Goal: Communication & Community: Answer question/provide support

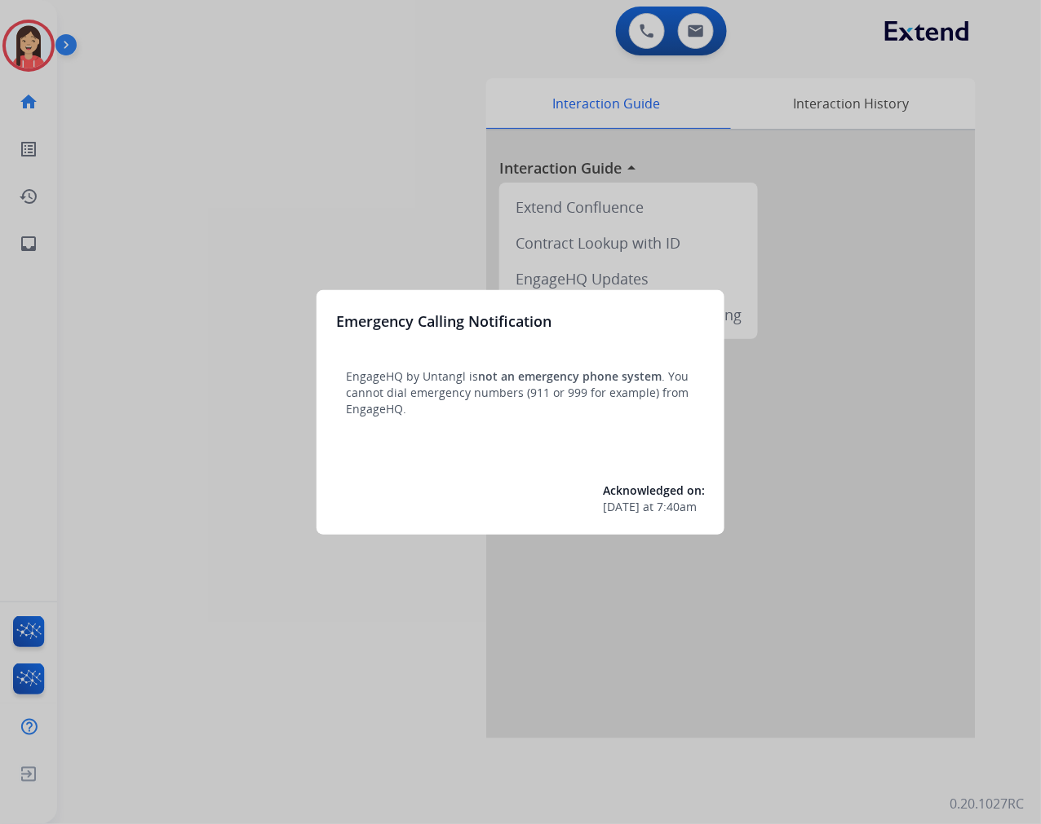
click at [273, 205] on div at bounding box center [520, 412] width 1041 height 824
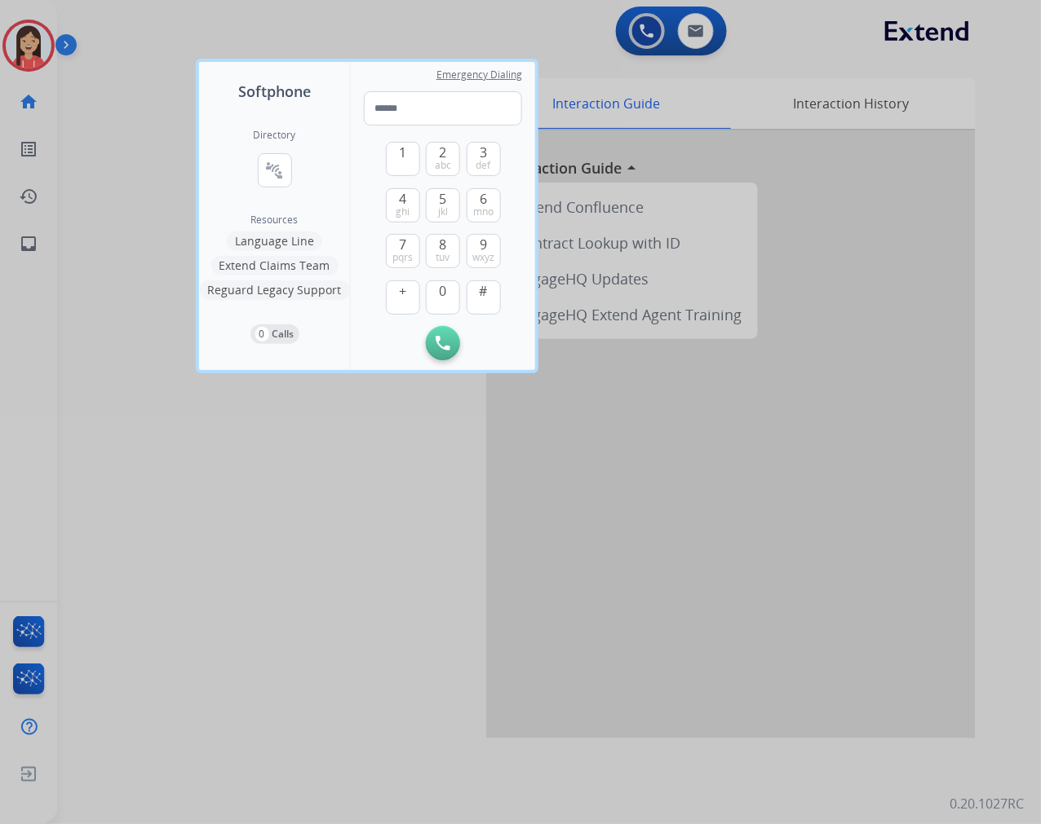
click at [131, 123] on div at bounding box center [520, 412] width 1041 height 824
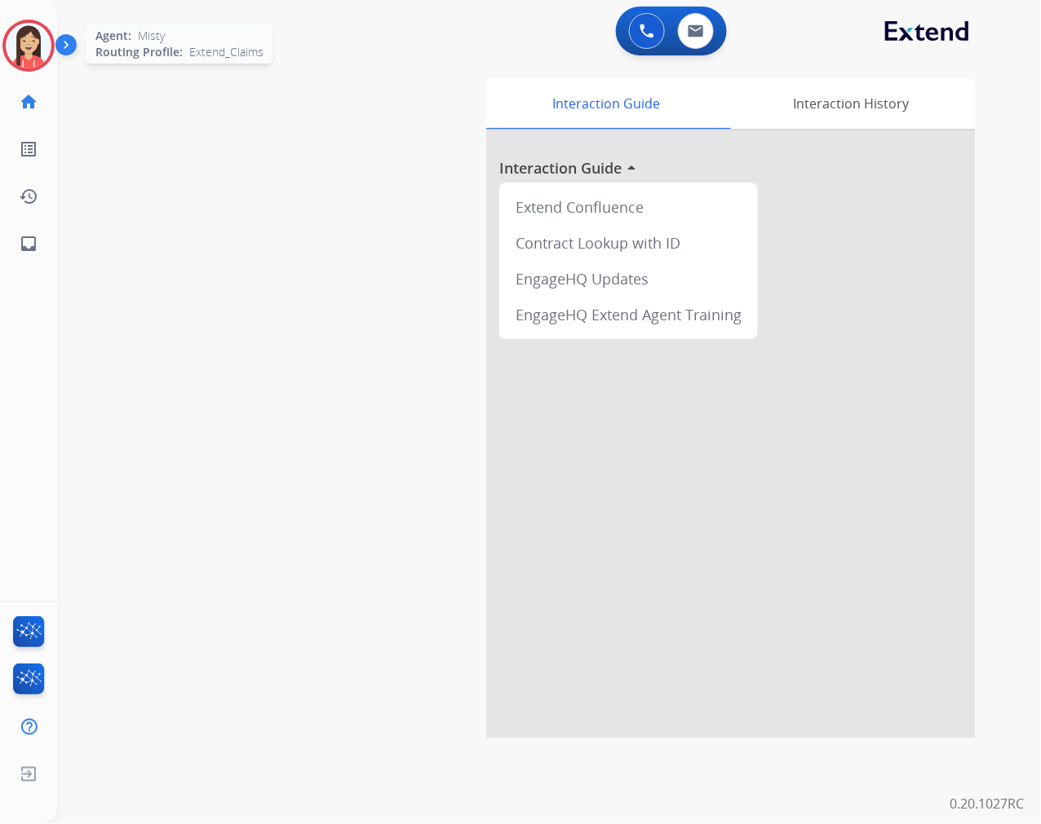
click at [52, 29] on div "Agent: Misty Routing Profile: Extend_Claims" at bounding box center [28, 46] width 52 height 52
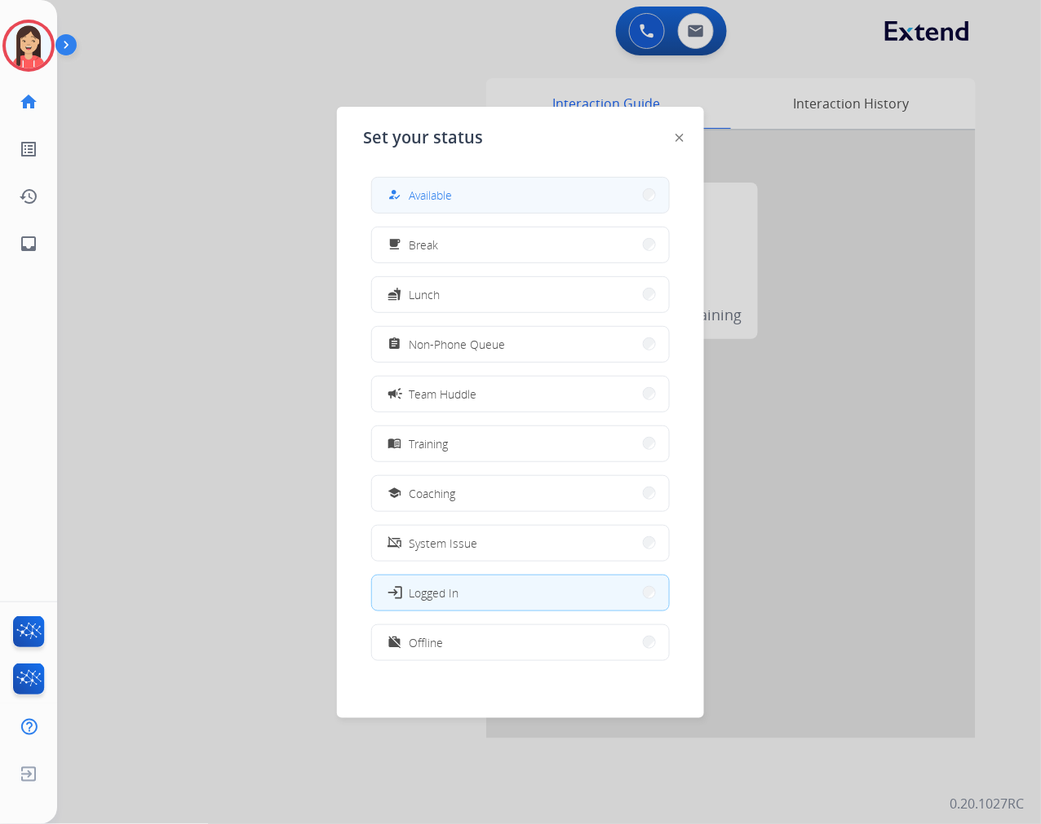
click at [458, 204] on button "how_to_reg Available" at bounding box center [520, 195] width 297 height 35
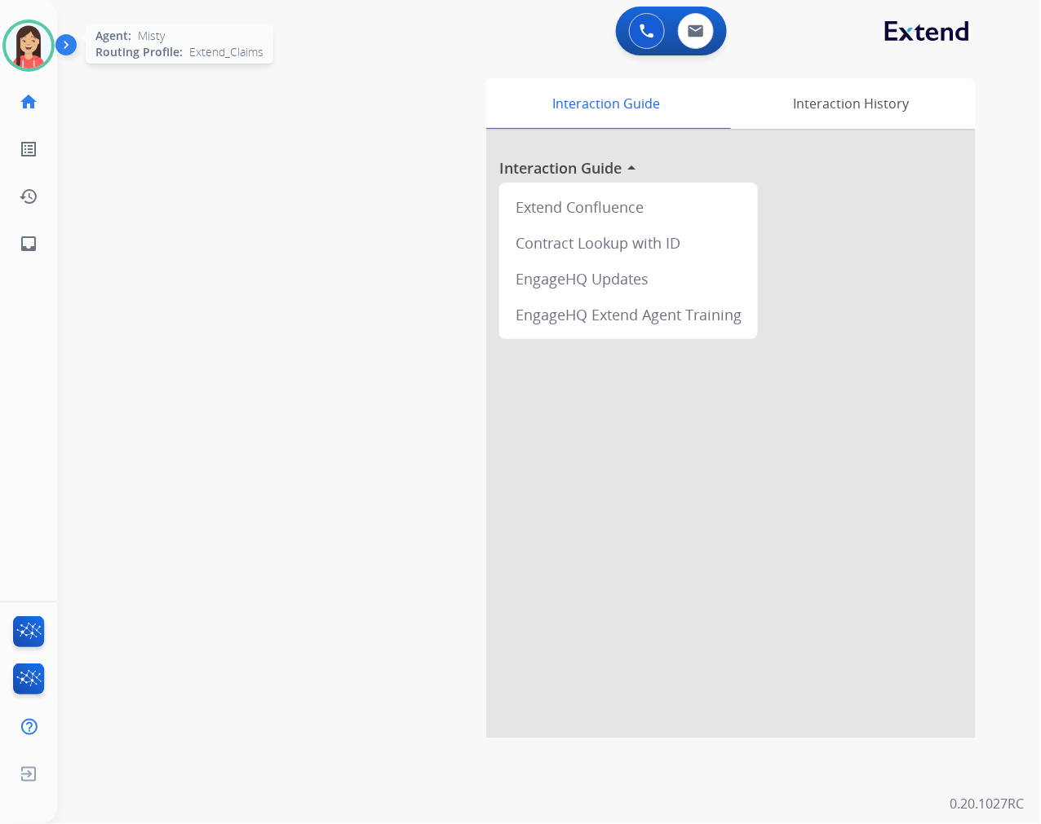
click at [24, 33] on img at bounding box center [29, 46] width 46 height 46
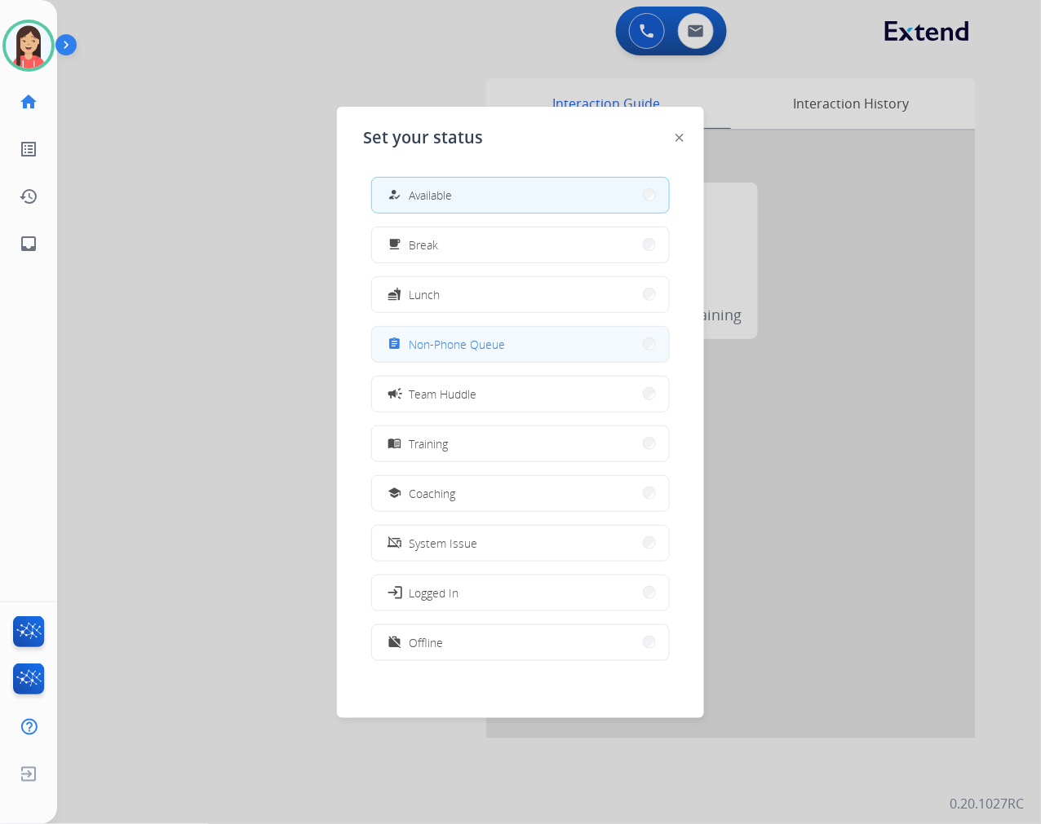
click at [457, 336] on span "Non-Phone Queue" at bounding box center [457, 344] width 96 height 17
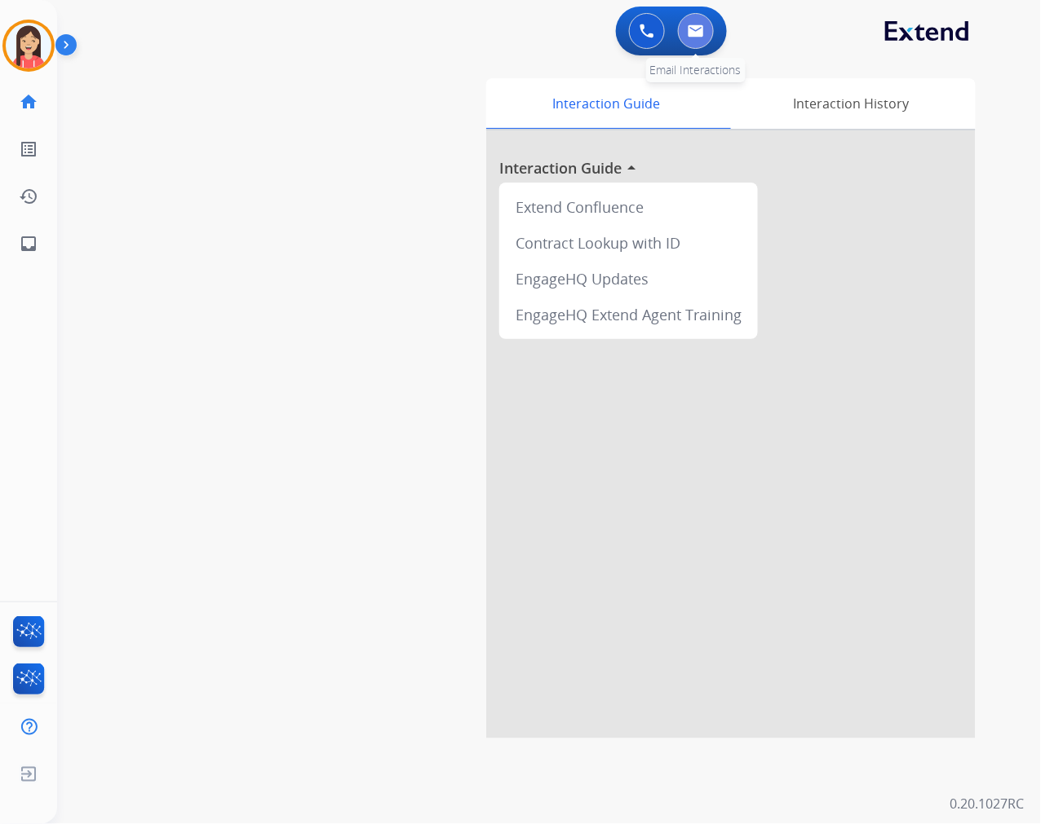
click at [688, 27] on img at bounding box center [695, 30] width 16 height 13
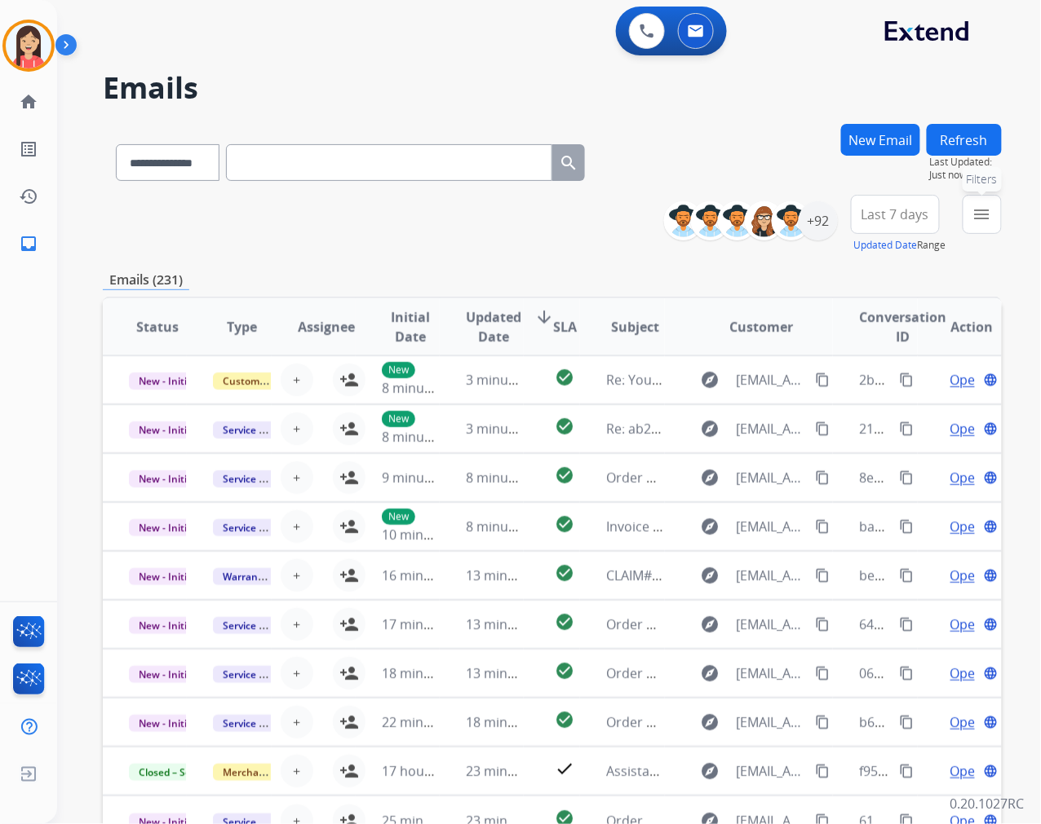
click at [992, 209] on button "menu Filters" at bounding box center [981, 214] width 39 height 39
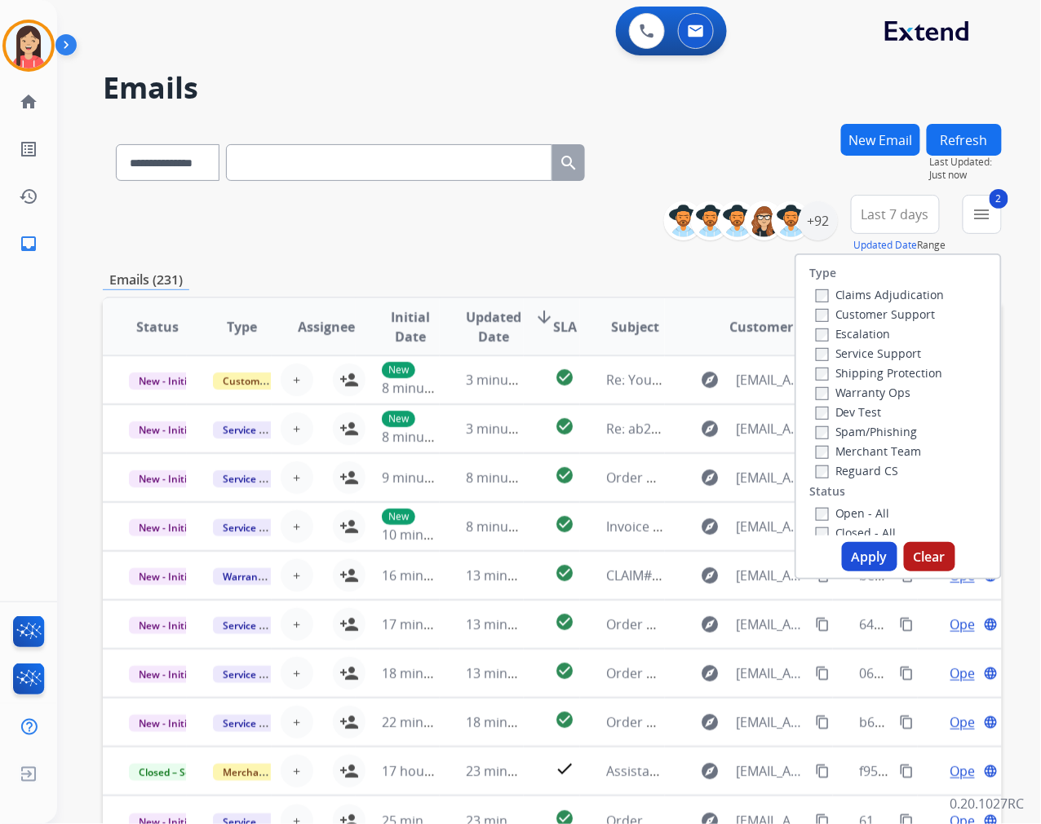
click at [873, 559] on button "Apply" at bounding box center [869, 556] width 55 height 29
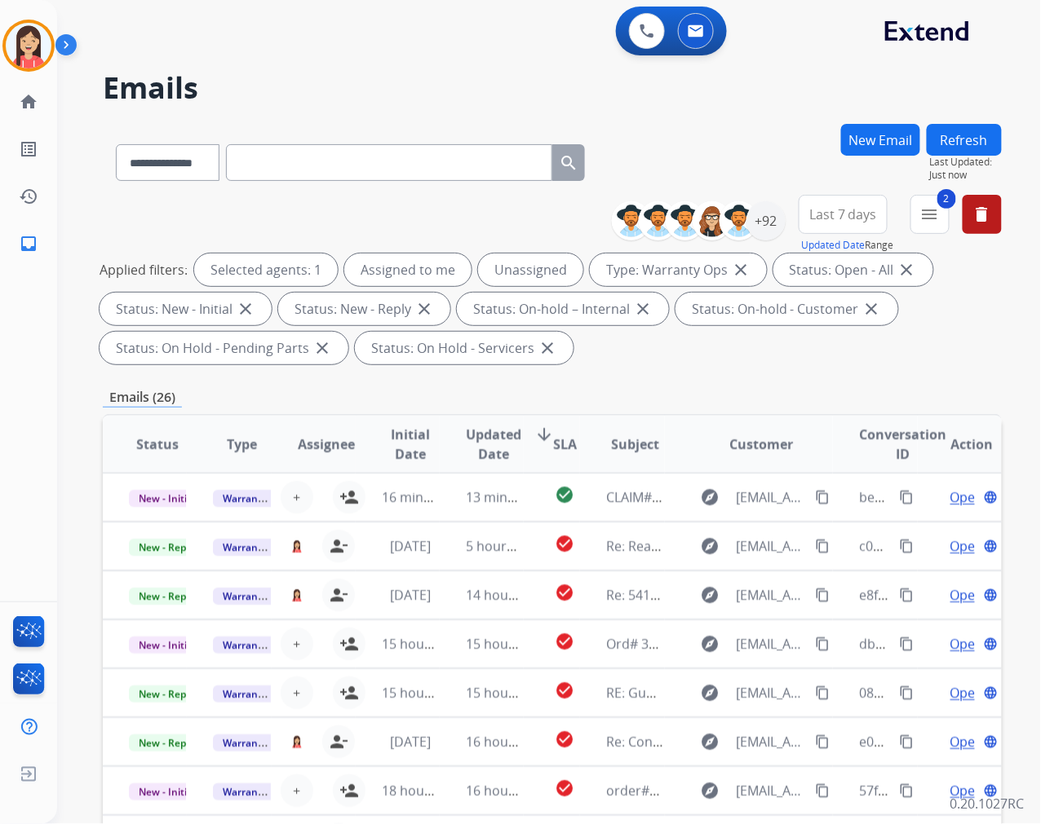
click at [484, 441] on span "Updated Date" at bounding box center [493, 444] width 55 height 39
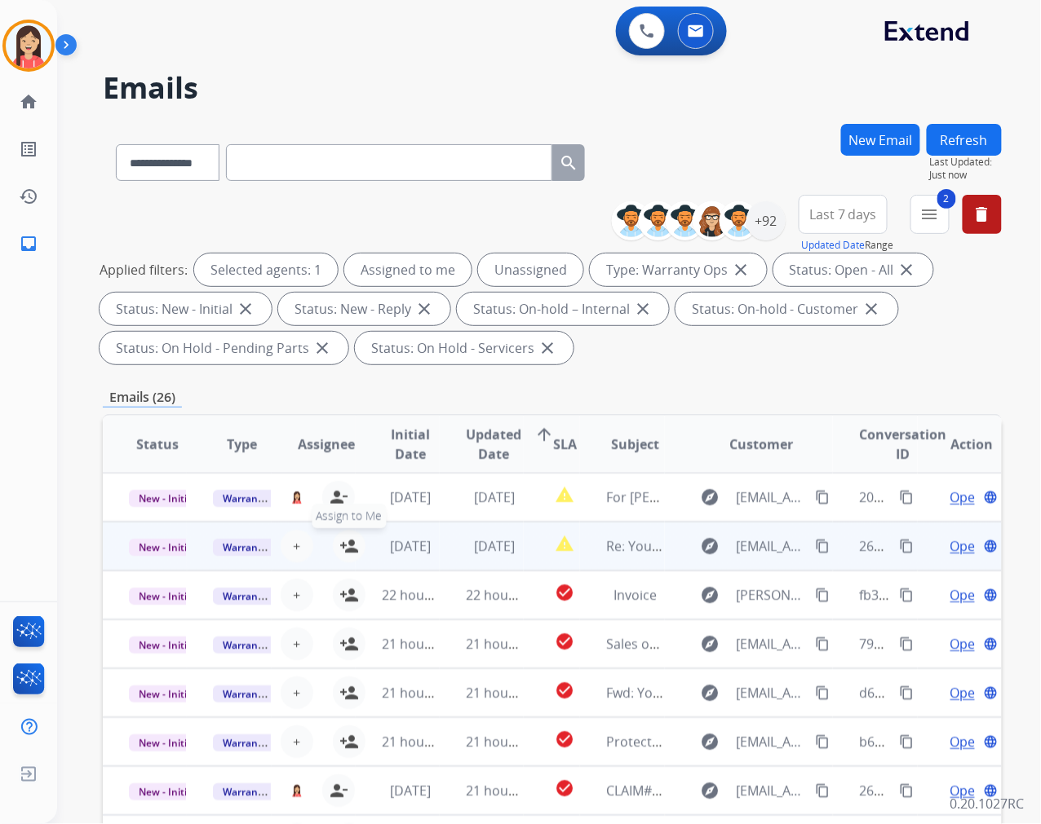
click at [345, 545] on mat-icon "person_add" at bounding box center [349, 547] width 20 height 20
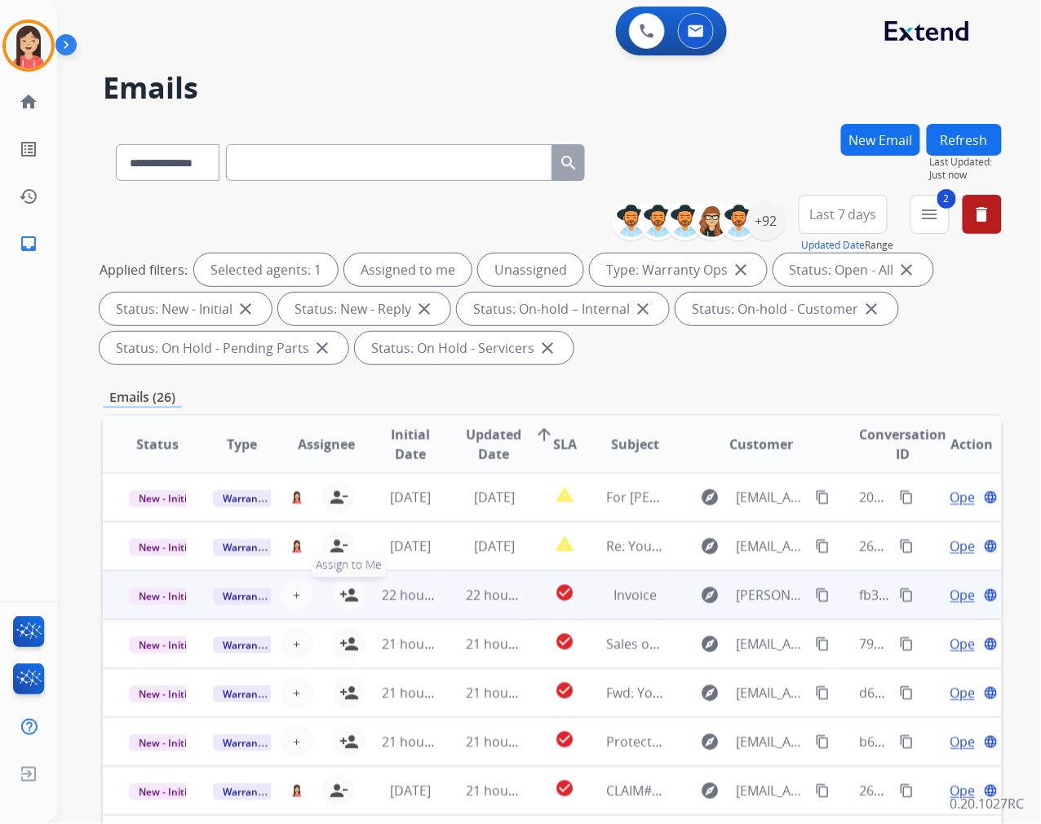
click at [346, 594] on mat-icon "person_add" at bounding box center [349, 596] width 20 height 20
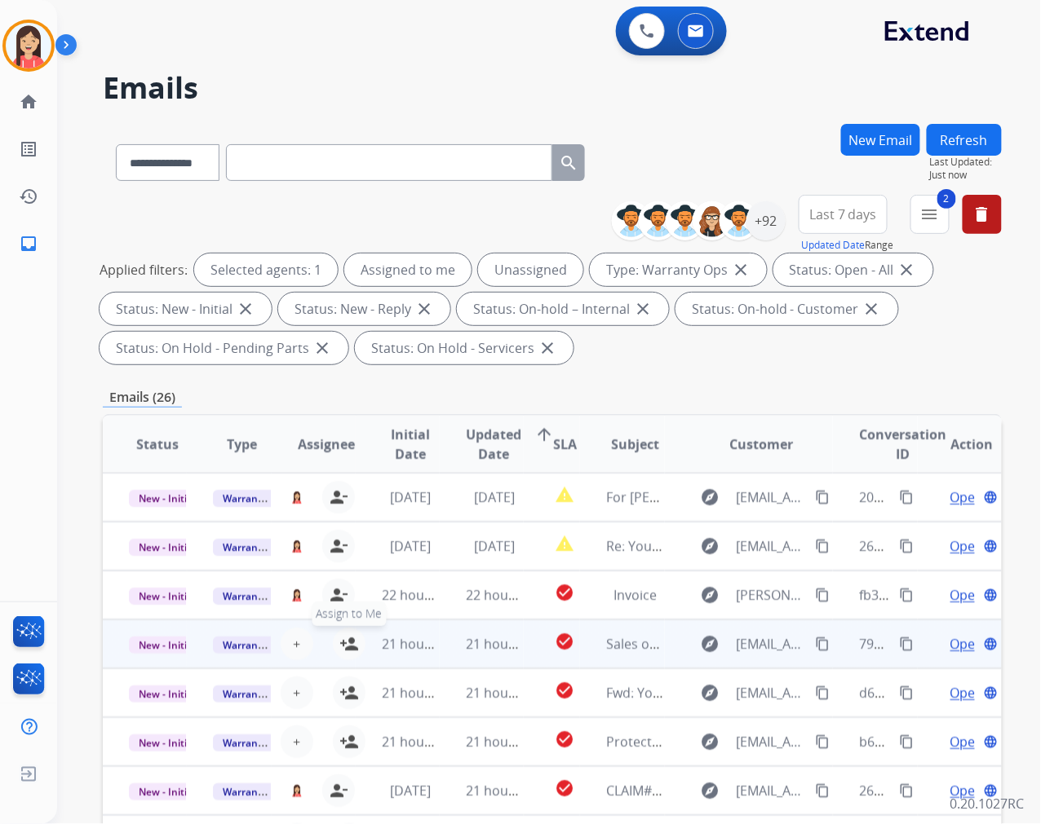
click at [347, 639] on mat-icon "person_add" at bounding box center [349, 644] width 20 height 20
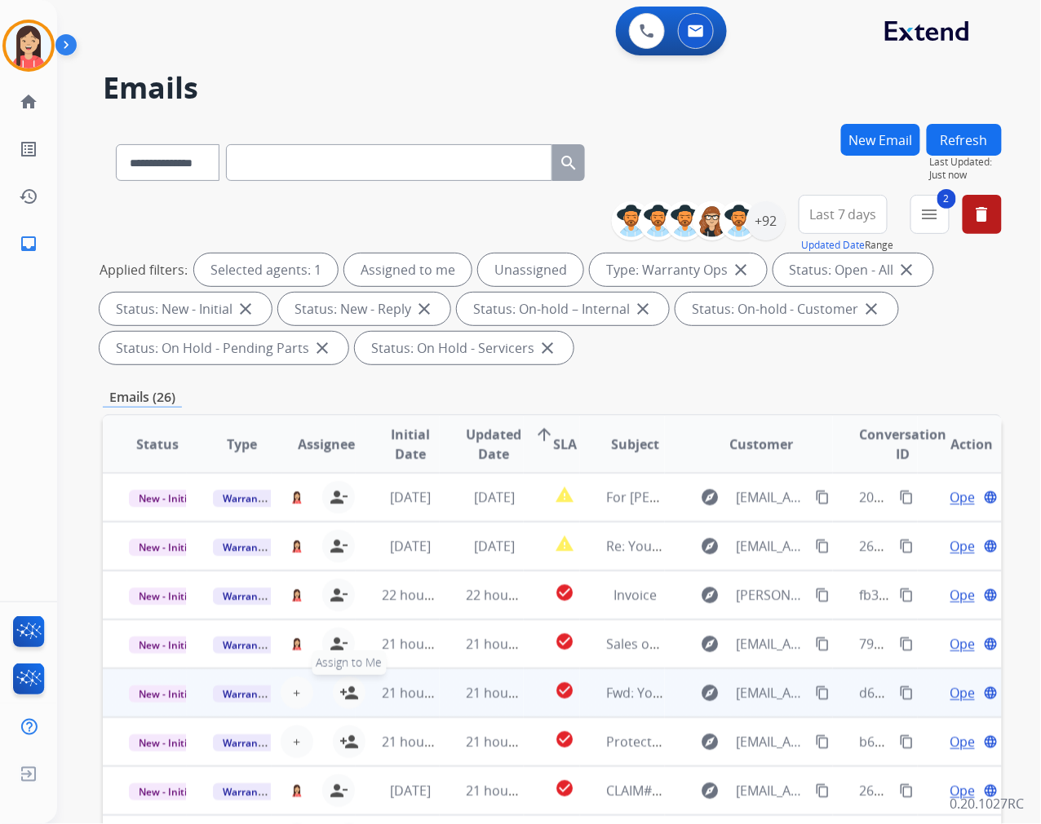
click at [349, 697] on mat-icon "person_add" at bounding box center [349, 693] width 20 height 20
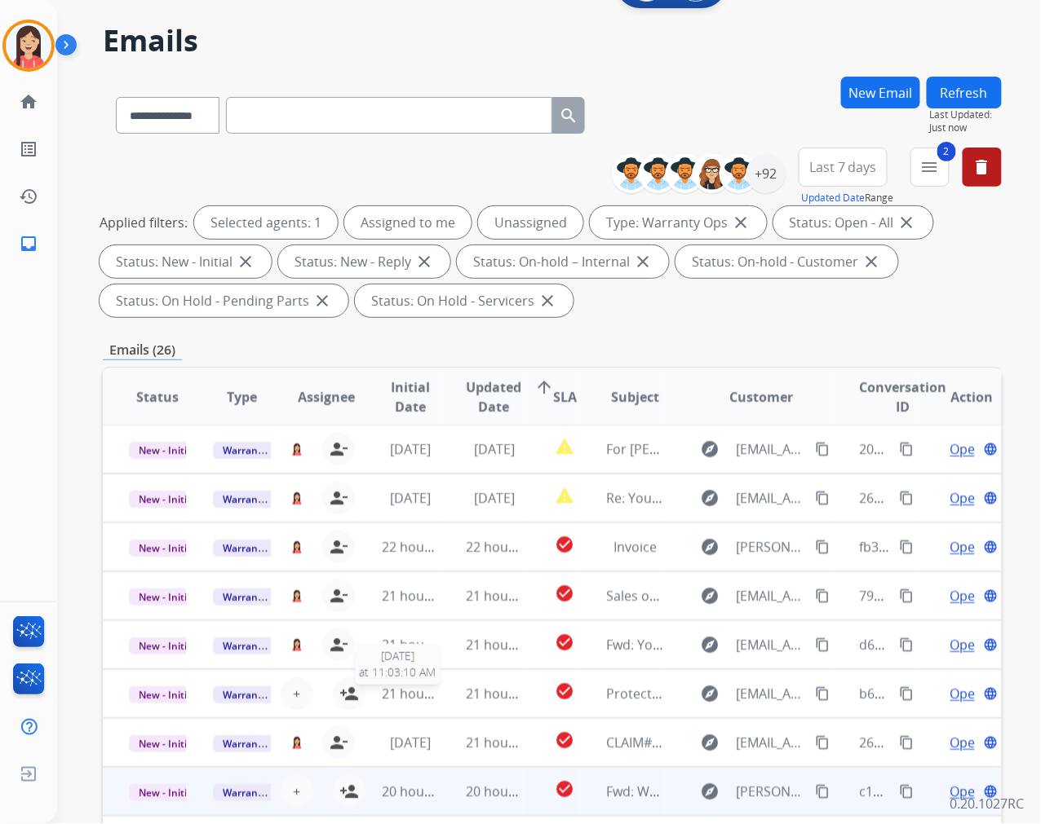
scroll to position [181, 0]
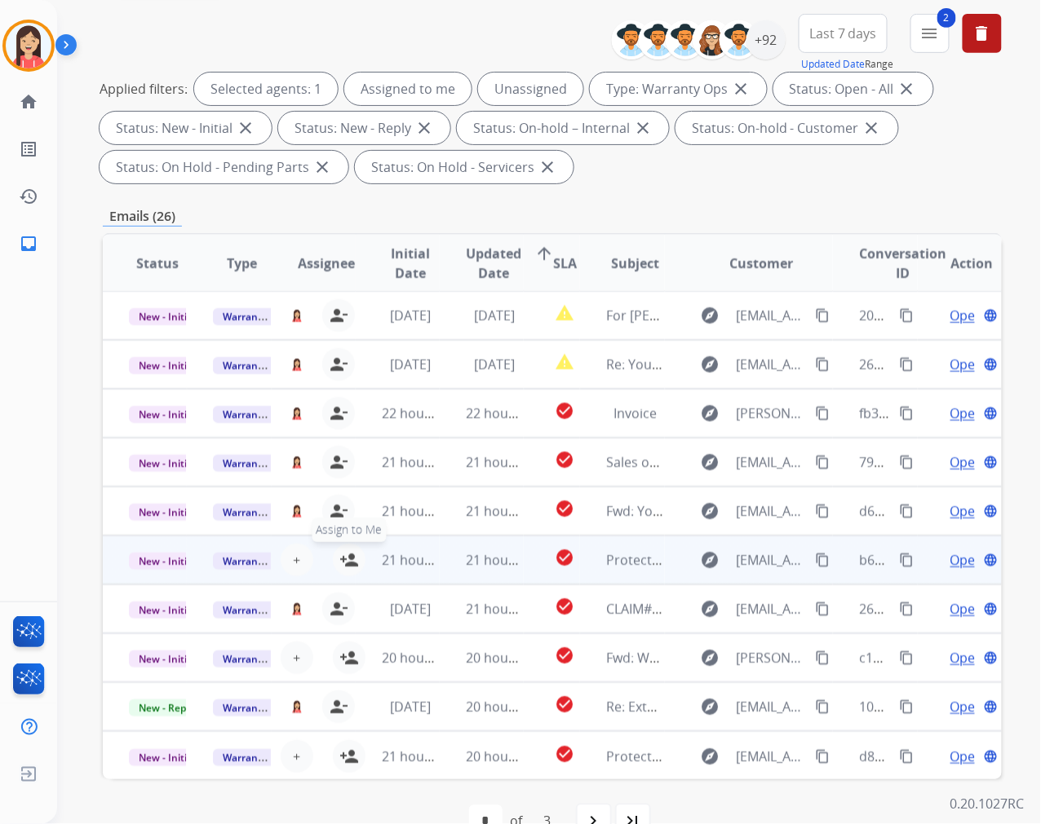
click at [347, 563] on mat-icon "person_add" at bounding box center [349, 560] width 20 height 20
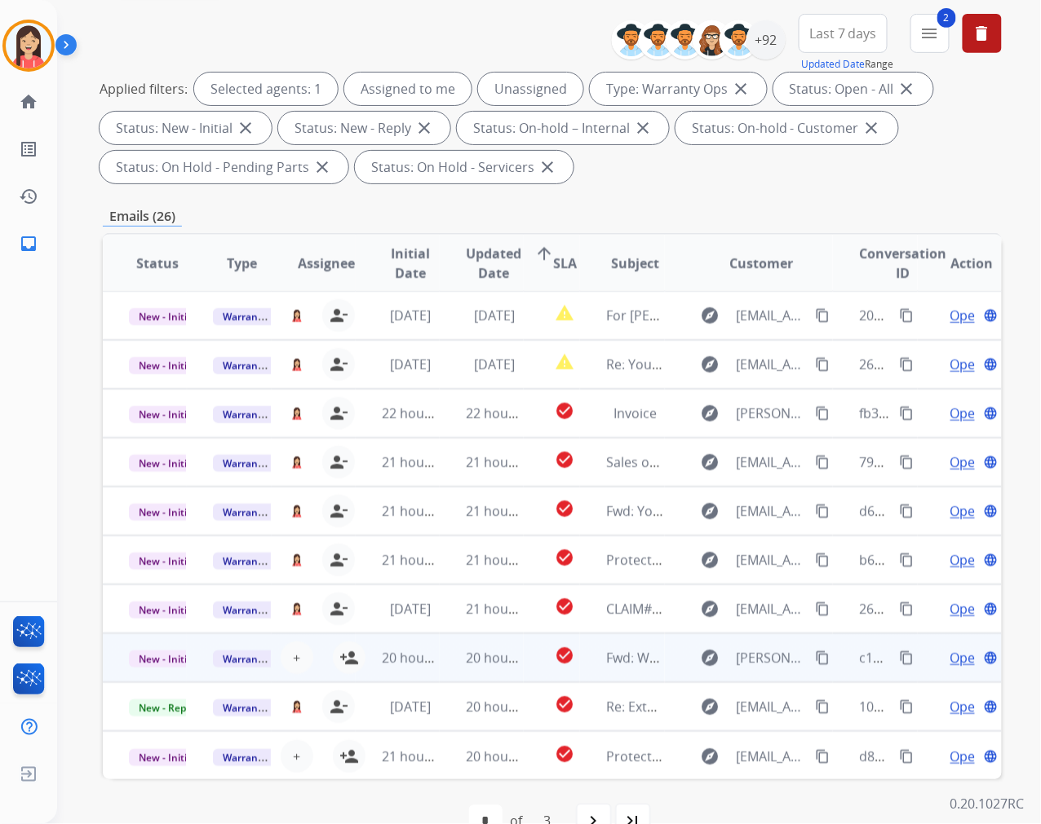
click at [356, 662] on td "20 hours ago" at bounding box center [398, 658] width 84 height 49
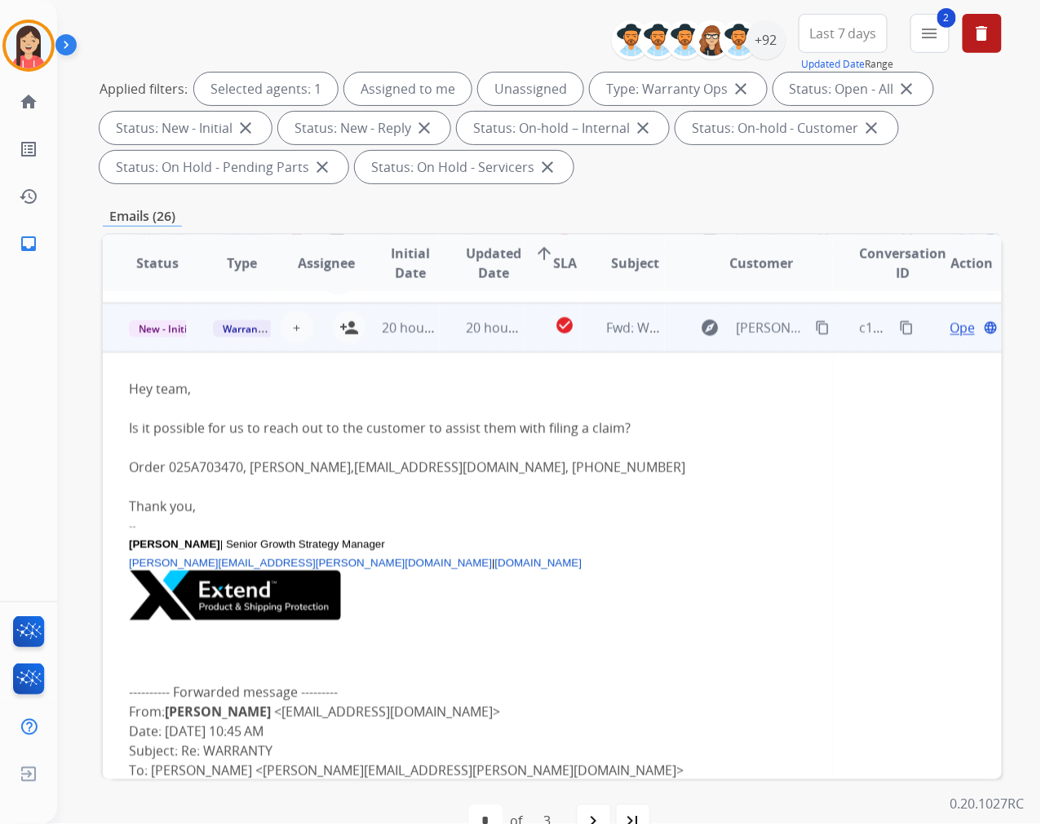
scroll to position [343, 0]
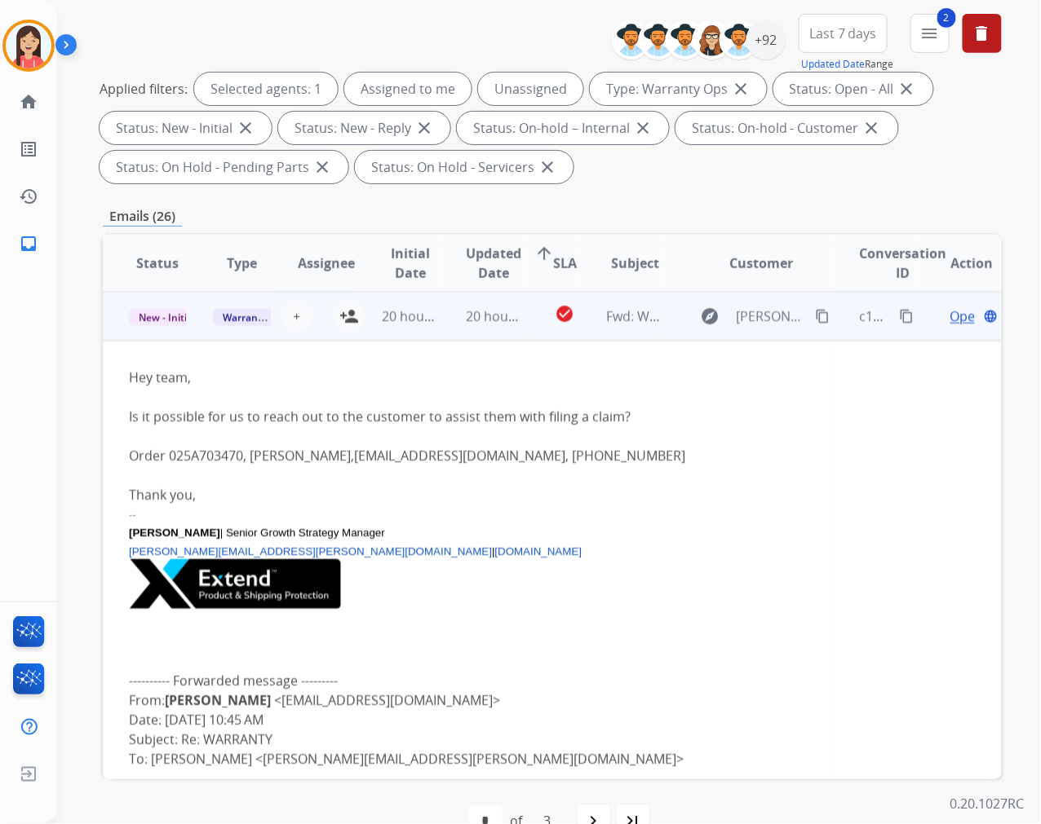
click at [440, 334] on td "20 hours ago" at bounding box center [482, 316] width 84 height 49
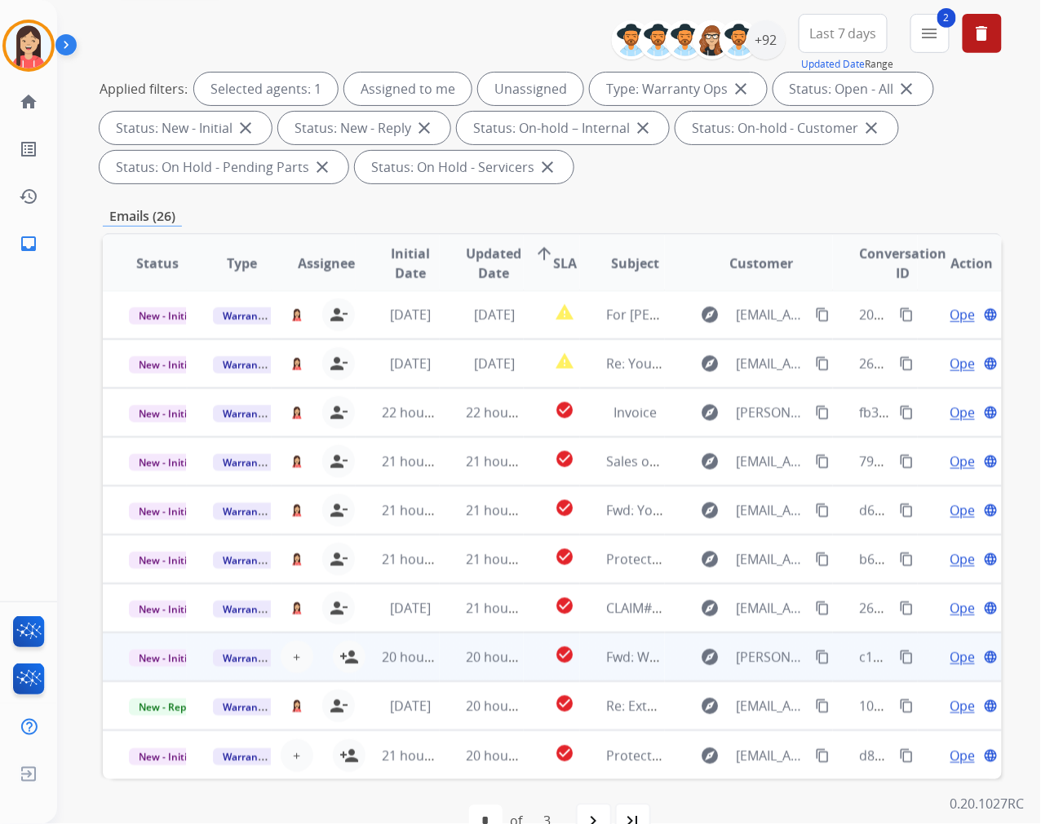
scroll to position [1, 0]
click at [356, 659] on td "20 hours ago" at bounding box center [398, 658] width 84 height 49
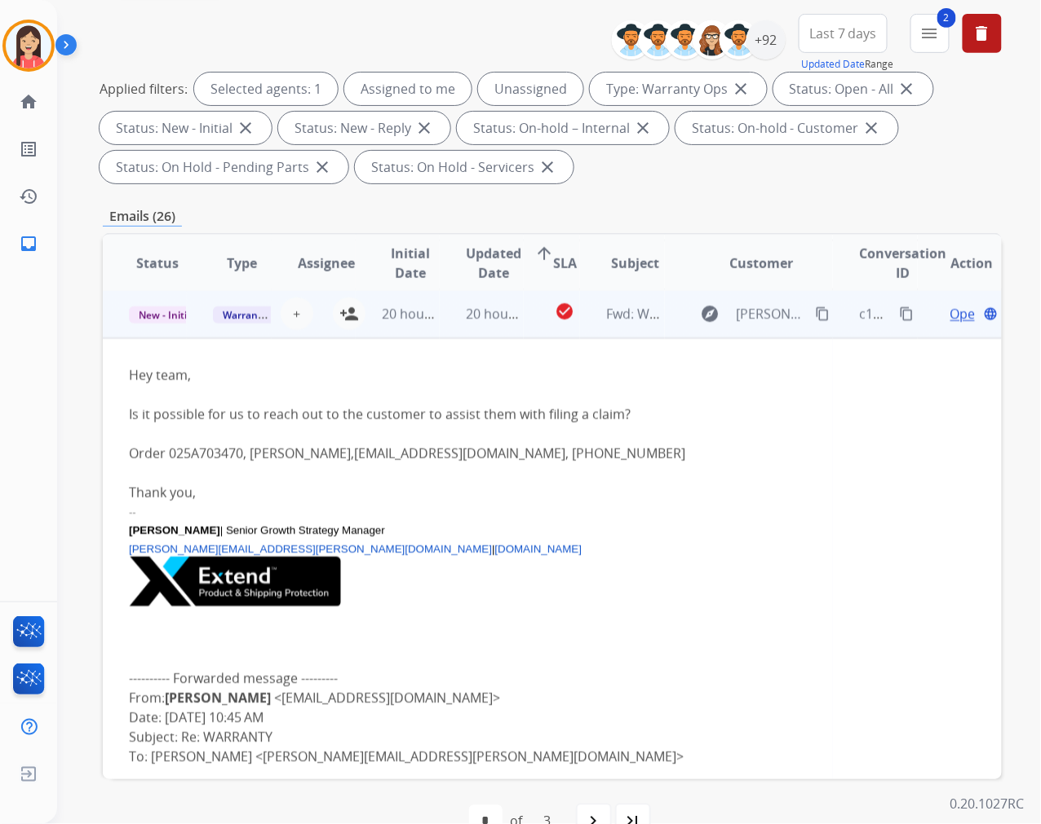
scroll to position [343, 0]
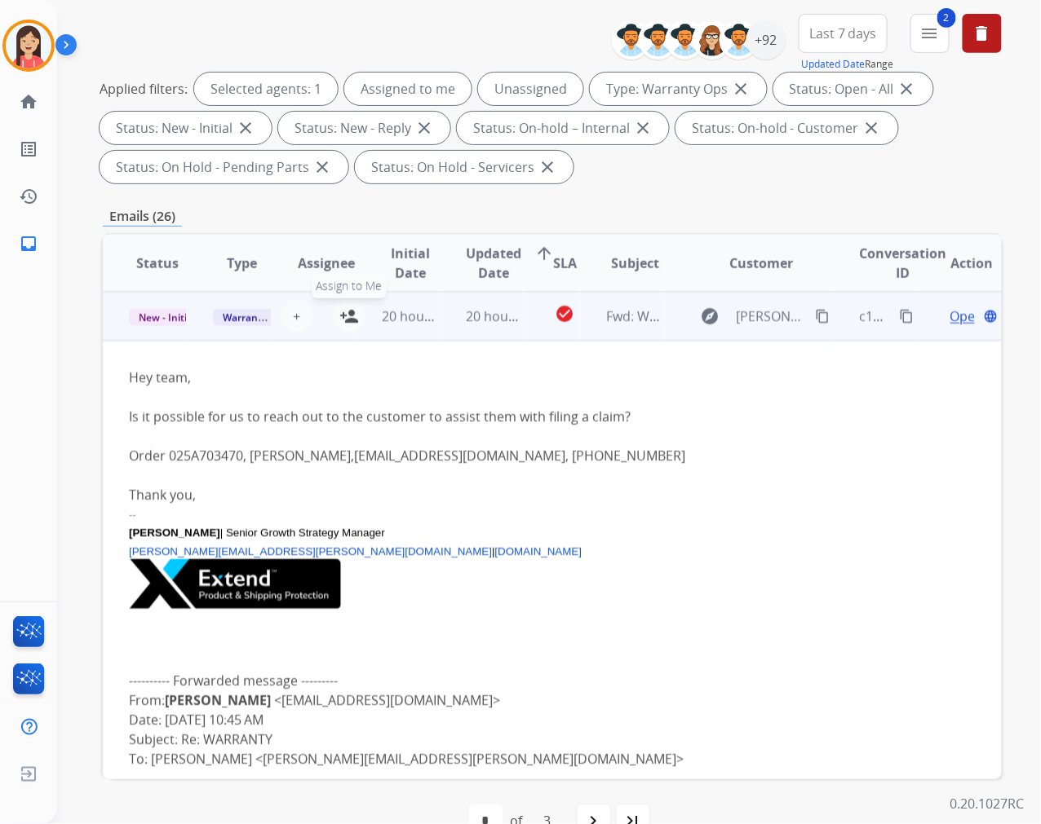
click at [339, 322] on mat-icon "person_add" at bounding box center [349, 317] width 20 height 20
click at [428, 337] on td "20 hours ago" at bounding box center [398, 316] width 84 height 49
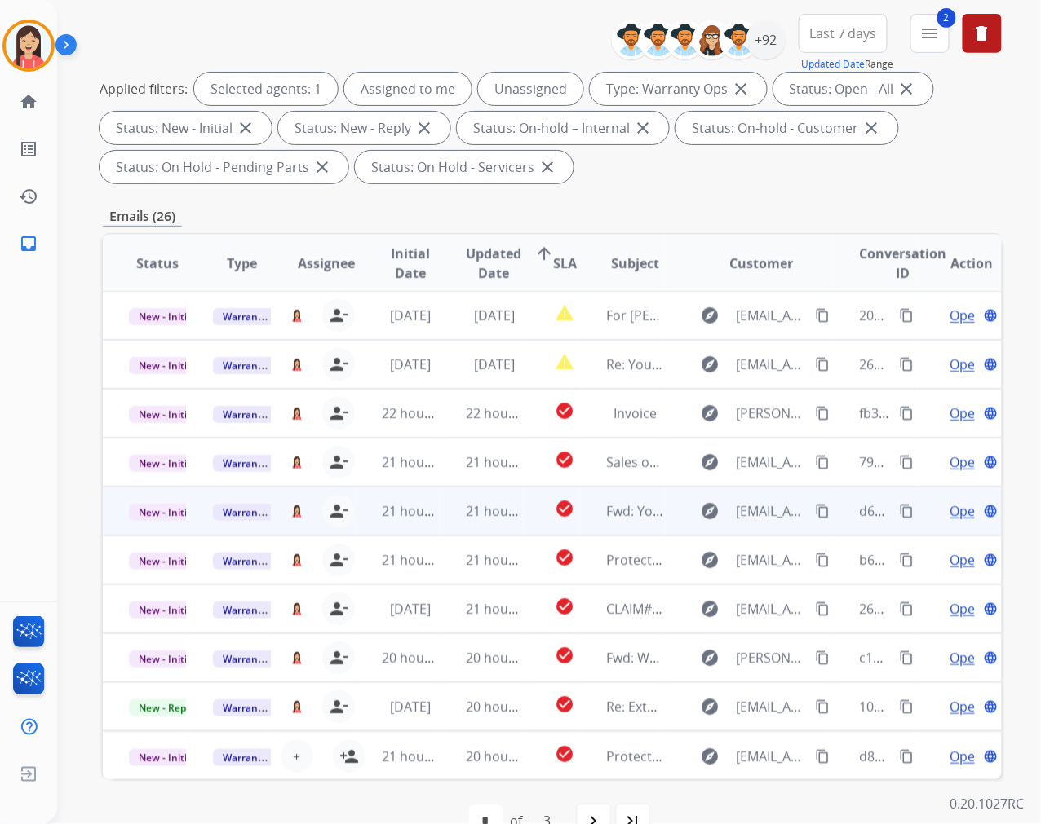
scroll to position [221, 0]
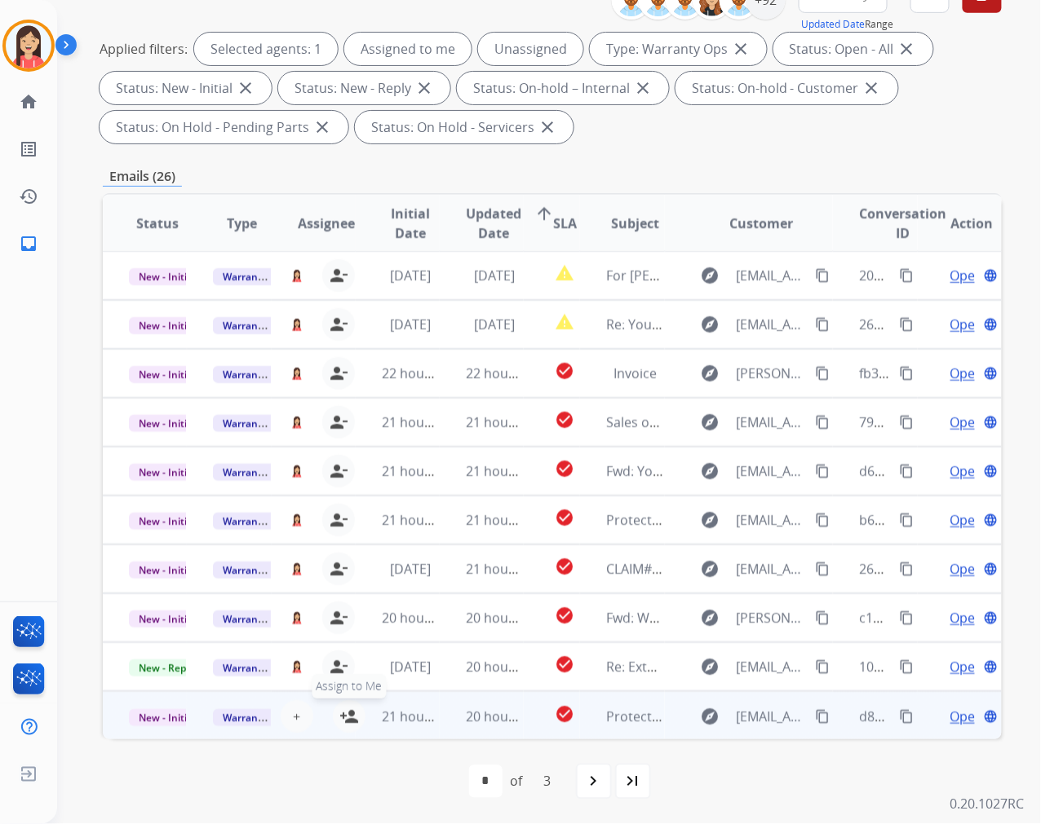
click at [349, 714] on mat-icon "person_add" at bounding box center [349, 717] width 20 height 20
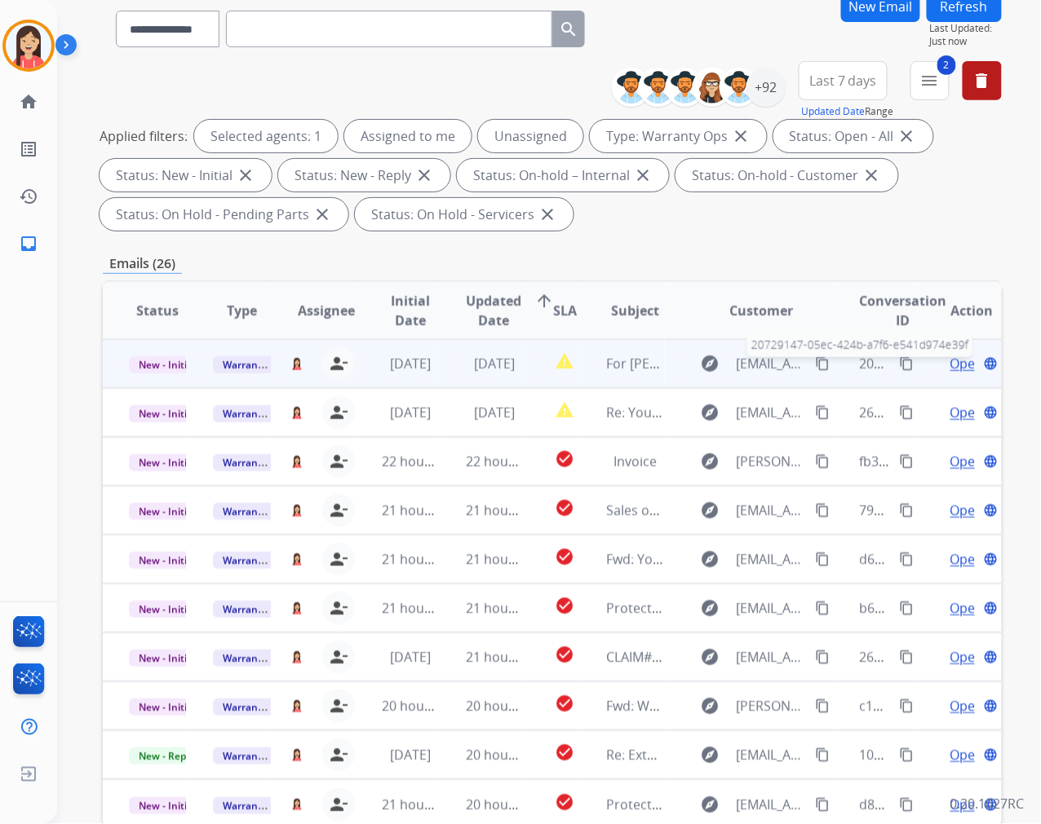
scroll to position [0, 0]
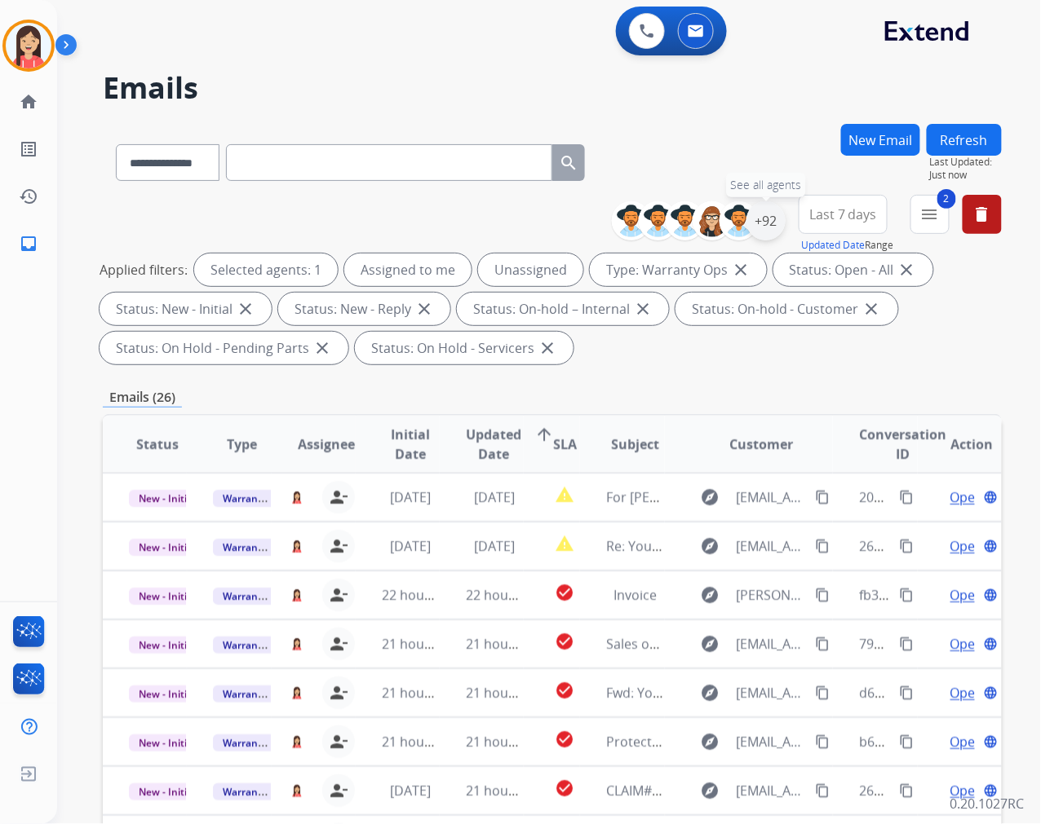
click at [765, 225] on div "+92" at bounding box center [765, 220] width 39 height 39
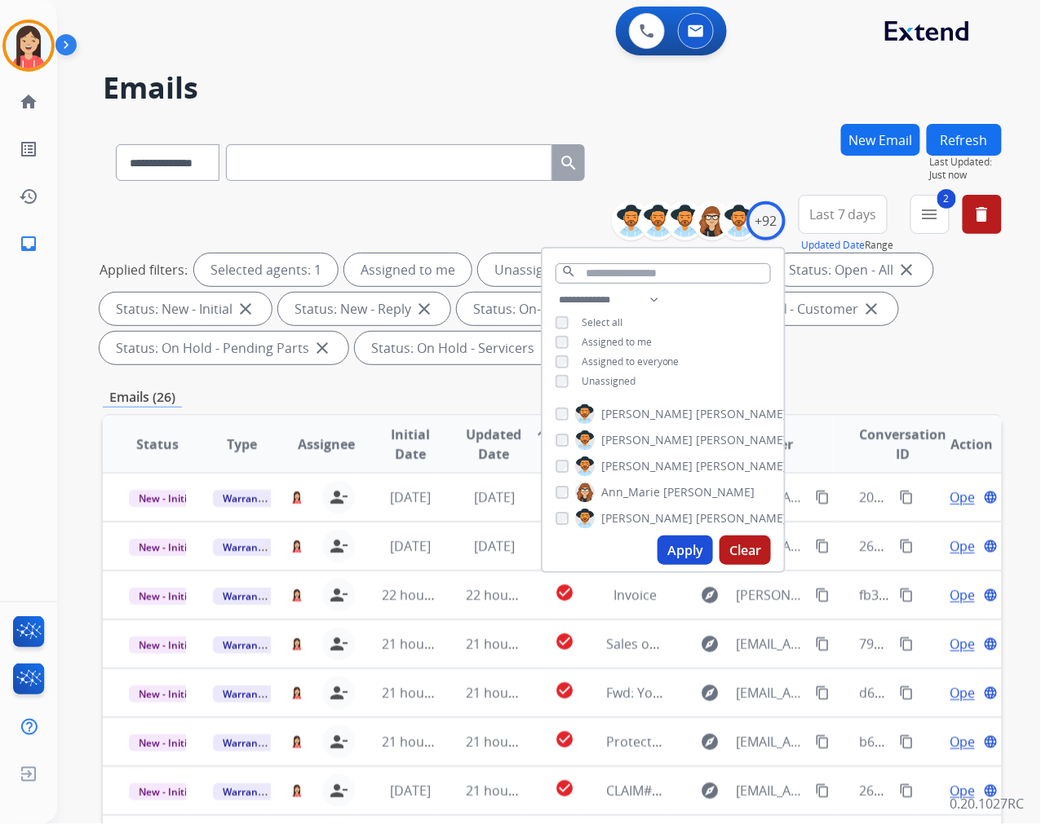
click at [587, 331] on div "**********" at bounding box center [662, 342] width 241 height 104
click at [587, 336] on span "Assigned to me" at bounding box center [616, 342] width 70 height 14
click at [672, 552] on button "Apply" at bounding box center [684, 550] width 55 height 29
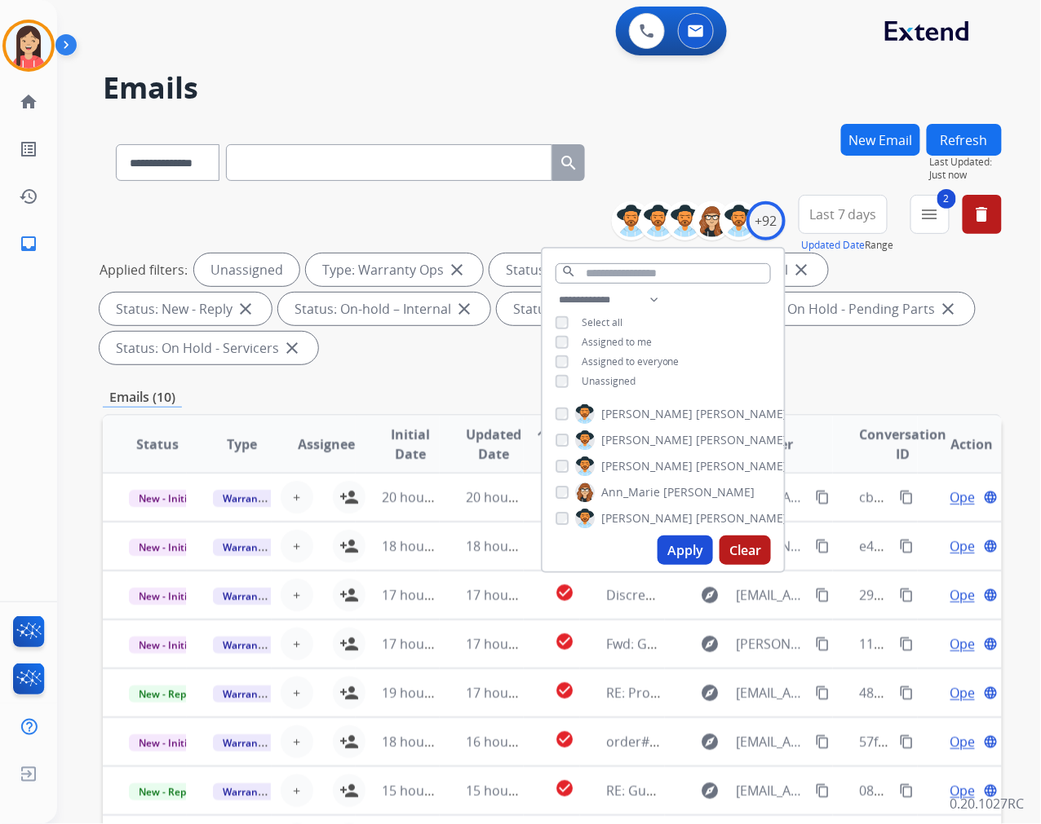
click at [502, 385] on div "**********" at bounding box center [552, 584] width 899 height 921
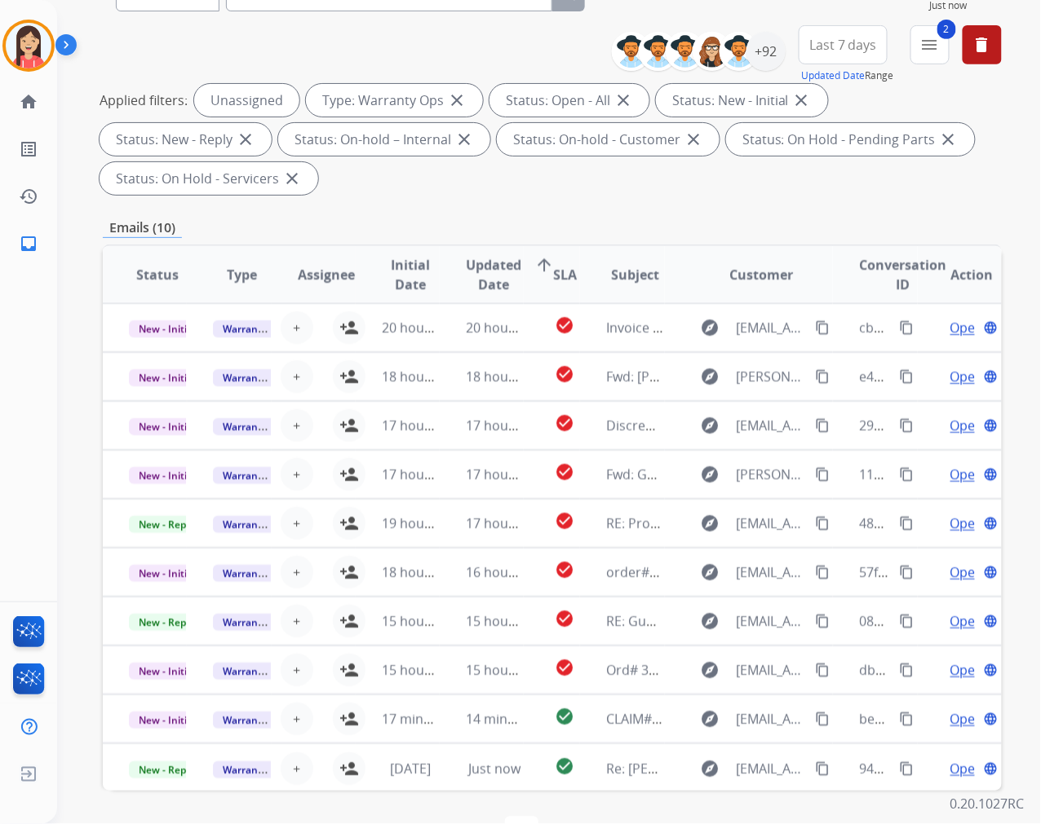
scroll to position [221, 0]
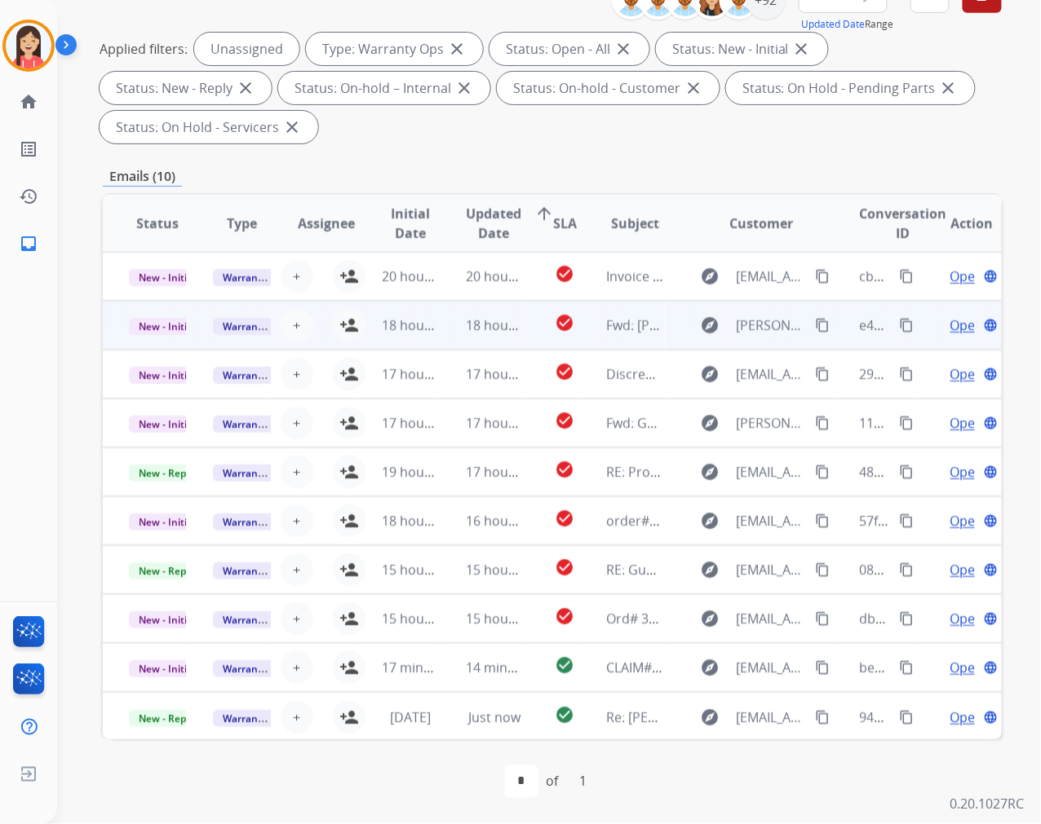
click at [356, 326] on td "18 hours ago" at bounding box center [398, 325] width 84 height 49
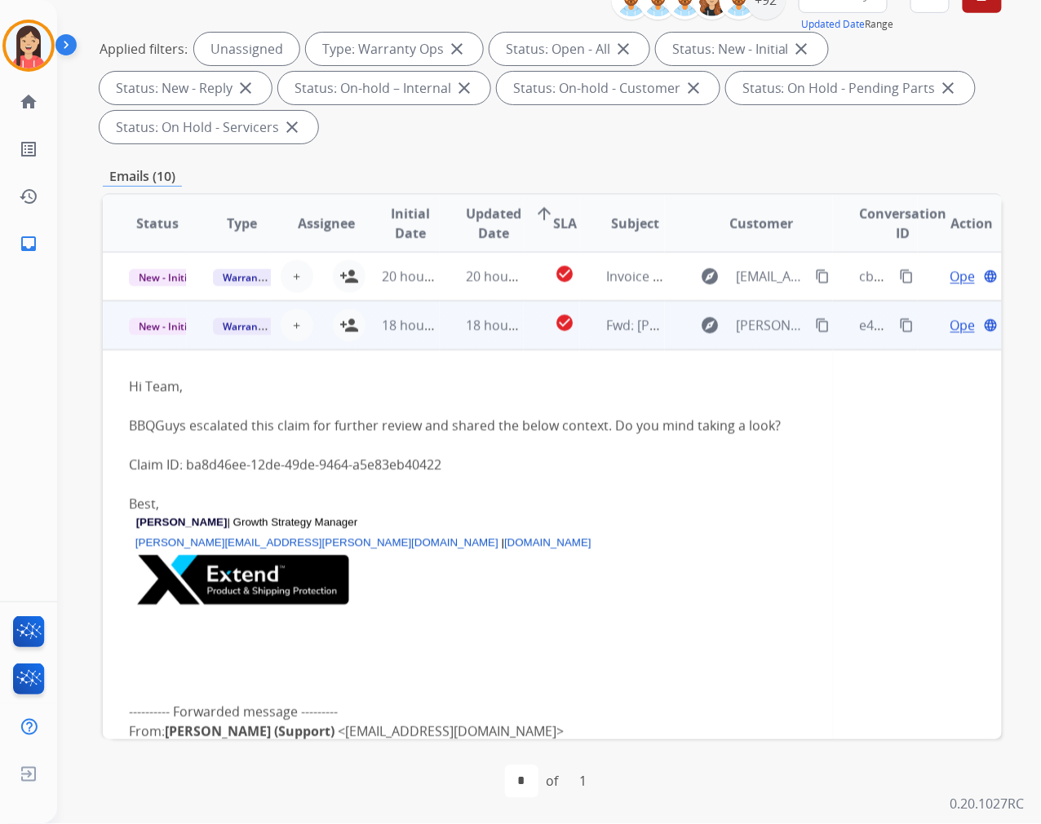
scroll to position [49, 0]
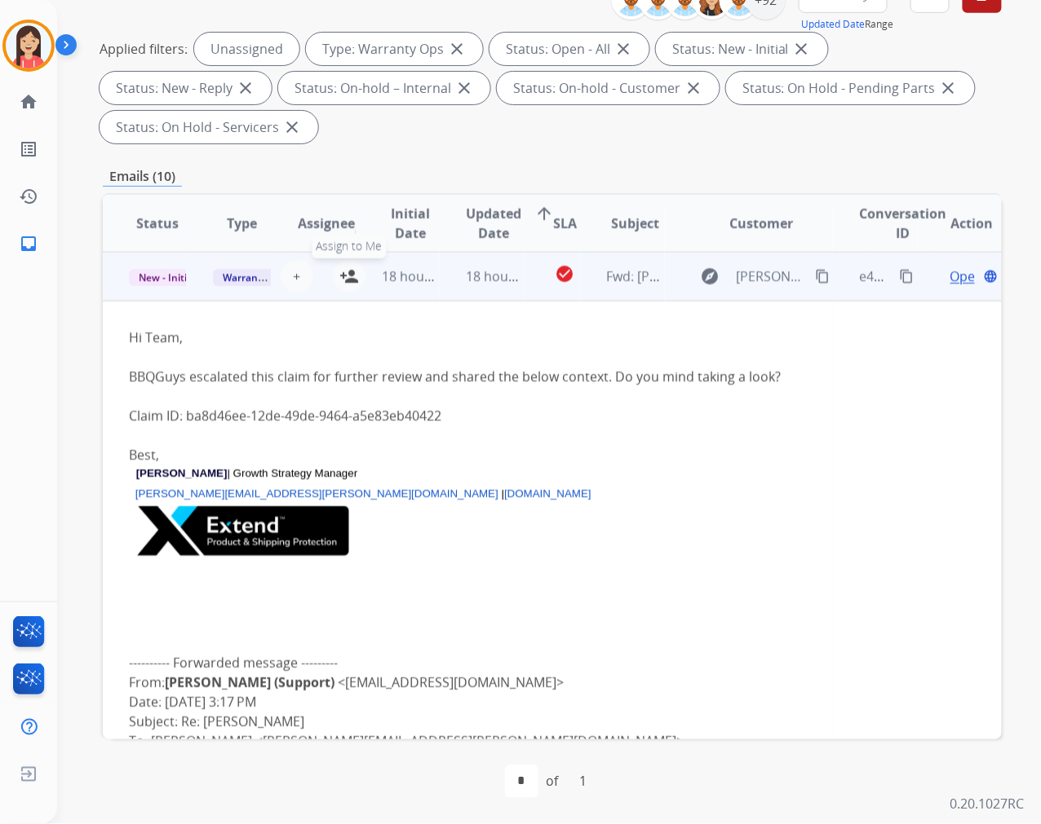
click at [346, 274] on mat-icon "person_add" at bounding box center [349, 277] width 20 height 20
click at [440, 290] on td "18 hours ago" at bounding box center [482, 276] width 84 height 49
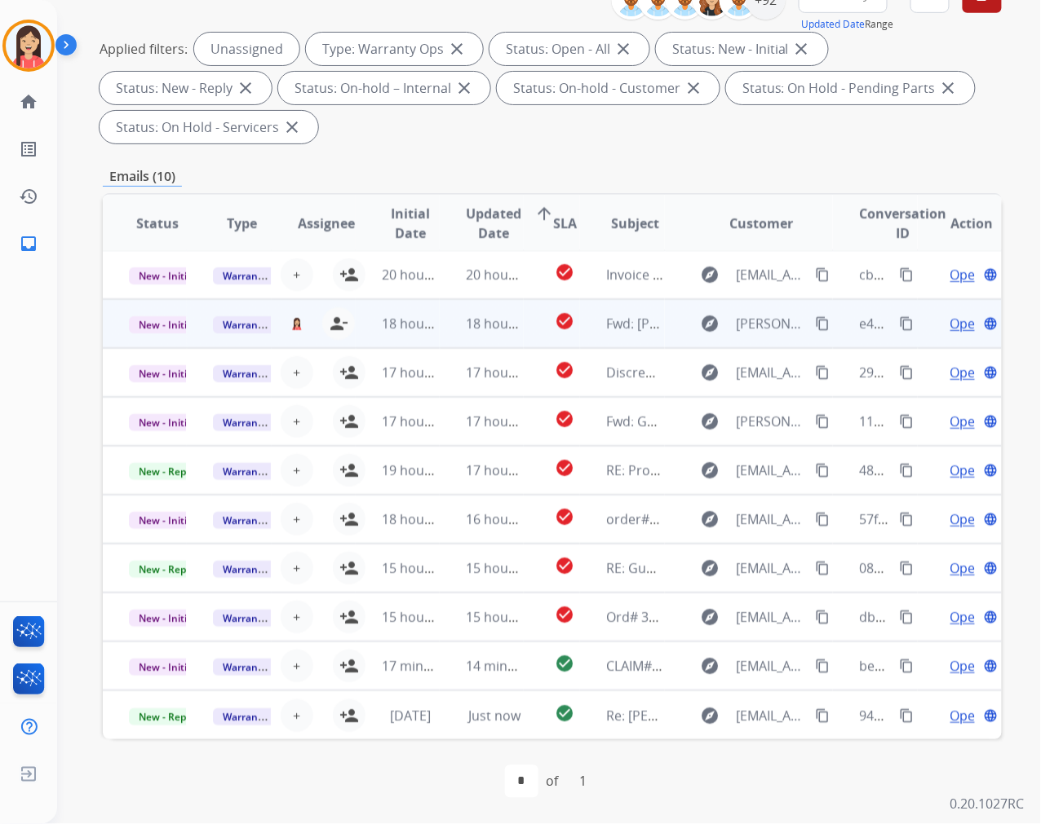
scroll to position [1, 0]
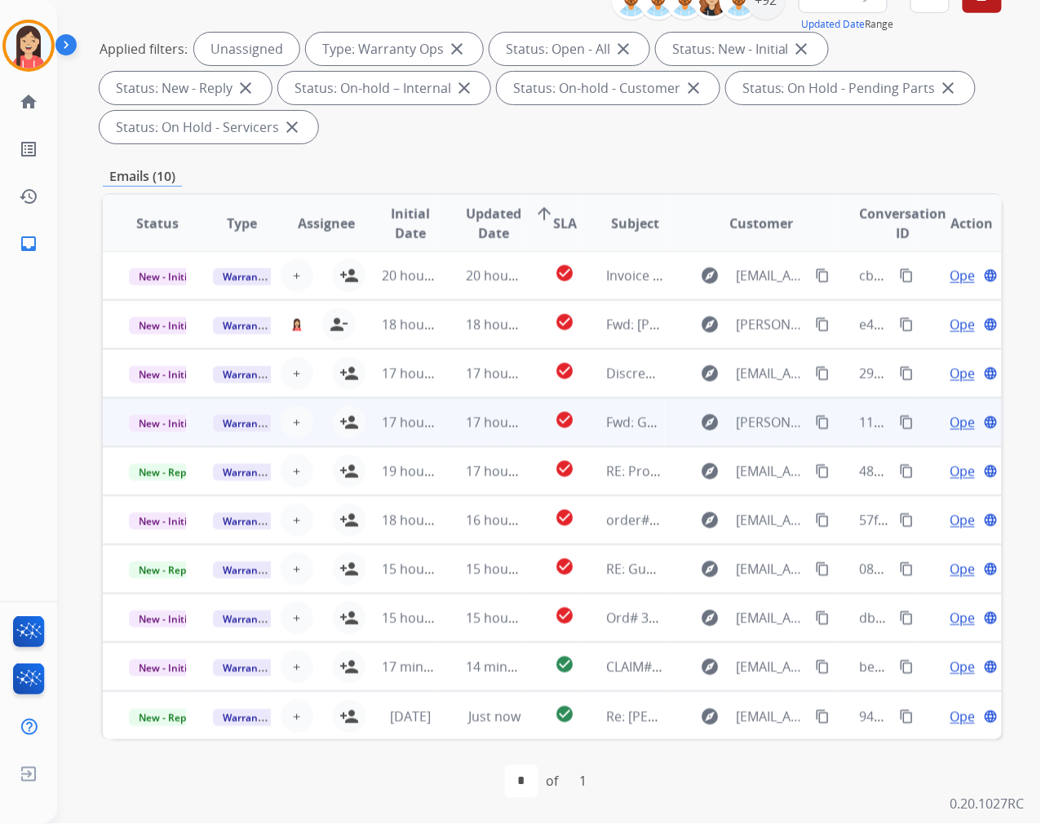
click at [515, 431] on td "17 hours ago" at bounding box center [482, 422] width 84 height 49
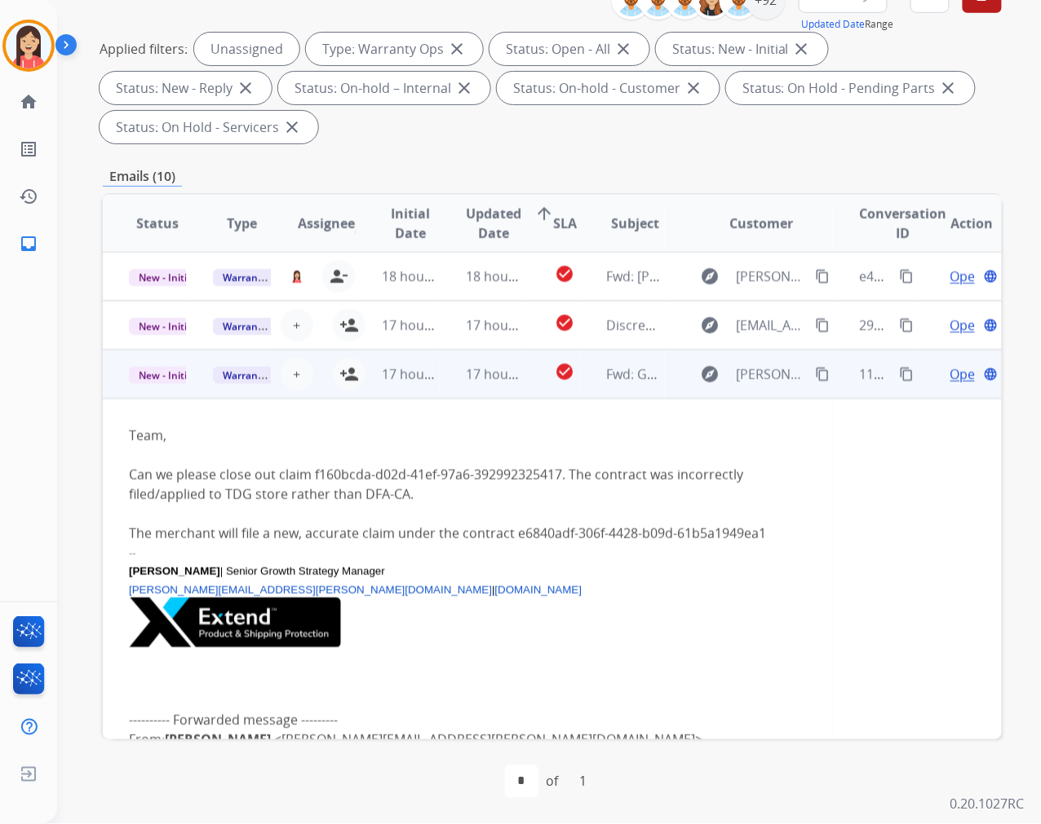
scroll to position [147, 0]
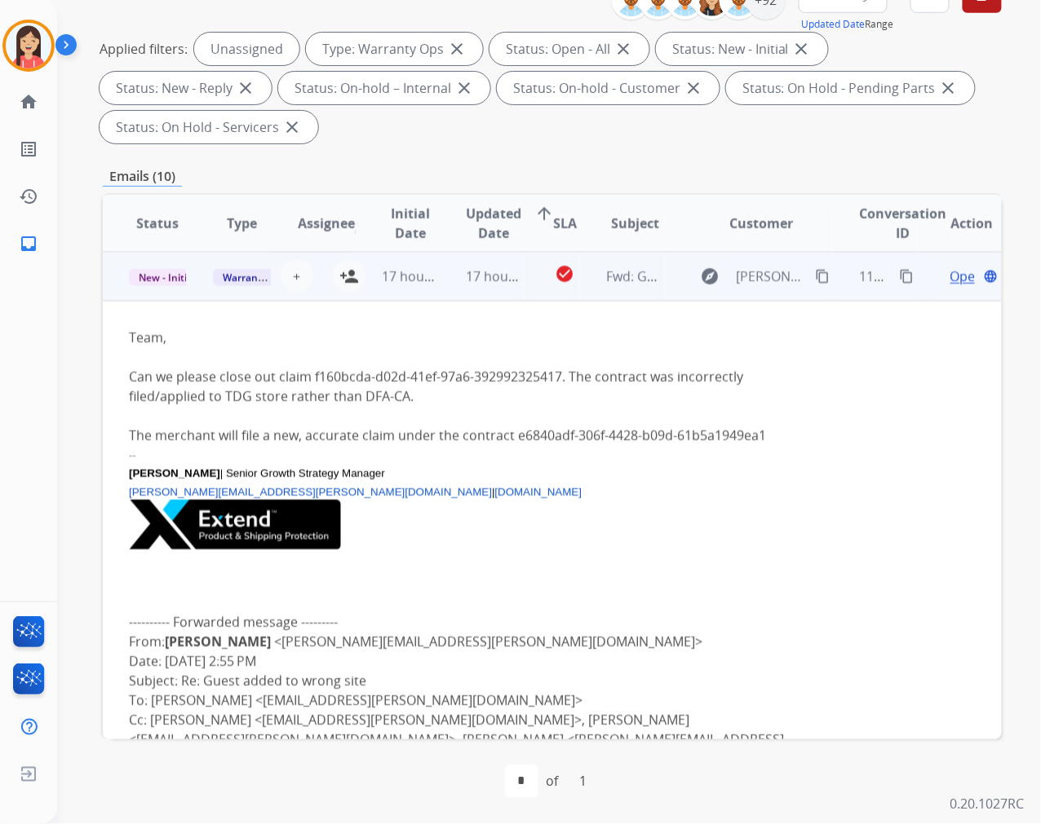
click at [528, 298] on td "check_circle" at bounding box center [552, 276] width 56 height 49
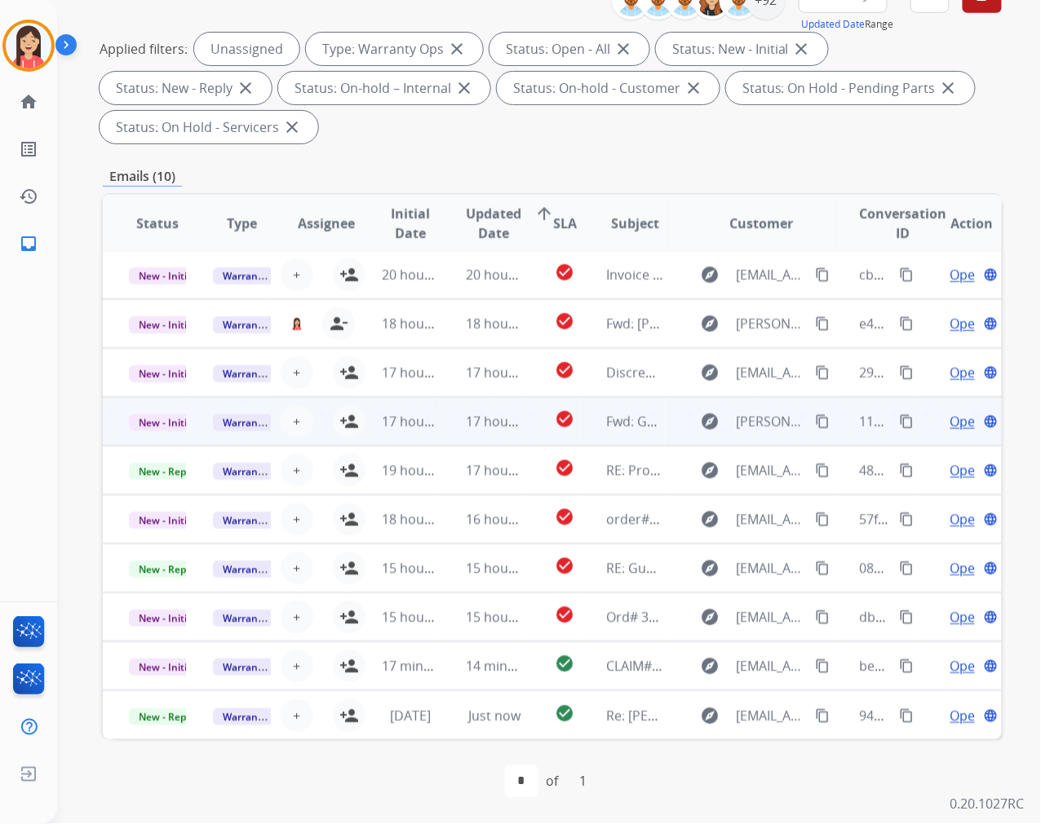
scroll to position [1, 0]
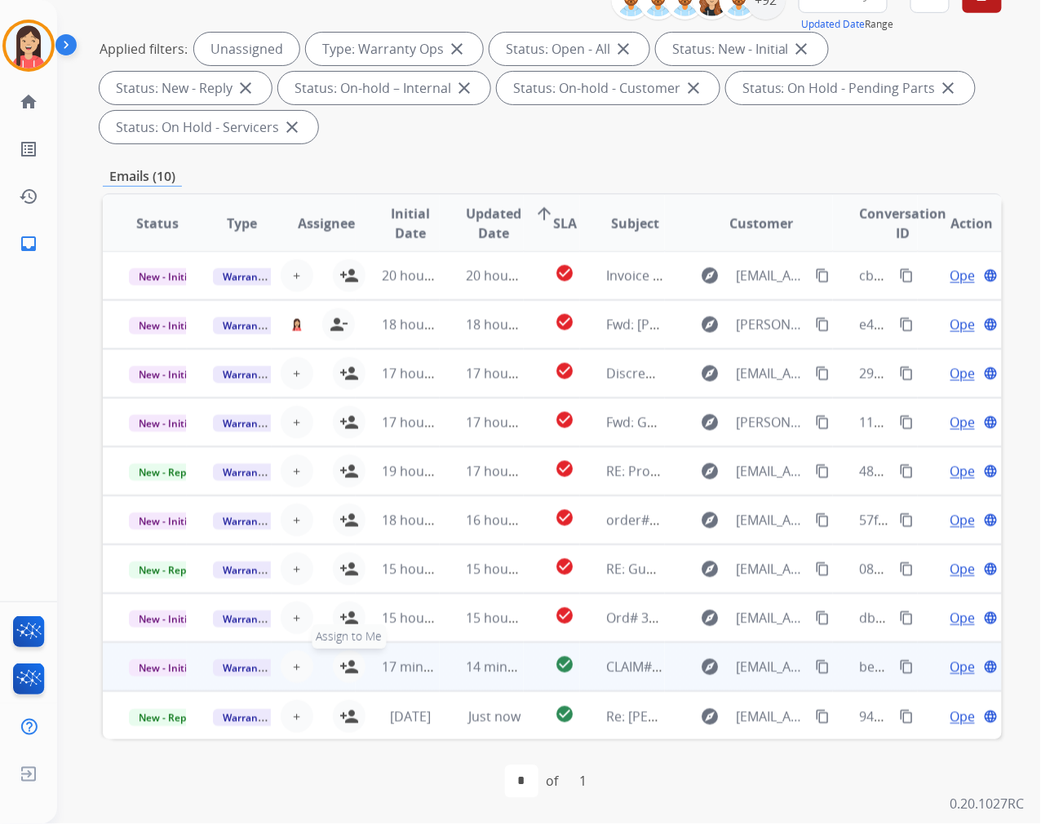
click at [345, 661] on mat-icon "person_add" at bounding box center [349, 667] width 20 height 20
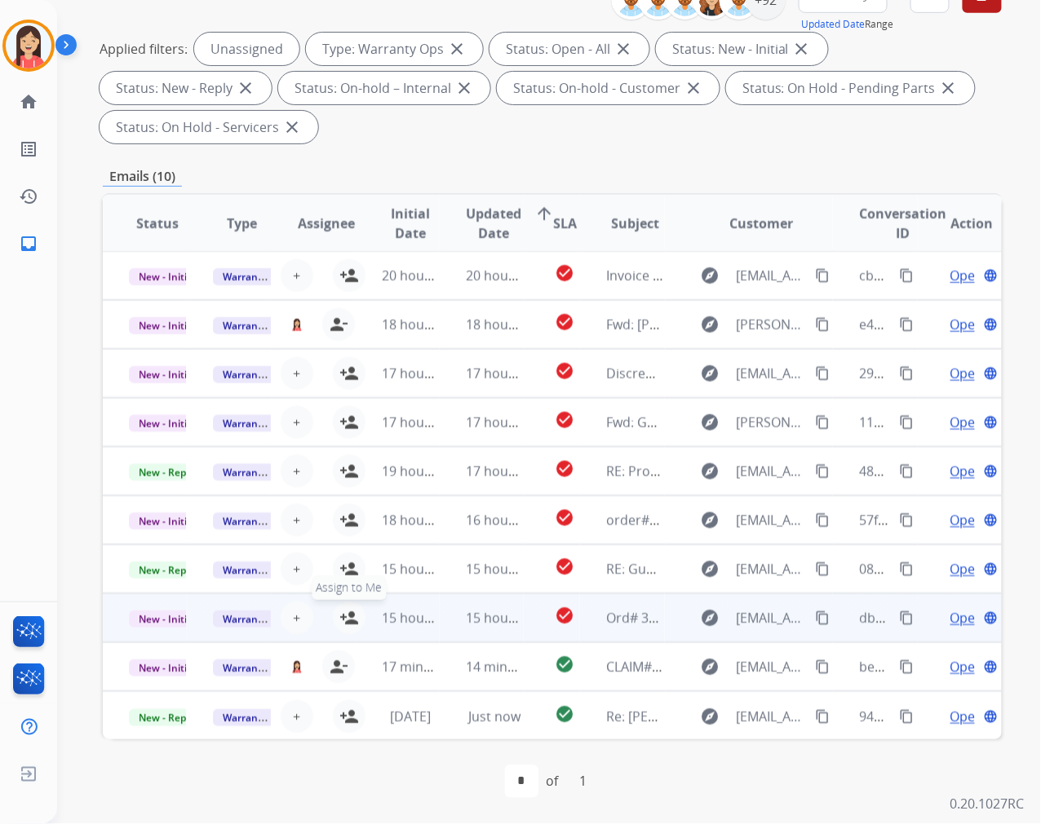
click at [349, 614] on mat-icon "person_add" at bounding box center [349, 618] width 20 height 20
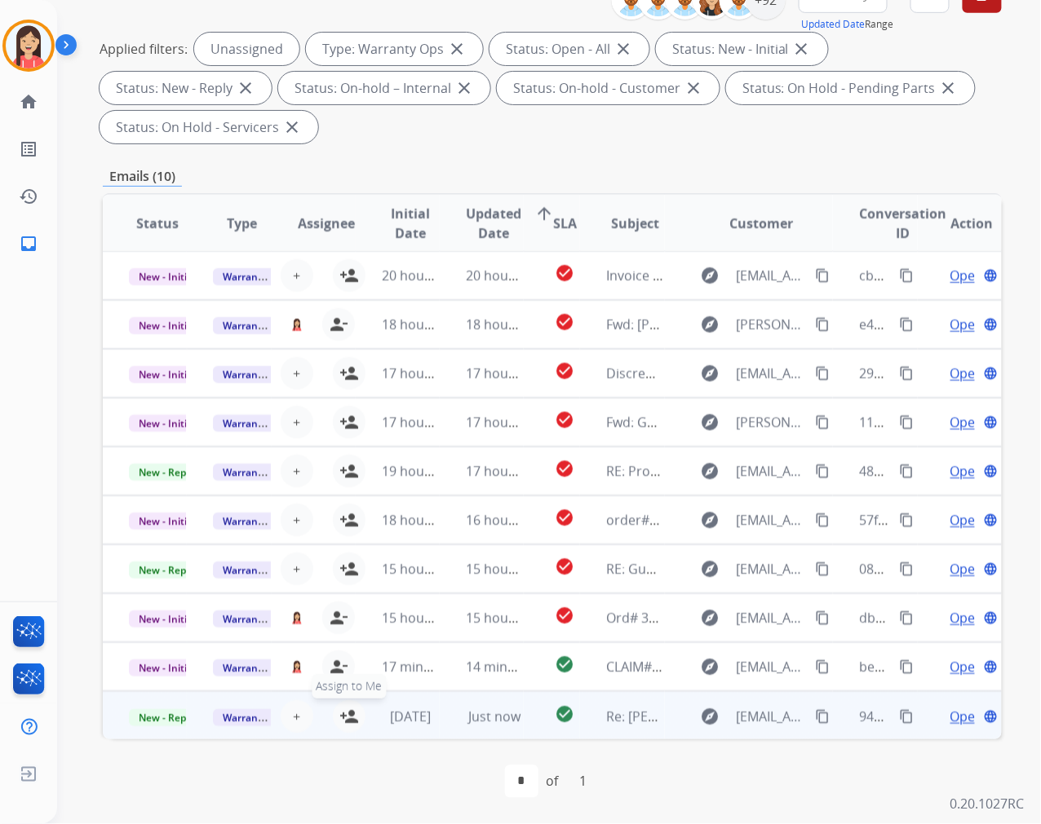
click at [345, 718] on mat-icon "person_add" at bounding box center [349, 717] width 20 height 20
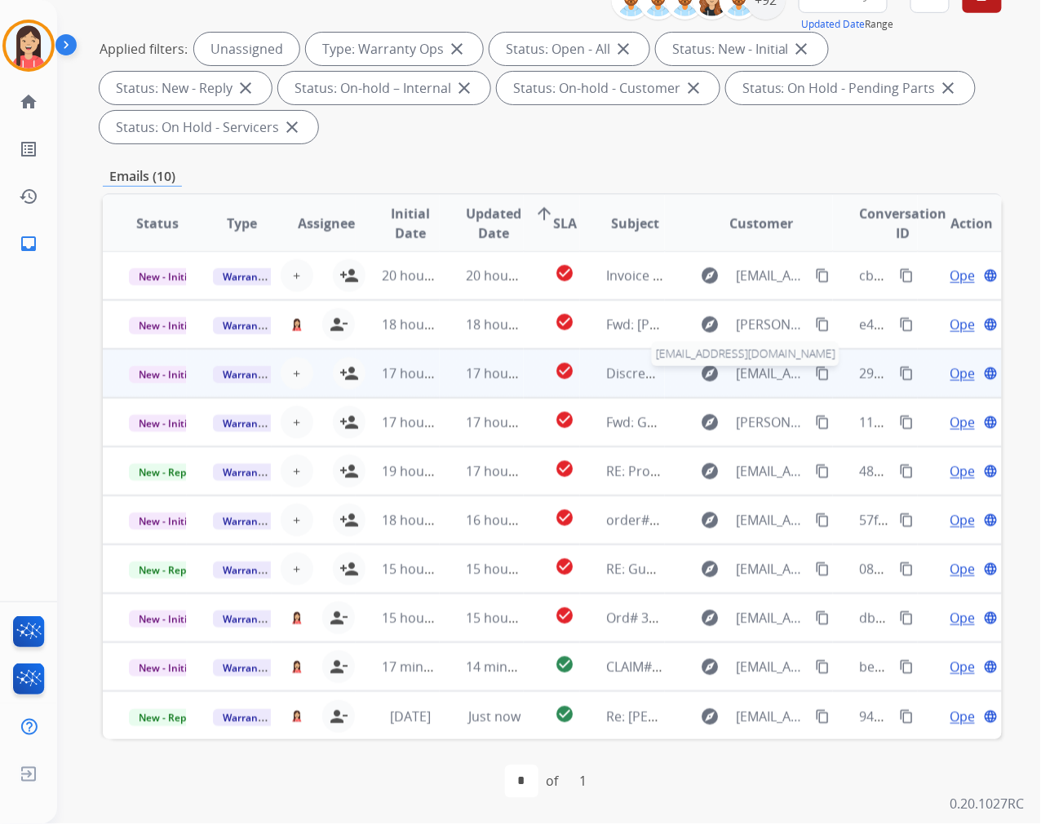
scroll to position [0, 0]
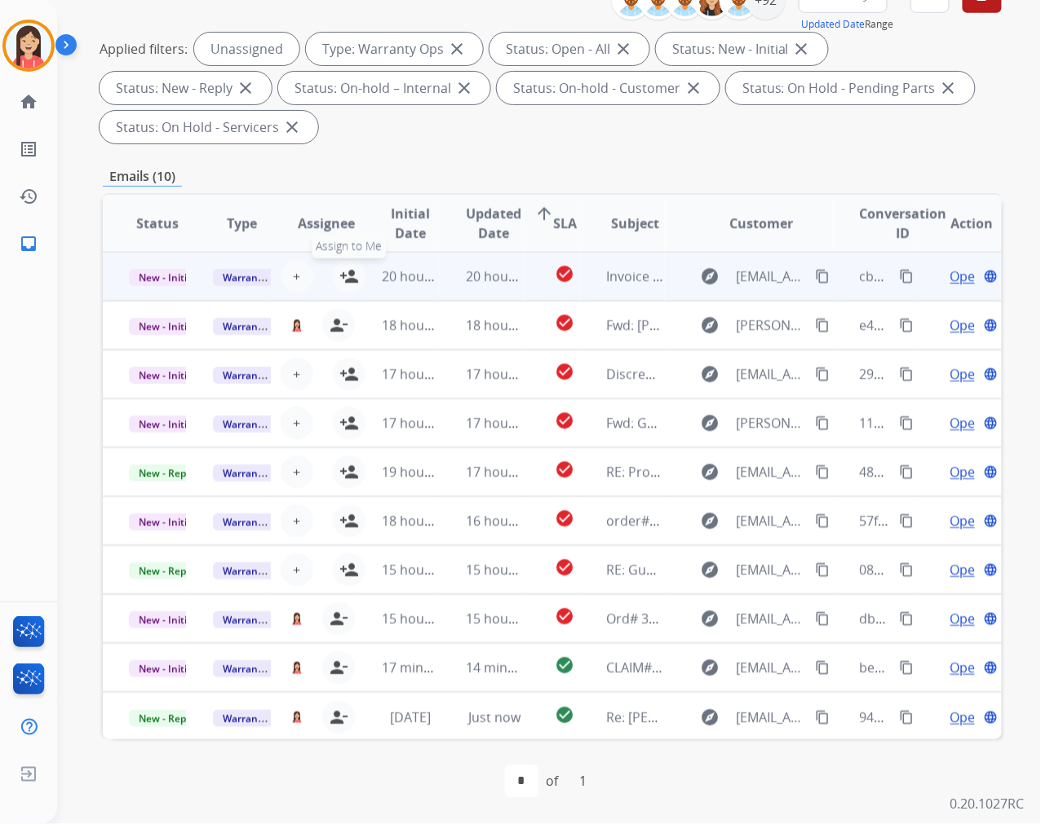
click at [347, 271] on mat-icon "person_add" at bounding box center [349, 277] width 20 height 20
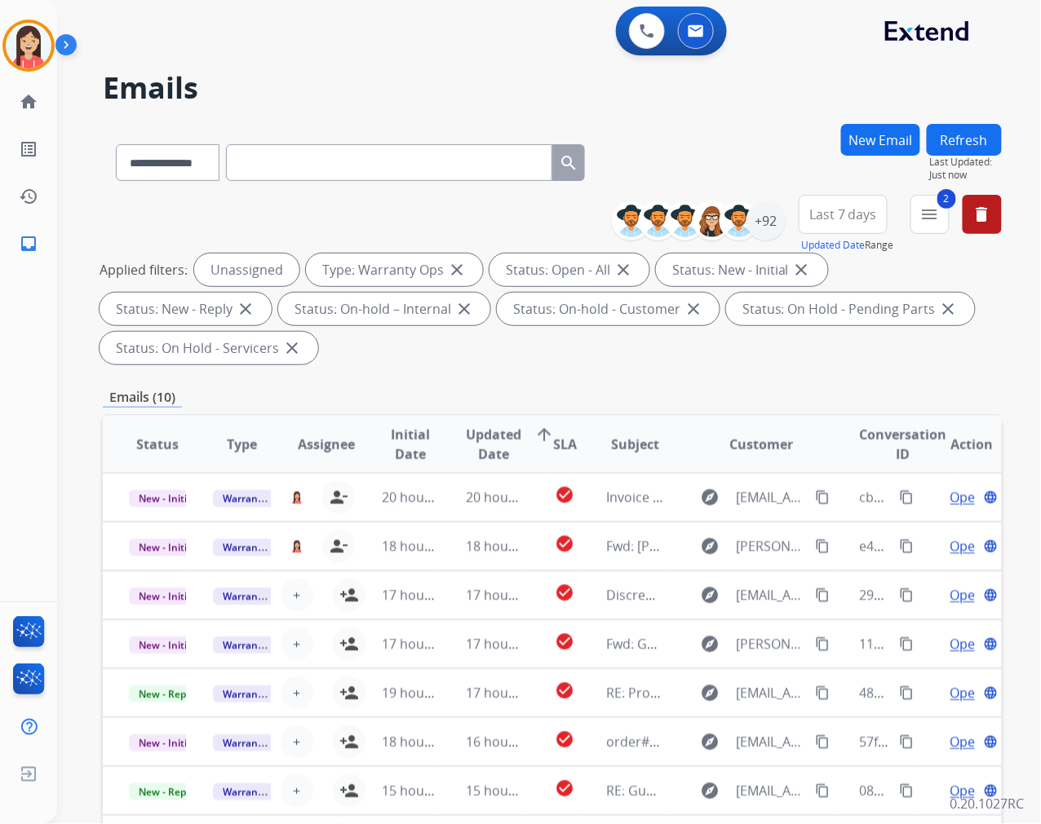
click at [954, 136] on button "Refresh" at bounding box center [963, 140] width 75 height 32
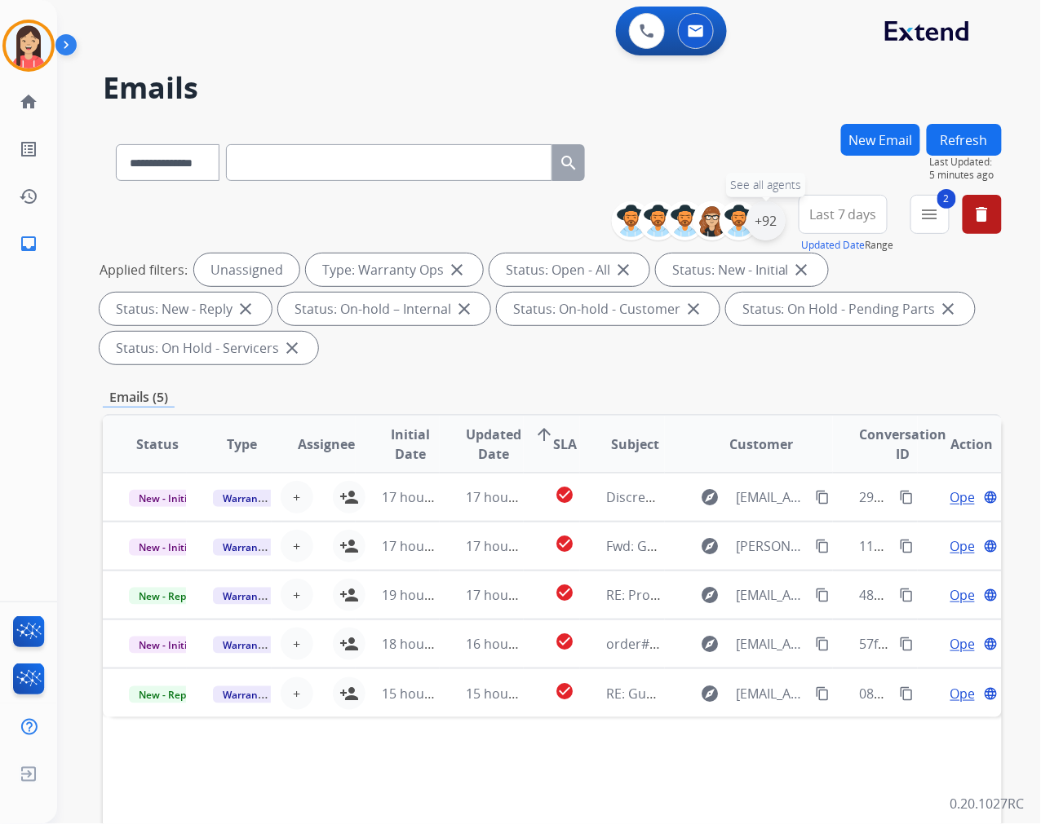
click at [764, 221] on div "+92" at bounding box center [765, 220] width 39 height 39
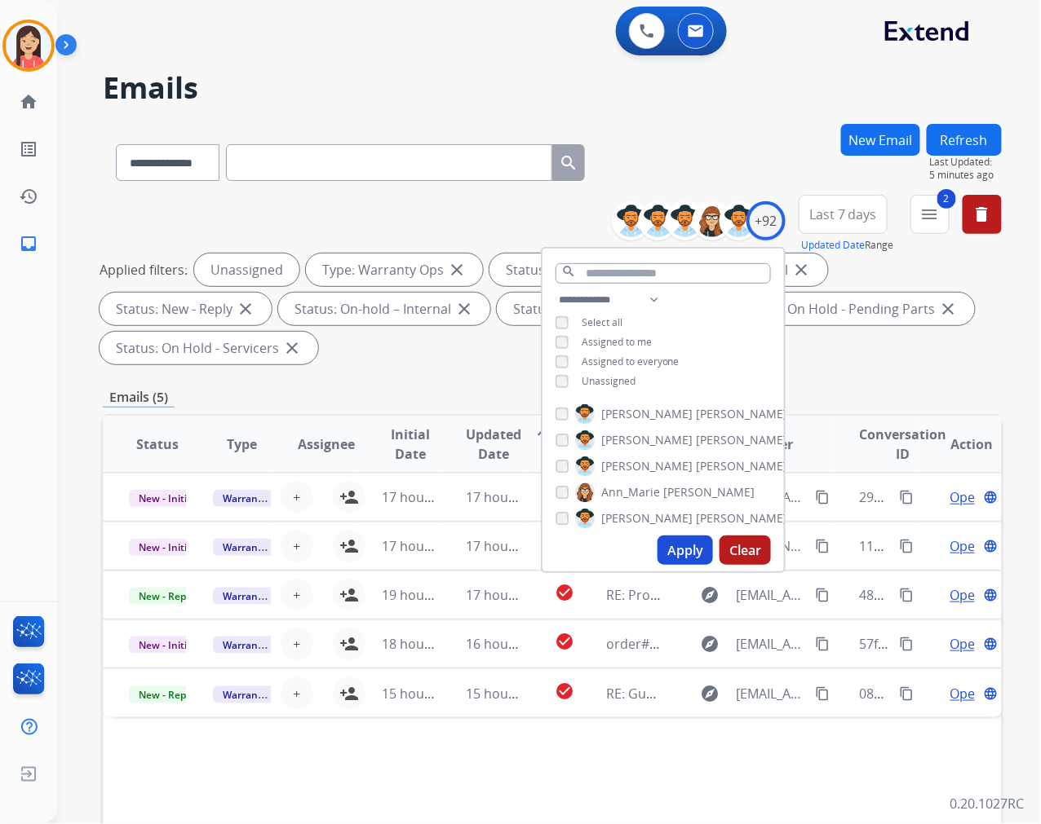
click at [577, 344] on div "Assigned to me" at bounding box center [603, 342] width 96 height 13
click at [581, 341] on span "Assigned to me" at bounding box center [616, 342] width 70 height 14
click at [553, 371] on div "**********" at bounding box center [662, 342] width 241 height 104
click at [678, 547] on button "Apply" at bounding box center [684, 550] width 55 height 29
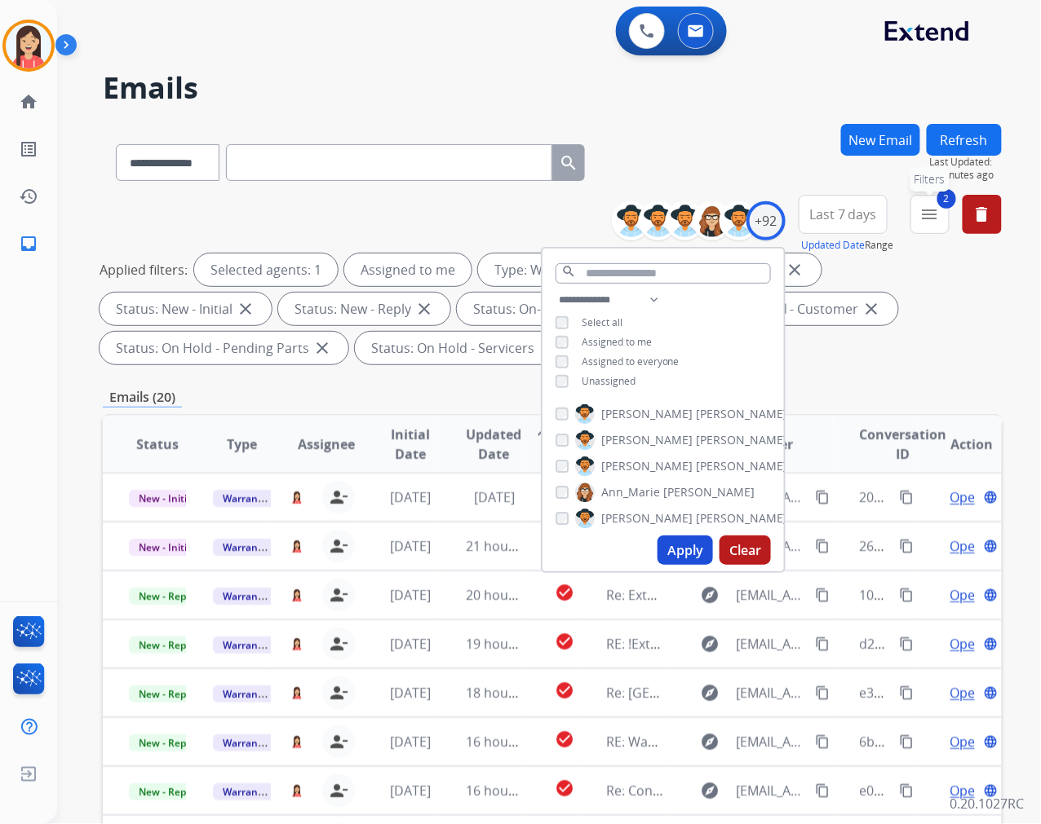
click at [927, 229] on button "2 menu Filters" at bounding box center [929, 214] width 39 height 39
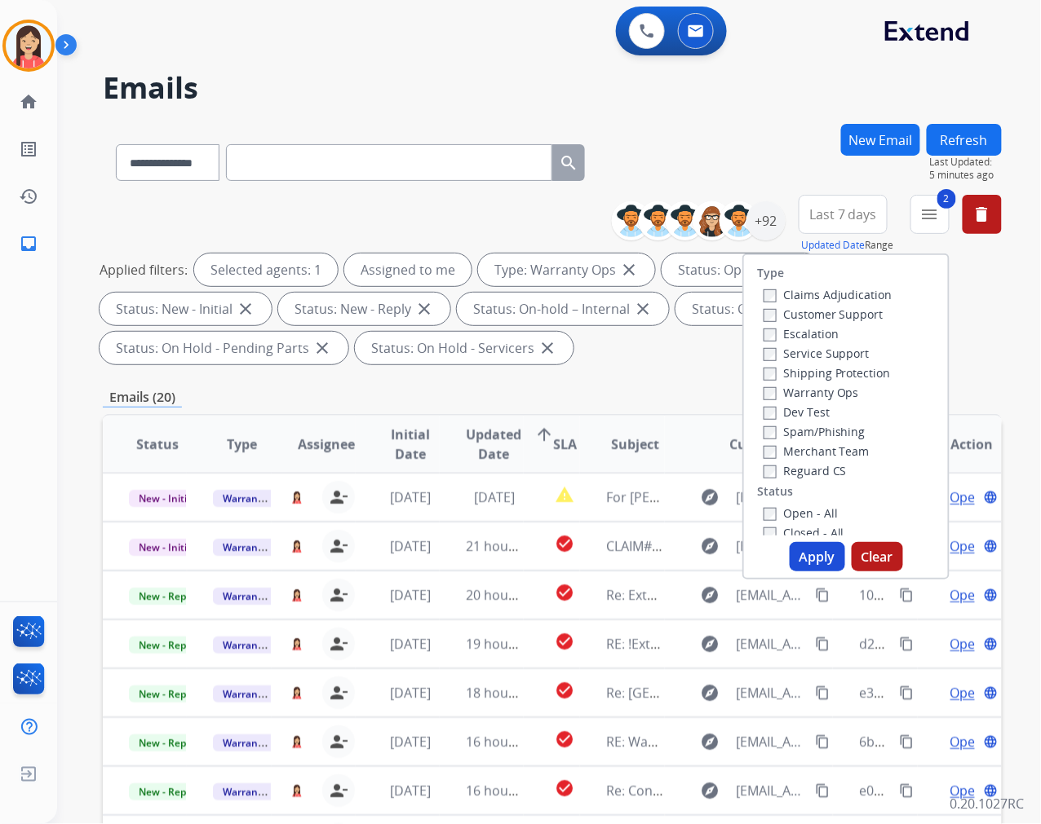
click at [772, 394] on label "Warranty Ops" at bounding box center [810, 392] width 95 height 15
click at [791, 546] on button "Apply" at bounding box center [816, 556] width 55 height 29
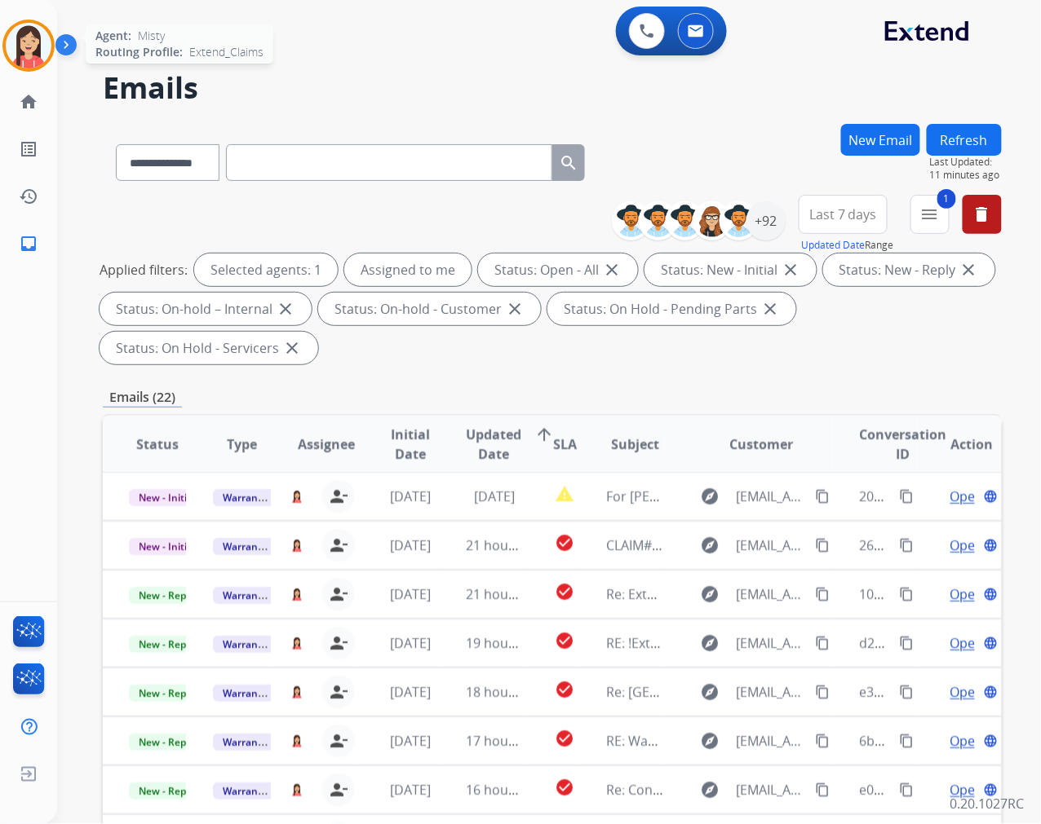
click at [15, 34] on img at bounding box center [29, 46] width 46 height 46
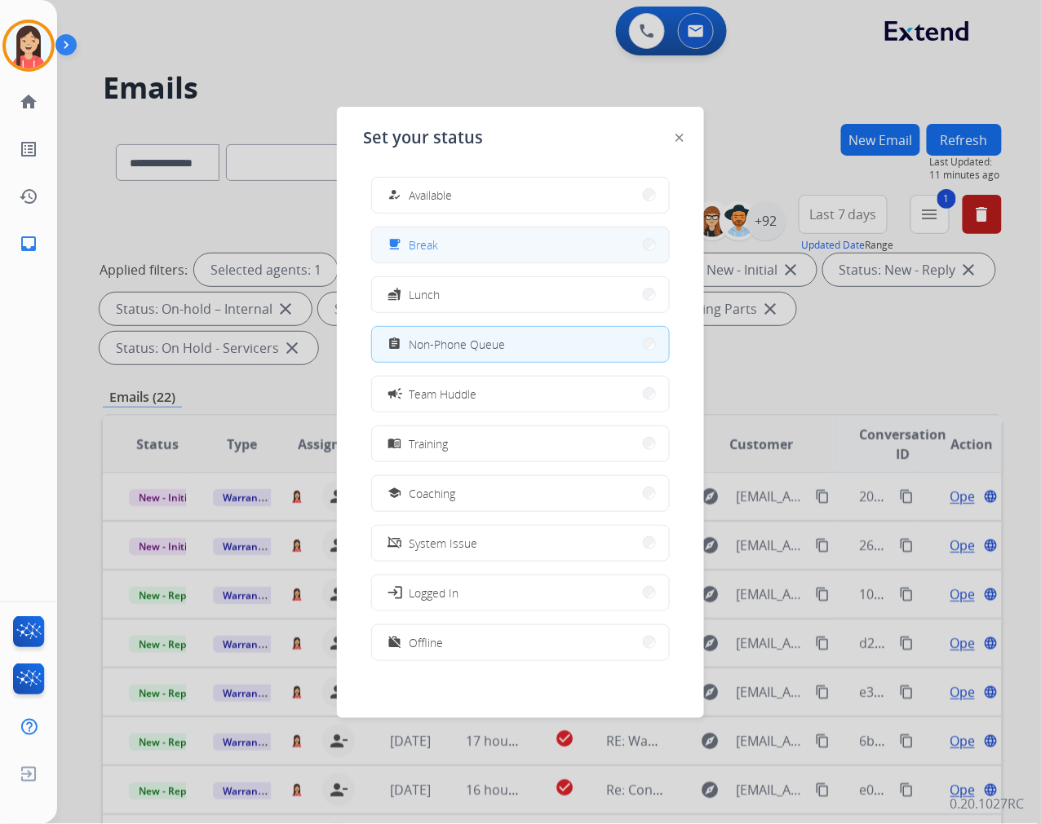
click at [451, 242] on button "free_breakfast Break" at bounding box center [520, 245] width 297 height 35
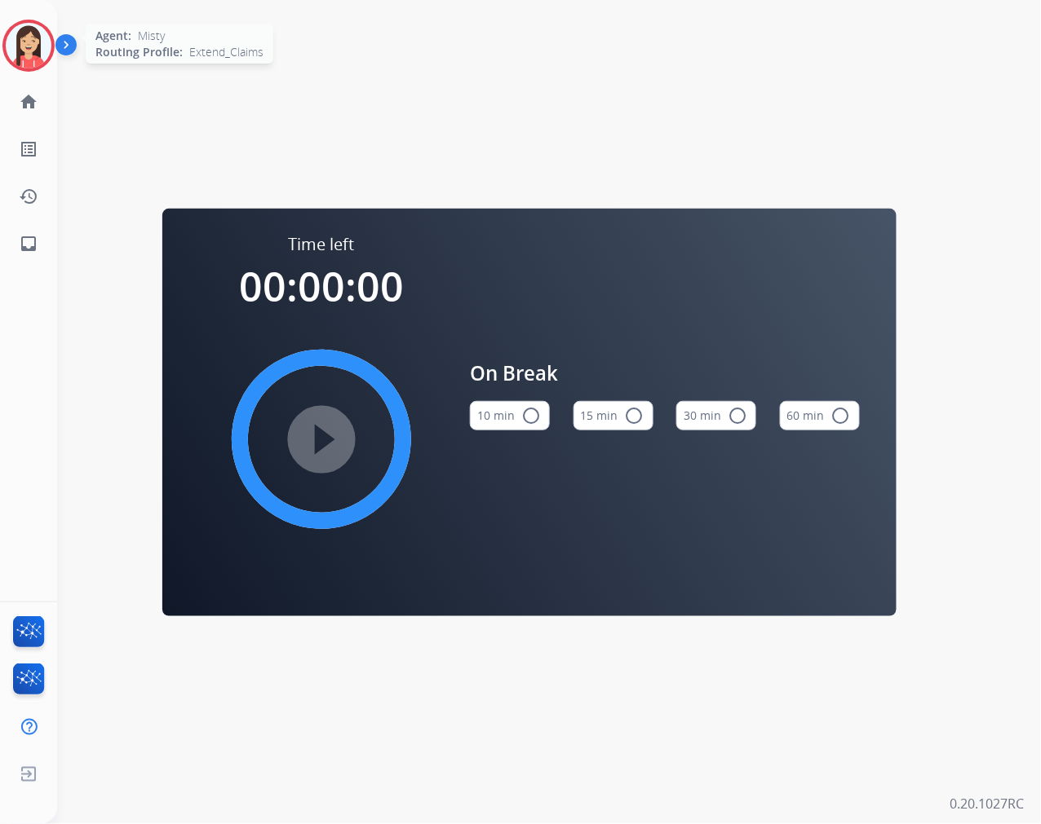
click at [30, 42] on img at bounding box center [29, 46] width 46 height 46
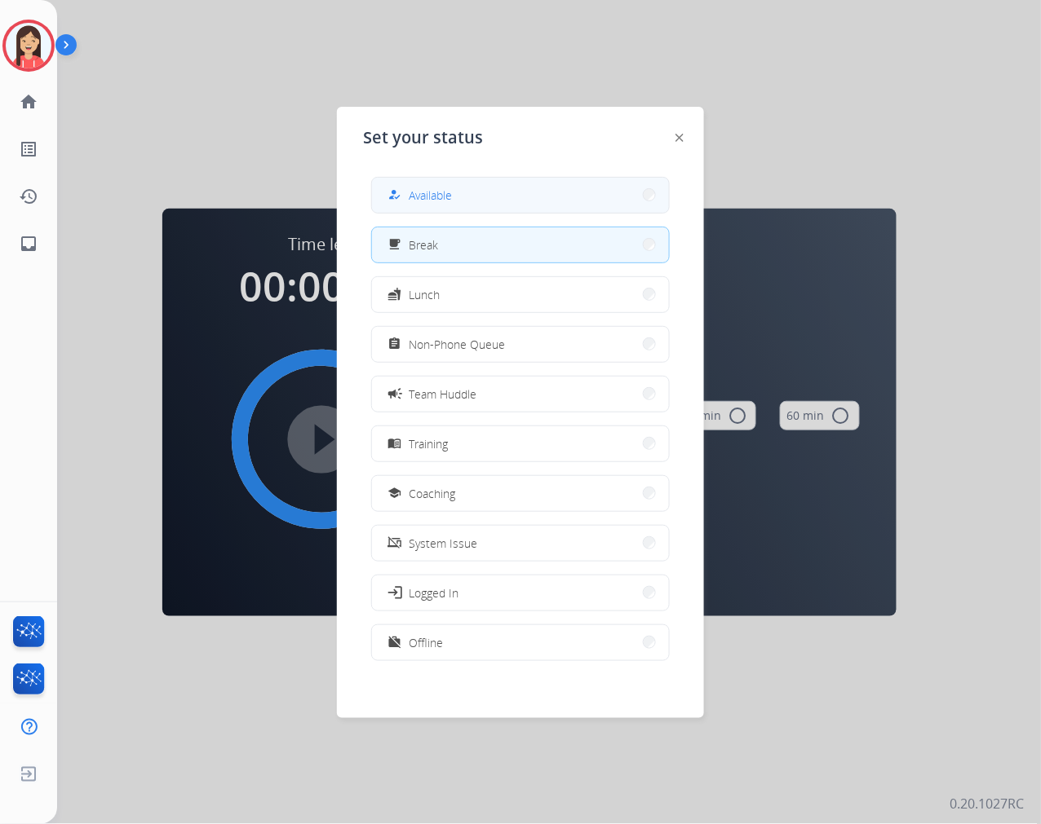
click at [470, 184] on button "how_to_reg Available" at bounding box center [520, 195] width 297 height 35
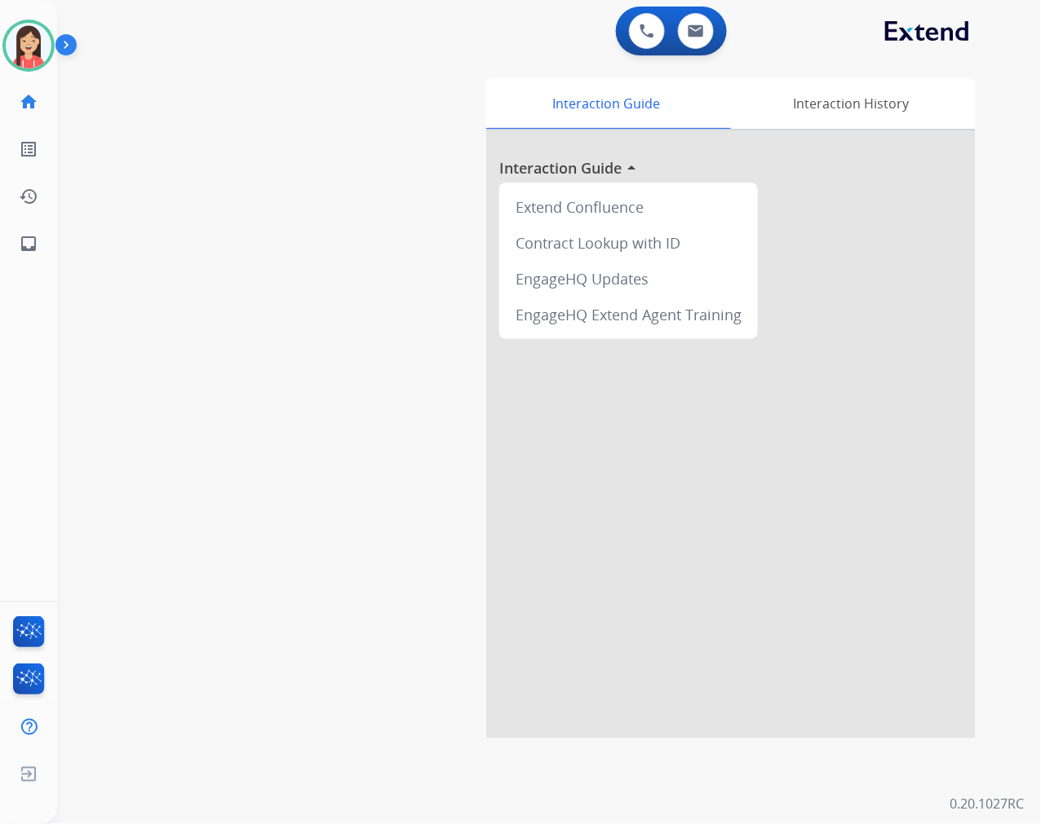
drag, startPoint x: 41, startPoint y: 52, endPoint x: 55, endPoint y: 67, distance: 20.2
click at [41, 52] on img at bounding box center [29, 46] width 46 height 46
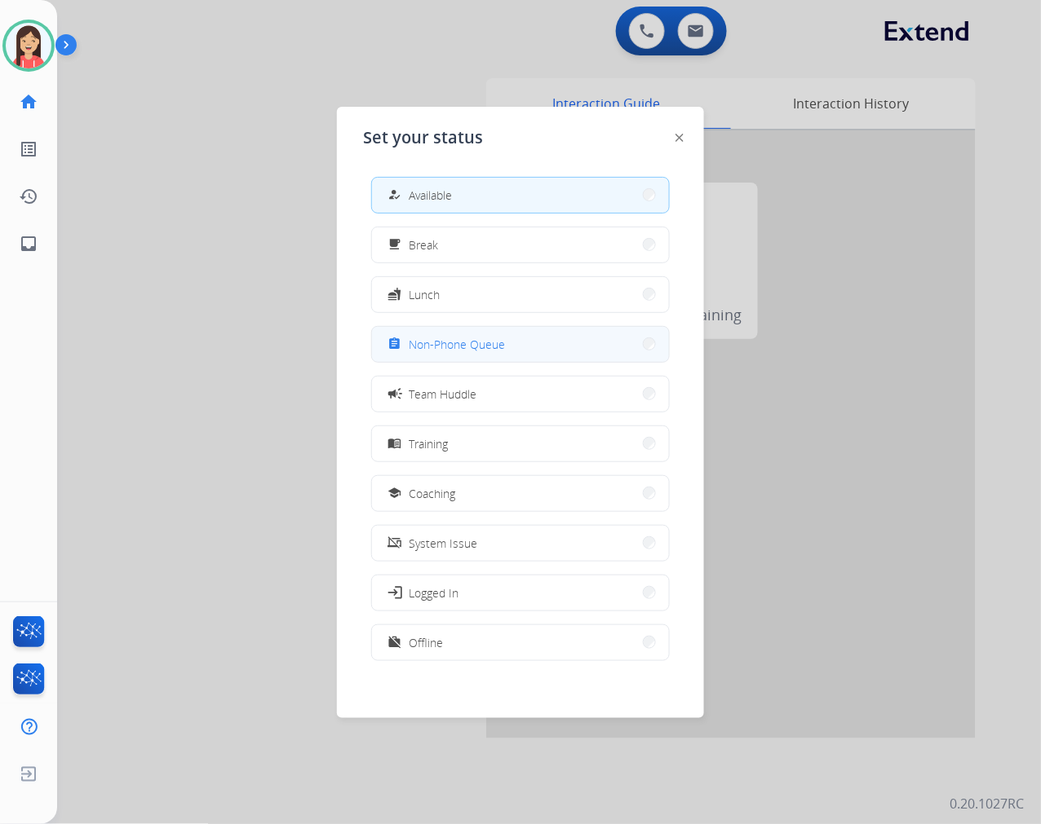
click at [483, 332] on button "assignment Non-Phone Queue" at bounding box center [520, 344] width 297 height 35
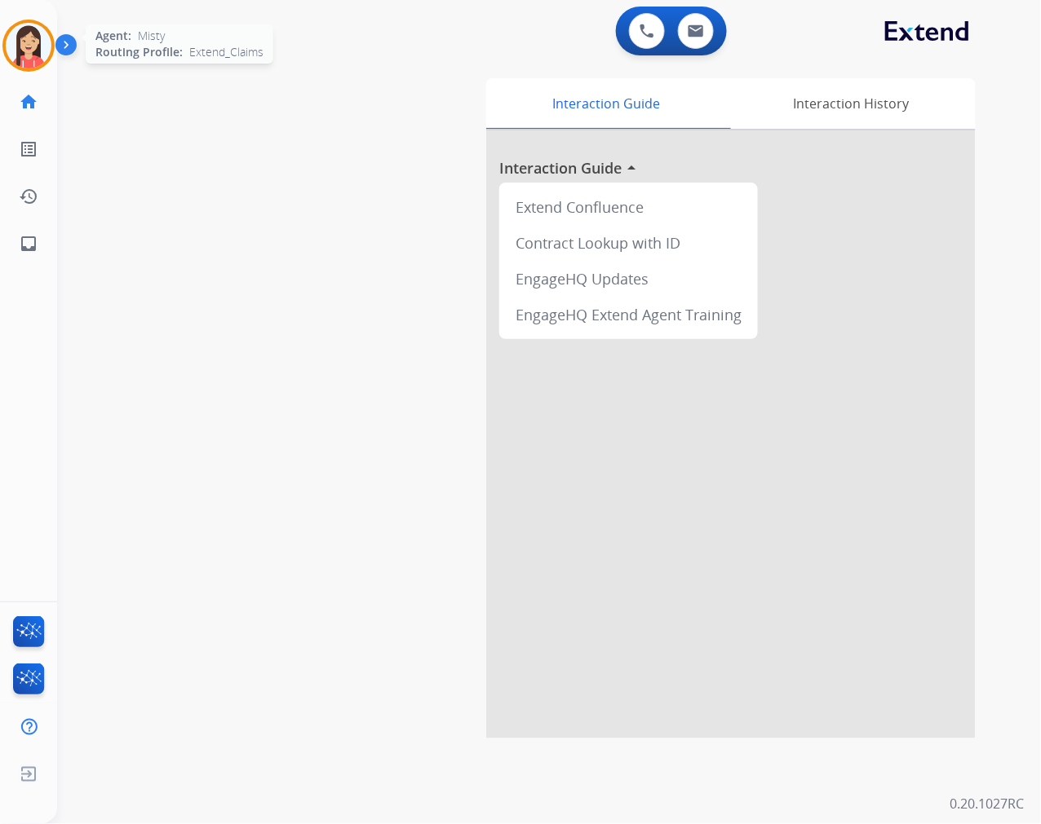
click at [11, 42] on img at bounding box center [29, 46] width 46 height 46
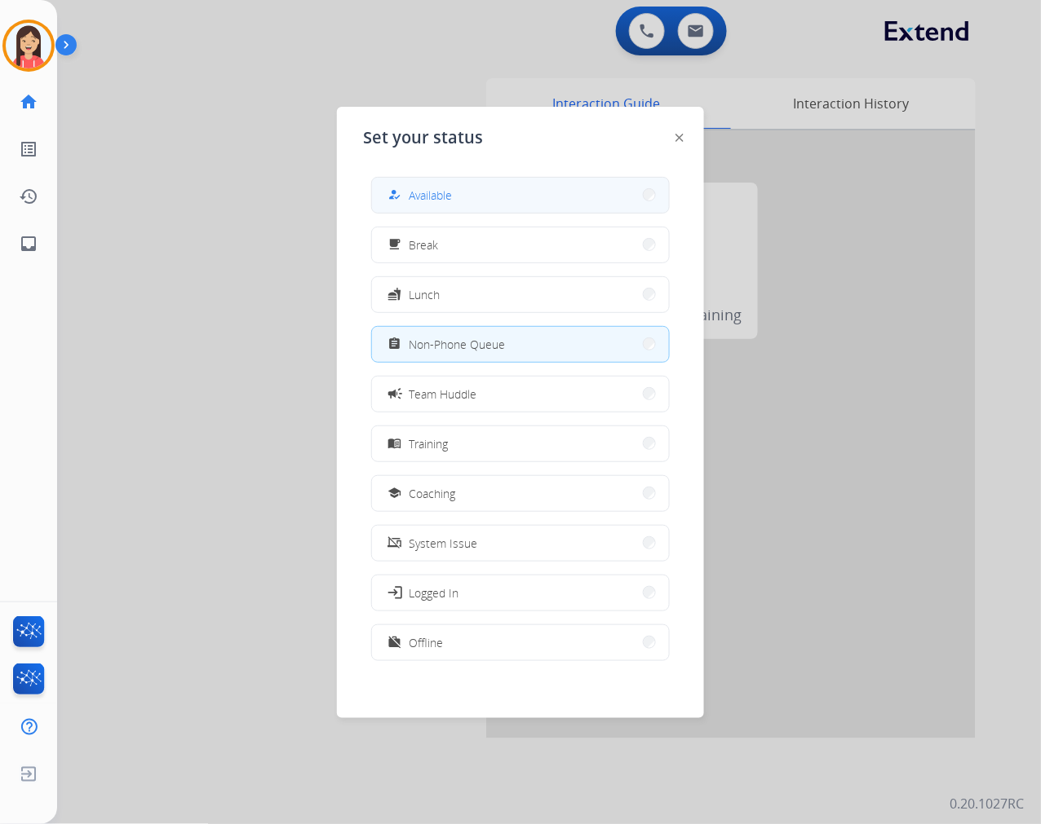
click at [474, 194] on button "how_to_reg Available" at bounding box center [520, 195] width 297 height 35
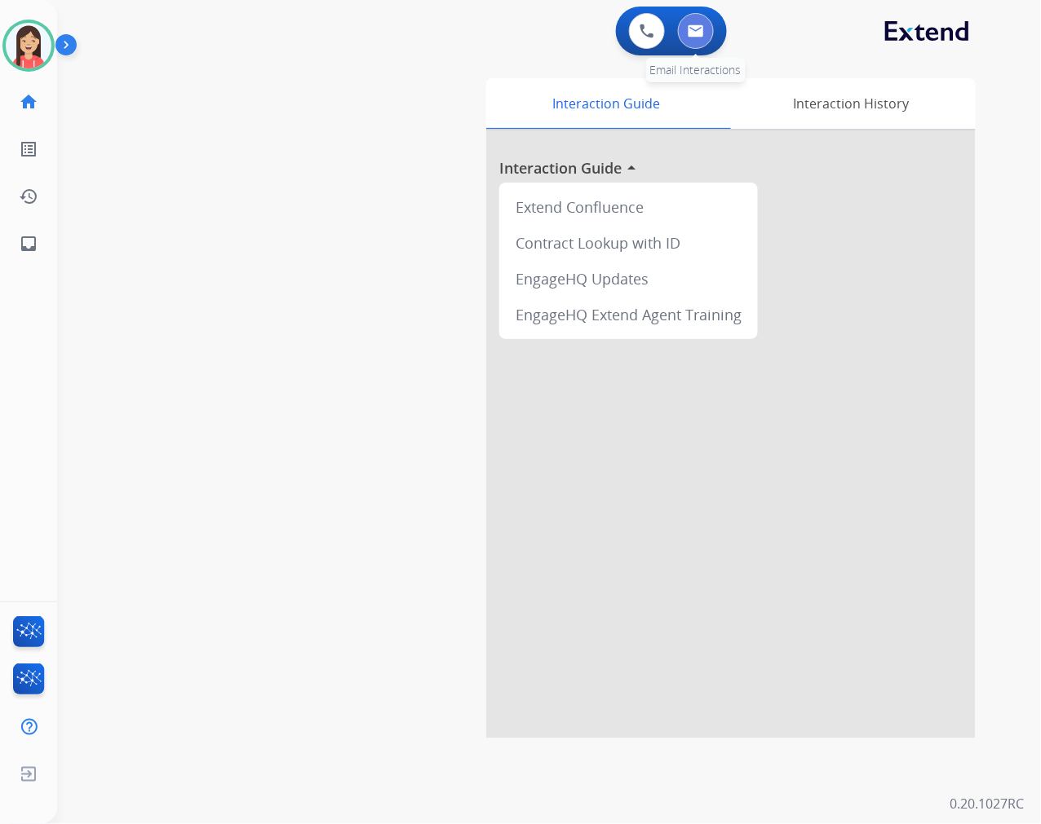
click at [700, 33] on img at bounding box center [695, 30] width 16 height 13
select select "**********"
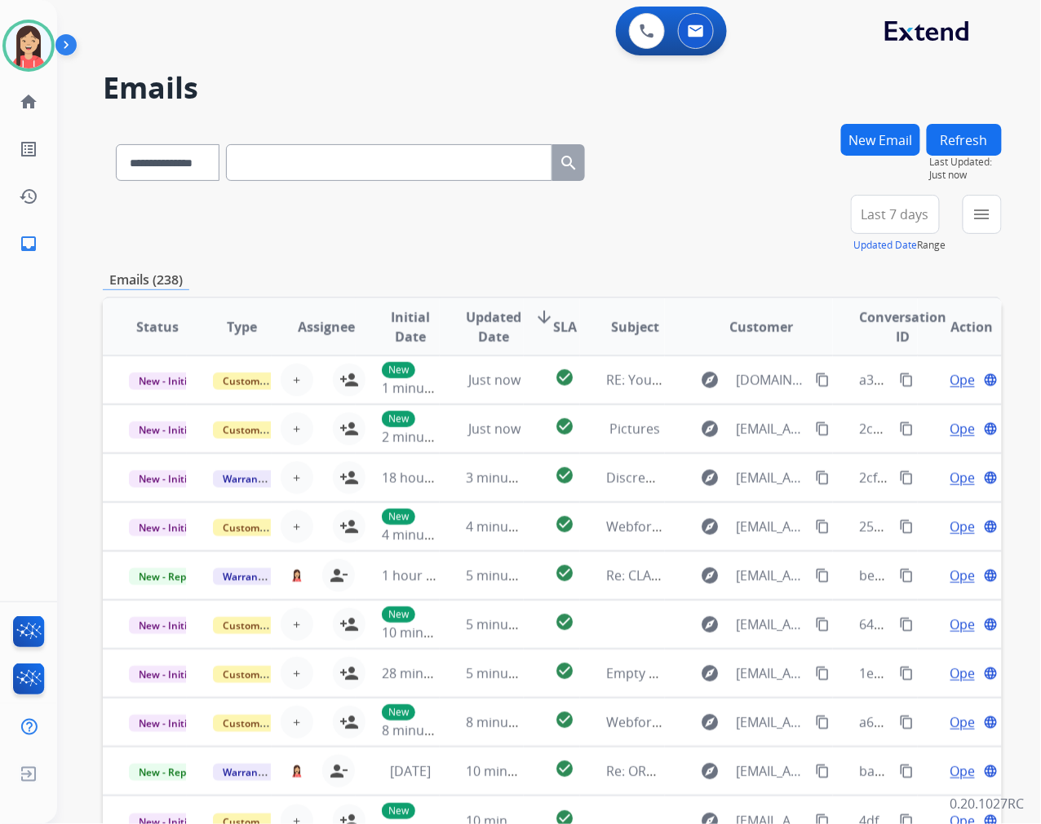
click at [438, 270] on div "Emails (238)" at bounding box center [552, 280] width 899 height 20
click at [982, 226] on button "menu Filters" at bounding box center [981, 214] width 39 height 39
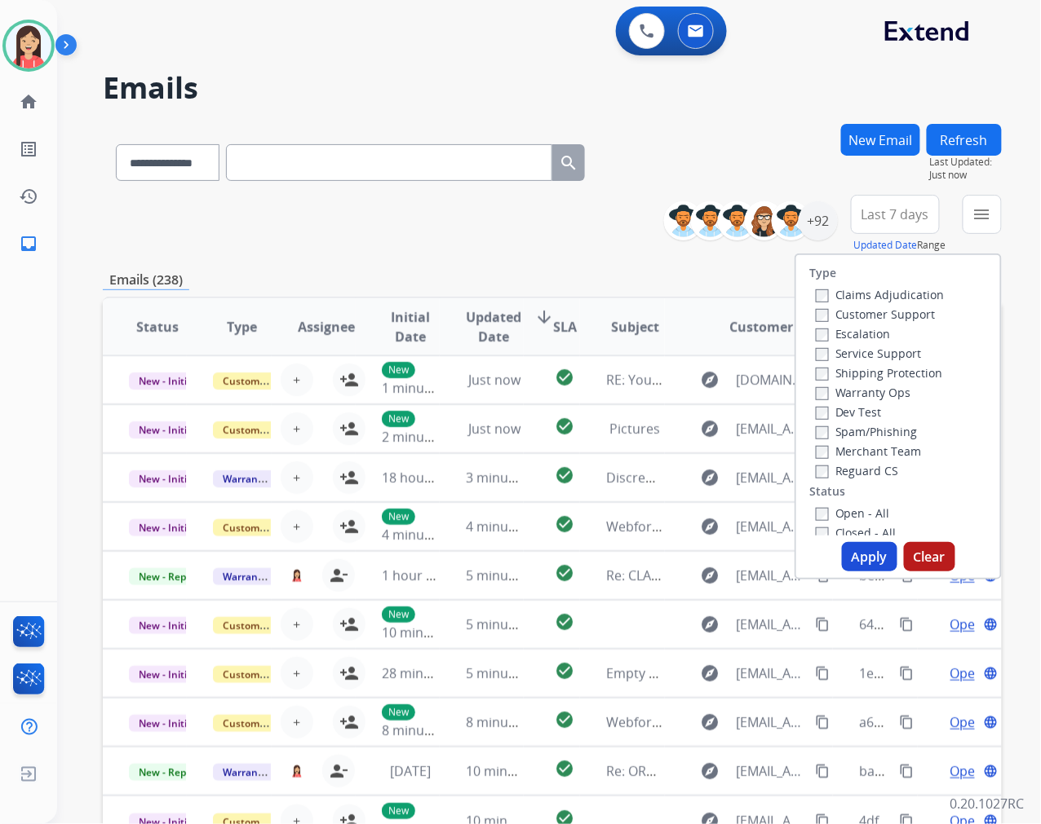
click at [815, 520] on div "Open - All" at bounding box center [900, 513] width 171 height 20
click at [863, 556] on button "Apply" at bounding box center [869, 556] width 55 height 29
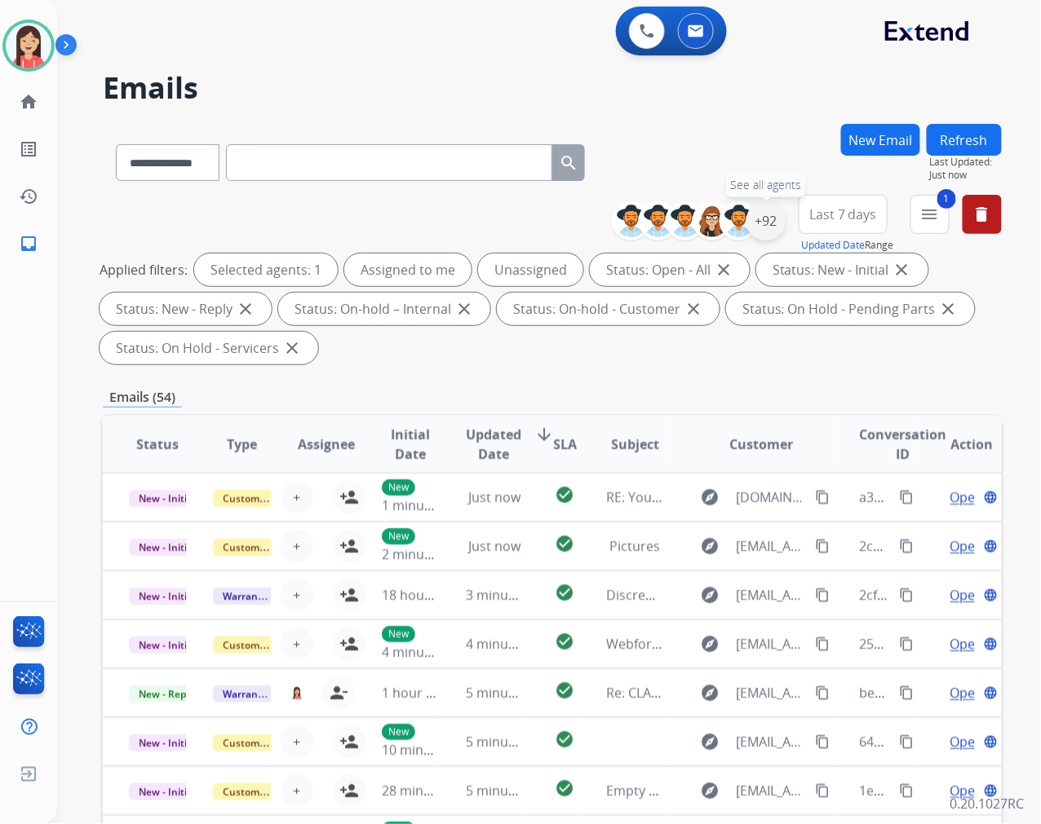
click at [767, 223] on div "+92" at bounding box center [765, 220] width 39 height 39
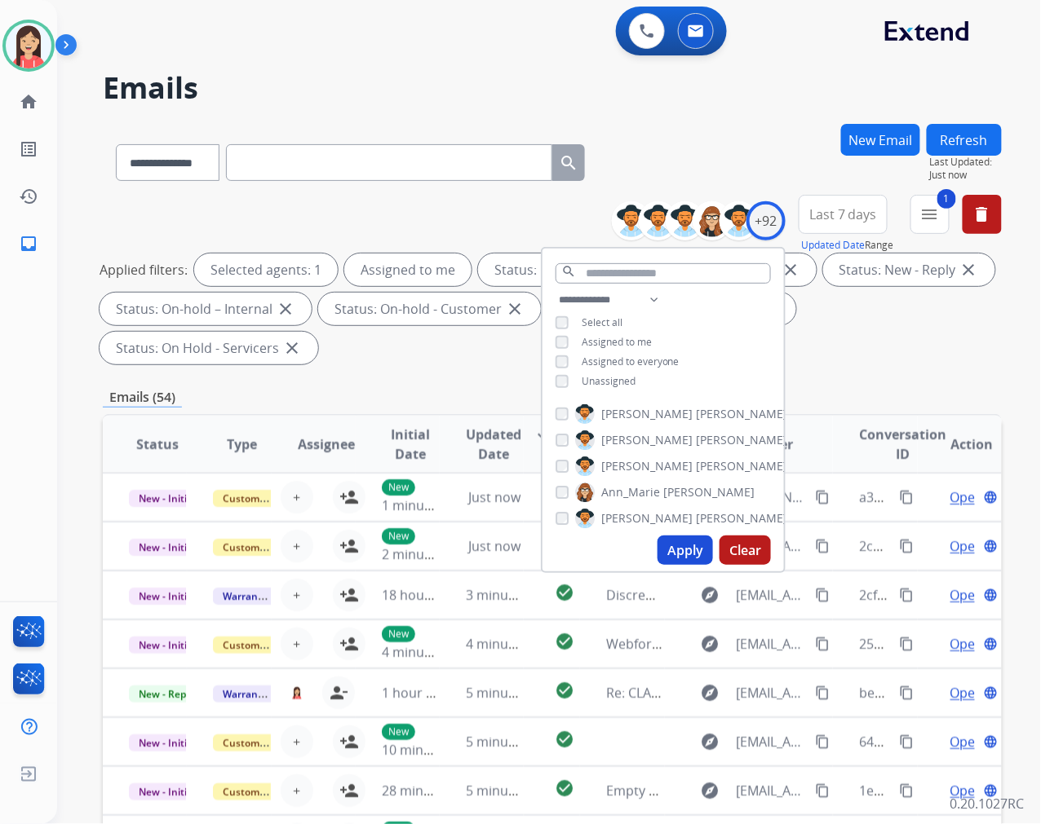
click at [687, 546] on button "Apply" at bounding box center [684, 550] width 55 height 29
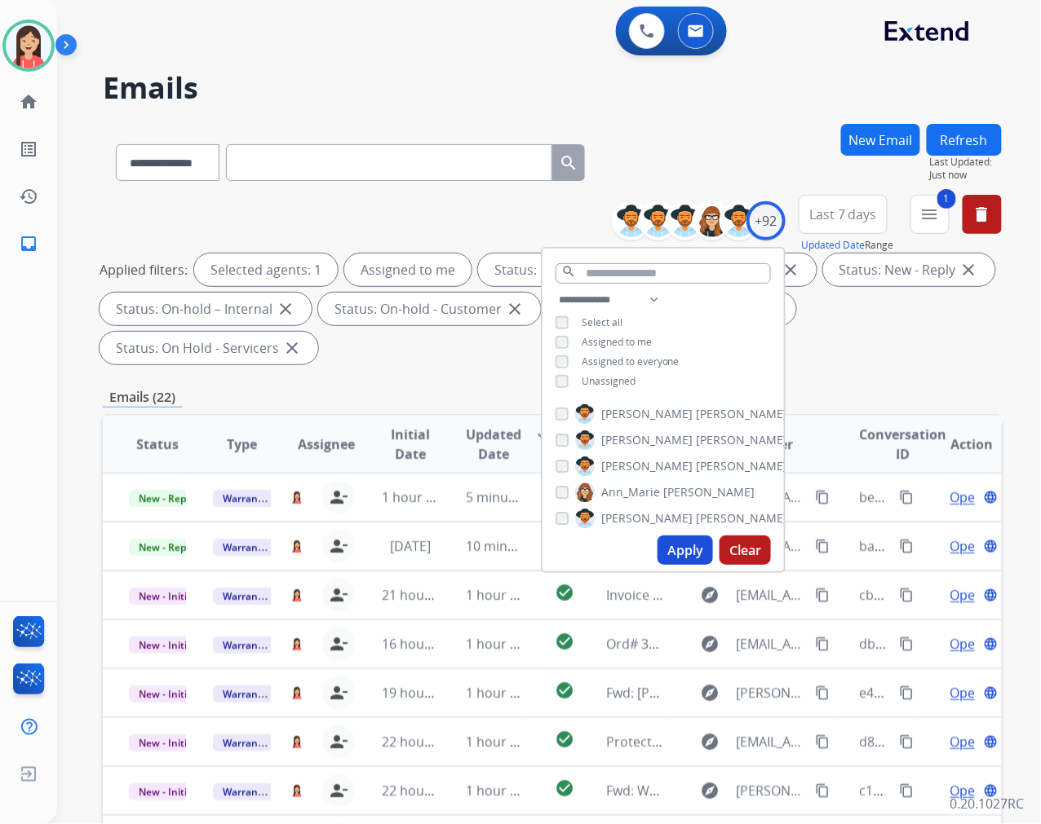
click at [846, 378] on div "**********" at bounding box center [552, 584] width 899 height 921
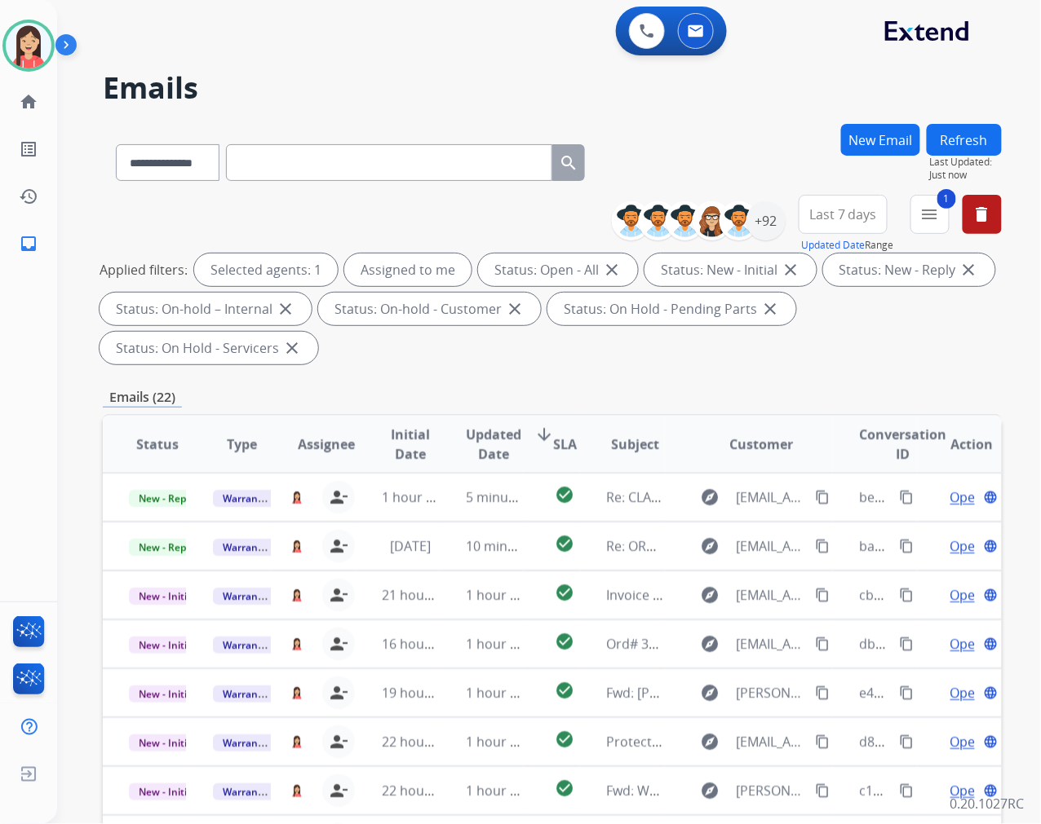
click at [475, 436] on span "Updated Date" at bounding box center [493, 444] width 55 height 39
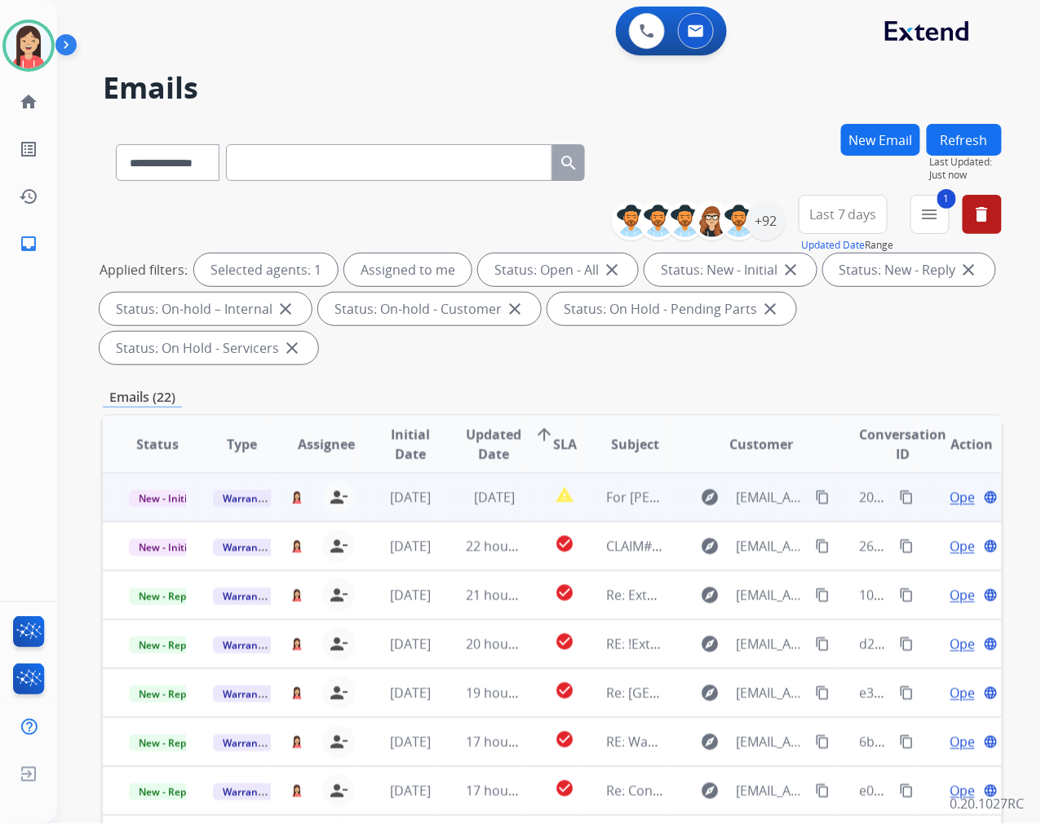
click at [443, 506] on td "[DATE]" at bounding box center [482, 497] width 84 height 49
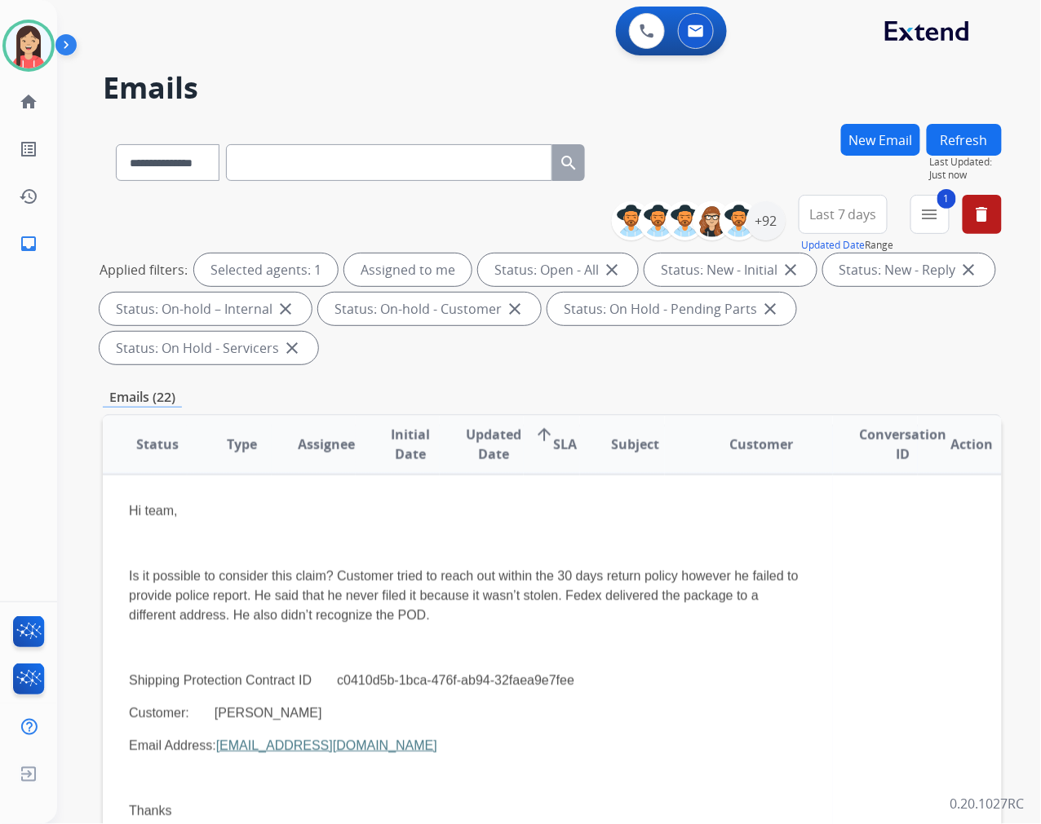
scroll to position [91, 0]
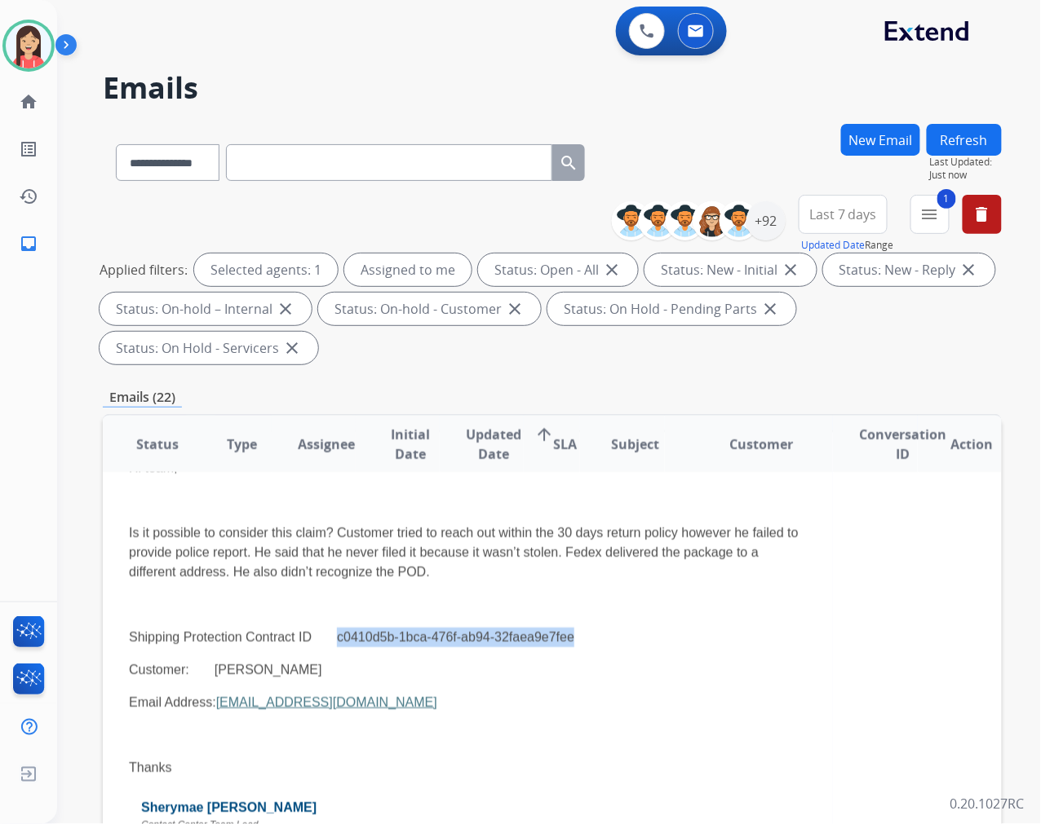
drag, startPoint x: 336, startPoint y: 637, endPoint x: 584, endPoint y: 632, distance: 248.0
click at [584, 632] on p "Shipping Protection Contract ID c0410d5b-1bca-476f-ab94-32faea9e7fee" at bounding box center [468, 638] width 678 height 20
copy p "c0410d5b-1bca-476f-ab94-32faea9e7fee"
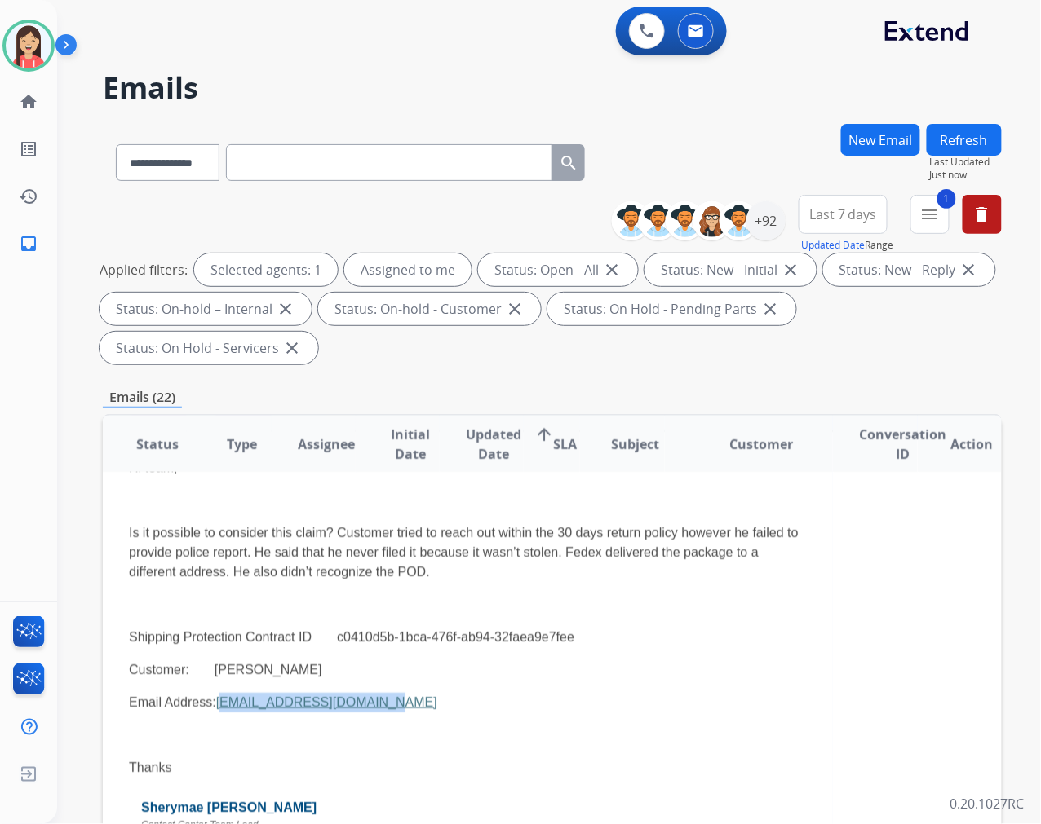
drag, startPoint x: 421, startPoint y: 703, endPoint x: 263, endPoint y: 711, distance: 157.6
click at [263, 711] on p "Email Address: [EMAIL_ADDRESS][DOMAIN_NAME]" at bounding box center [468, 703] width 678 height 20
copy link "[EMAIL_ADDRESS][DOMAIN_NAME]"
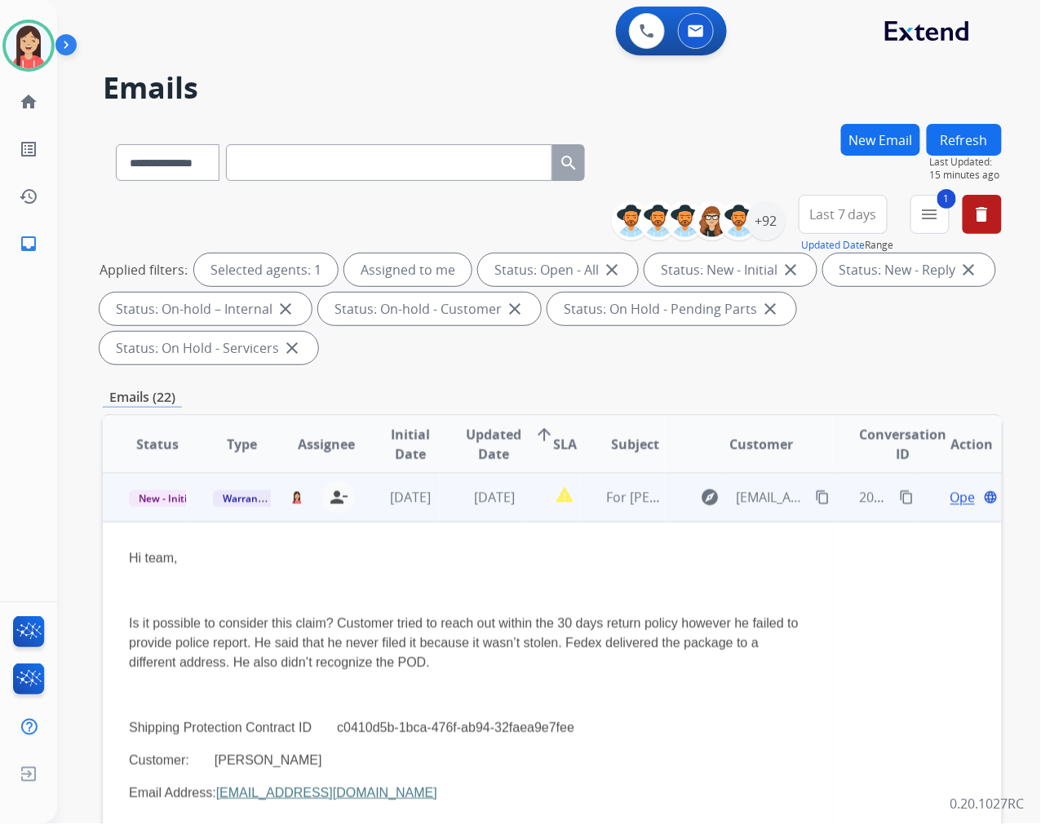
click at [642, 622] on p "Is it possible to consider this claim? Customer tried to reach out within the 3…" at bounding box center [468, 643] width 678 height 59
click at [954, 494] on span "Open" at bounding box center [966, 498] width 33 height 20
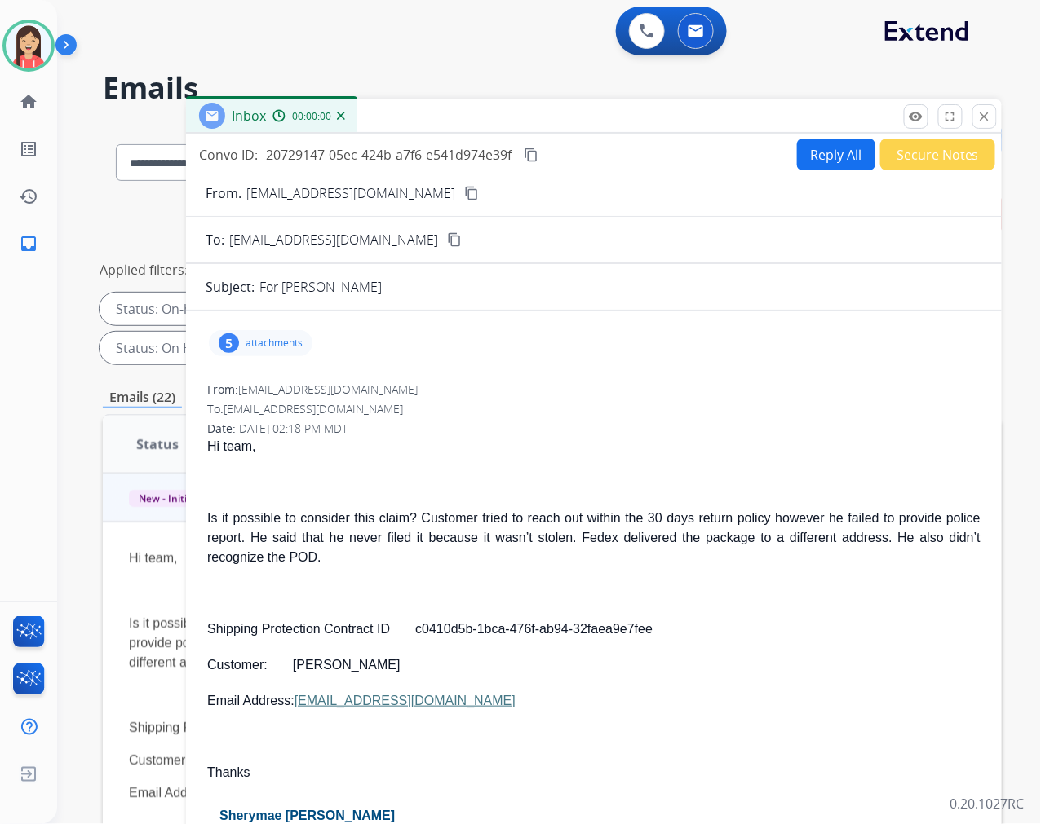
click at [836, 158] on button "Reply All" at bounding box center [836, 155] width 78 height 32
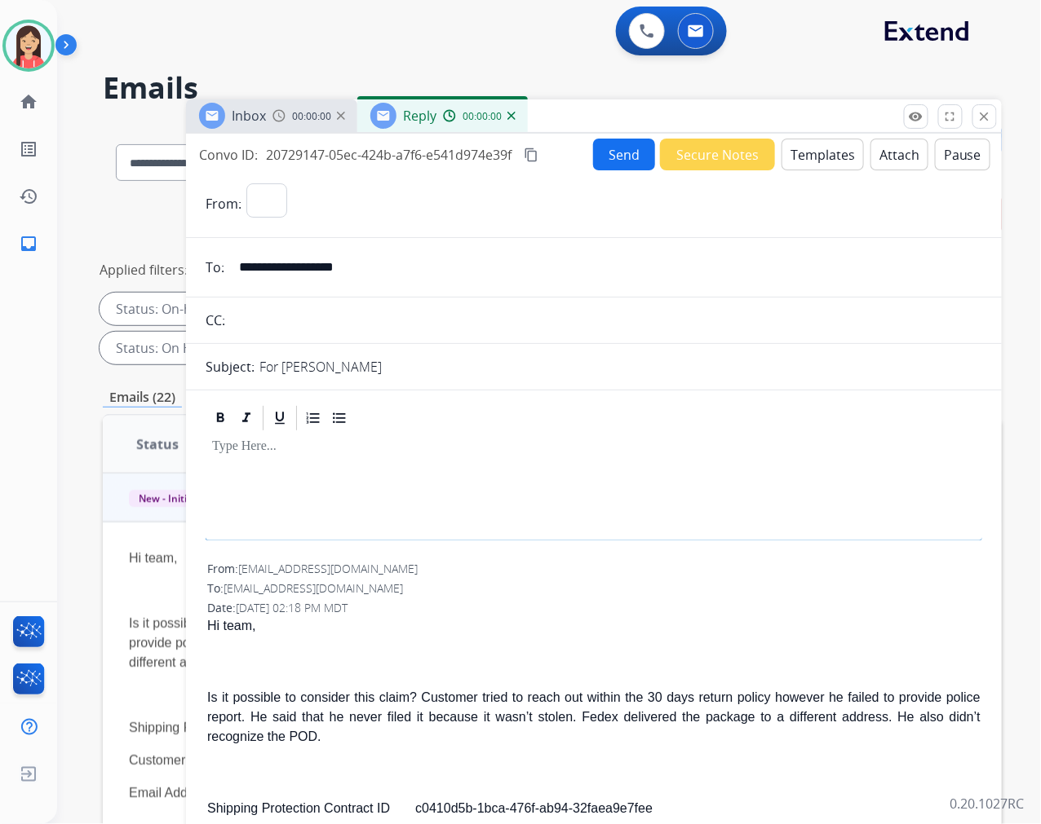
select select "**********"
click at [810, 161] on button "Templates" at bounding box center [822, 155] width 82 height 32
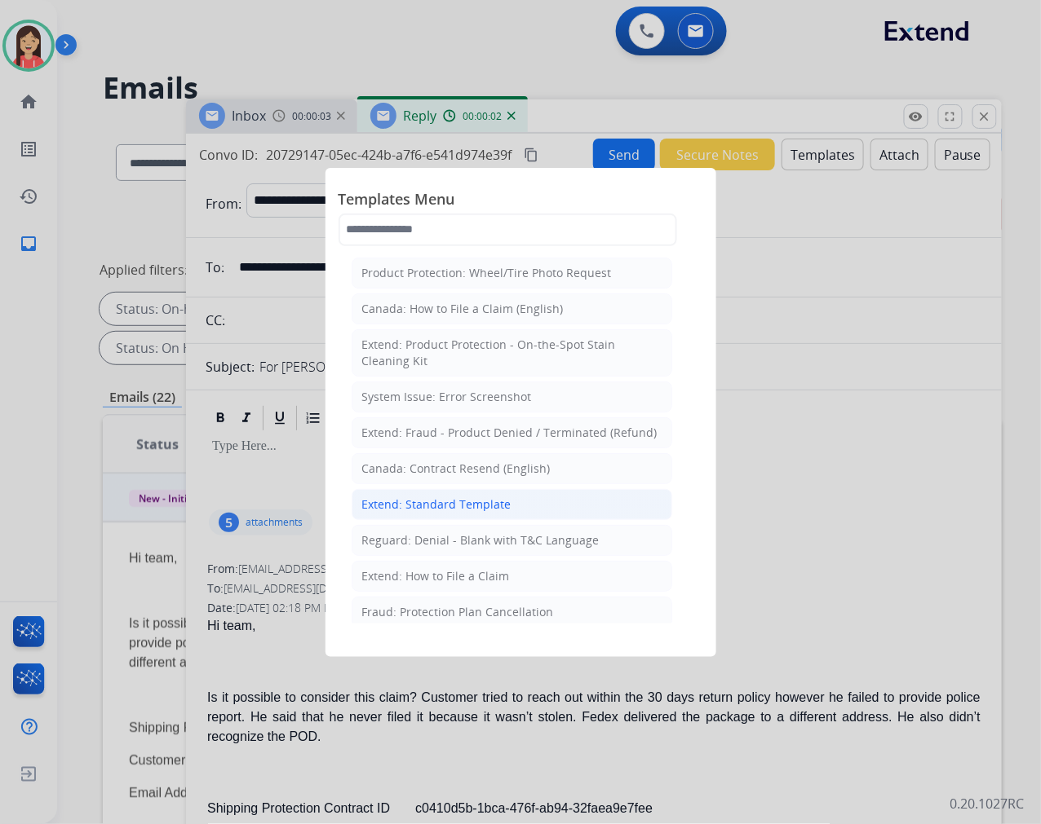
click at [501, 506] on div "Extend: Standard Template" at bounding box center [436, 505] width 149 height 16
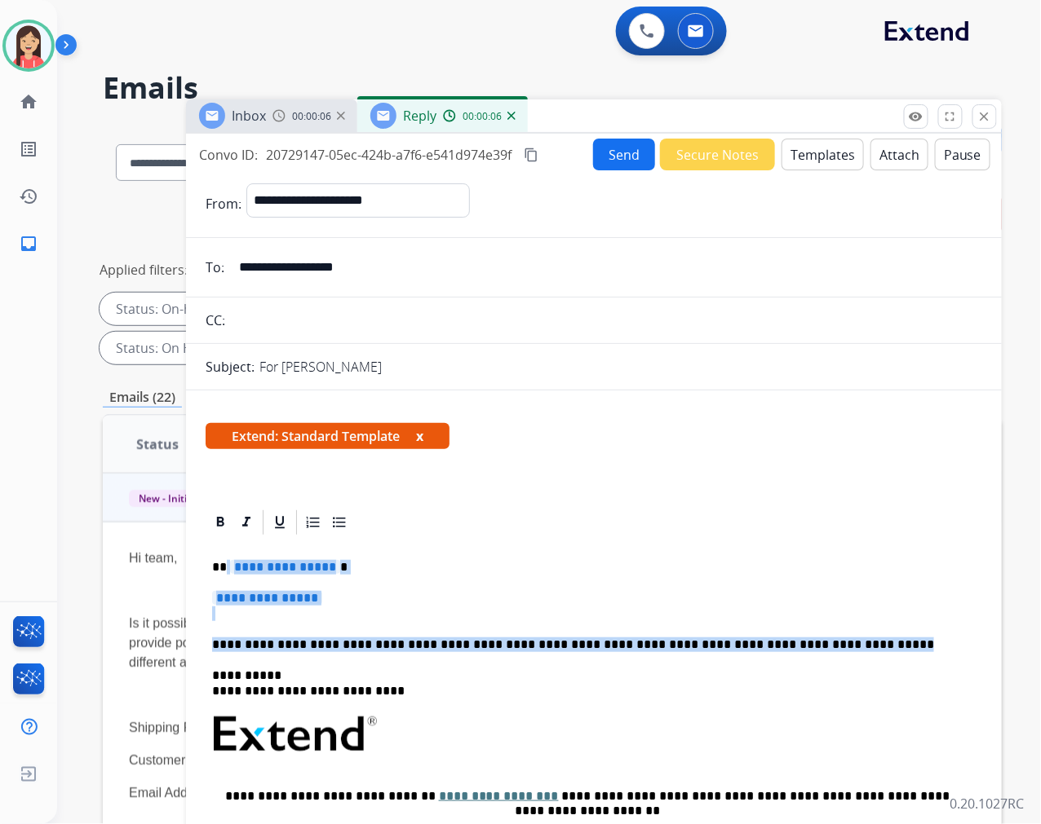
drag, startPoint x: 230, startPoint y: 560, endPoint x: 902, endPoint y: 630, distance: 675.6
click at [902, 630] on div "**********" at bounding box center [594, 772] width 776 height 471
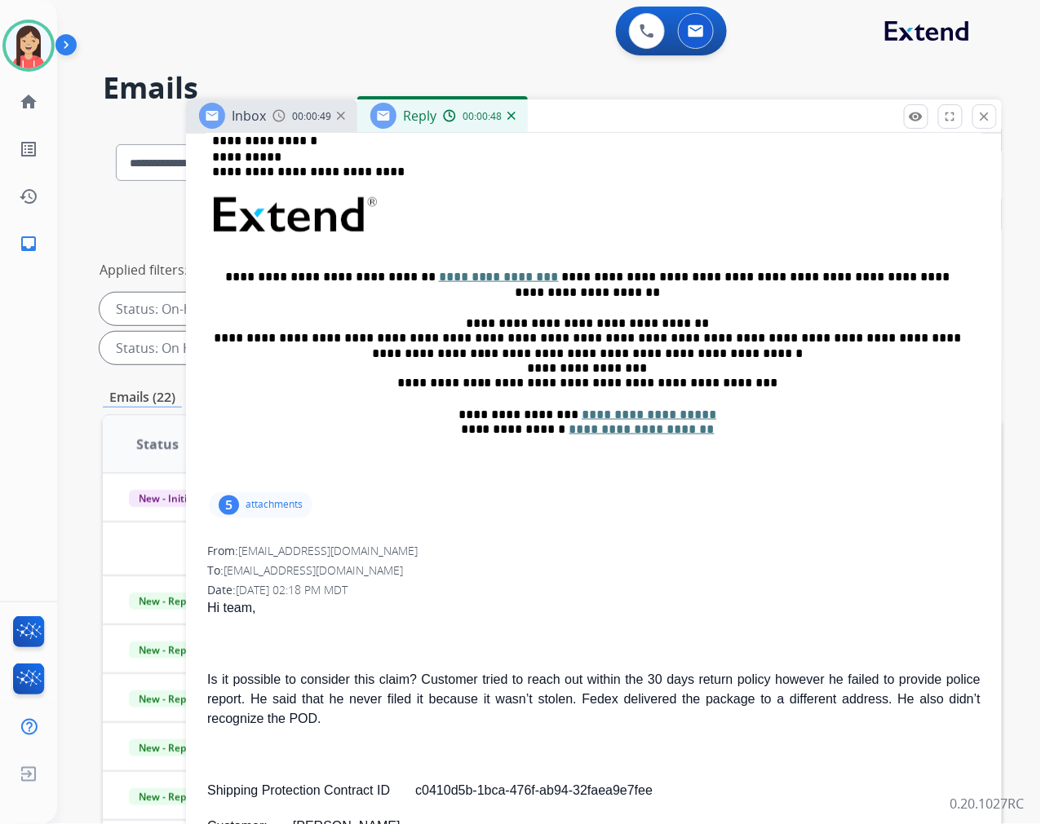
scroll to position [453, 0]
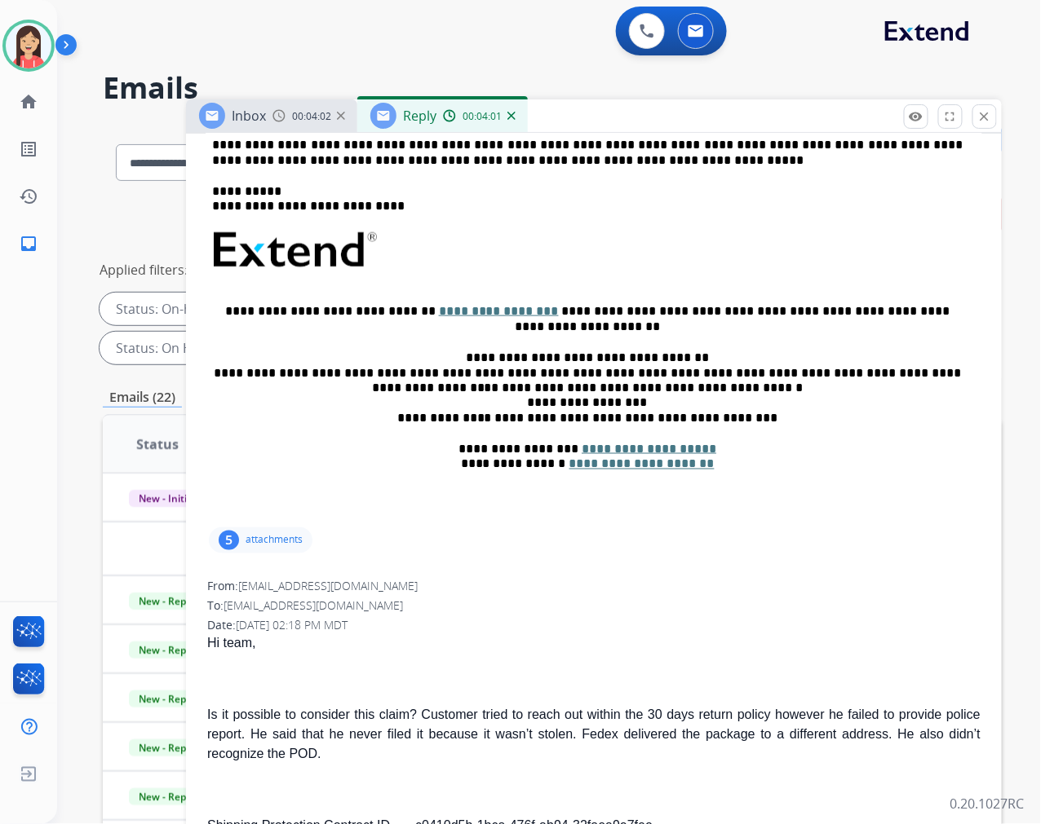
click at [577, 171] on div "**********" at bounding box center [594, 304] width 776 height 440
click at [580, 161] on p "**********" at bounding box center [587, 153] width 750 height 30
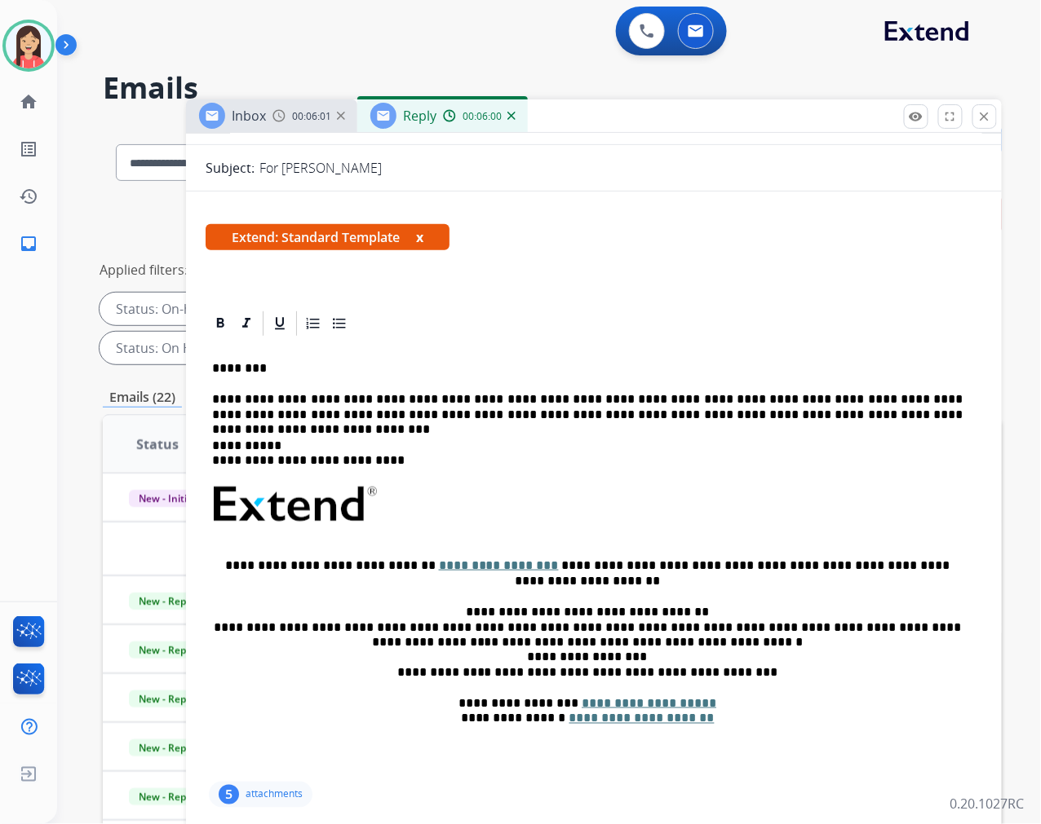
scroll to position [182, 0]
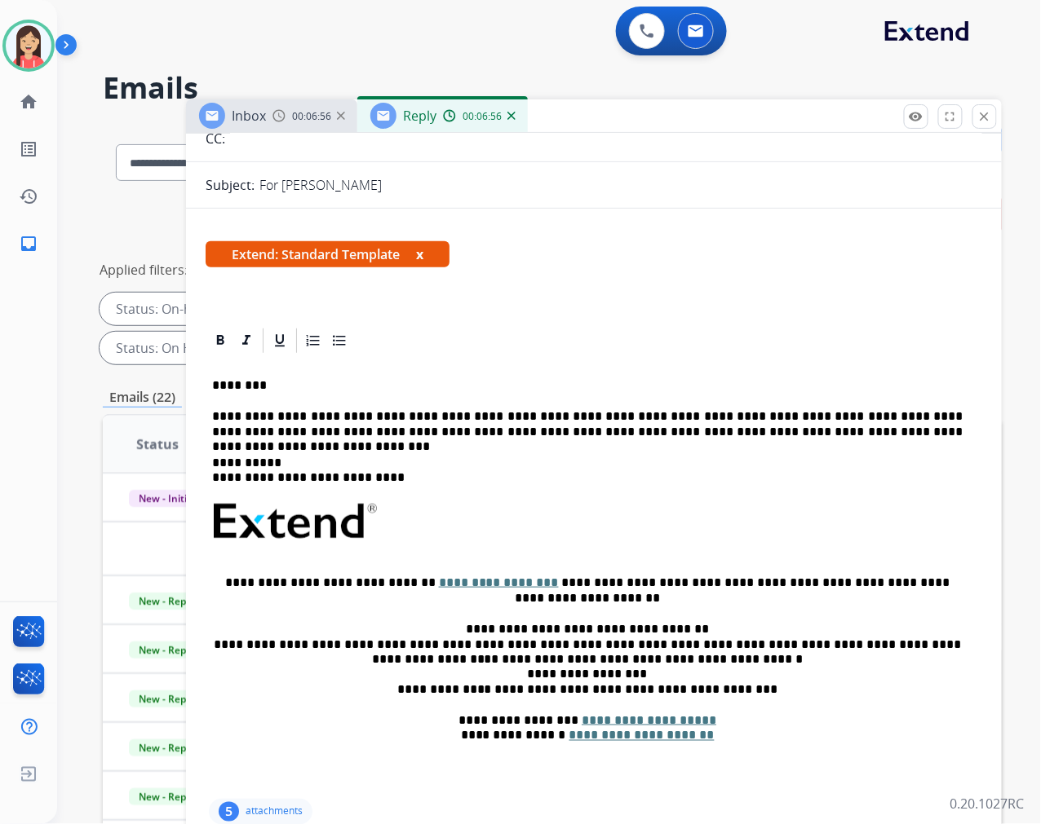
click at [638, 427] on p "**********" at bounding box center [587, 424] width 750 height 30
click at [857, 433] on p "**********" at bounding box center [587, 424] width 750 height 30
click at [887, 426] on p "**********" at bounding box center [587, 424] width 750 height 30
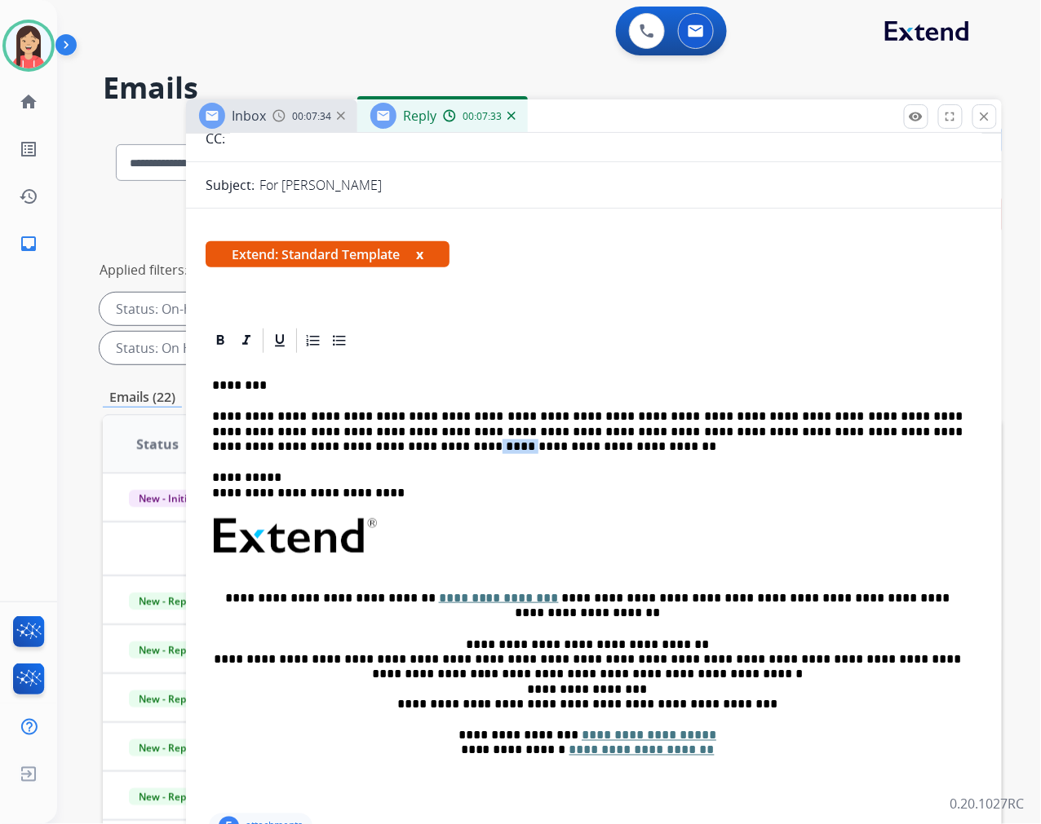
drag, startPoint x: 936, startPoint y: 430, endPoint x: 973, endPoint y: 432, distance: 36.8
click at [364, 445] on p "**********" at bounding box center [587, 431] width 750 height 45
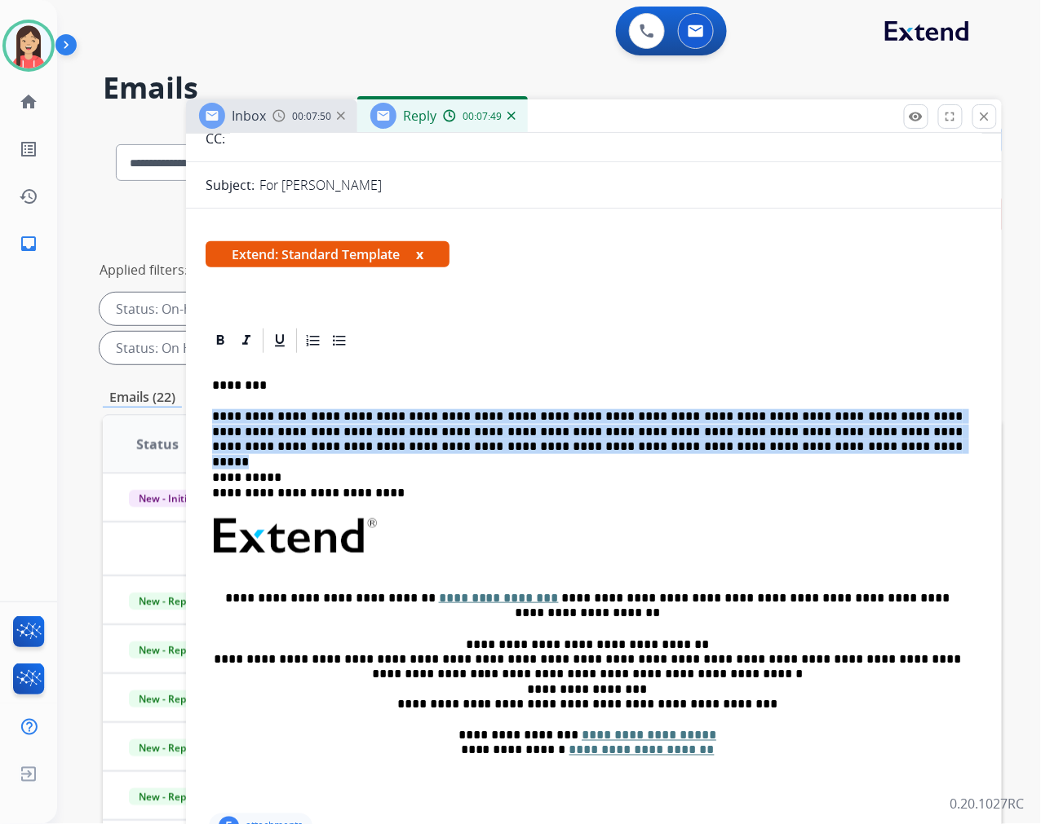
drag, startPoint x: 598, startPoint y: 449, endPoint x: 207, endPoint y: 414, distance: 392.2
click at [207, 414] on div "**********" at bounding box center [594, 583] width 776 height 455
copy p "**********"
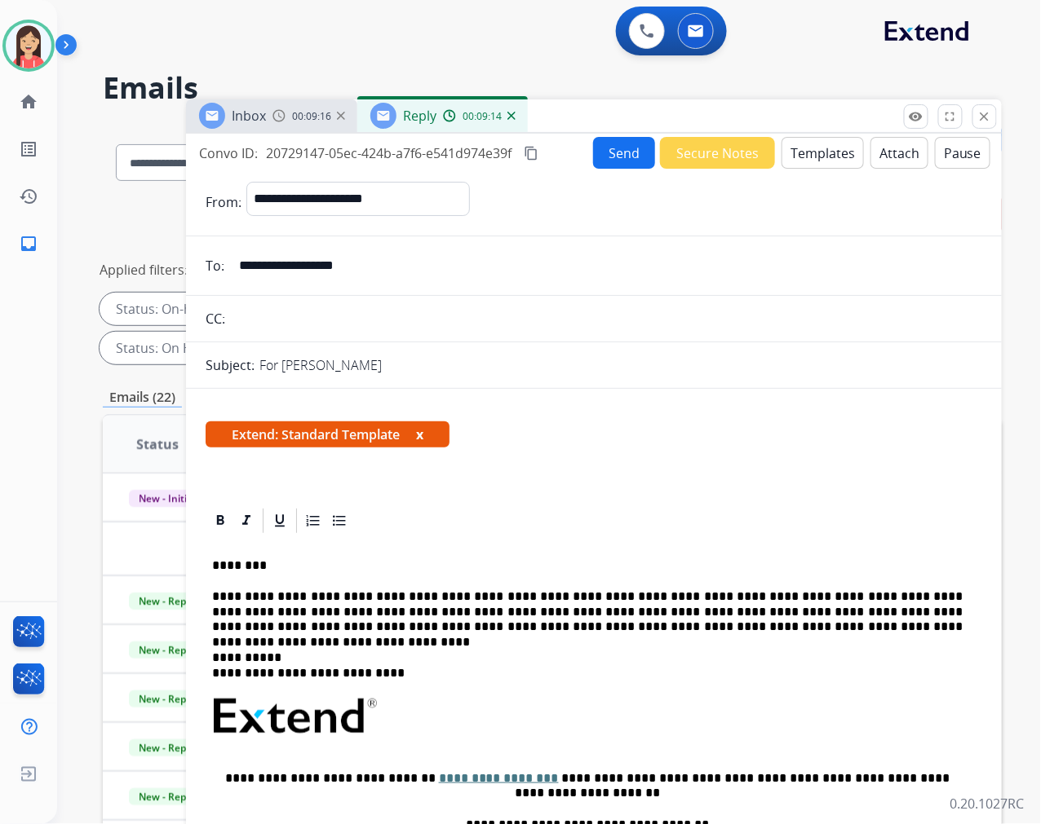
scroll to position [0, 0]
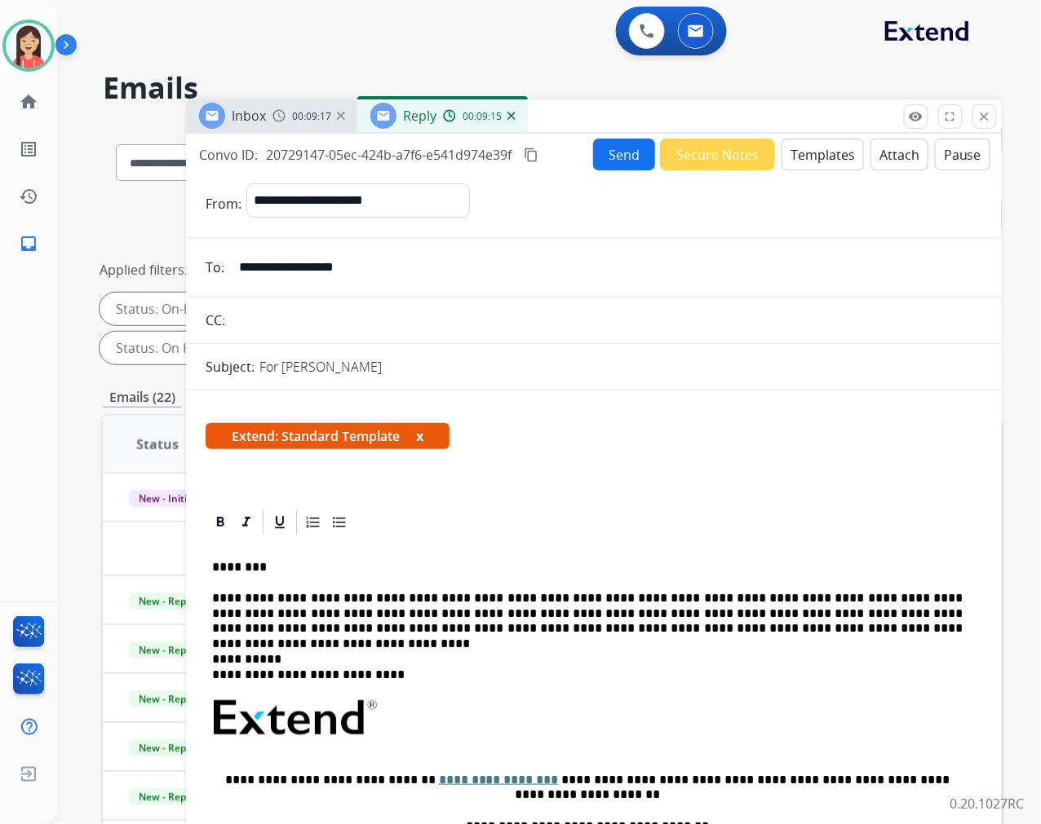
click at [601, 152] on button "Send" at bounding box center [624, 155] width 62 height 32
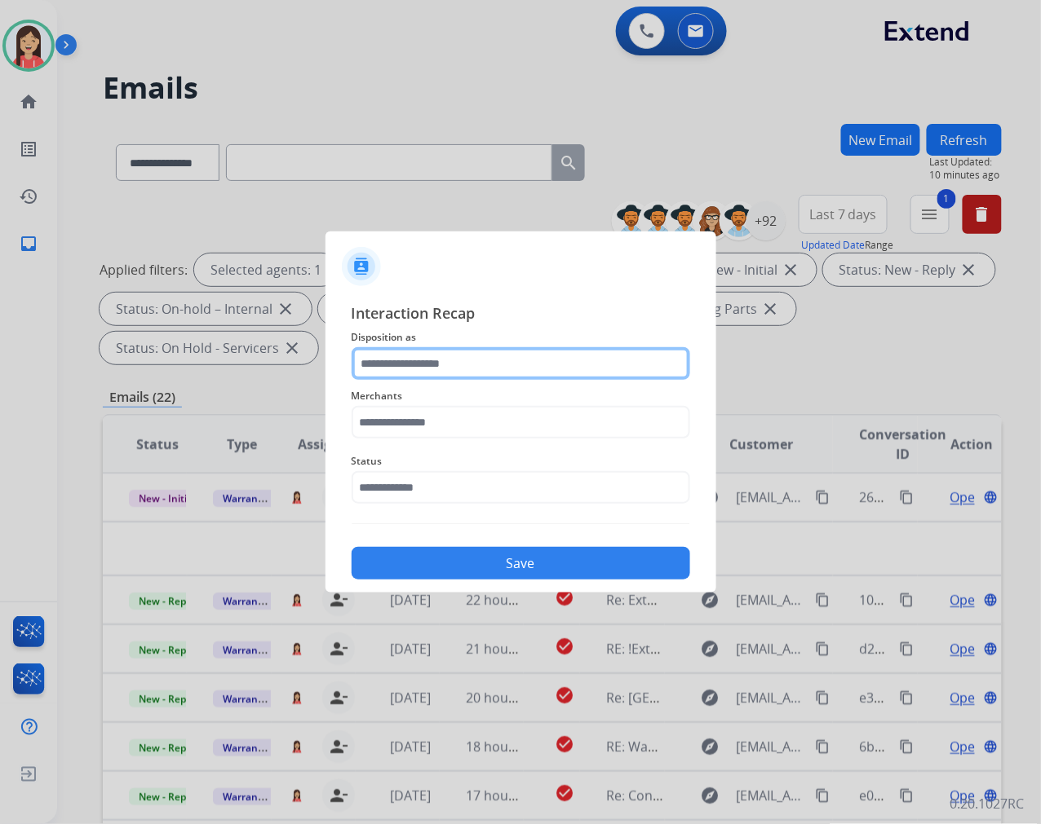
click at [451, 368] on input "text" at bounding box center [520, 363] width 338 height 33
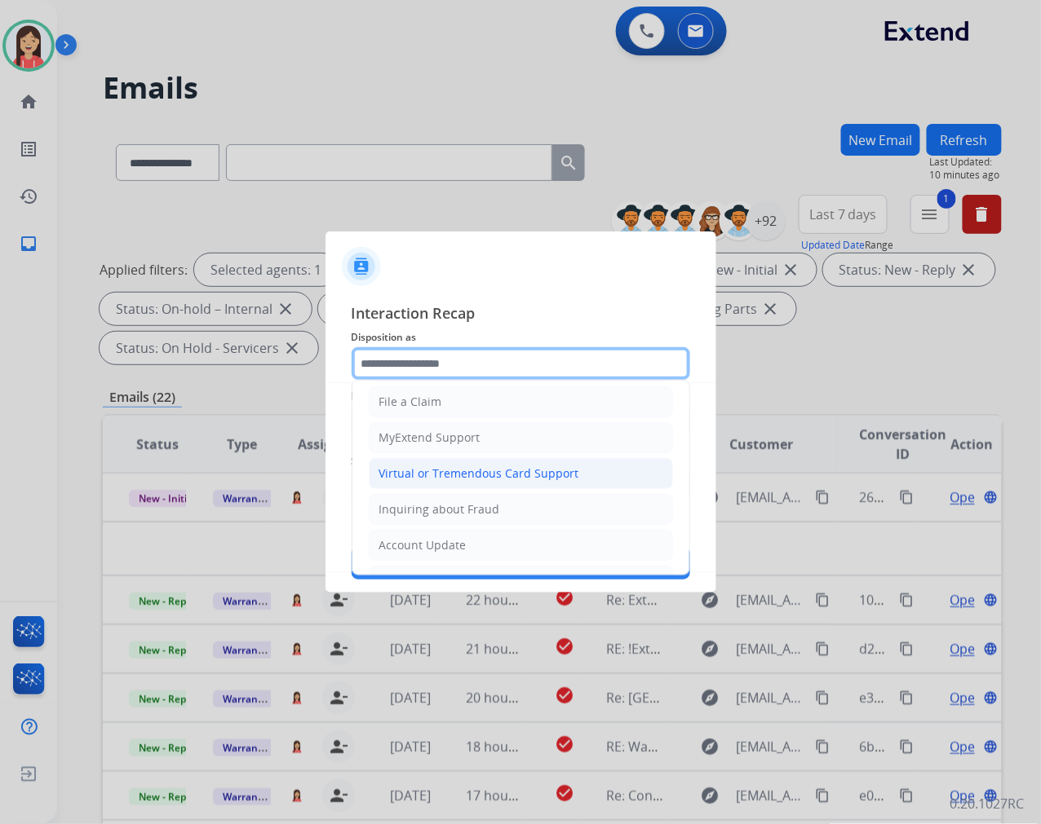
scroll to position [181, 0]
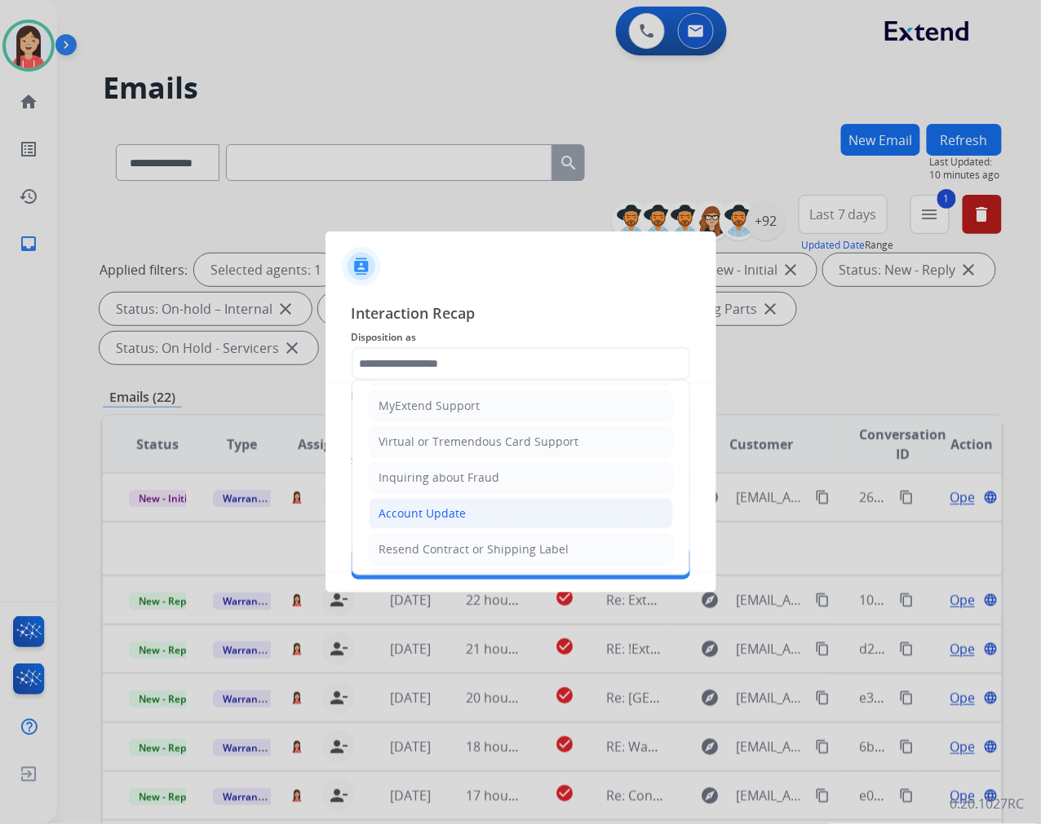
click at [428, 511] on div "Account Update" at bounding box center [422, 514] width 87 height 16
type input "**********"
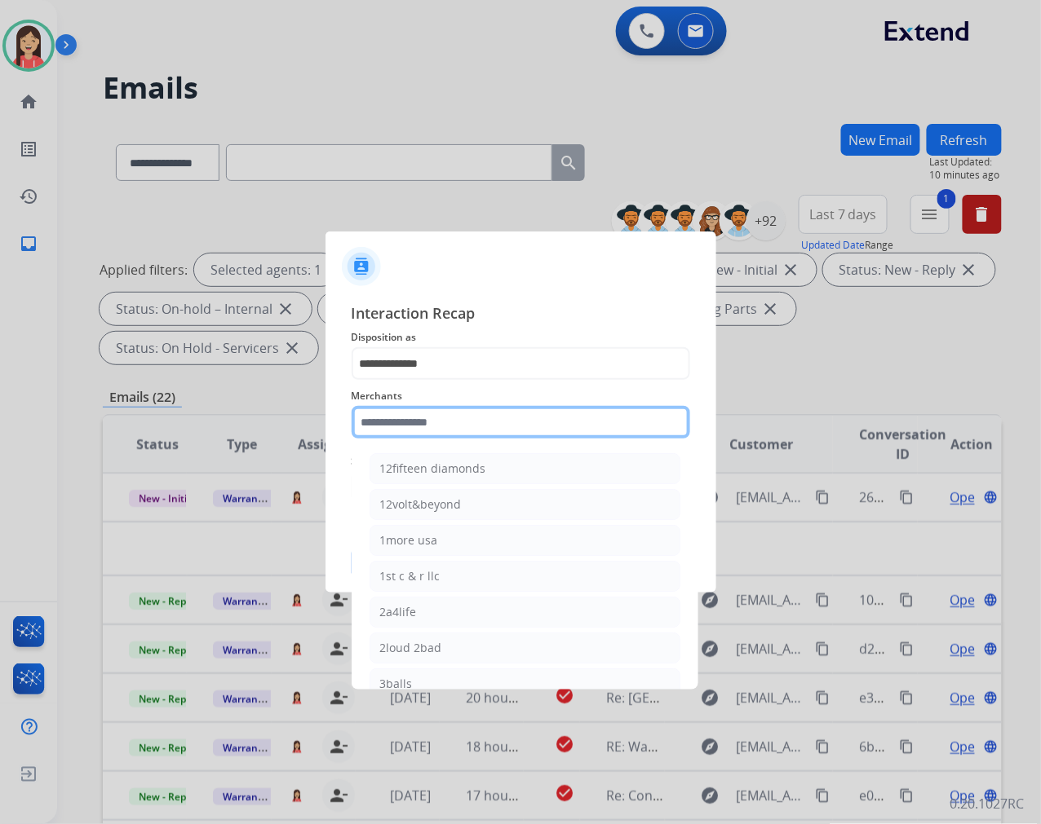
click at [432, 409] on input "text" at bounding box center [520, 422] width 338 height 33
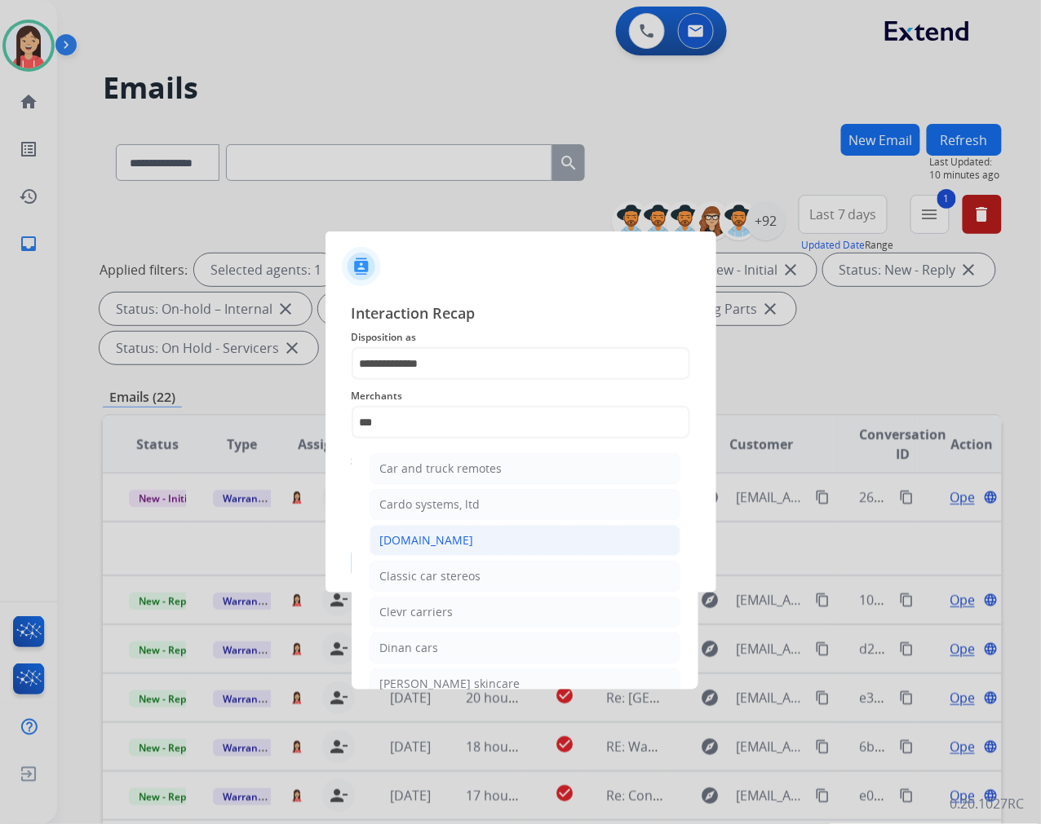
click at [437, 537] on div "[DOMAIN_NAME]" at bounding box center [427, 541] width 94 height 16
type input "**********"
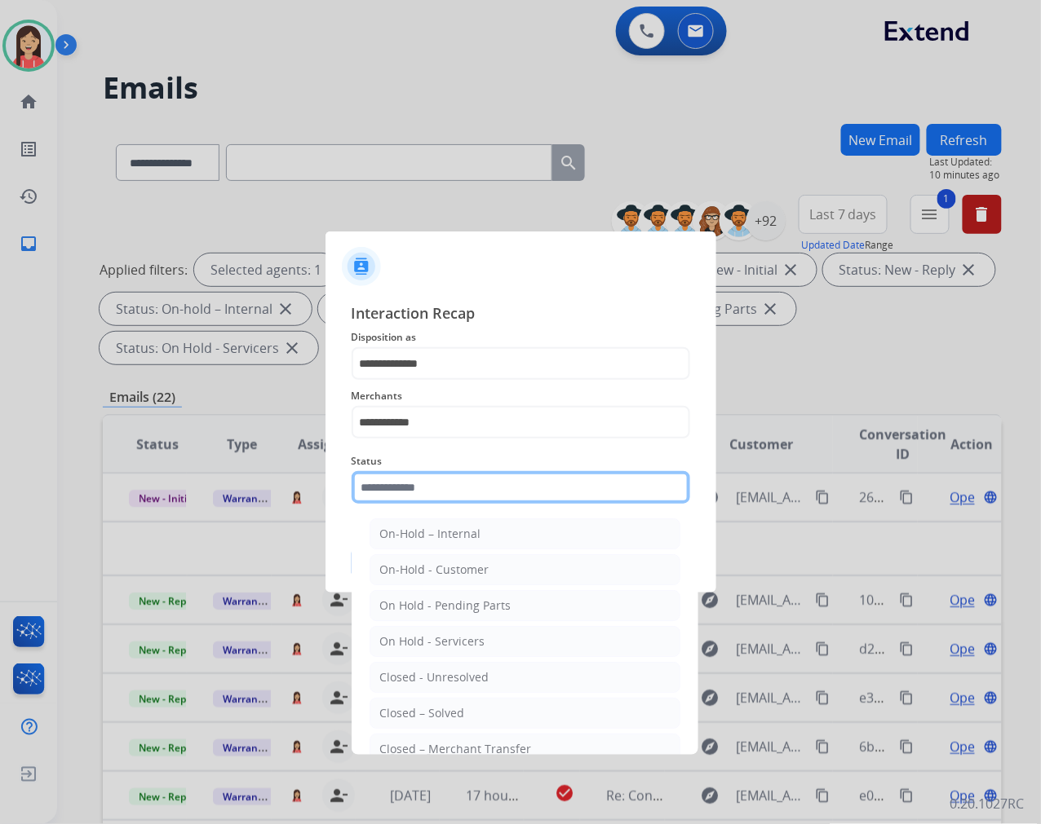
click at [441, 502] on input "text" at bounding box center [520, 487] width 338 height 33
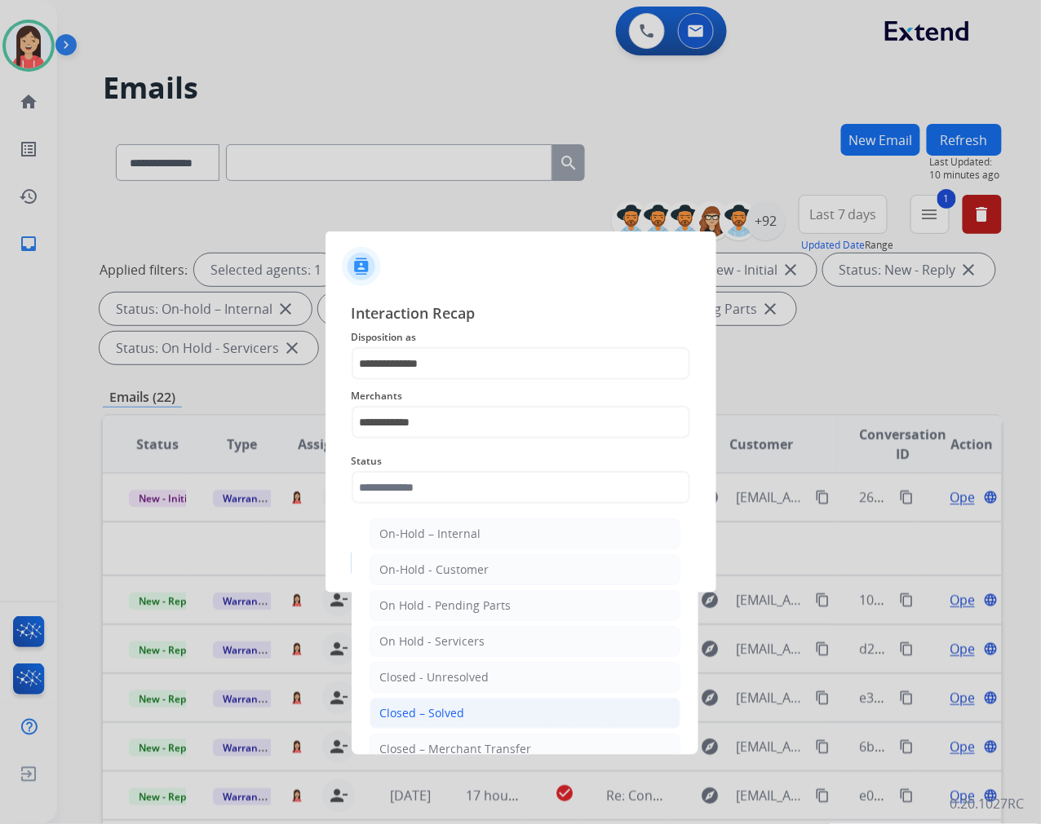
click at [447, 711] on div "Closed – Solved" at bounding box center [422, 713] width 85 height 16
type input "**********"
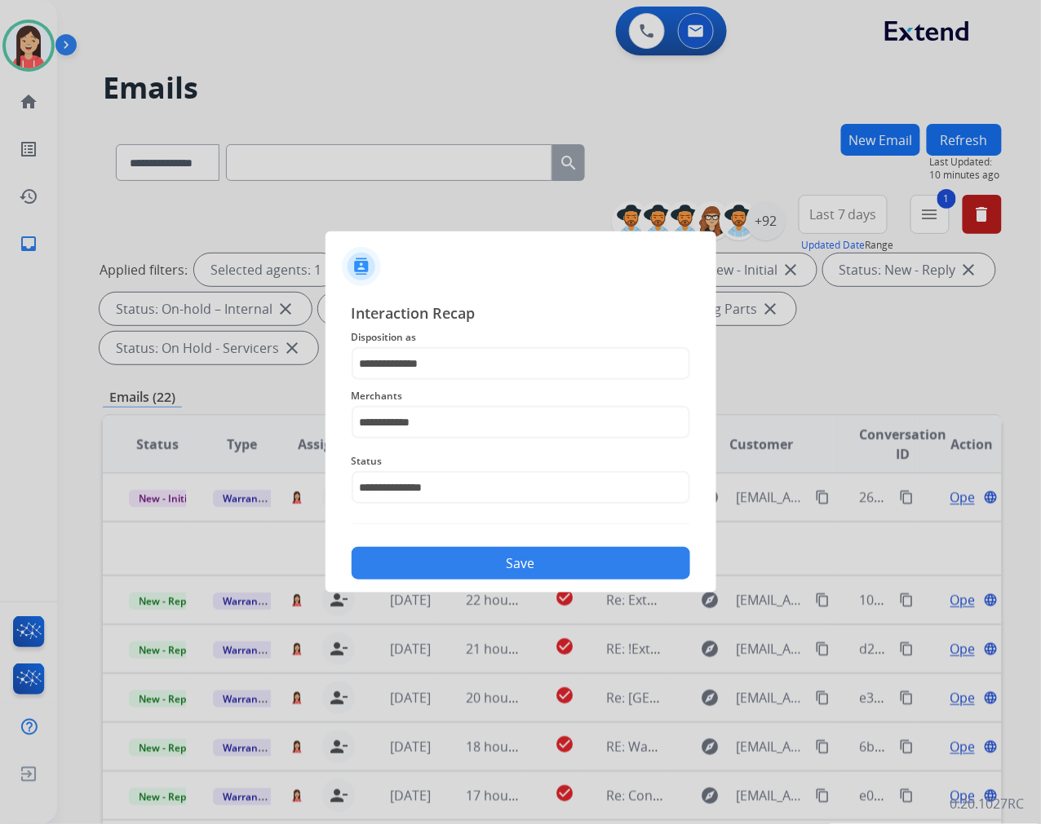
click at [497, 556] on button "Save" at bounding box center [520, 563] width 338 height 33
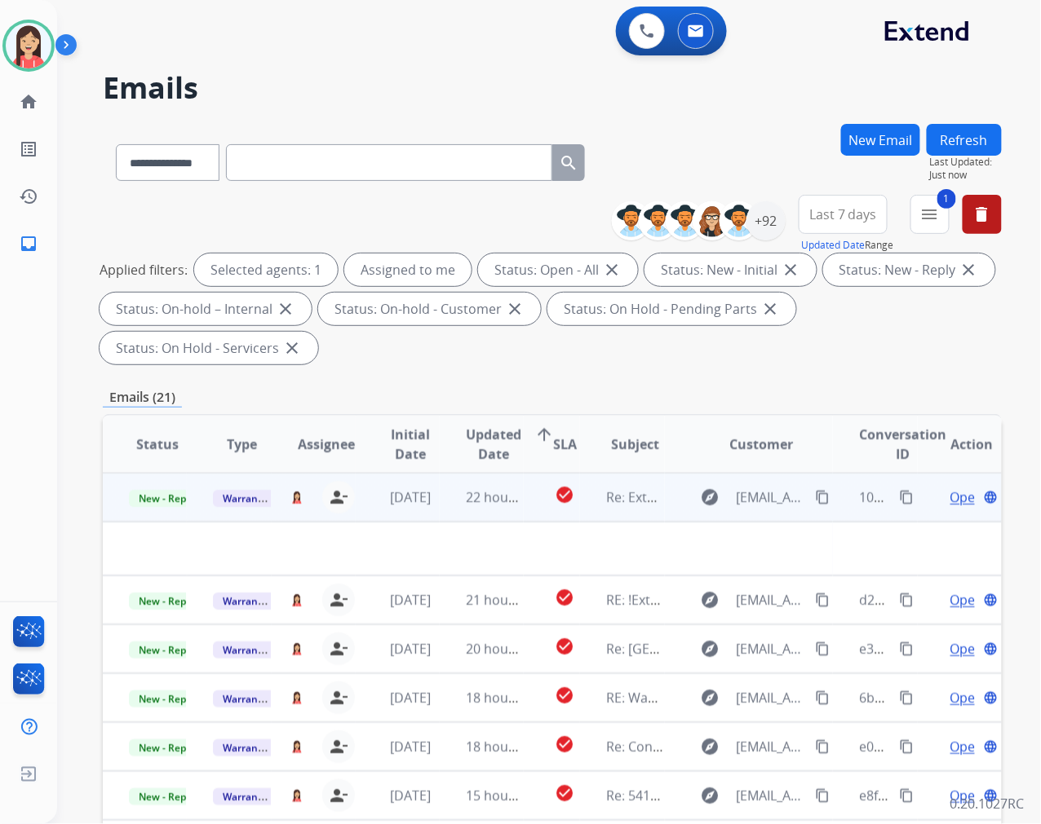
click at [433, 512] on td "[DATE]" at bounding box center [398, 497] width 84 height 49
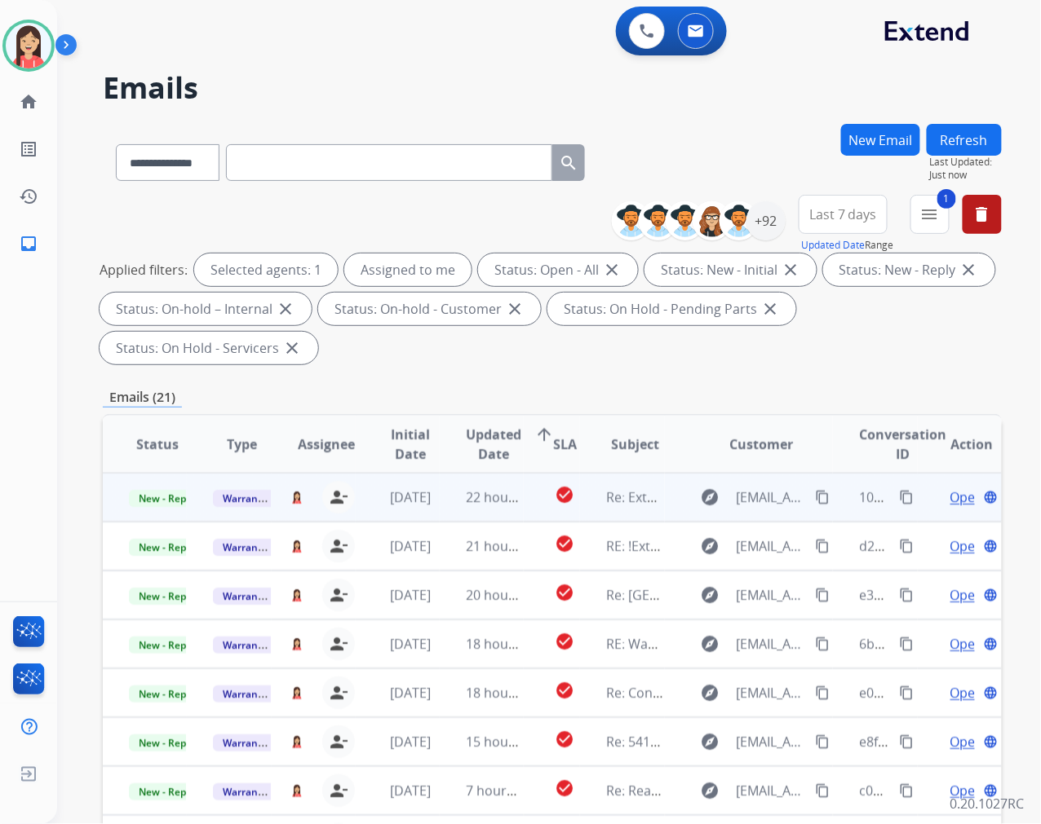
click at [815, 494] on mat-icon "content_copy" at bounding box center [822, 497] width 15 height 15
click at [951, 497] on span "Open" at bounding box center [966, 498] width 33 height 20
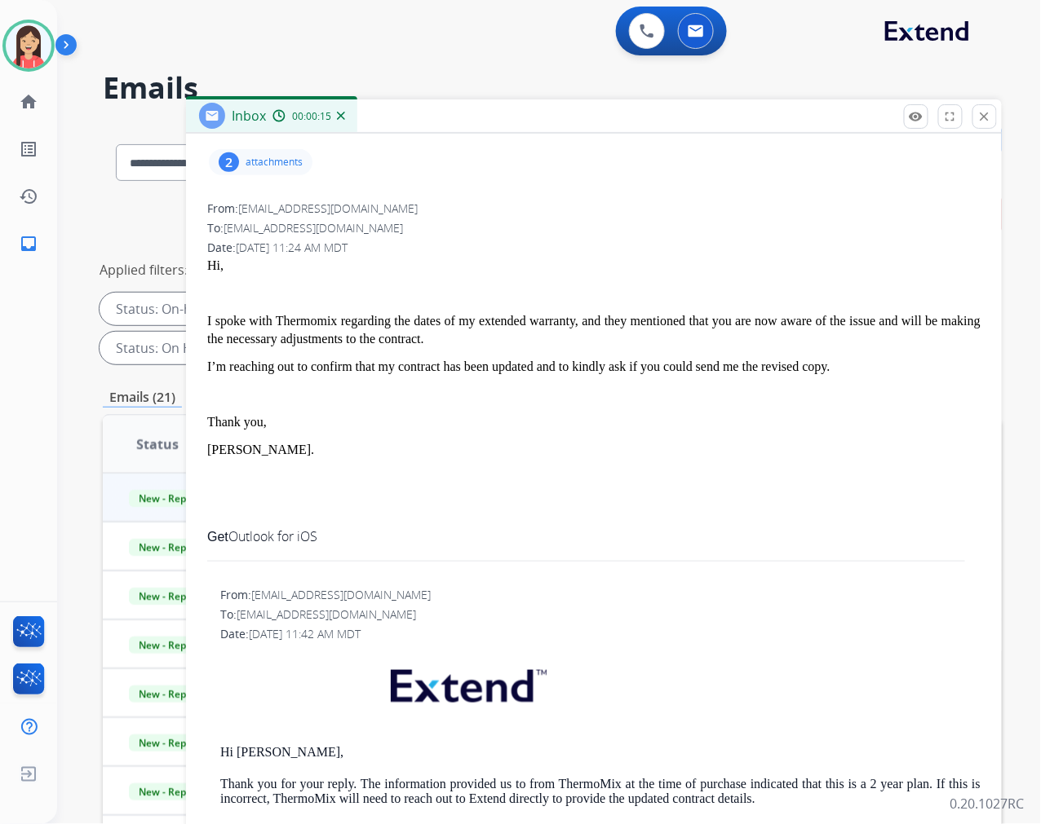
click at [647, 493] on div at bounding box center [593, 498] width 773 height 20
click at [274, 158] on p "attachments" at bounding box center [273, 162] width 57 height 13
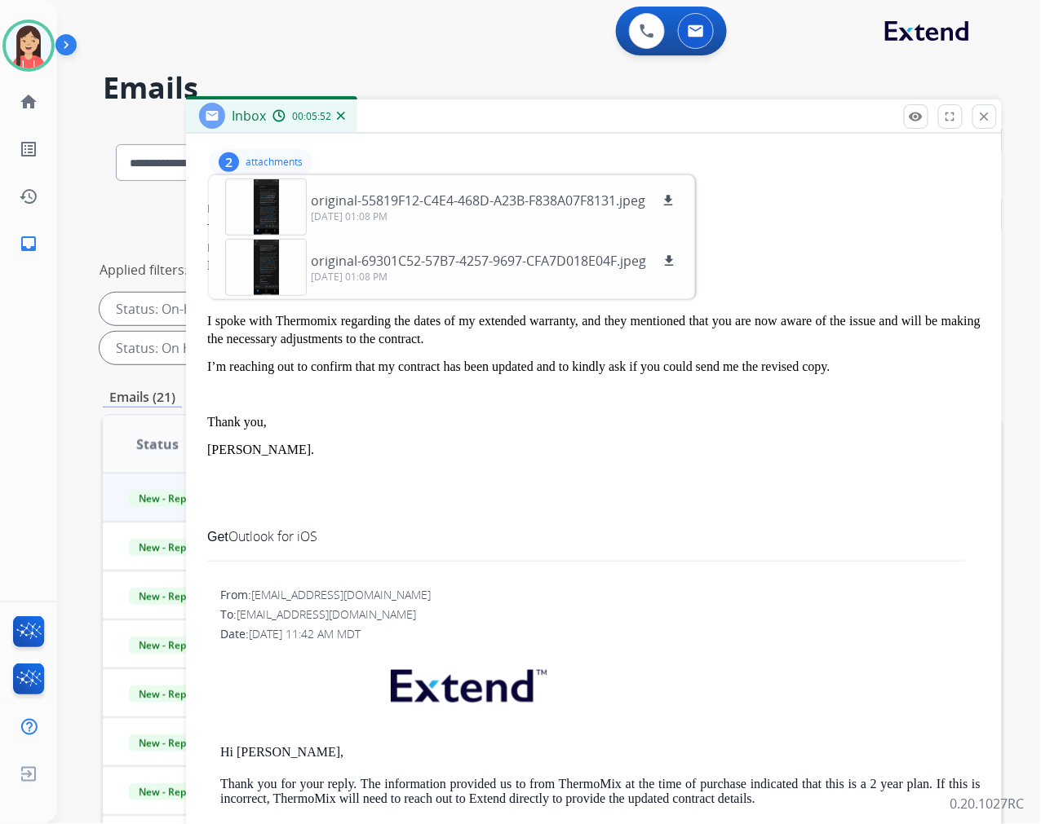
click at [604, 396] on p at bounding box center [593, 394] width 773 height 18
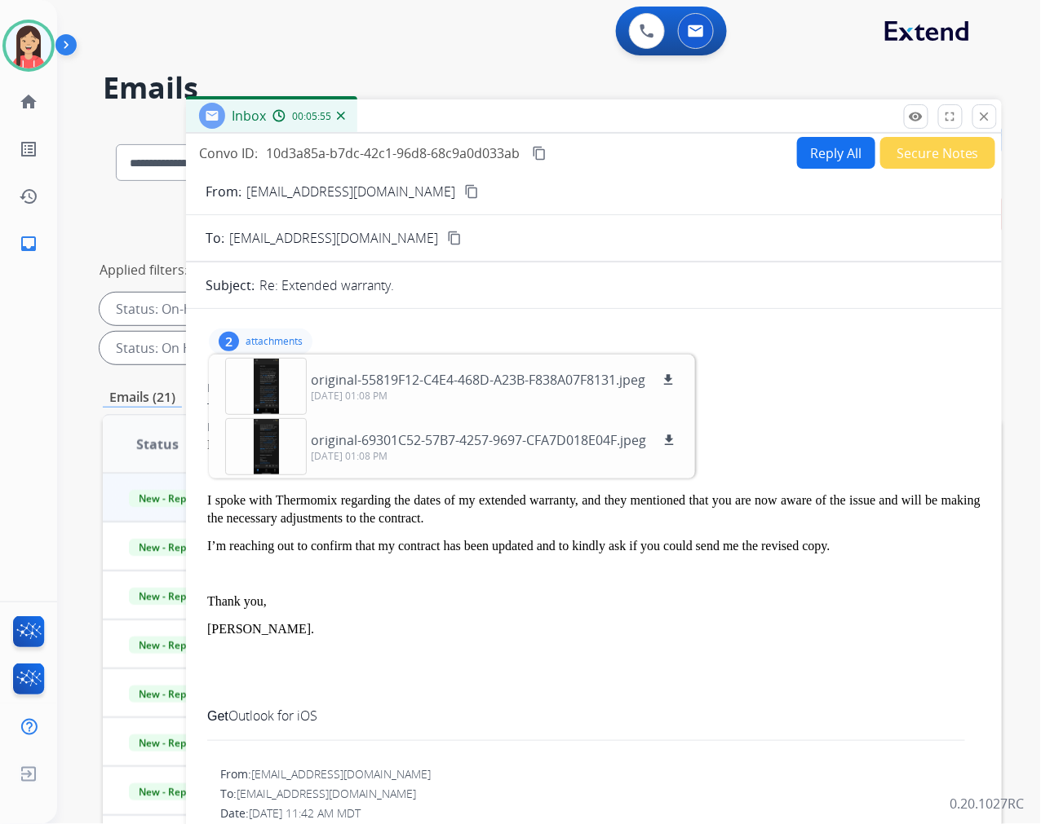
scroll to position [0, 0]
click at [827, 165] on button "Reply All" at bounding box center [836, 155] width 78 height 32
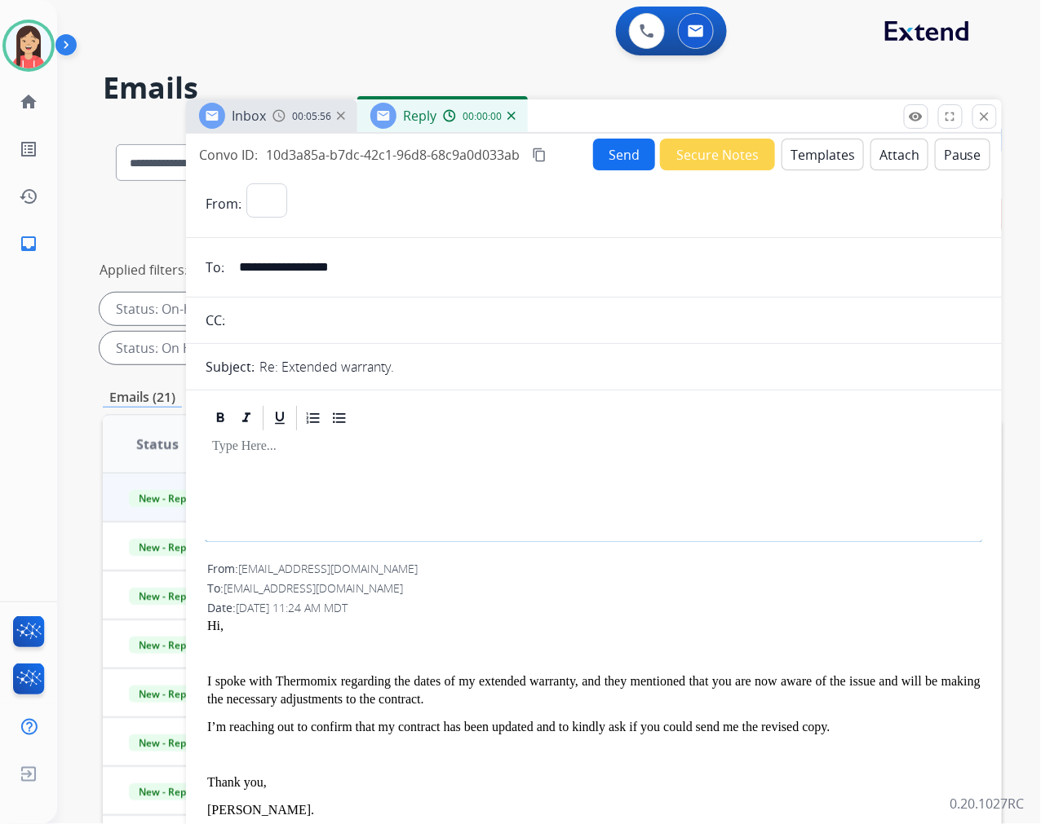
select select "**********"
click at [827, 165] on button "Templates" at bounding box center [822, 155] width 82 height 32
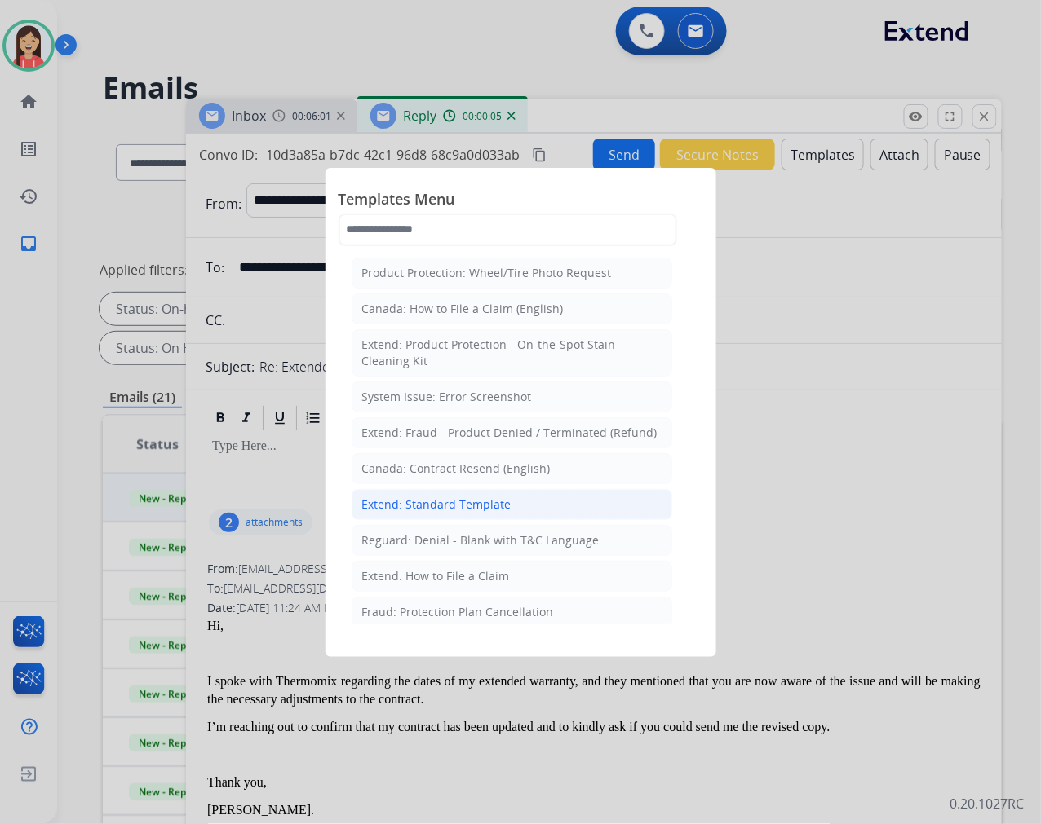
click at [486, 500] on div "Extend: Standard Template" at bounding box center [436, 505] width 149 height 16
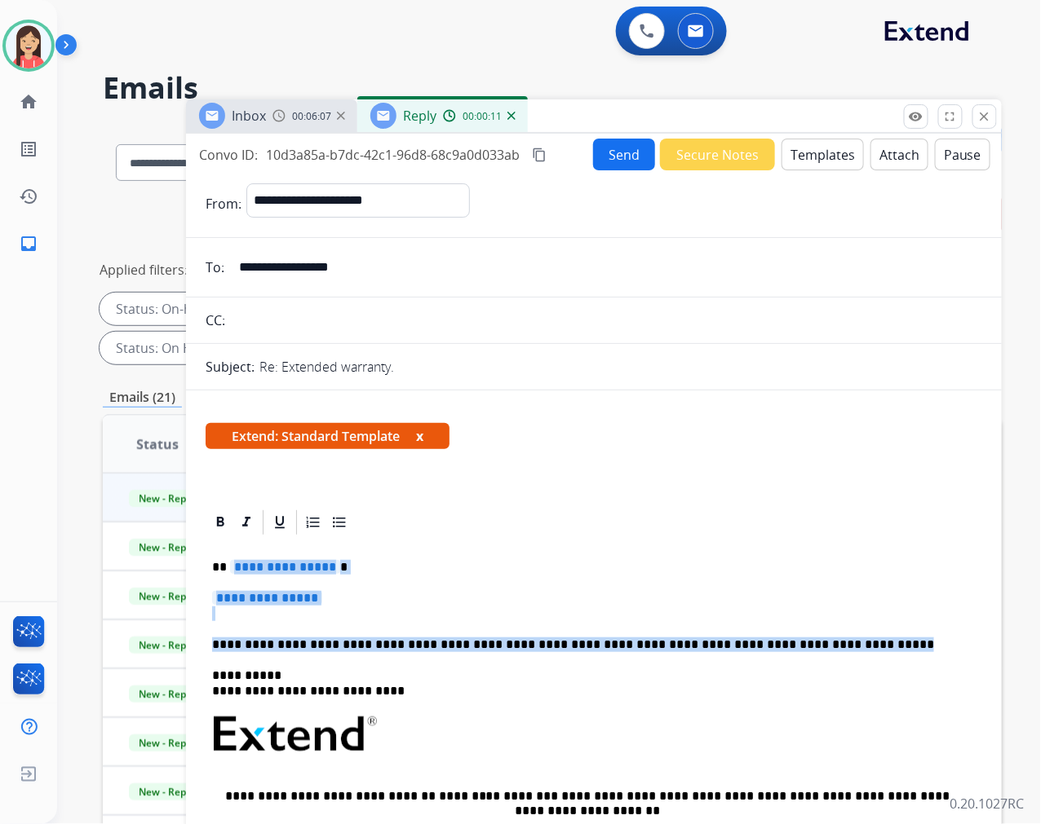
drag, startPoint x: 231, startPoint y: 567, endPoint x: 841, endPoint y: 622, distance: 612.5
click at [841, 622] on div "**********" at bounding box center [594, 772] width 776 height 471
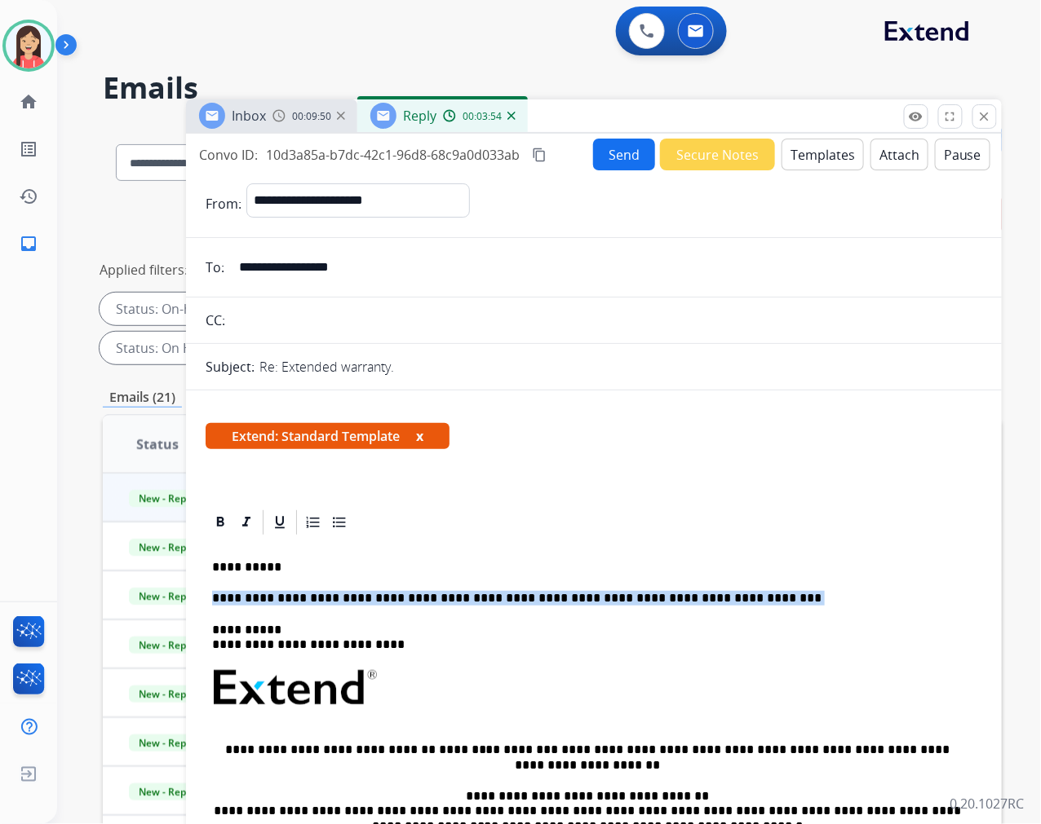
drag, startPoint x: 729, startPoint y: 605, endPoint x: 208, endPoint y: 590, distance: 521.3
click at [208, 590] on div "**********" at bounding box center [594, 749] width 776 height 425
copy div "**********"
click at [623, 160] on button "Send" at bounding box center [624, 155] width 62 height 32
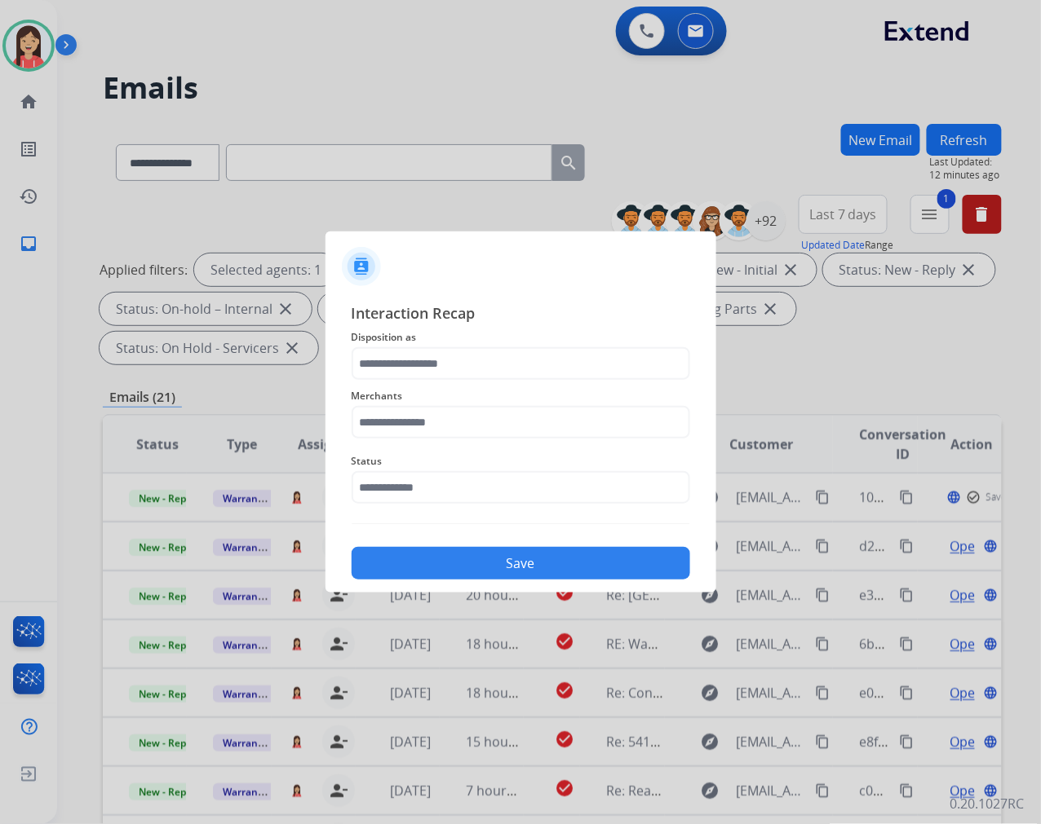
click at [539, 380] on div "Merchants" at bounding box center [520, 412] width 338 height 65
click at [522, 376] on input "text" at bounding box center [520, 363] width 338 height 33
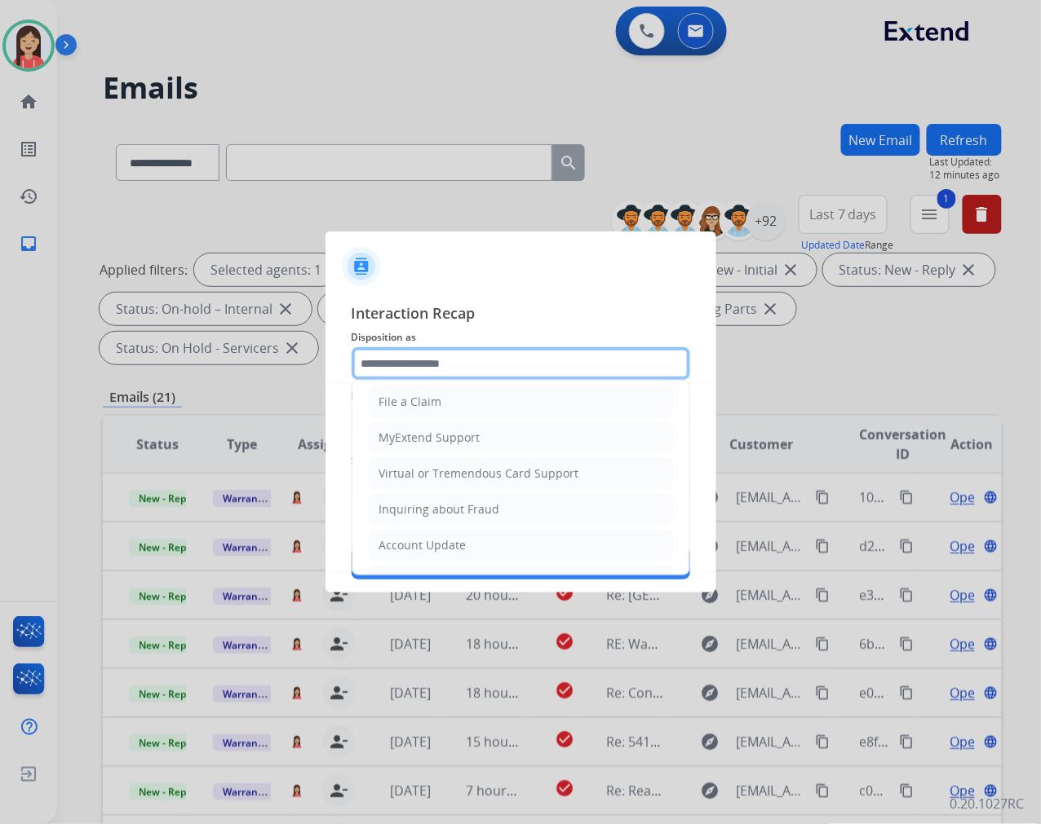
scroll to position [181, 0]
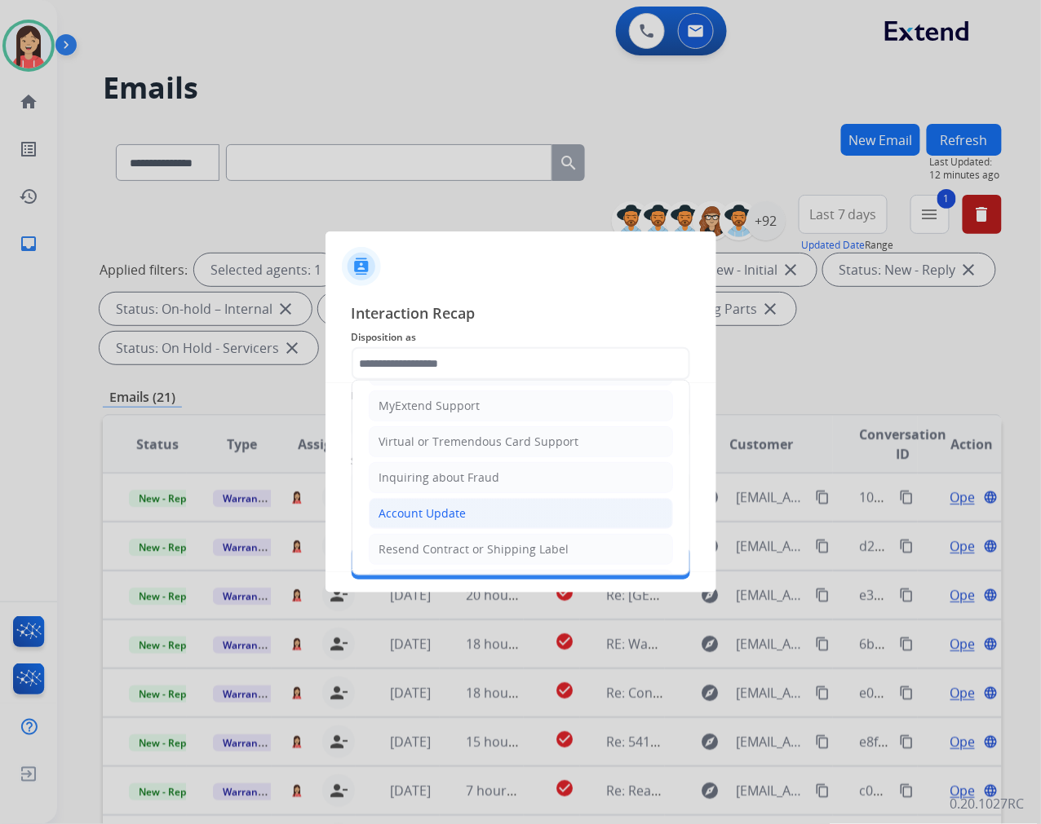
click at [426, 506] on li "Account Update" at bounding box center [521, 513] width 304 height 31
type input "**********"
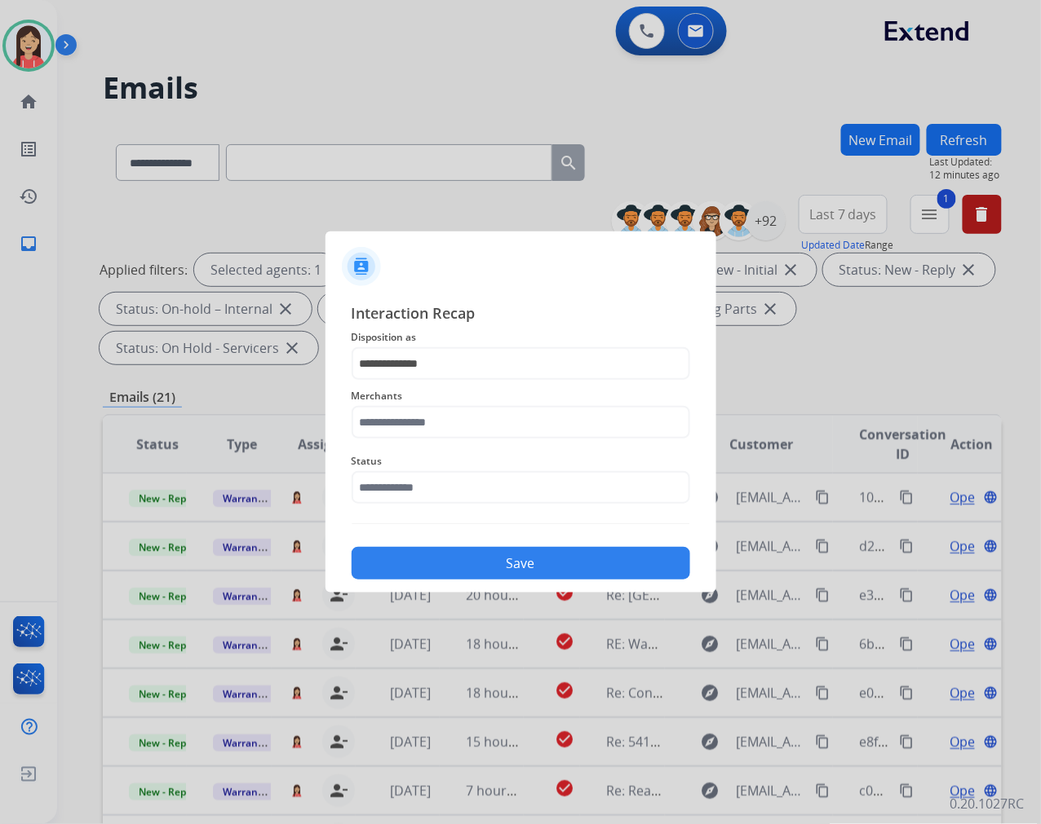
click at [460, 404] on span "Merchants" at bounding box center [520, 397] width 338 height 20
click at [454, 422] on input "text" at bounding box center [520, 422] width 338 height 33
click at [426, 470] on div "Thermomix" at bounding box center [411, 469] width 62 height 16
type input "*********"
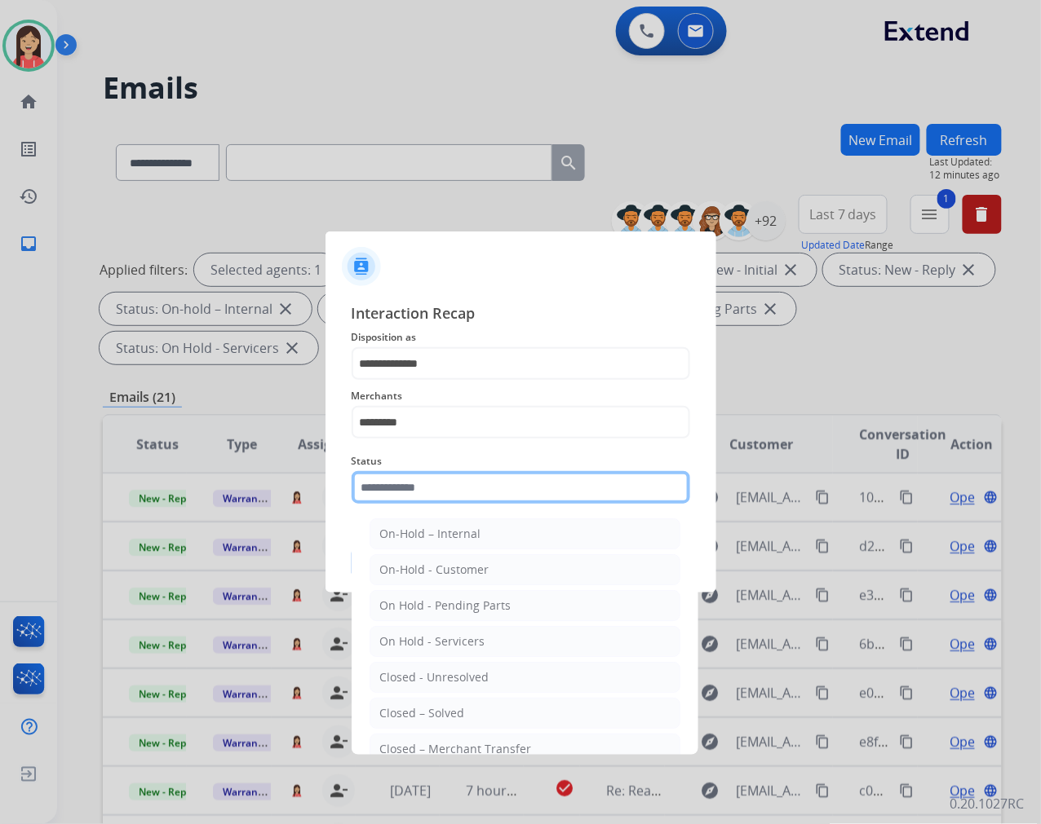
click at [419, 497] on input "text" at bounding box center [520, 487] width 338 height 33
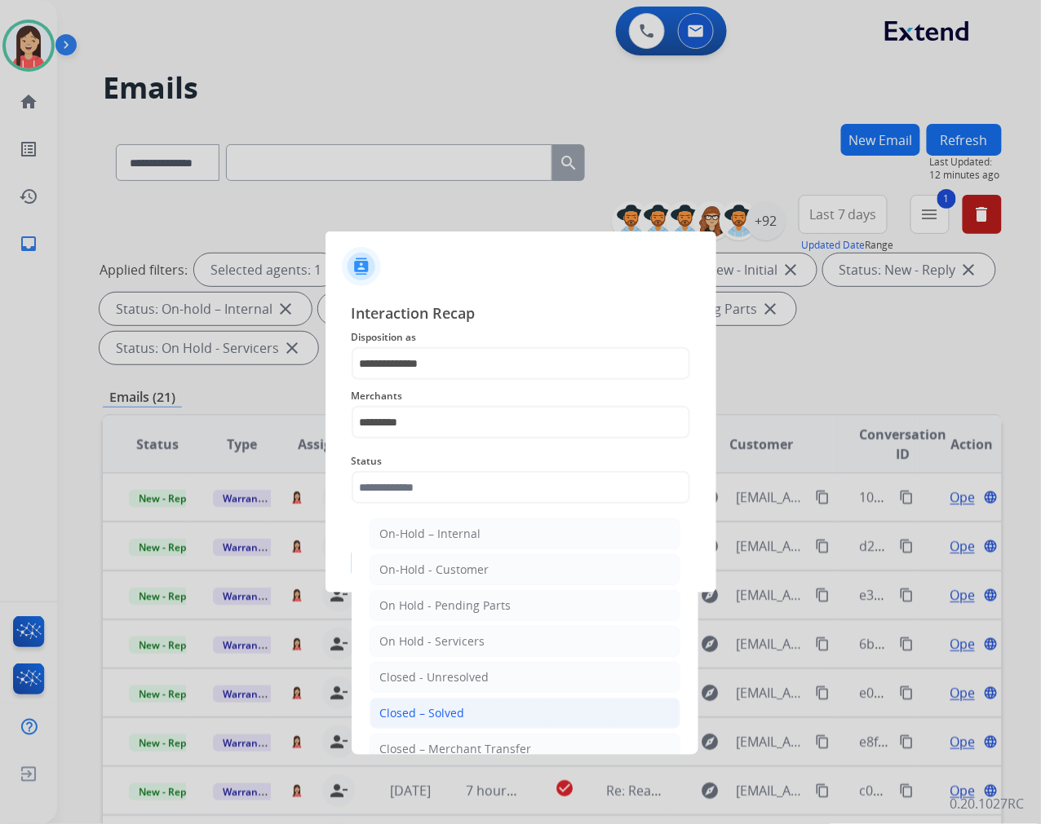
click at [449, 705] on div "Closed – Solved" at bounding box center [422, 713] width 85 height 16
type input "**********"
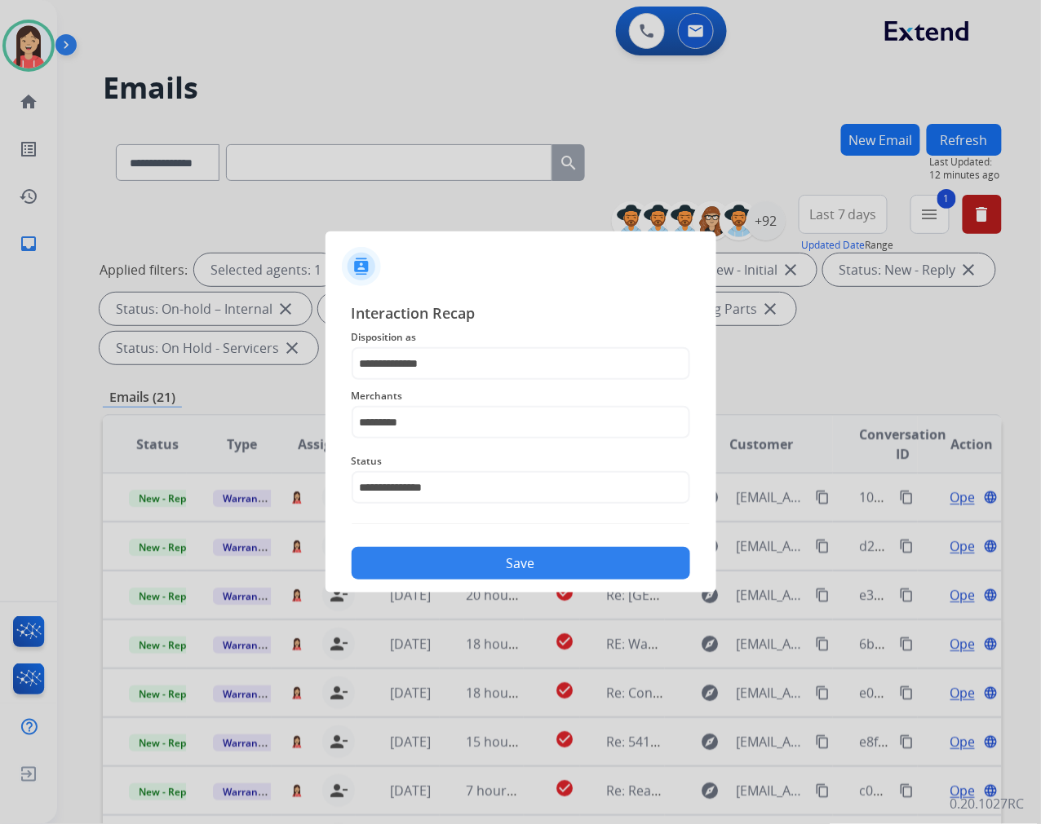
click at [487, 561] on button "Save" at bounding box center [520, 563] width 338 height 33
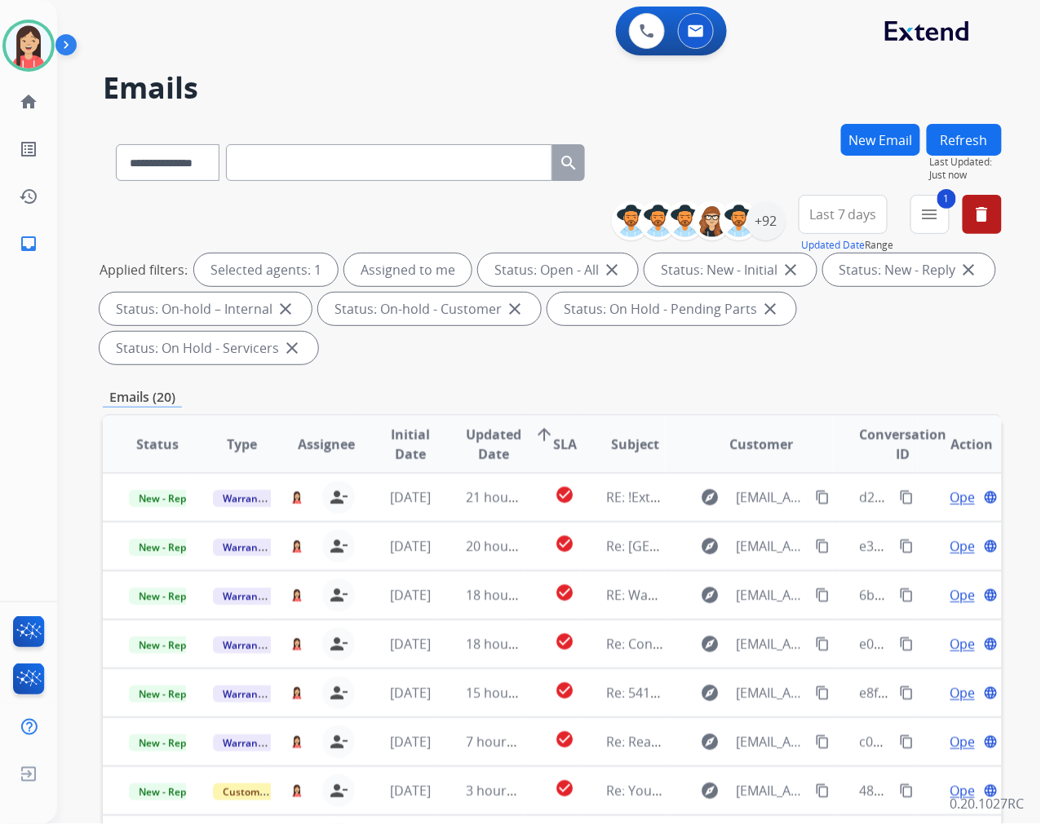
scroll to position [1, 0]
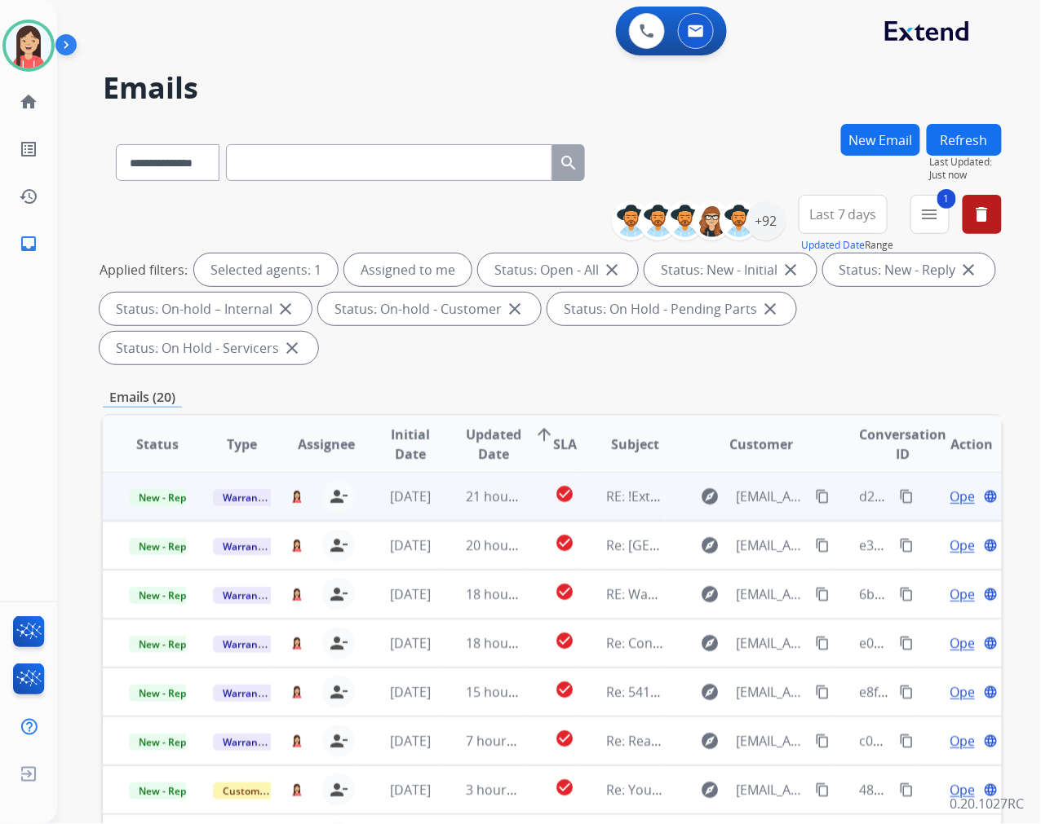
click at [451, 512] on td "21 hours ago" at bounding box center [482, 496] width 84 height 49
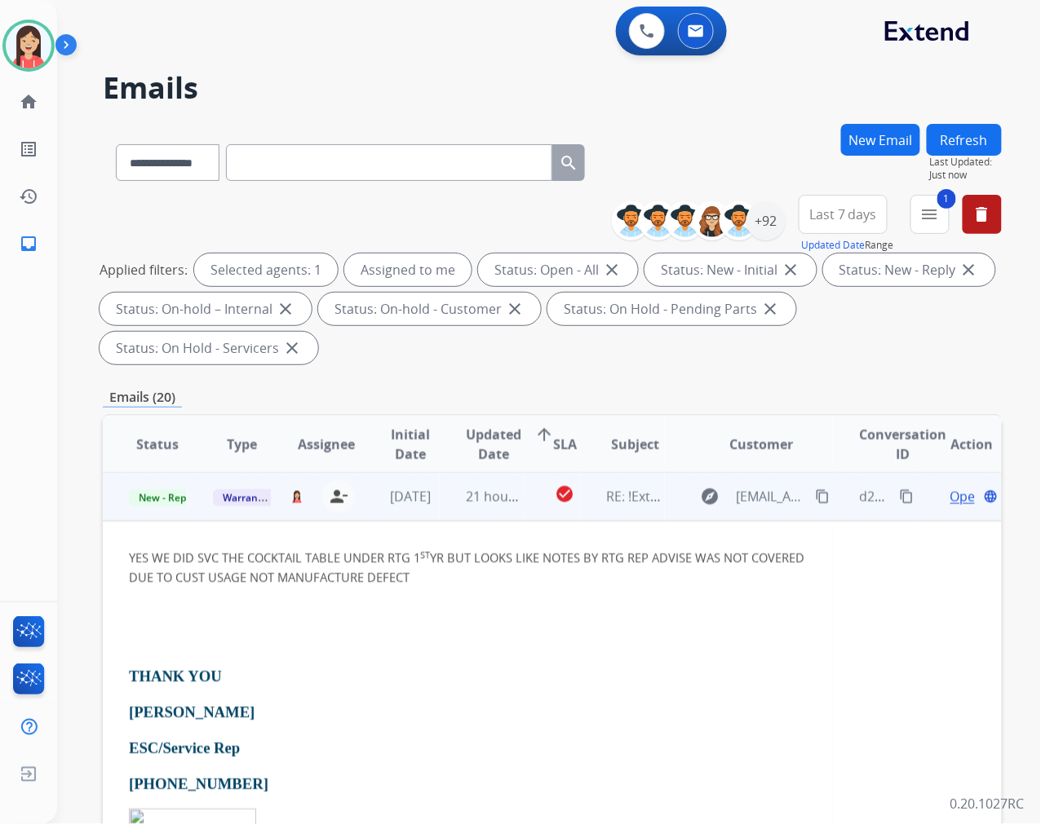
scroll to position [0, 0]
click at [452, 514] on td "21 hours ago" at bounding box center [482, 497] width 84 height 49
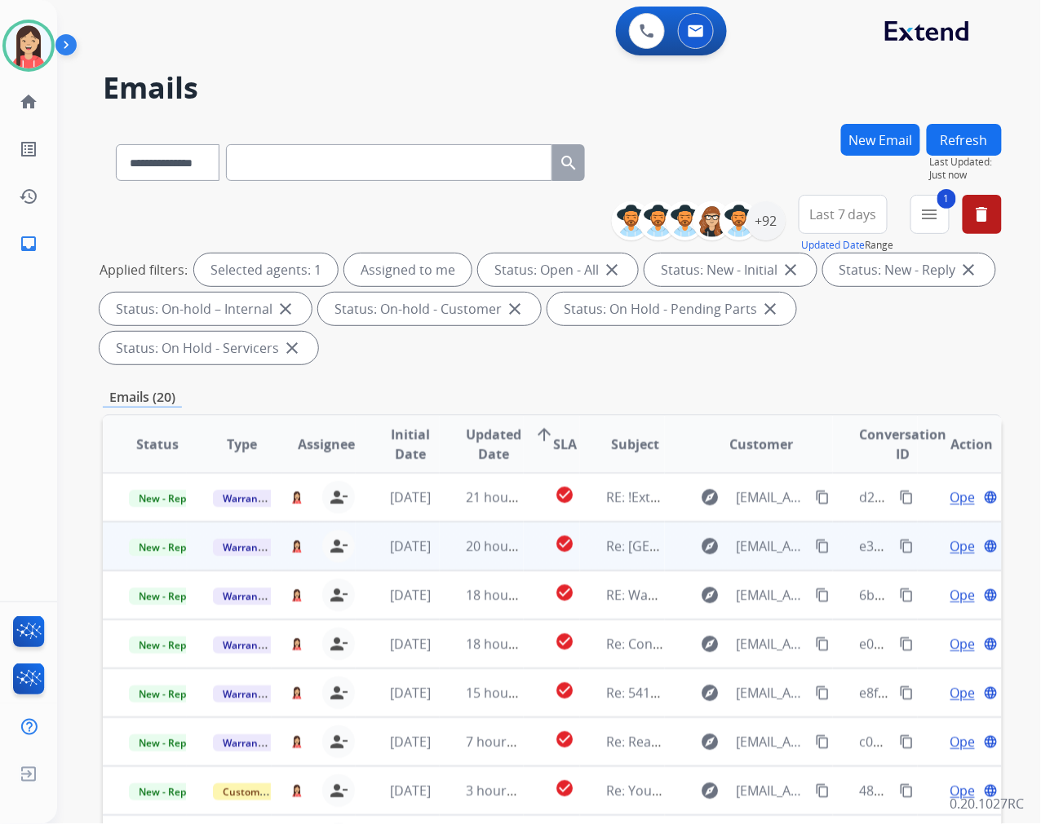
click at [458, 565] on td "20 hours ago" at bounding box center [482, 546] width 84 height 49
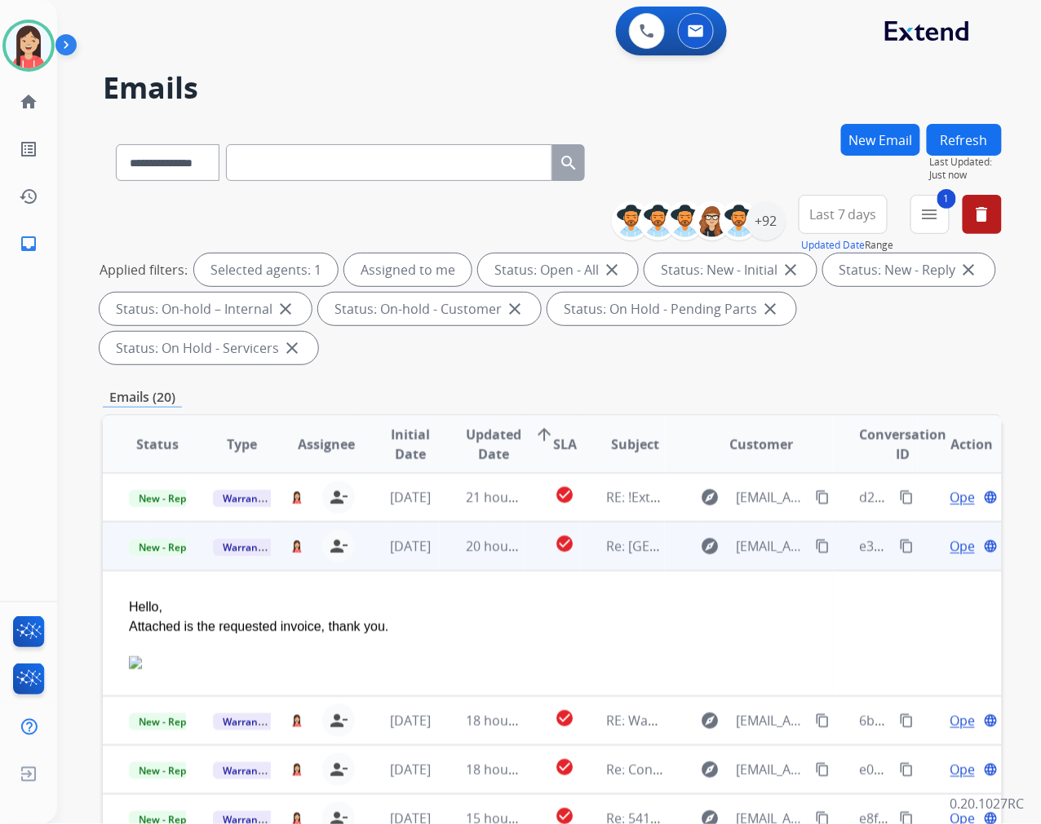
scroll to position [49, 0]
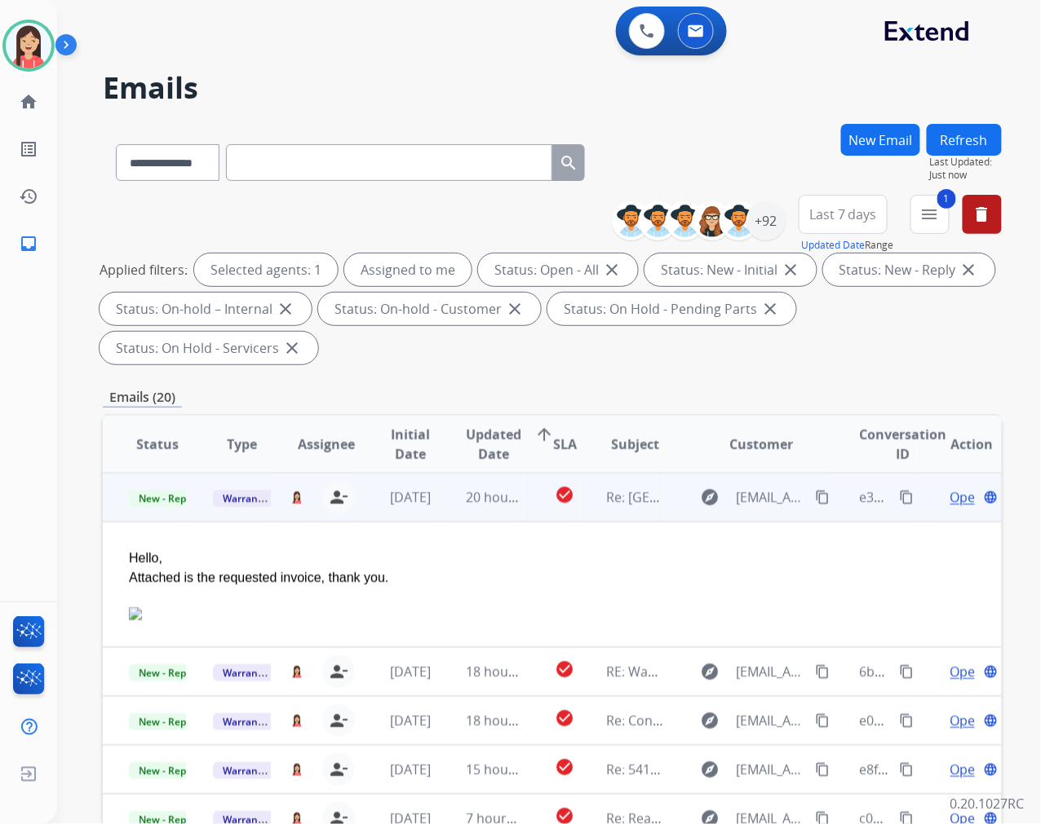
click at [950, 497] on span "Open" at bounding box center [966, 498] width 33 height 20
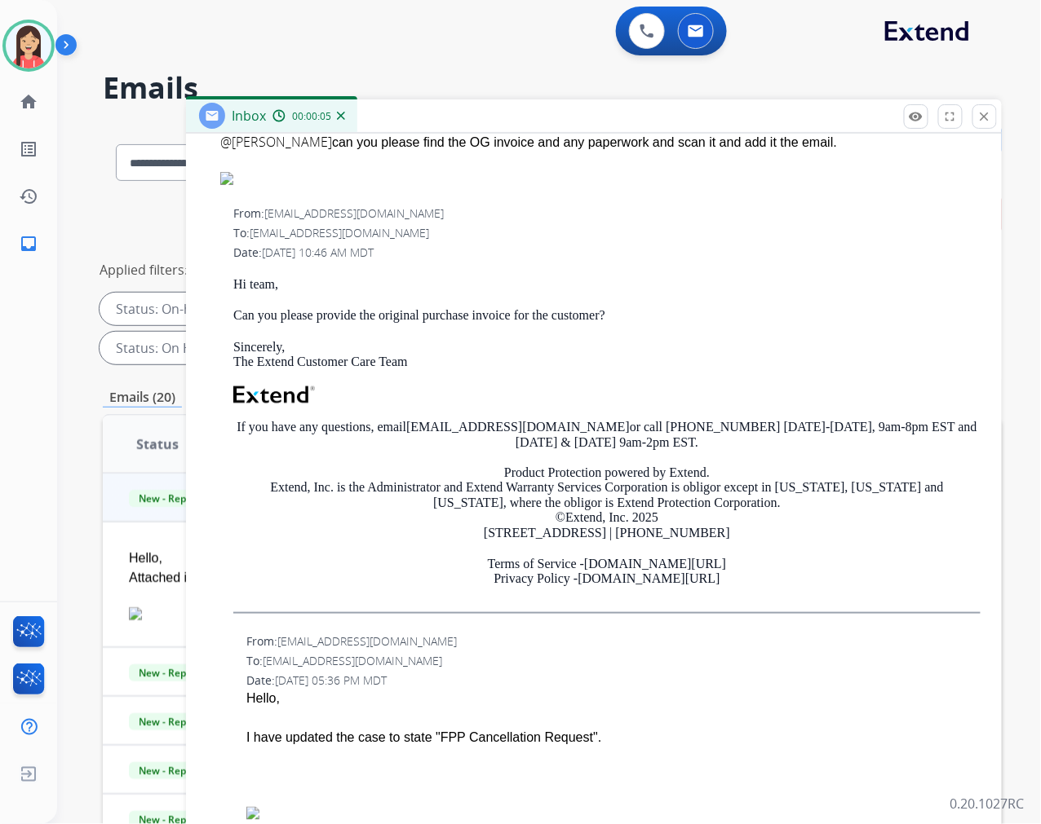
scroll to position [0, 0]
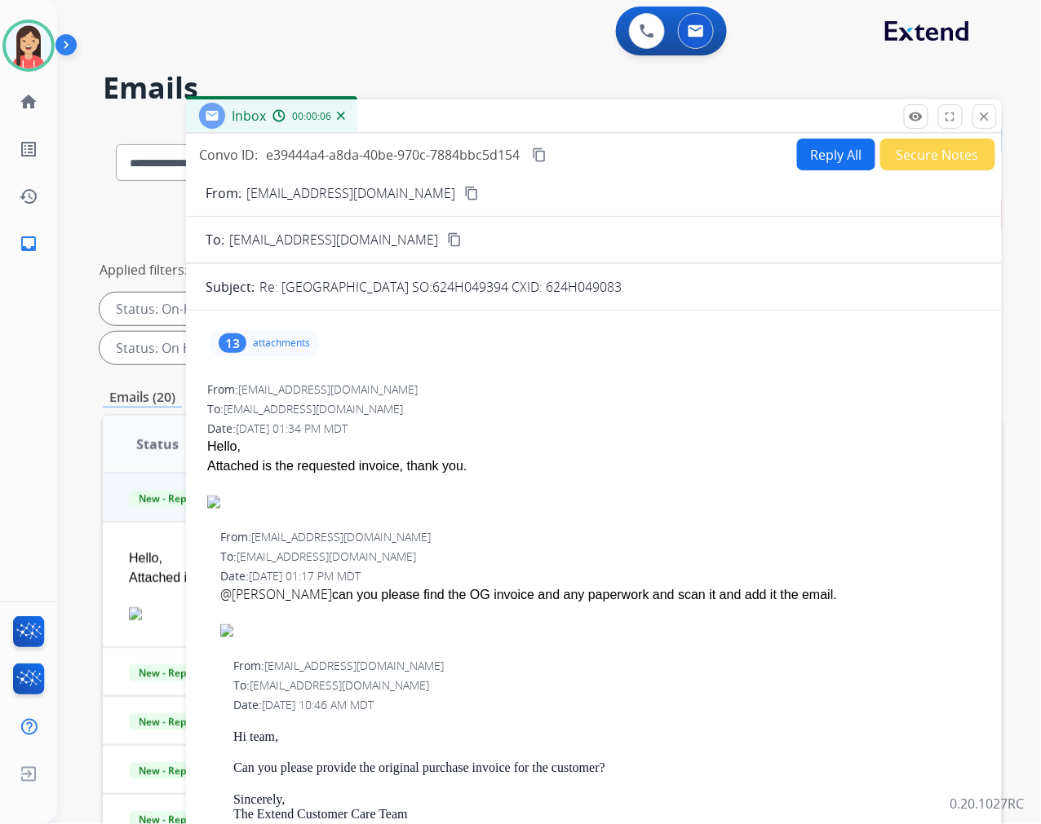
click at [292, 346] on p "attachments" at bounding box center [281, 343] width 57 height 13
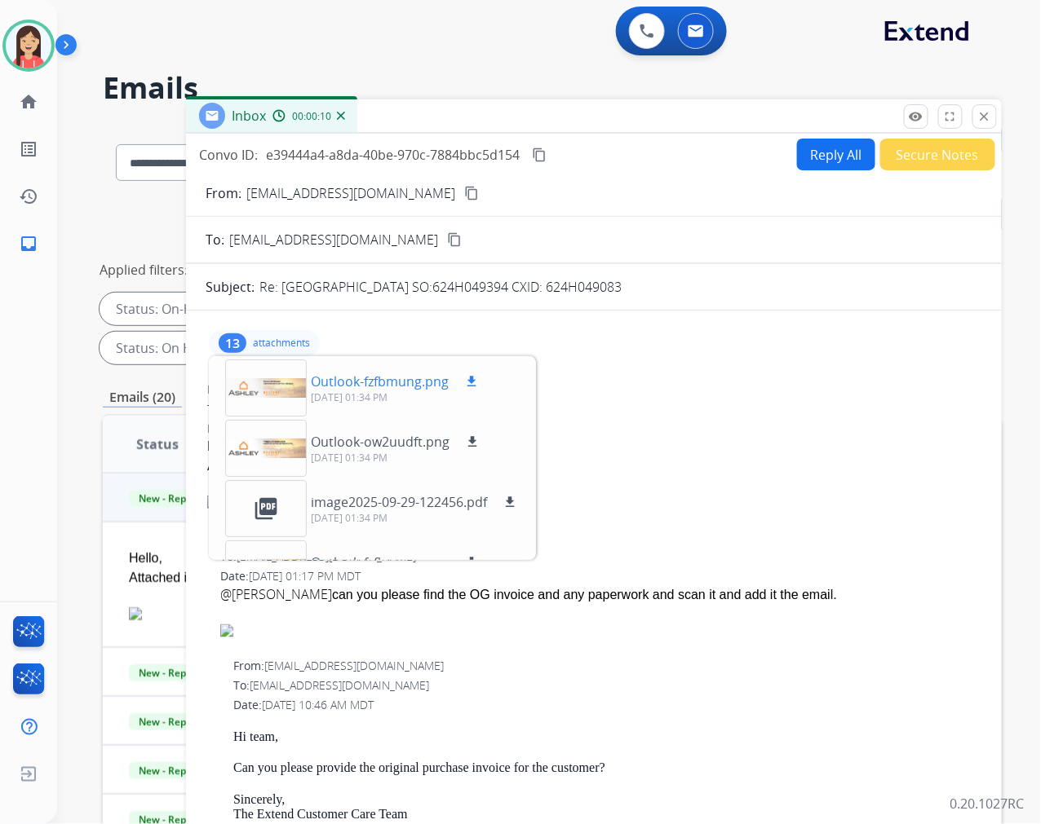
scroll to position [91, 0]
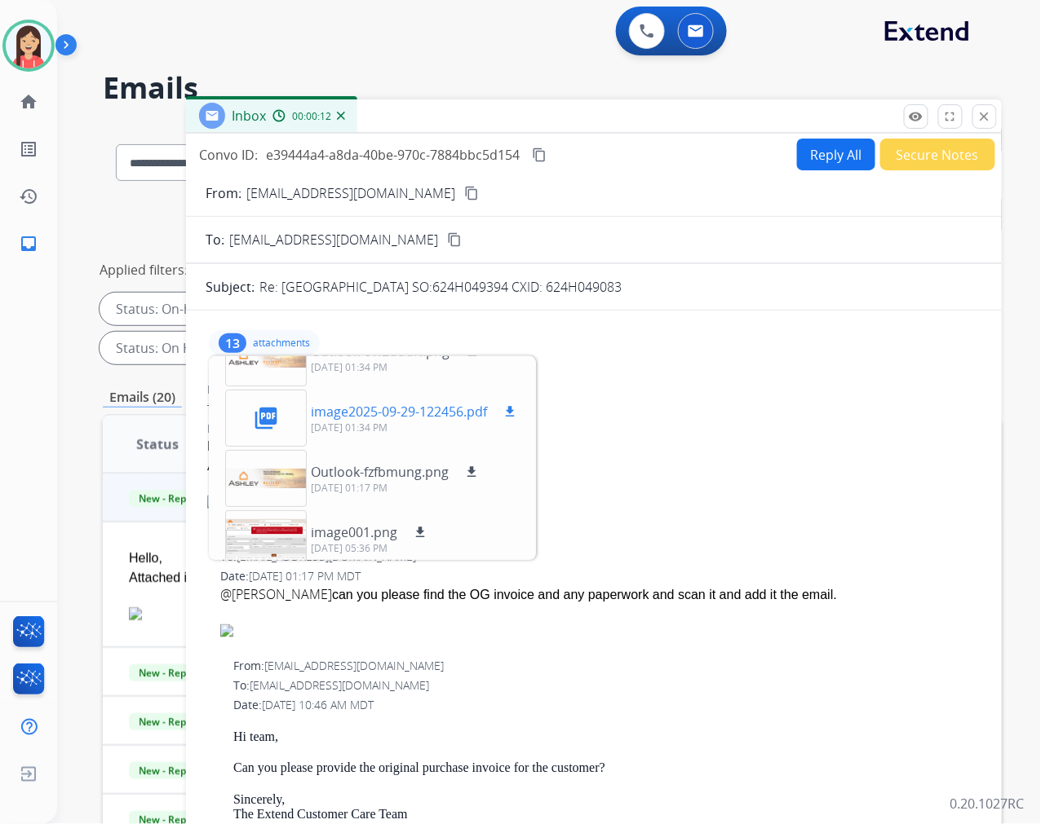
click at [515, 413] on mat-icon "download" at bounding box center [509, 411] width 15 height 15
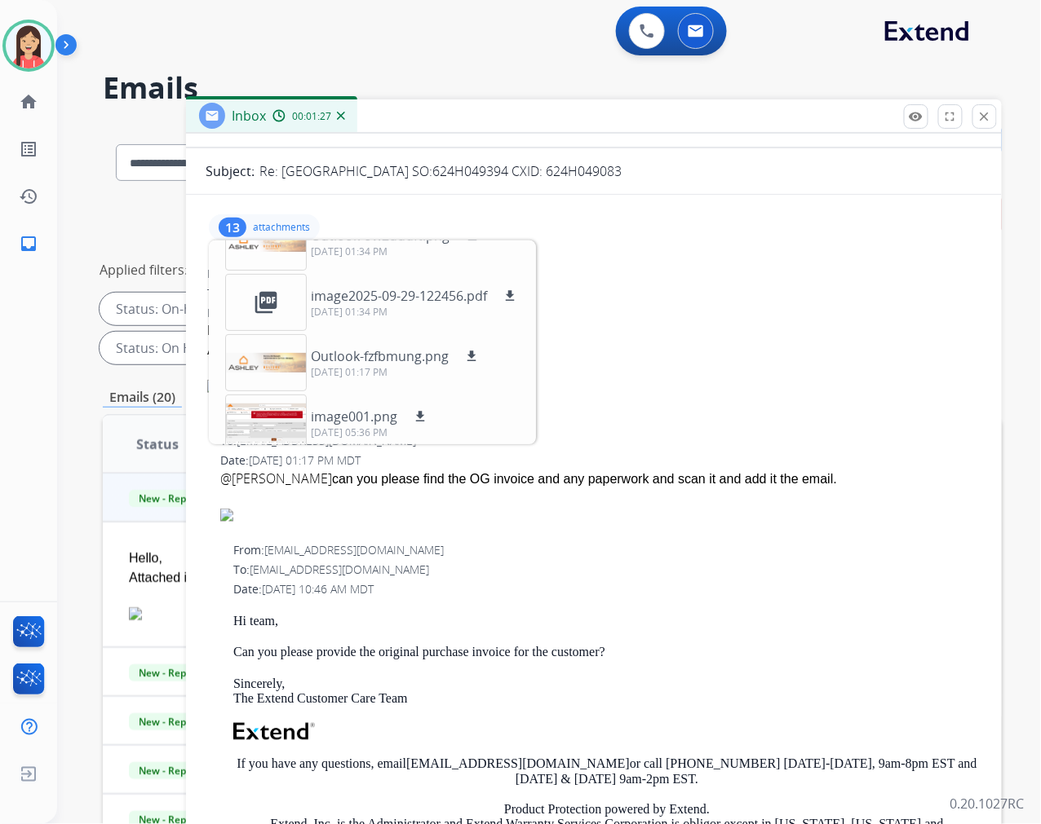
scroll to position [0, 0]
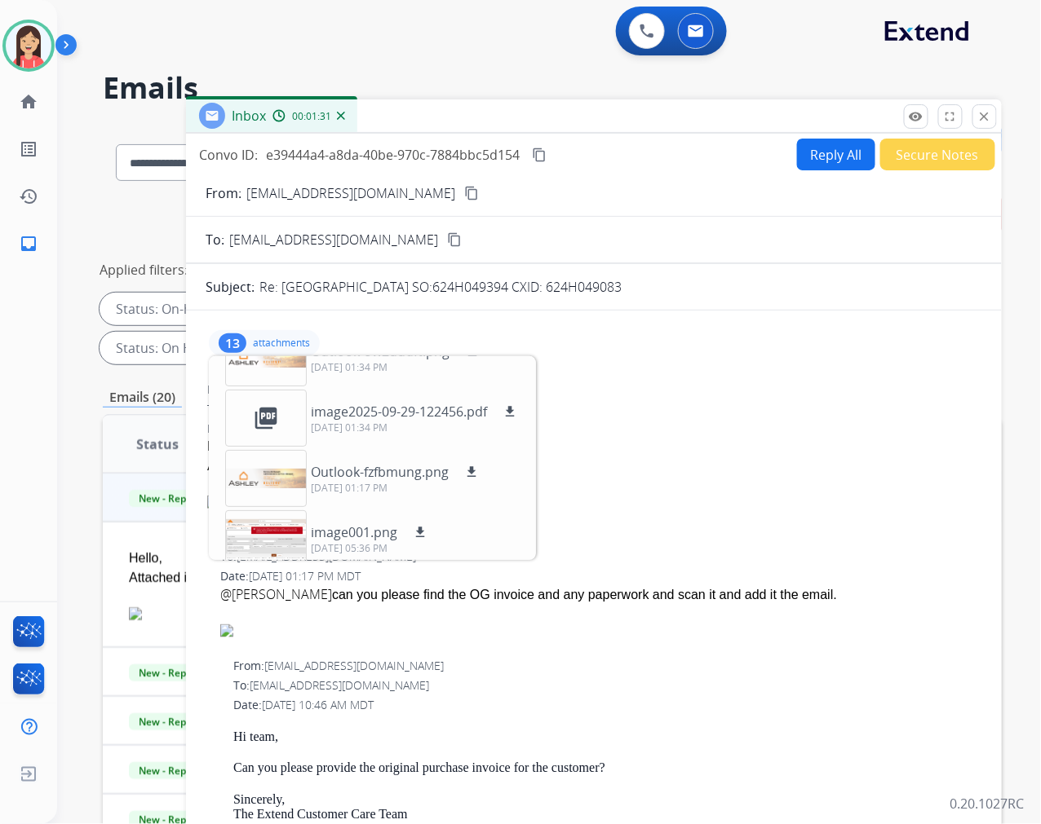
click at [918, 163] on button "Secure Notes" at bounding box center [937, 155] width 115 height 32
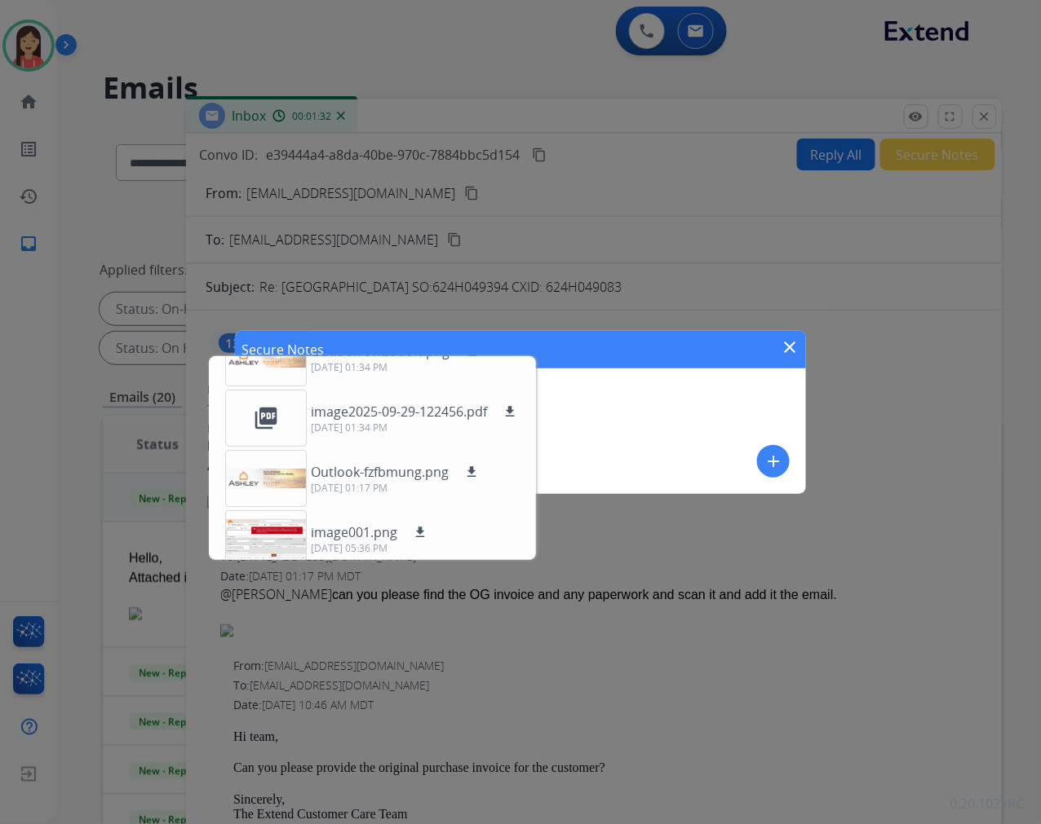
click at [780, 458] on mat-icon "add" at bounding box center [773, 462] width 20 height 20
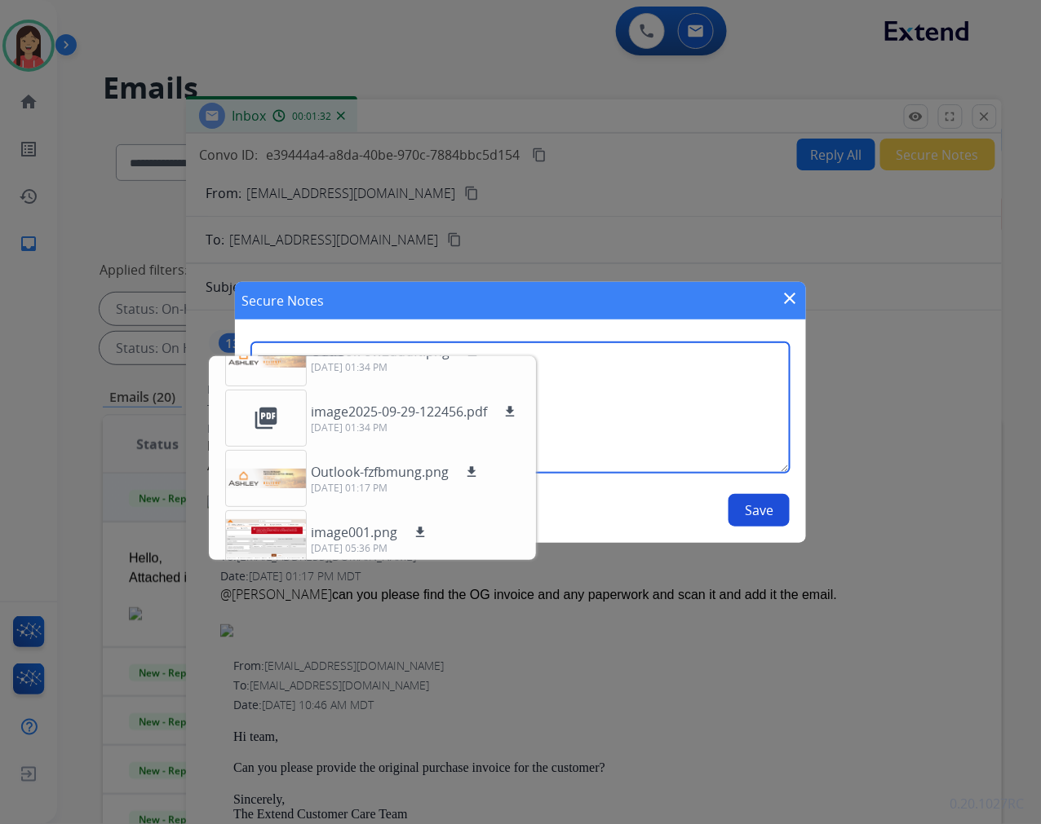
click at [659, 414] on textarea at bounding box center [520, 408] width 538 height 130
type textarea "**********"
click at [763, 490] on div "**********" at bounding box center [520, 435] width 538 height 184
click at [754, 515] on button "Save" at bounding box center [758, 510] width 61 height 33
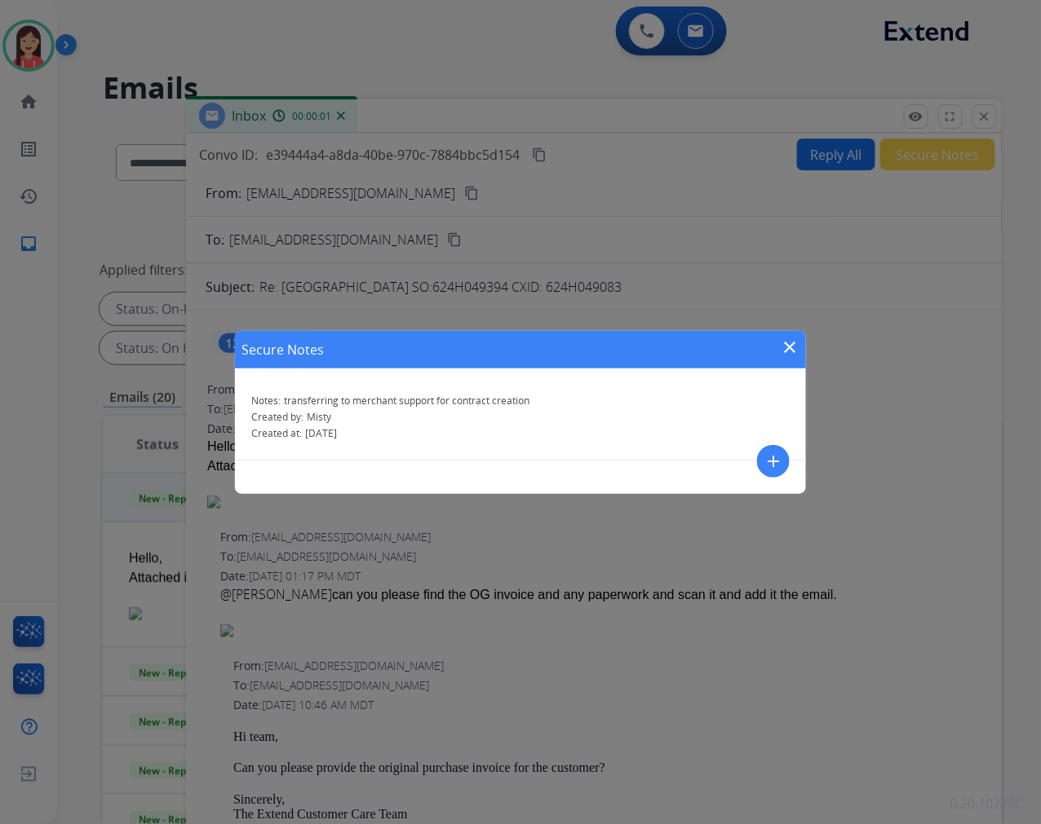
click at [796, 354] on mat-icon "close" at bounding box center [790, 348] width 20 height 20
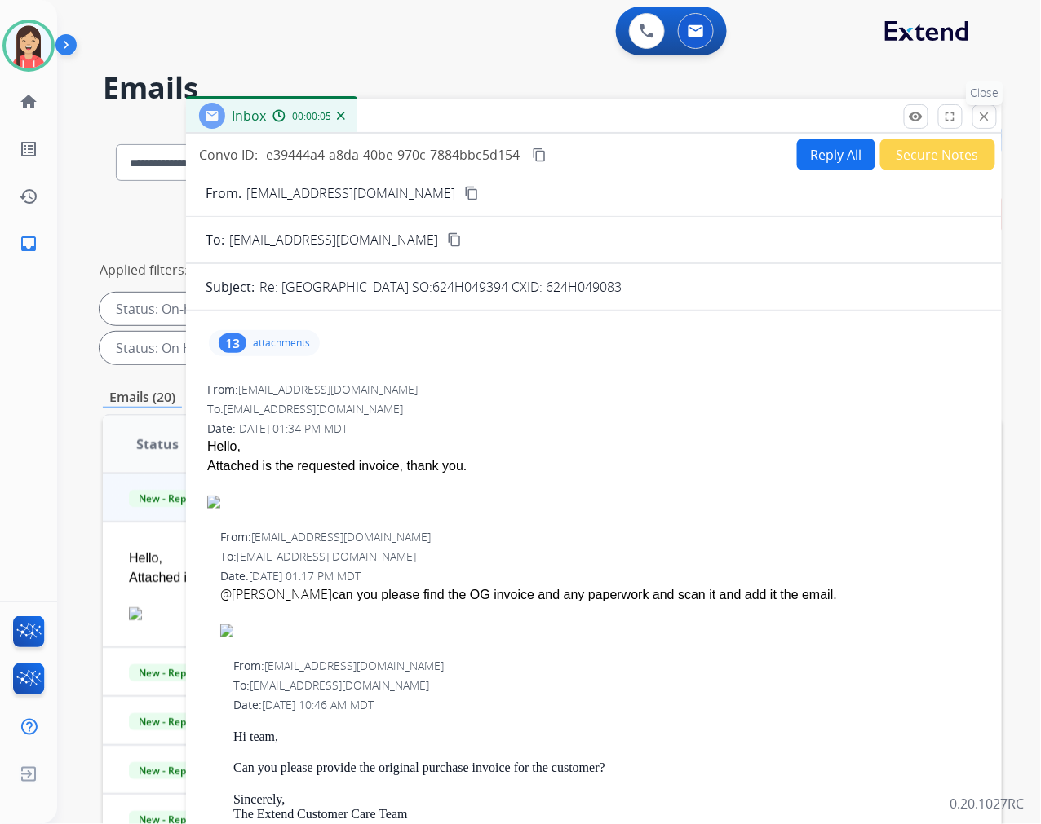
click at [991, 117] on mat-icon "close" at bounding box center [984, 116] width 15 height 15
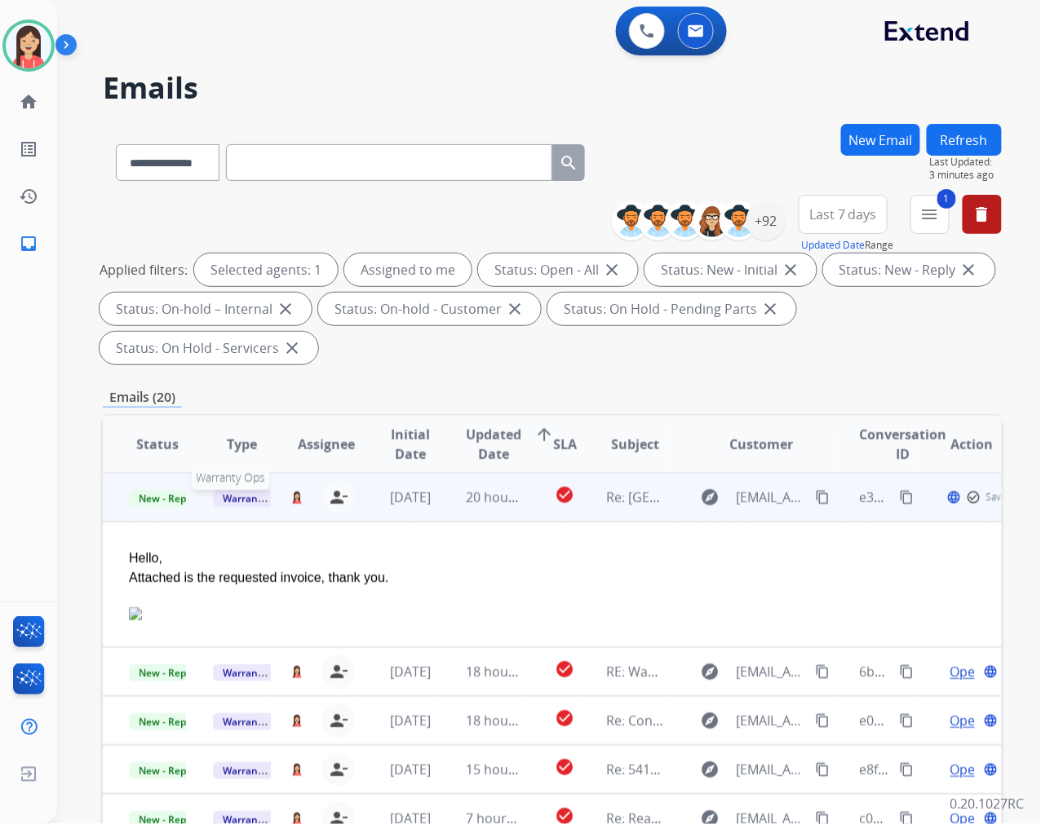
click at [242, 499] on span "Warranty Ops" at bounding box center [255, 498] width 84 height 17
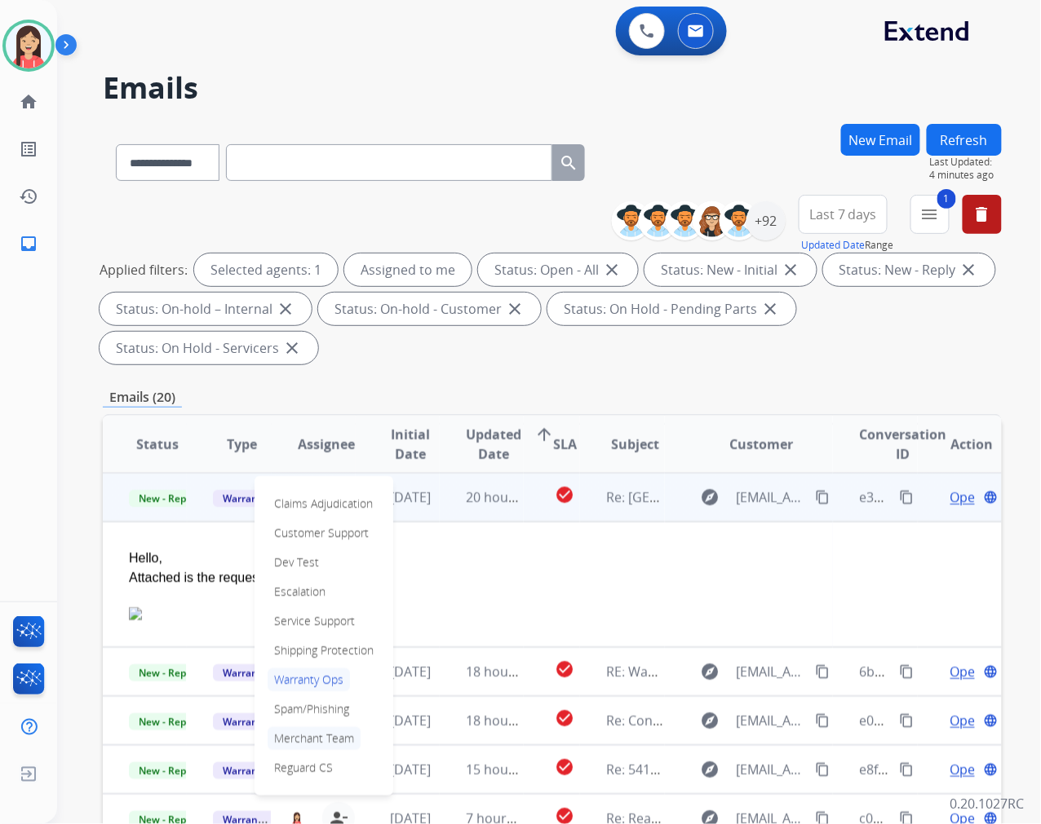
click at [324, 740] on p "Merchant Team" at bounding box center [313, 738] width 93 height 23
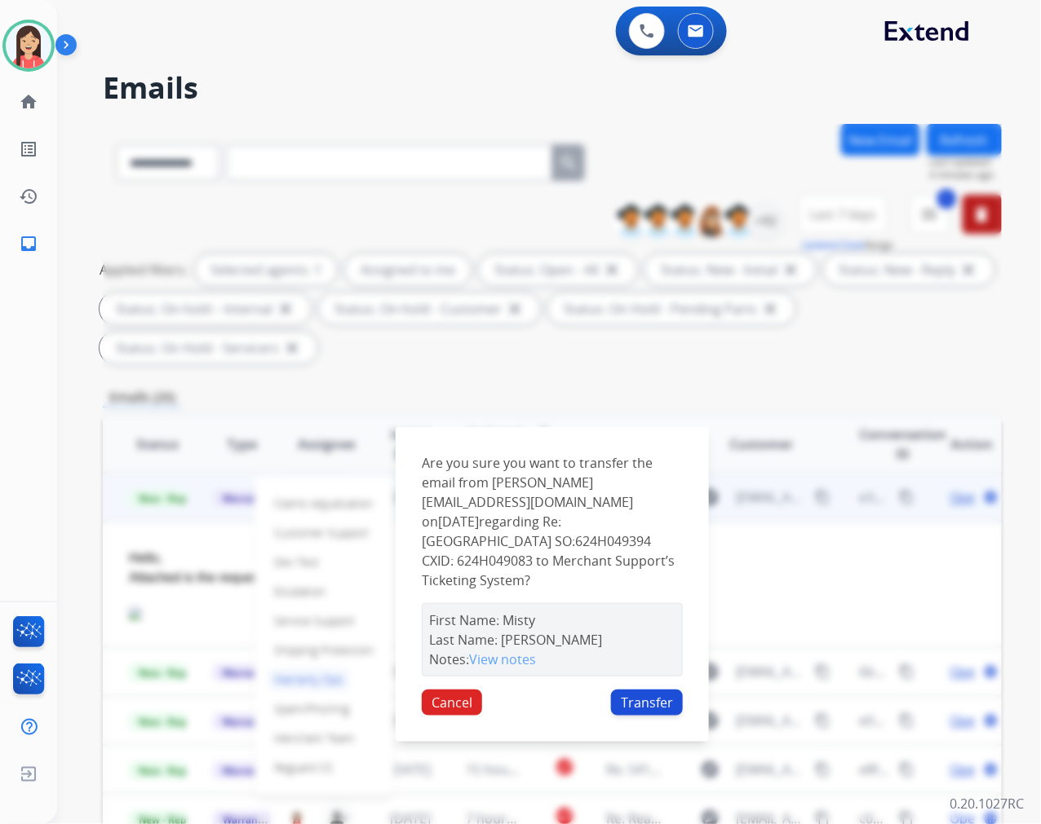
click at [643, 690] on button "Transfer" at bounding box center [647, 703] width 72 height 26
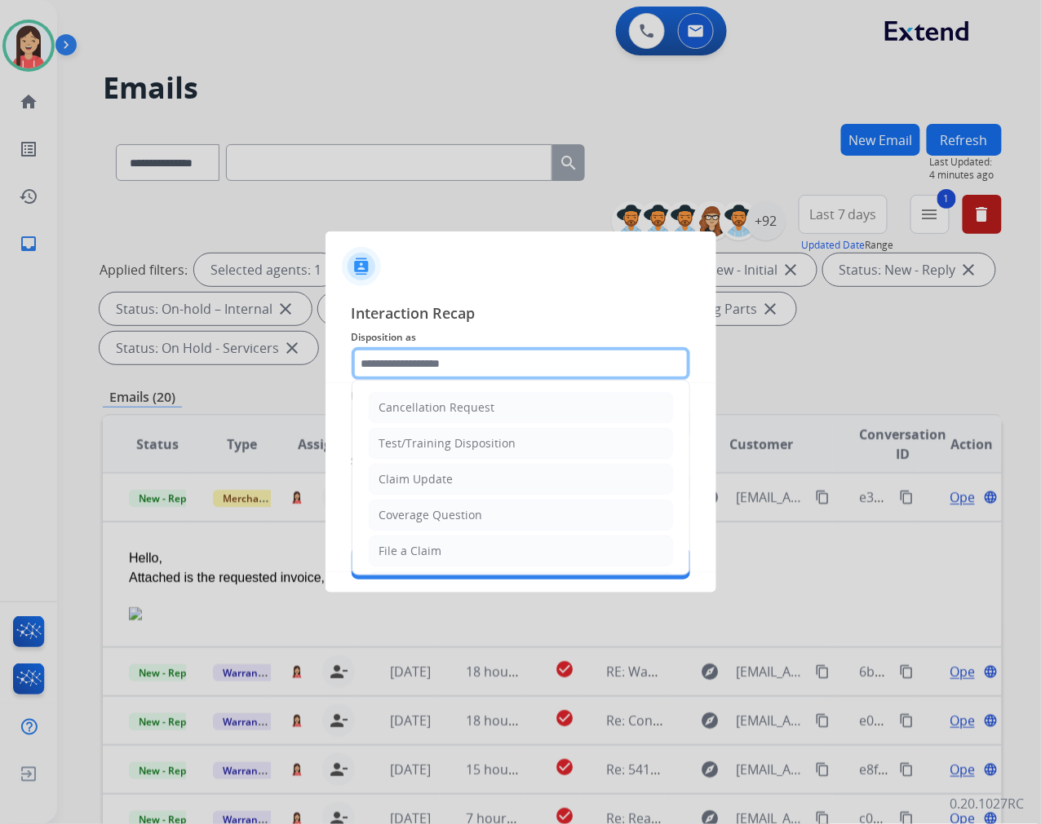
click at [401, 365] on input "text" at bounding box center [520, 363] width 338 height 33
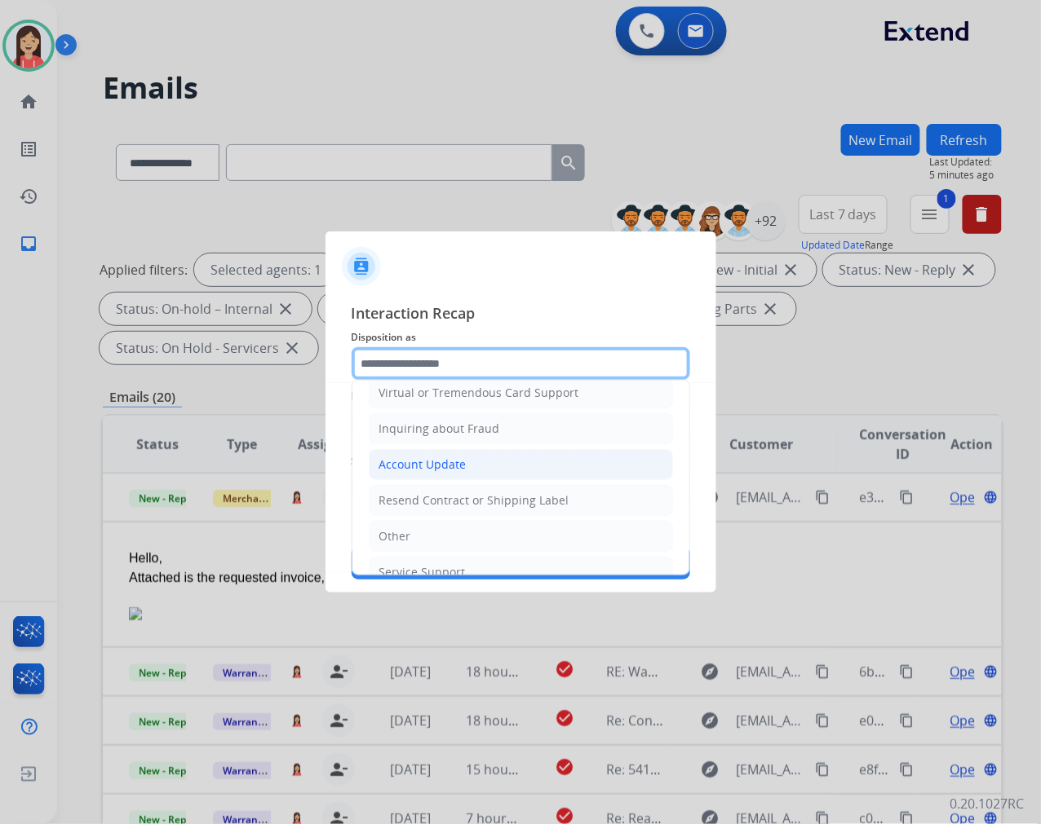
scroll to position [255, 0]
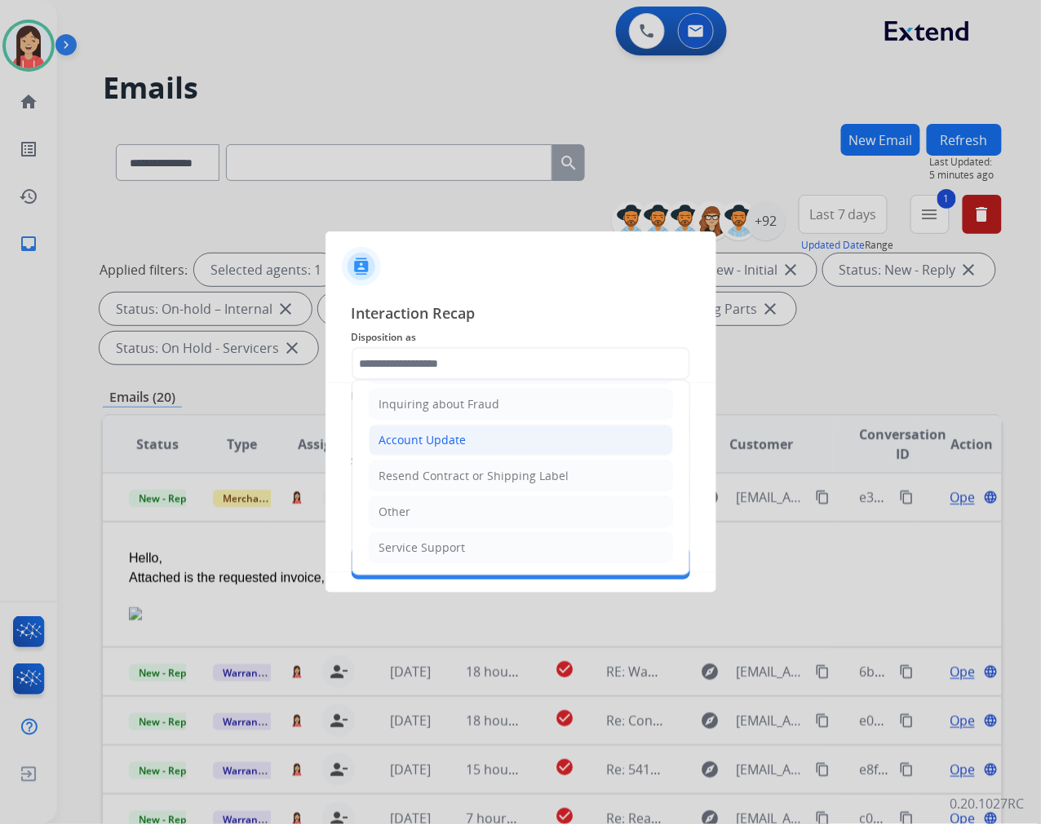
click at [390, 442] on div "Account Update" at bounding box center [422, 440] width 87 height 16
type input "**********"
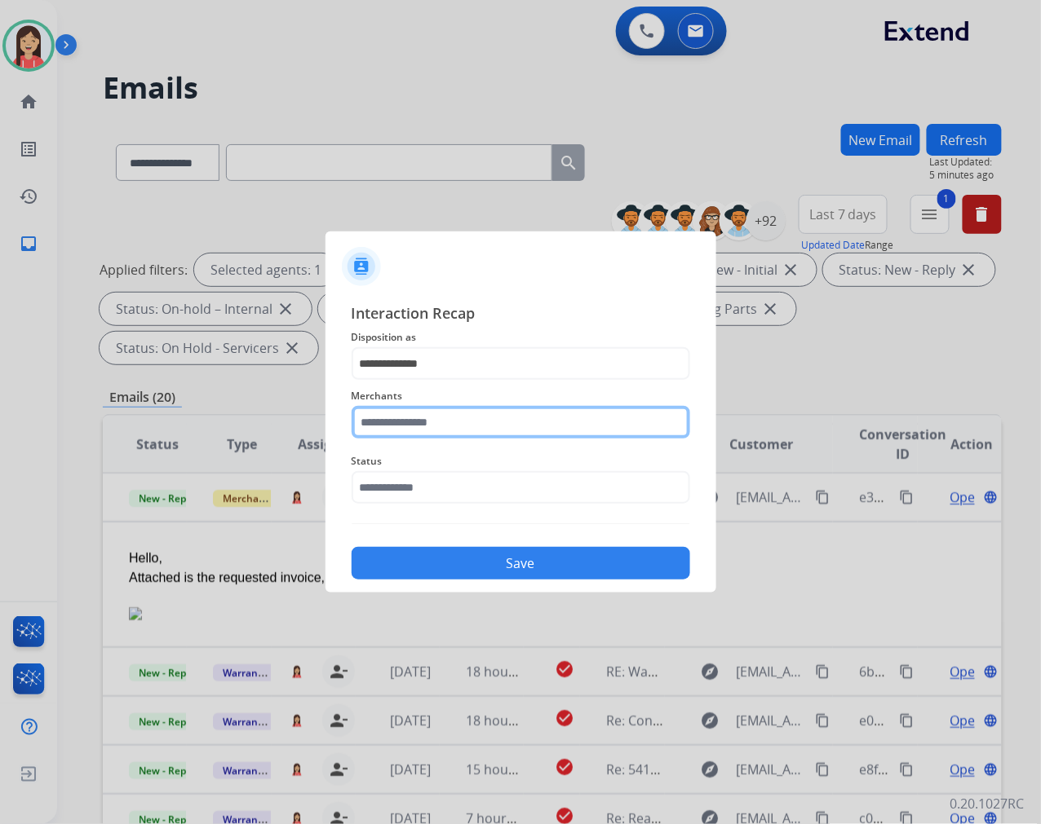
click at [402, 435] on input "text" at bounding box center [520, 422] width 338 height 33
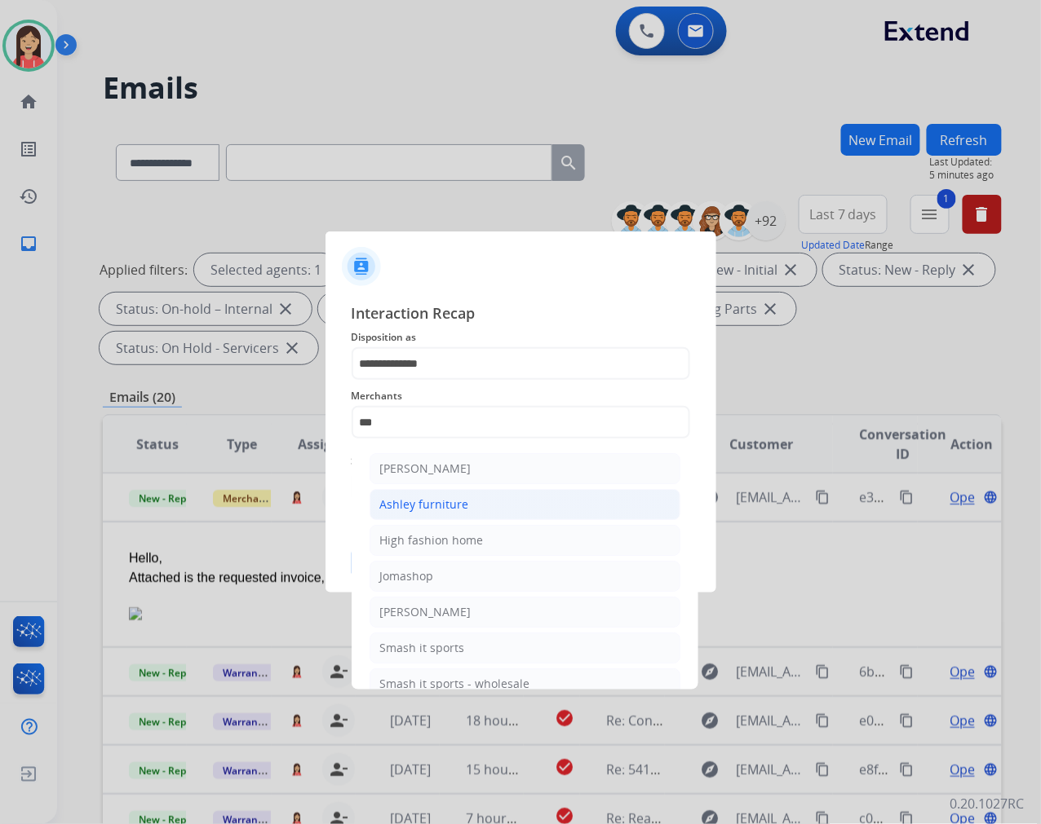
click at [409, 509] on div "Ashley furniture" at bounding box center [424, 505] width 89 height 16
type input "**********"
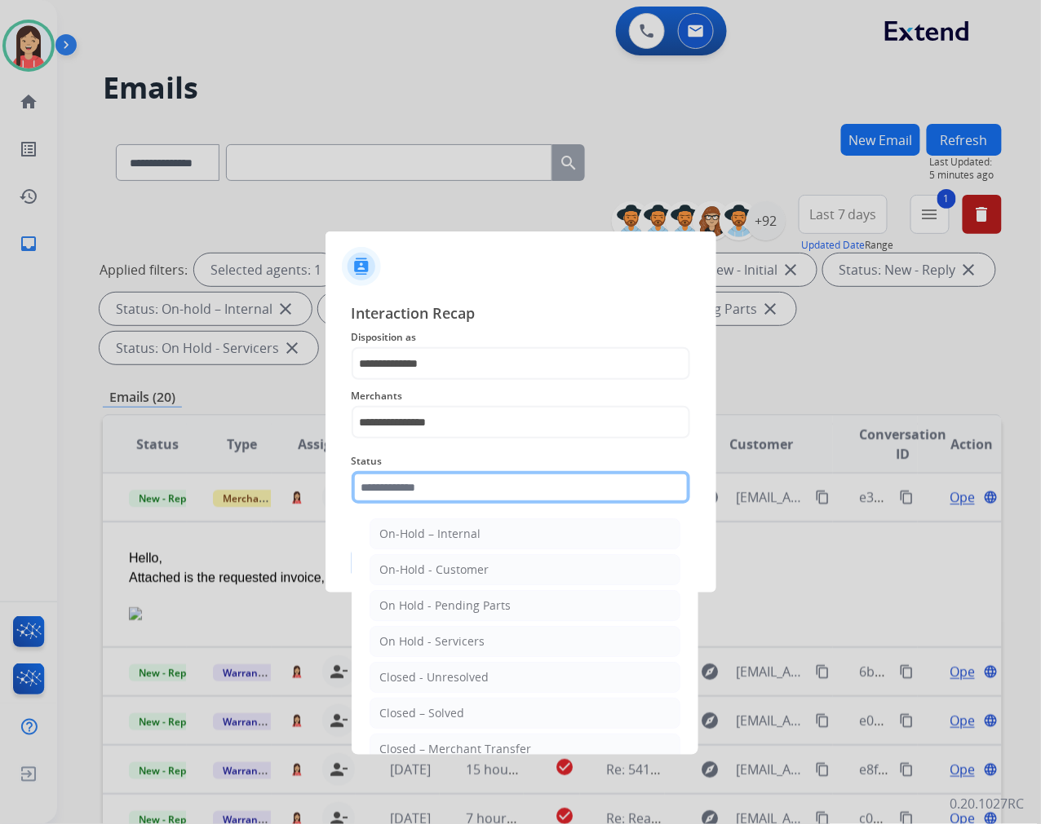
click at [410, 481] on input "text" at bounding box center [520, 487] width 338 height 33
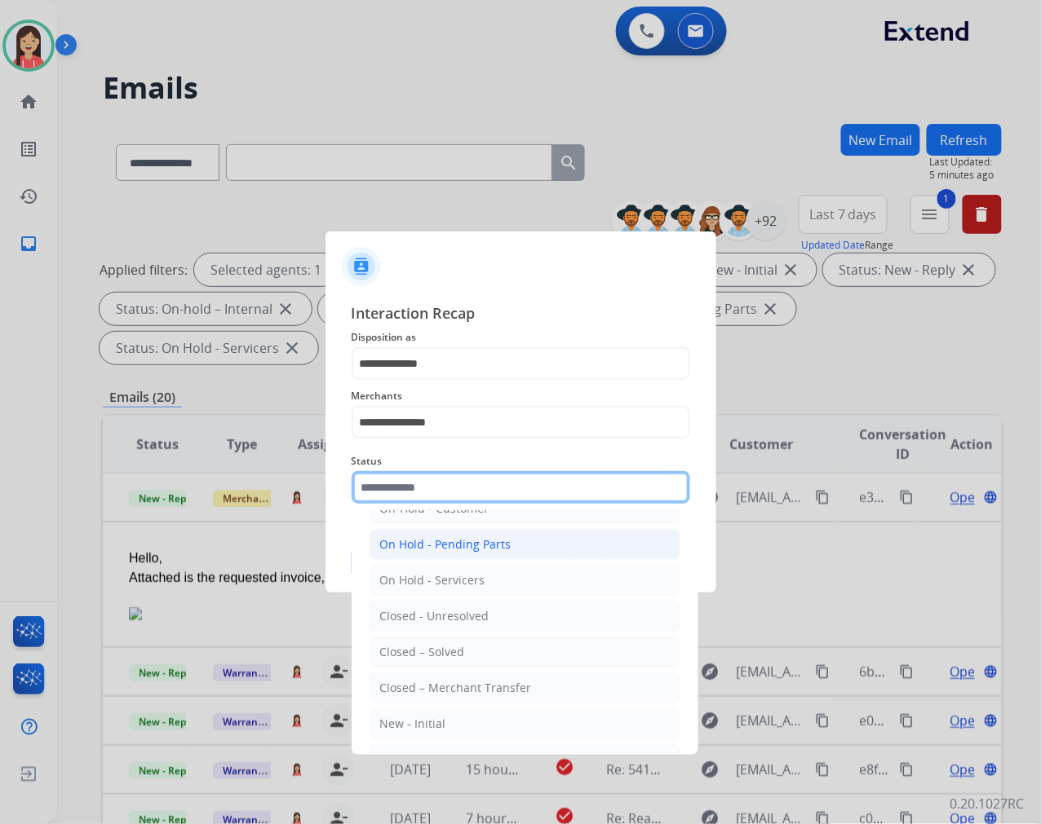
scroll to position [91, 0]
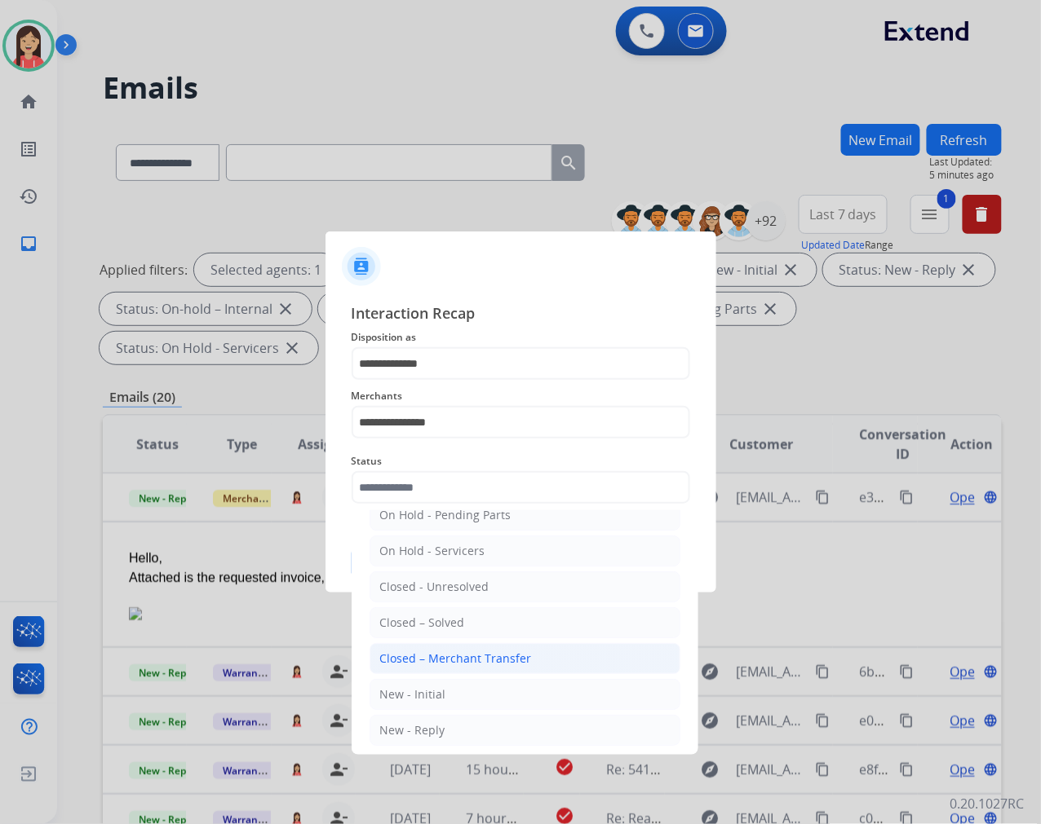
click at [426, 650] on li "Closed – Merchant Transfer" at bounding box center [524, 658] width 311 height 31
type input "**********"
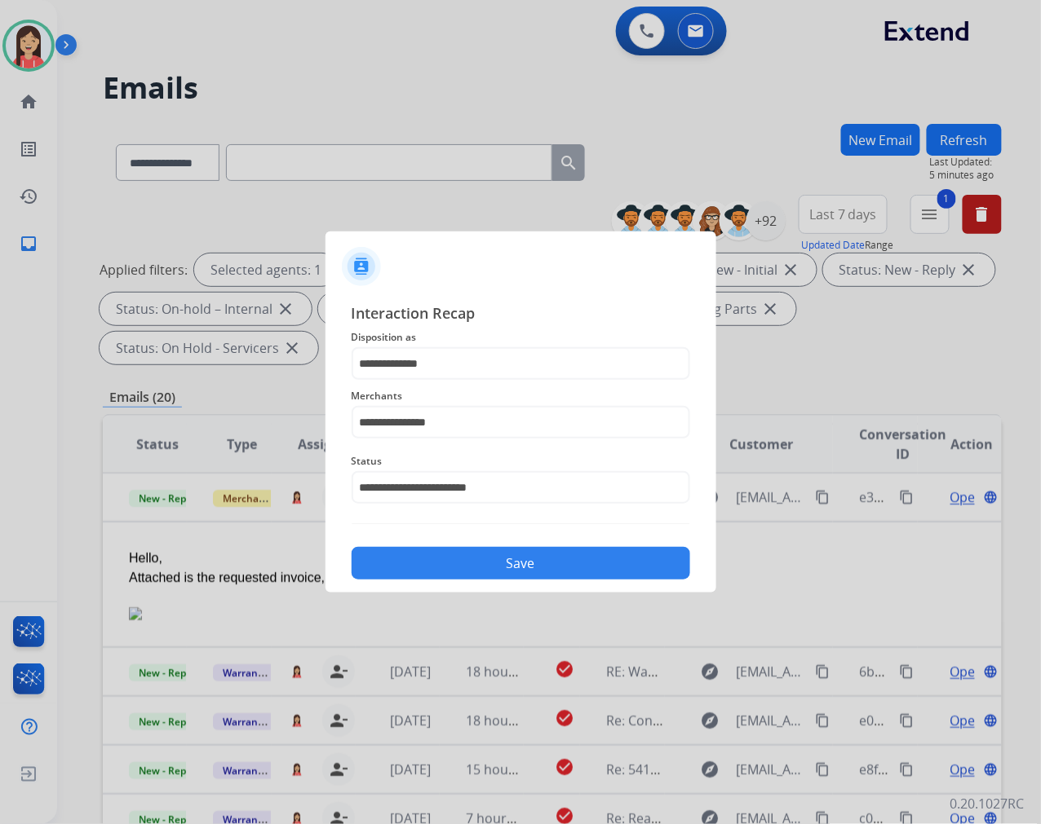
click at [550, 566] on button "Save" at bounding box center [520, 563] width 338 height 33
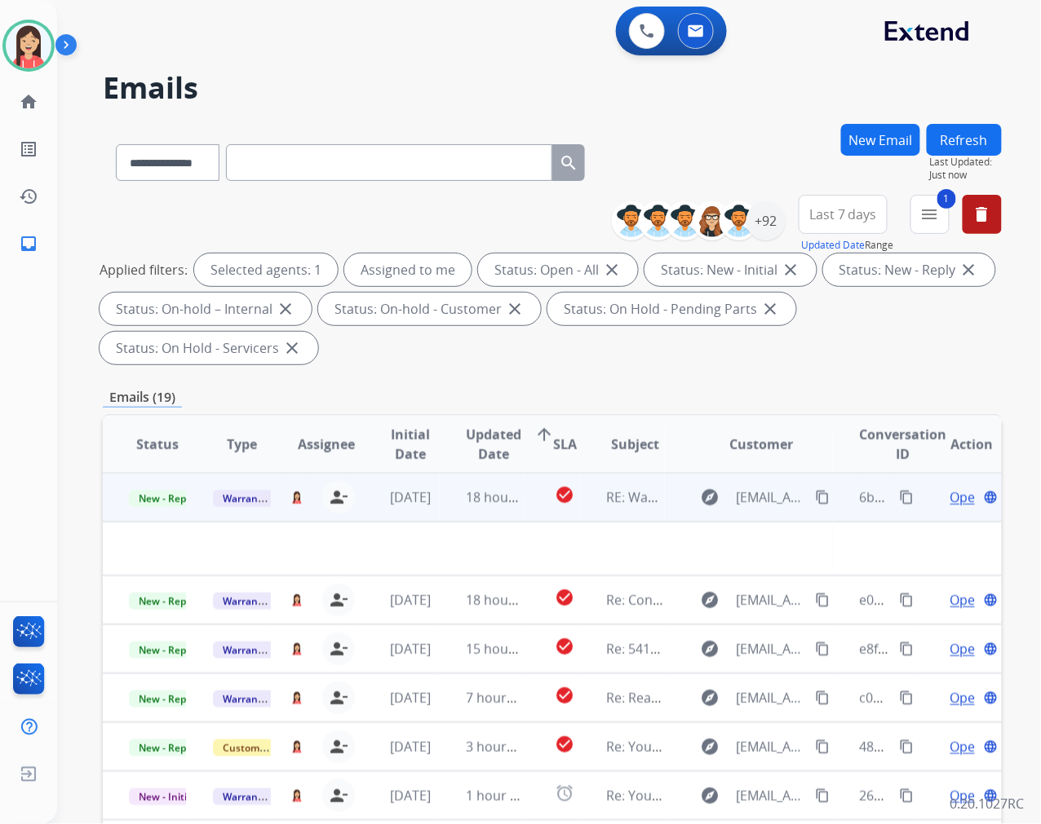
click at [440, 518] on td "18 hours ago" at bounding box center [482, 497] width 84 height 49
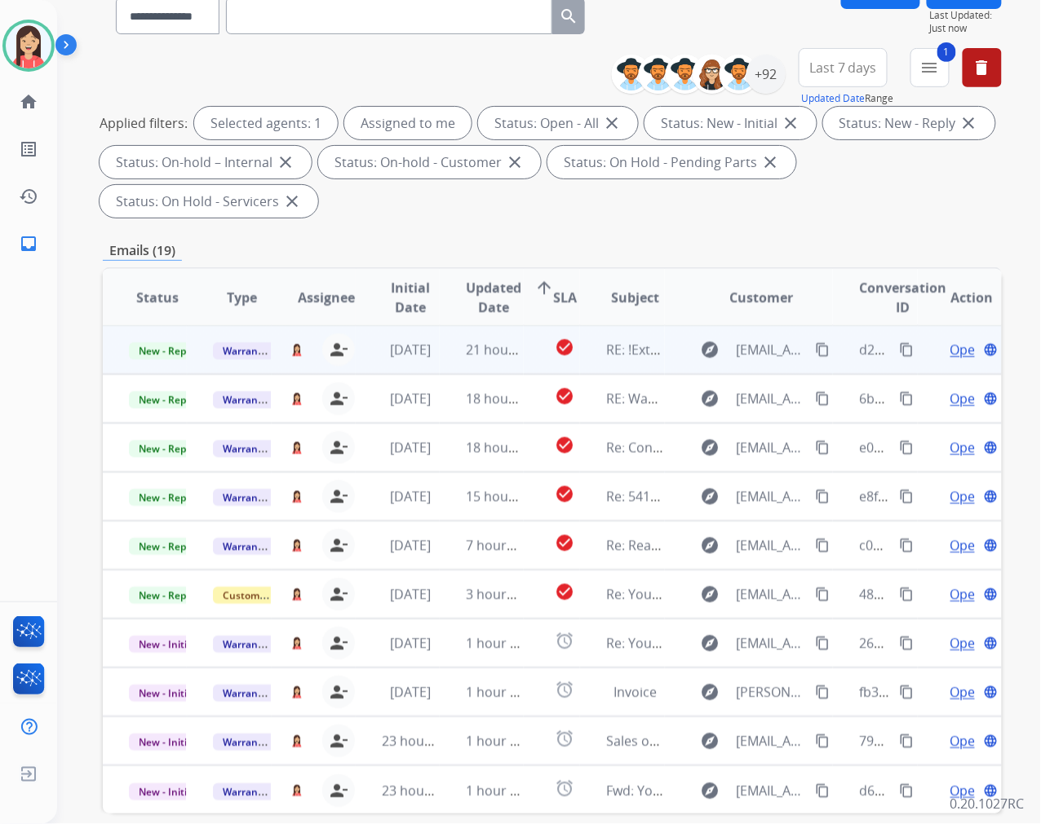
scroll to position [181, 0]
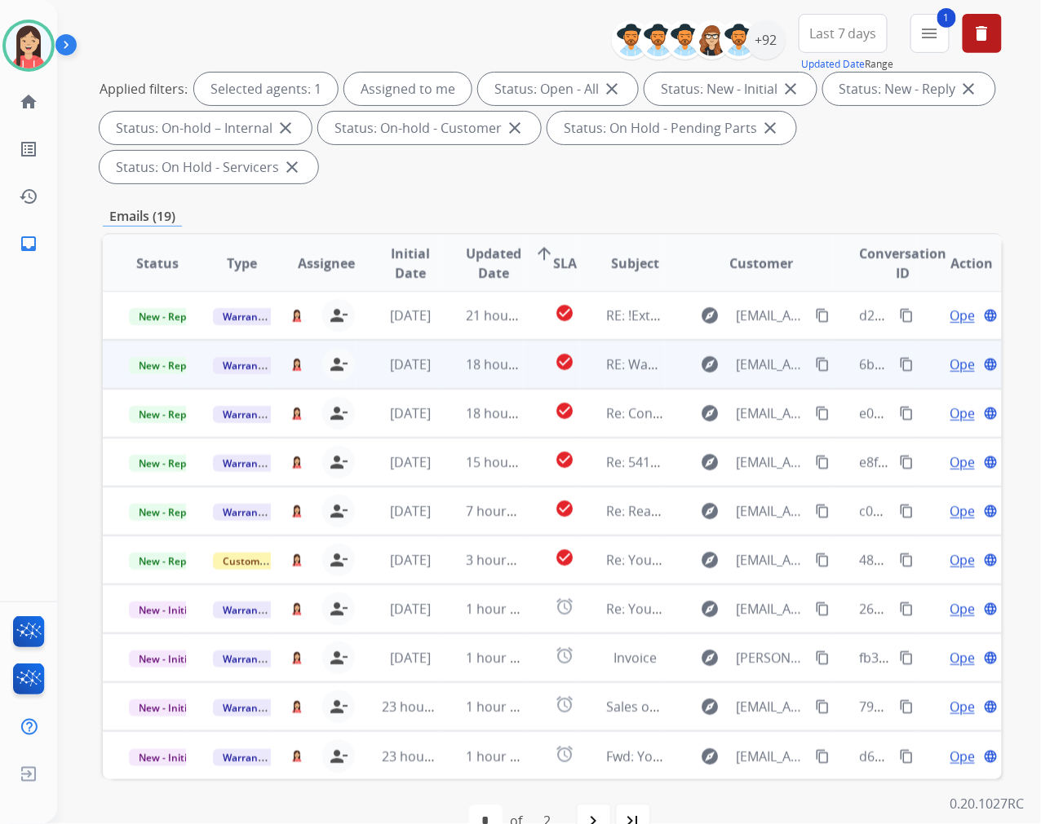
click at [440, 378] on td "18 hours ago" at bounding box center [482, 364] width 84 height 49
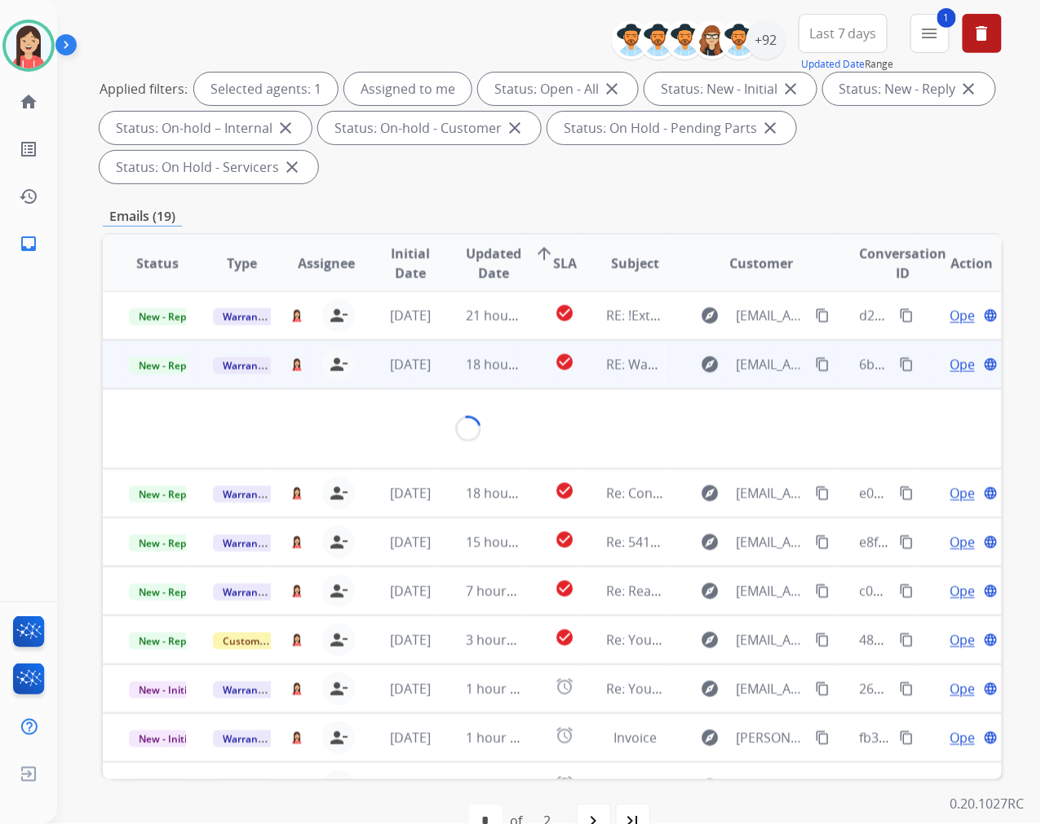
scroll to position [49, 0]
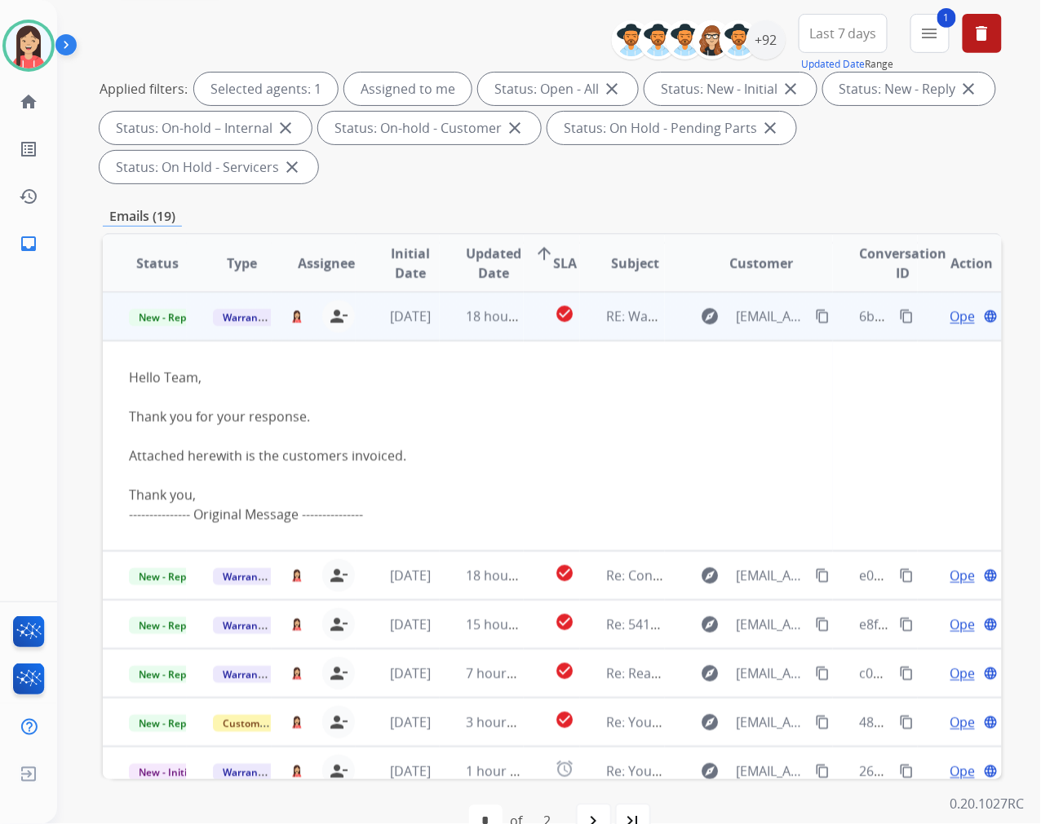
click at [950, 316] on span "Open" at bounding box center [966, 317] width 33 height 20
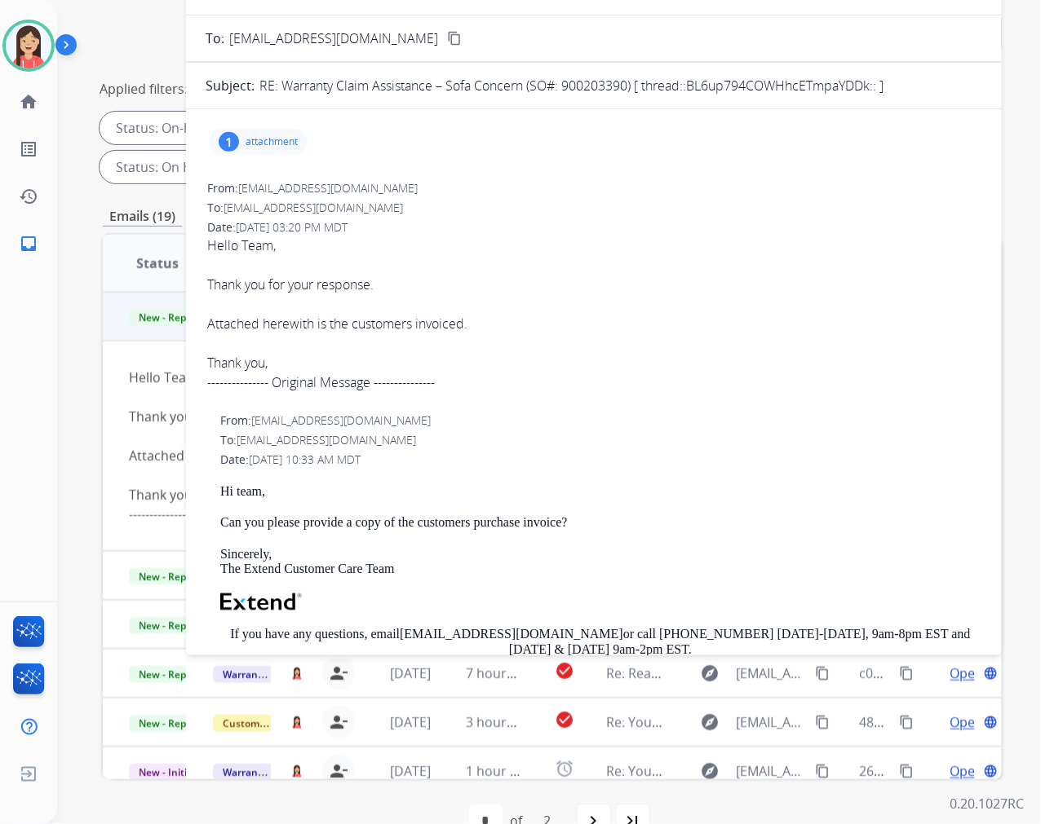
scroll to position [0, 0]
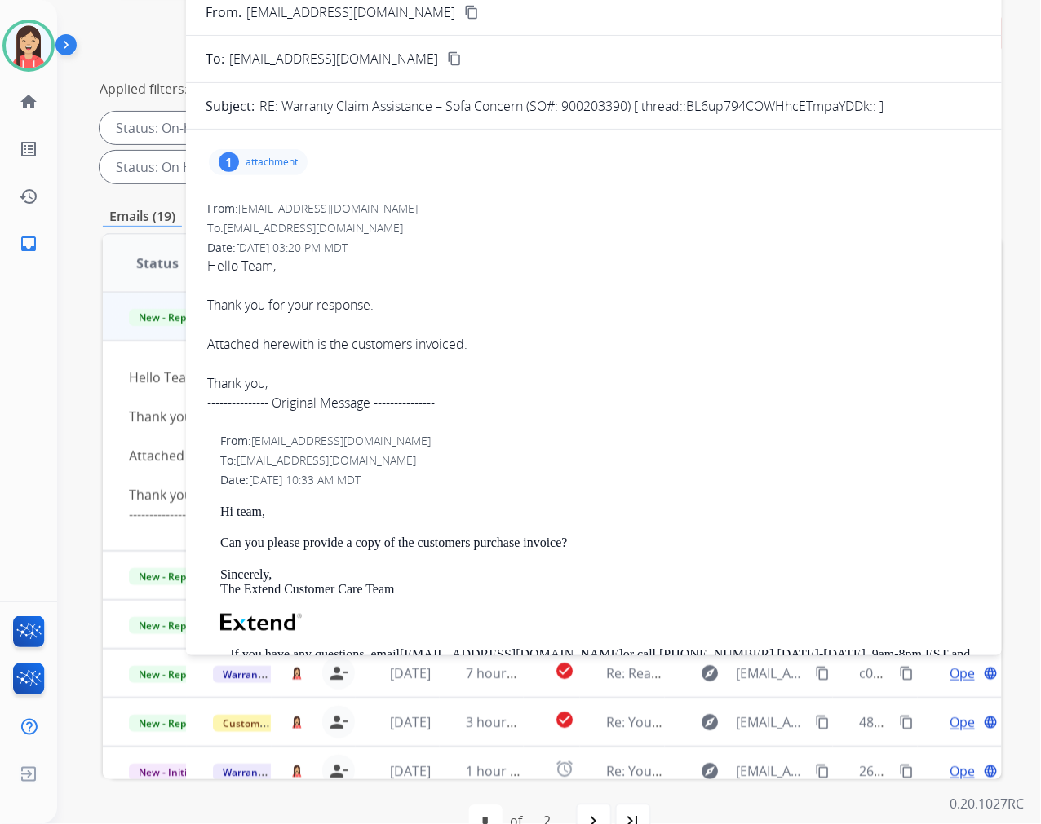
click at [259, 156] on p "attachment" at bounding box center [271, 162] width 52 height 13
click at [513, 199] on mat-icon "download" at bounding box center [520, 200] width 15 height 15
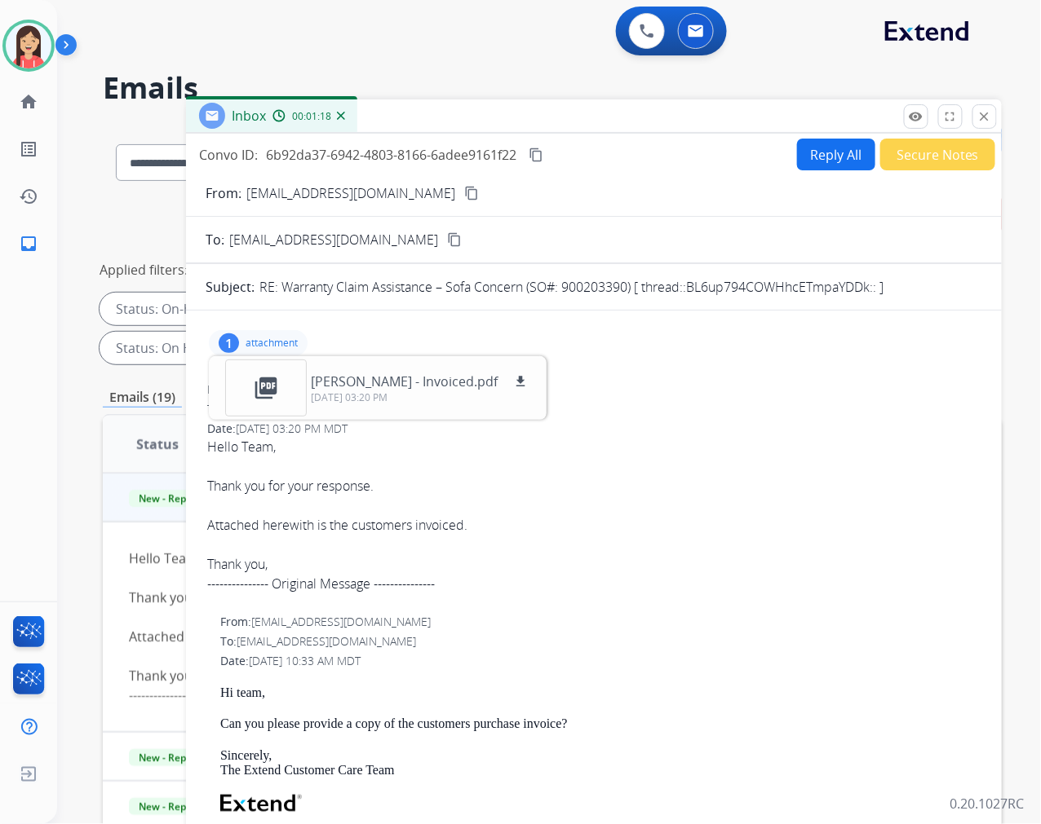
click at [804, 155] on button "Reply All" at bounding box center [836, 155] width 78 height 32
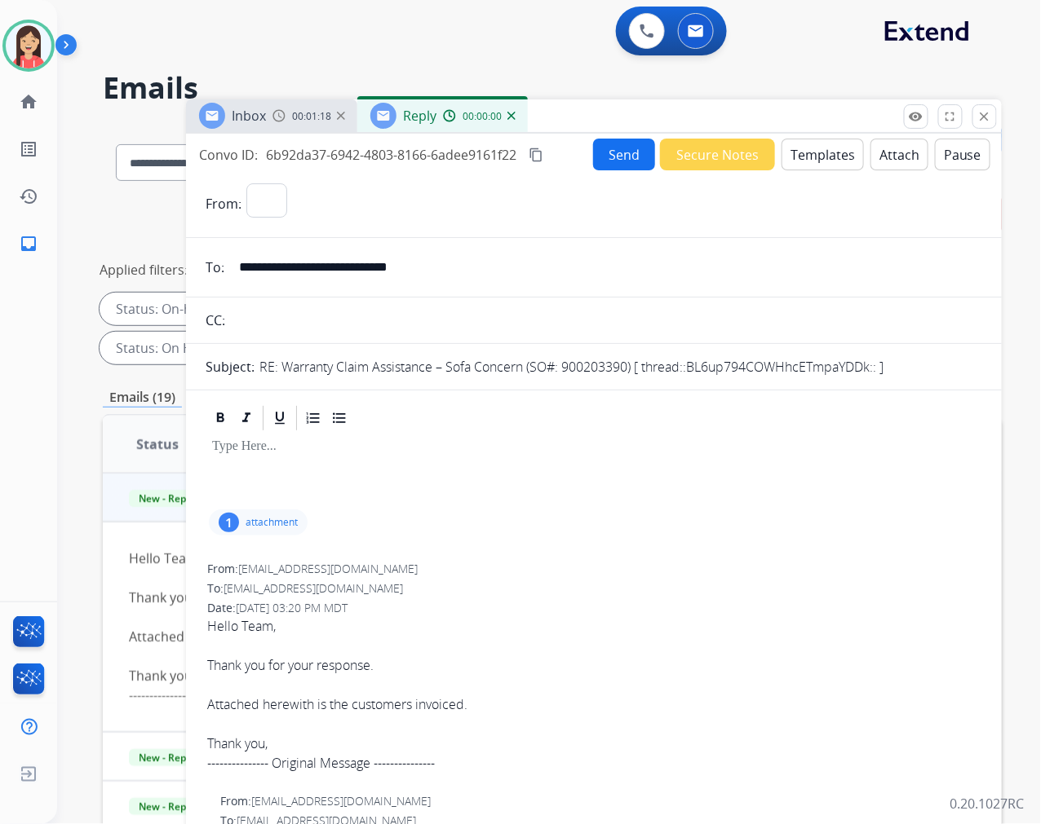
select select "**********"
click at [804, 155] on button "Templates" at bounding box center [822, 155] width 82 height 32
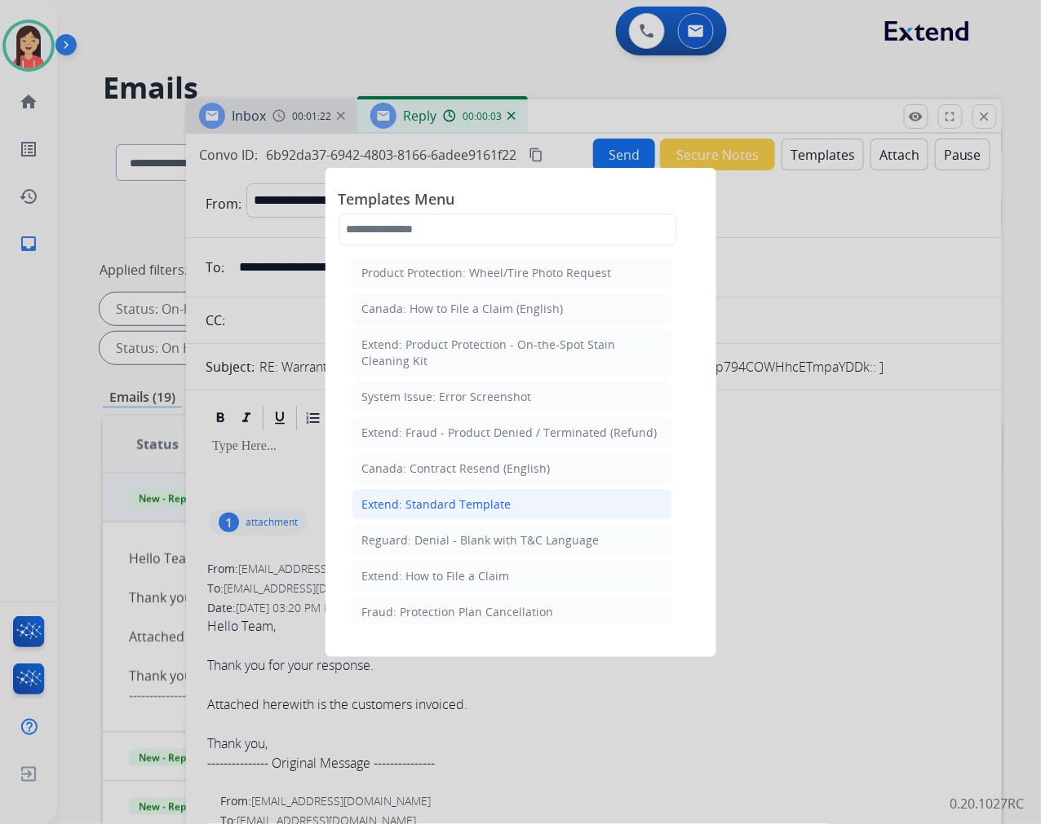
click at [440, 506] on div "Extend: Standard Template" at bounding box center [436, 505] width 149 height 16
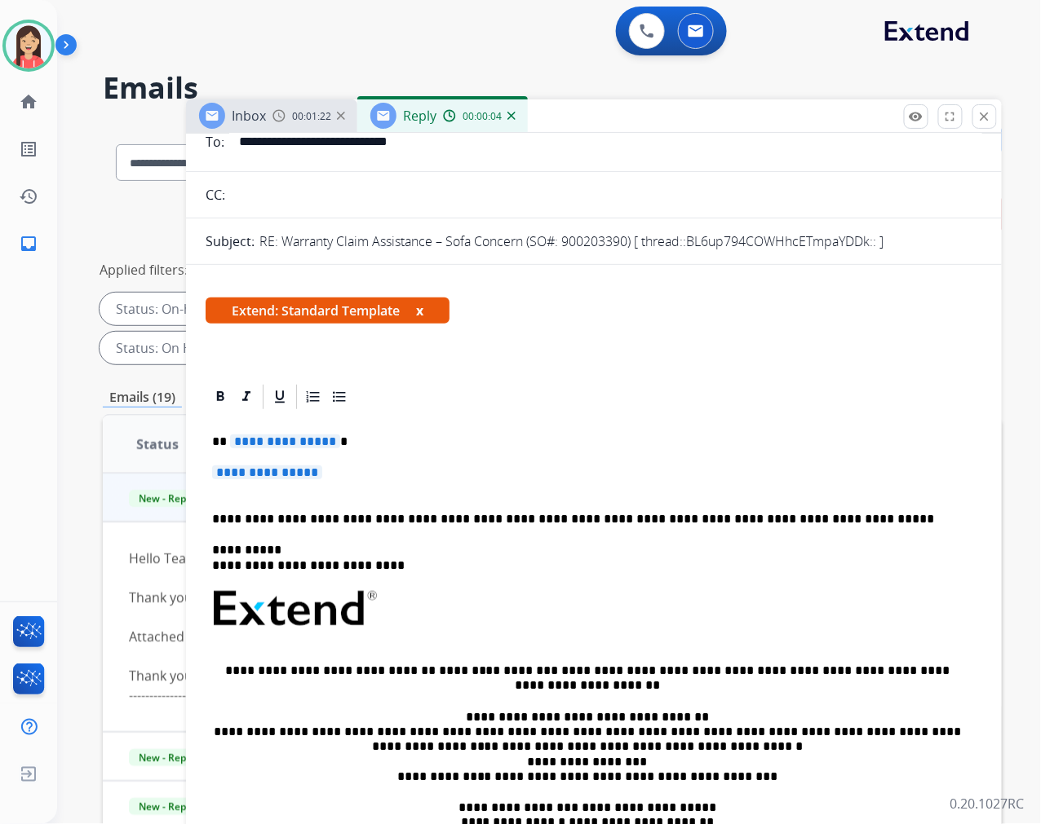
scroll to position [181, 0]
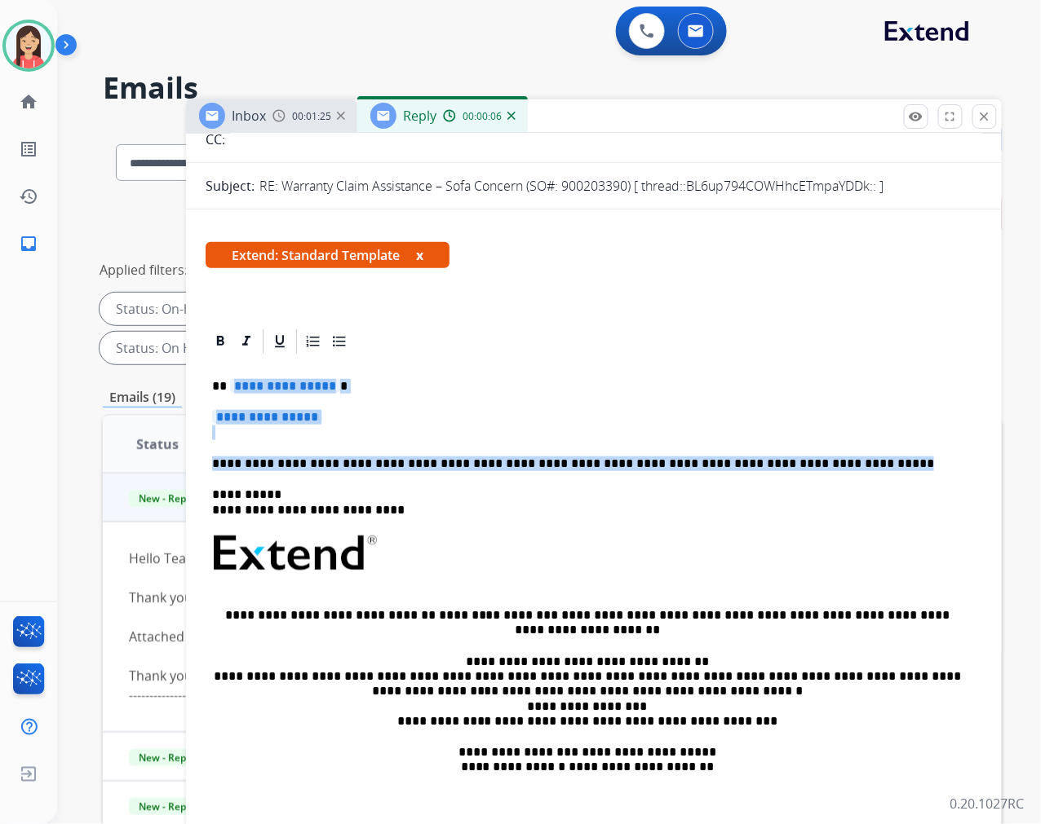
drag, startPoint x: 229, startPoint y: 386, endPoint x: 851, endPoint y: 457, distance: 625.5
click at [851, 457] on div "**********" at bounding box center [594, 591] width 776 height 471
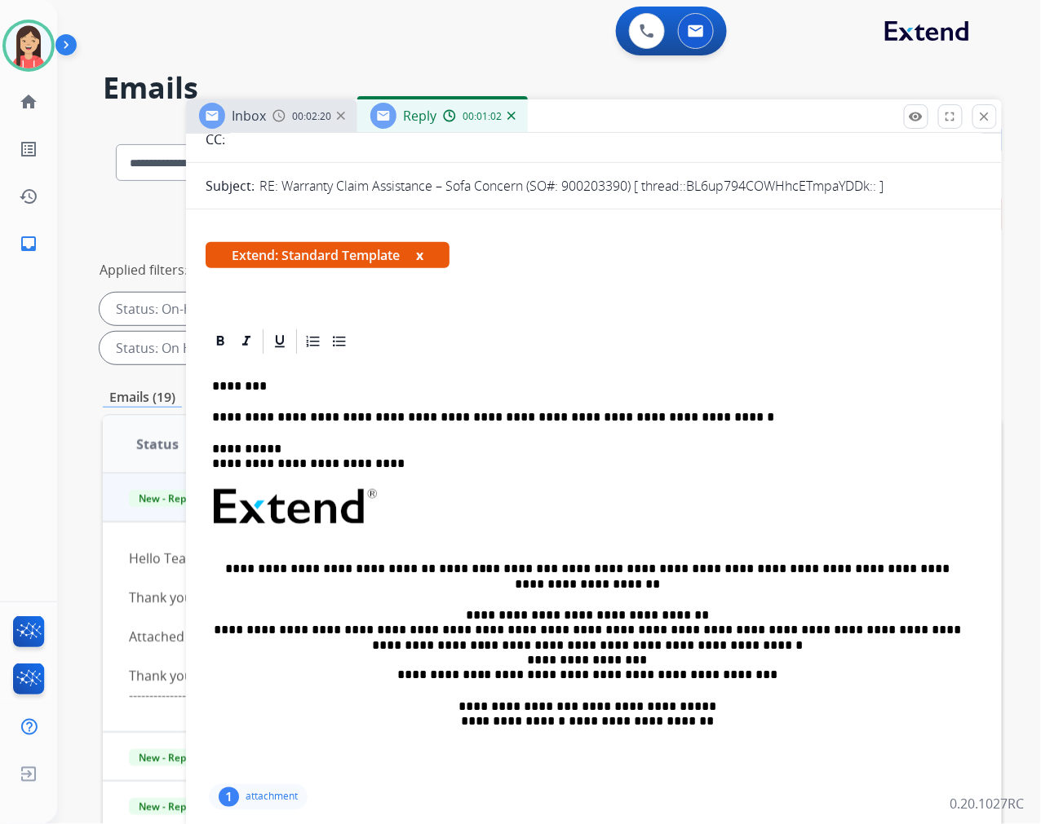
click at [730, 406] on div "**********" at bounding box center [594, 568] width 776 height 425
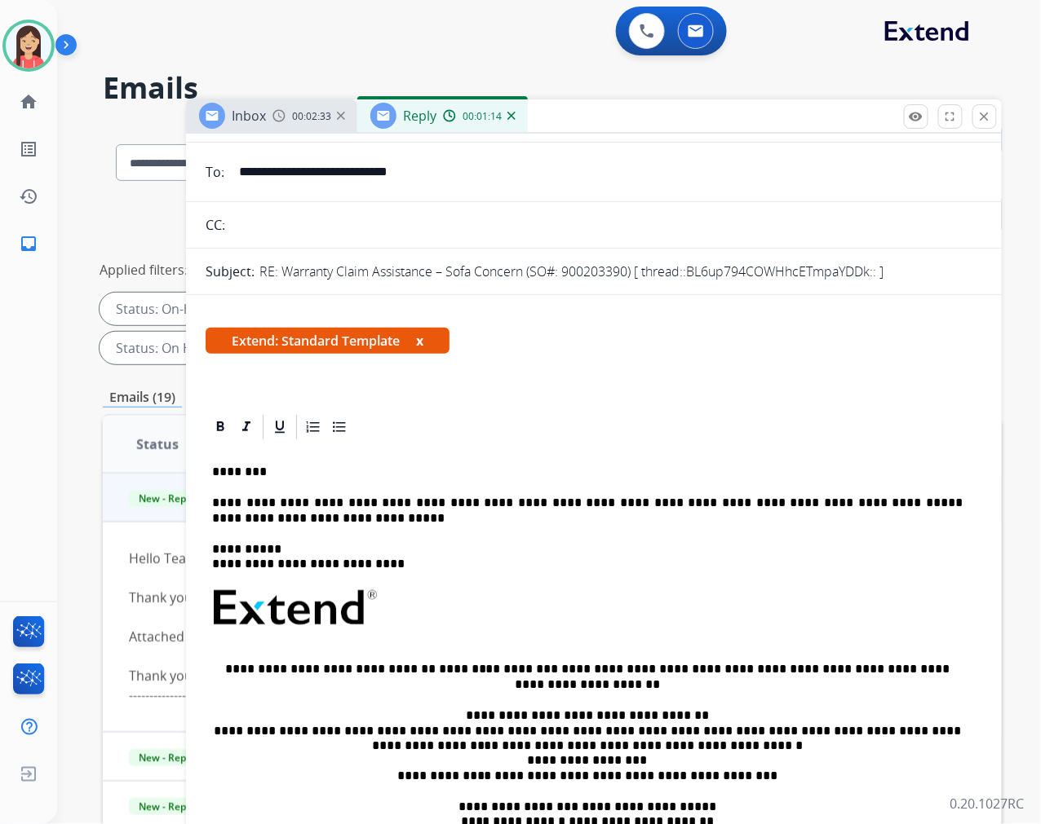
scroll to position [0, 0]
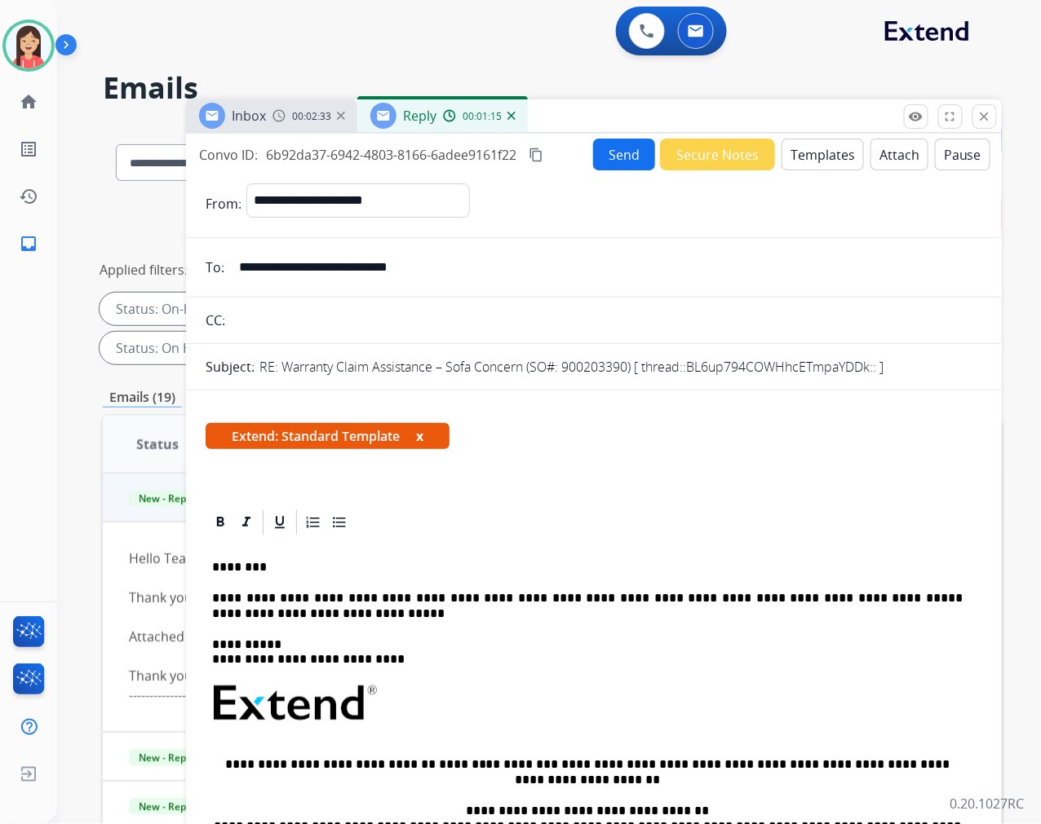
click at [628, 163] on button "Send" at bounding box center [624, 155] width 62 height 32
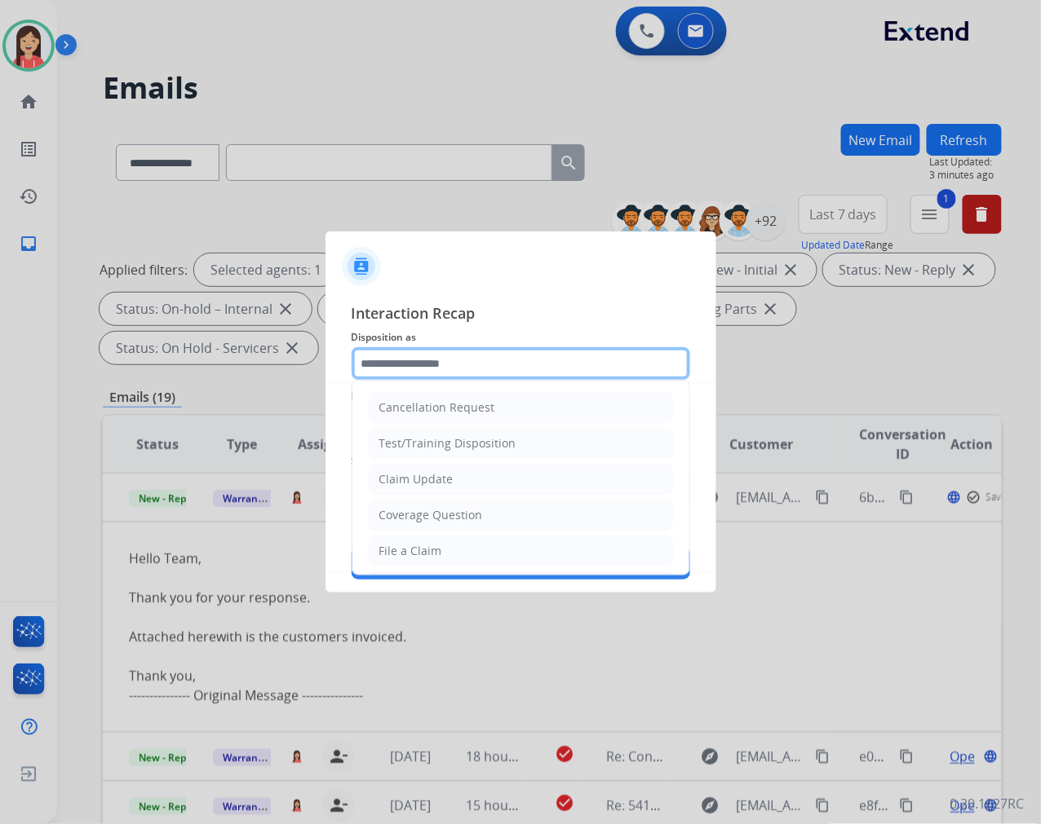
click at [425, 368] on input "text" at bounding box center [520, 363] width 338 height 33
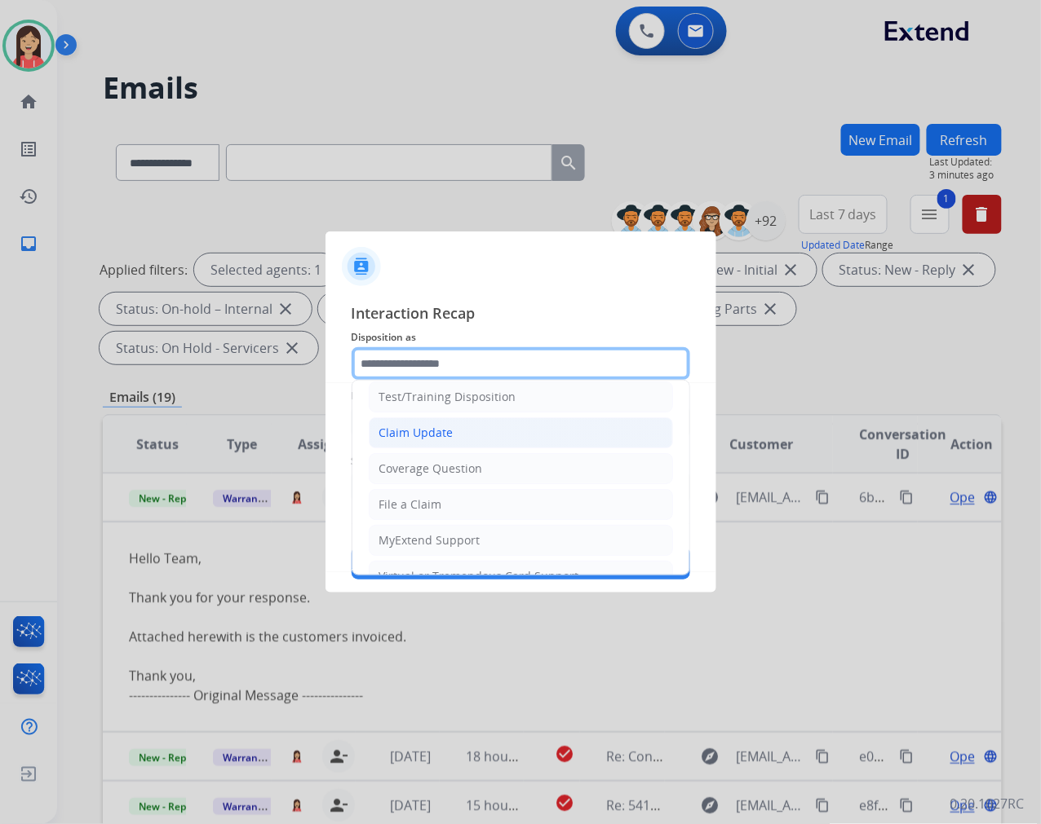
scroll to position [181, 0]
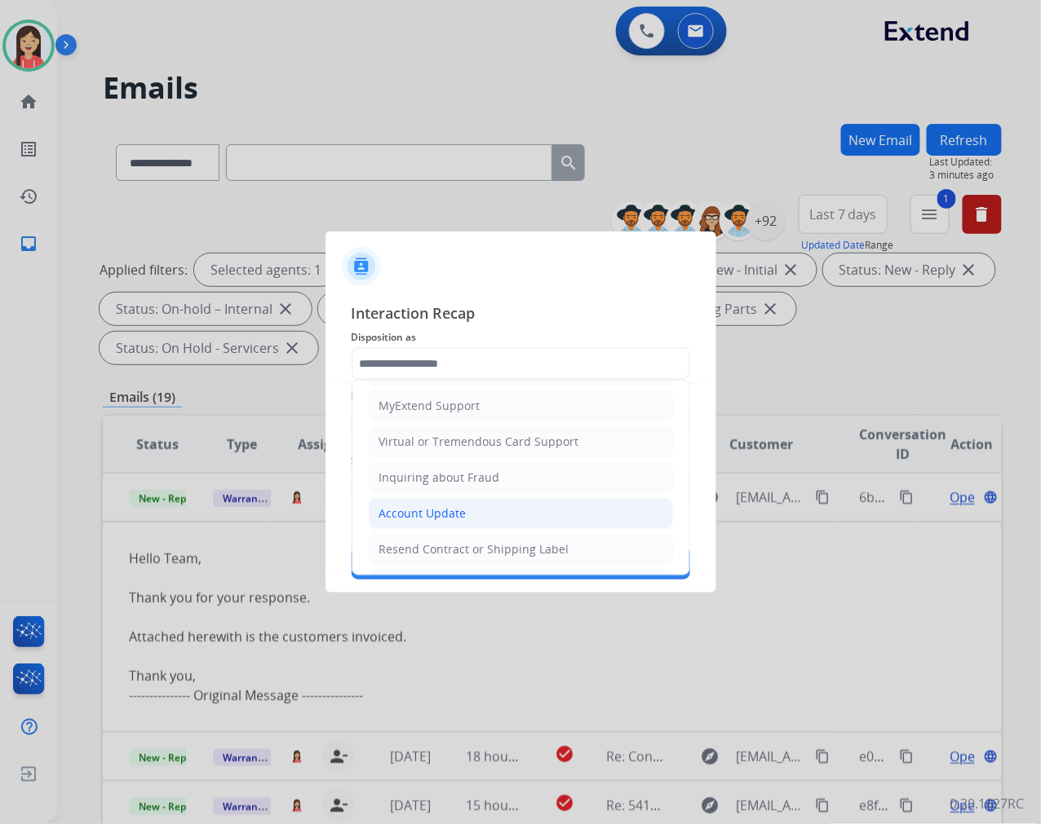
click at [411, 504] on li "Account Update" at bounding box center [521, 513] width 304 height 31
type input "**********"
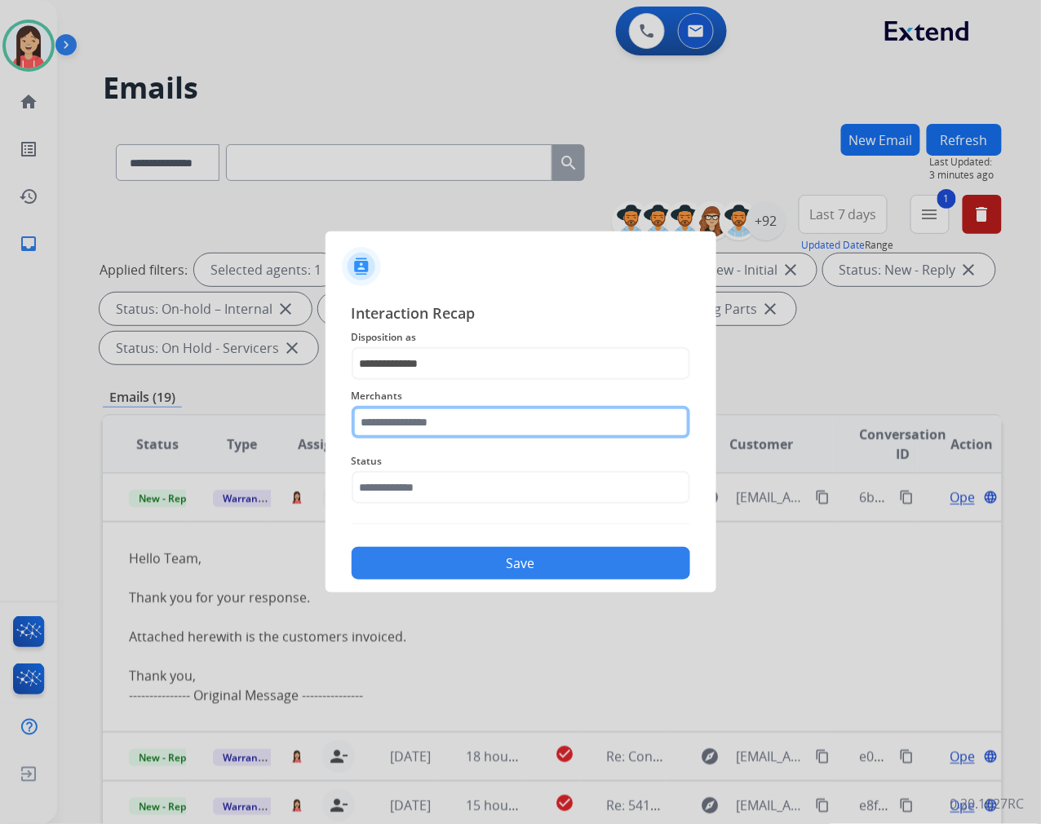
click at [459, 421] on input "text" at bounding box center [520, 422] width 338 height 33
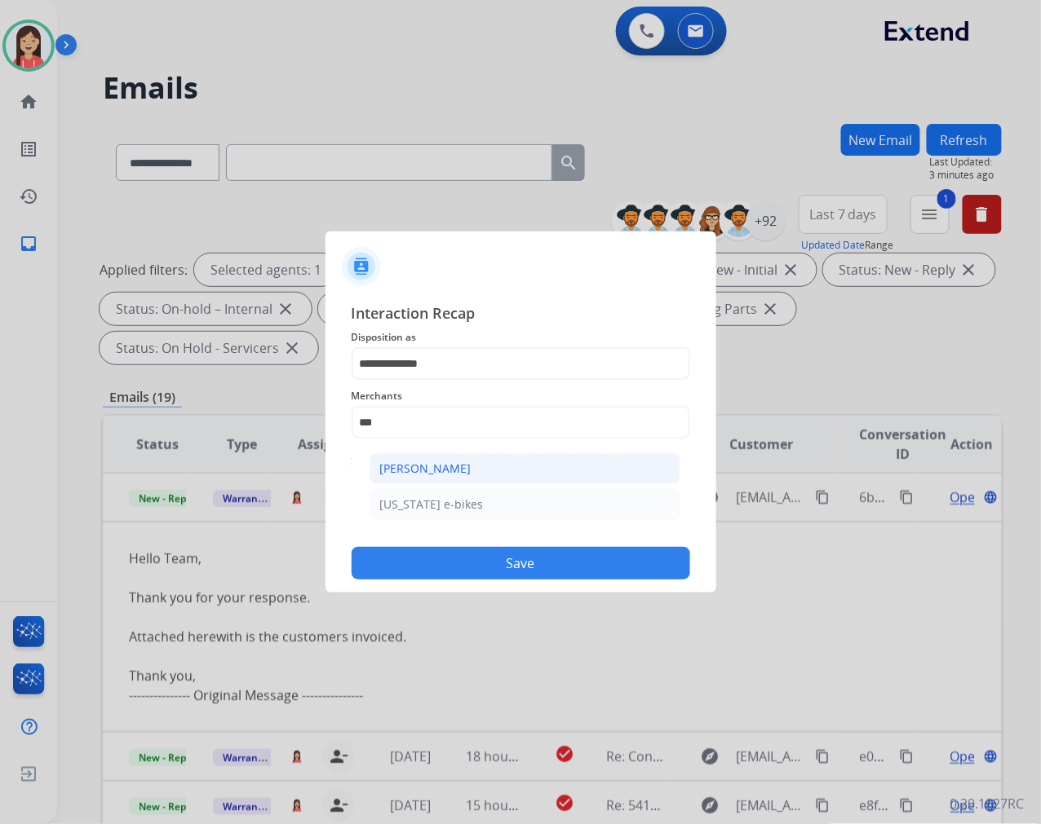
click at [460, 459] on li "[PERSON_NAME]" at bounding box center [524, 468] width 311 height 31
type input "**********"
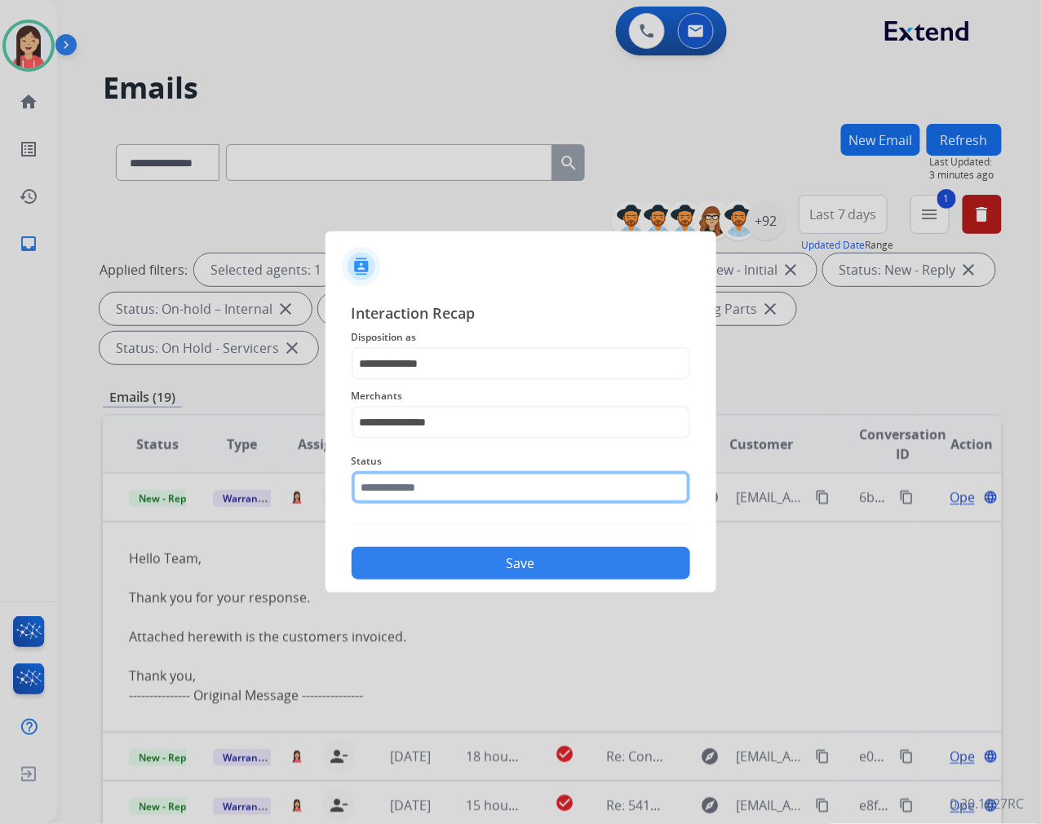
click at [458, 492] on input "text" at bounding box center [520, 487] width 338 height 33
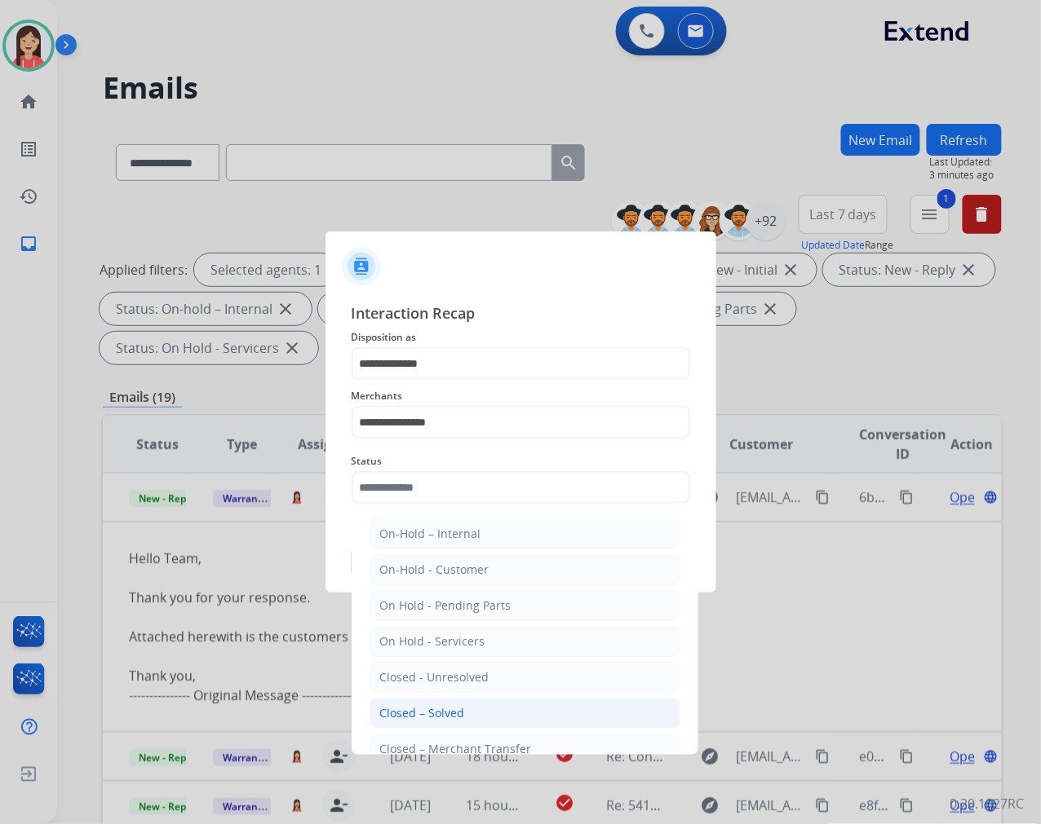
click at [475, 721] on li "Closed – Solved" at bounding box center [524, 713] width 311 height 31
type input "**********"
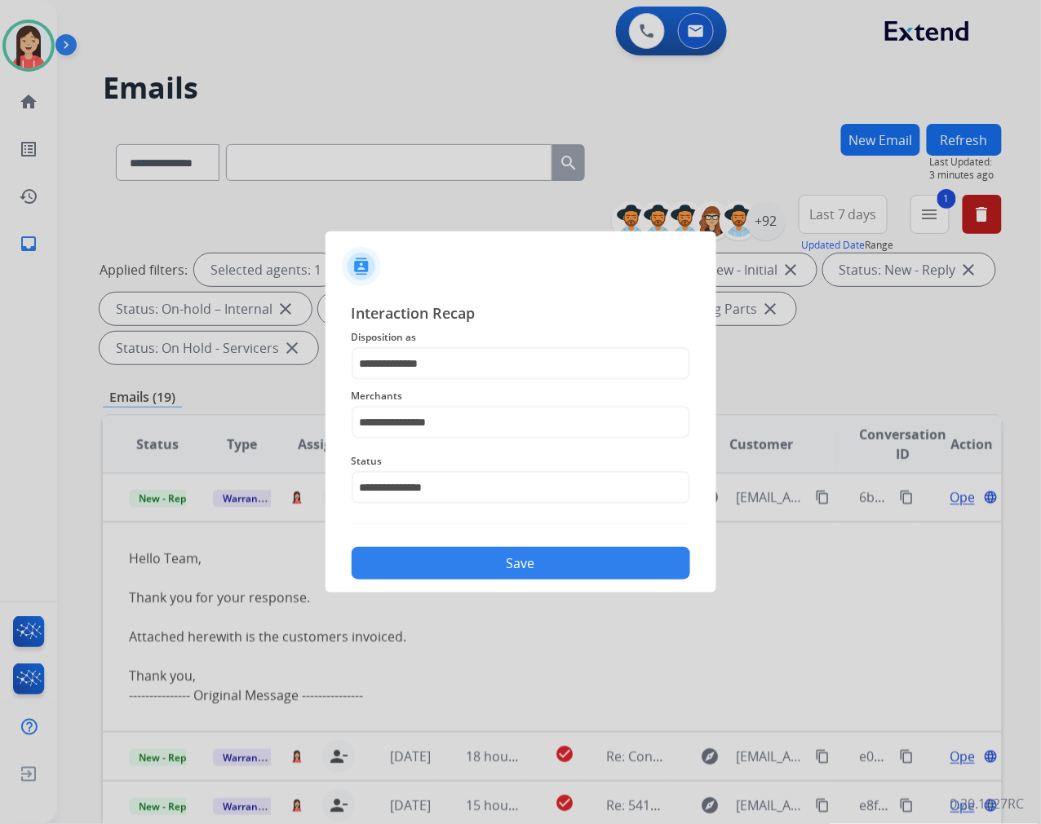
click at [506, 569] on button "Save" at bounding box center [520, 563] width 338 height 33
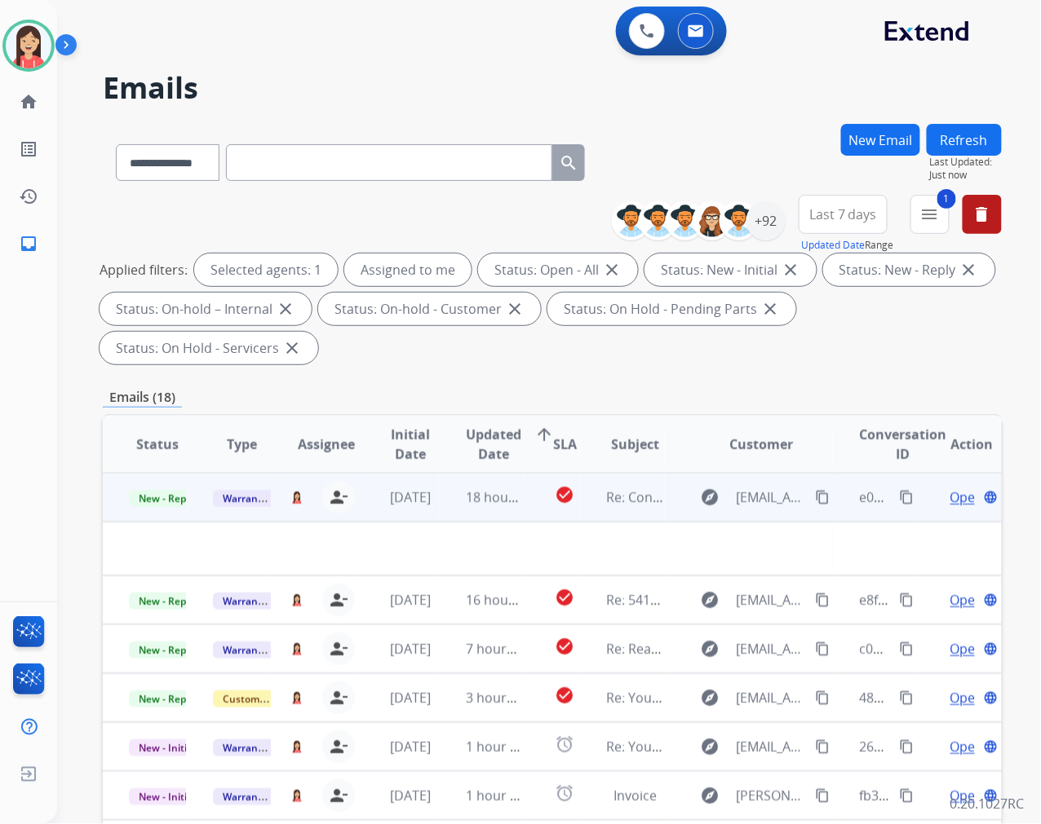
click at [444, 509] on td "18 hours ago" at bounding box center [482, 497] width 84 height 49
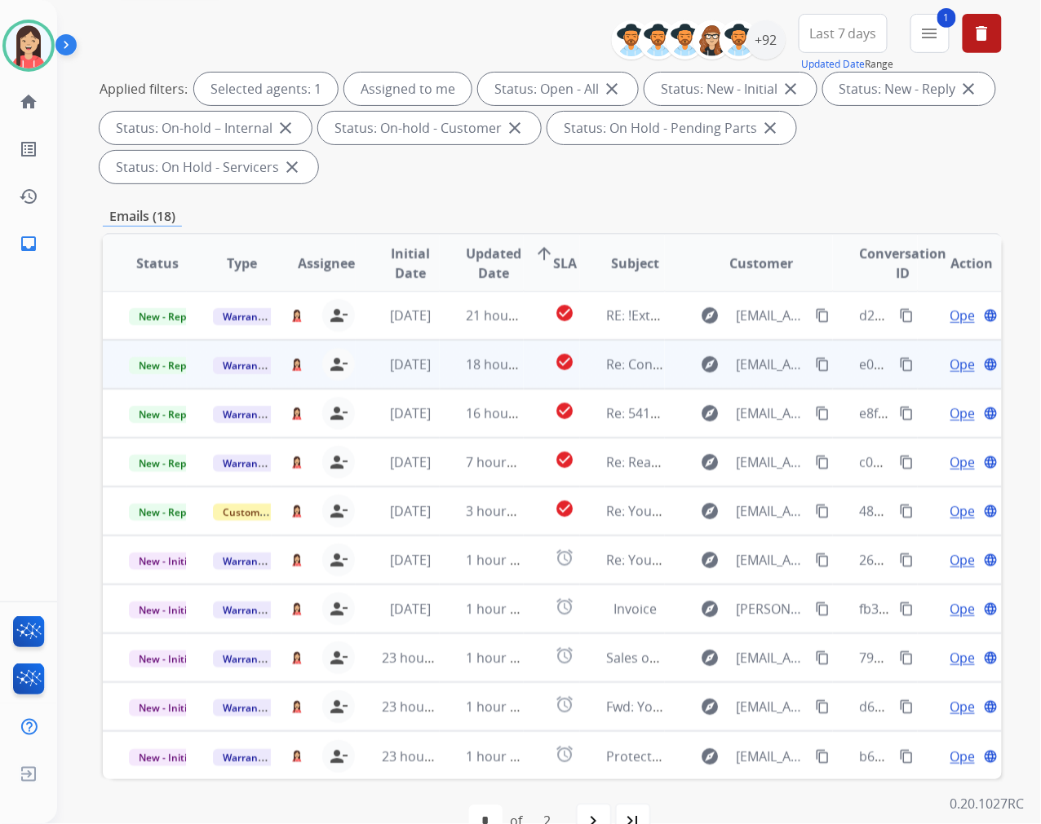
scroll to position [221, 0]
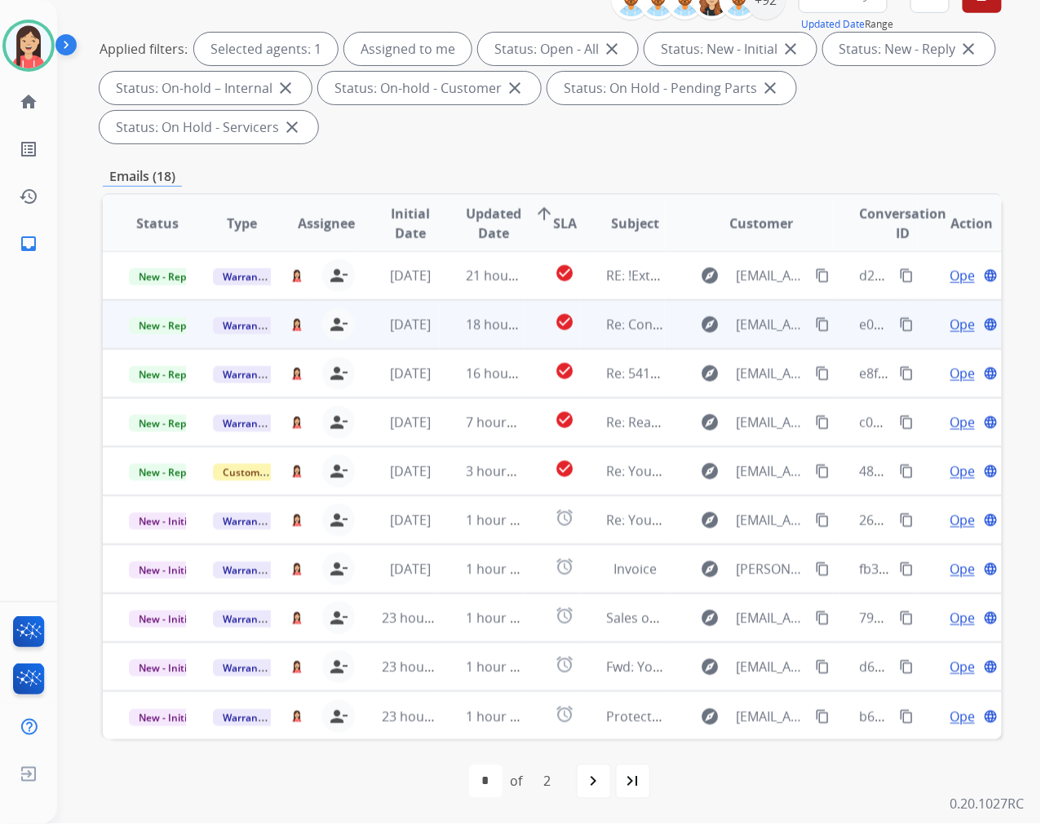
click at [526, 341] on td "check_circle" at bounding box center [552, 324] width 56 height 49
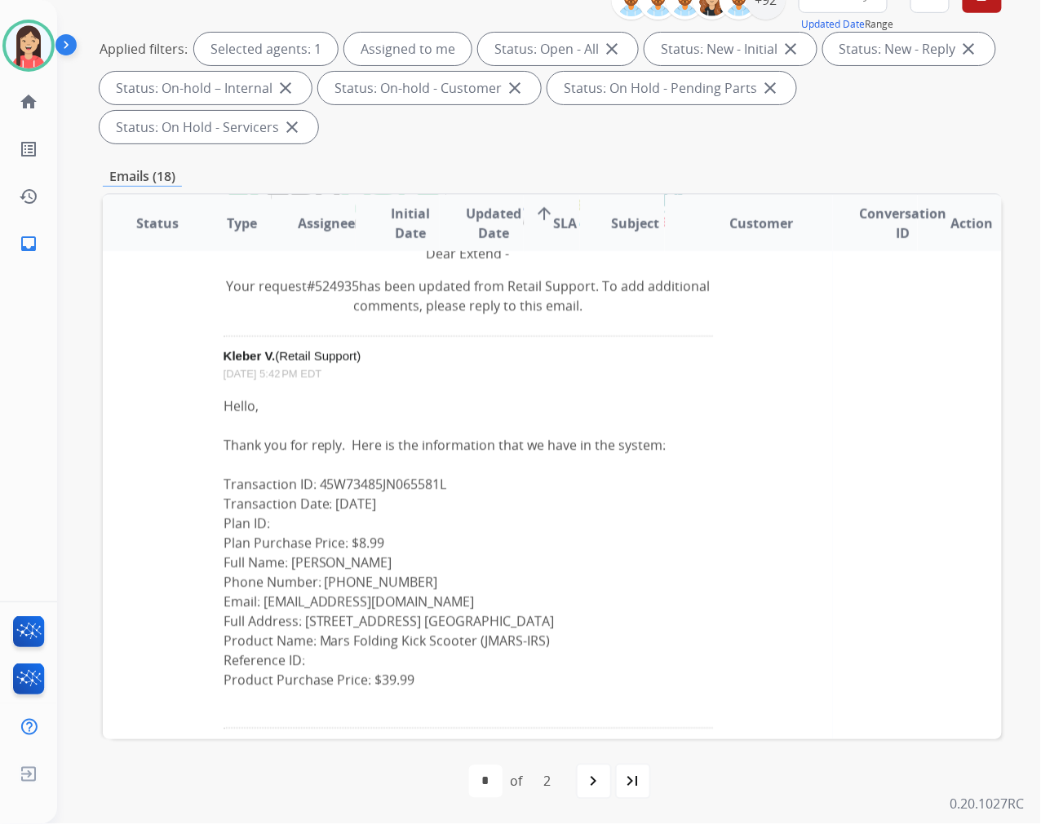
scroll to position [272, 0]
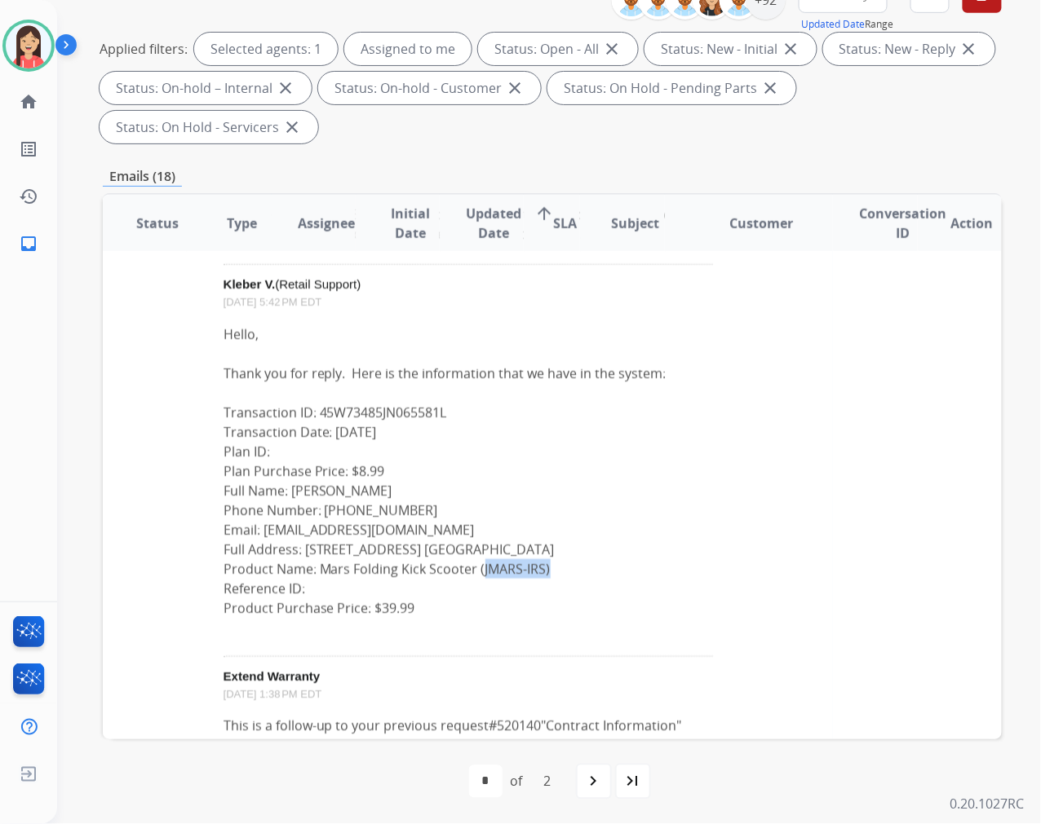
drag, startPoint x: 475, startPoint y: 568, endPoint x: 540, endPoint y: 566, distance: 64.4
click at [540, 566] on div "Hello, Thank you for reply. Here is the information that we have in the system:…" at bounding box center [467, 472] width 489 height 294
copy div "JMARS-IRS)"
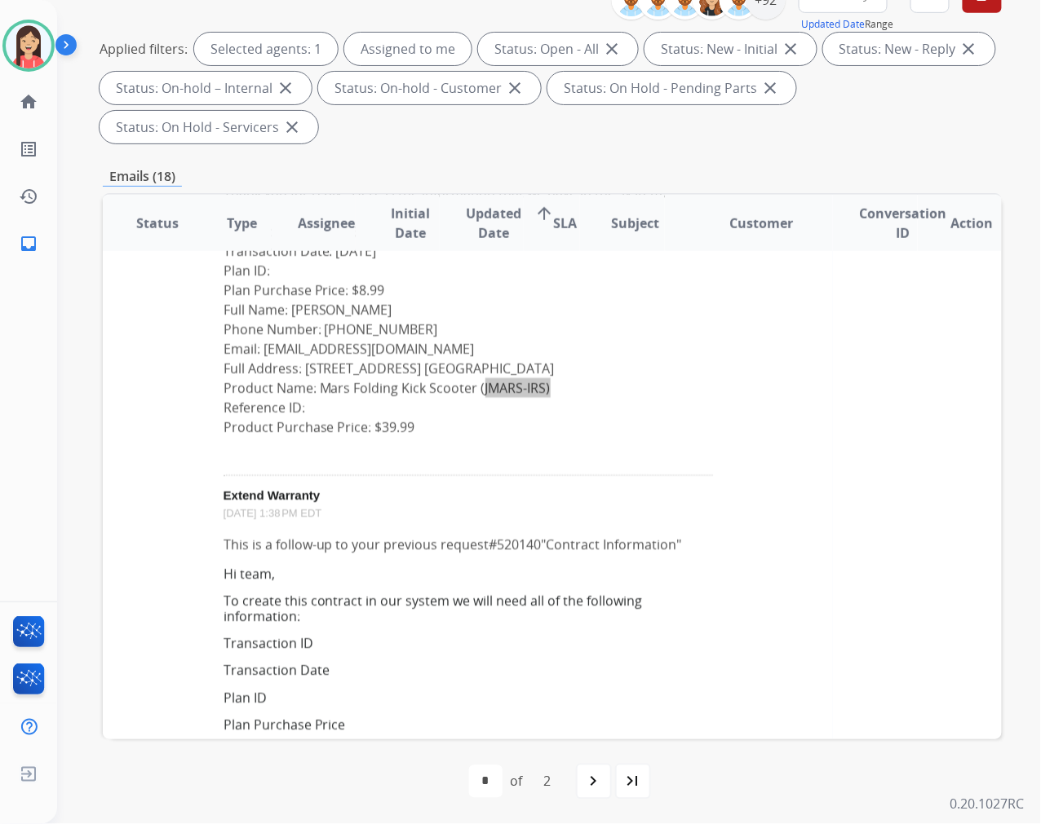
scroll to position [362, 0]
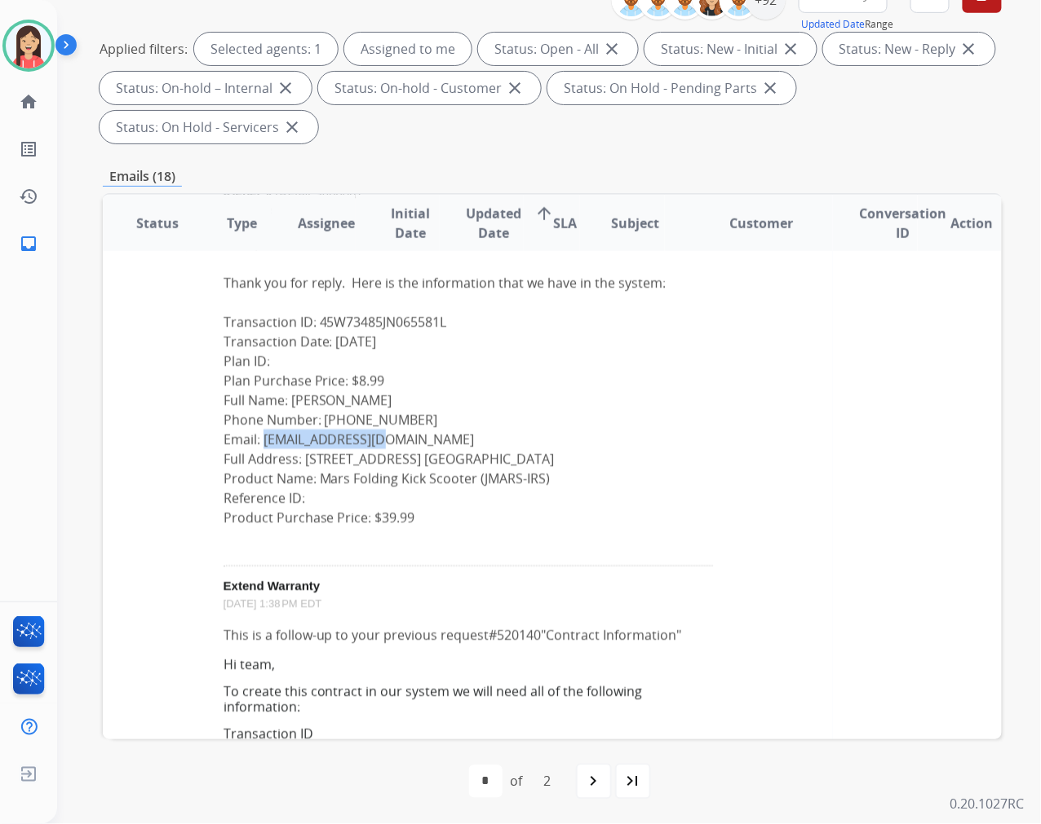
drag, startPoint x: 409, startPoint y: 436, endPoint x: 257, endPoint y: 439, distance: 151.7
click at [257, 439] on div "Hello, Thank you for reply. Here is the information that we have in the system:…" at bounding box center [467, 381] width 489 height 294
copy div "[EMAIL_ADDRESS][DOMAIN_NAME]"
drag, startPoint x: 404, startPoint y: 425, endPoint x: 320, endPoint y: 418, distance: 85.1
click at [320, 418] on div "Hello, Thank you for reply. Here is the information that we have in the system:…" at bounding box center [467, 381] width 489 height 294
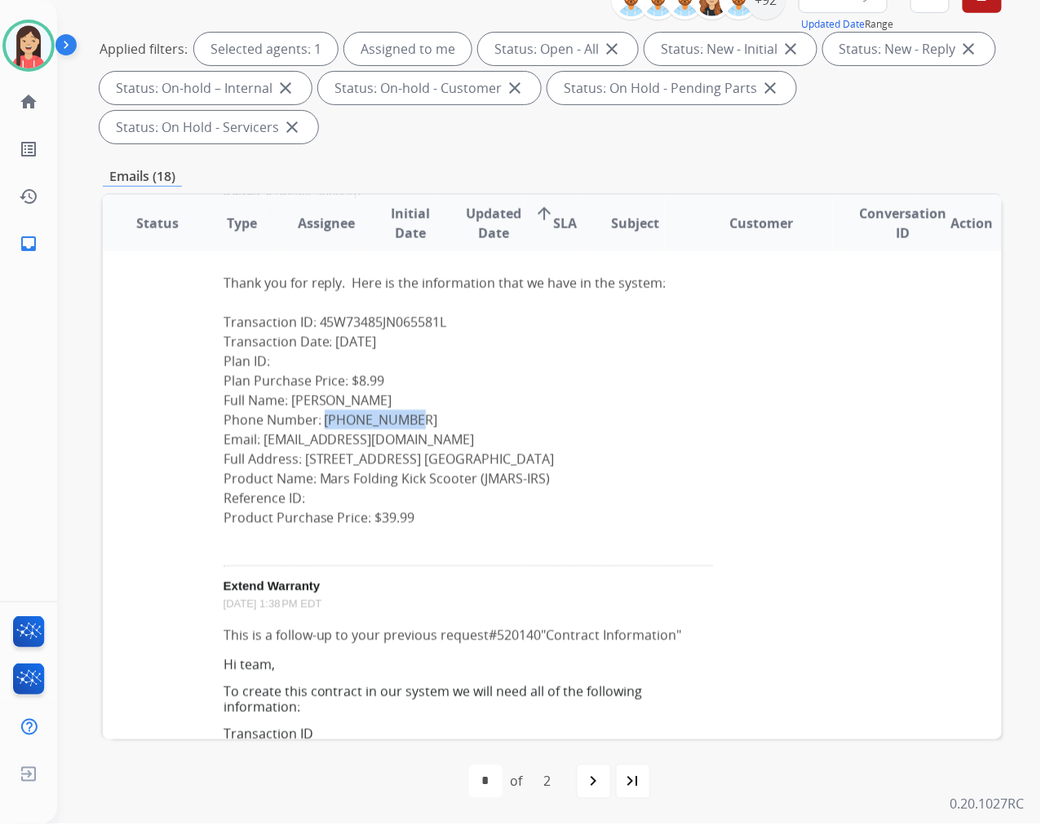
copy div "[PHONE_NUMBER]"
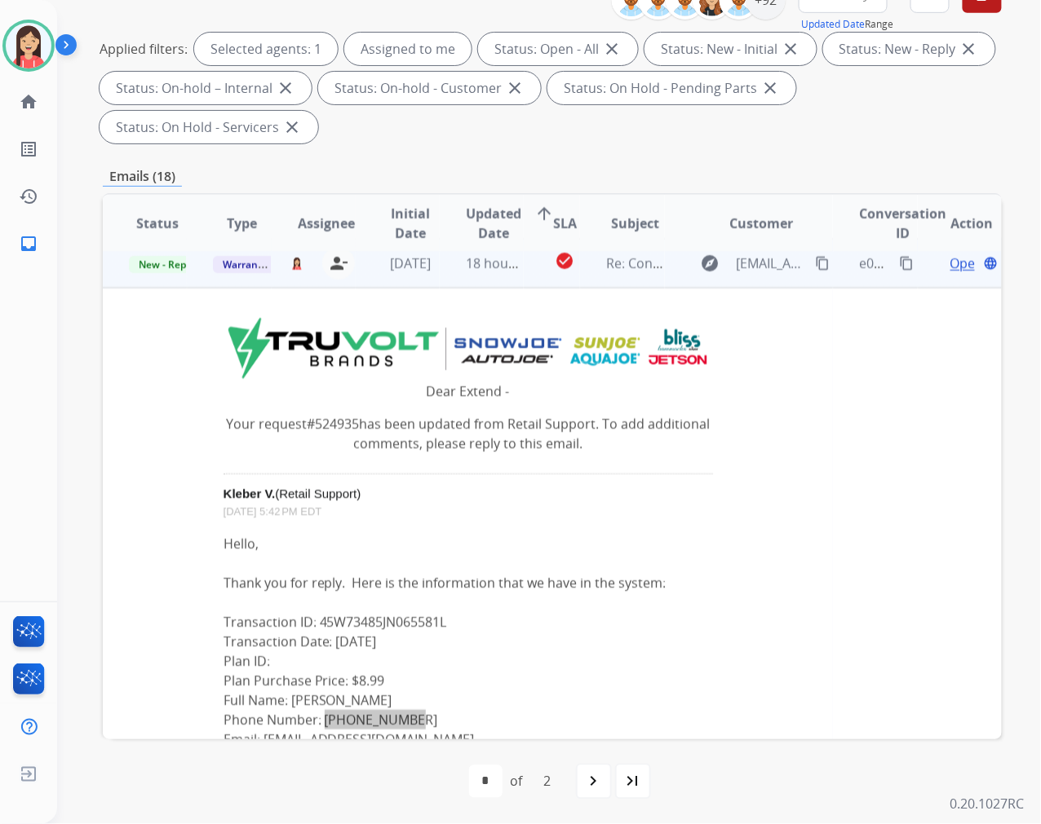
scroll to position [0, 0]
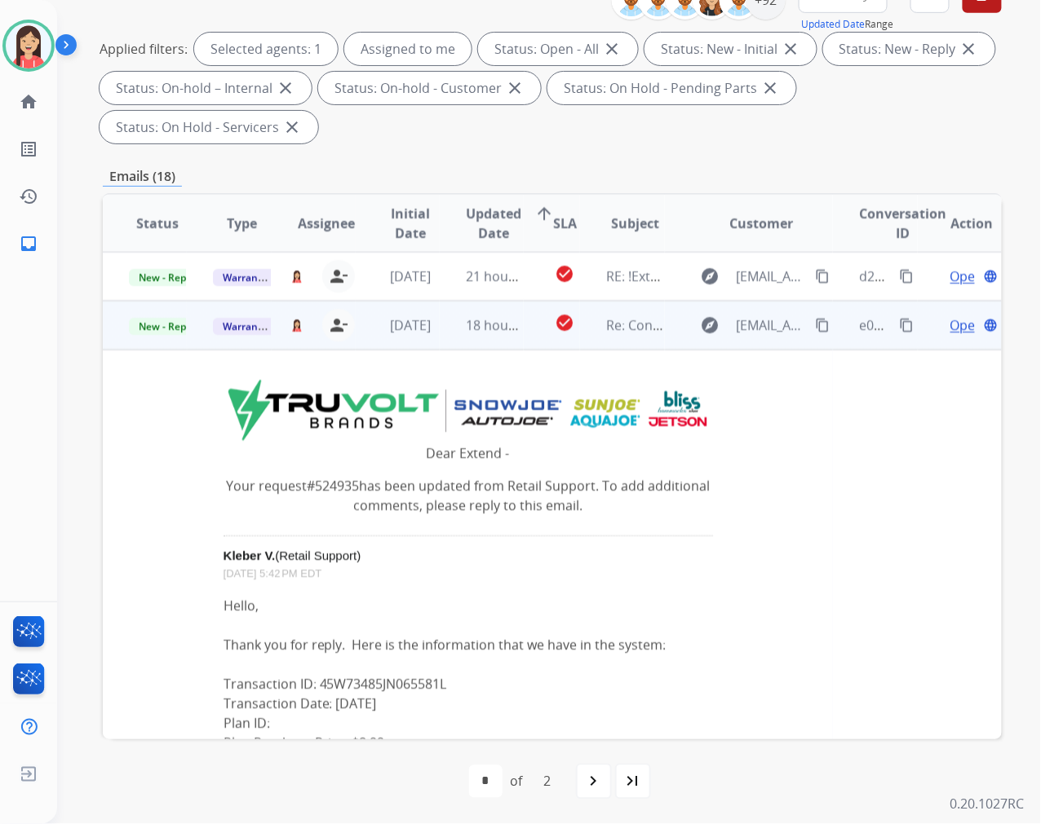
drag, startPoint x: 572, startPoint y: 590, endPoint x: 577, endPoint y: 580, distance: 10.9
click at [572, 590] on td "[PERSON_NAME] (Retail Support) [DATE] 5:42 PM EDT Hello, Thank you for reply. H…" at bounding box center [467, 726] width 489 height 354
click at [950, 320] on span "Open" at bounding box center [966, 326] width 33 height 20
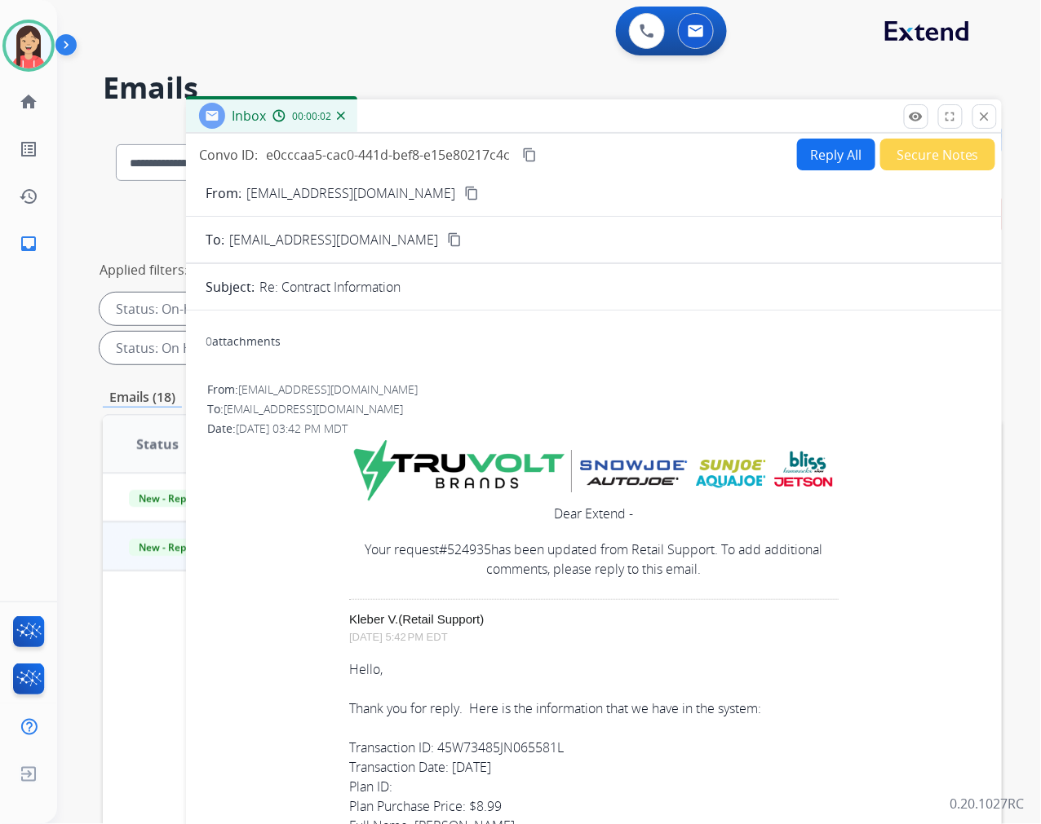
click at [825, 165] on button "Reply All" at bounding box center [836, 155] width 78 height 32
select select "**********"
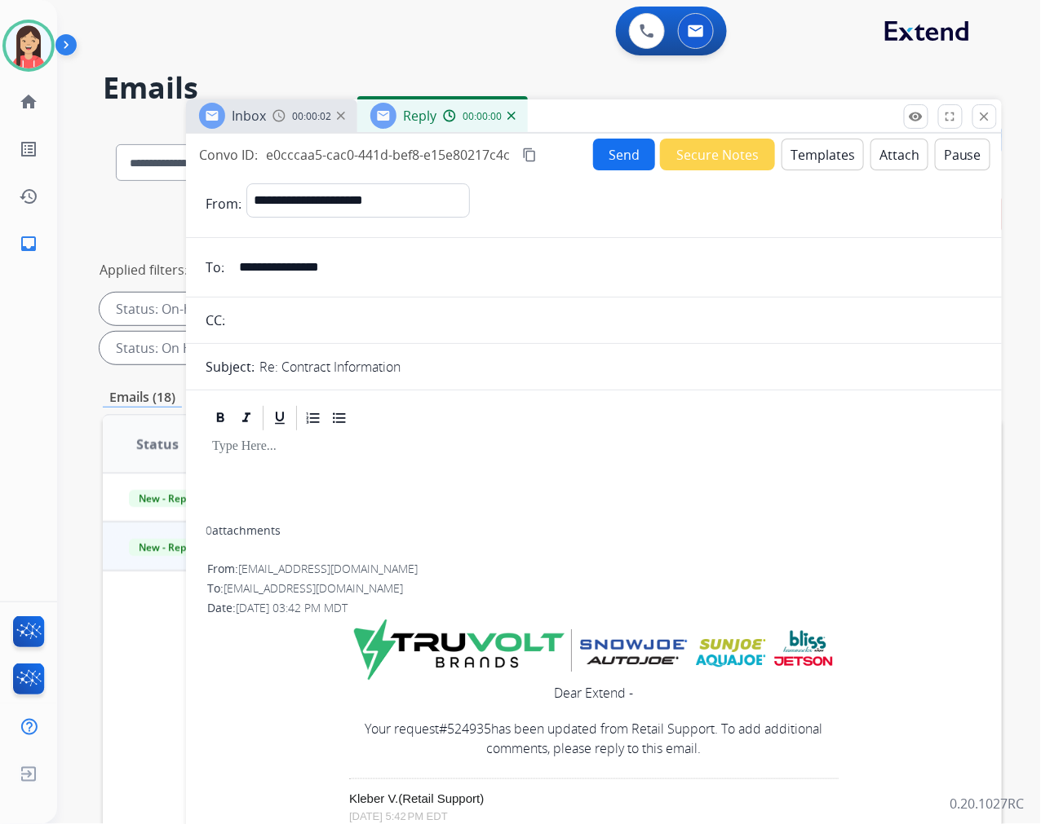
click at [825, 165] on button "Templates" at bounding box center [822, 155] width 82 height 32
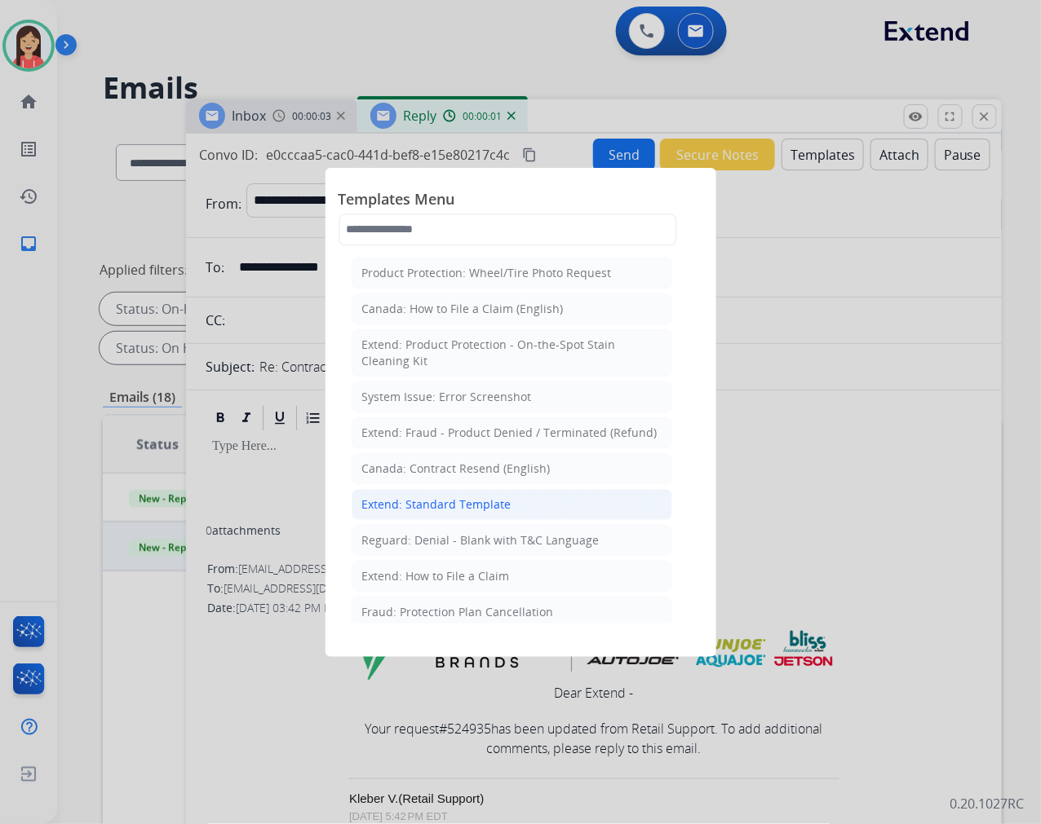
click at [426, 508] on div "Extend: Standard Template" at bounding box center [436, 505] width 149 height 16
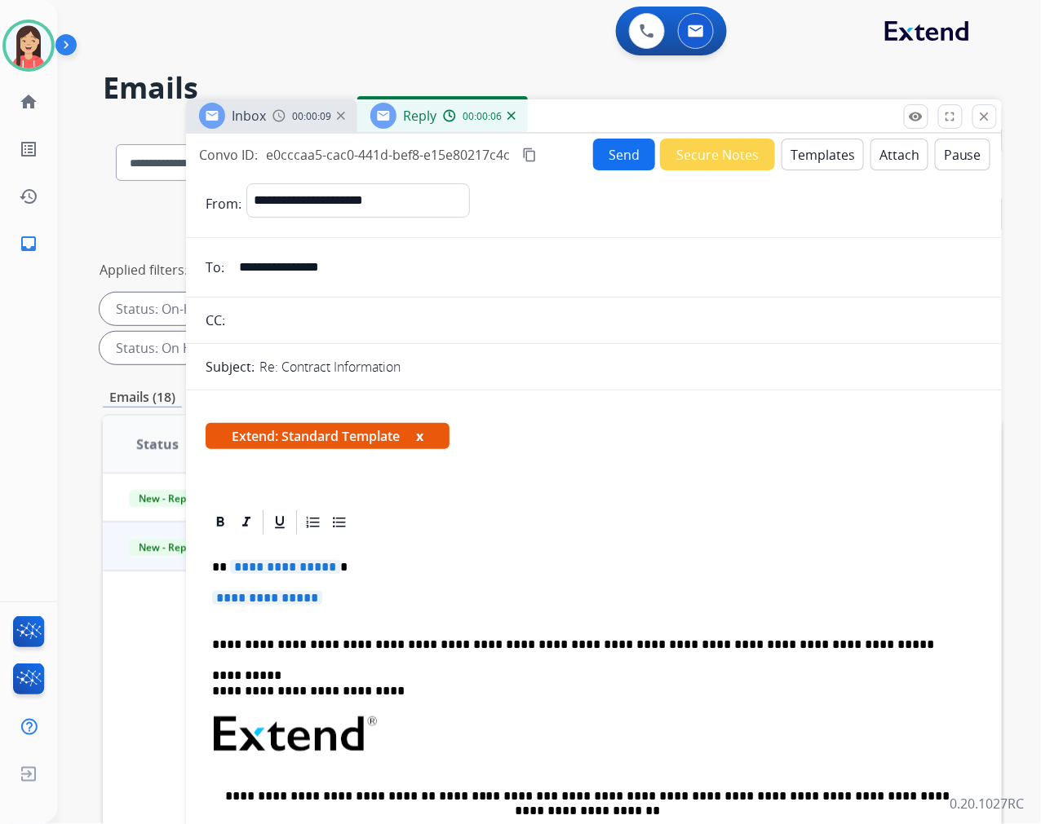
click at [249, 560] on span "**********" at bounding box center [285, 567] width 110 height 14
click at [223, 555] on div "**********" at bounding box center [594, 782] width 776 height 491
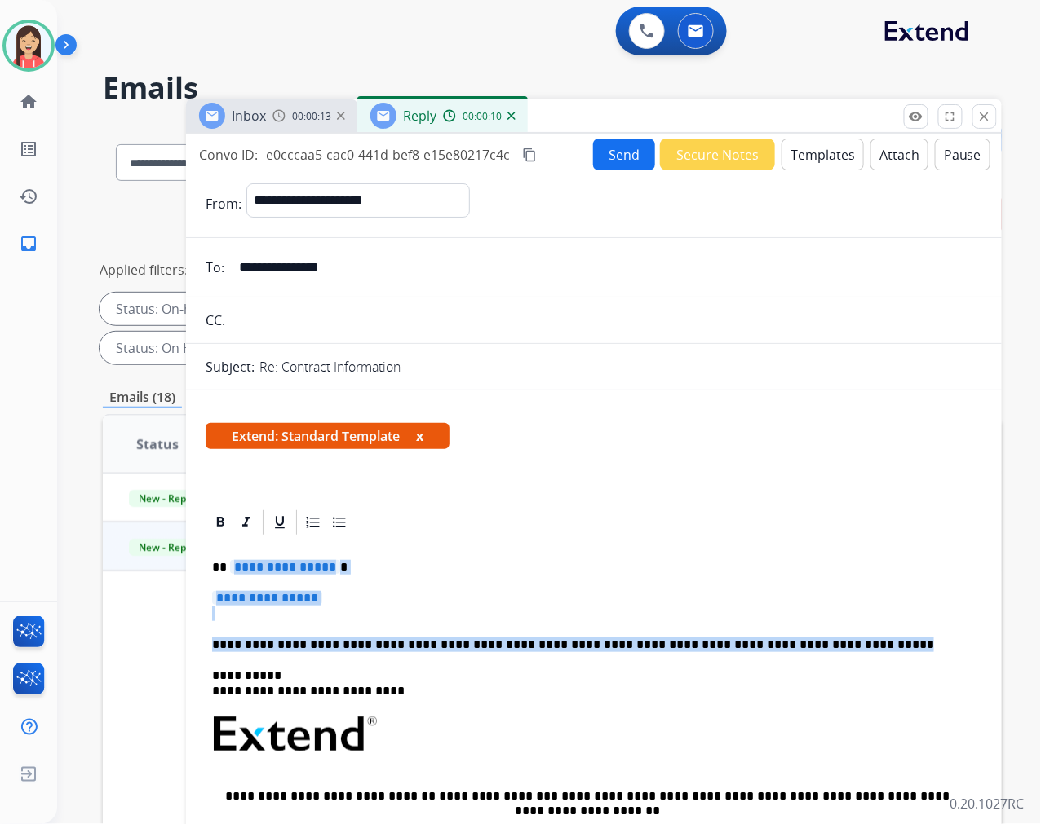
drag, startPoint x: 806, startPoint y: 642, endPoint x: 231, endPoint y: 566, distance: 579.9
click at [231, 566] on div "**********" at bounding box center [594, 782] width 776 height 491
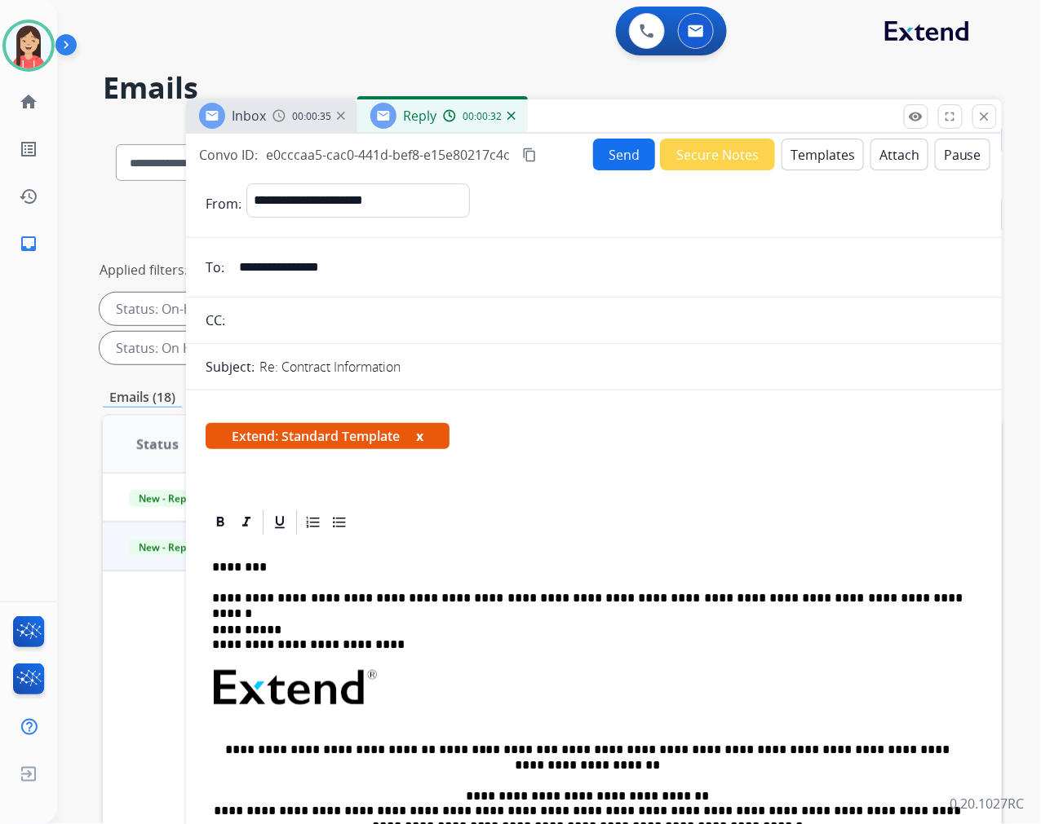
click at [623, 164] on button "Send" at bounding box center [624, 155] width 62 height 32
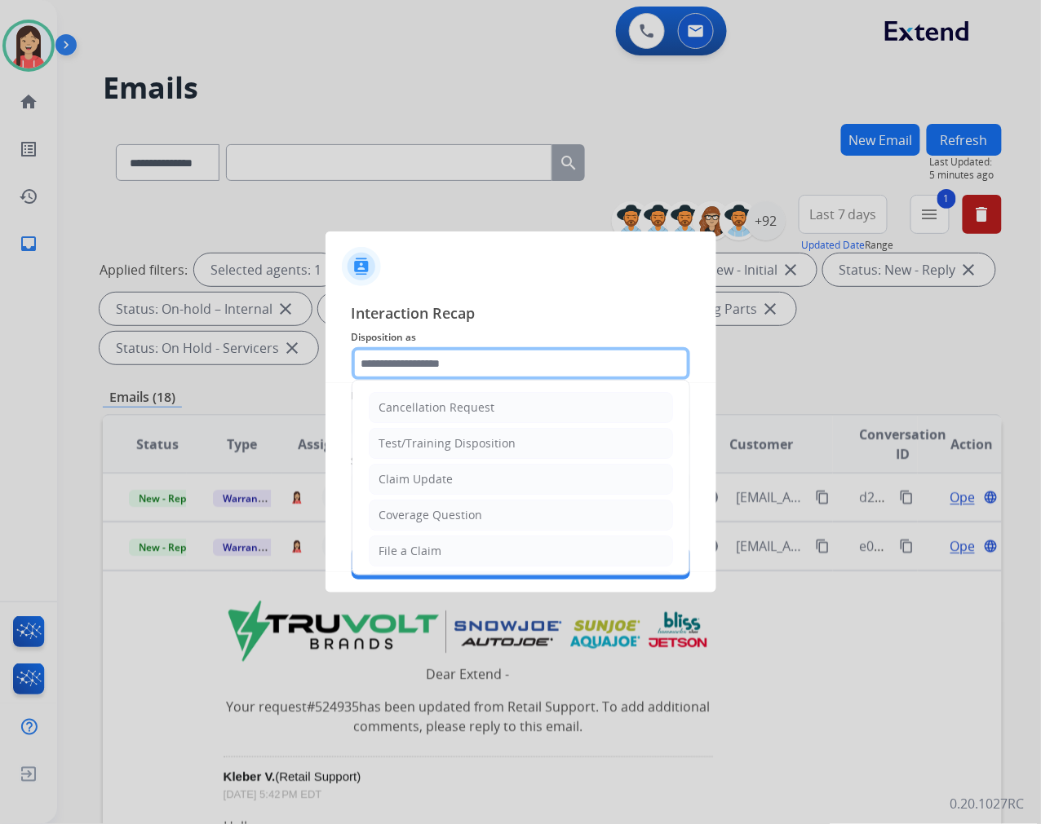
click at [512, 354] on input "text" at bounding box center [520, 363] width 338 height 33
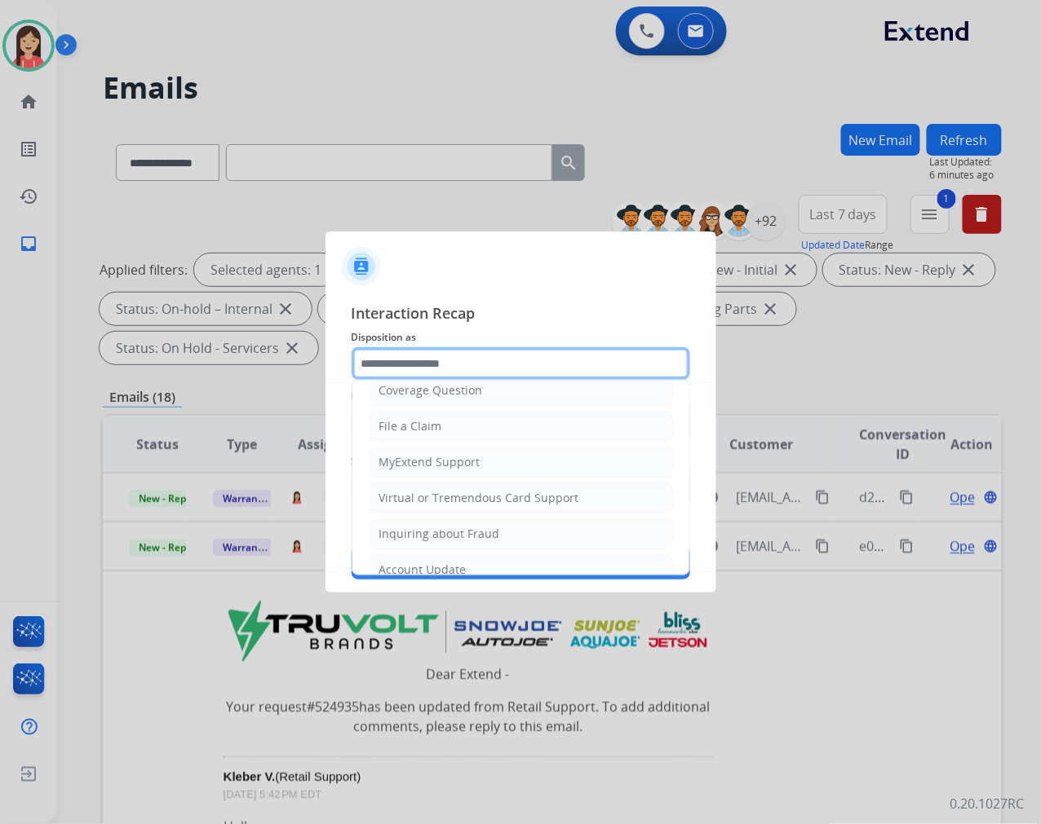
scroll to position [181, 0]
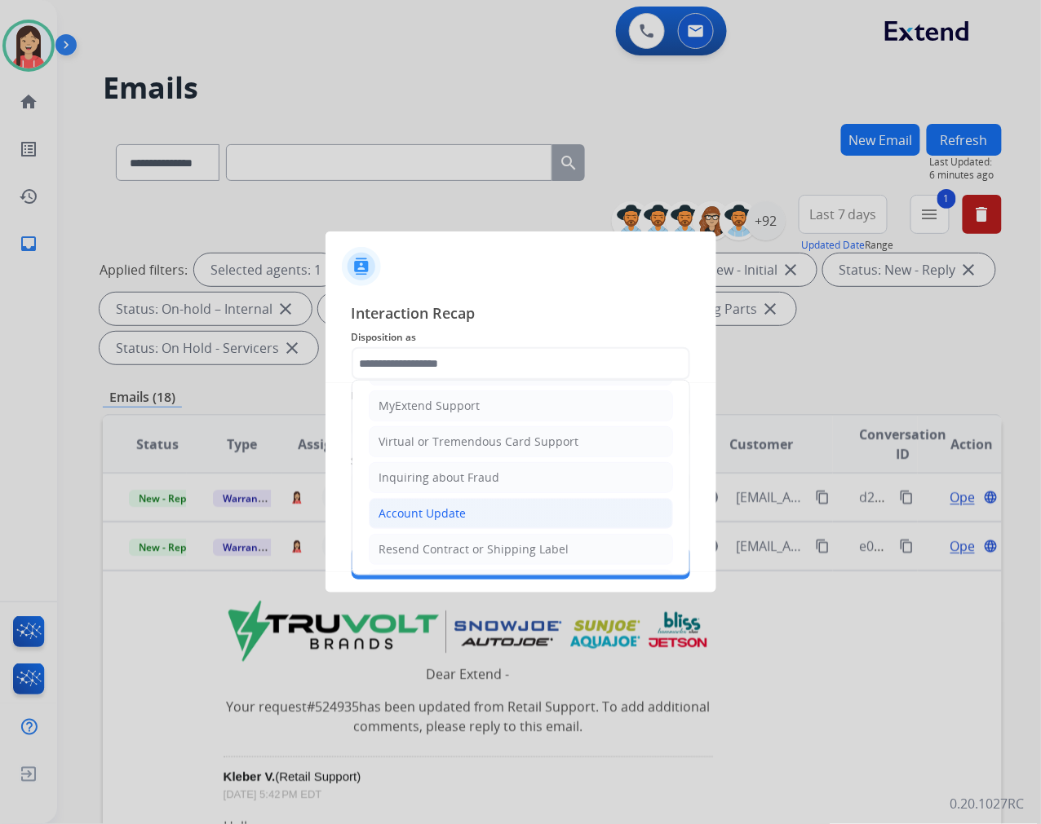
click at [487, 506] on li "Account Update" at bounding box center [521, 513] width 304 height 31
type input "**********"
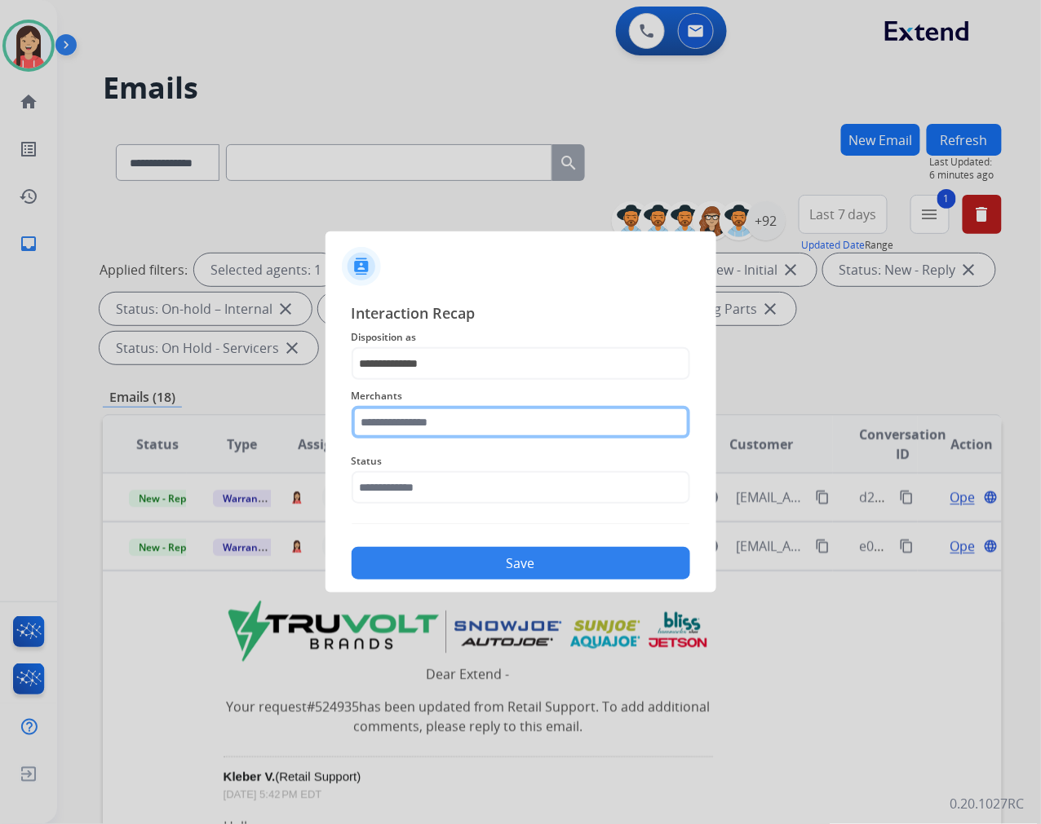
click at [469, 431] on input "text" at bounding box center [520, 422] width 338 height 33
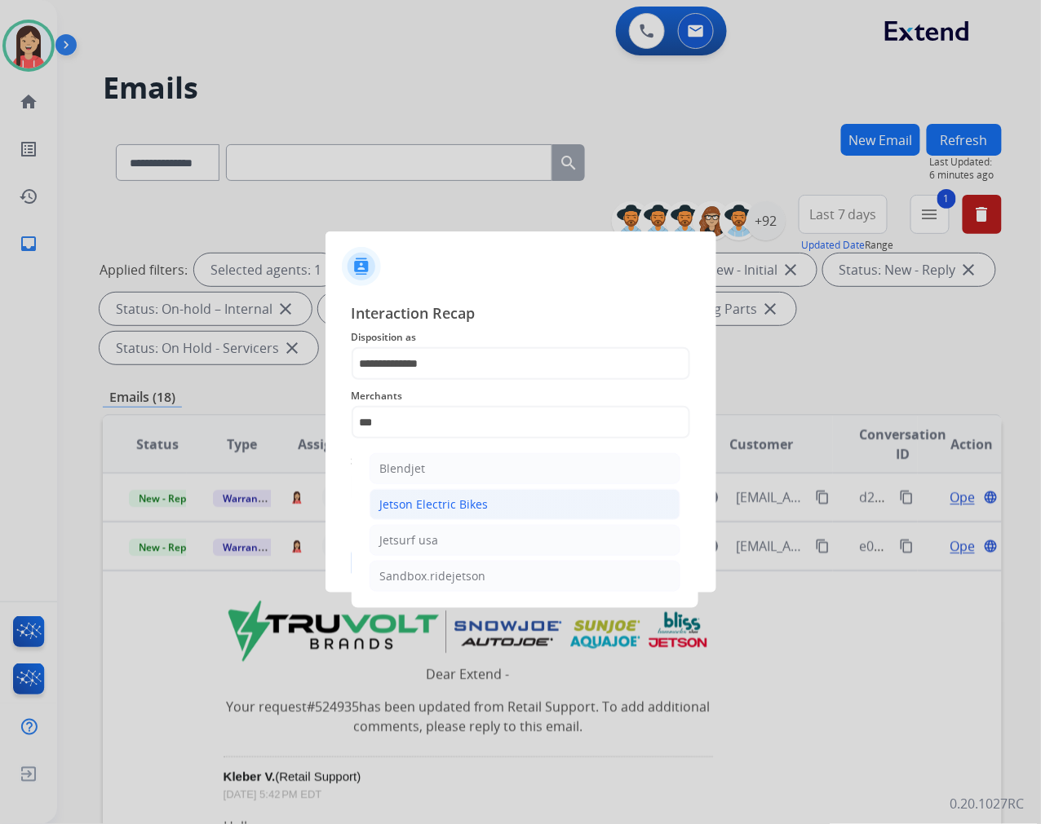
click at [471, 508] on div "Jetson Electric Bikes" at bounding box center [434, 505] width 108 height 16
type input "**********"
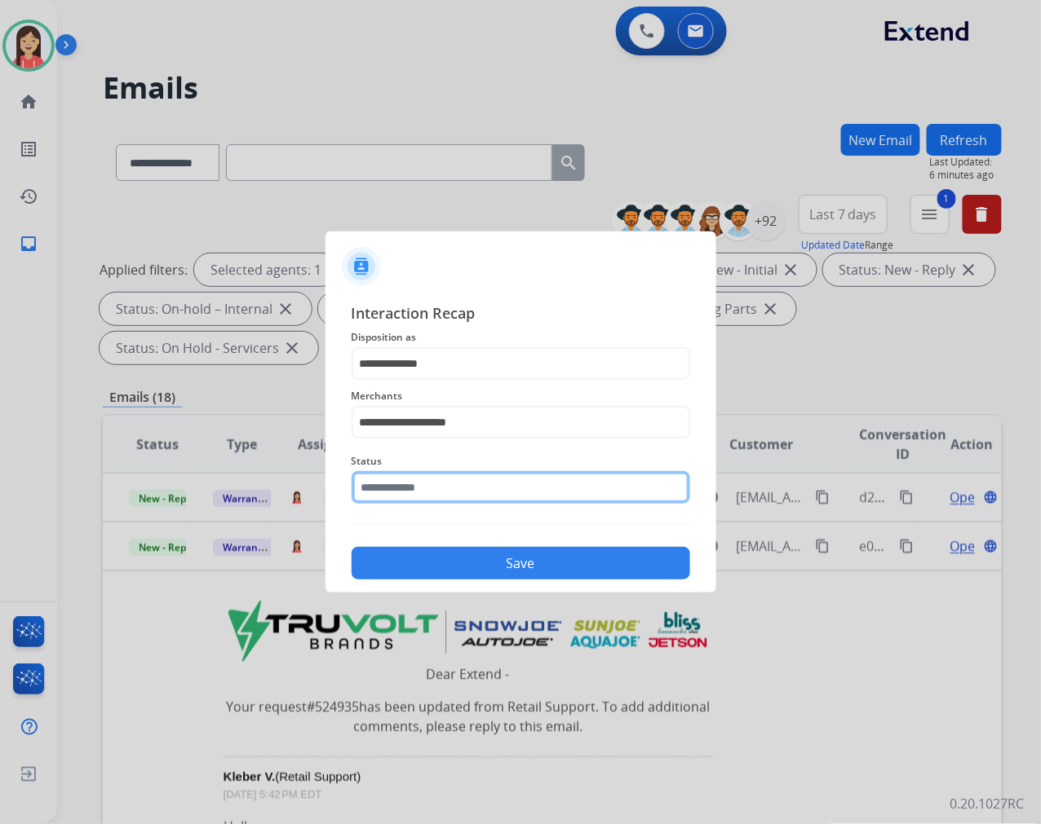
click at [468, 493] on input "text" at bounding box center [520, 487] width 338 height 33
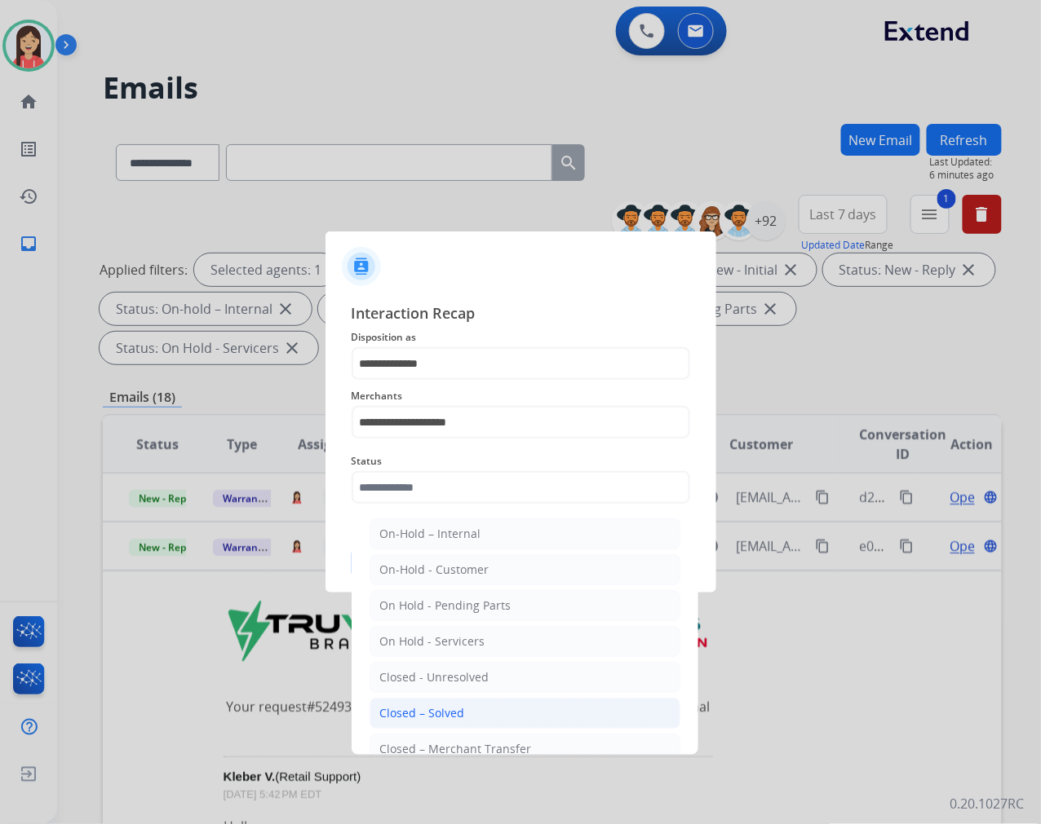
click at [508, 714] on li "Closed – Solved" at bounding box center [524, 713] width 311 height 31
type input "**********"
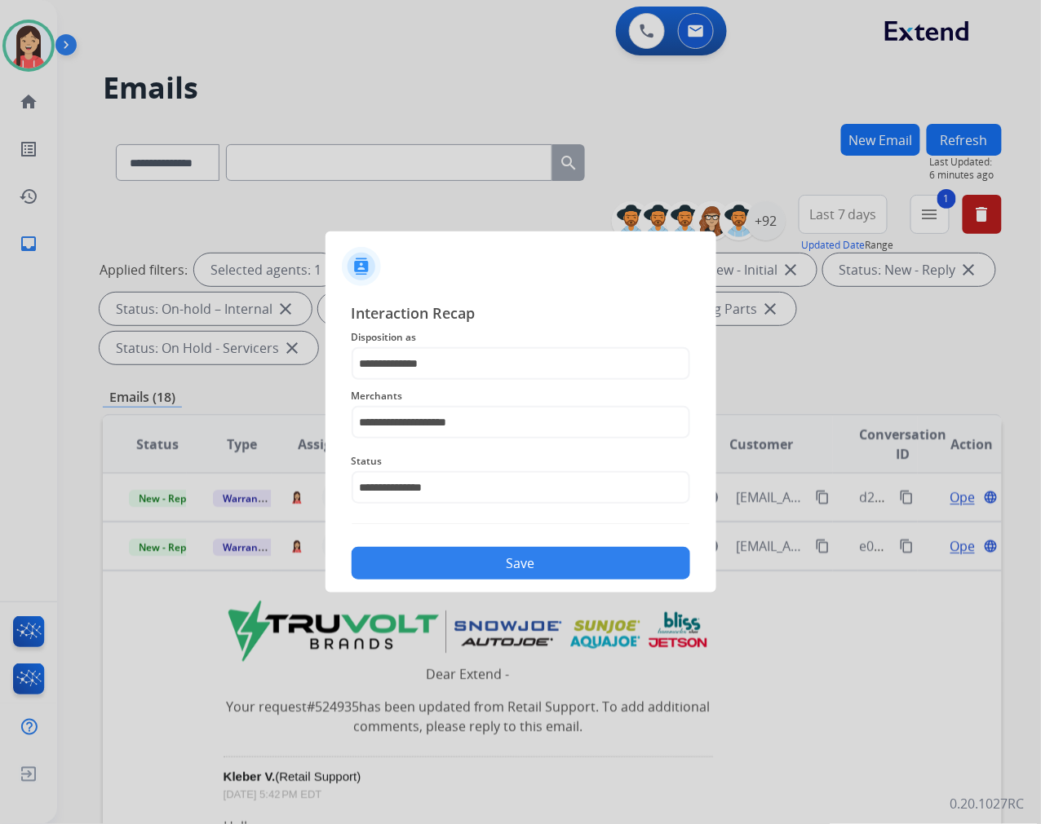
click at [522, 564] on button "Save" at bounding box center [520, 563] width 338 height 33
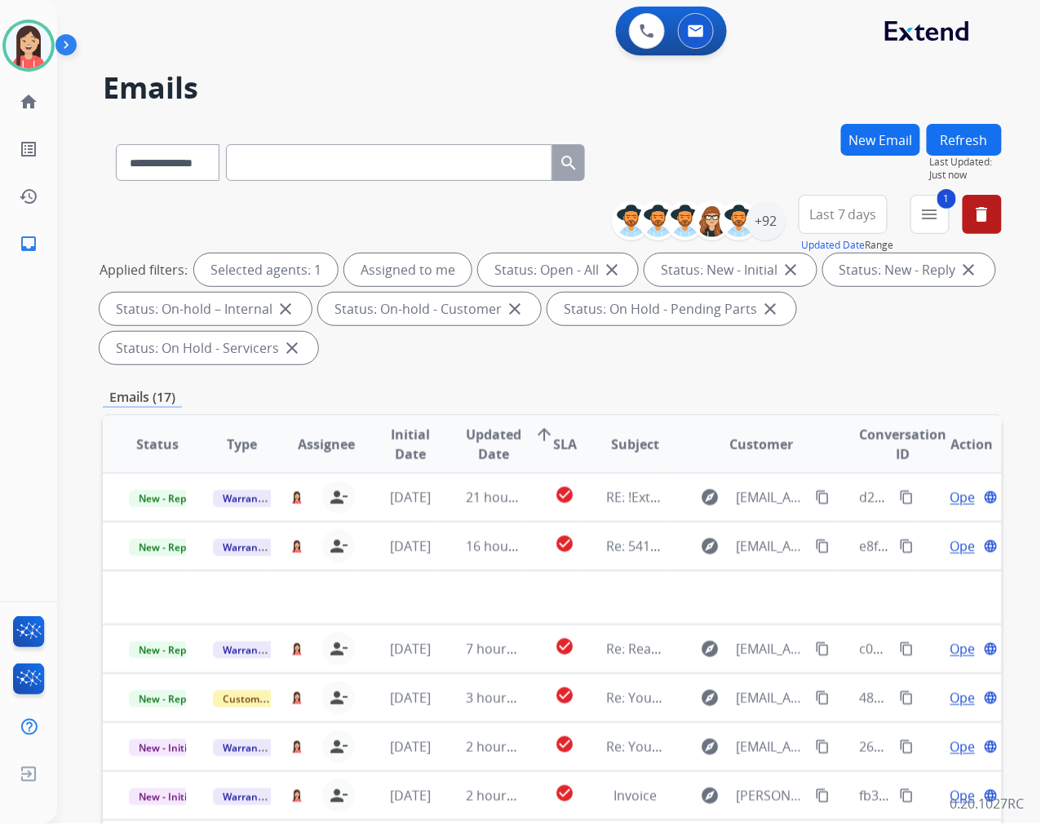
click at [524, 564] on td "check_circle" at bounding box center [552, 546] width 56 height 49
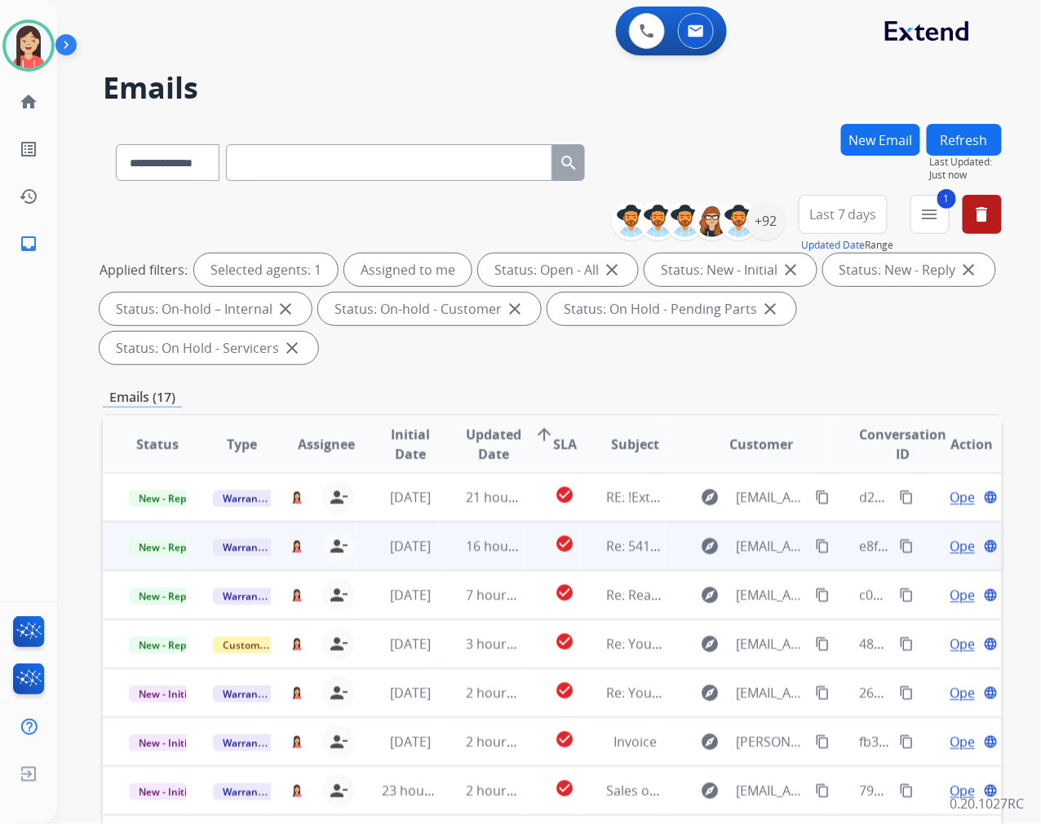
click at [450, 560] on td "16 hours ago" at bounding box center [482, 546] width 84 height 49
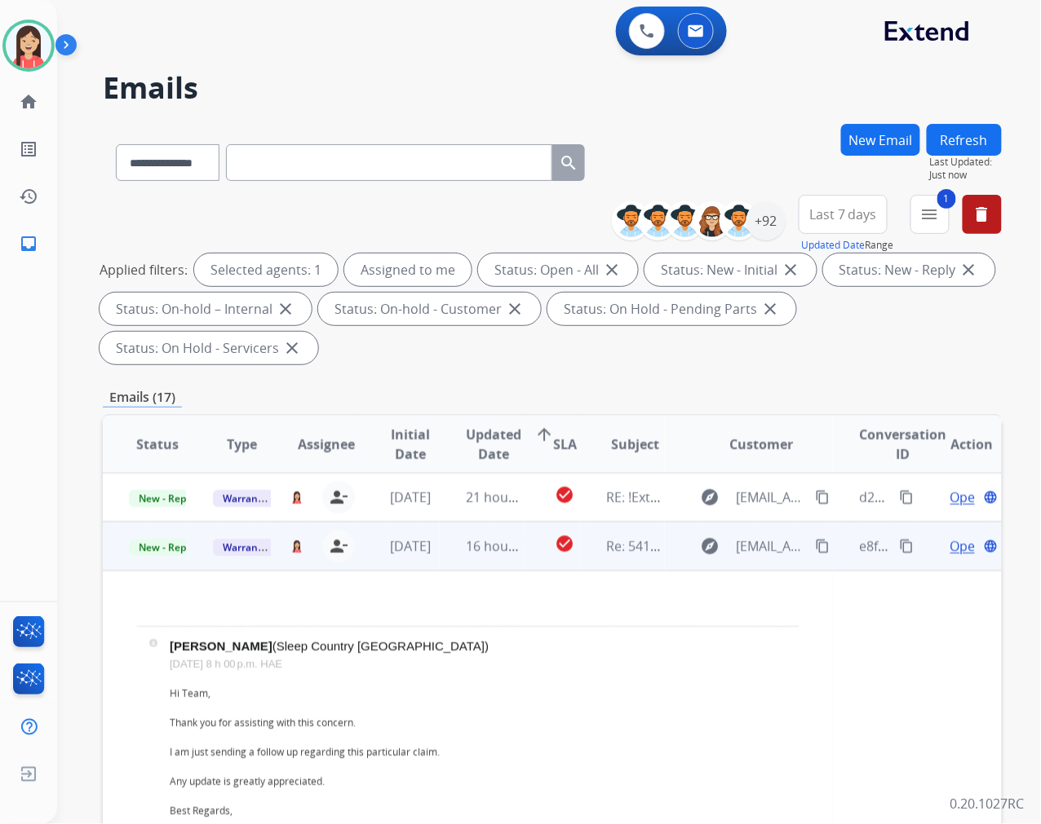
scroll to position [49, 0]
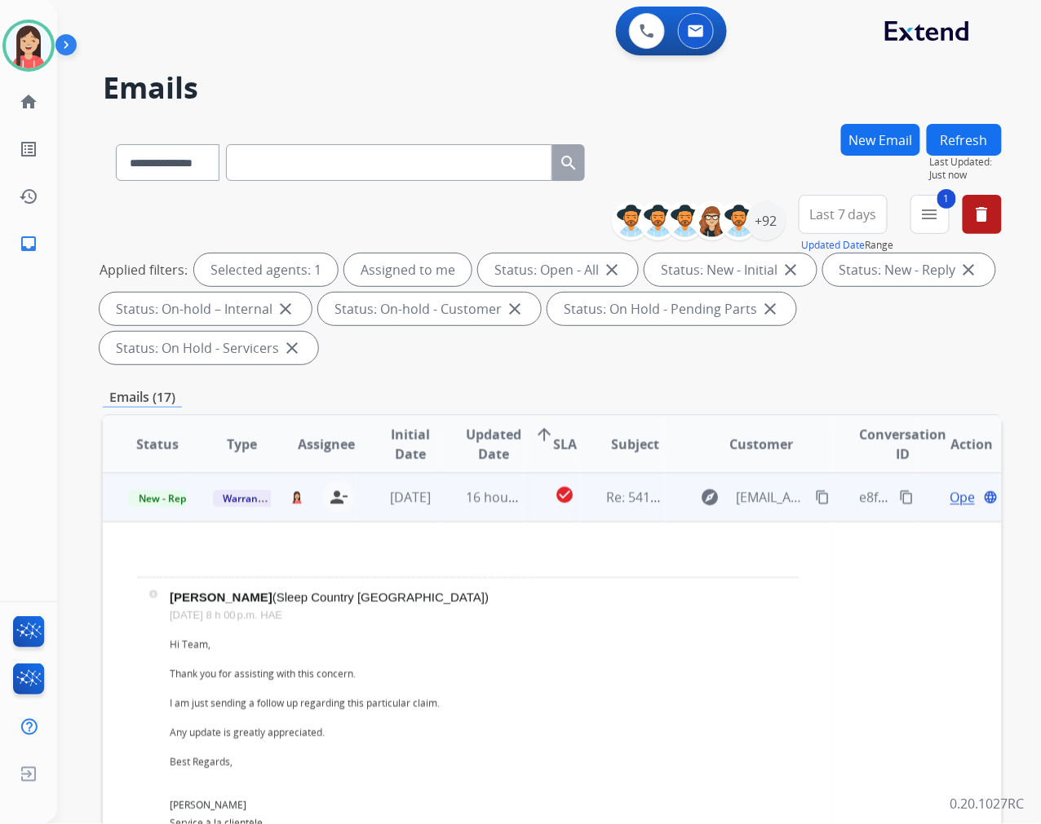
click at [950, 495] on span "Open" at bounding box center [966, 498] width 33 height 20
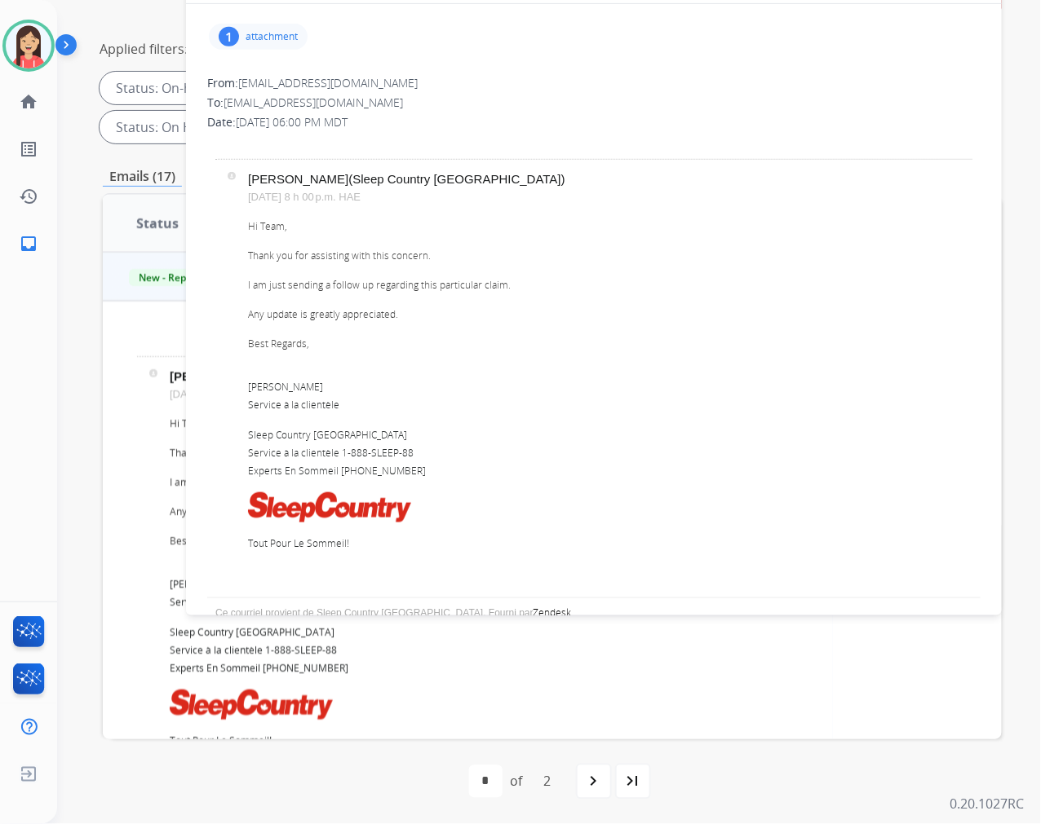
scroll to position [0, 0]
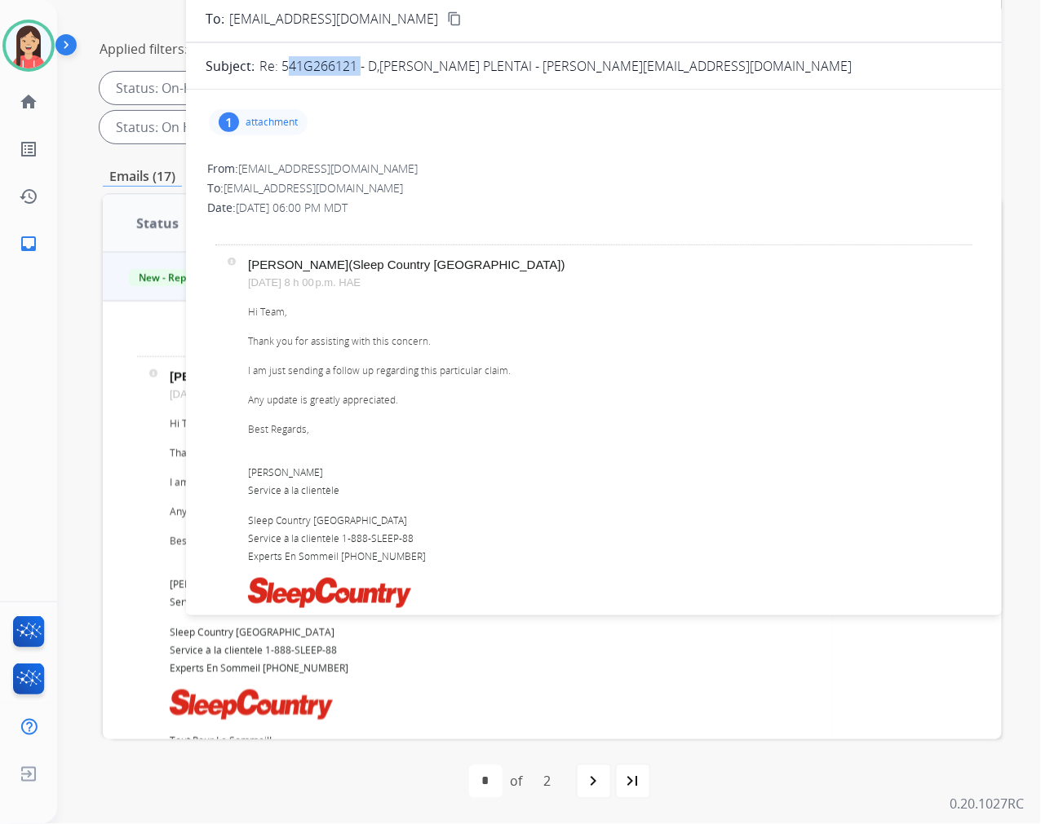
drag, startPoint x: 283, startPoint y: 65, endPoint x: 356, endPoint y: 71, distance: 72.8
click at [356, 71] on p "Re: 541G266121 - D,[PERSON_NAME] PLENTAI - [PERSON_NAME][EMAIL_ADDRESS][DOMAIN_…" at bounding box center [555, 66] width 592 height 20
copy p "541G266121"
click at [259, 132] on div "1 attachment" at bounding box center [258, 122] width 99 height 26
click at [557, 161] on mat-icon "download" at bounding box center [557, 160] width 15 height 15
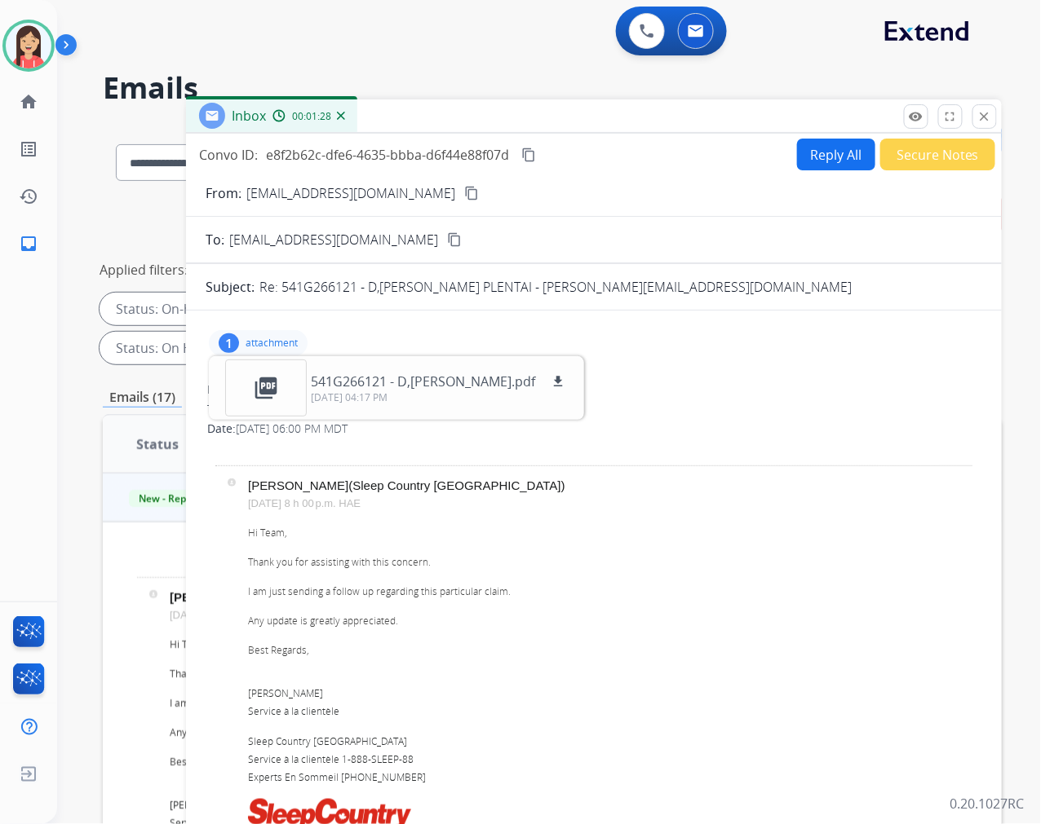
click at [820, 144] on button "Reply All" at bounding box center [836, 155] width 78 height 32
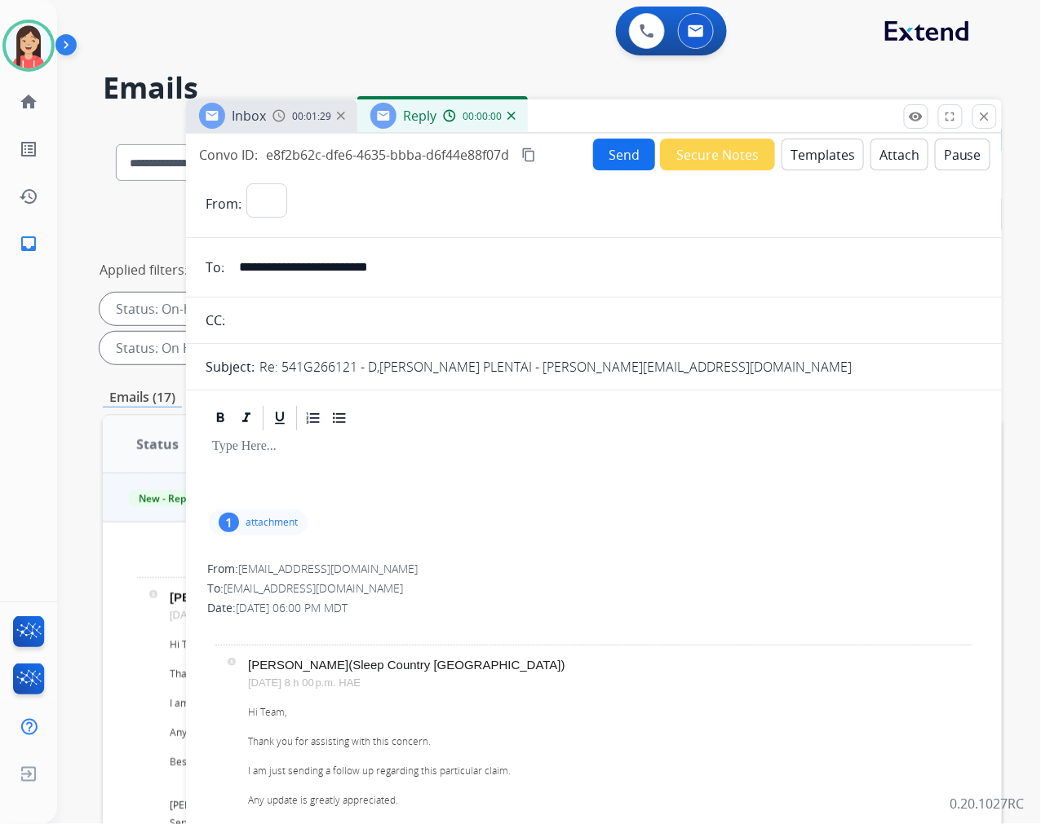
select select "**********"
click at [812, 160] on button "Templates" at bounding box center [822, 155] width 82 height 32
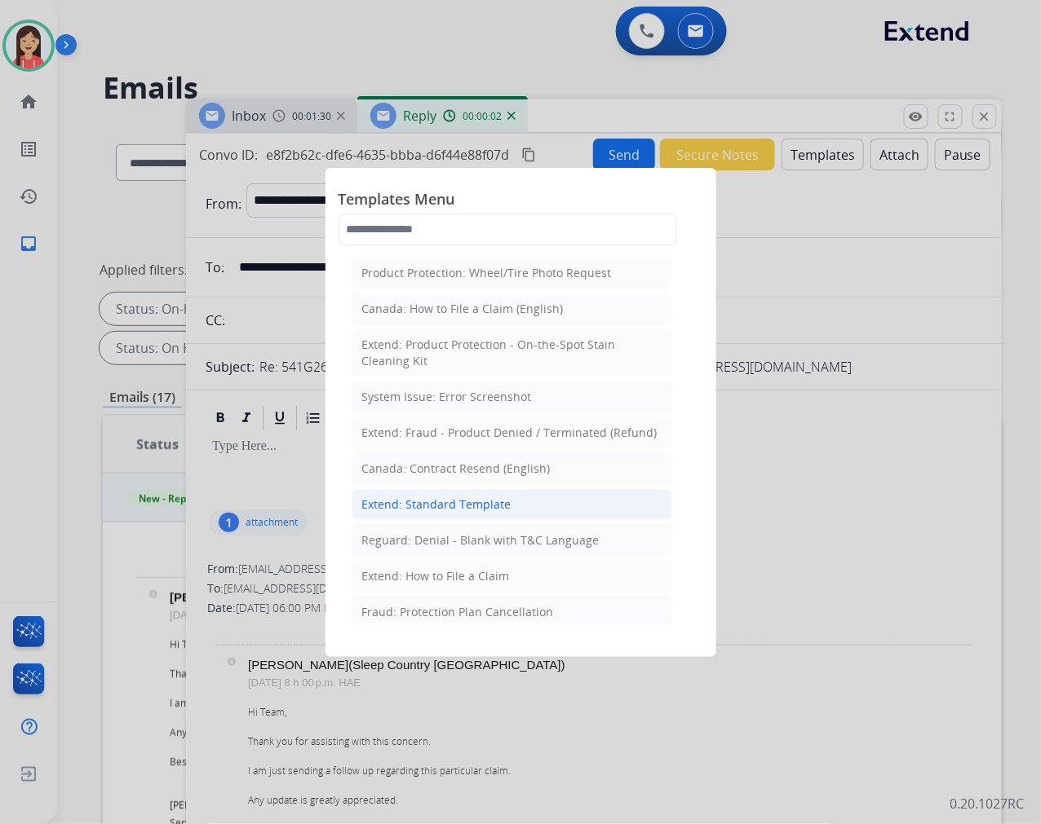
click at [462, 512] on div "Extend: Standard Template" at bounding box center [436, 505] width 149 height 16
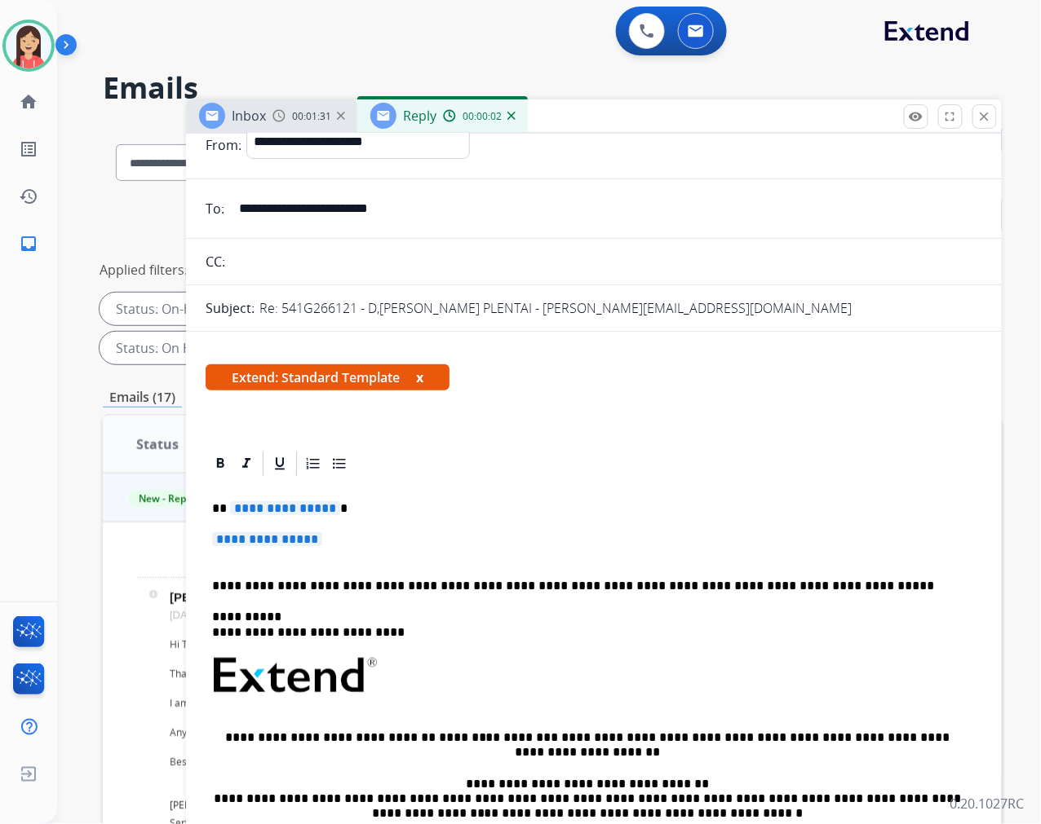
scroll to position [91, 0]
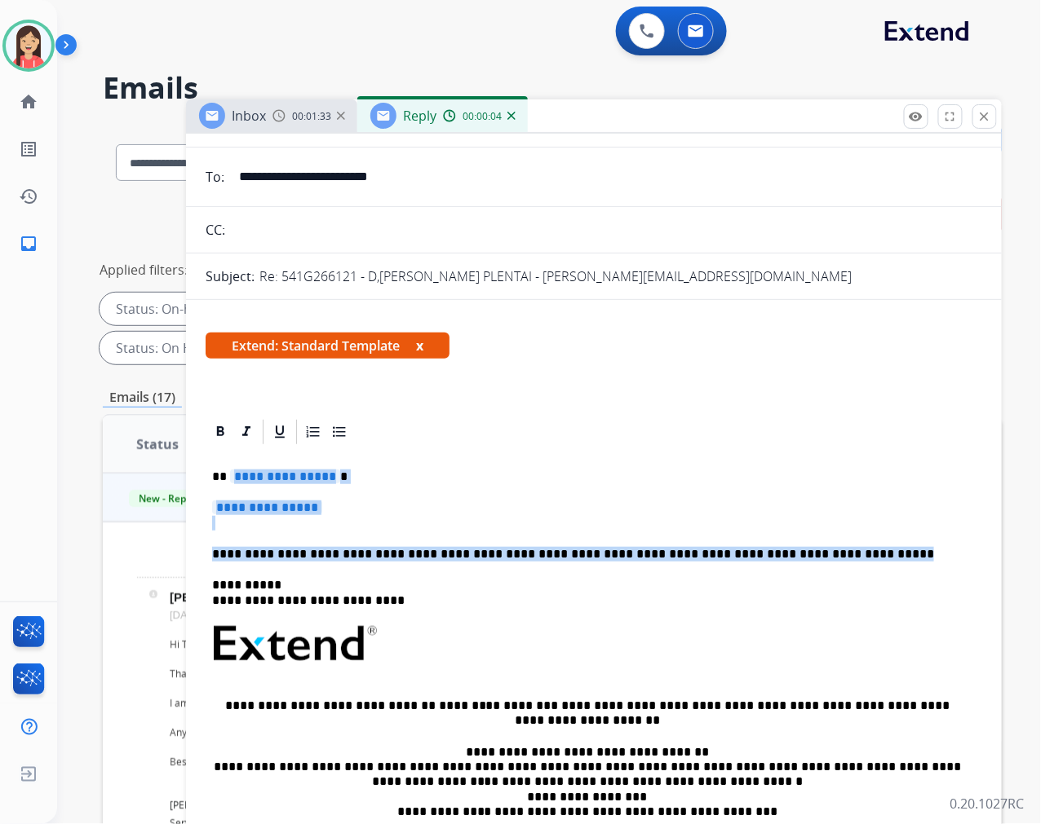
drag, startPoint x: 228, startPoint y: 476, endPoint x: 838, endPoint y: 541, distance: 613.4
click at [838, 541] on div "**********" at bounding box center [594, 682] width 776 height 471
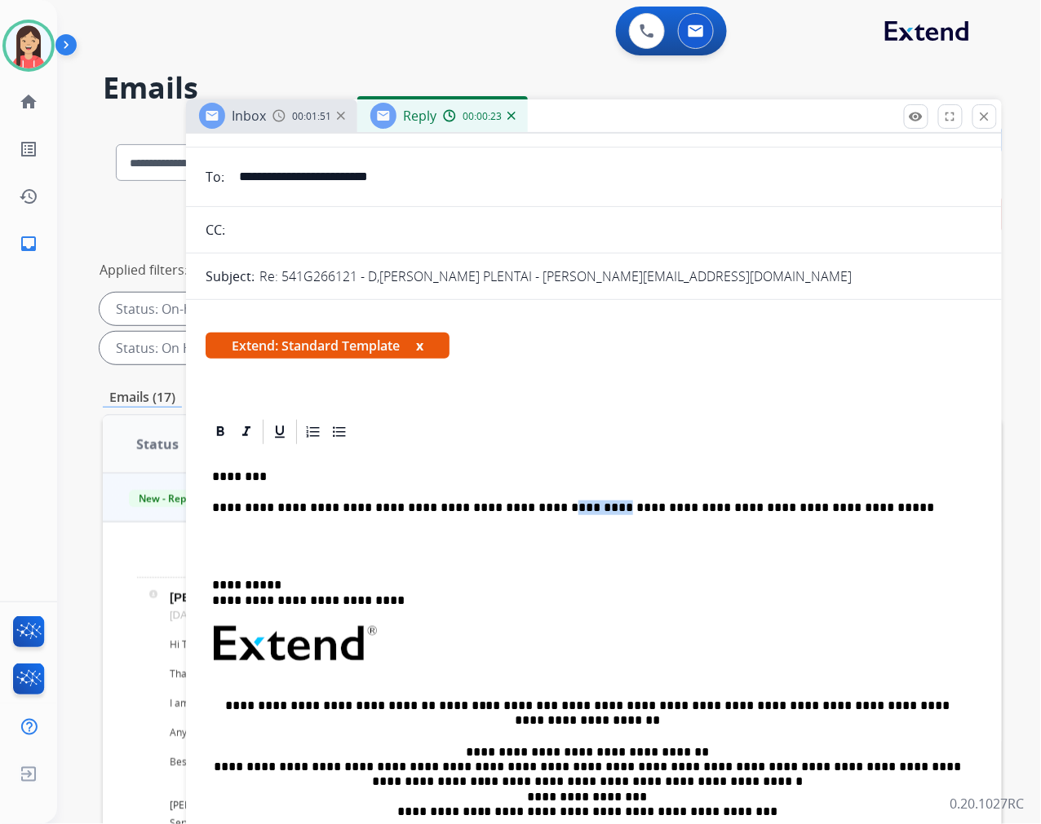
drag, startPoint x: 555, startPoint y: 504, endPoint x: 510, endPoint y: 510, distance: 46.0
click at [510, 510] on p "**********" at bounding box center [587, 508] width 750 height 15
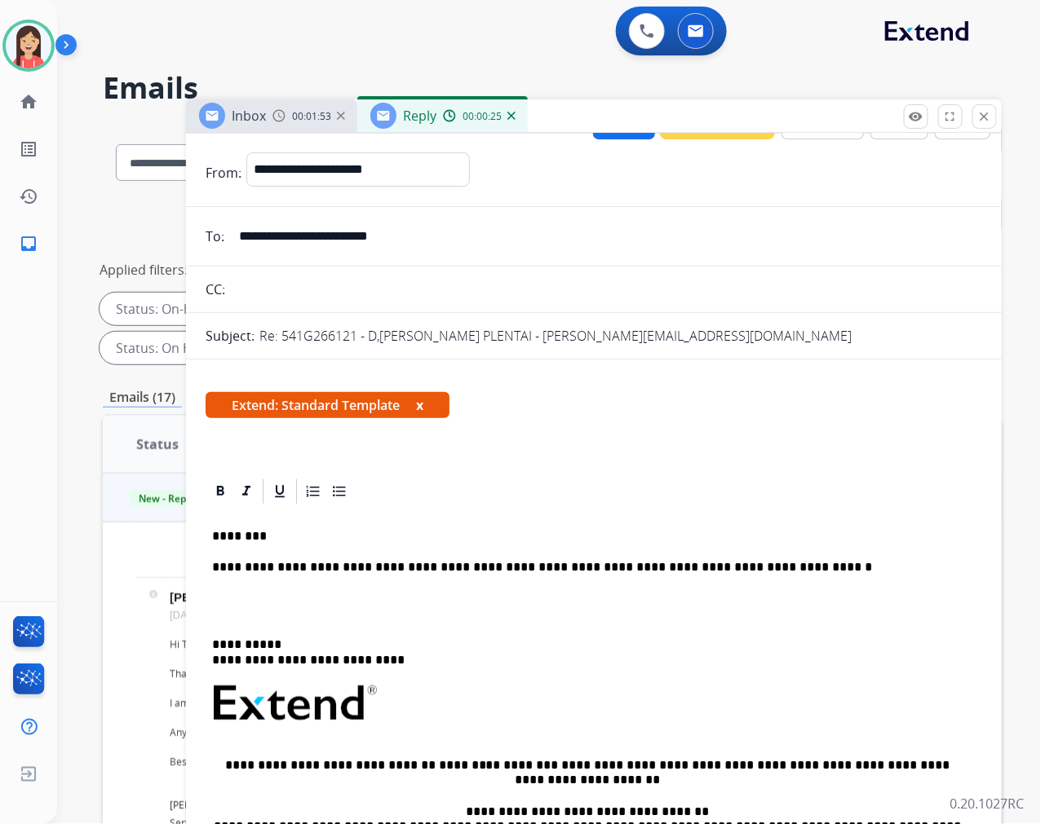
scroll to position [0, 0]
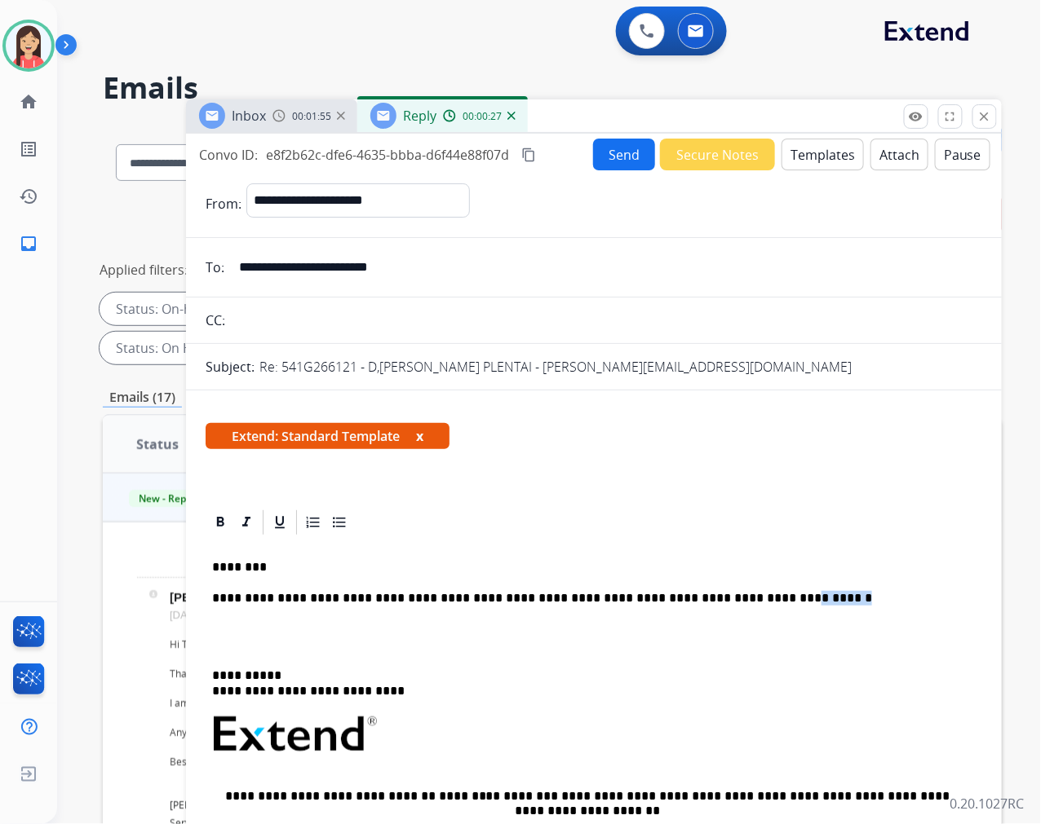
drag, startPoint x: 783, startPoint y: 603, endPoint x: 730, endPoint y: 596, distance: 53.5
click at [730, 596] on p "**********" at bounding box center [587, 598] width 750 height 15
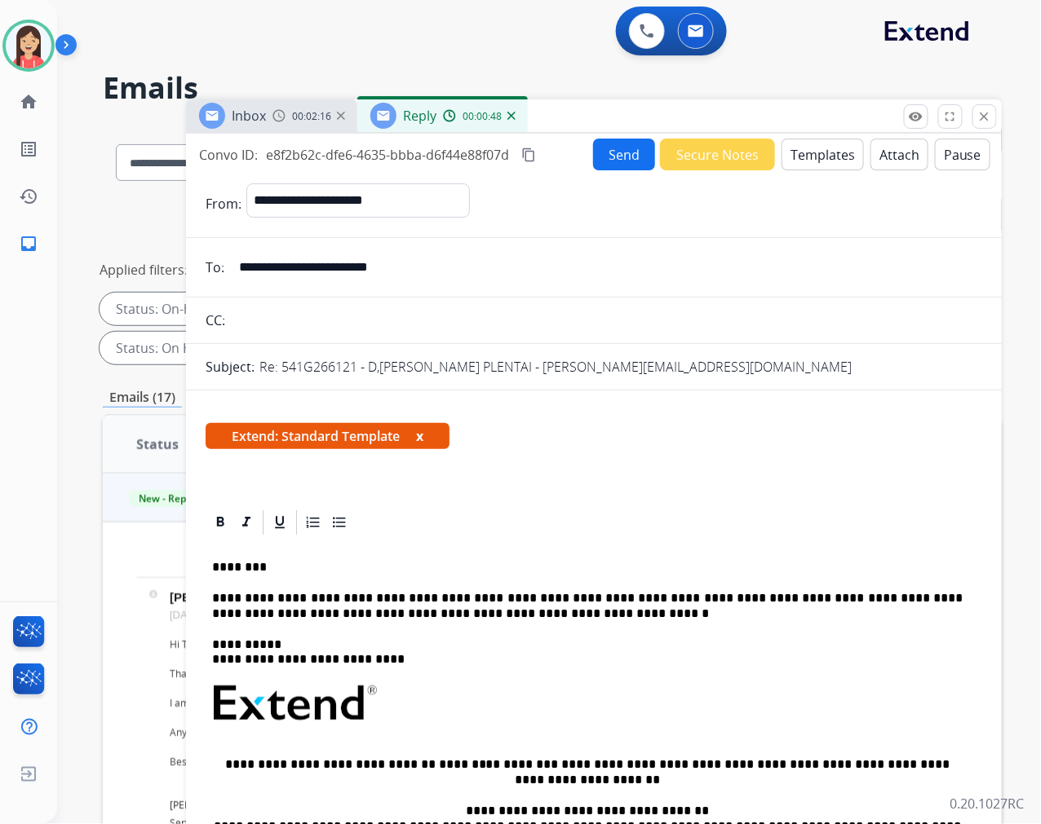
click at [593, 147] on button "Send" at bounding box center [624, 155] width 62 height 32
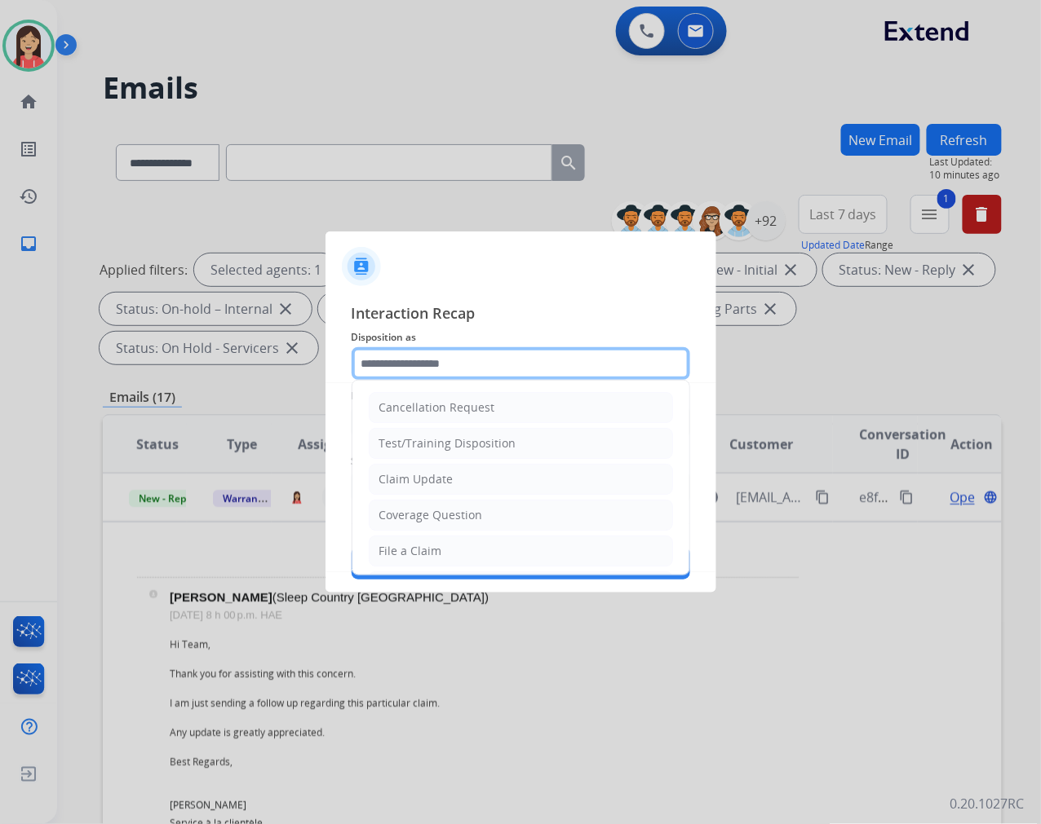
click at [421, 361] on input "text" at bounding box center [520, 363] width 338 height 33
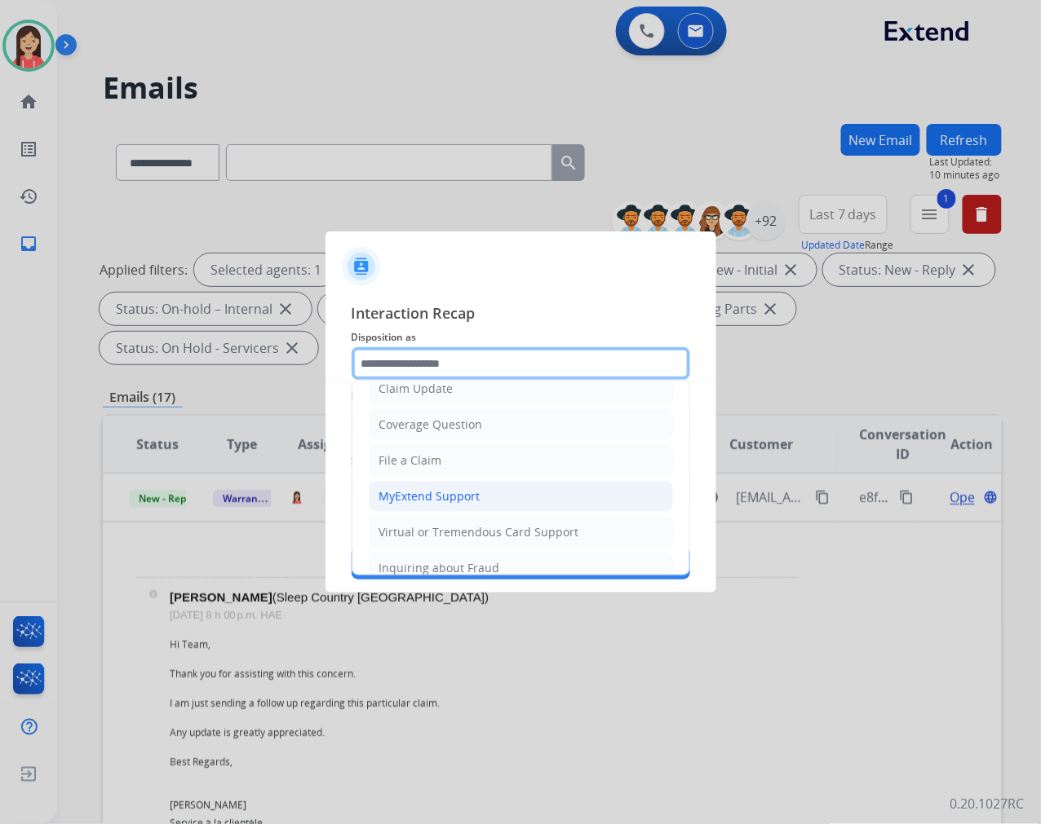
scroll to position [181, 0]
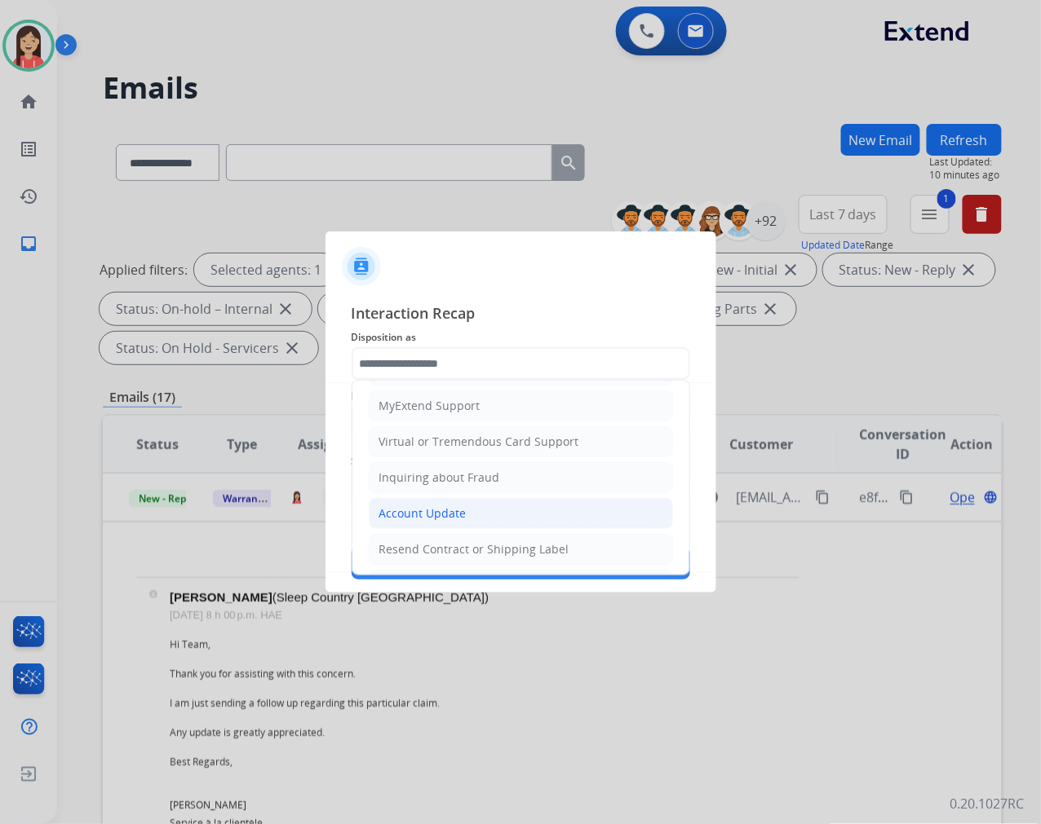
click at [449, 517] on div "Account Update" at bounding box center [422, 514] width 87 height 16
type input "**********"
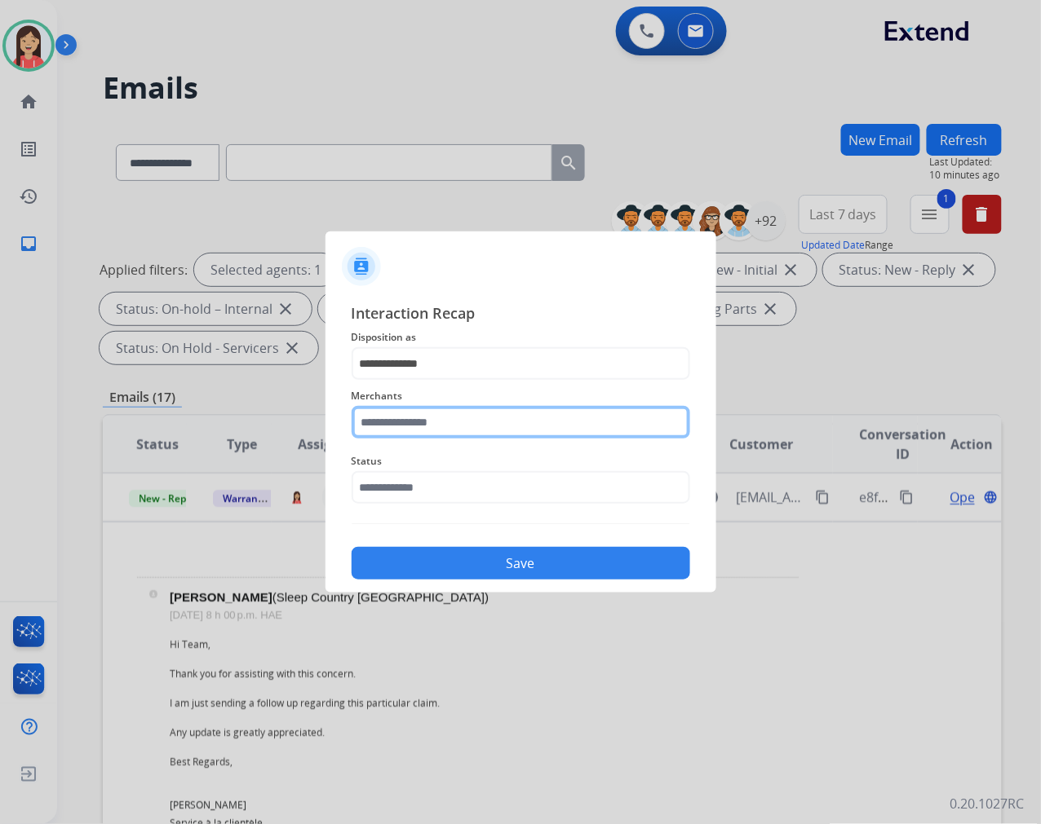
click at [437, 426] on input "text" at bounding box center [520, 422] width 338 height 33
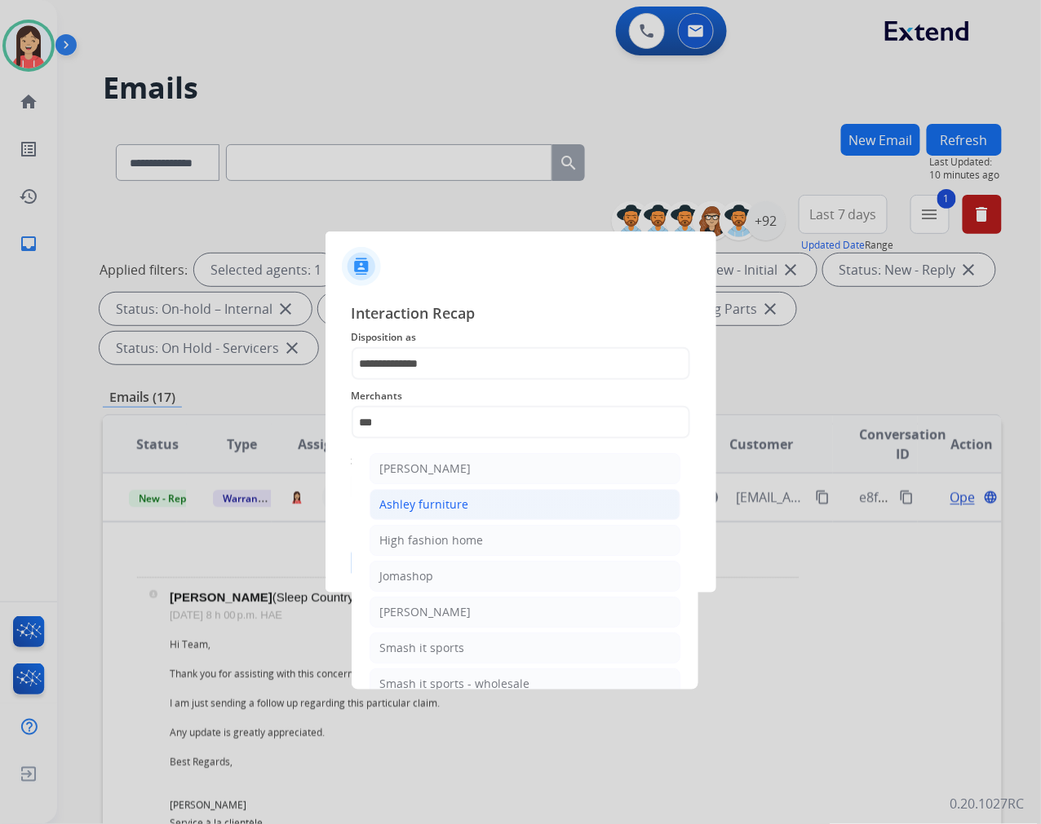
click at [444, 495] on li "Ashley furniture" at bounding box center [524, 504] width 311 height 31
type input "**********"
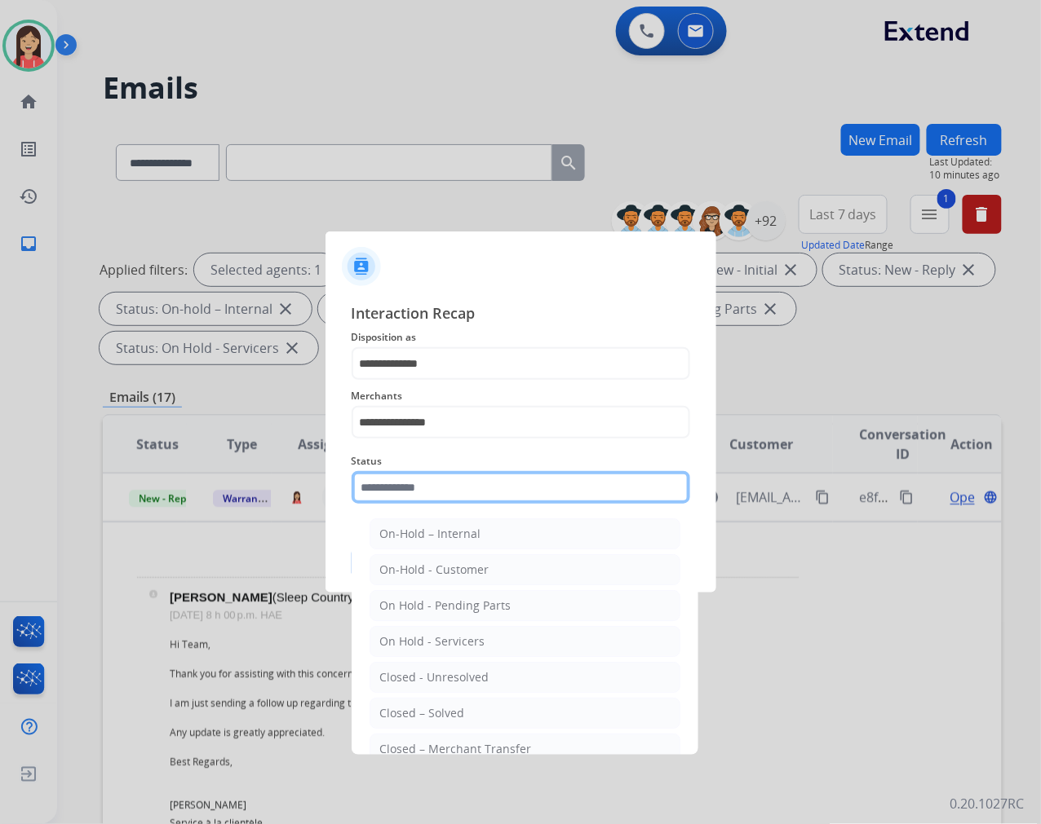
click at [444, 493] on input "text" at bounding box center [520, 487] width 338 height 33
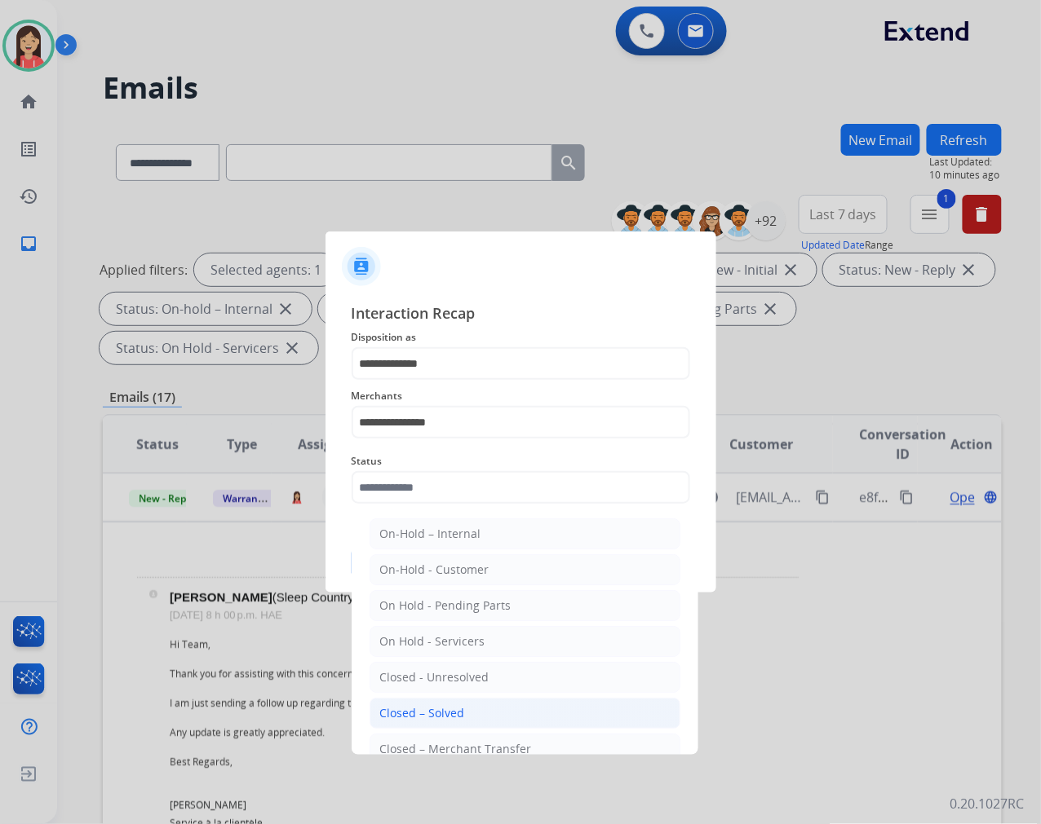
click at [469, 708] on li "Closed – Solved" at bounding box center [524, 713] width 311 height 31
type input "**********"
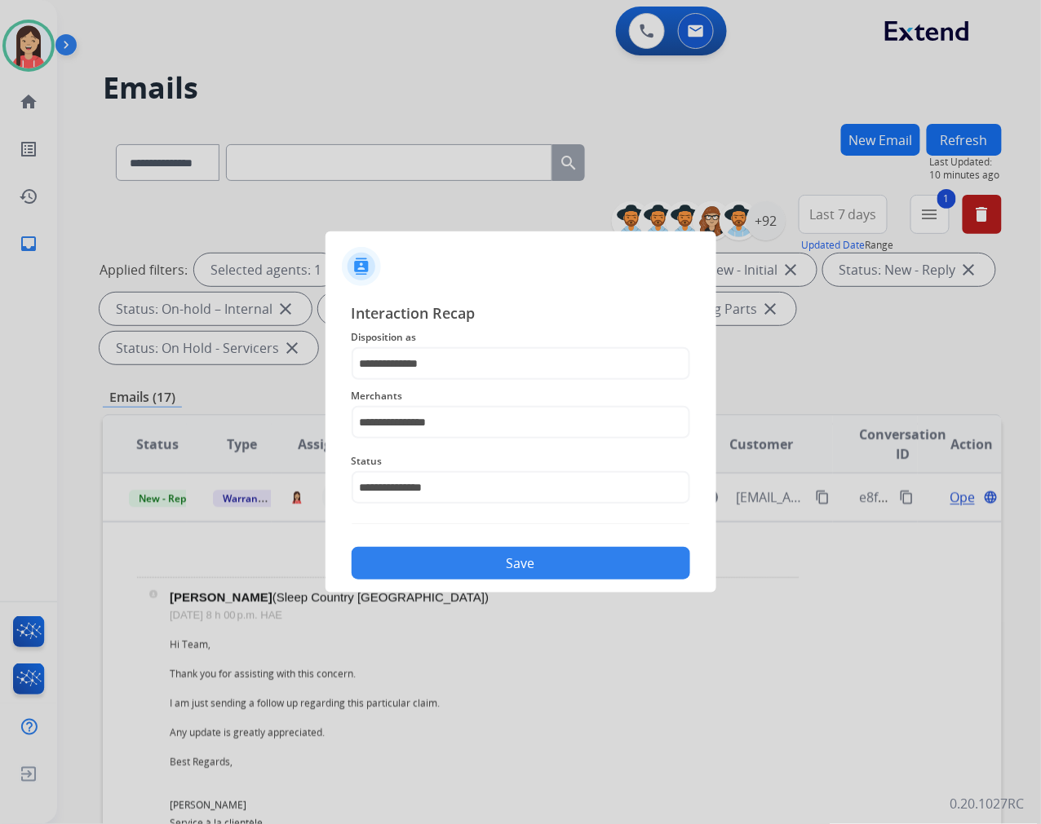
click at [519, 561] on button "Save" at bounding box center [520, 563] width 338 height 33
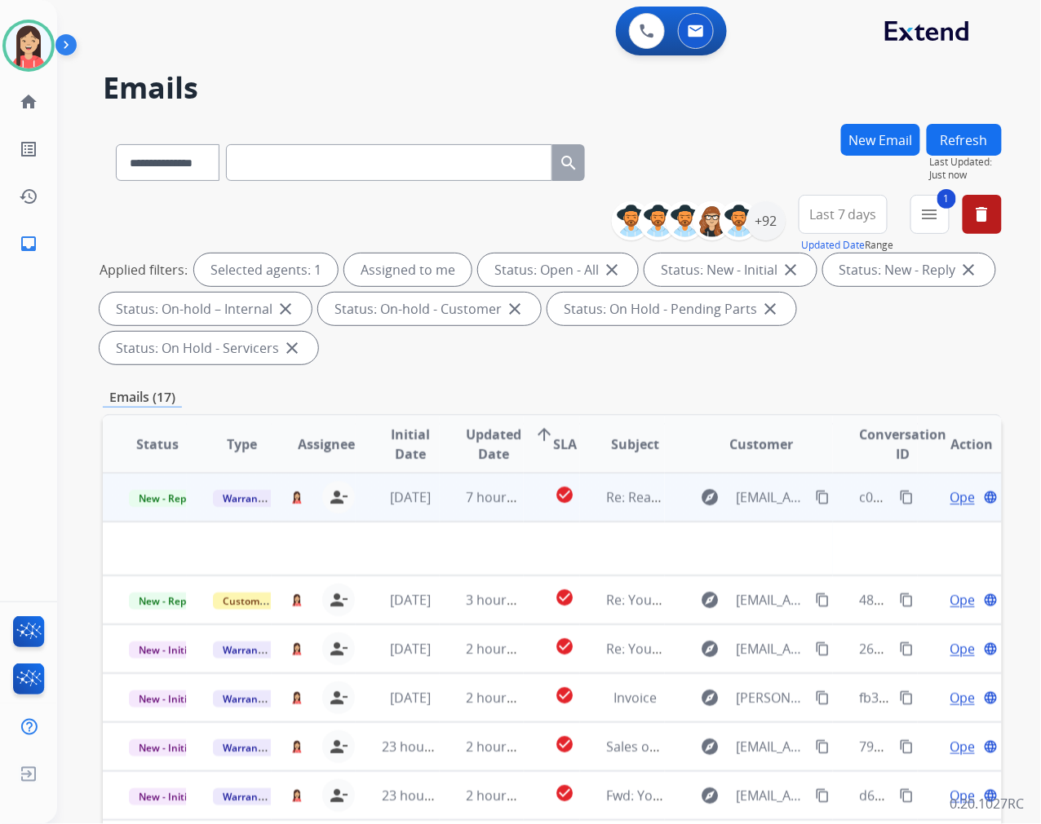
click at [457, 514] on td "7 hours ago" at bounding box center [482, 497] width 84 height 49
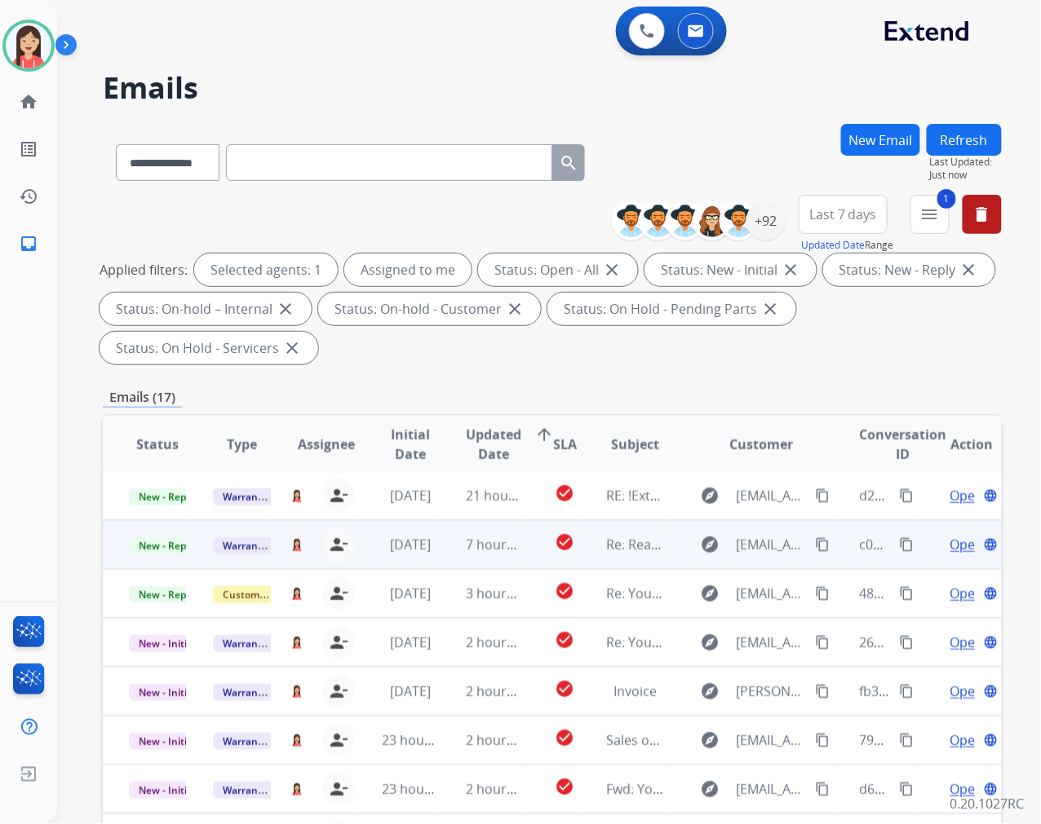
scroll to position [1, 0]
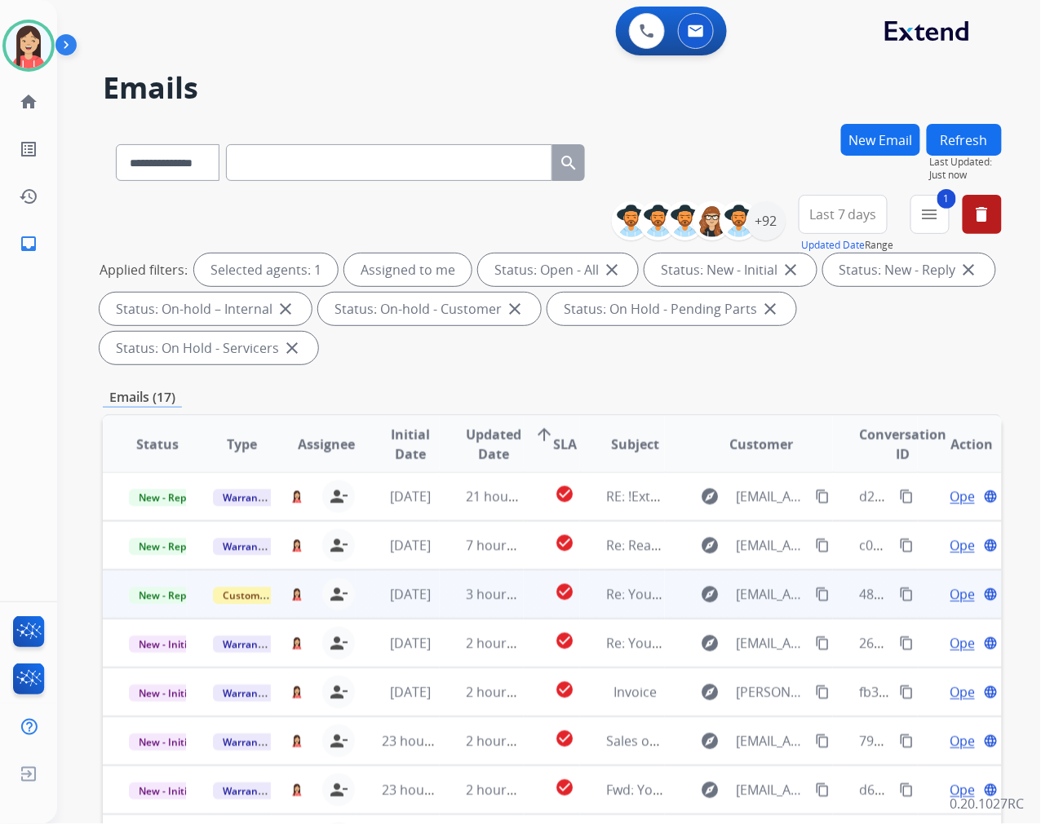
click at [457, 607] on td "3 hours ago" at bounding box center [482, 594] width 84 height 49
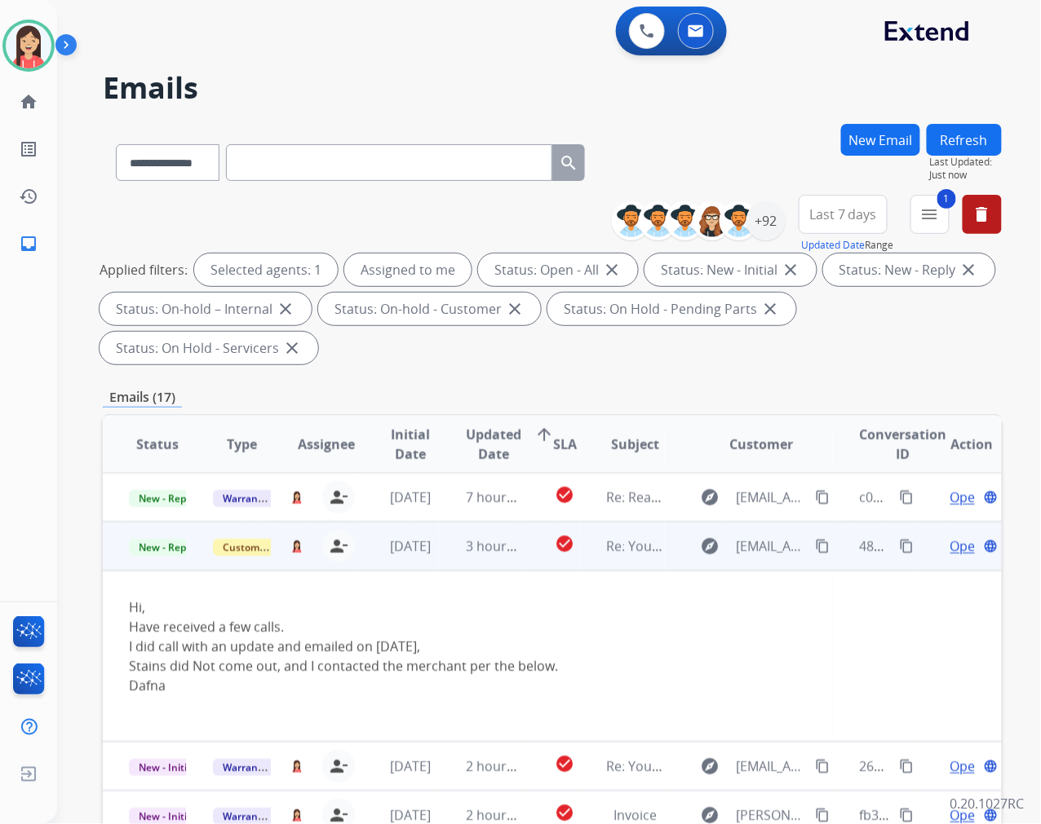
scroll to position [98, 0]
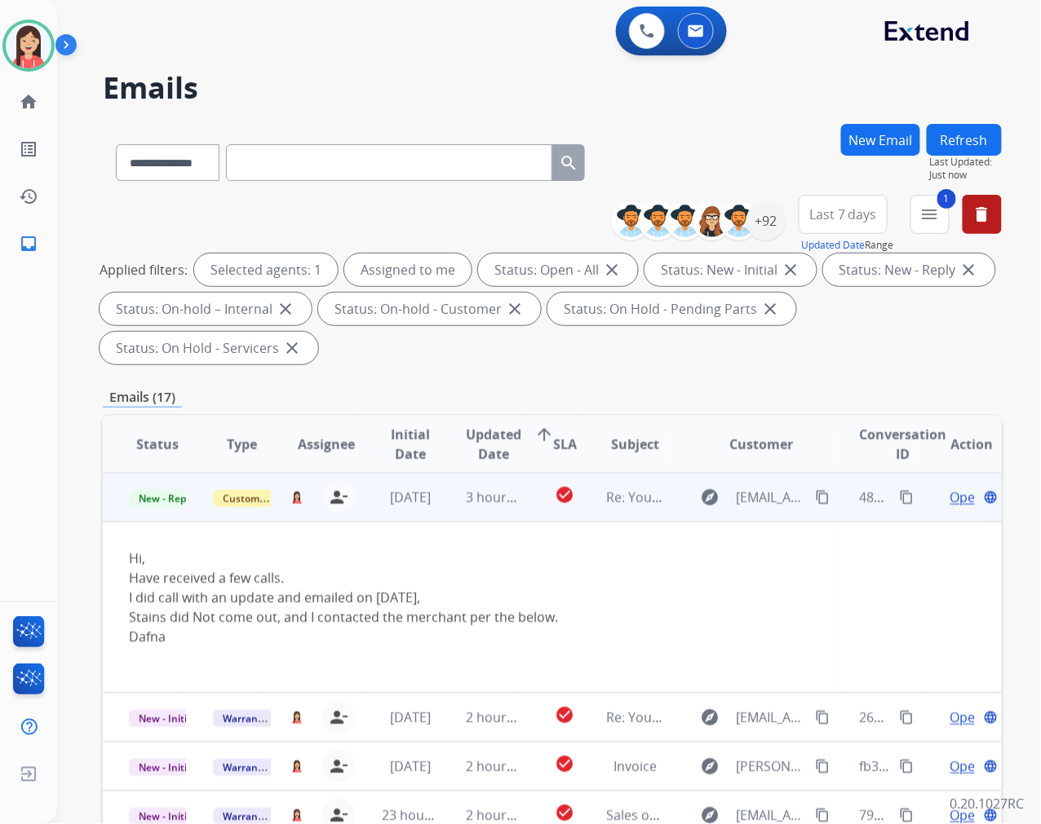
click at [440, 518] on td "3 hours ago" at bounding box center [482, 497] width 84 height 49
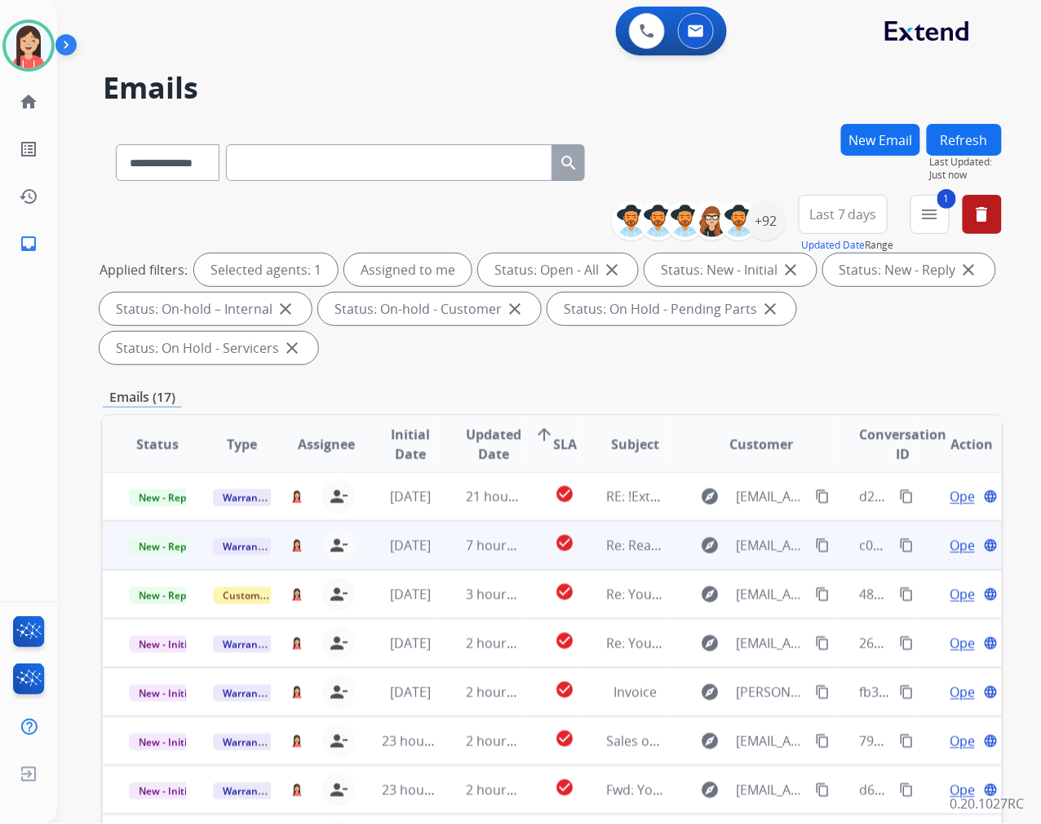
click at [459, 555] on td "7 hours ago" at bounding box center [482, 545] width 84 height 49
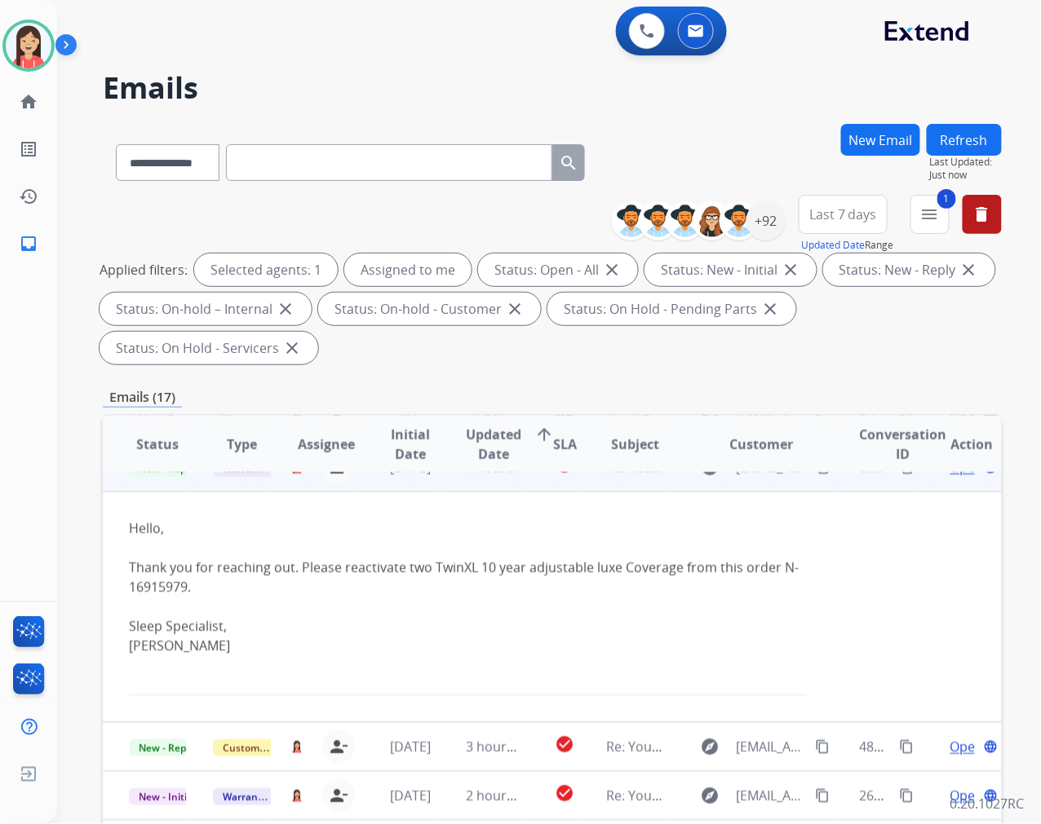
scroll to position [49, 0]
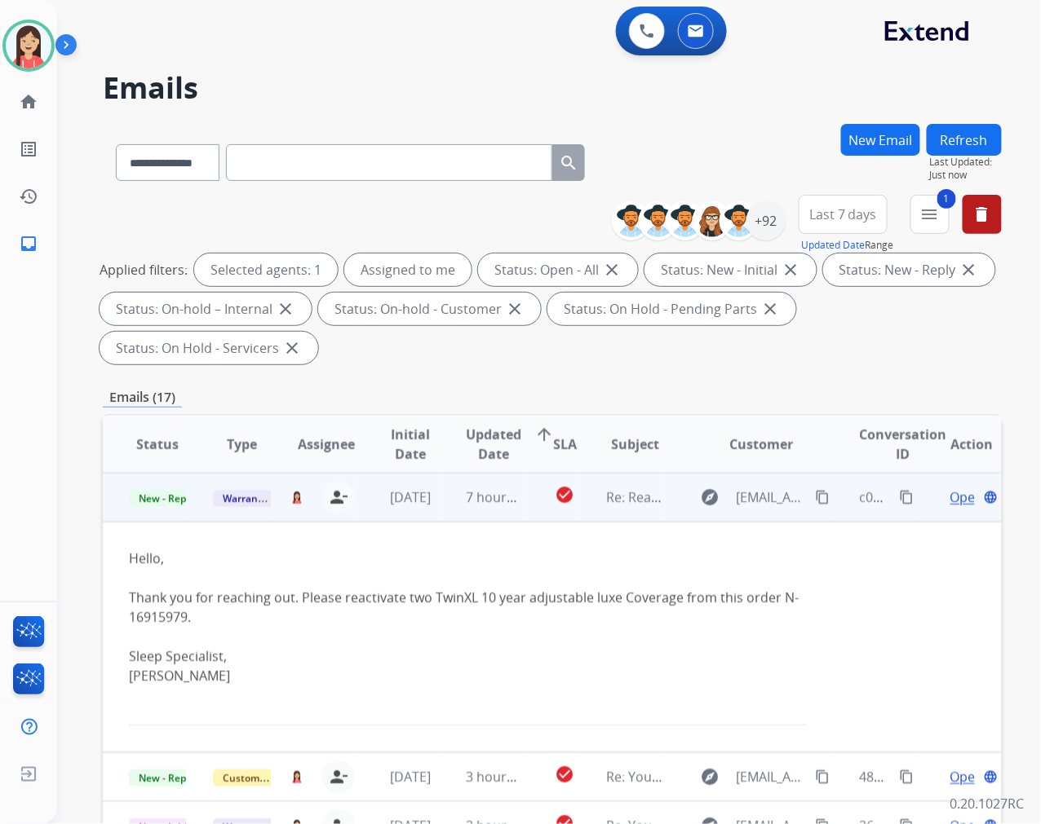
click at [440, 518] on td "7 hours ago" at bounding box center [482, 497] width 84 height 49
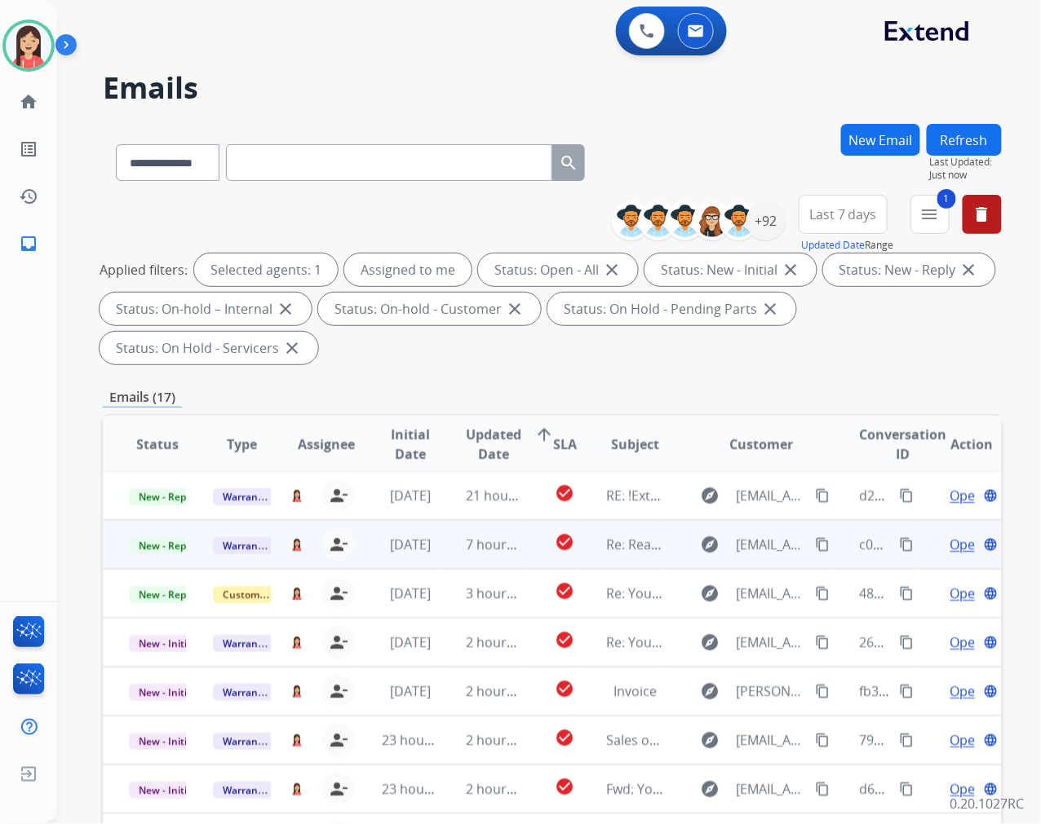
scroll to position [1, 0]
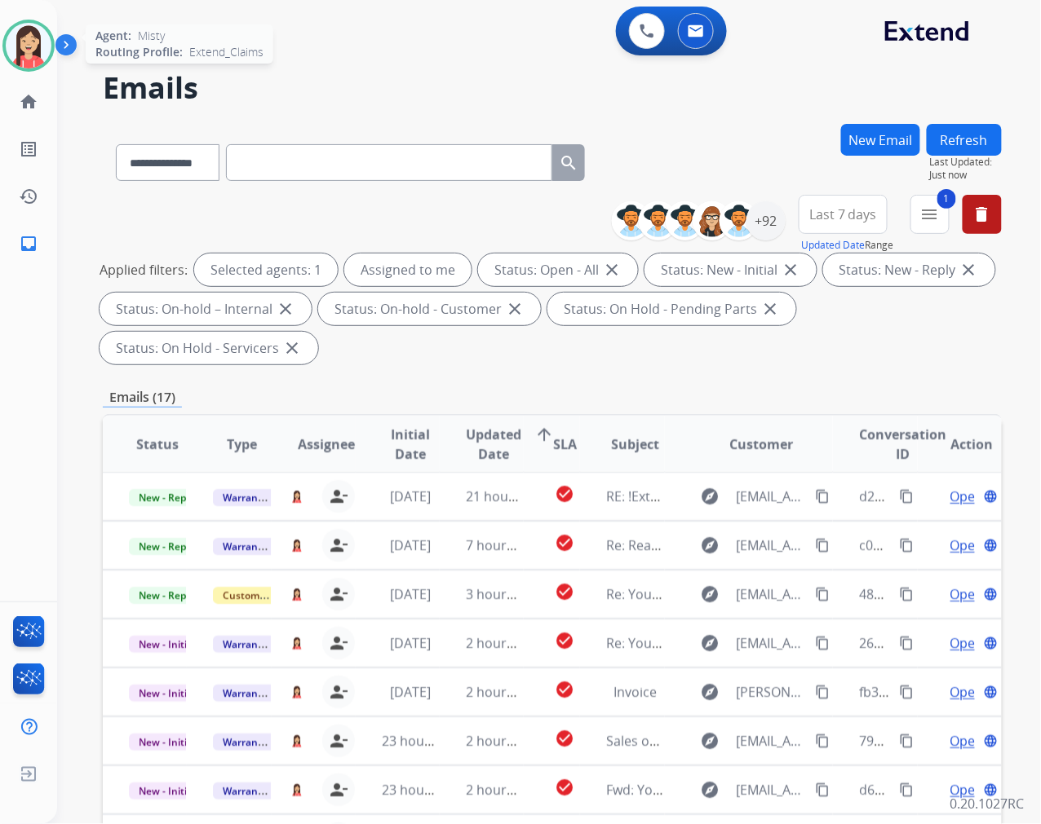
drag, startPoint x: 22, startPoint y: 42, endPoint x: 29, endPoint y: 51, distance: 11.6
click at [22, 43] on img at bounding box center [29, 46] width 46 height 46
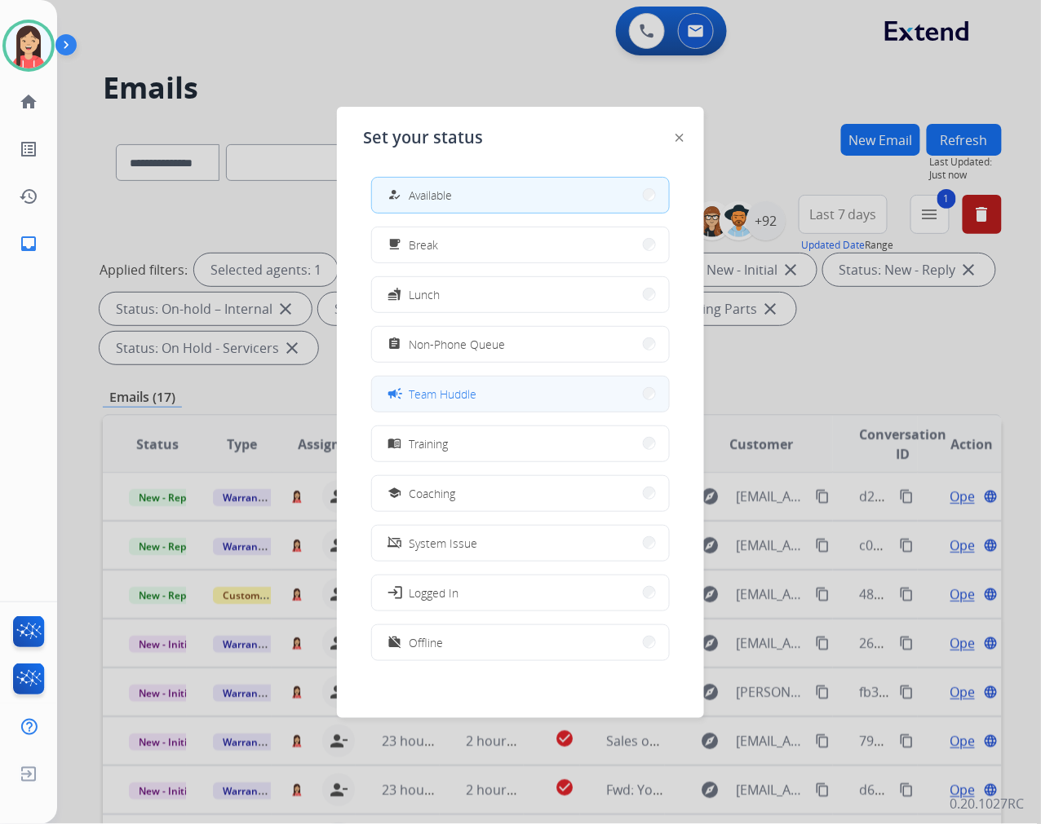
click at [487, 401] on button "campaign Team Huddle" at bounding box center [520, 394] width 297 height 35
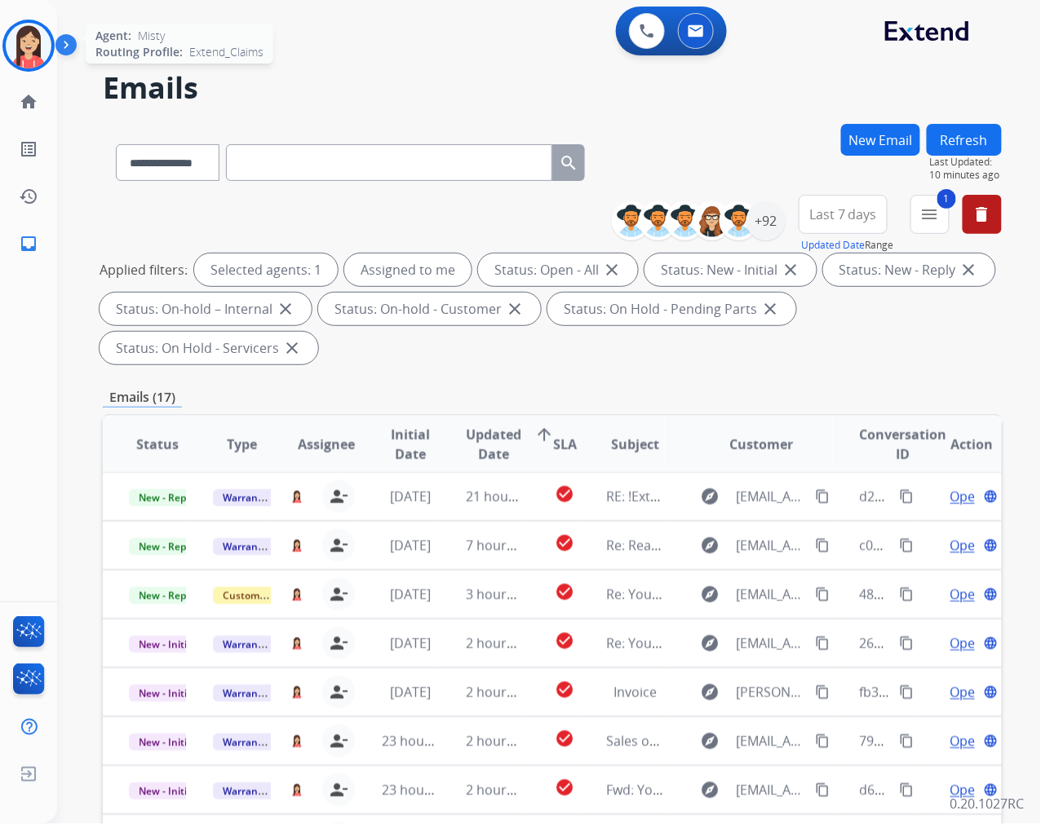
drag, startPoint x: 26, startPoint y: 55, endPoint x: 36, endPoint y: 61, distance: 11.3
click at [26, 55] on img at bounding box center [29, 46] width 46 height 46
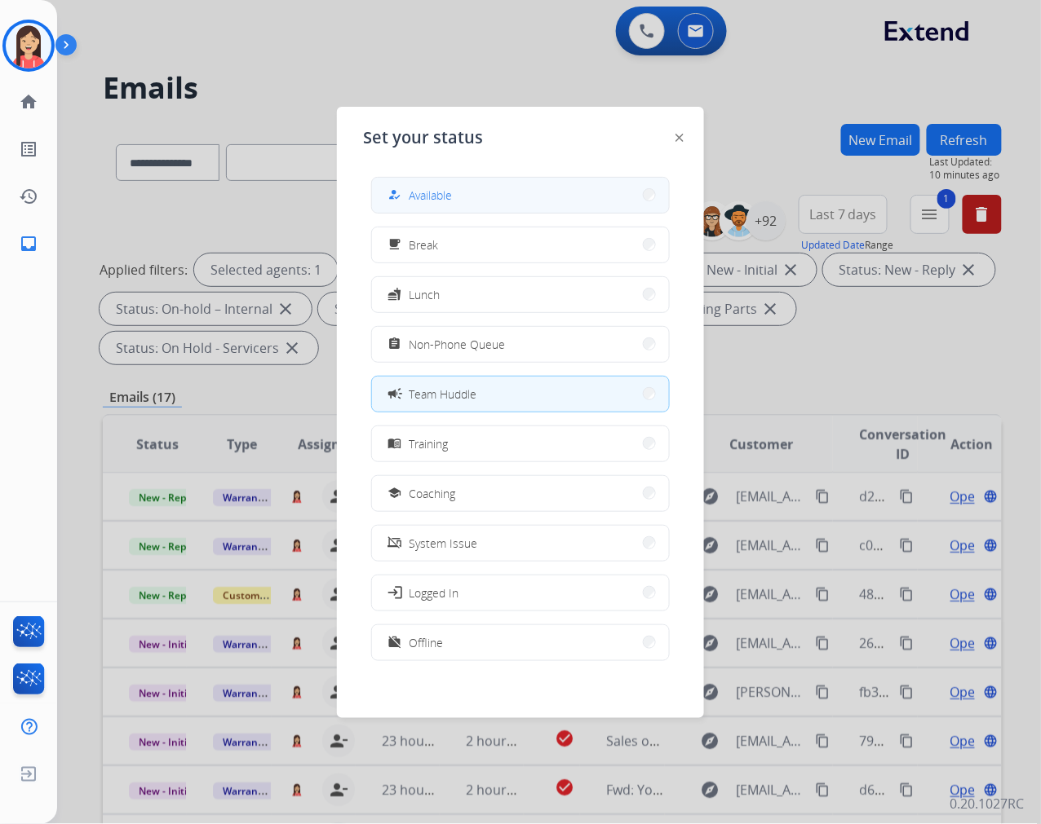
click at [400, 197] on mat-icon "how_to_reg" at bounding box center [395, 195] width 14 height 14
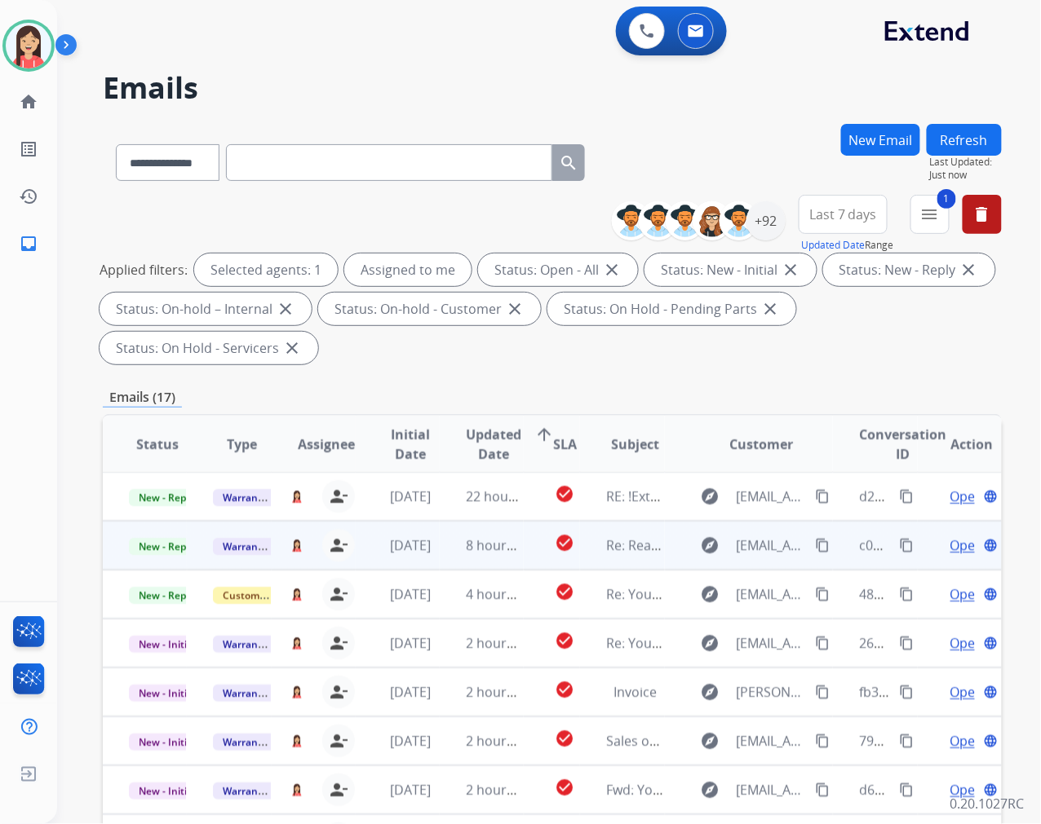
click at [440, 567] on td "8 hours ago" at bounding box center [482, 545] width 84 height 49
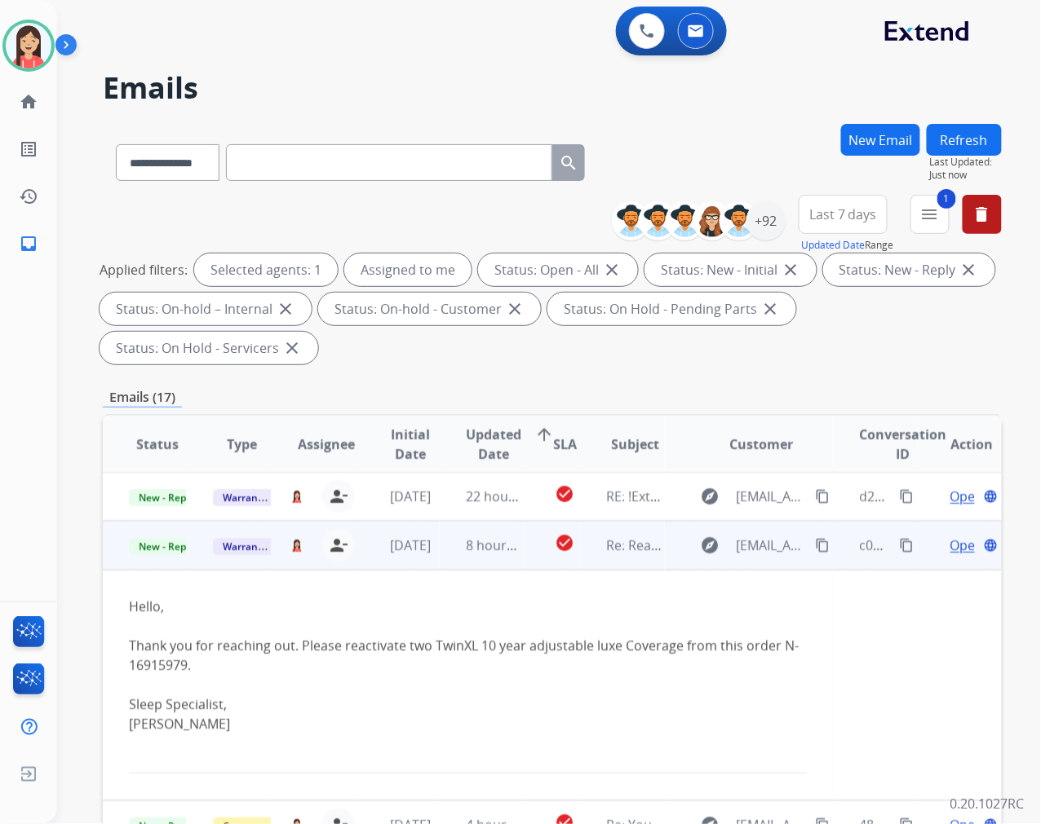
scroll to position [49, 0]
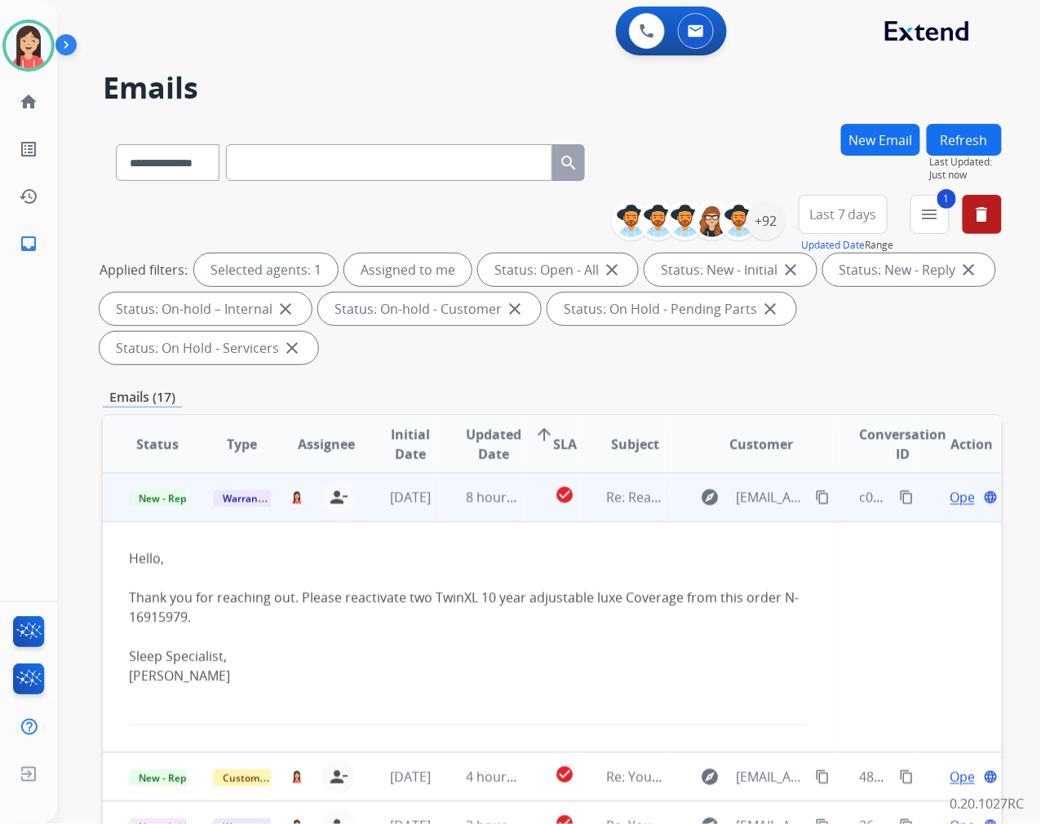
click at [951, 495] on span "Open" at bounding box center [966, 498] width 33 height 20
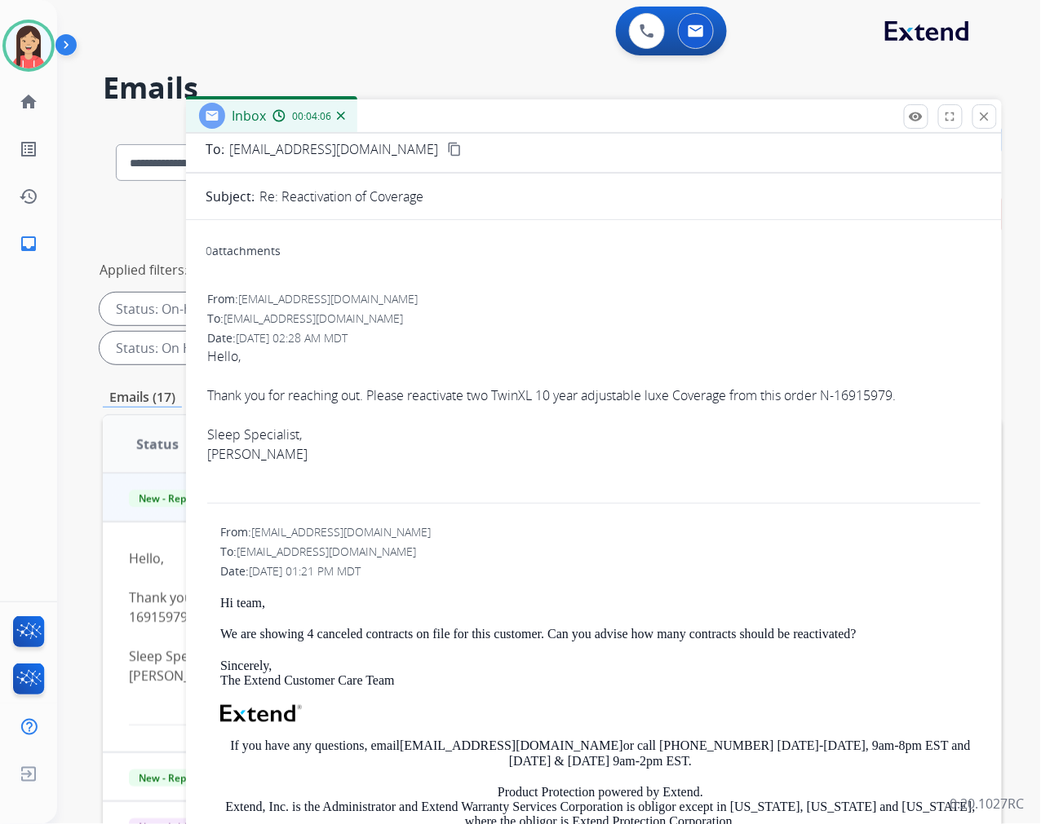
scroll to position [0, 0]
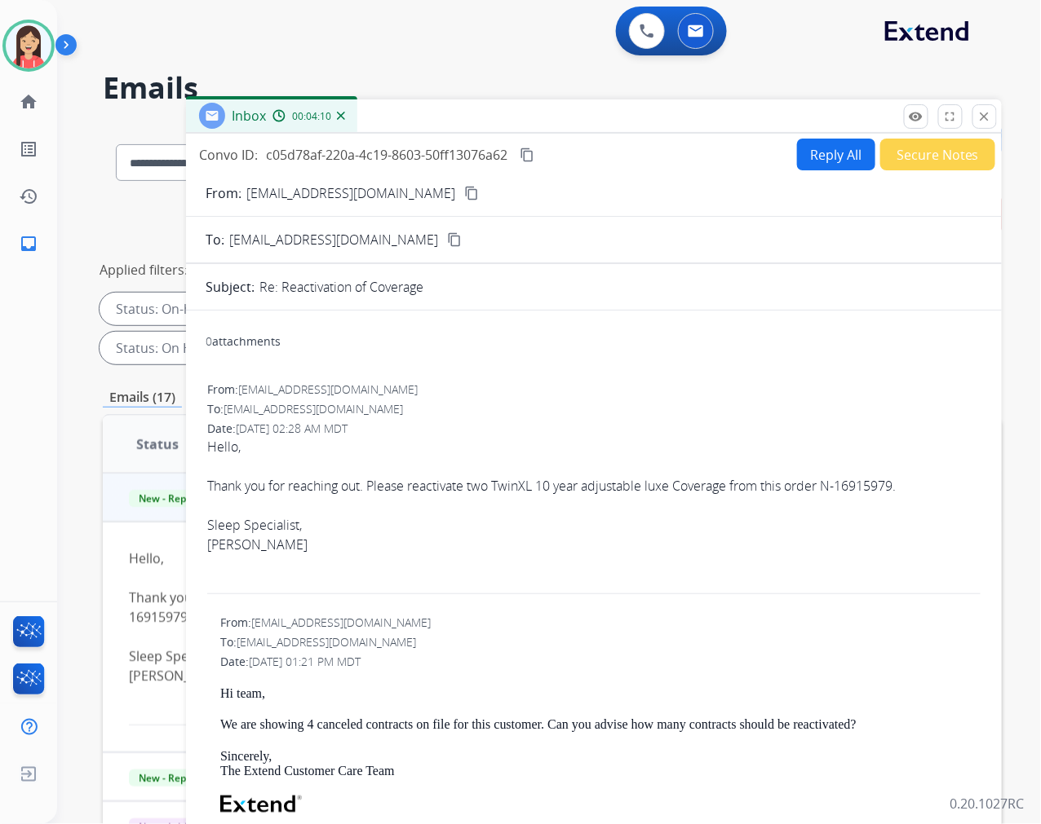
click at [388, 157] on span "c05d78af-220a-4c19-8603-50ff13076a62" at bounding box center [386, 155] width 241 height 18
copy div "c05d78af-220a-4c19-8603-50ff13076a62 content_copy"
click at [608, 355] on div "0 attachments" at bounding box center [594, 343] width 776 height 39
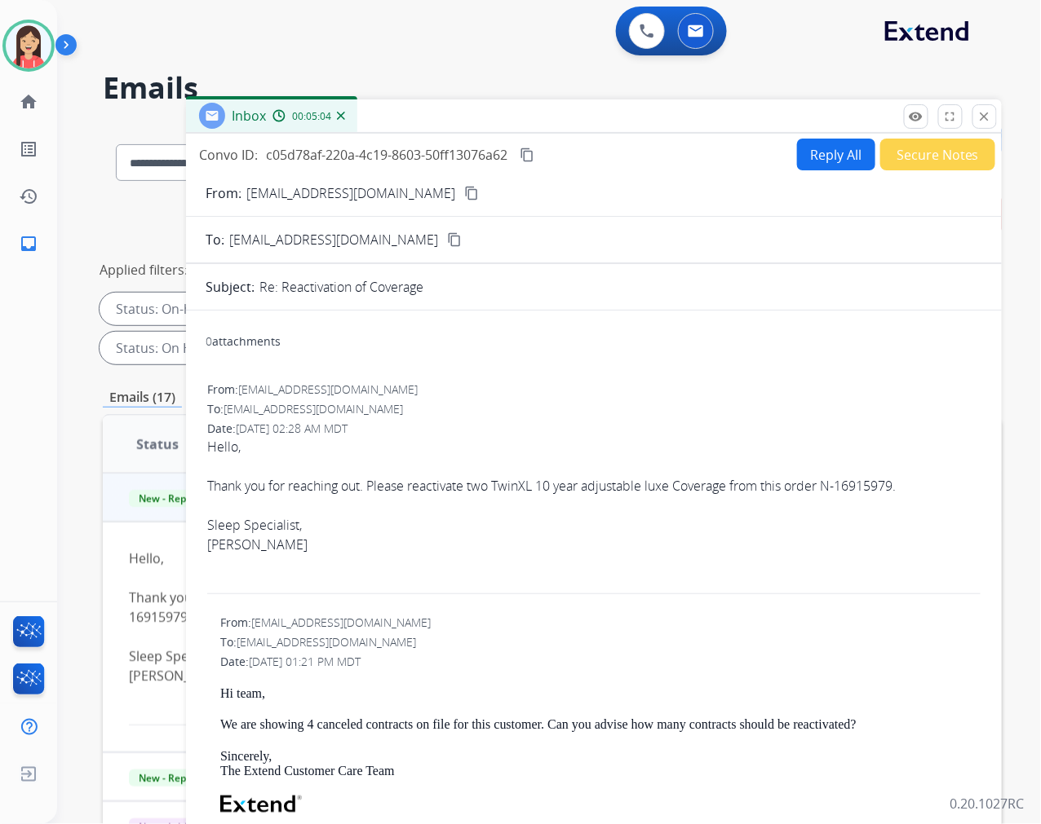
click at [820, 157] on button "Reply All" at bounding box center [836, 155] width 78 height 32
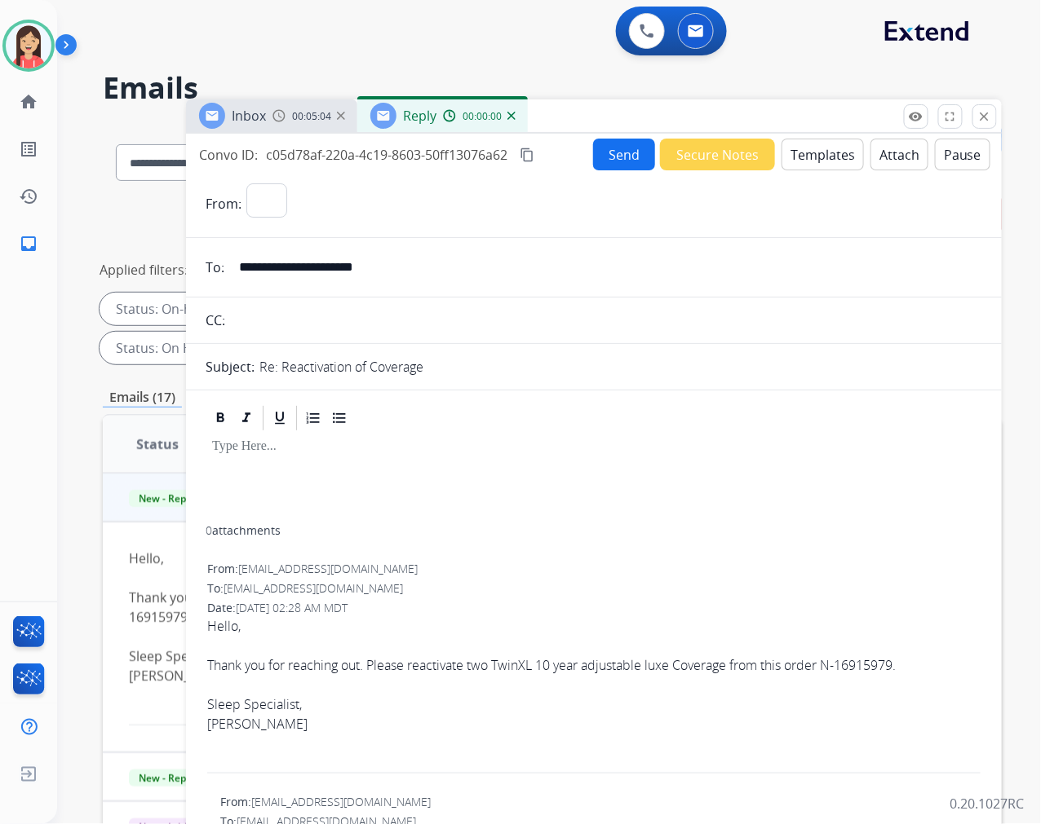
select select "**********"
click at [817, 166] on button "Templates" at bounding box center [822, 155] width 82 height 32
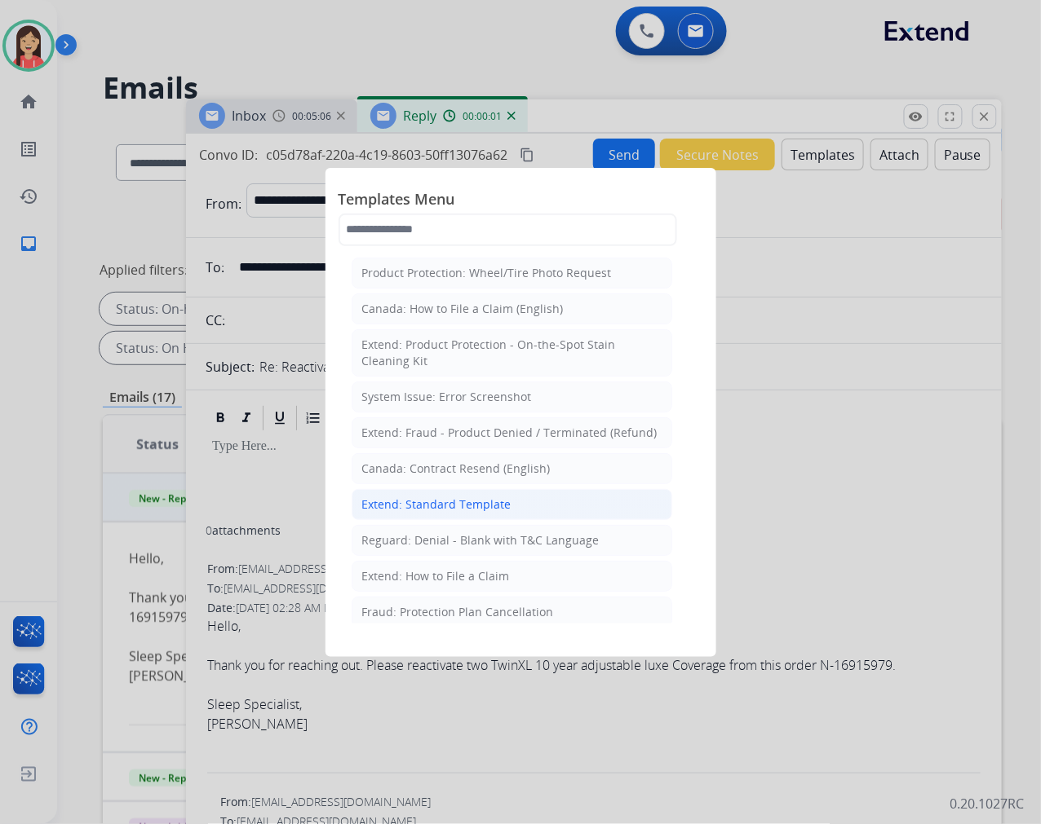
click at [413, 508] on div "Extend: Standard Template" at bounding box center [436, 505] width 149 height 16
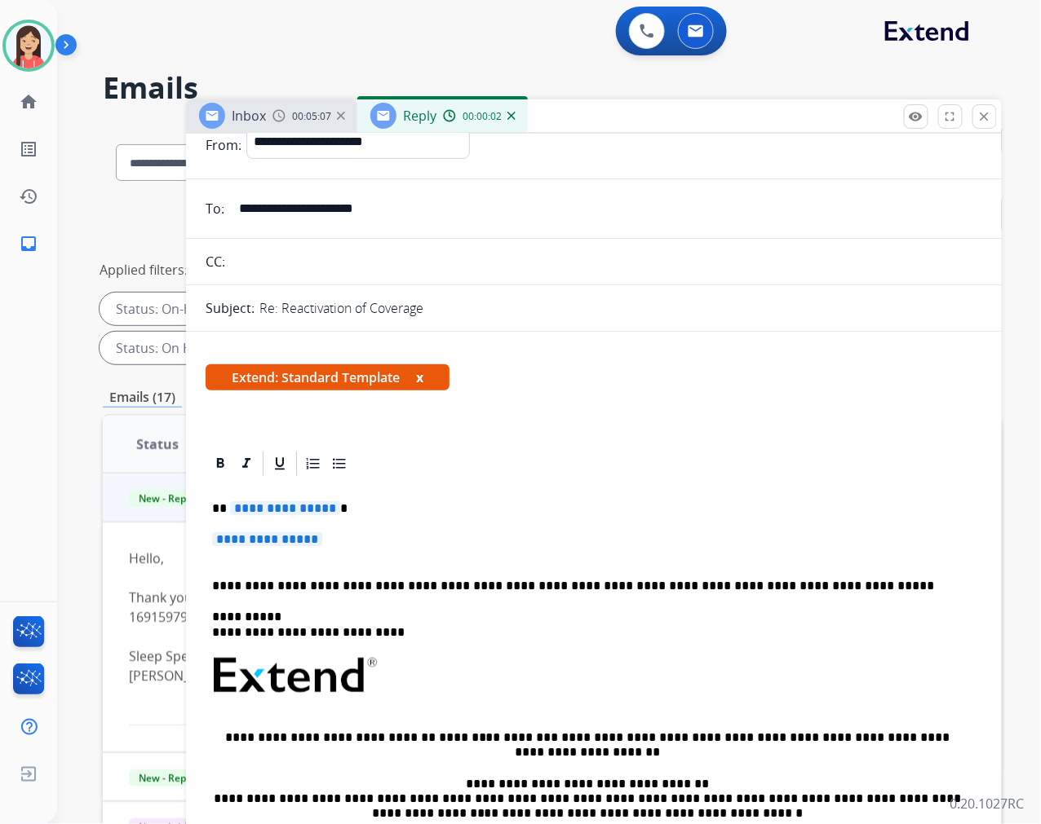
scroll to position [91, 0]
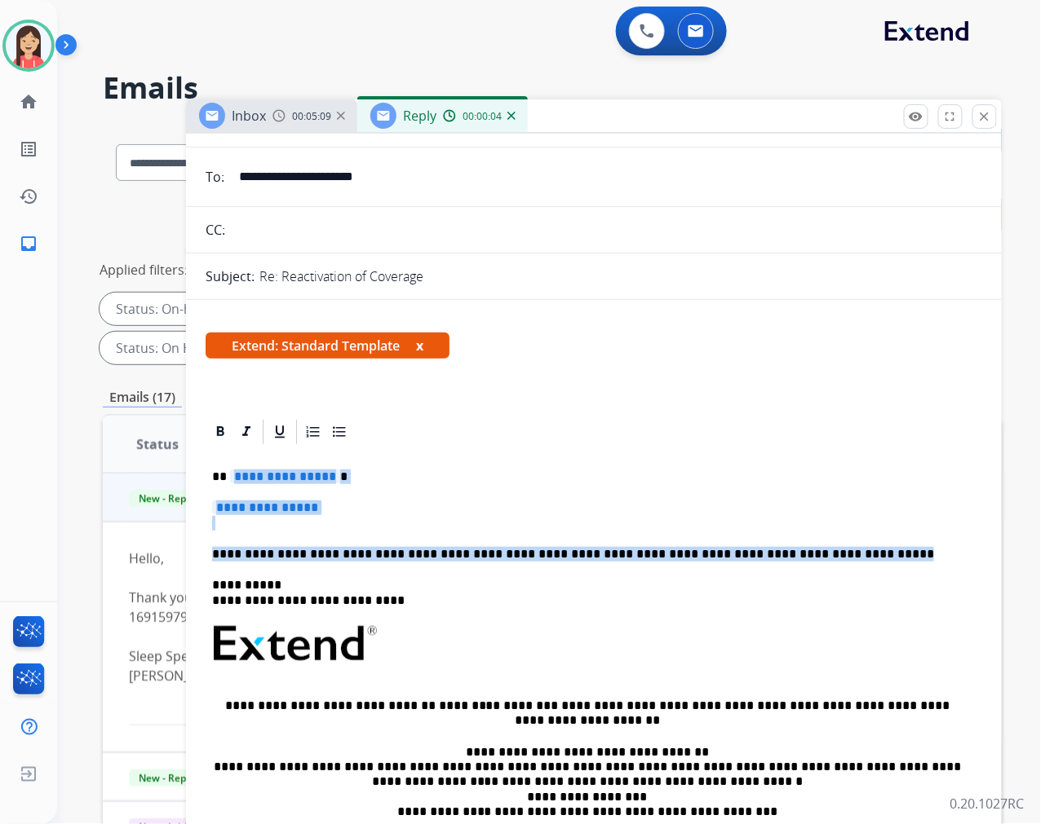
drag, startPoint x: 230, startPoint y: 467, endPoint x: 829, endPoint y: 532, distance: 602.0
click at [829, 532] on div "**********" at bounding box center [594, 692] width 776 height 491
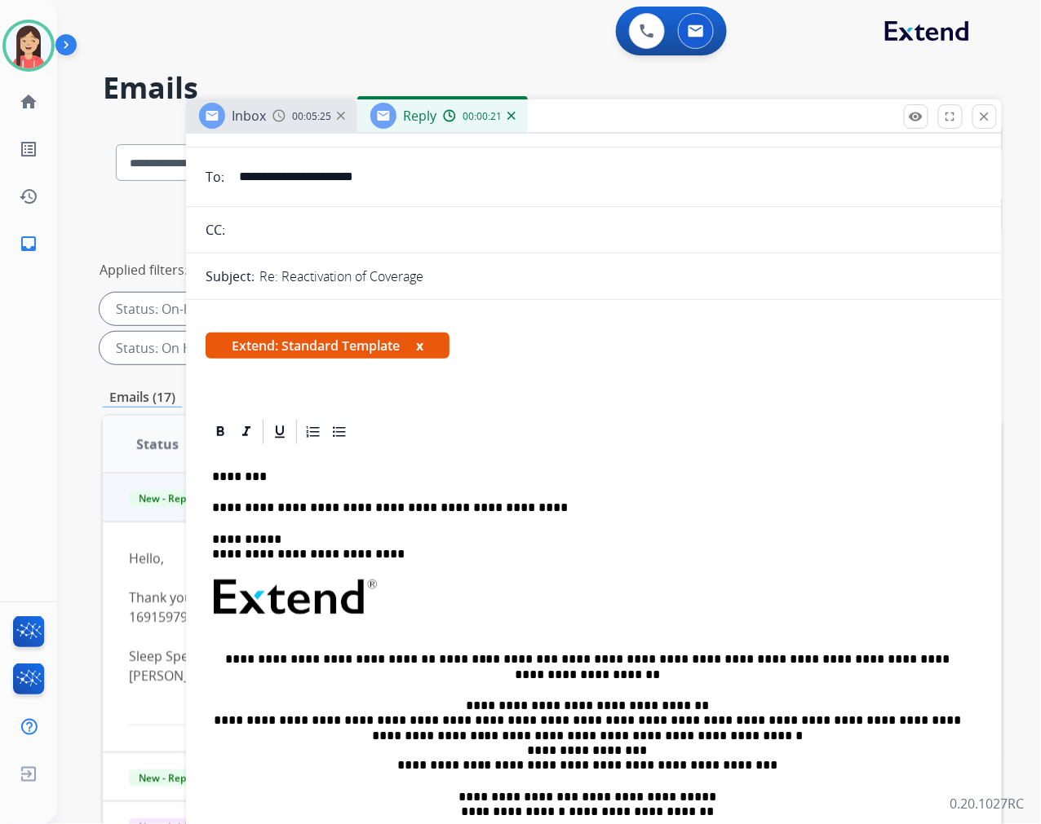
click at [548, 515] on p "**********" at bounding box center [587, 508] width 750 height 15
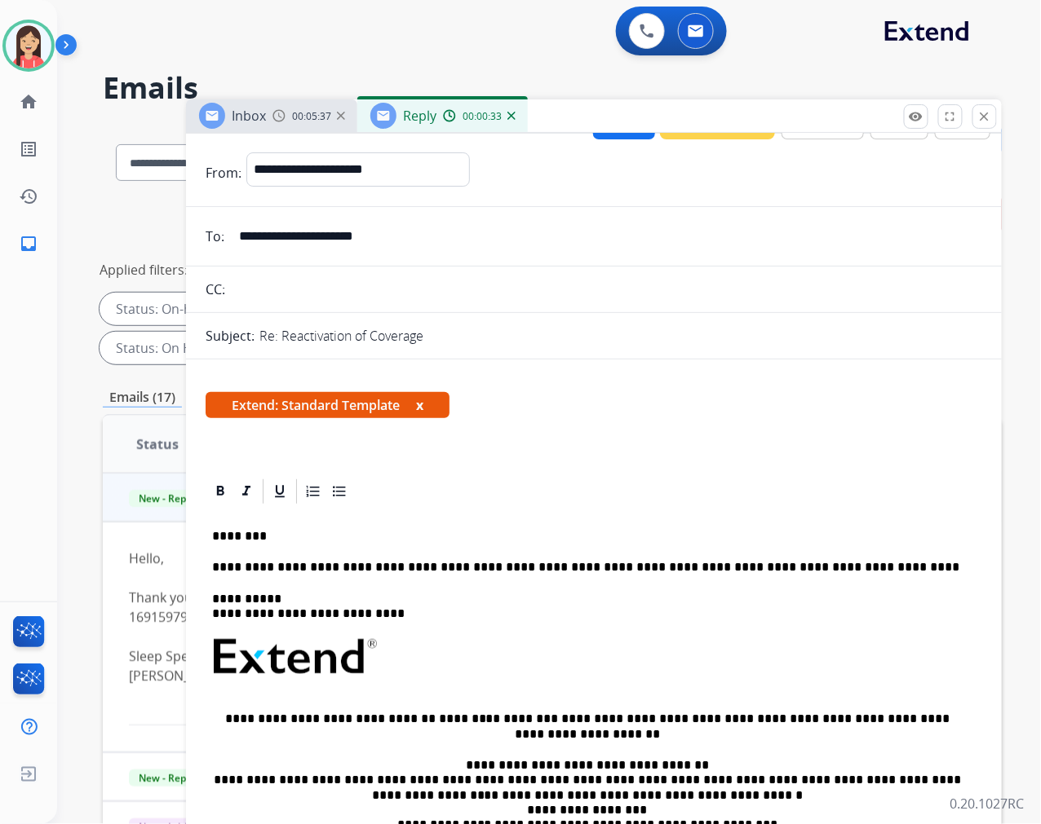
scroll to position [0, 0]
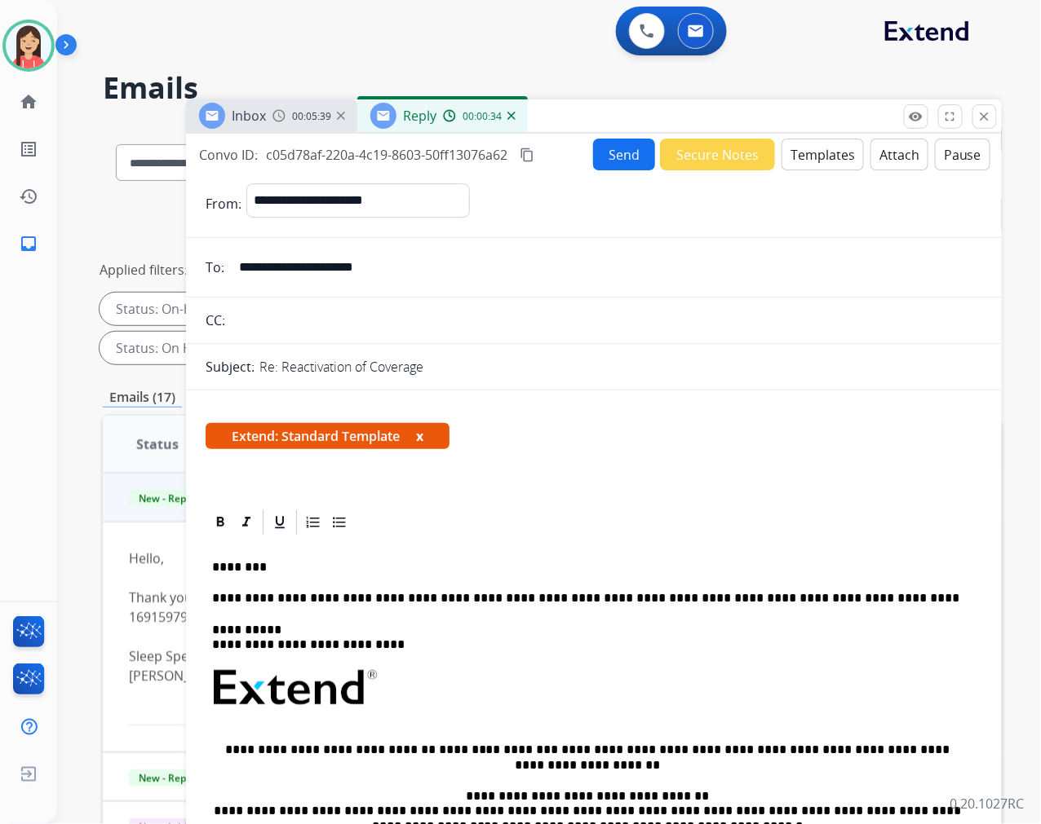
click at [616, 148] on button "Send" at bounding box center [624, 155] width 62 height 32
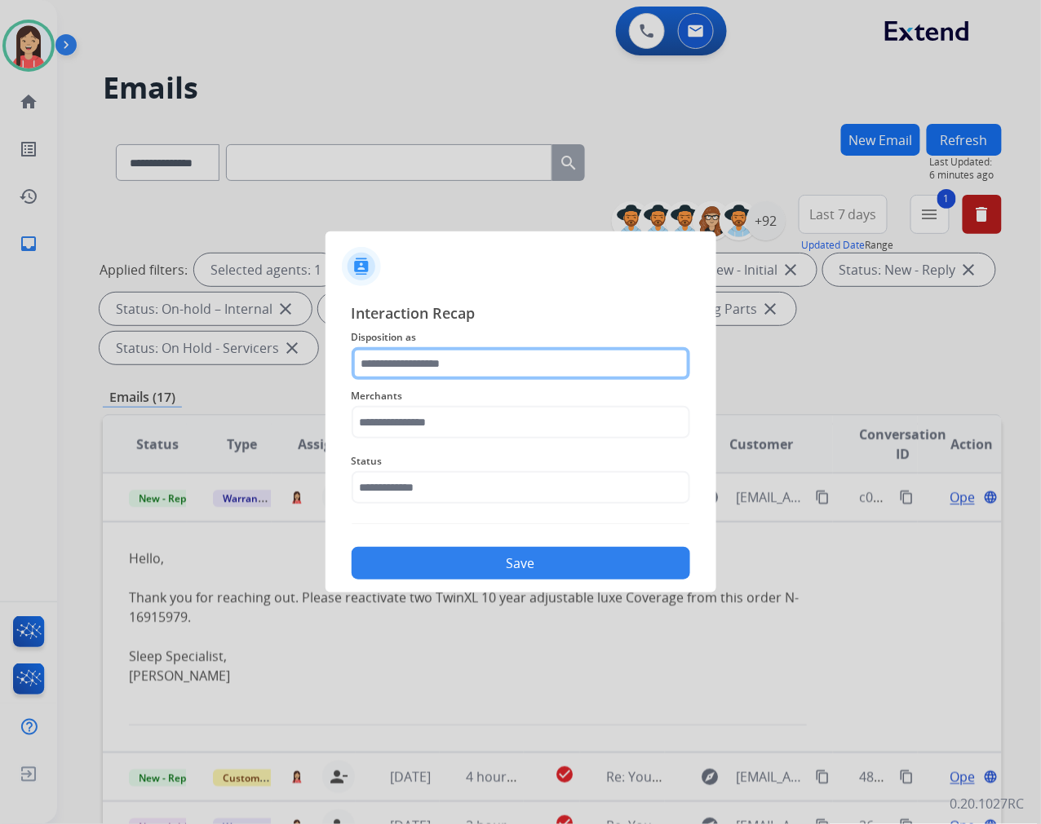
click at [414, 379] on div at bounding box center [520, 363] width 338 height 33
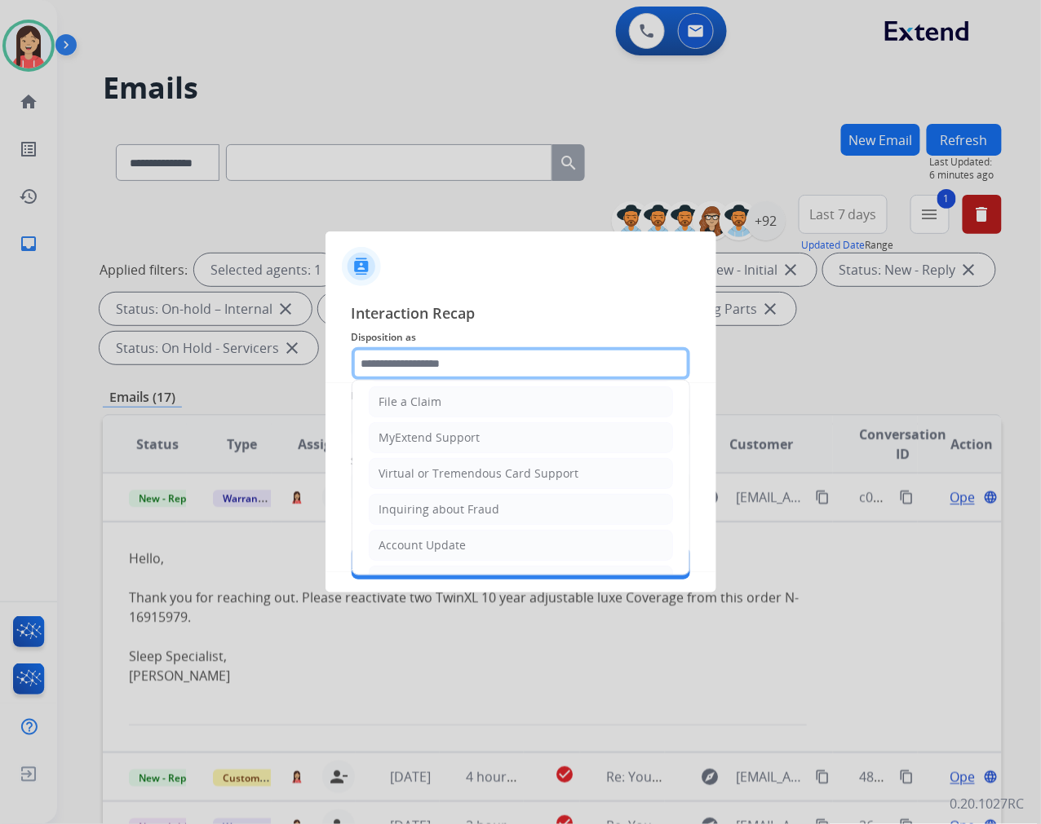
scroll to position [181, 0]
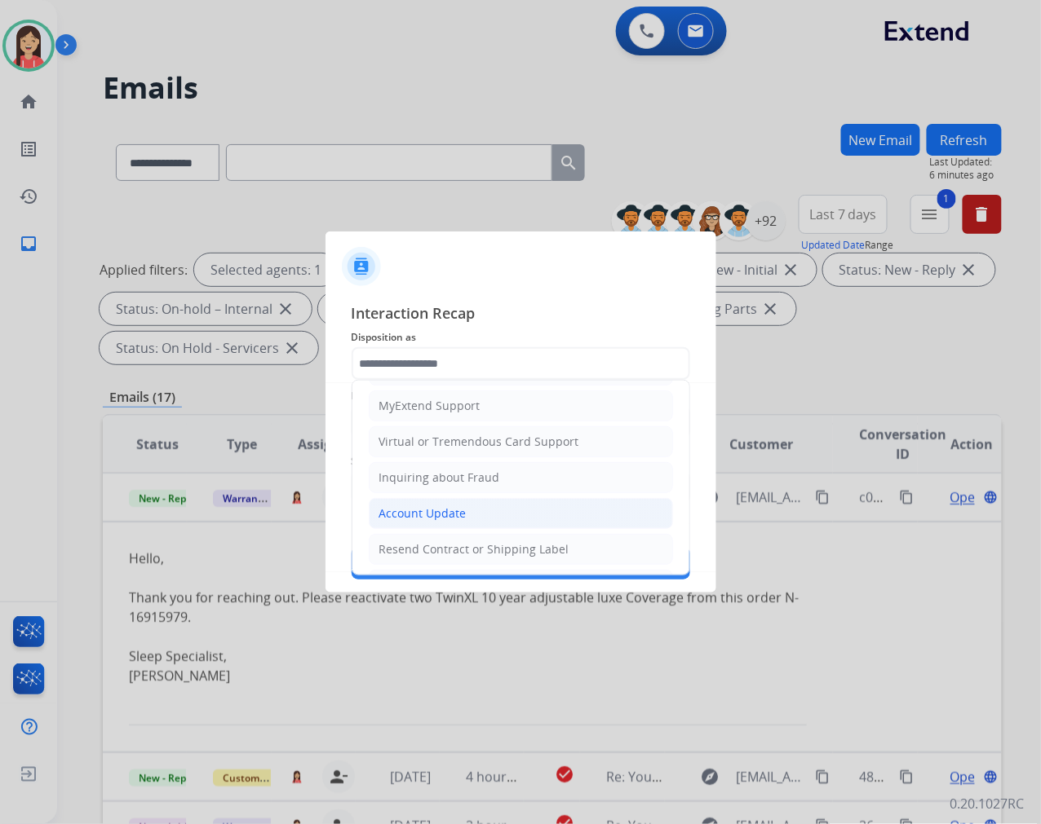
click at [424, 504] on li "Account Update" at bounding box center [521, 513] width 304 height 31
type input "**********"
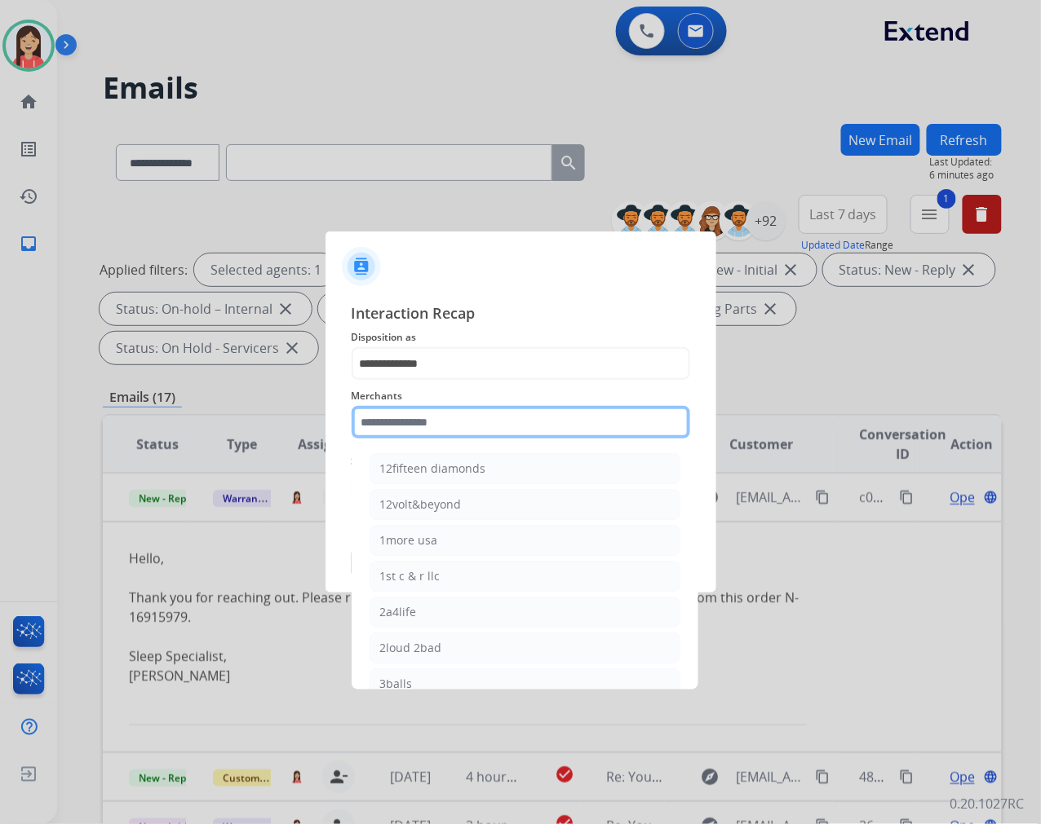
click at [457, 426] on input "text" at bounding box center [520, 422] width 338 height 33
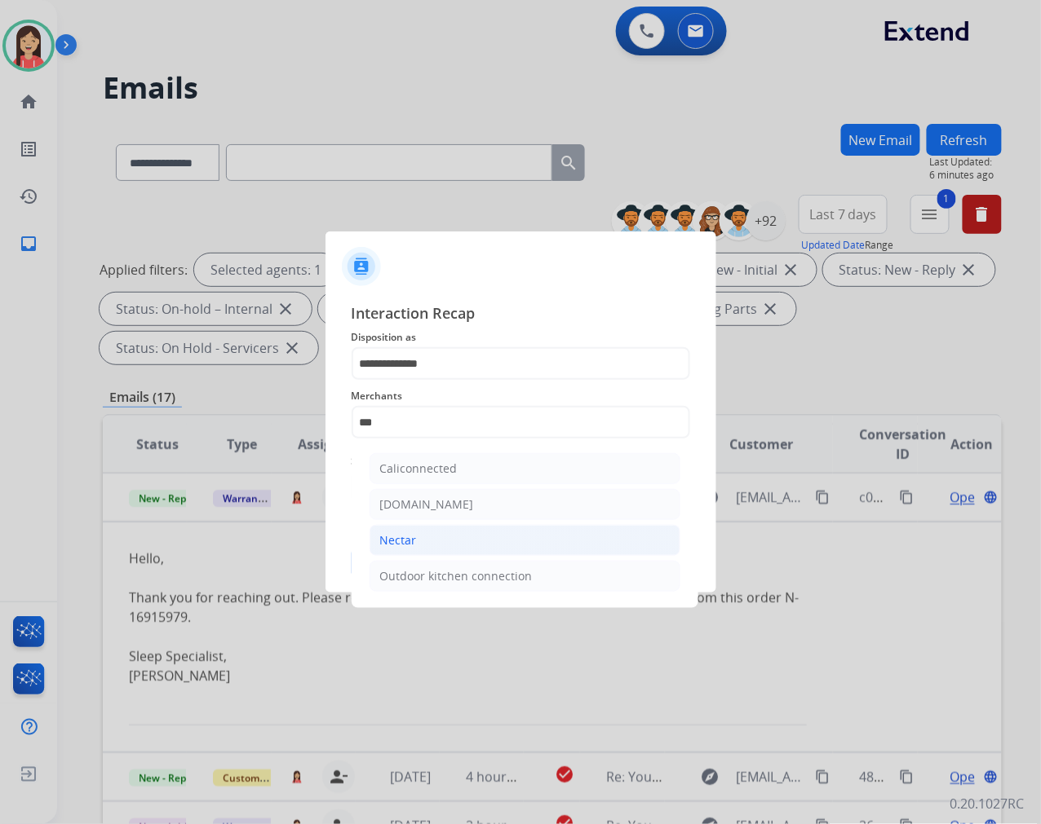
click at [424, 541] on li "Nectar" at bounding box center [524, 540] width 311 height 31
type input "******"
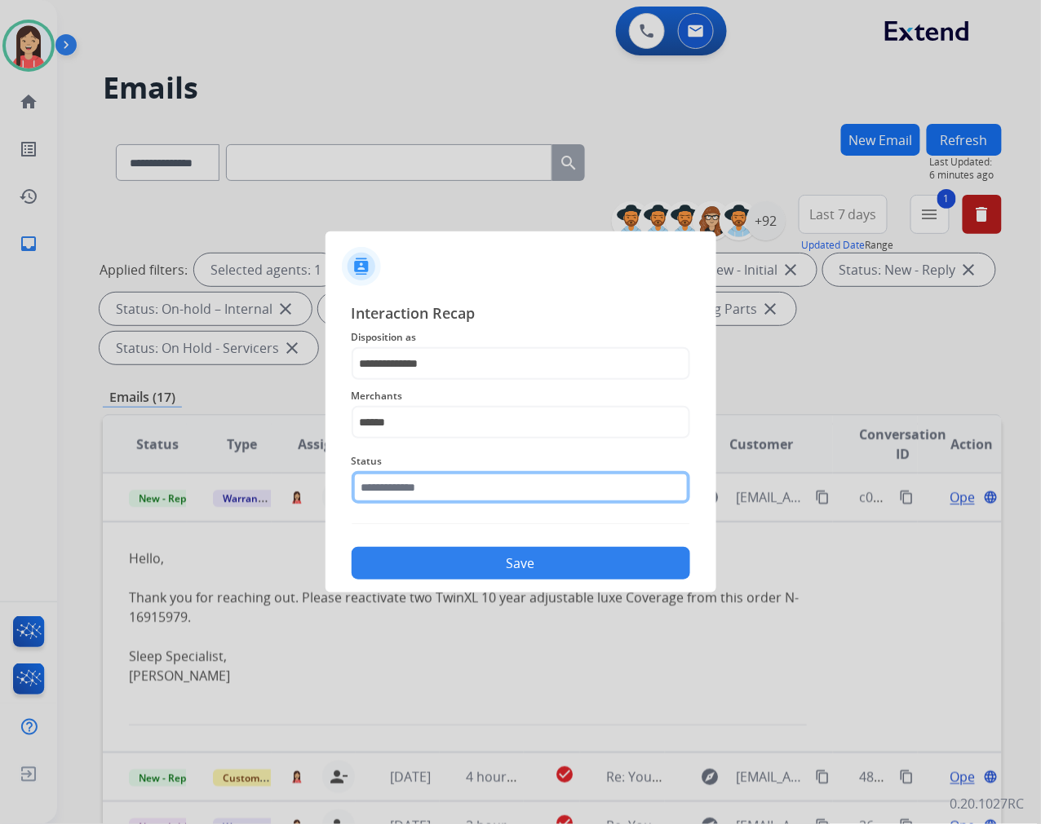
click at [437, 496] on input "text" at bounding box center [520, 487] width 338 height 33
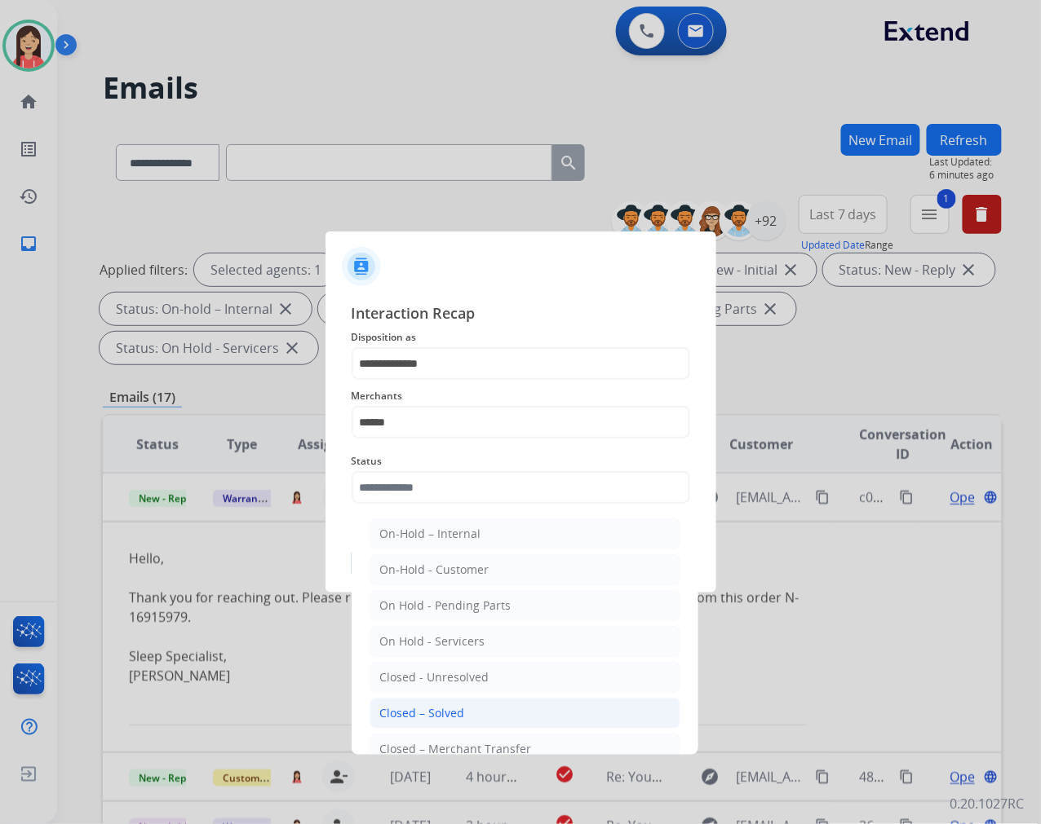
click at [453, 721] on div "Closed – Solved" at bounding box center [422, 713] width 85 height 16
type input "**********"
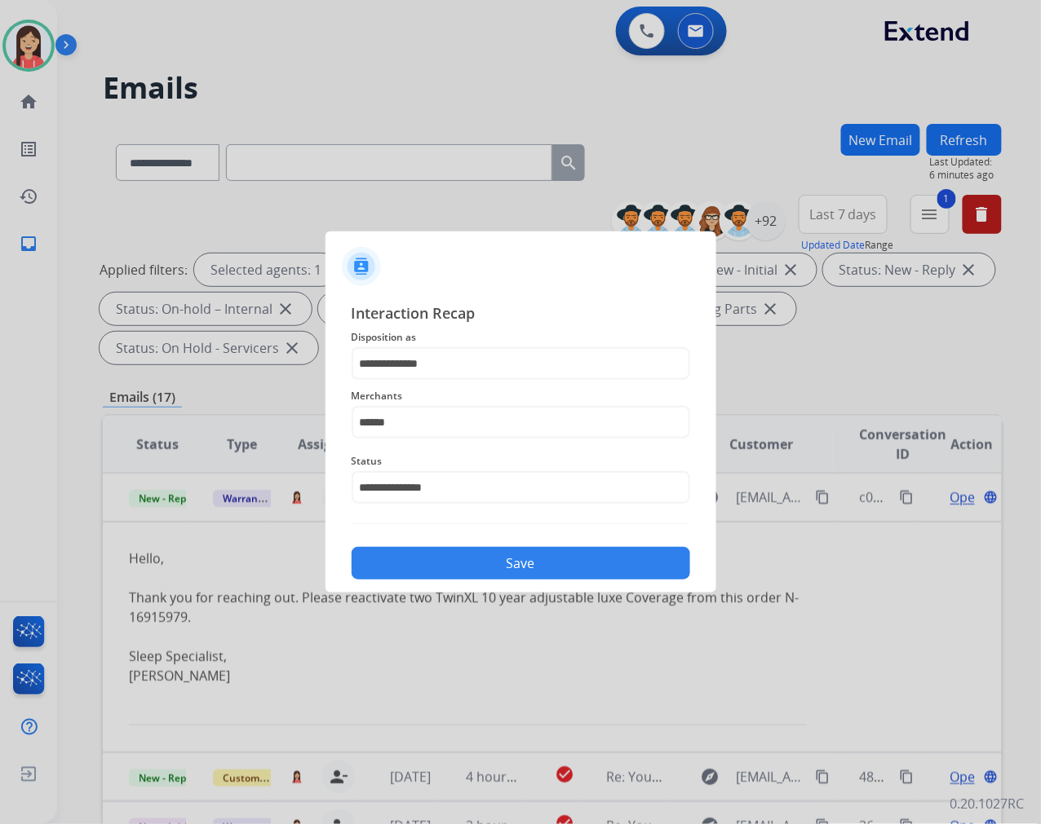
click at [480, 572] on button "Save" at bounding box center [520, 563] width 338 height 33
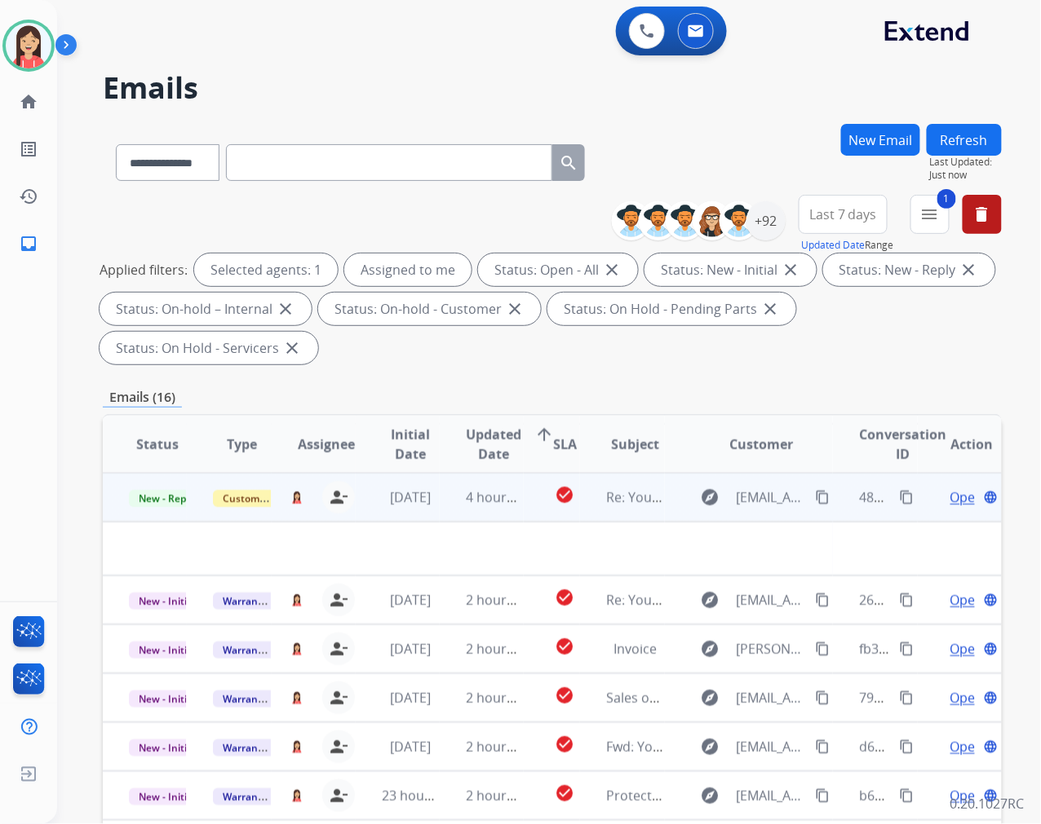
click at [483, 516] on td "4 hours ago" at bounding box center [482, 497] width 84 height 49
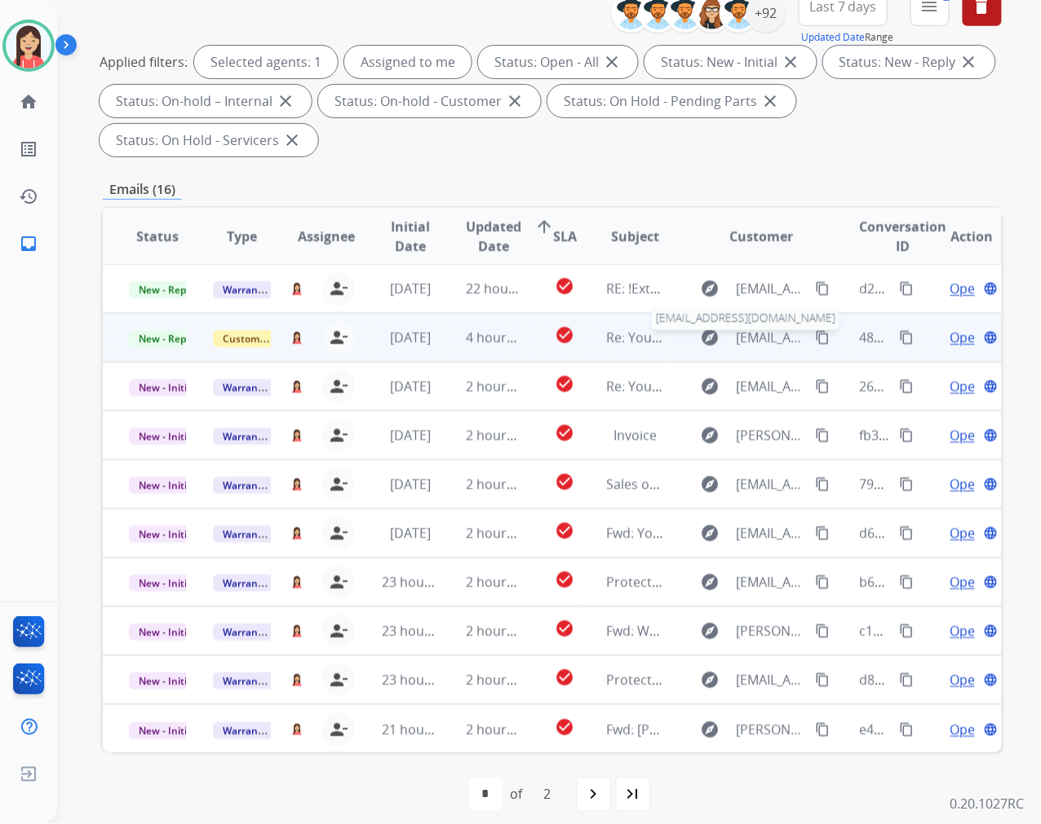
scroll to position [221, 0]
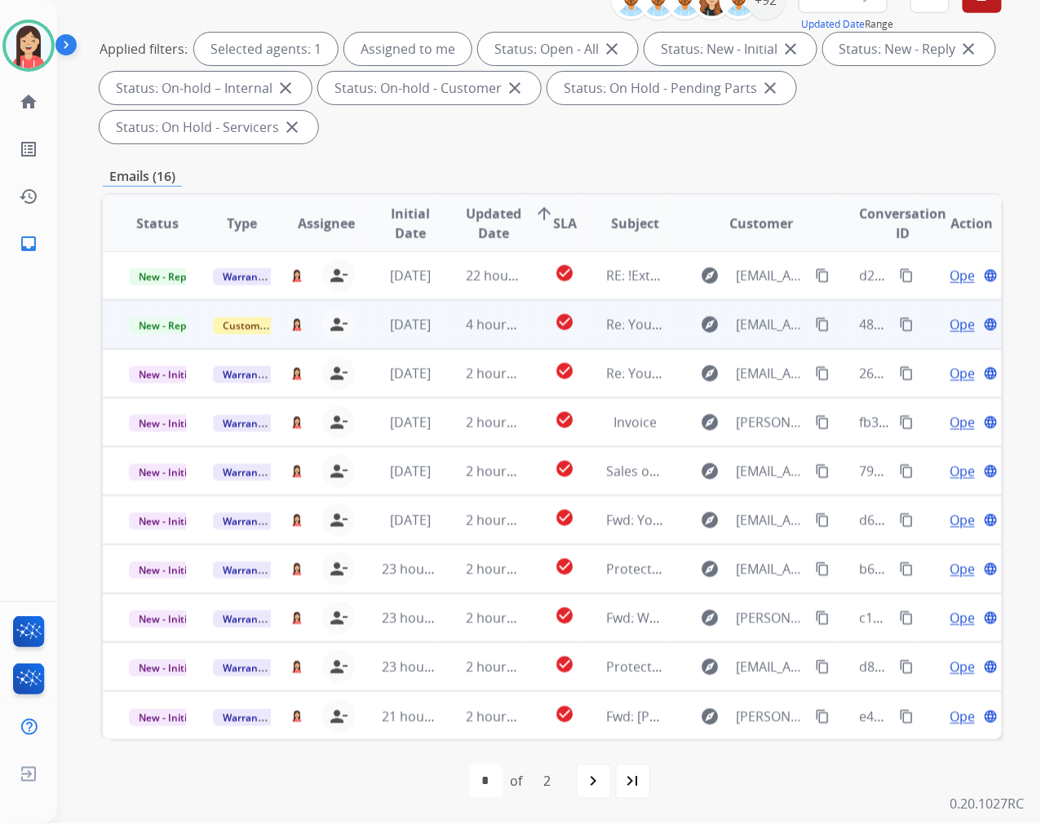
click at [422, 334] on td "[DATE]" at bounding box center [398, 324] width 84 height 49
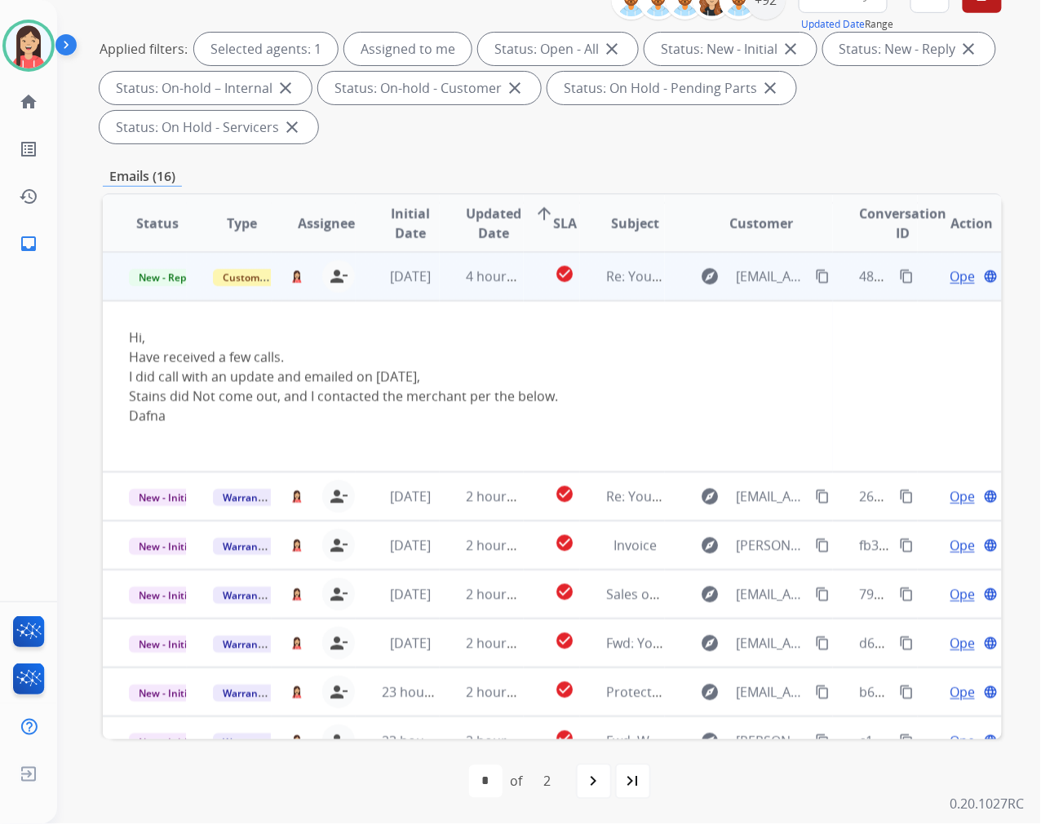
scroll to position [0, 0]
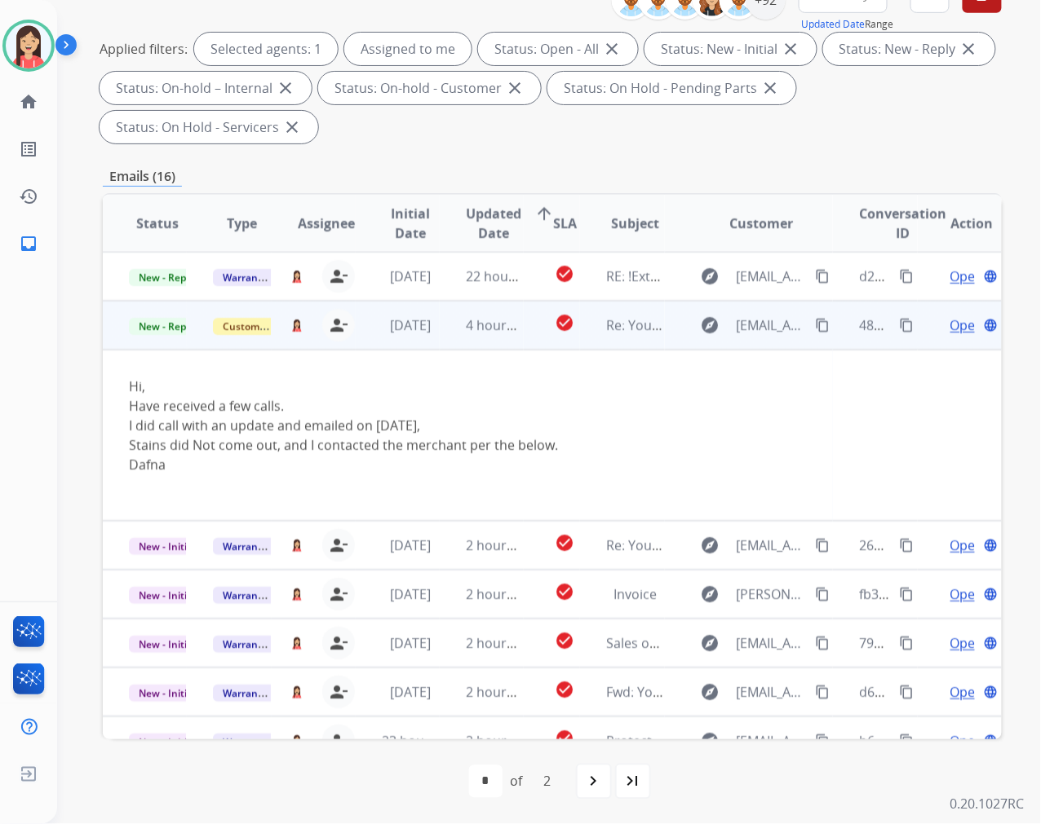
click at [951, 326] on span "Open" at bounding box center [966, 326] width 33 height 20
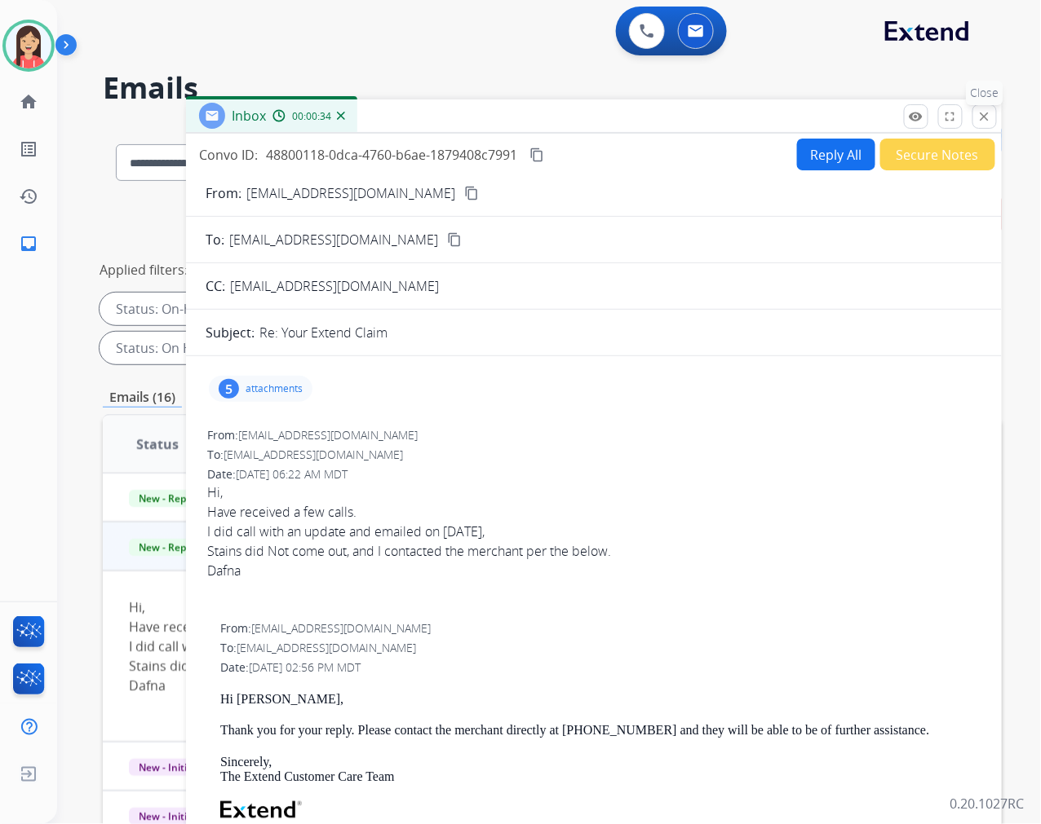
click at [992, 110] on button "close Close" at bounding box center [984, 116] width 24 height 24
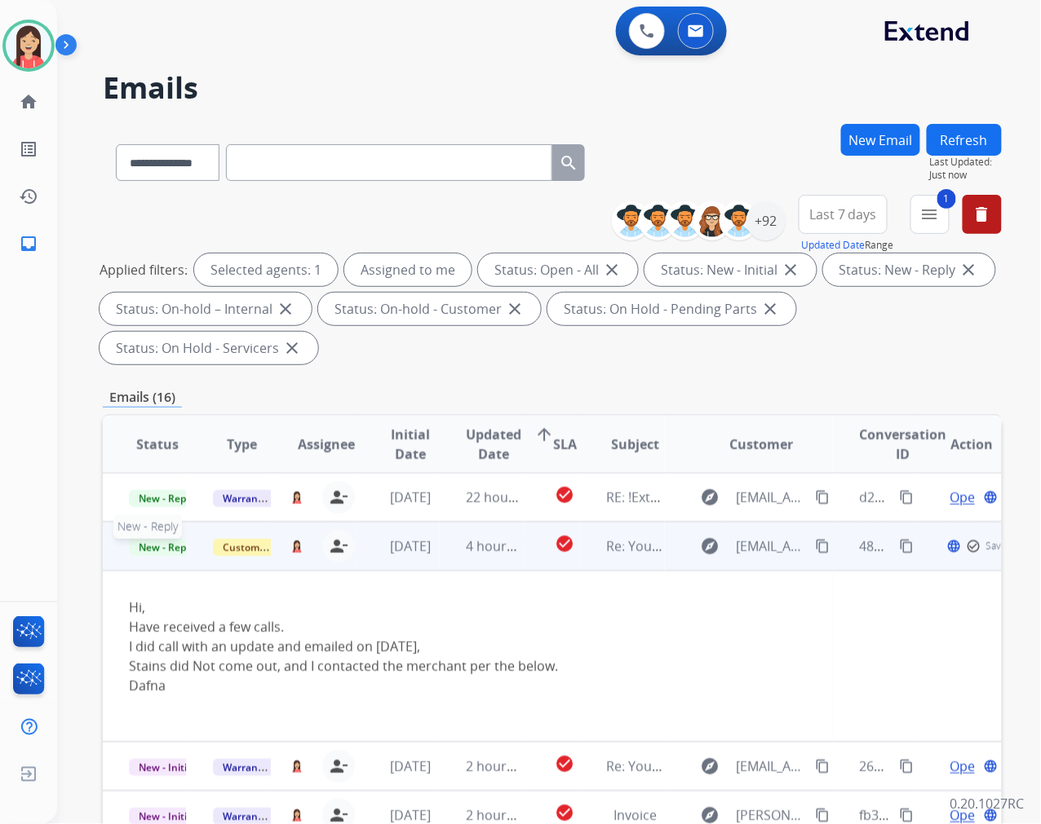
click at [173, 540] on span "New - Reply" at bounding box center [166, 547] width 74 height 17
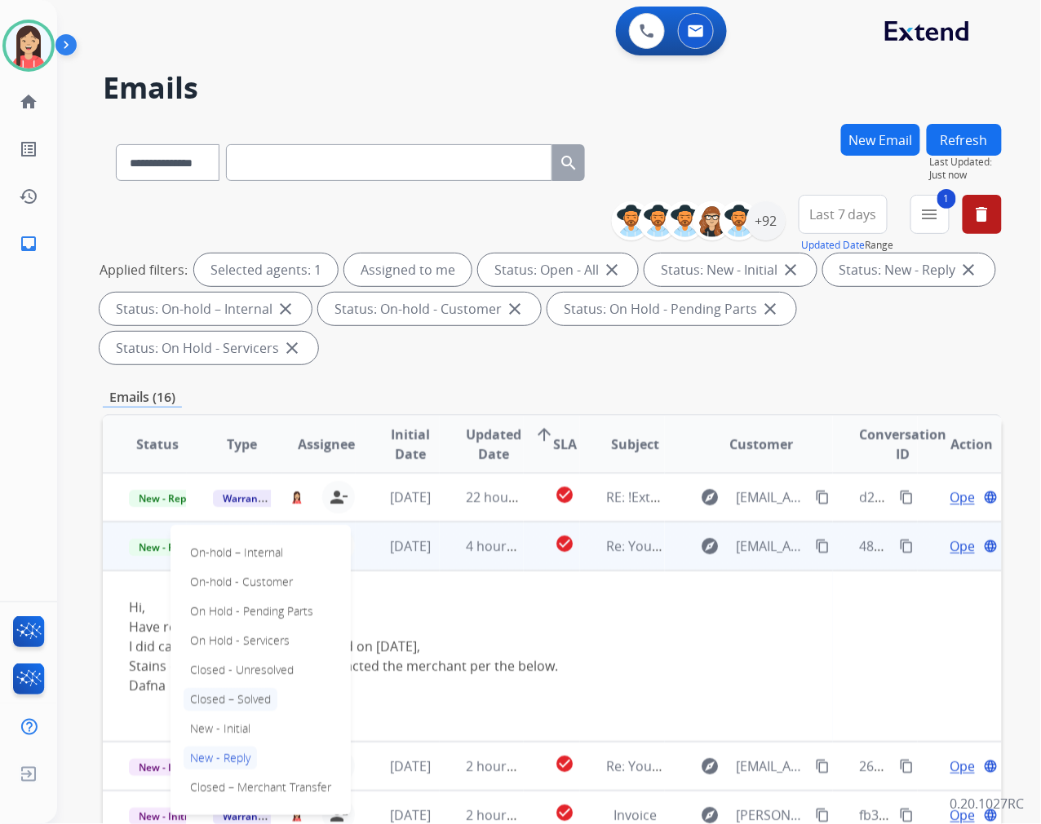
click at [241, 700] on p "Closed – Solved" at bounding box center [230, 699] width 94 height 23
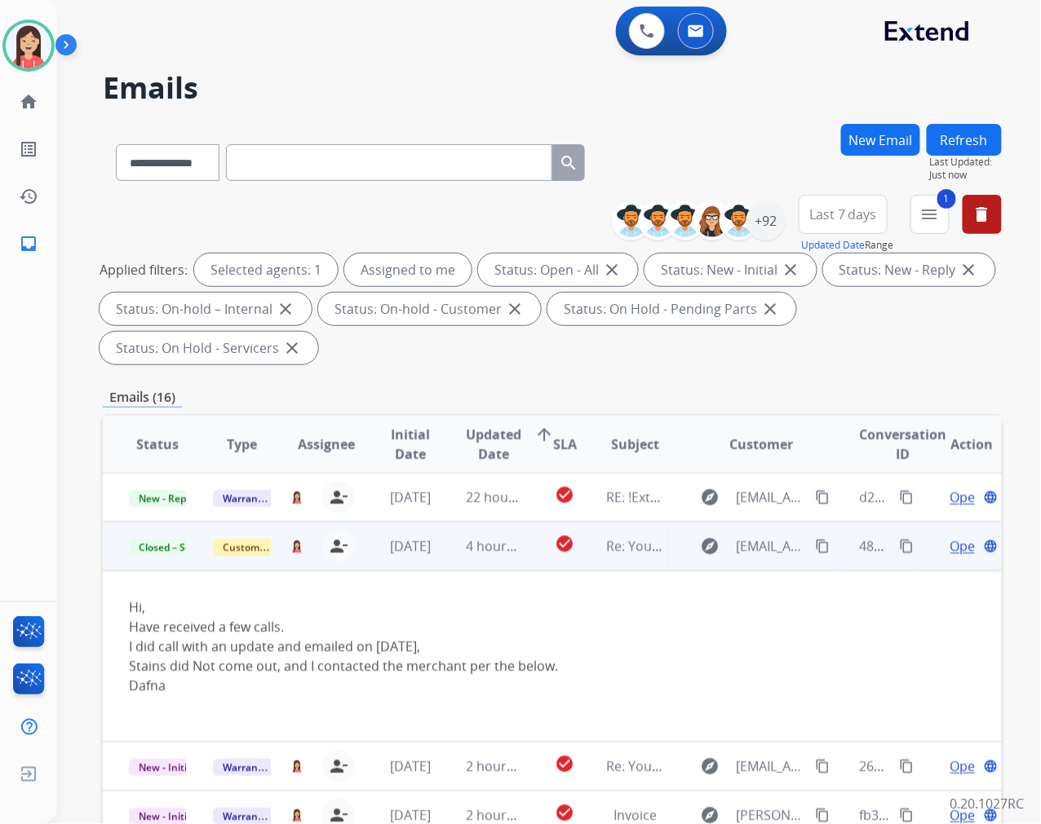
click at [504, 561] on td "4 hours ago" at bounding box center [482, 546] width 84 height 49
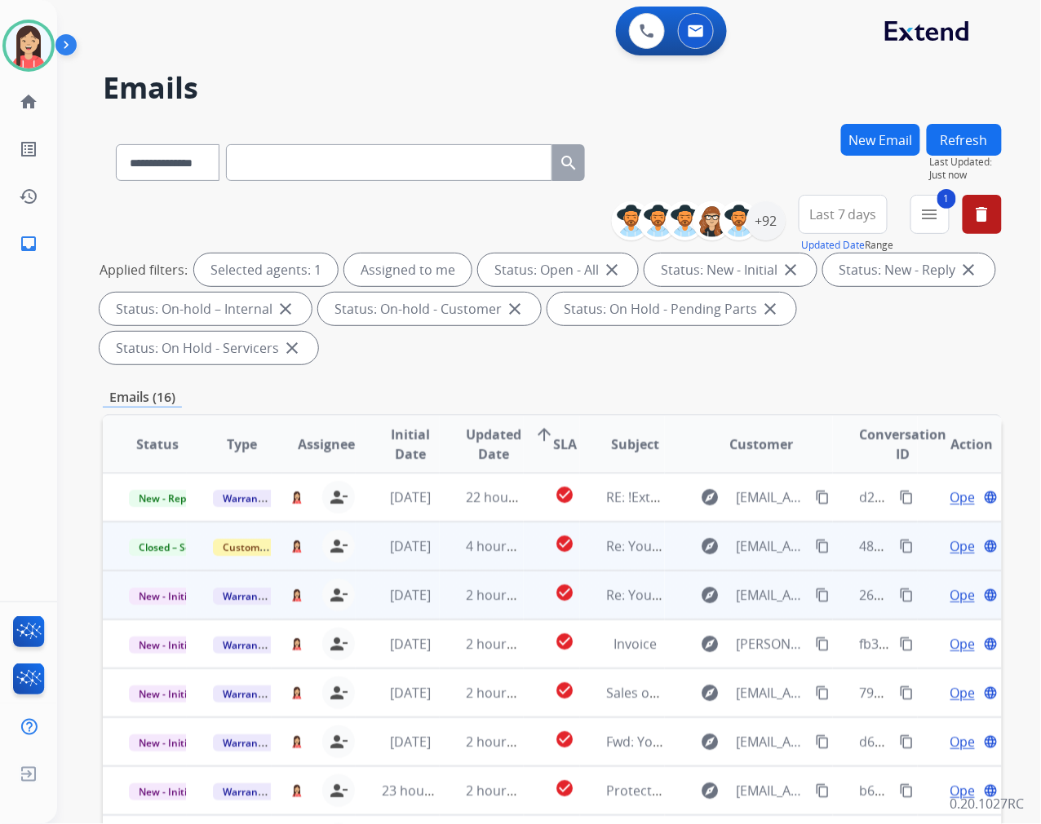
click at [440, 604] on td "2 hours ago" at bounding box center [482, 595] width 84 height 49
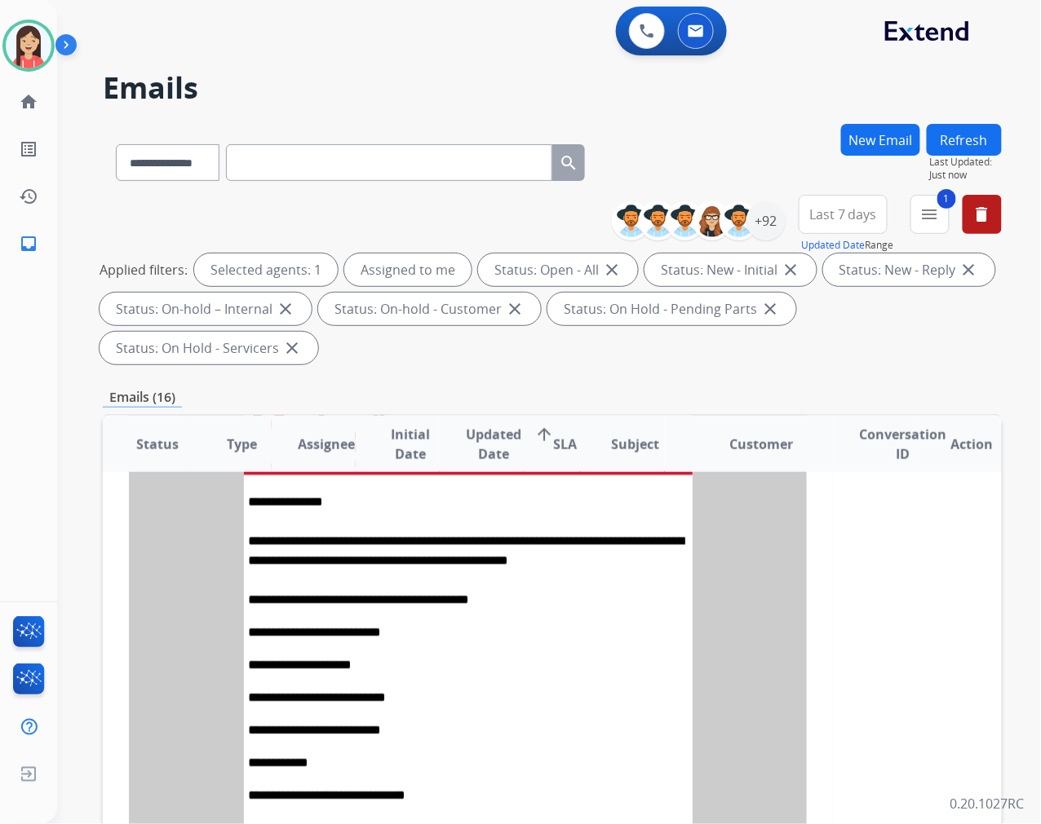
scroll to position [279, 0]
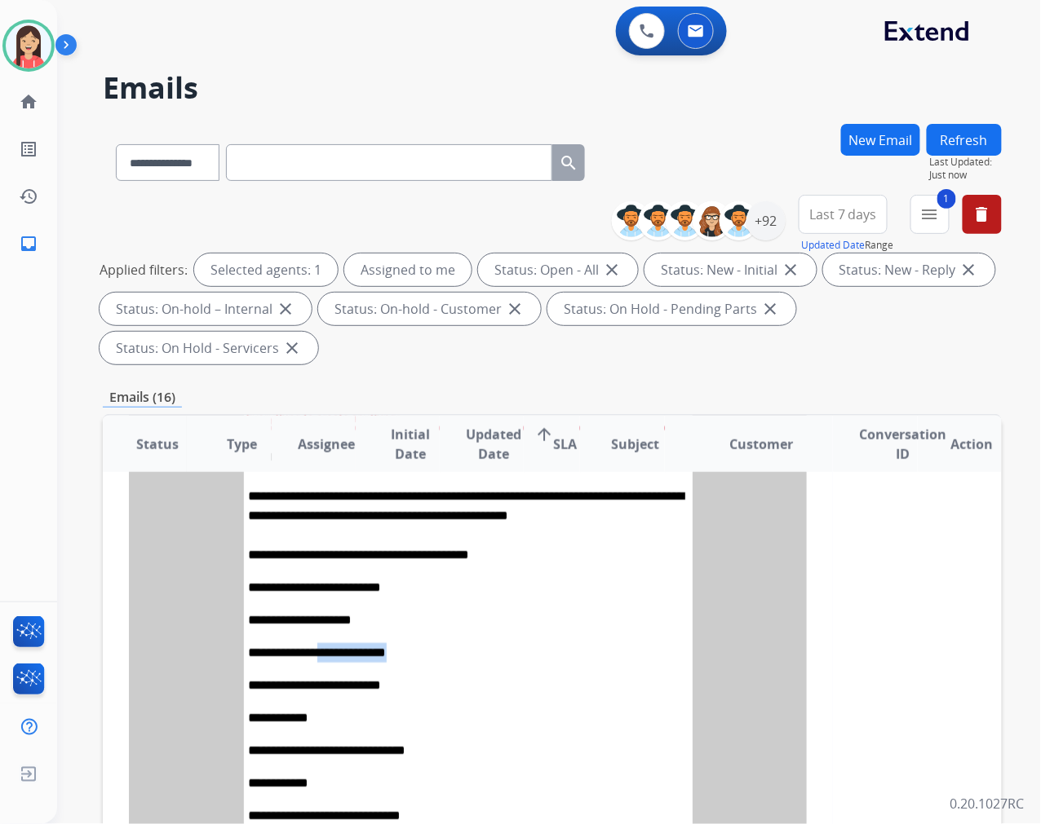
drag, startPoint x: 435, startPoint y: 642, endPoint x: 343, endPoint y: 646, distance: 93.1
click at [343, 646] on p "**********" at bounding box center [468, 653] width 440 height 20
copy link "**********"
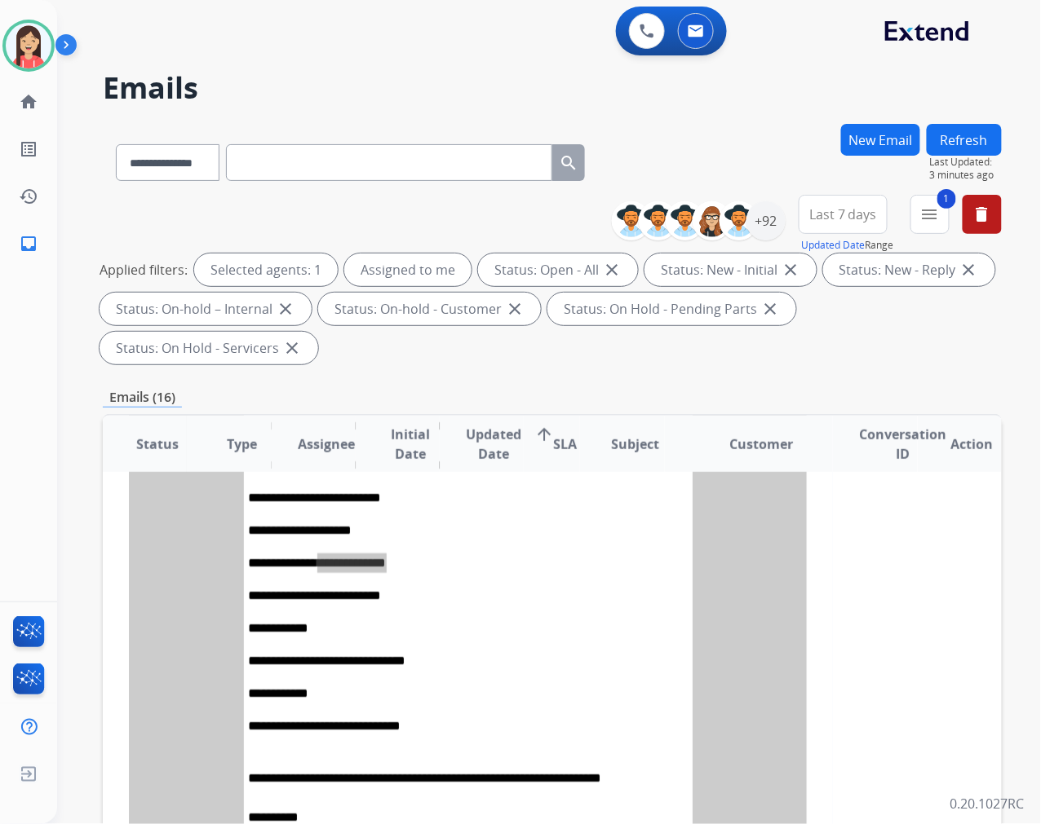
scroll to position [369, 0]
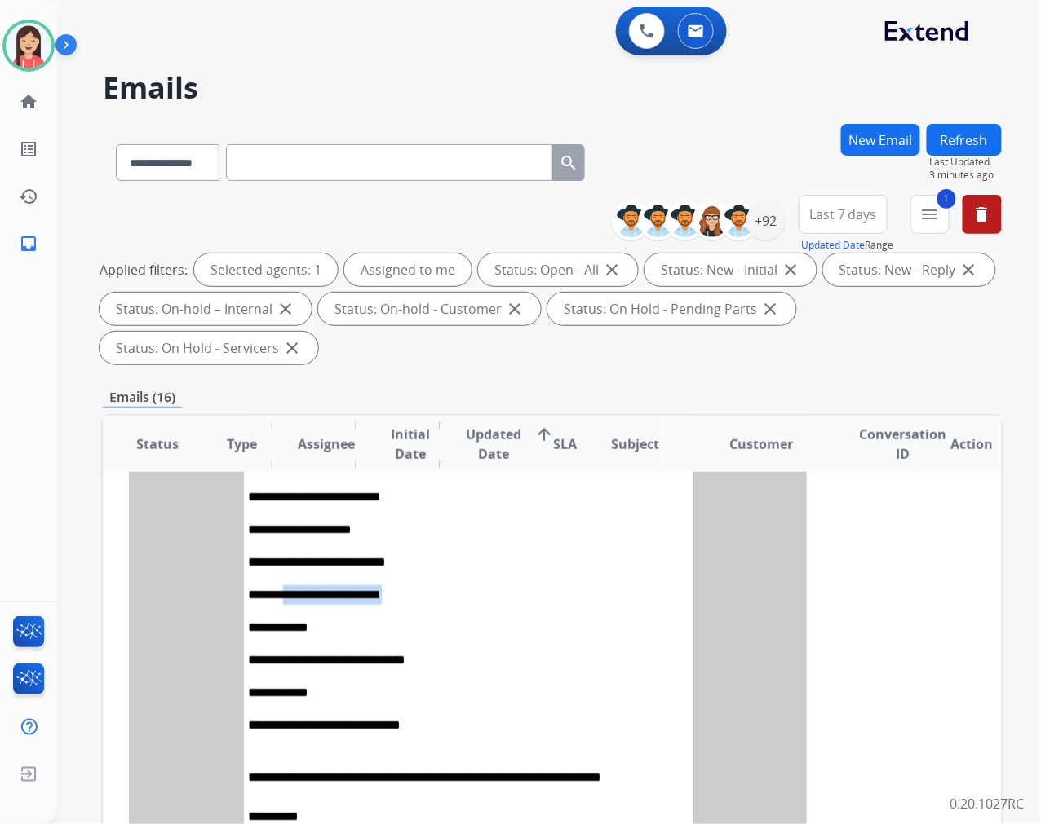
drag, startPoint x: 435, startPoint y: 597, endPoint x: 286, endPoint y: 588, distance: 148.7
click at [286, 588] on p "**********" at bounding box center [468, 596] width 440 height 20
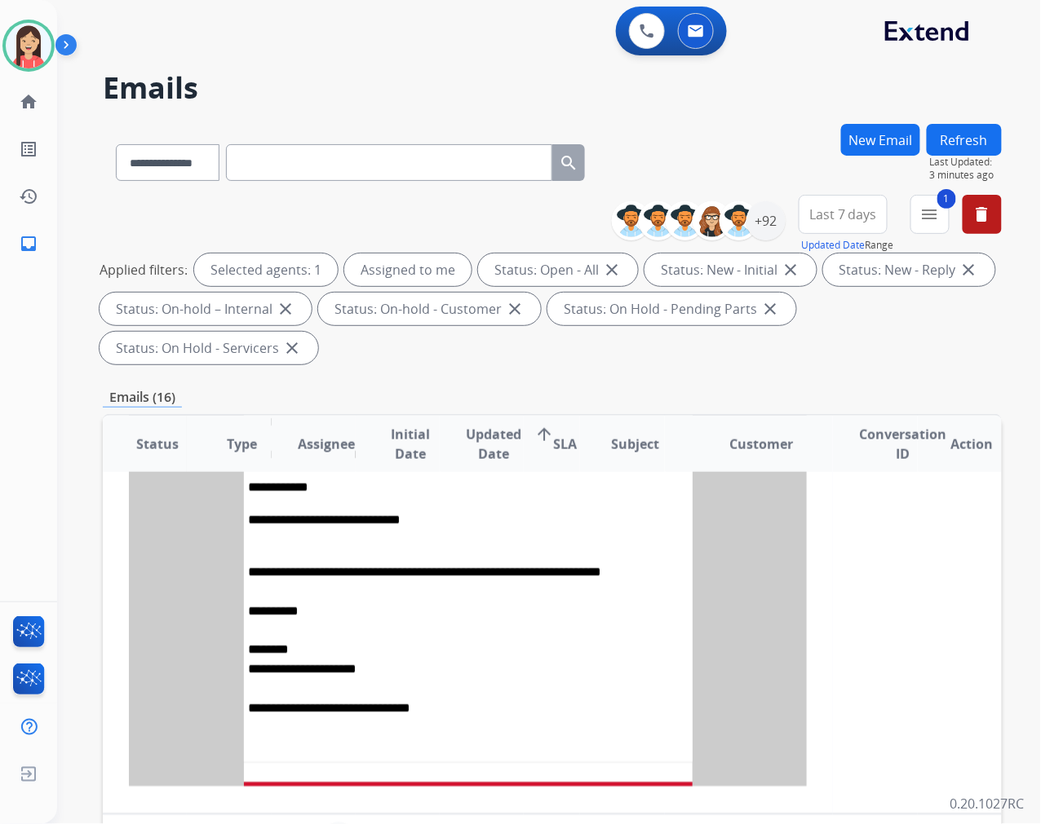
scroll to position [641, 0]
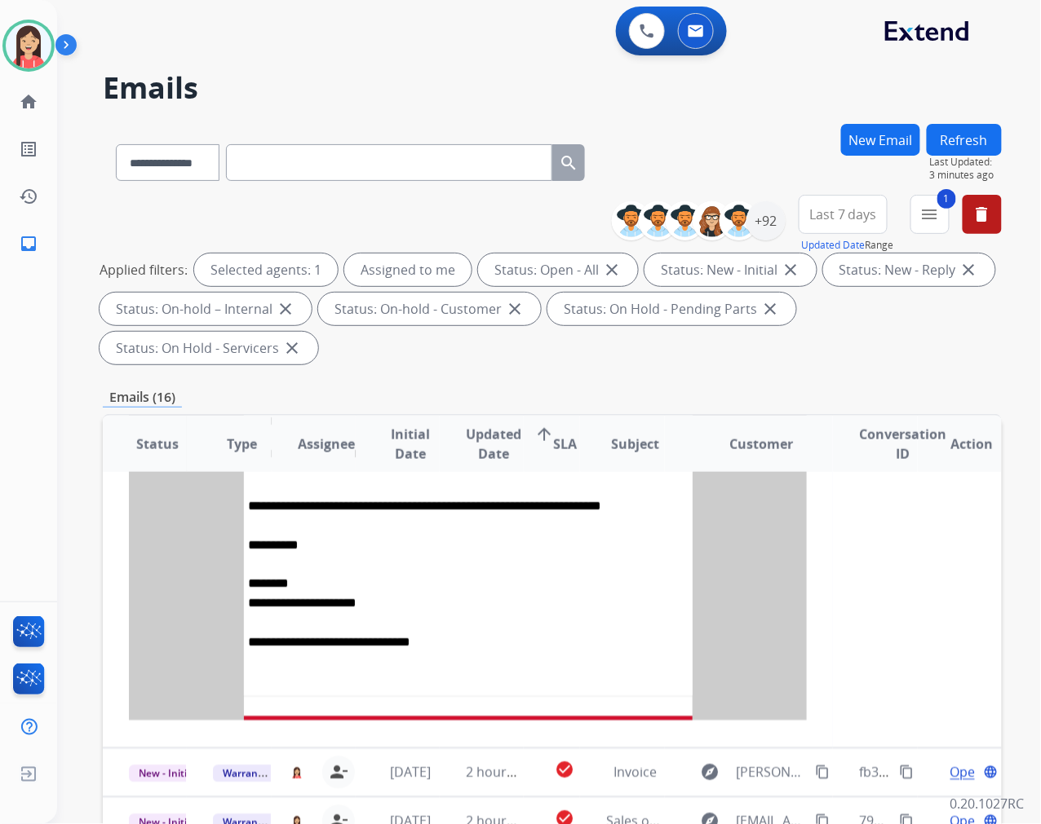
click at [625, 634] on div "**********" at bounding box center [468, 644] width 440 height 20
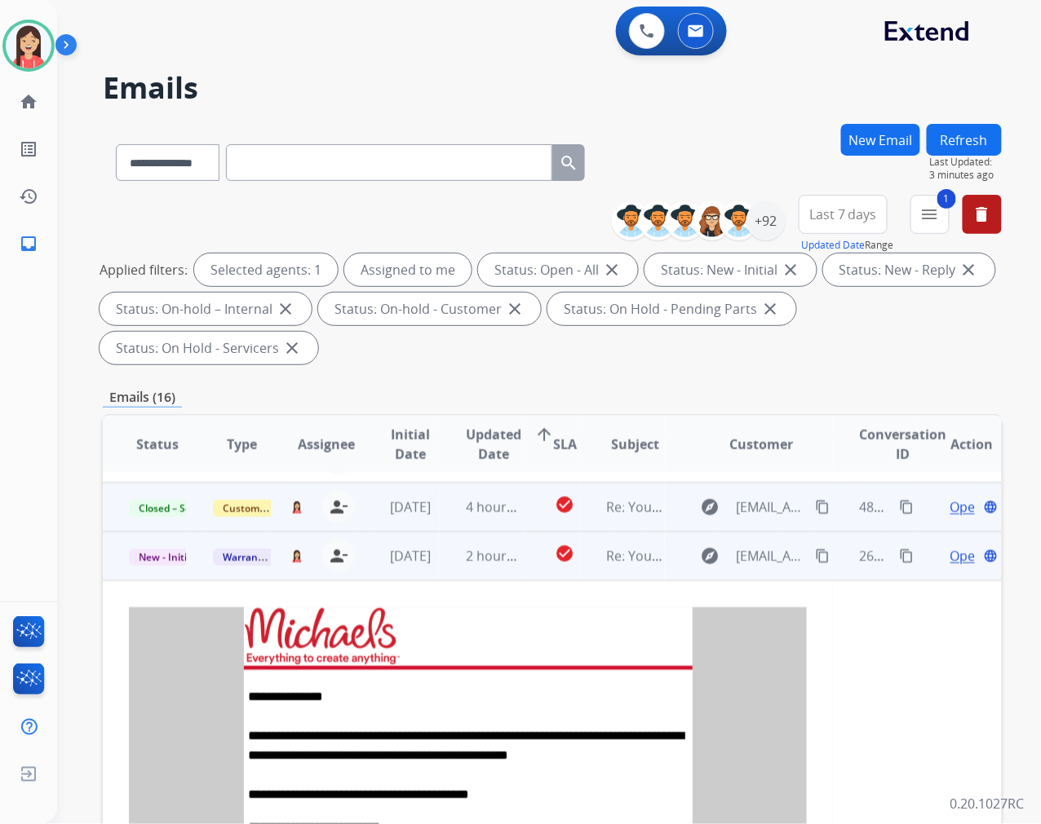
scroll to position [7, 0]
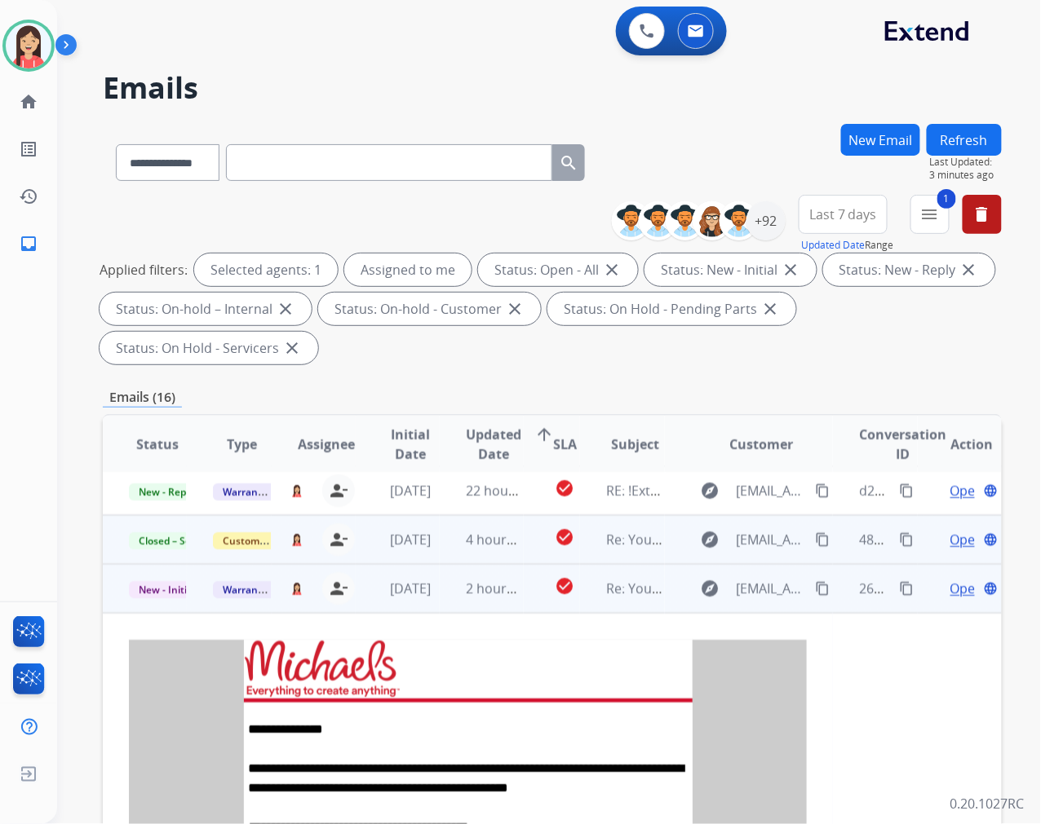
click at [950, 592] on span "Open" at bounding box center [966, 589] width 33 height 20
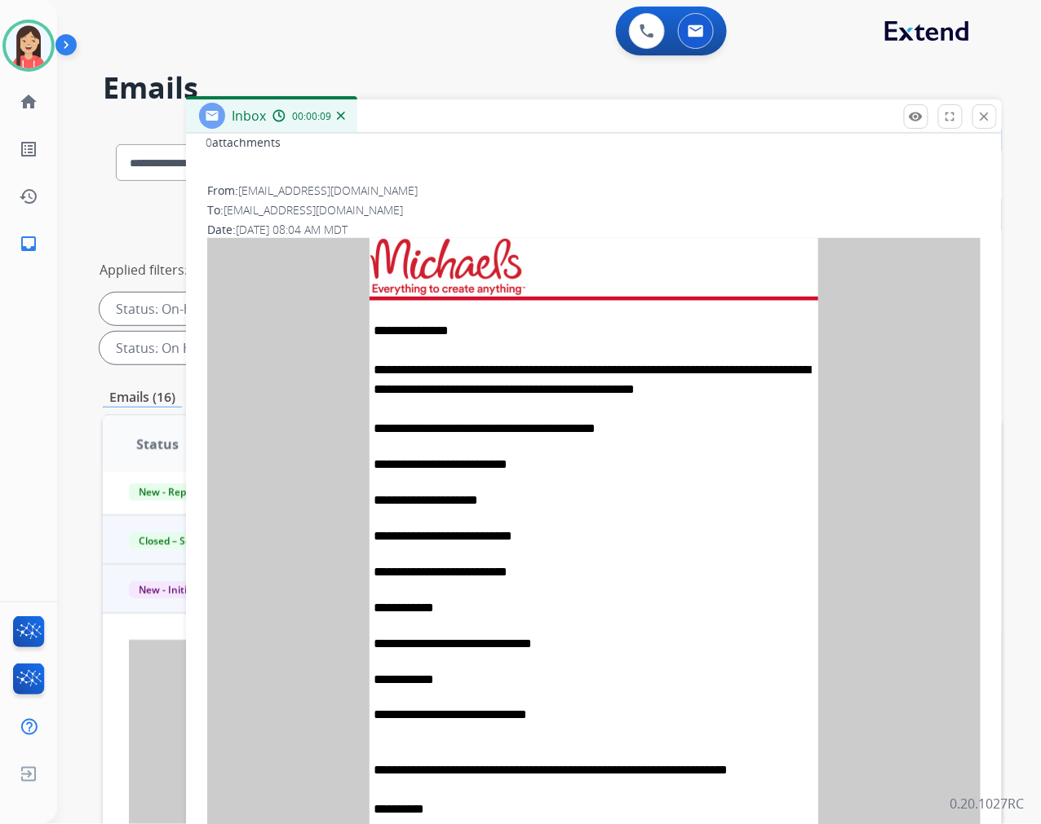
scroll to position [0, 0]
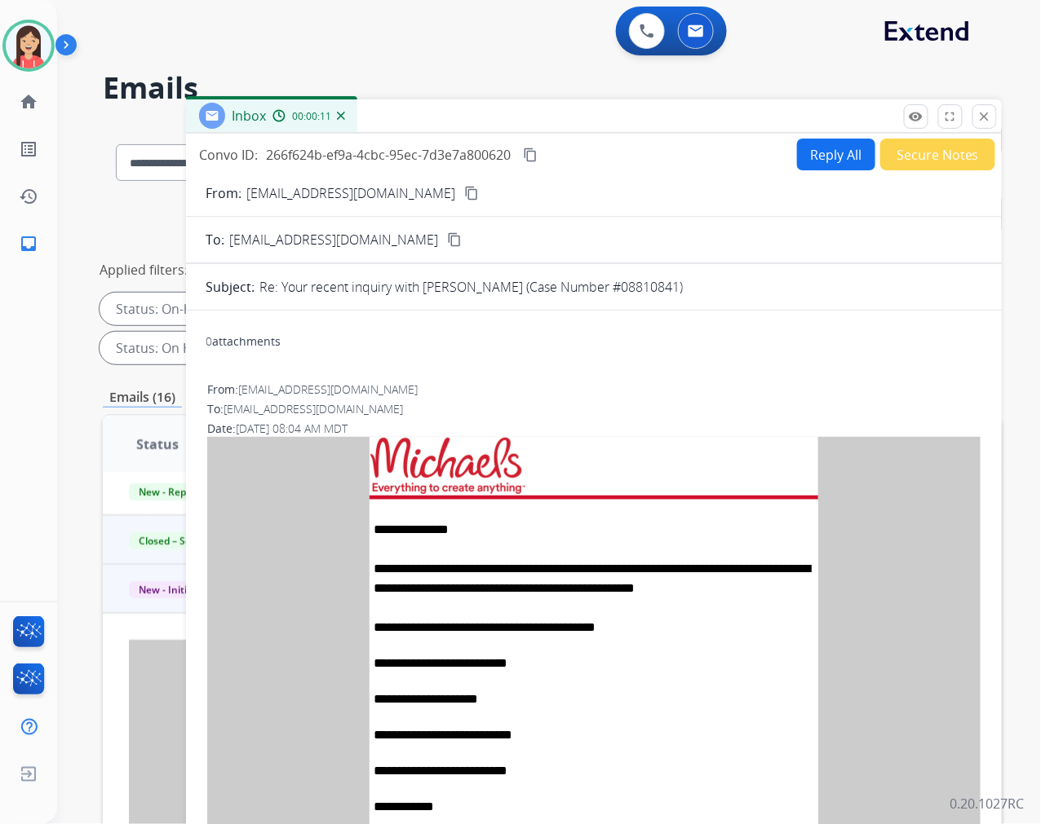
click at [842, 152] on button "Reply All" at bounding box center [836, 155] width 78 height 32
select select "**********"
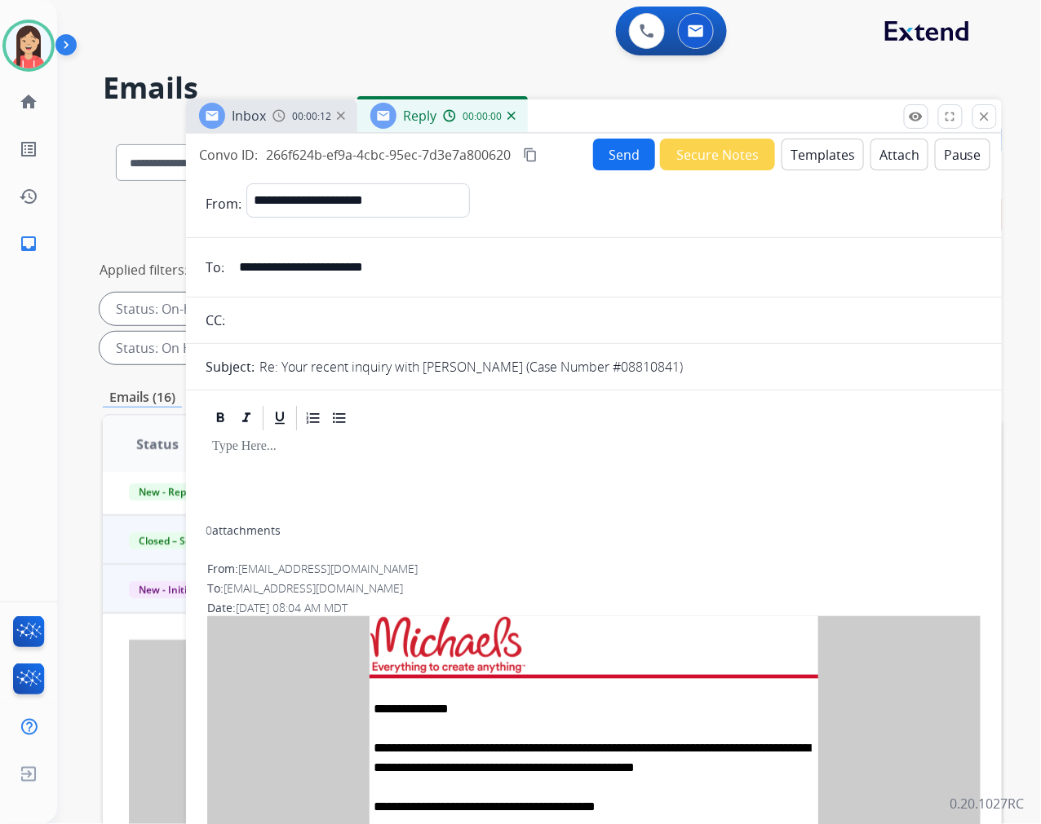
click at [820, 149] on button "Templates" at bounding box center [822, 155] width 82 height 32
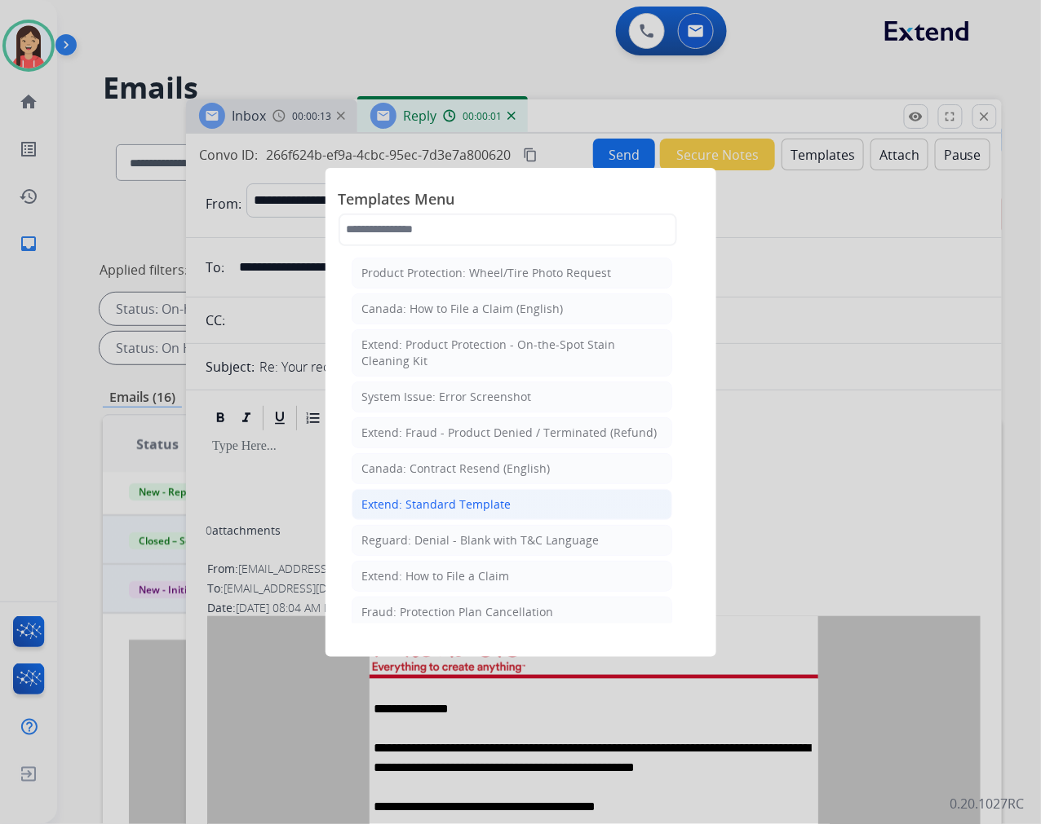
click at [493, 501] on div "Extend: Standard Template" at bounding box center [436, 505] width 149 height 16
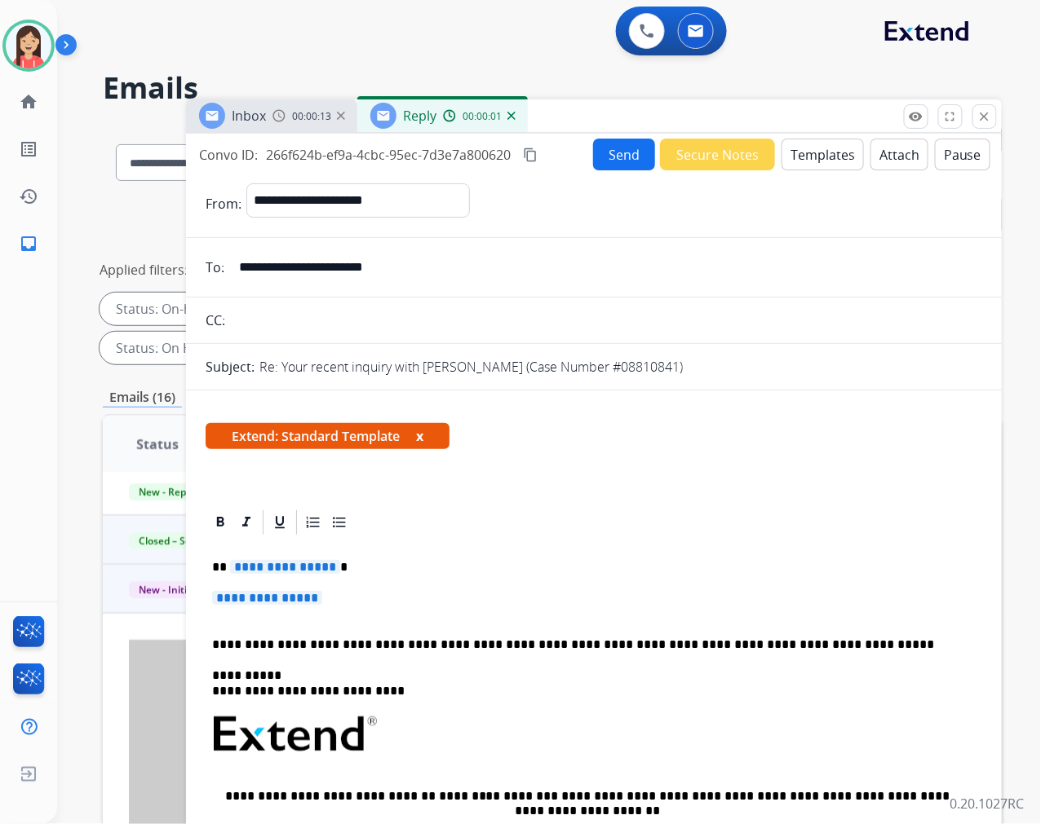
scroll to position [91, 0]
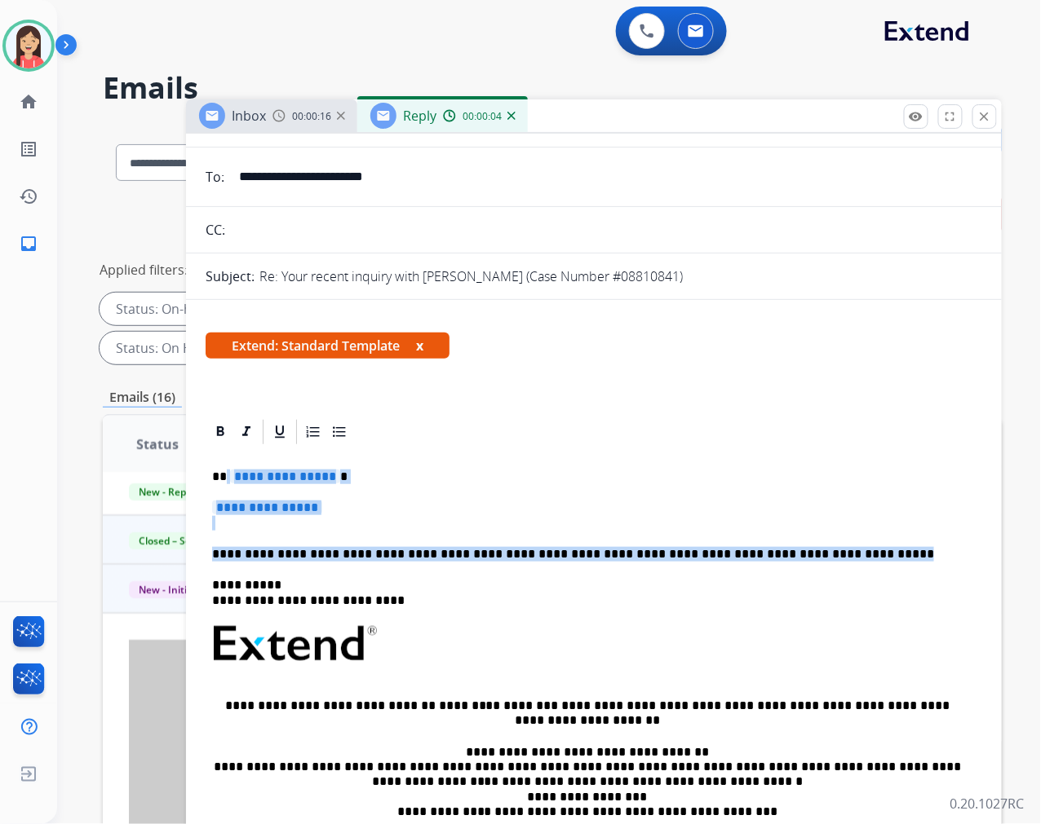
drag, startPoint x: 224, startPoint y: 475, endPoint x: 821, endPoint y: 551, distance: 601.8
click at [821, 551] on div "**********" at bounding box center [594, 692] width 776 height 491
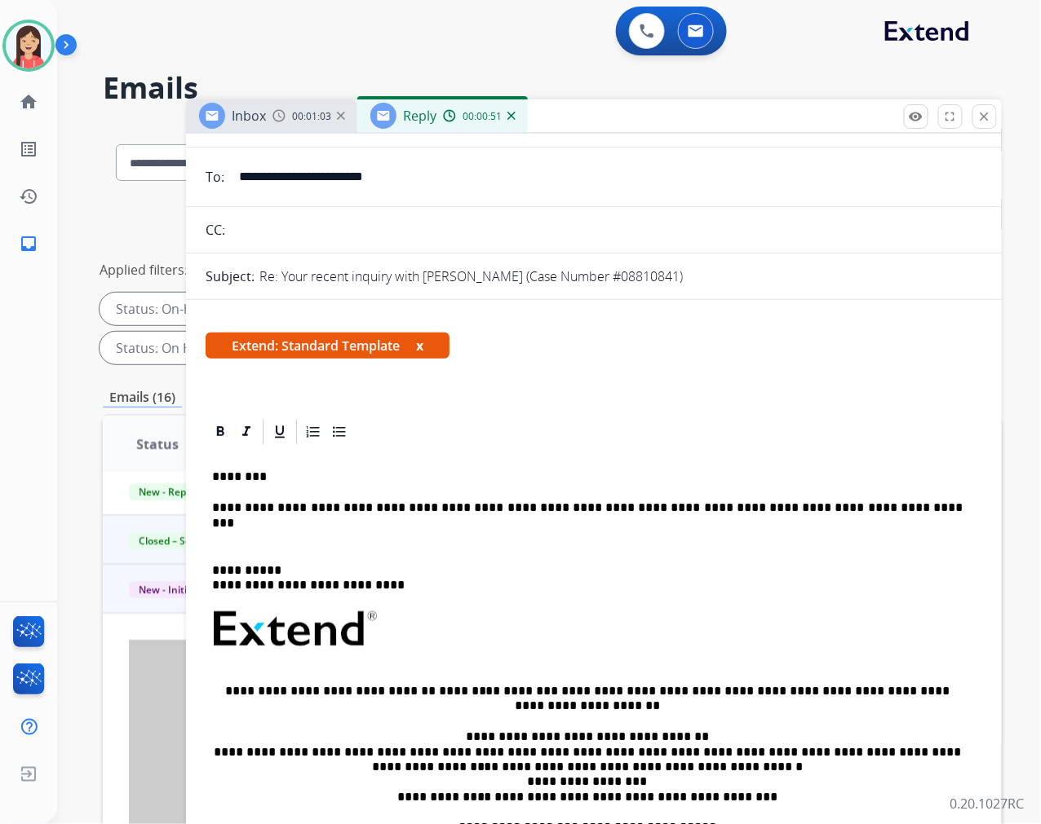
click at [221, 526] on div "**********" at bounding box center [594, 685] width 776 height 476
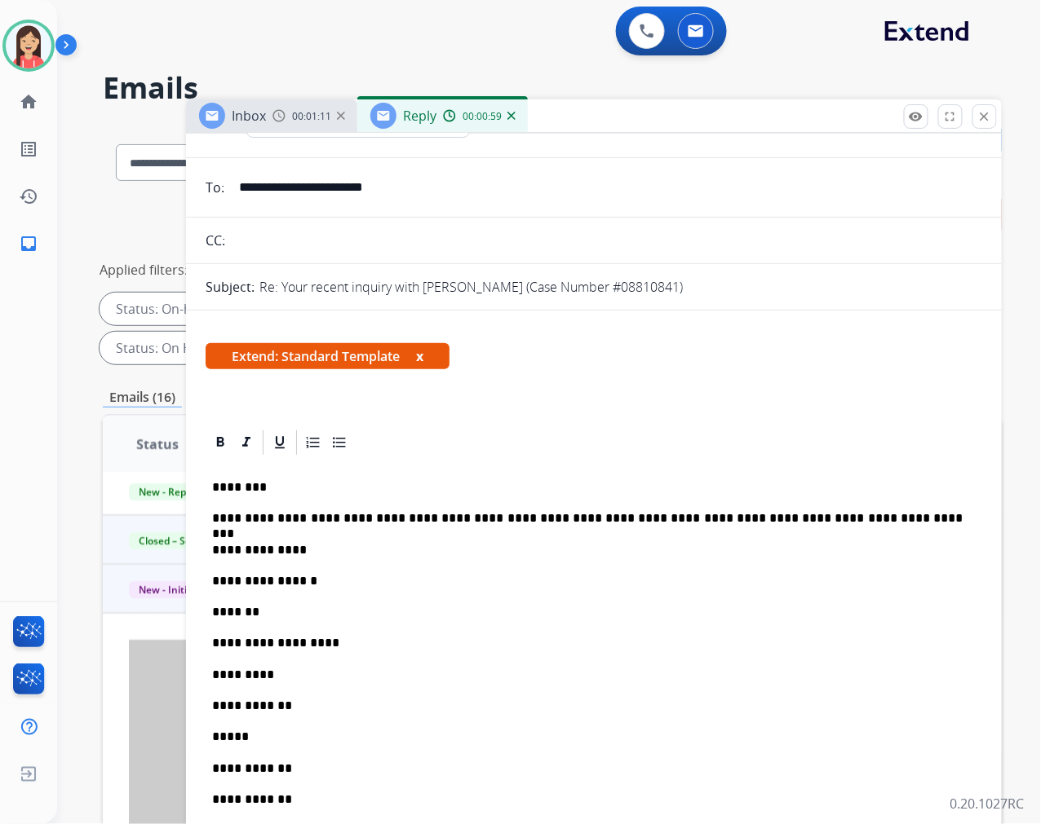
scroll to position [0, 0]
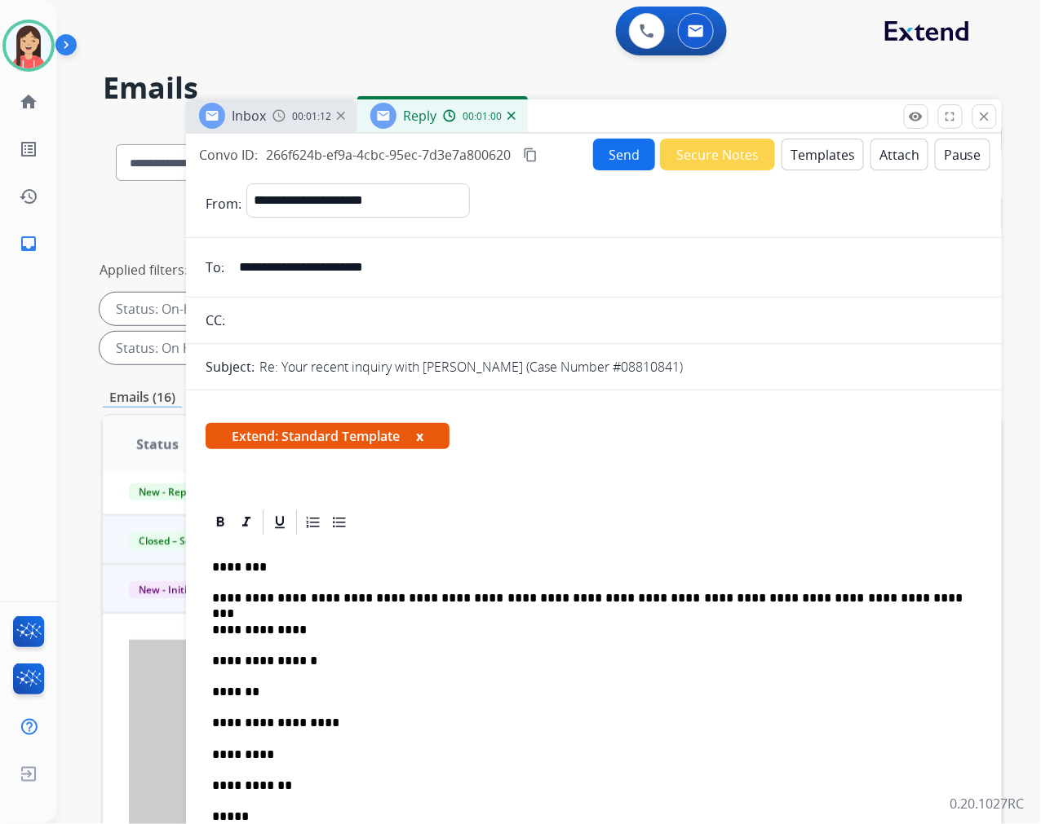
click at [625, 153] on button "Send" at bounding box center [624, 155] width 62 height 32
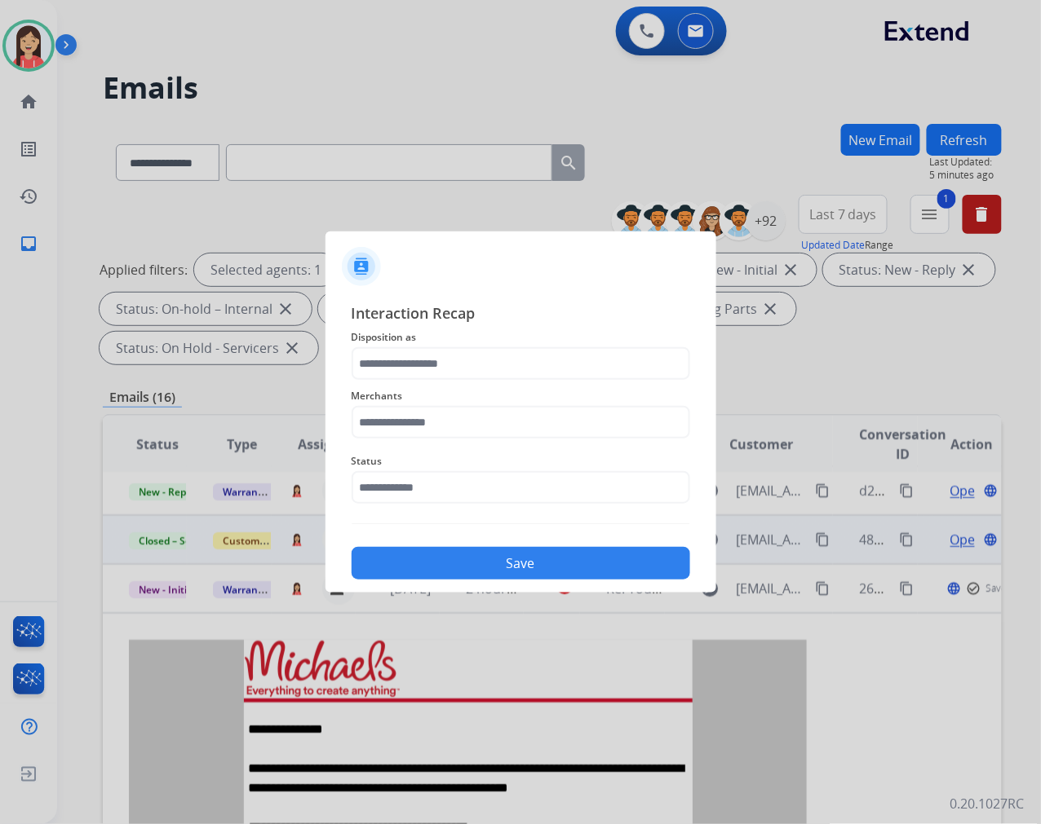
click at [495, 344] on span "Disposition as" at bounding box center [520, 338] width 338 height 20
click at [493, 369] on input "text" at bounding box center [520, 363] width 338 height 33
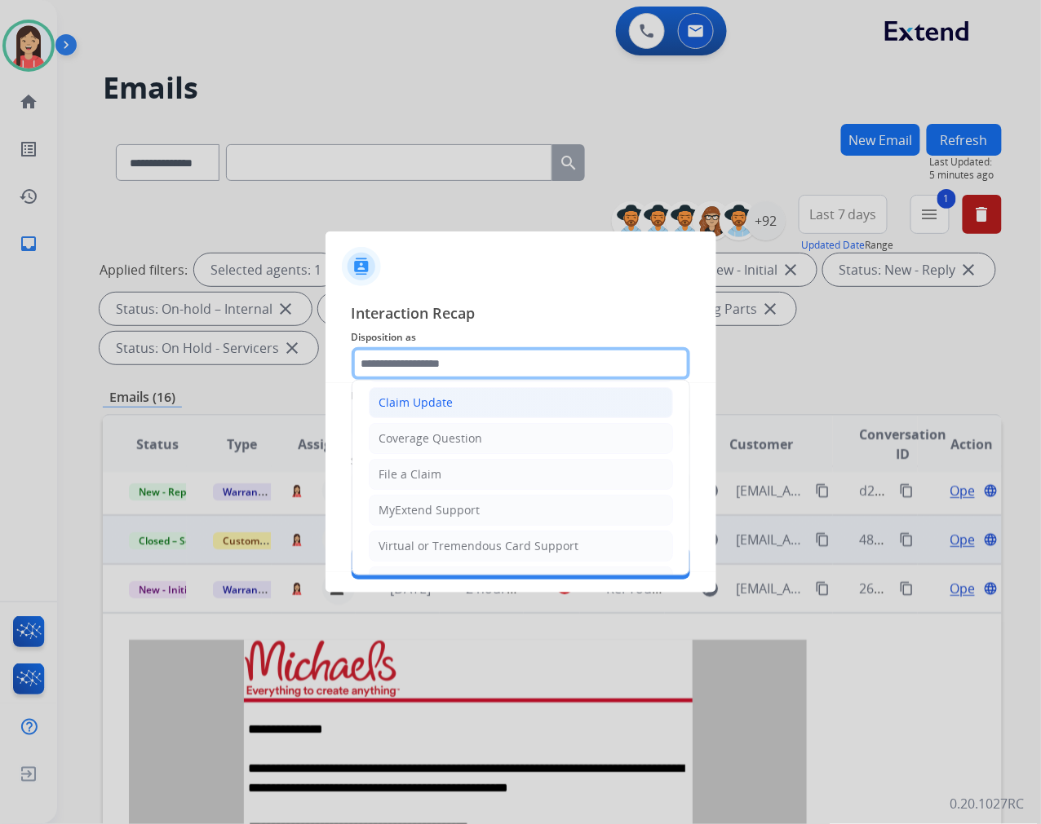
scroll to position [181, 0]
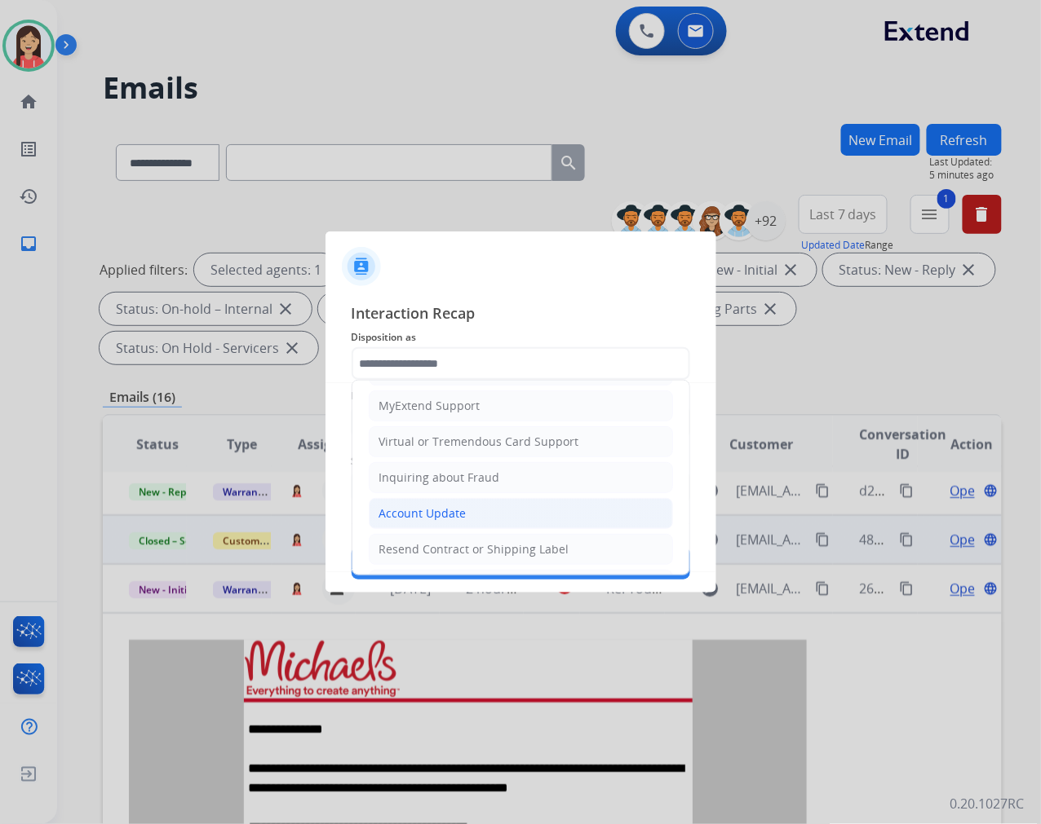
click at [435, 511] on div "Account Update" at bounding box center [422, 514] width 87 height 16
type input "**********"
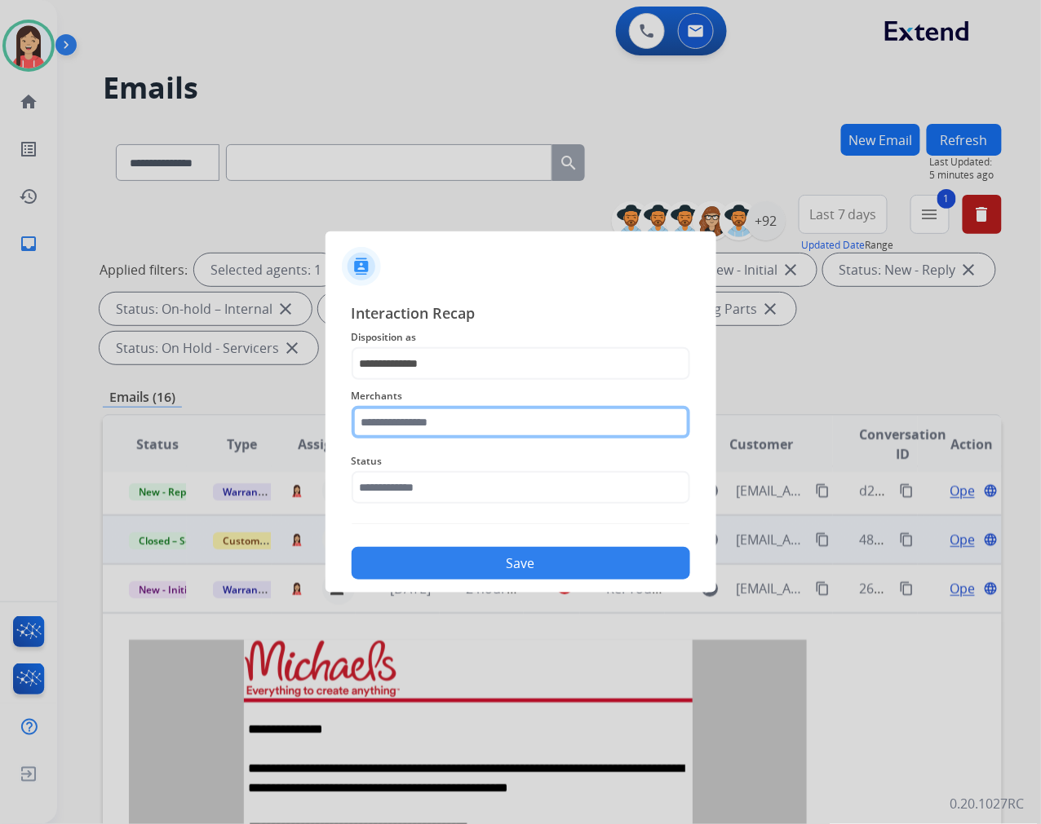
click at [466, 430] on input "text" at bounding box center [520, 422] width 338 height 33
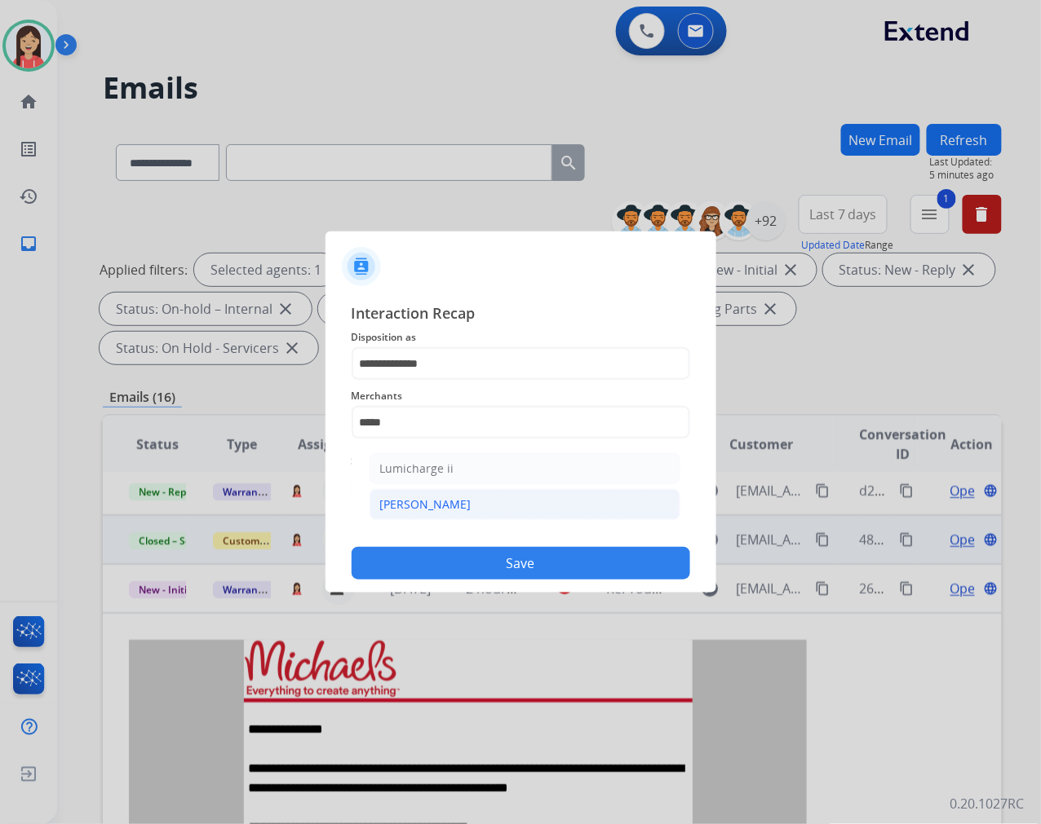
click at [439, 504] on li "[PERSON_NAME]" at bounding box center [524, 504] width 311 height 31
type input "********"
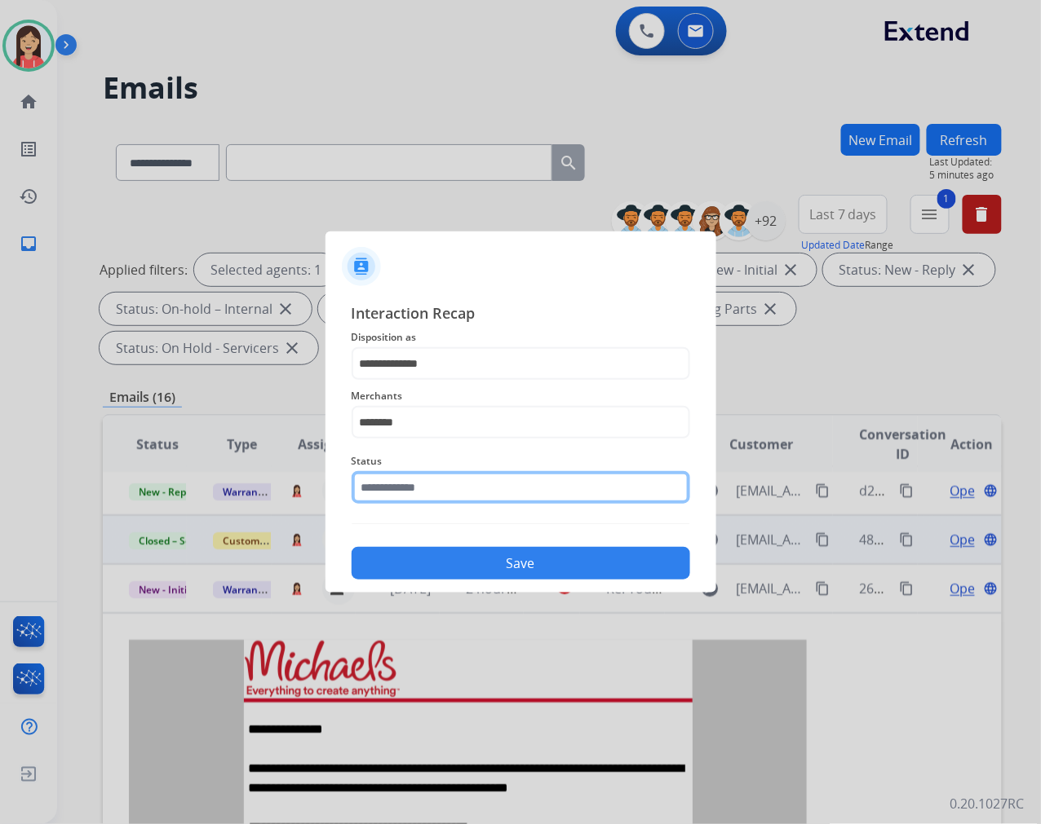
click at [435, 499] on input "text" at bounding box center [520, 487] width 338 height 33
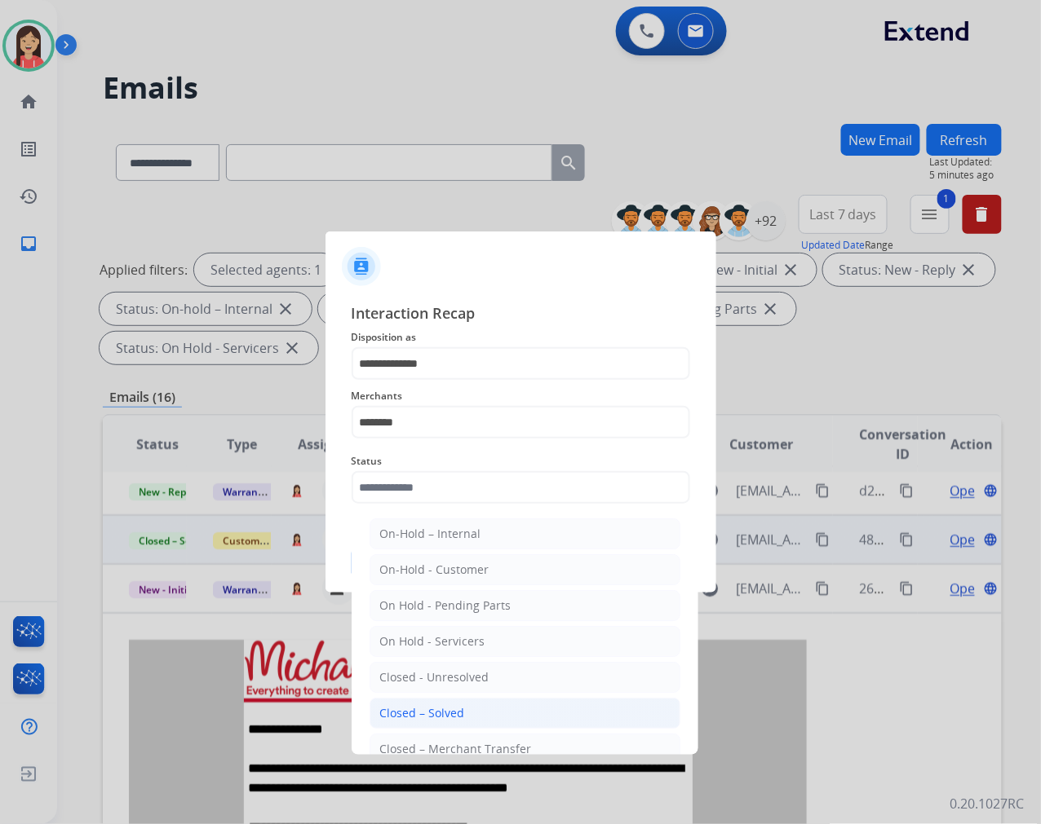
click at [465, 720] on li "Closed – Solved" at bounding box center [524, 713] width 311 height 31
type input "**********"
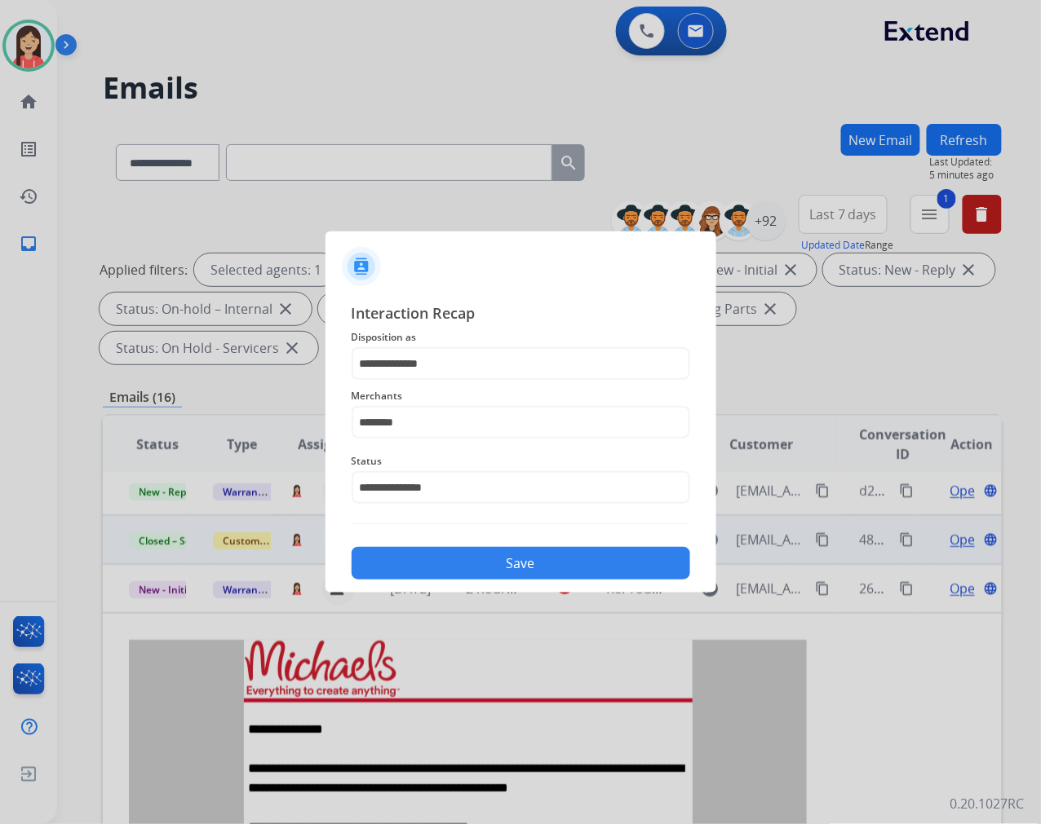
click at [514, 563] on button "Save" at bounding box center [520, 563] width 338 height 33
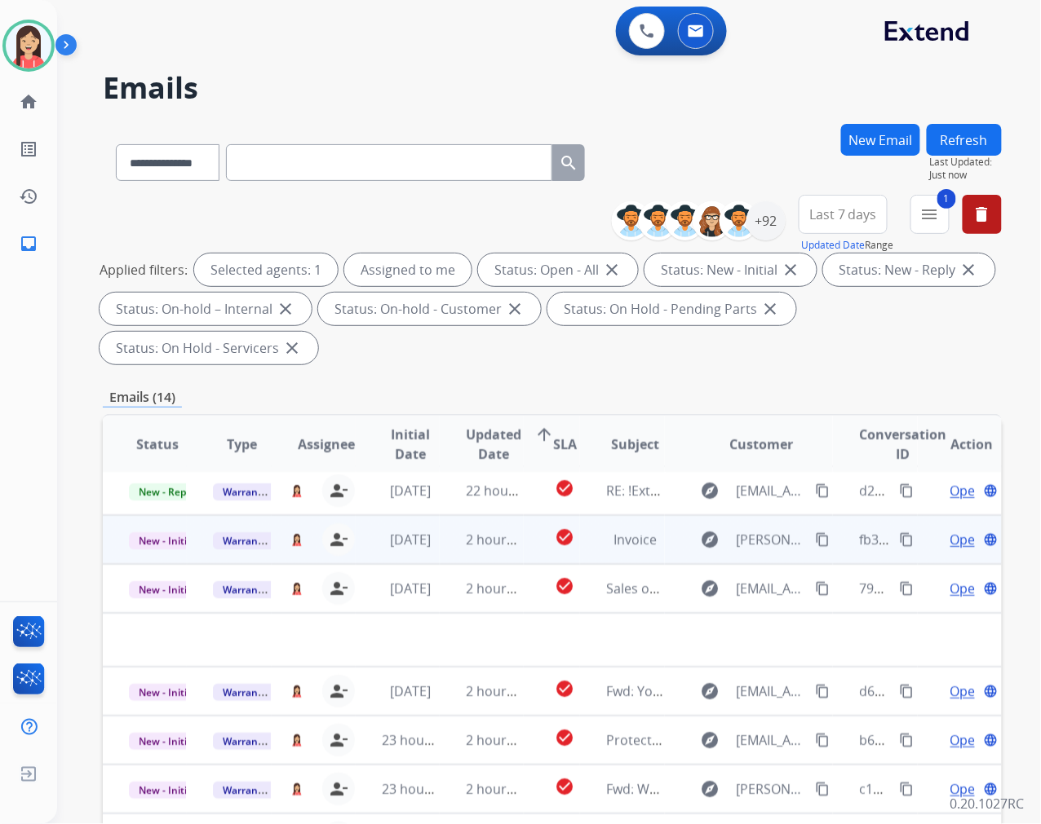
click at [446, 556] on td "2 hours ago" at bounding box center [482, 539] width 84 height 49
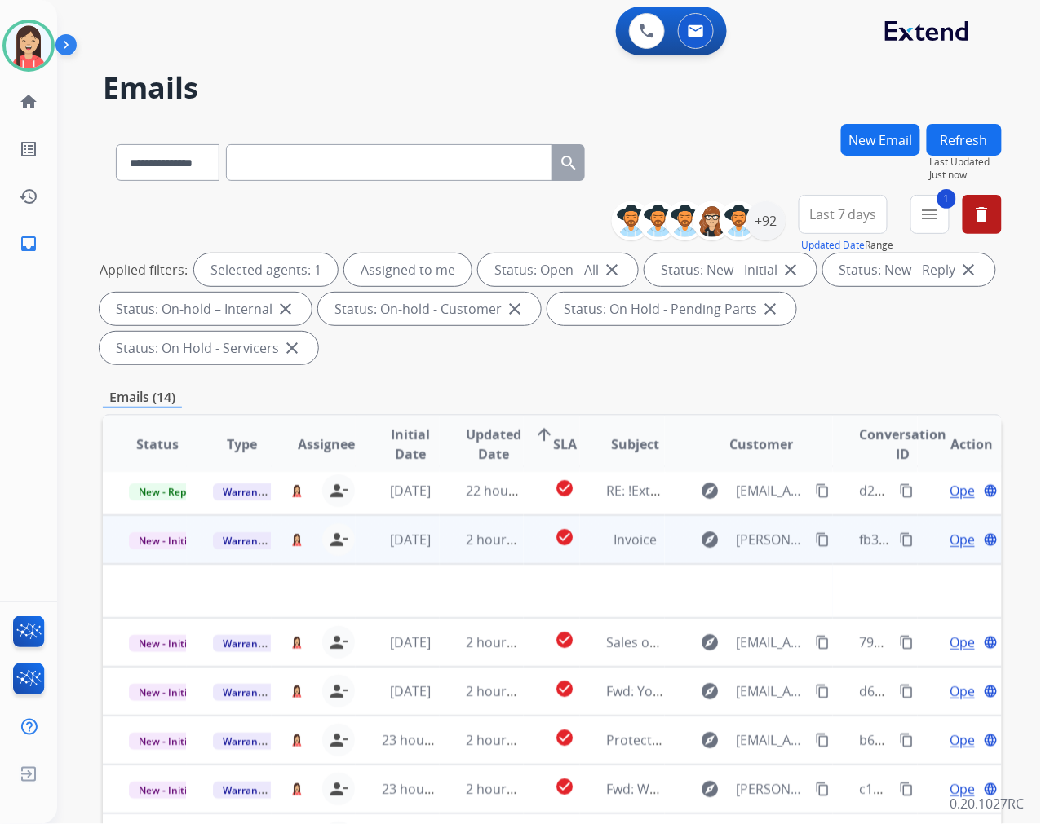
scroll to position [49, 0]
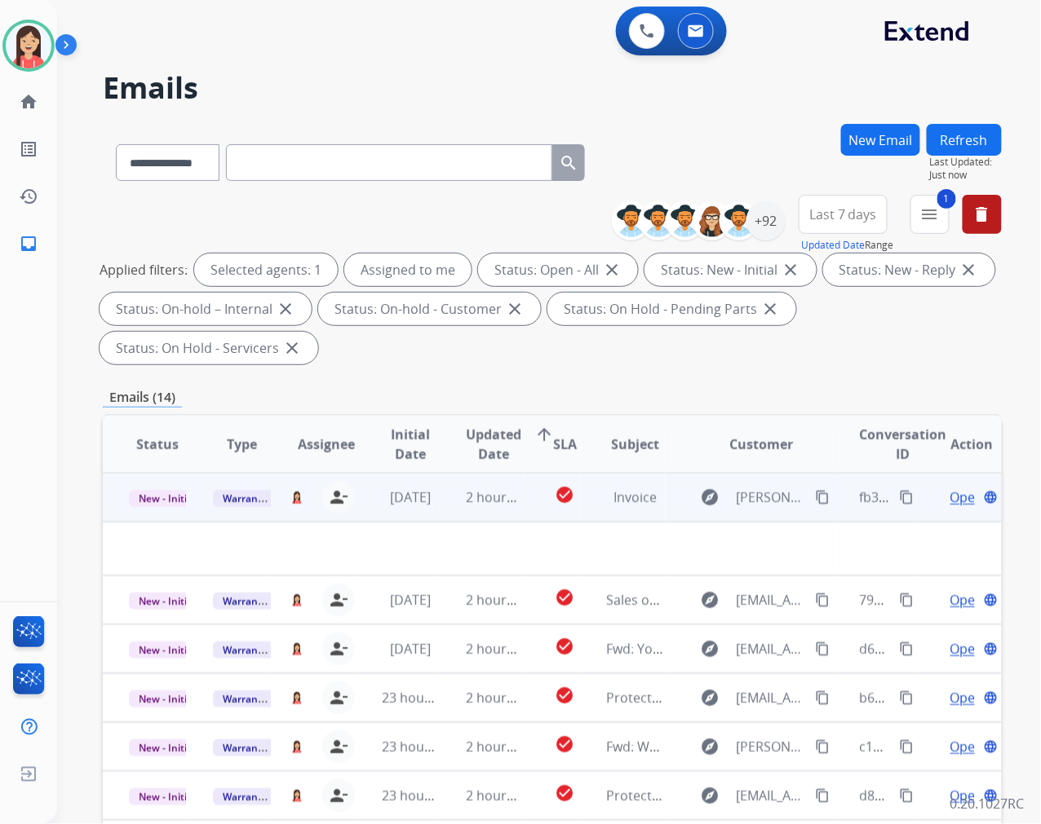
click at [950, 495] on span "Open" at bounding box center [966, 498] width 33 height 20
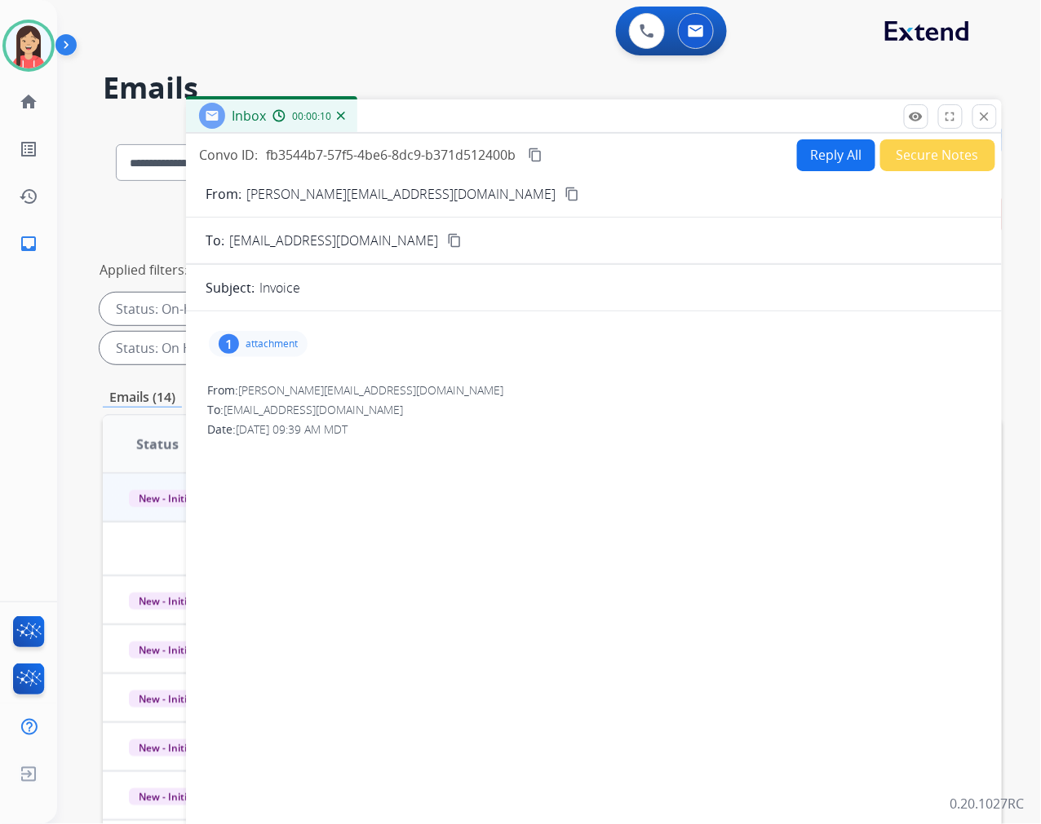
click at [264, 336] on div "1 attachment" at bounding box center [258, 344] width 99 height 26
click at [402, 383] on mat-icon "download" at bounding box center [405, 382] width 15 height 15
click at [589, 437] on div "From: [PERSON_NAME][EMAIL_ADDRESS][DOMAIN_NAME] To: [EMAIL_ADDRESS][DOMAIN_NAME…" at bounding box center [594, 417] width 776 height 72
click at [824, 156] on button "Reply All" at bounding box center [836, 155] width 78 height 32
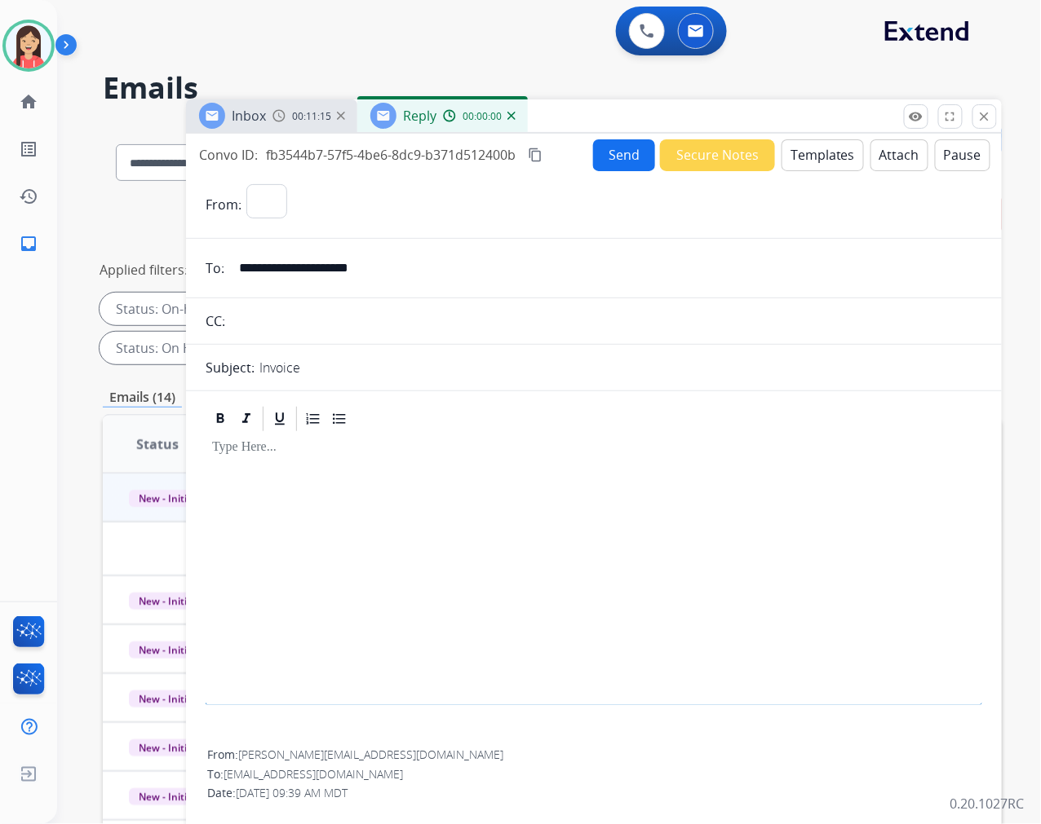
select select "**********"
click at [816, 165] on button "Templates" at bounding box center [822, 155] width 82 height 32
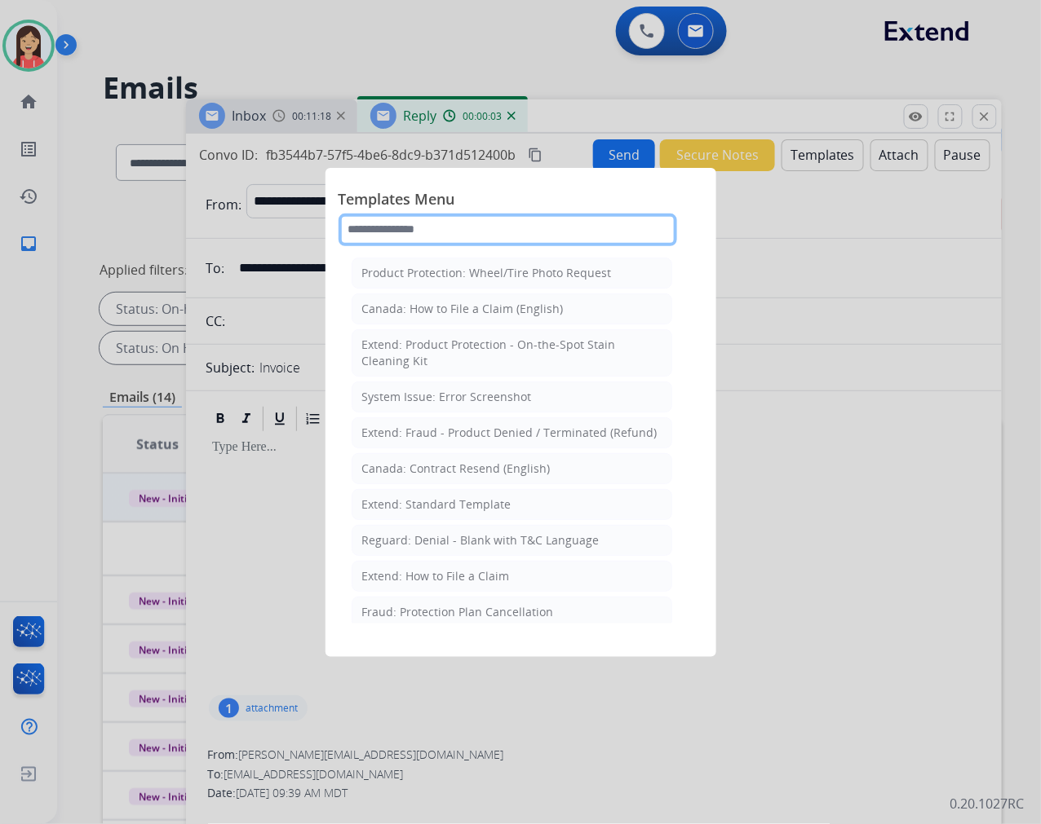
click at [524, 232] on input "text" at bounding box center [507, 230] width 338 height 33
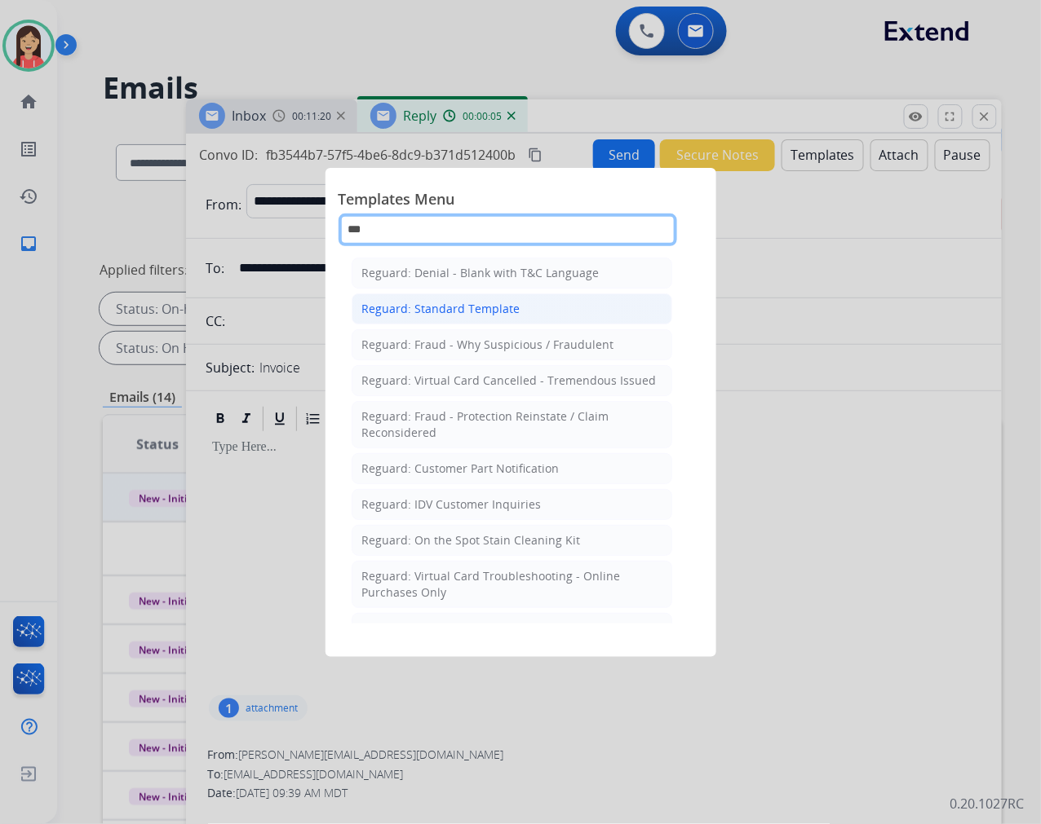
type input "***"
click at [485, 307] on div "Reguard: Standard Template" at bounding box center [441, 309] width 158 height 16
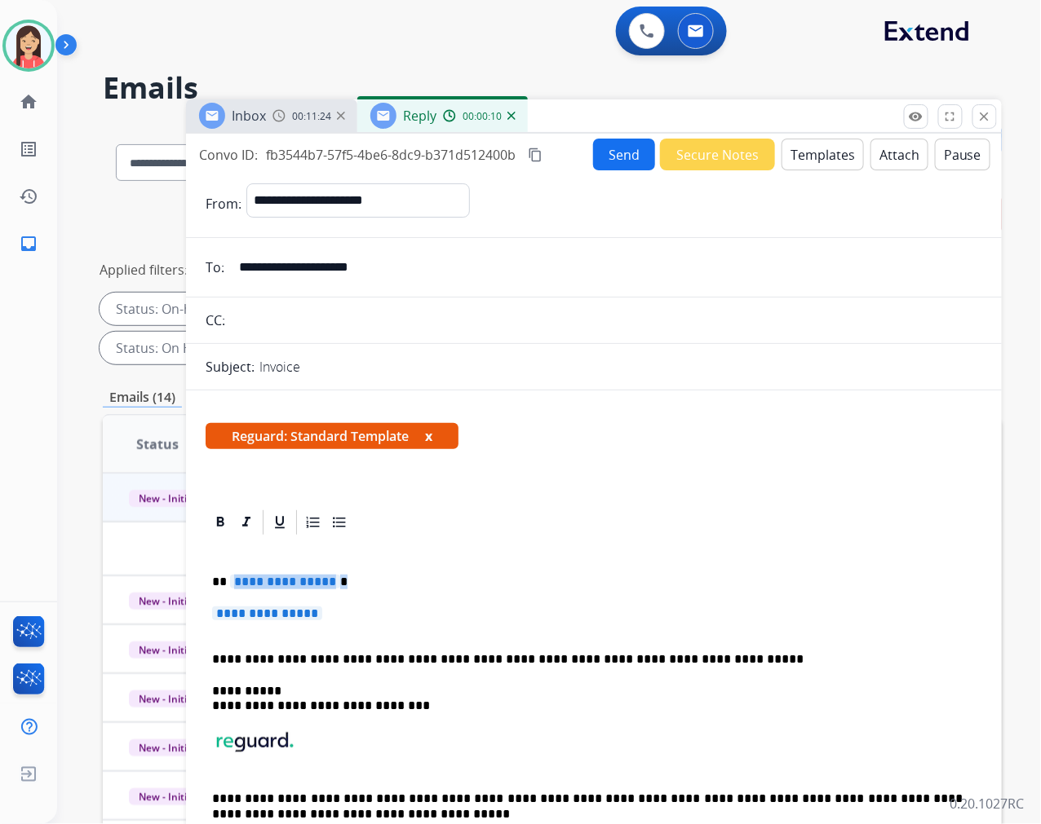
drag, startPoint x: 230, startPoint y: 580, endPoint x: 661, endPoint y: 615, distance: 432.0
click at [661, 615] on div "**********" at bounding box center [594, 705] width 776 height 337
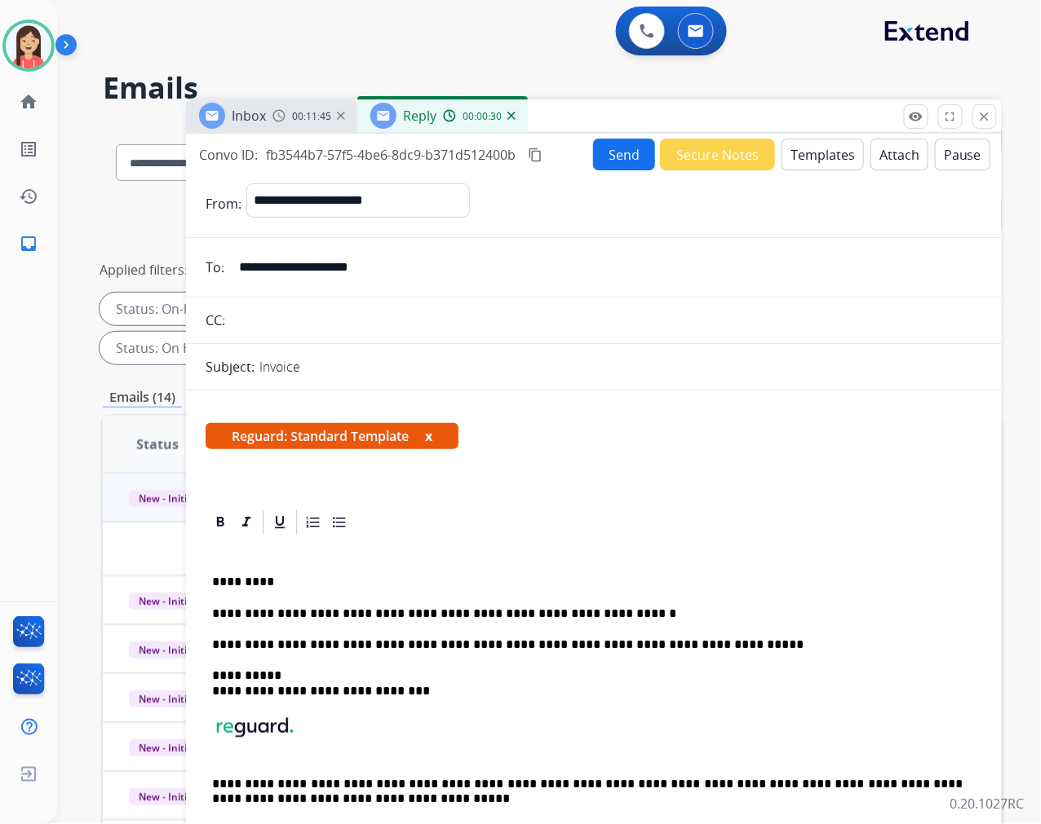
click at [608, 617] on p "**********" at bounding box center [587, 614] width 750 height 15
click at [605, 144] on button "Send" at bounding box center [624, 155] width 62 height 32
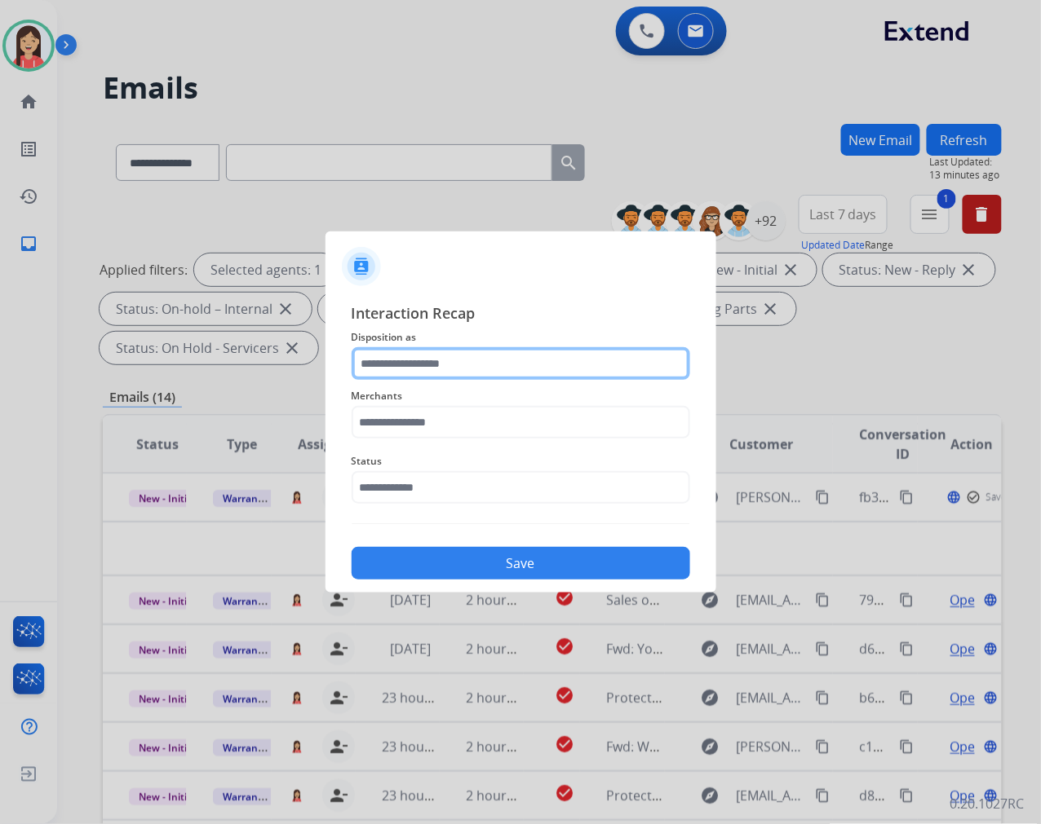
click at [506, 347] on input "text" at bounding box center [520, 363] width 338 height 33
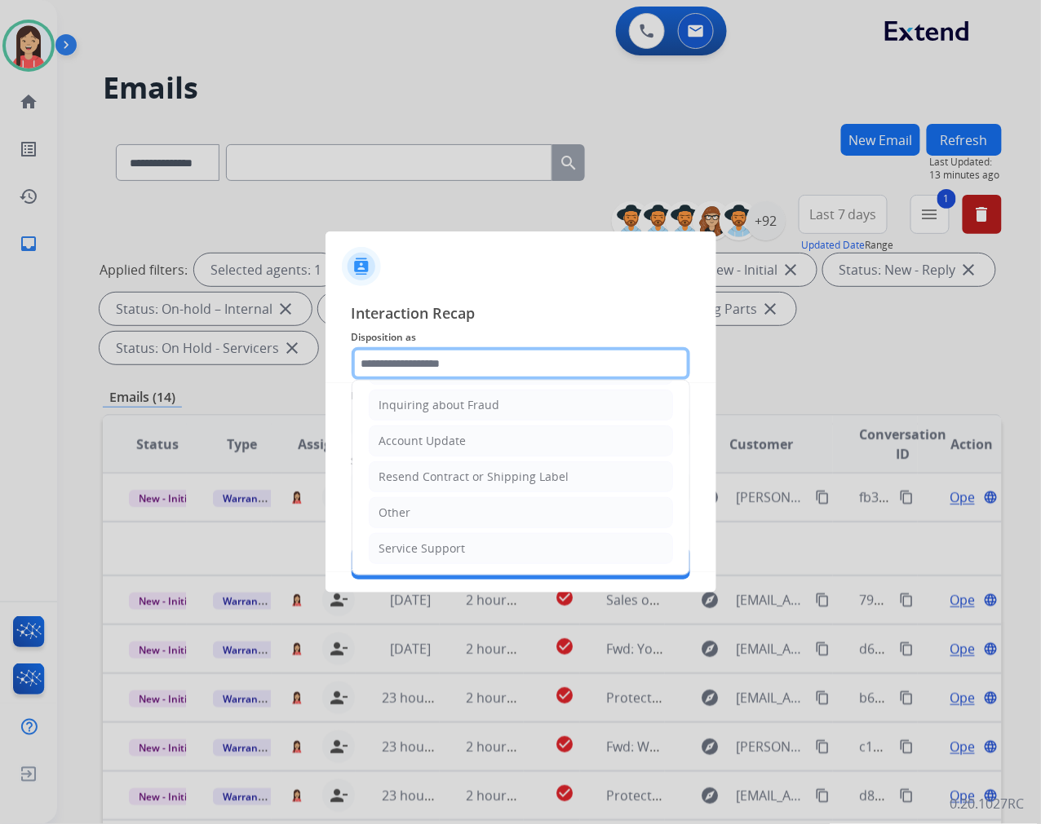
scroll to position [255, 0]
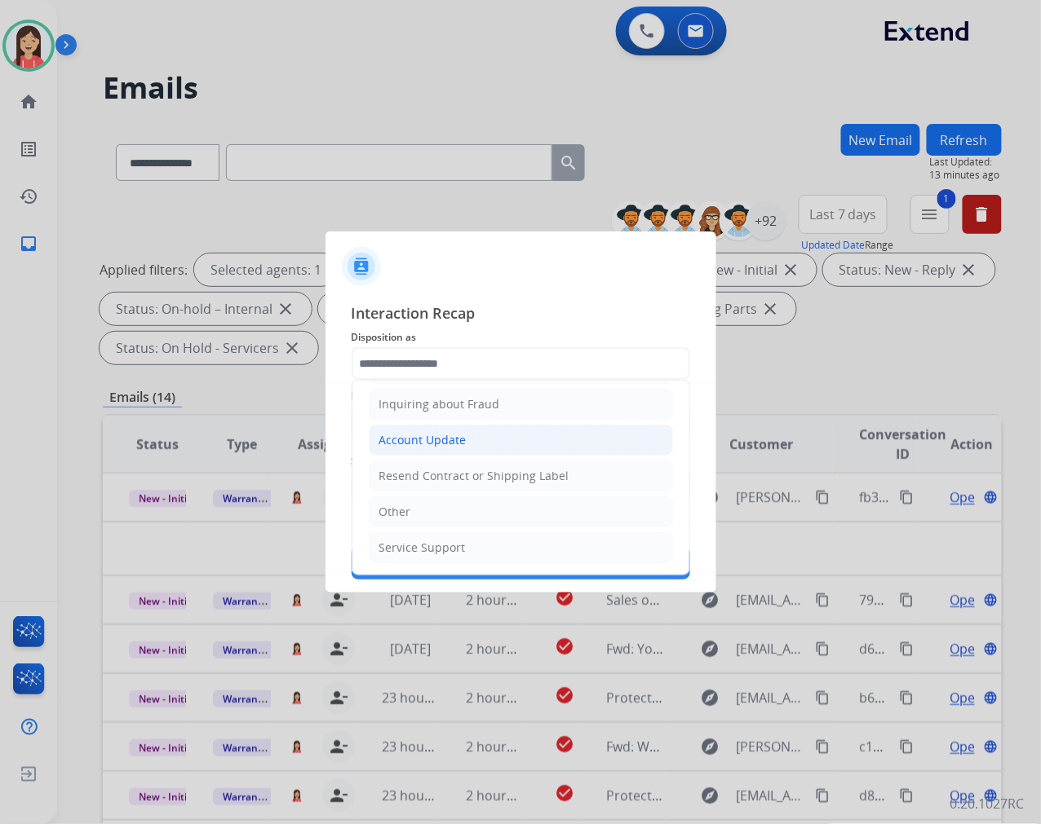
click at [481, 439] on li "Account Update" at bounding box center [521, 440] width 304 height 31
type input "**********"
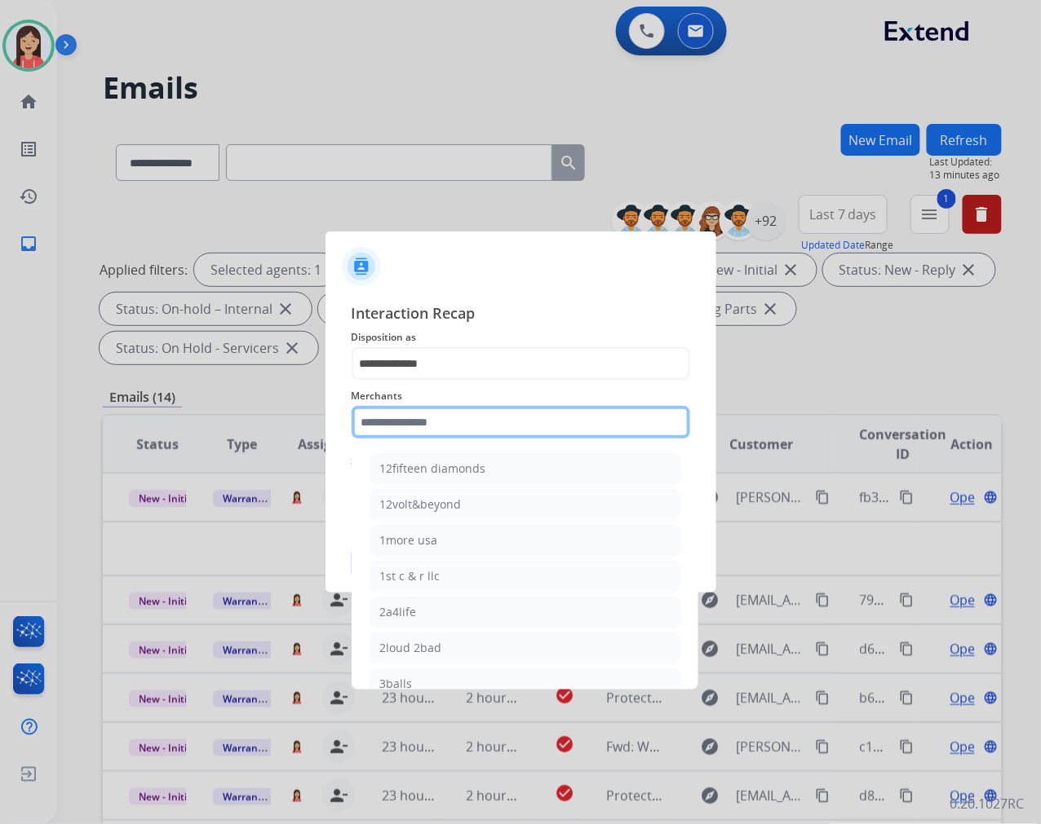
click at [496, 424] on input "text" at bounding box center [520, 422] width 338 height 33
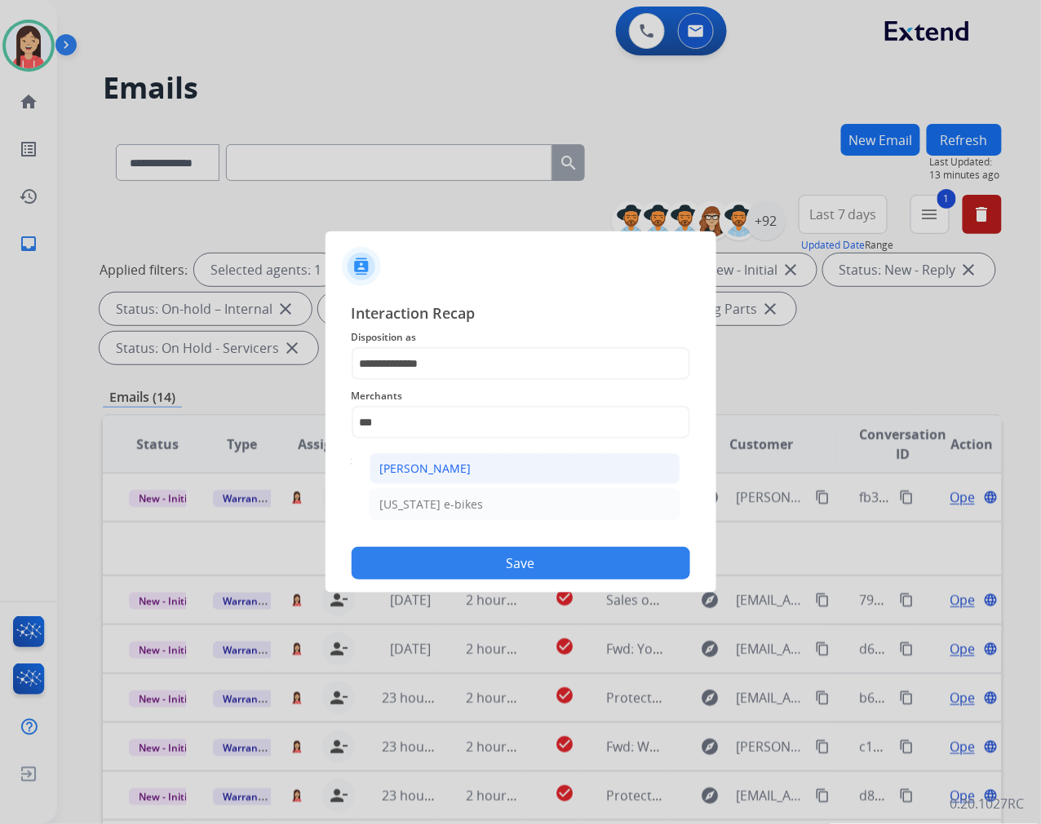
click at [460, 471] on div "[PERSON_NAME]" at bounding box center [425, 469] width 91 height 16
type input "**********"
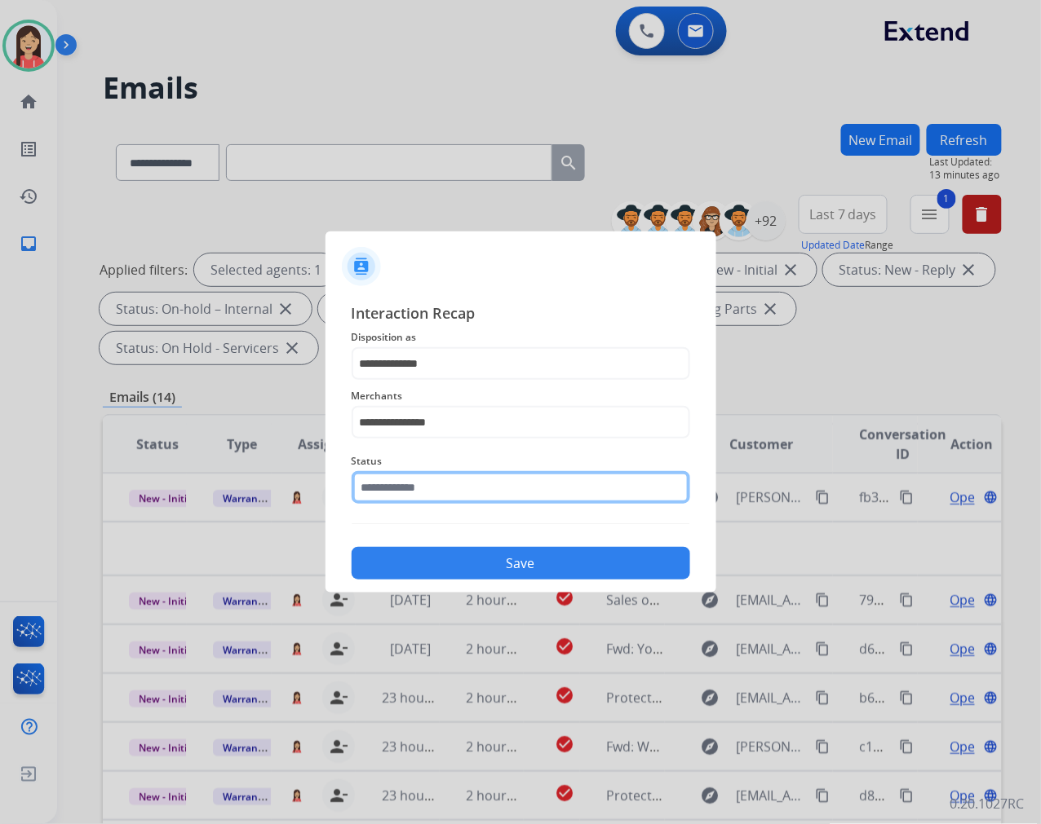
click at [450, 480] on input "text" at bounding box center [520, 487] width 338 height 33
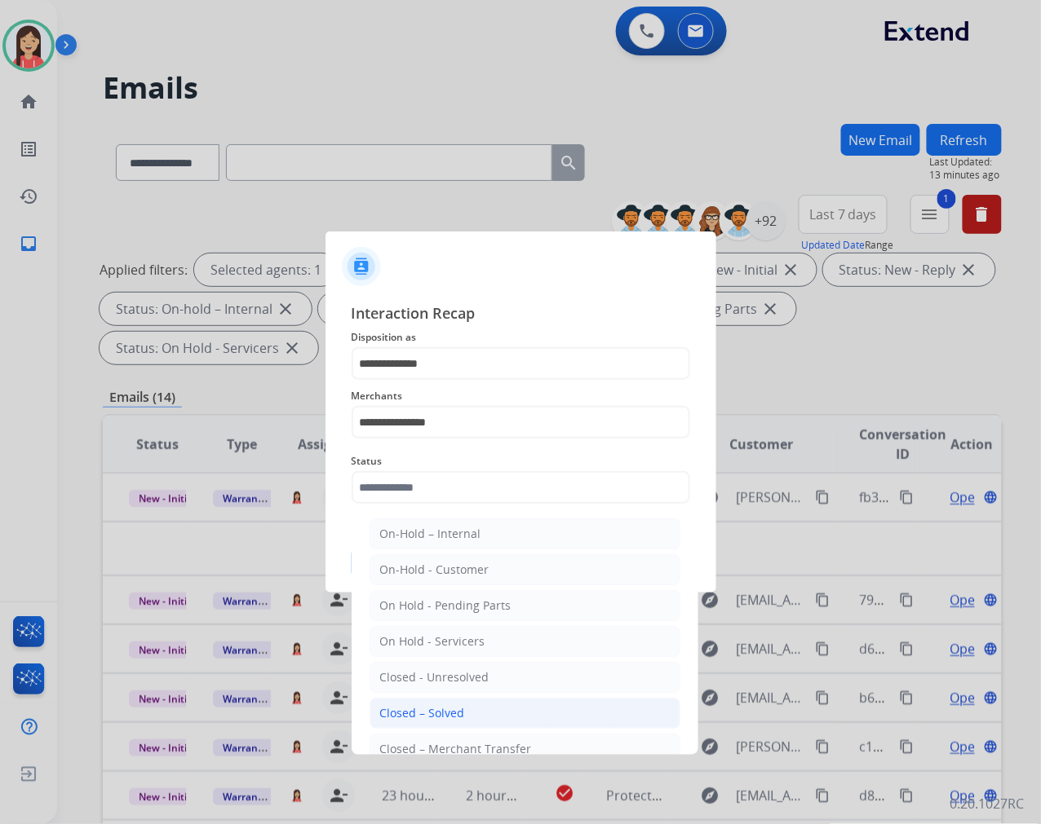
click at [447, 704] on li "Closed – Solved" at bounding box center [524, 713] width 311 height 31
type input "**********"
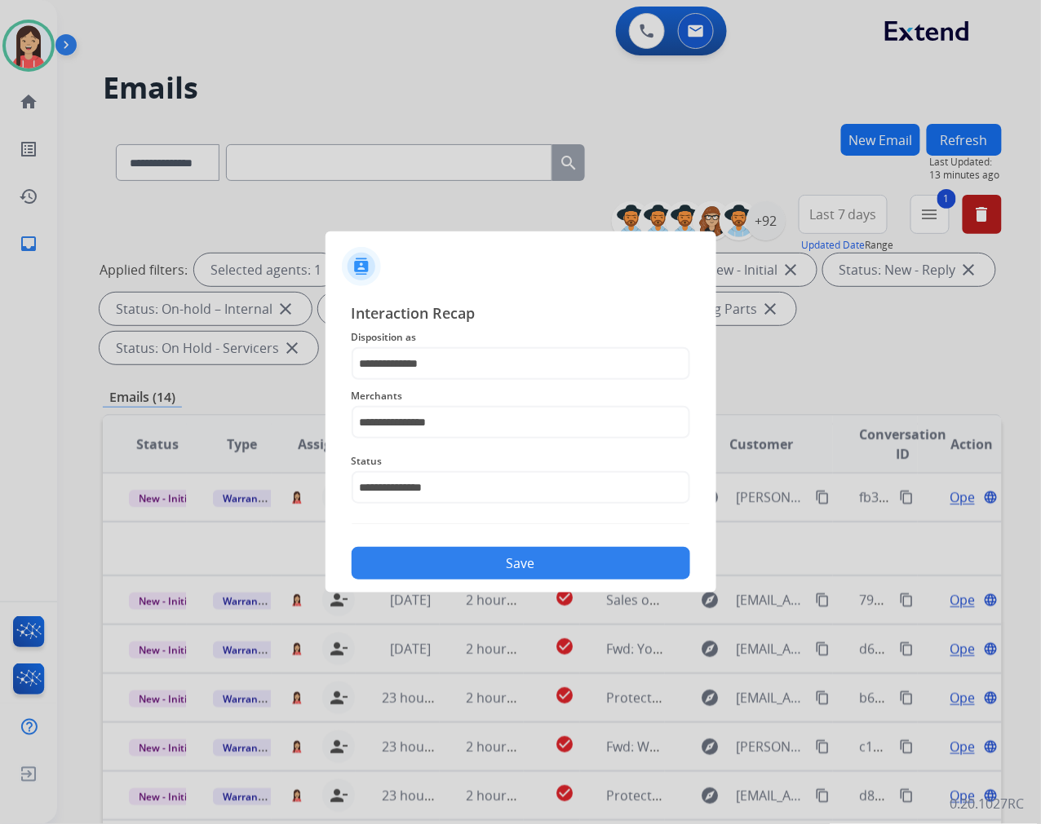
click at [502, 563] on button "Save" at bounding box center [520, 563] width 338 height 33
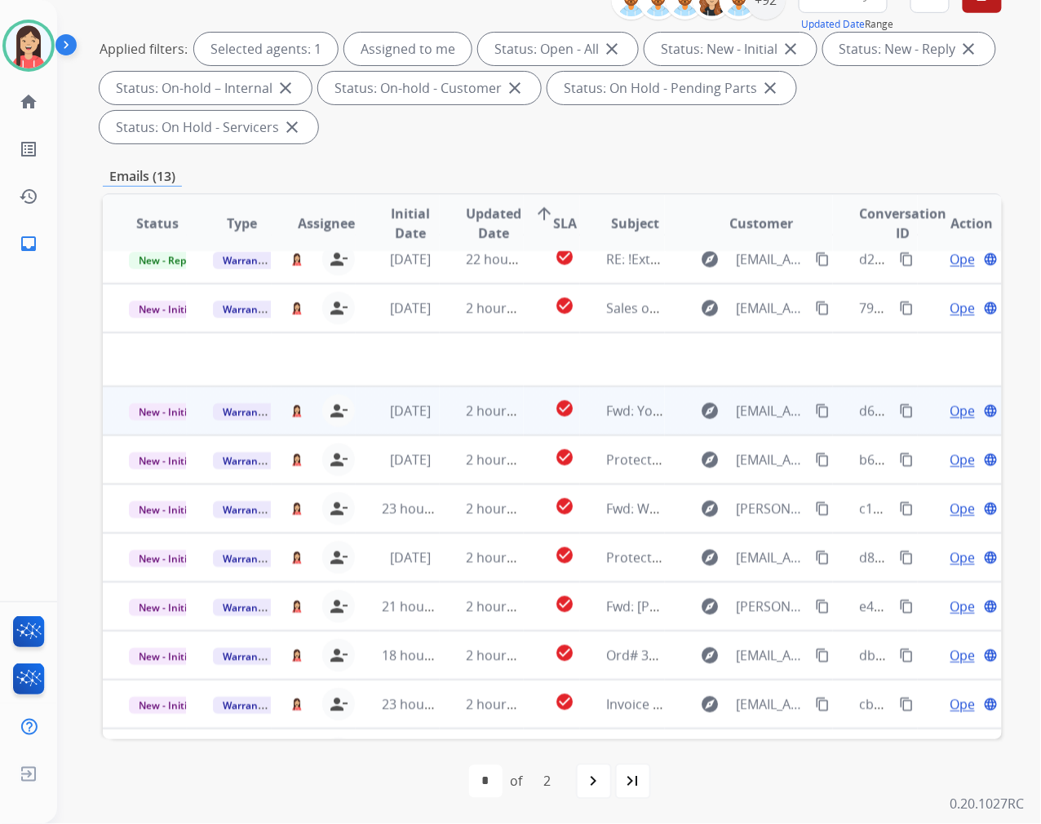
scroll to position [0, 0]
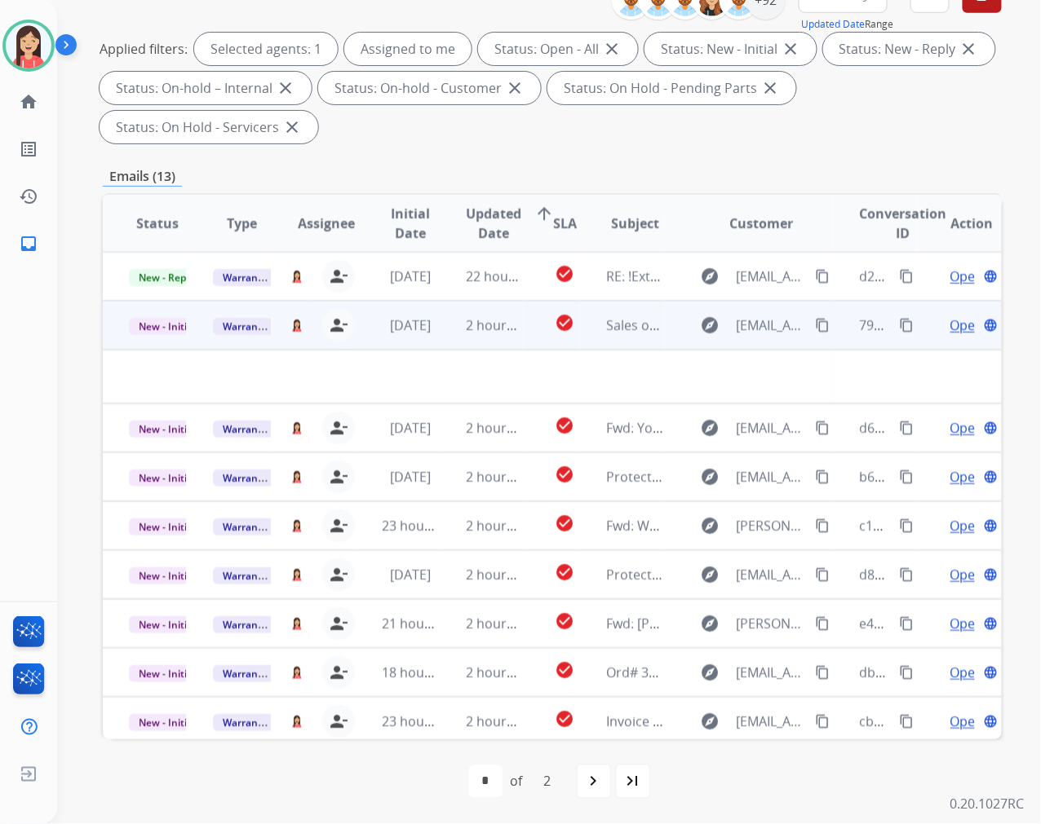
click at [449, 343] on td "2 hours ago" at bounding box center [482, 325] width 84 height 49
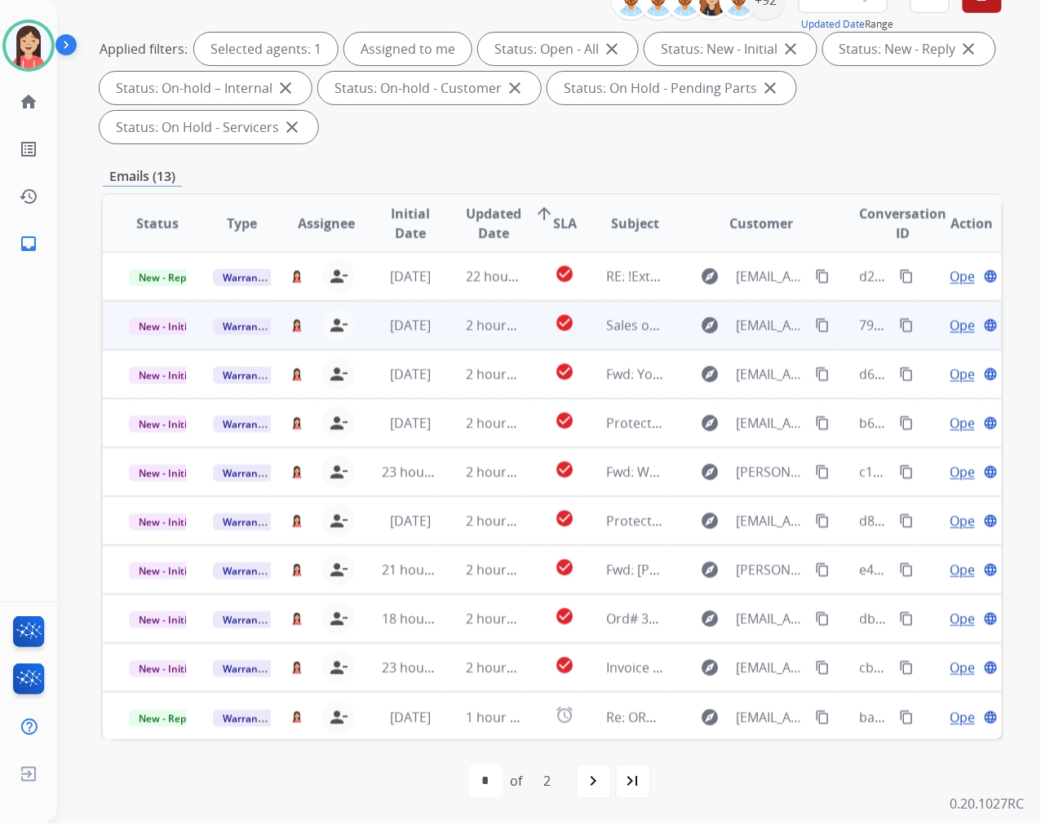
click at [449, 343] on td "2 hours ago" at bounding box center [482, 325] width 84 height 49
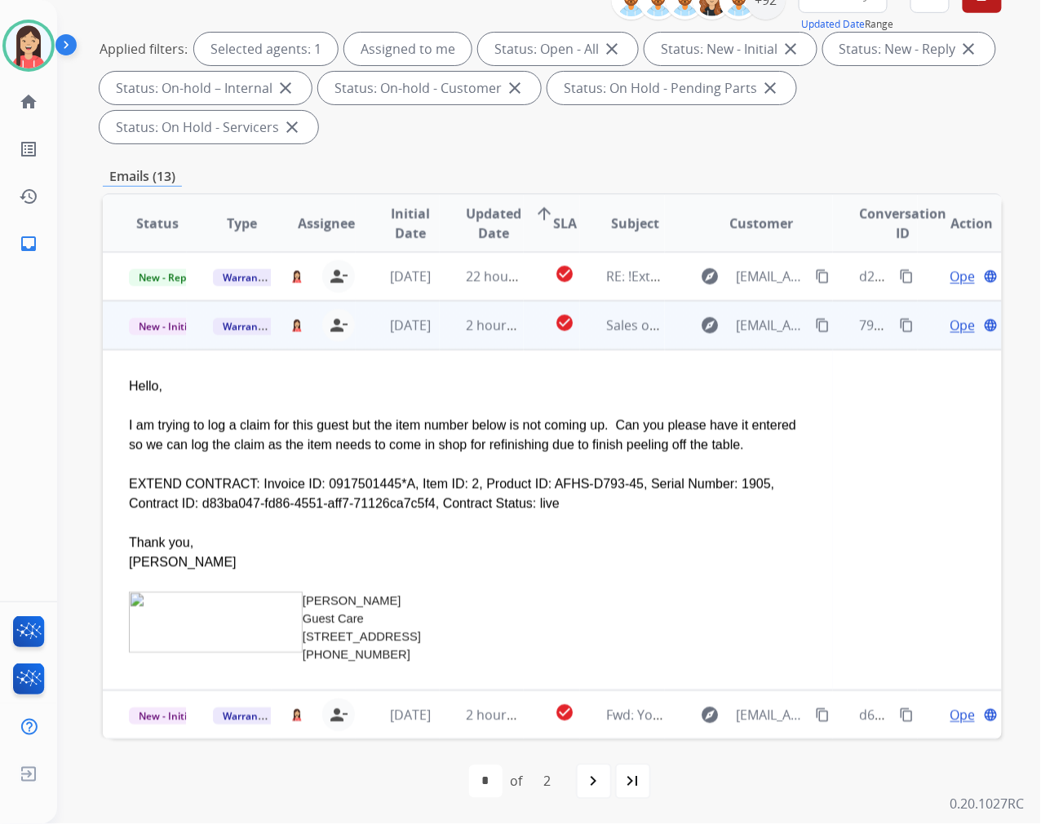
scroll to position [49, 0]
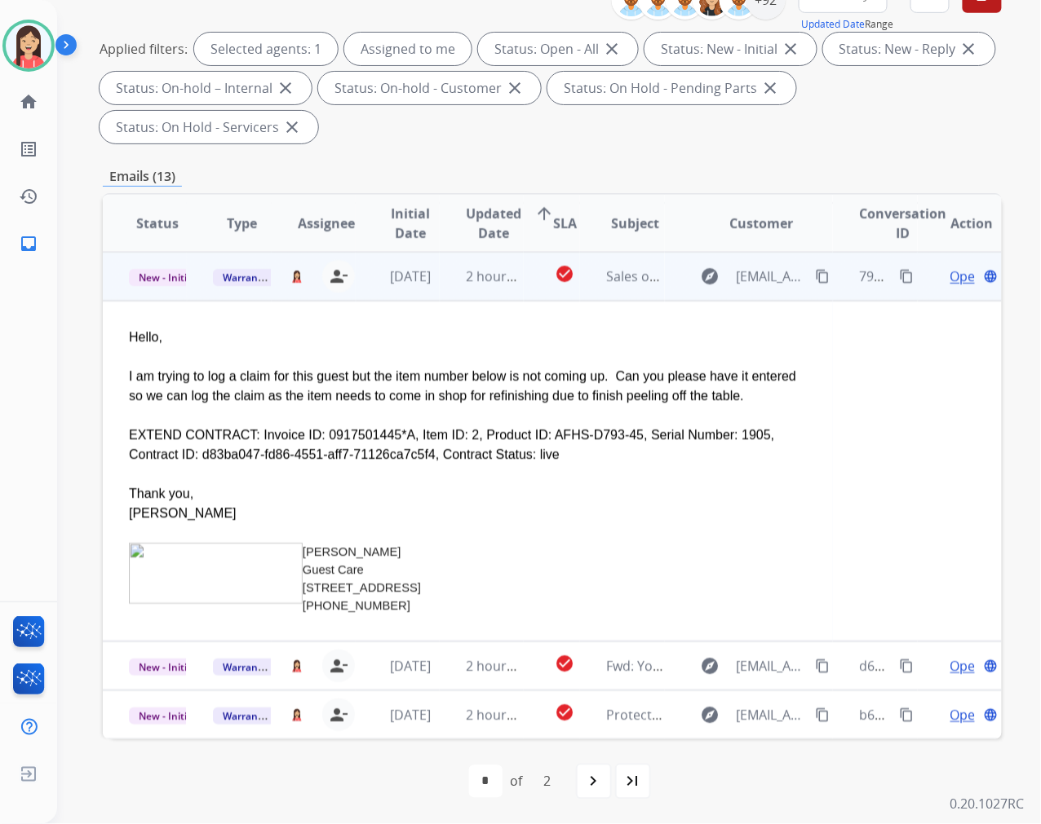
click at [311, 431] on div "EXTEND CONTRACT: Invoice ID: 0917501445*A, Item ID: 2, Product ID: AFHS-D793-45…" at bounding box center [468, 445] width 678 height 39
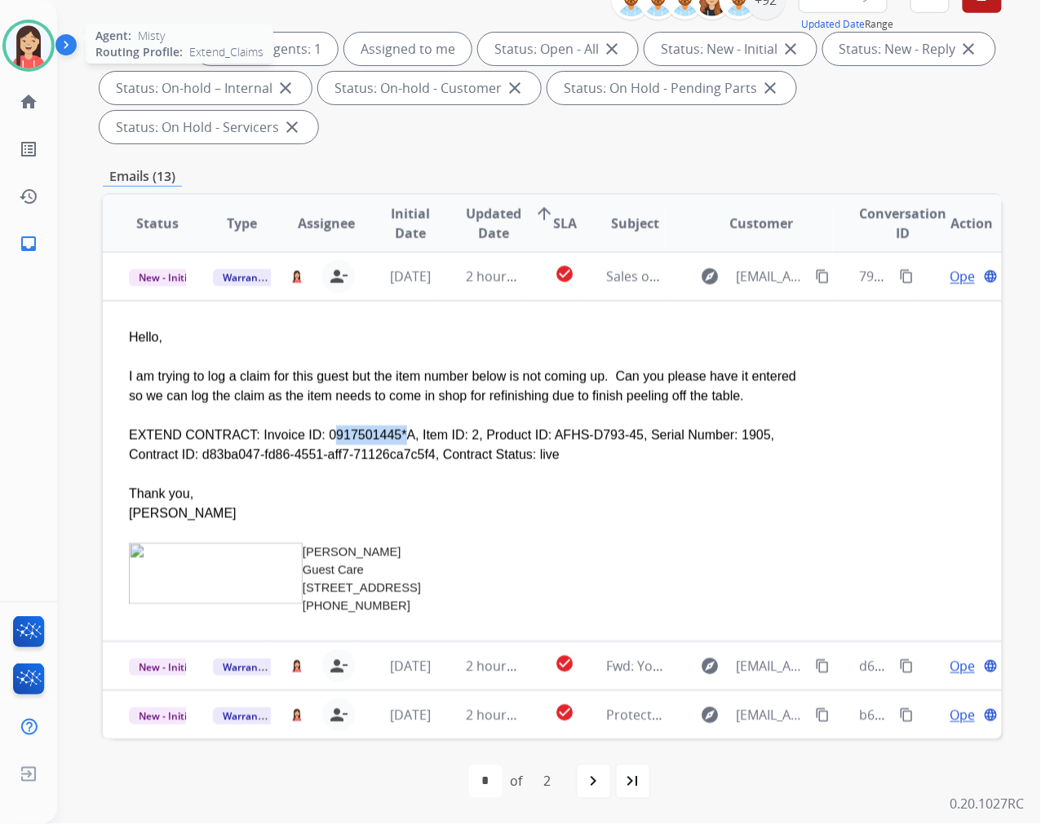
click at [15, 44] on img at bounding box center [29, 46] width 46 height 46
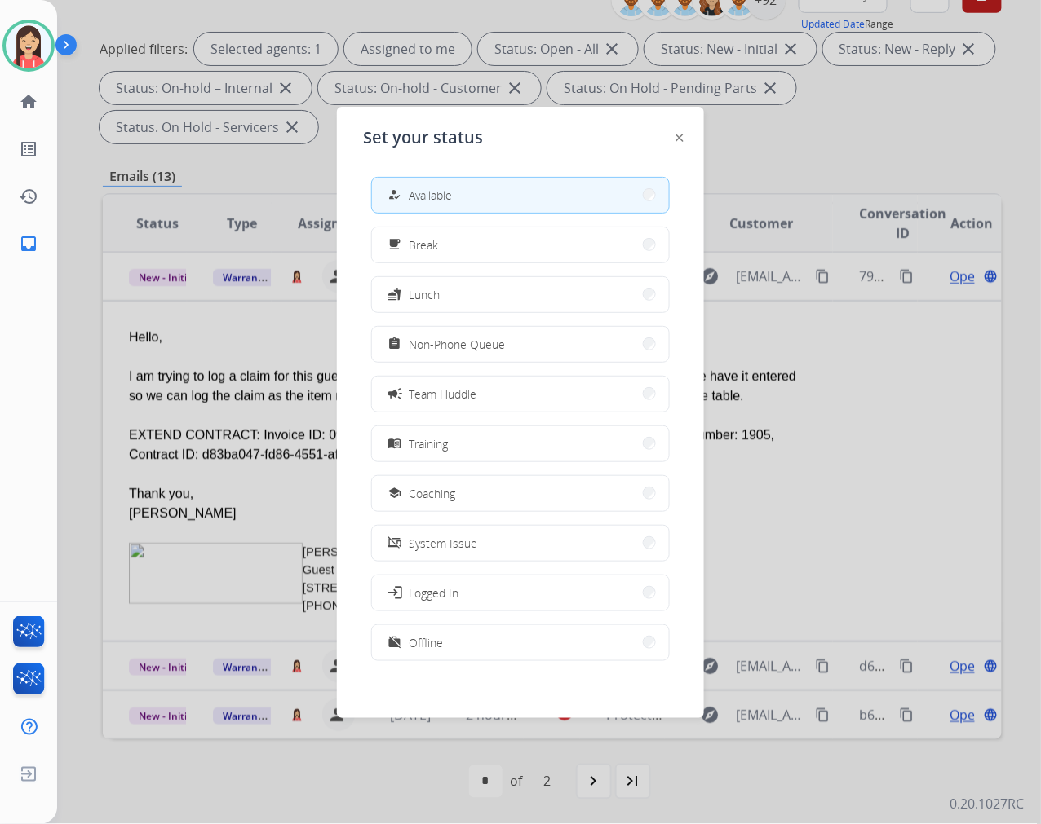
click at [833, 147] on div at bounding box center [520, 412] width 1041 height 824
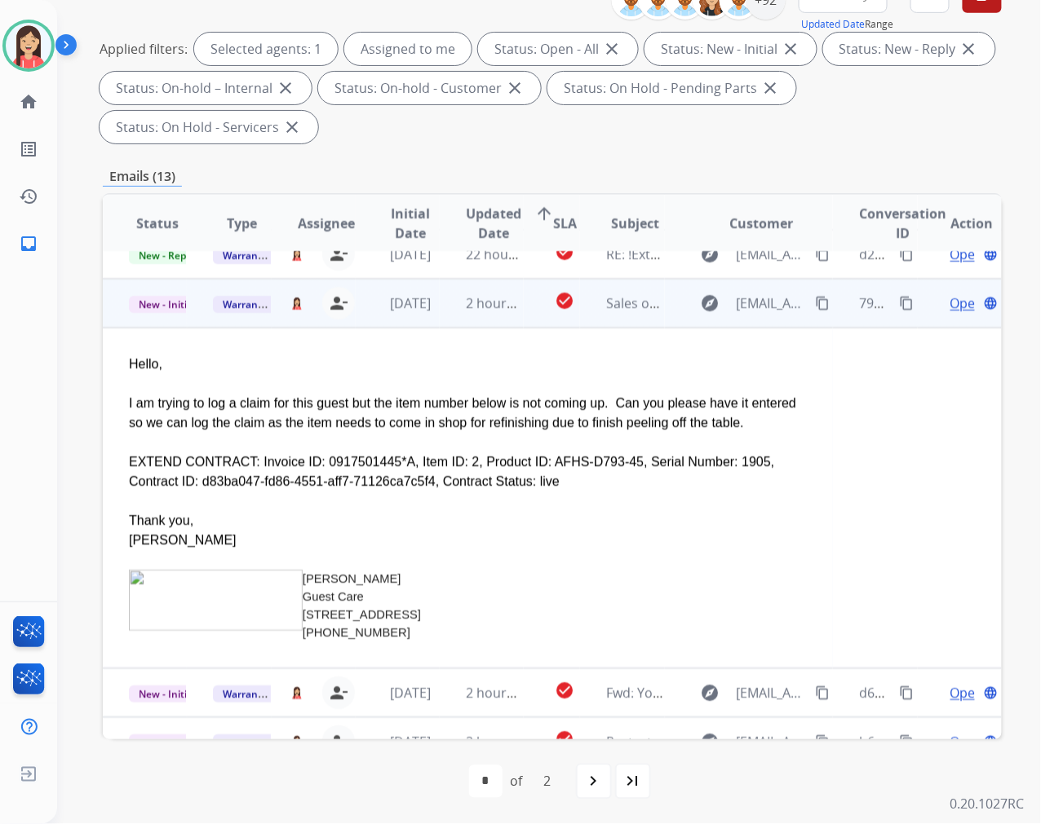
scroll to position [0, 0]
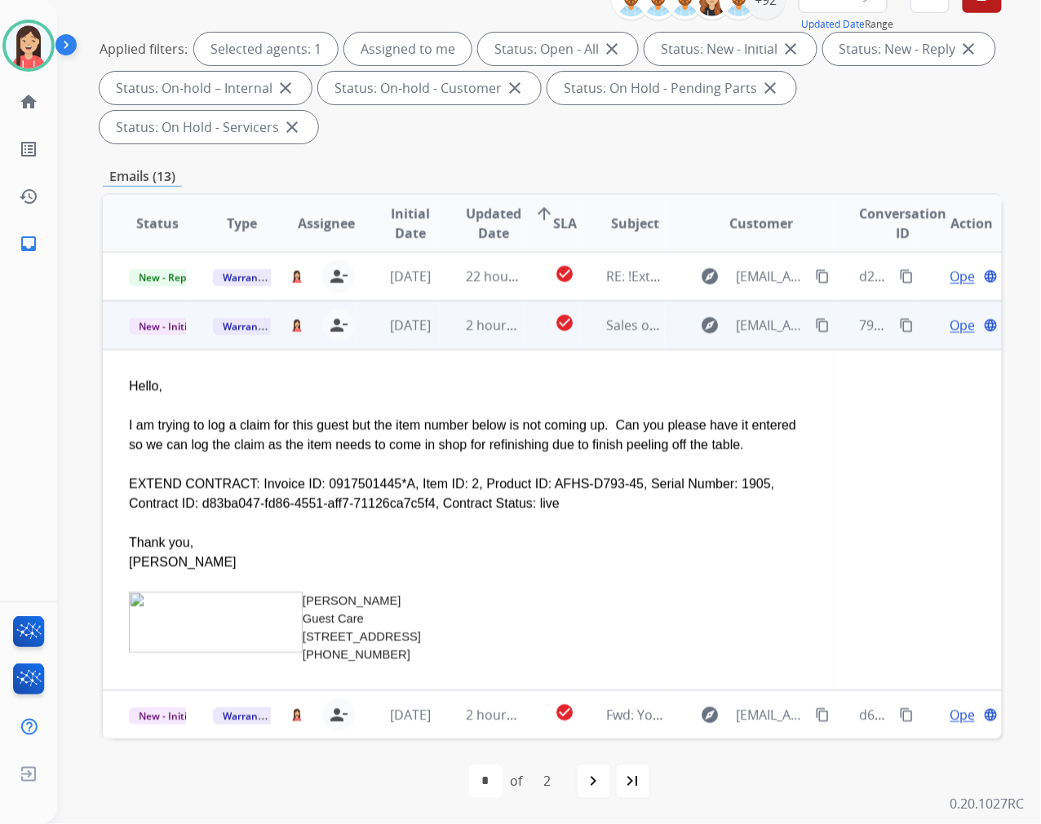
click at [509, 509] on div "EXTEND CONTRACT: Invoice ID: 0917501445*A, Item ID: 2, Product ID: AFHS-D793-45…" at bounding box center [468, 494] width 678 height 39
click at [950, 319] on span "Open" at bounding box center [966, 326] width 33 height 20
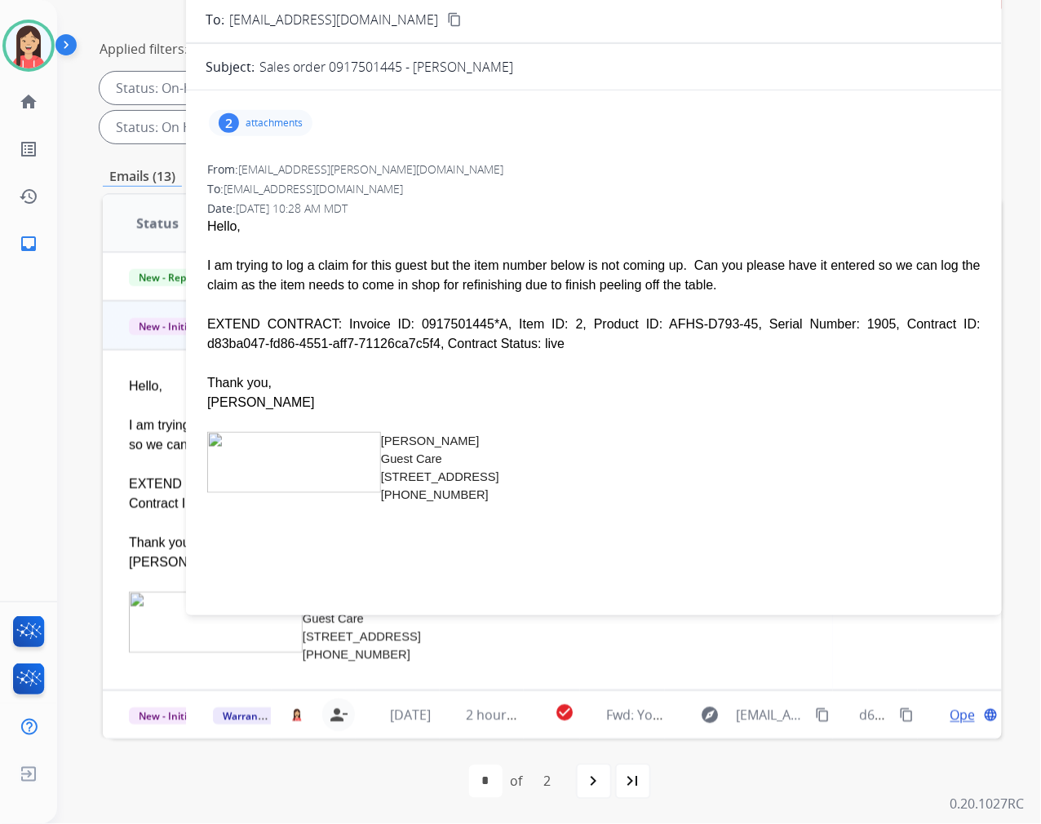
click at [303, 123] on div "2 attachments" at bounding box center [261, 123] width 104 height 26
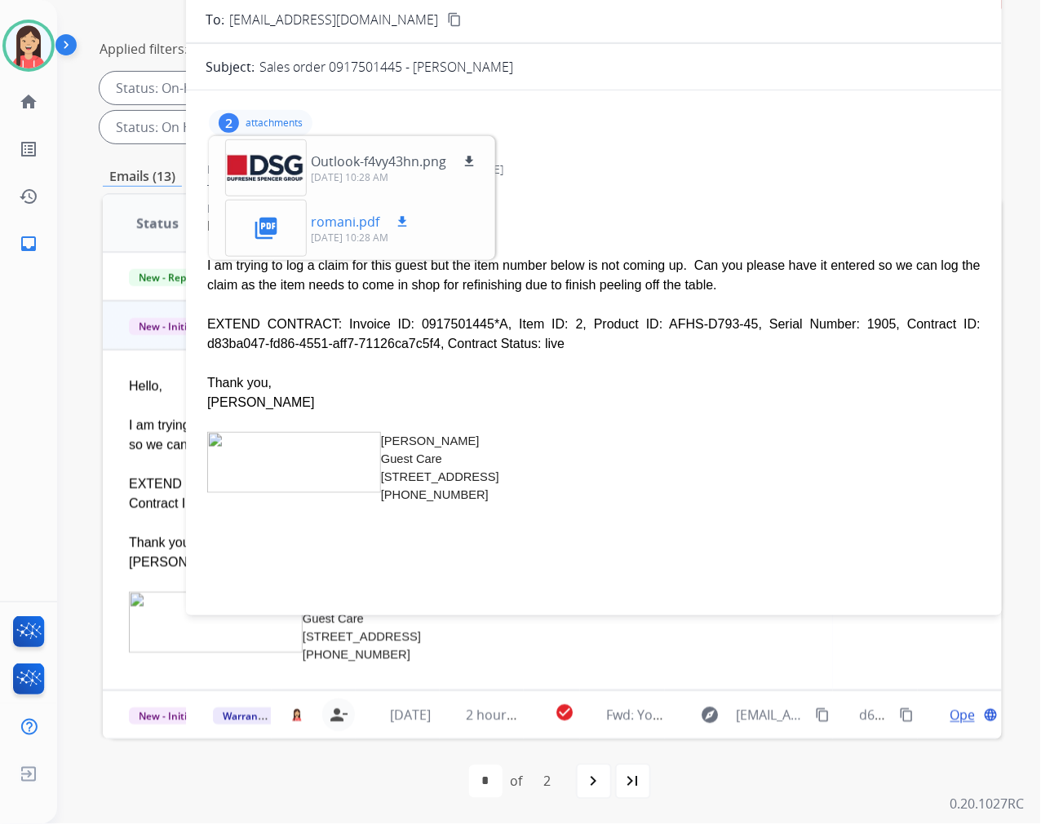
click at [409, 214] on button "download" at bounding box center [402, 222] width 20 height 20
click at [615, 327] on div "EXTEND CONTRACT: Invoice ID: 0917501445*A, Item ID: 2, Product ID: AFHS-D793-45…" at bounding box center [593, 334] width 773 height 39
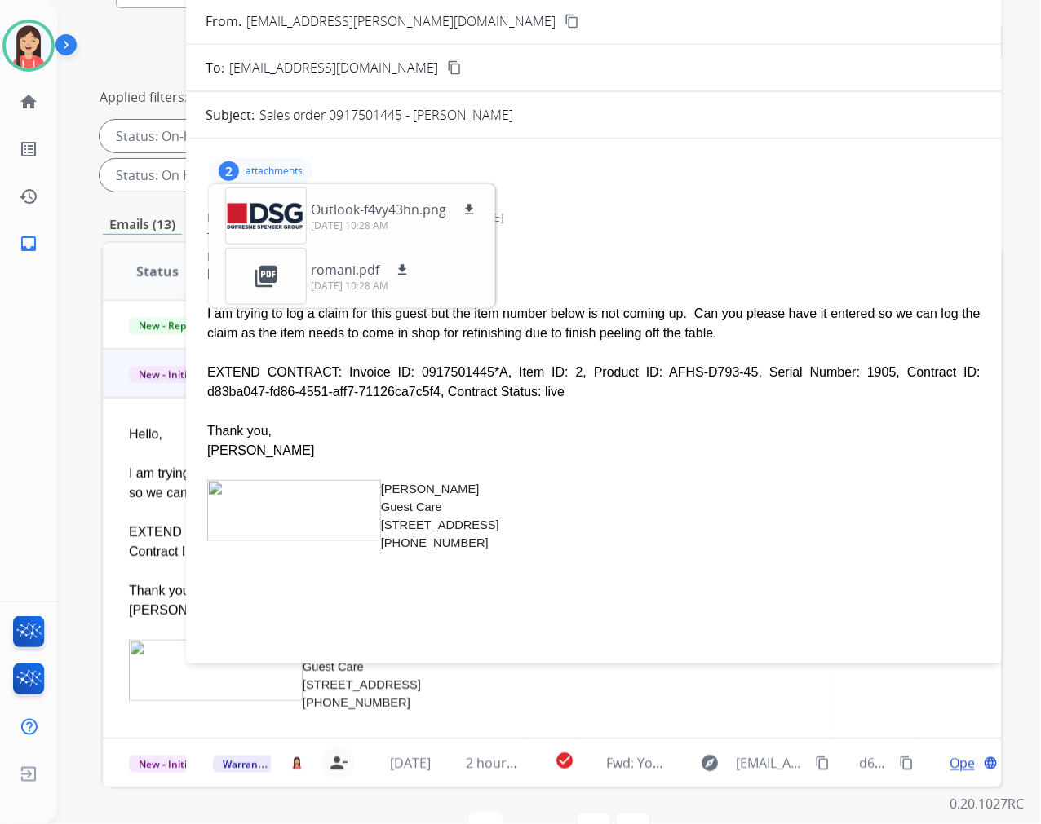
scroll to position [130, 0]
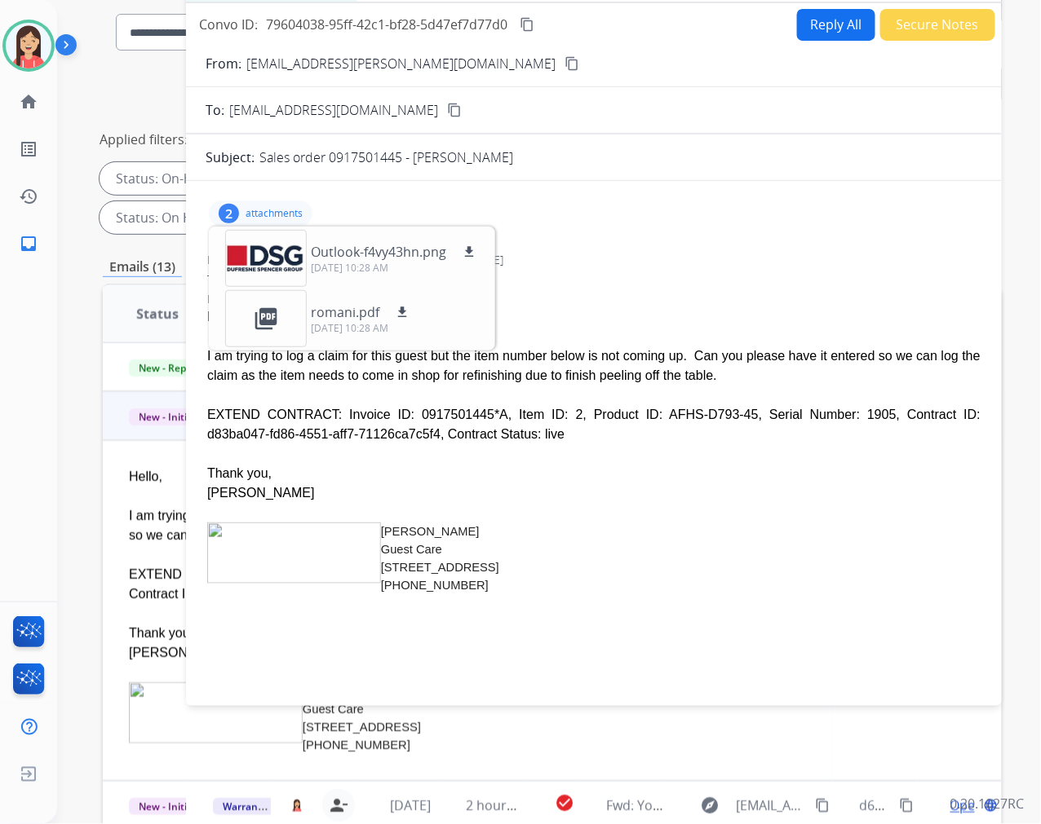
click at [673, 438] on div "EXTEND CONTRACT: Invoice ID: 0917501445*A, Item ID: 2, Product ID: AFHS-D793-45…" at bounding box center [593, 424] width 773 height 39
click at [588, 430] on div "EXTEND CONTRACT: Invoice ID: 0917501445*A, Item ID: 2, Product ID: AFHS-D793-45…" at bounding box center [593, 424] width 773 height 39
click at [819, 10] on button "Reply All" at bounding box center [836, 25] width 78 height 32
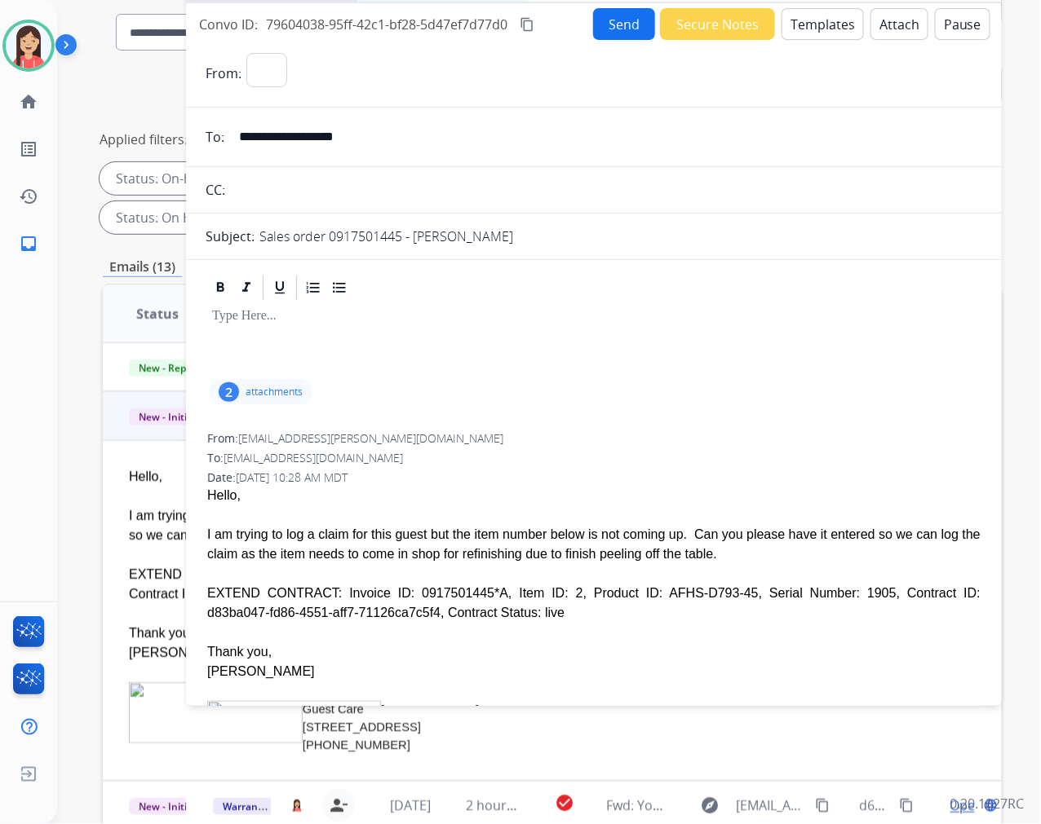
select select "**********"
click at [819, 29] on button "Templates" at bounding box center [822, 24] width 82 height 32
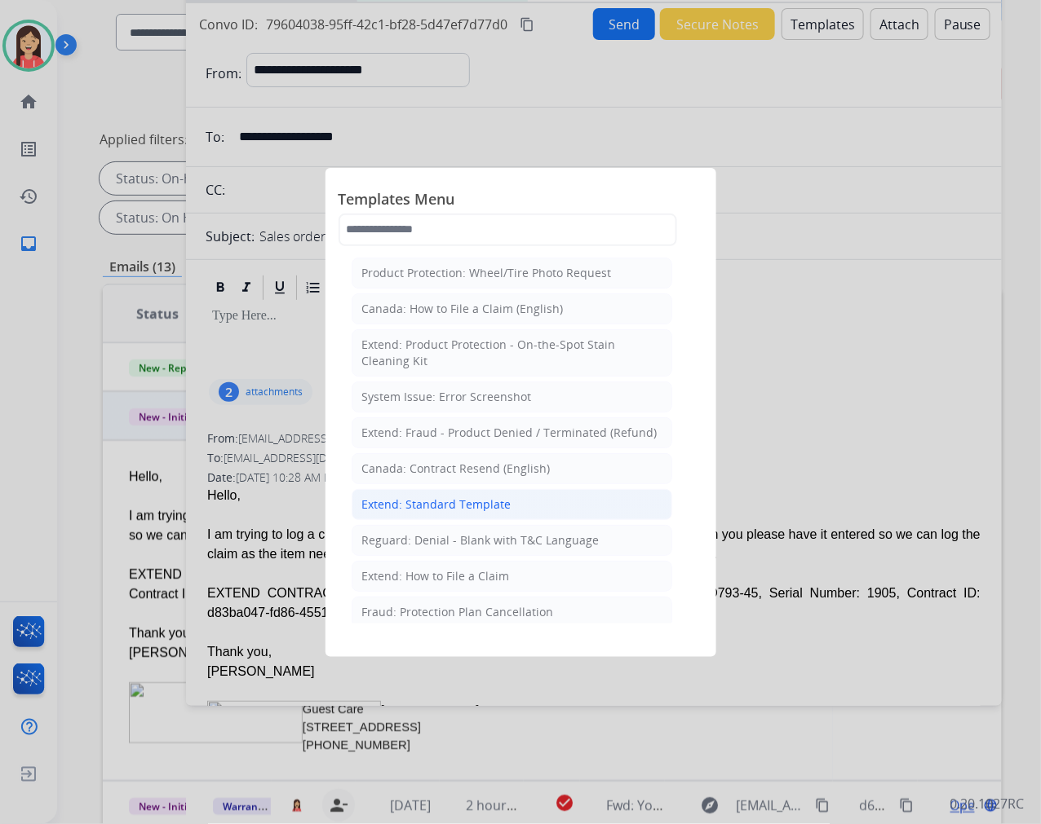
click at [403, 502] on div "Extend: Standard Template" at bounding box center [436, 505] width 149 height 16
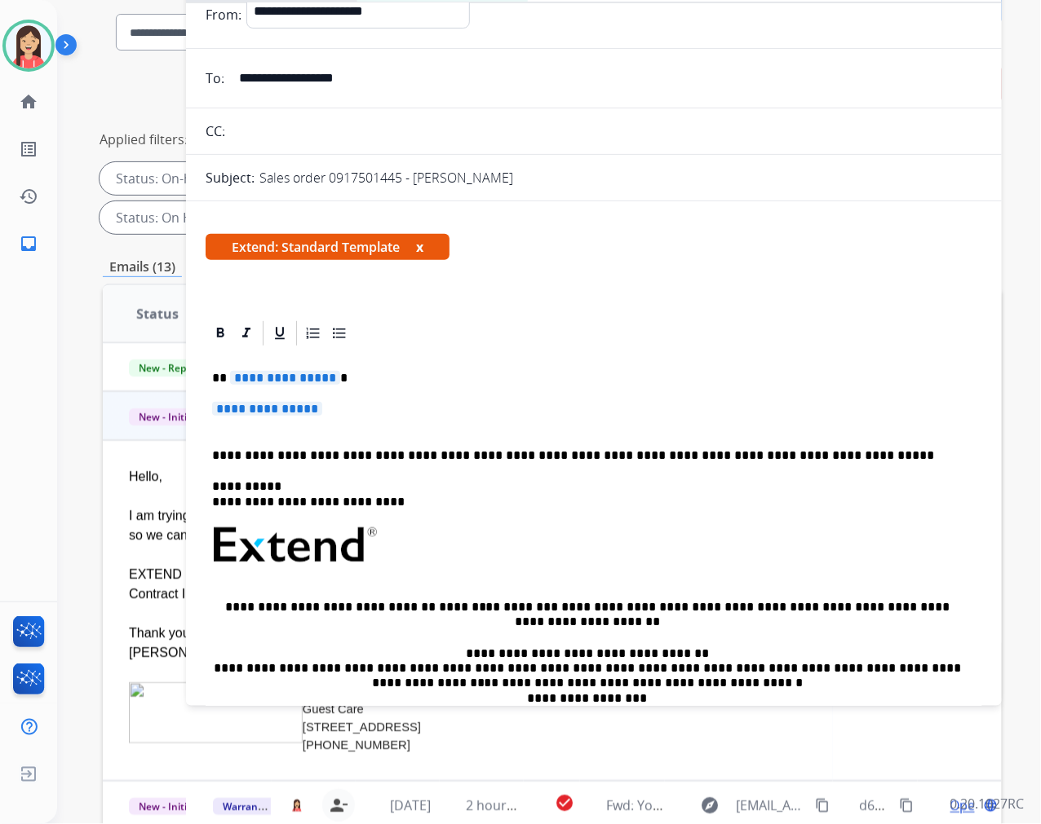
scroll to position [91, 0]
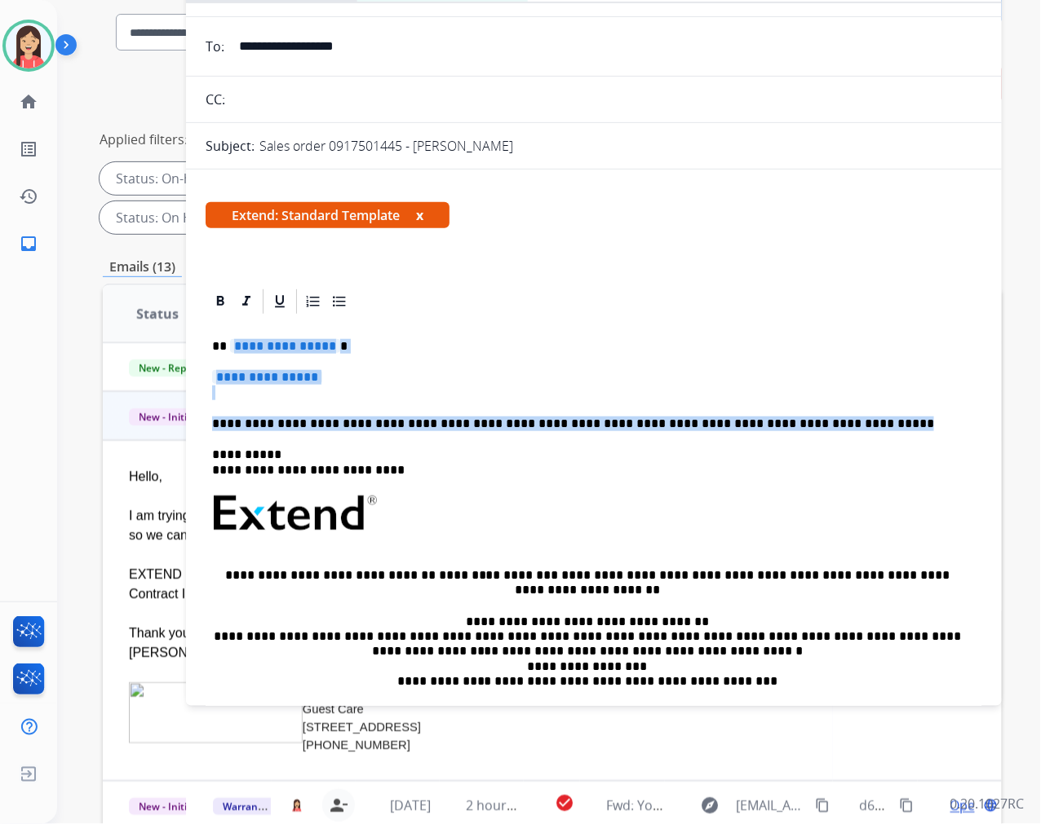
drag, startPoint x: 232, startPoint y: 347, endPoint x: 835, endPoint y: 413, distance: 607.1
click at [835, 413] on div "**********" at bounding box center [594, 551] width 776 height 471
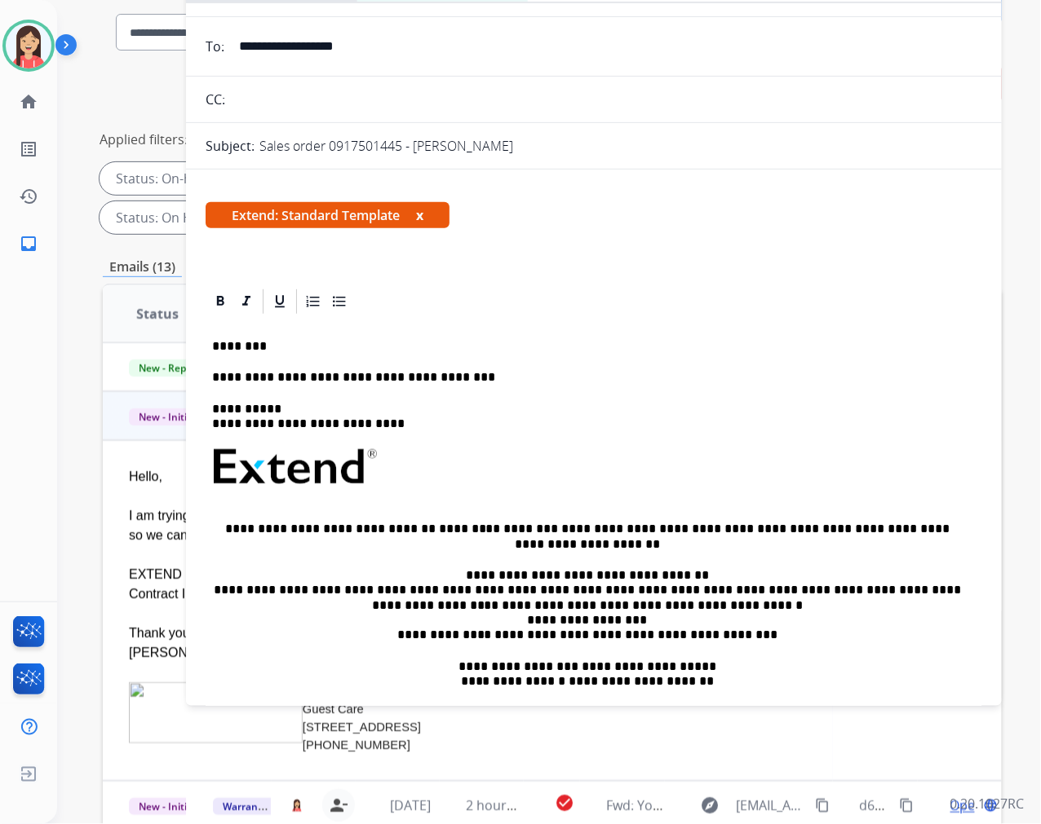
click at [446, 376] on p "**********" at bounding box center [587, 377] width 750 height 15
click at [515, 453] on p at bounding box center [593, 477] width 763 height 58
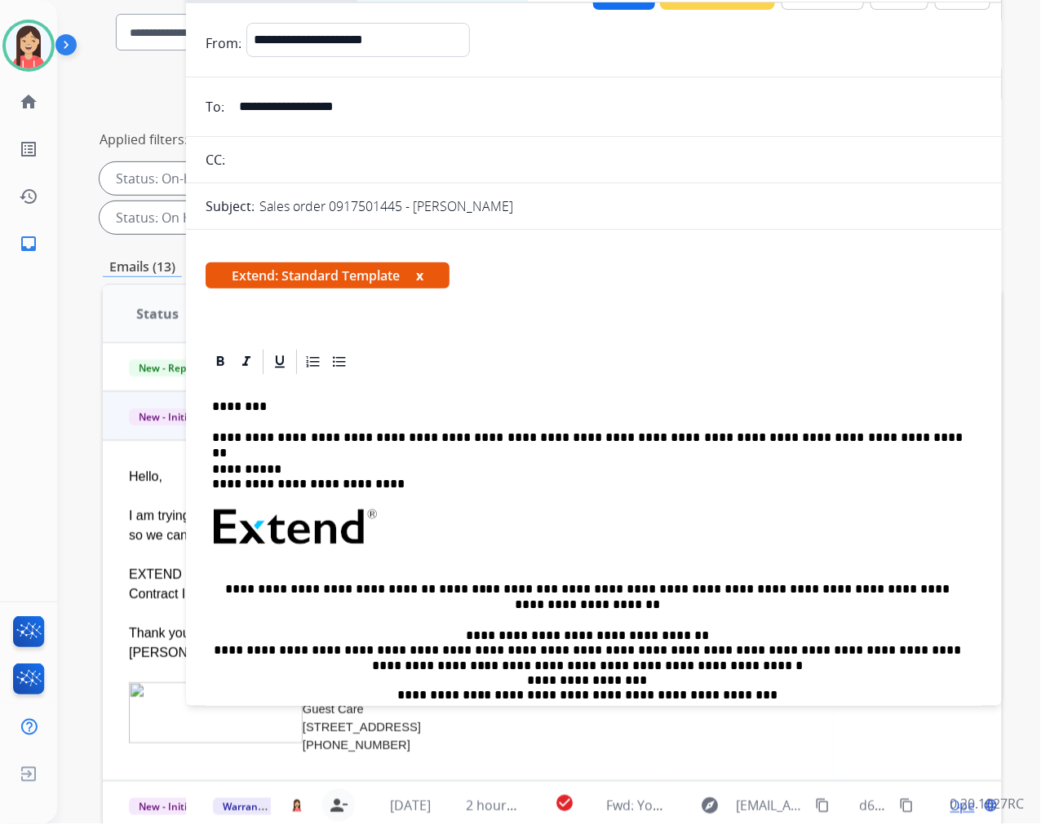
scroll to position [0, 0]
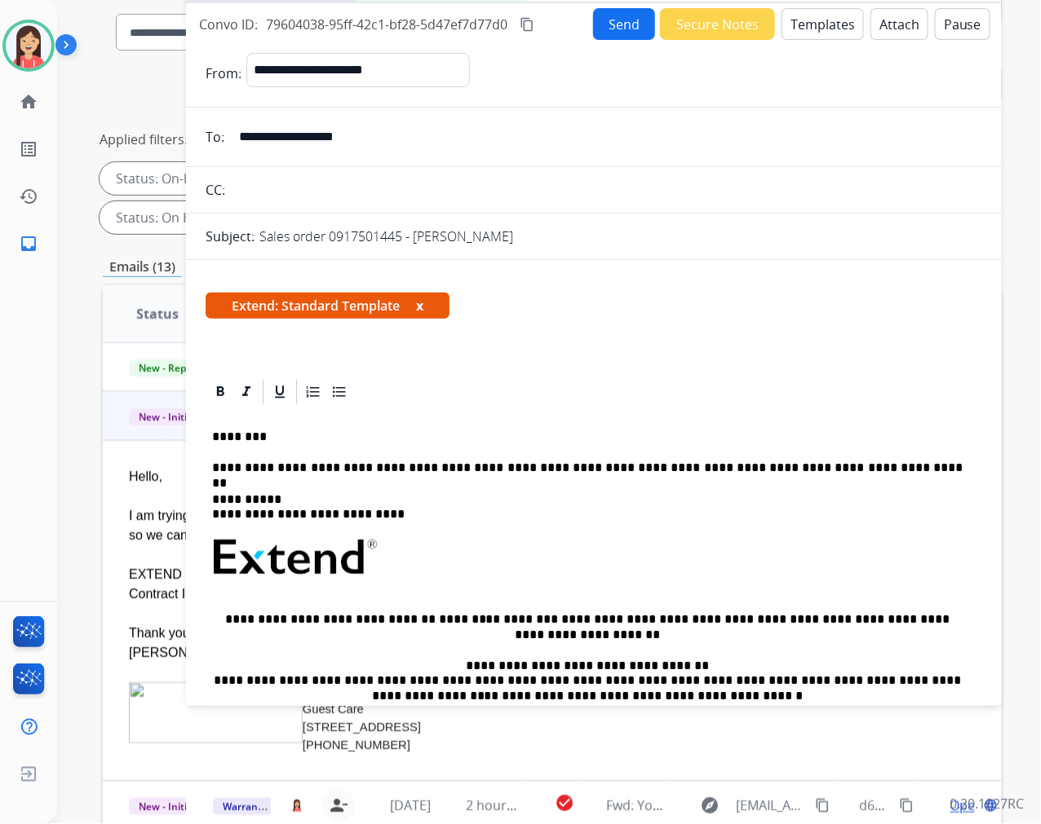
click at [618, 33] on button "Send" at bounding box center [624, 24] width 62 height 32
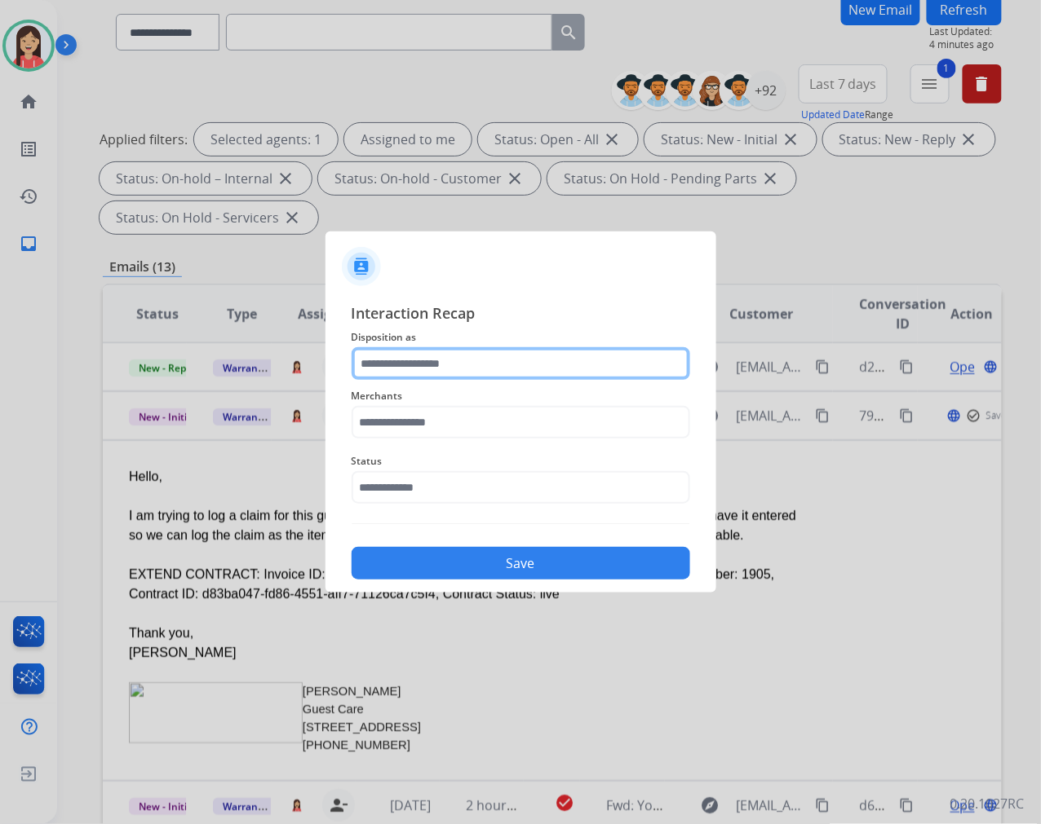
click at [457, 368] on input "text" at bounding box center [520, 363] width 338 height 33
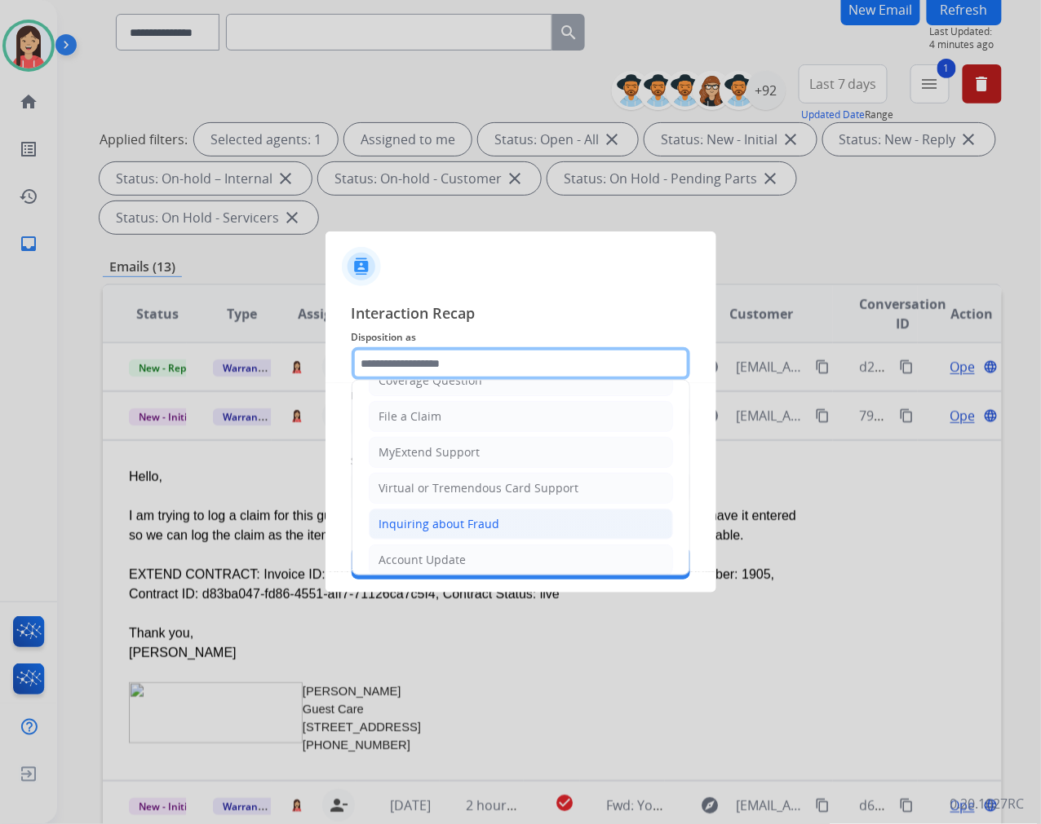
scroll to position [181, 0]
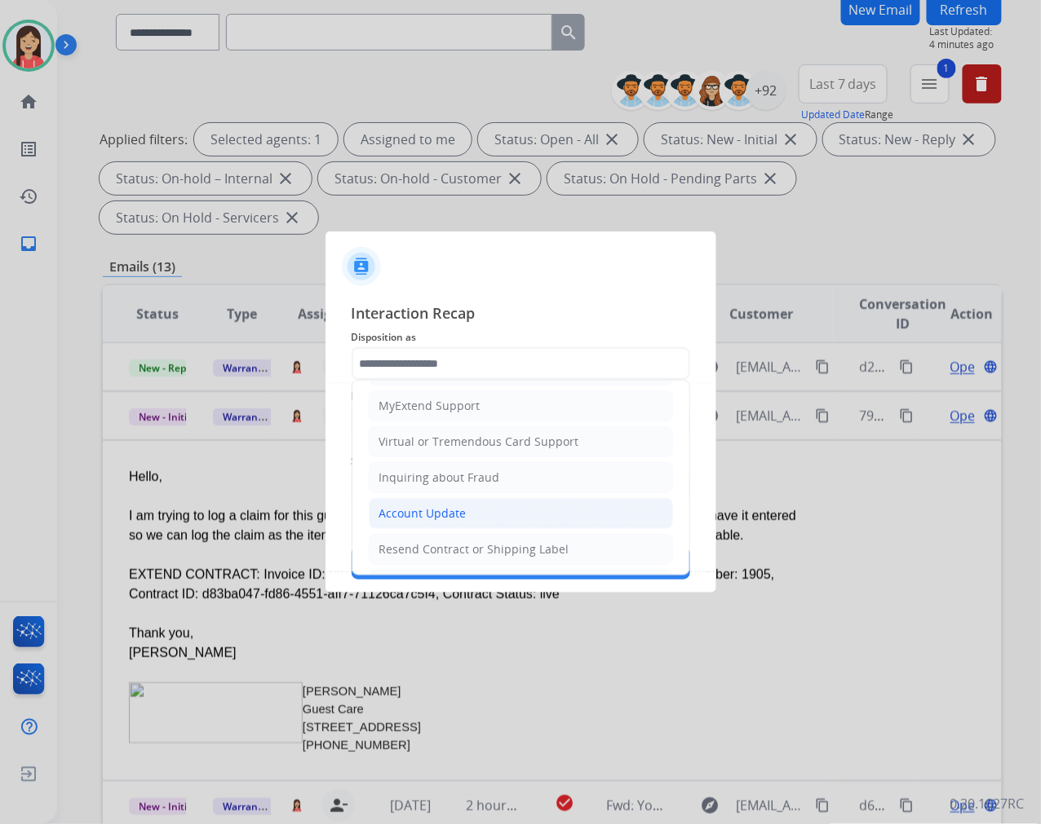
click at [434, 512] on div "Account Update" at bounding box center [422, 514] width 87 height 16
type input "**********"
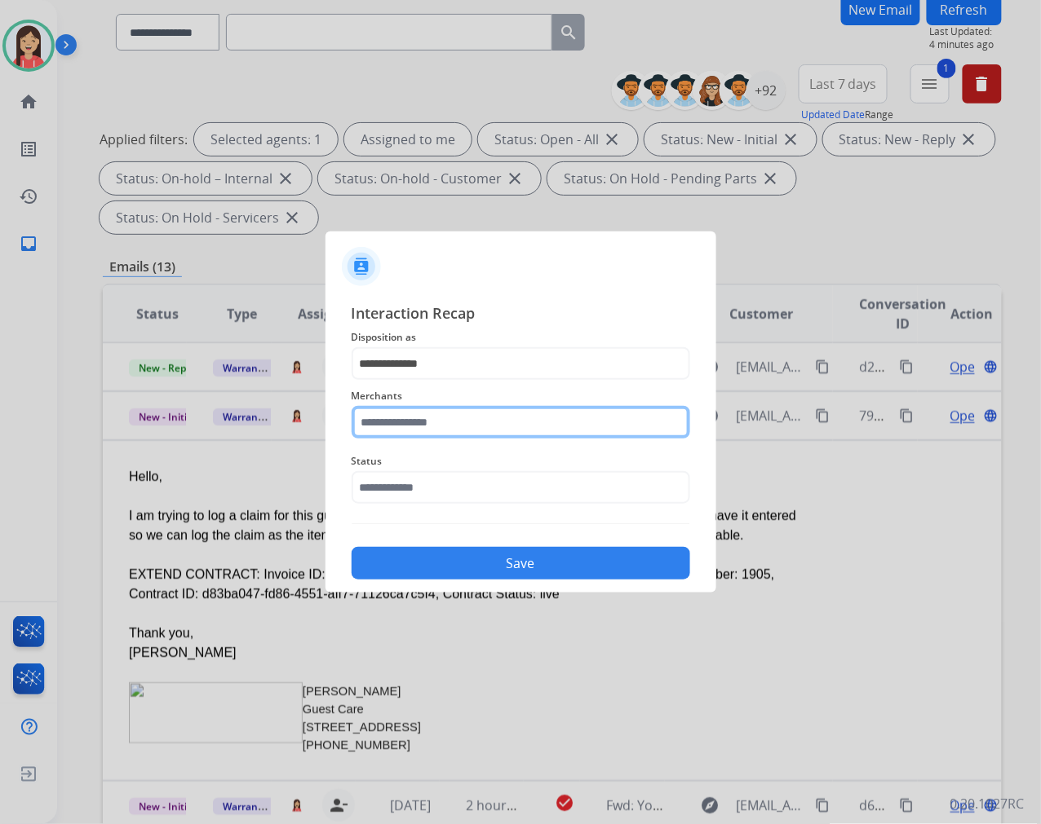
click at [462, 418] on input "text" at bounding box center [520, 422] width 338 height 33
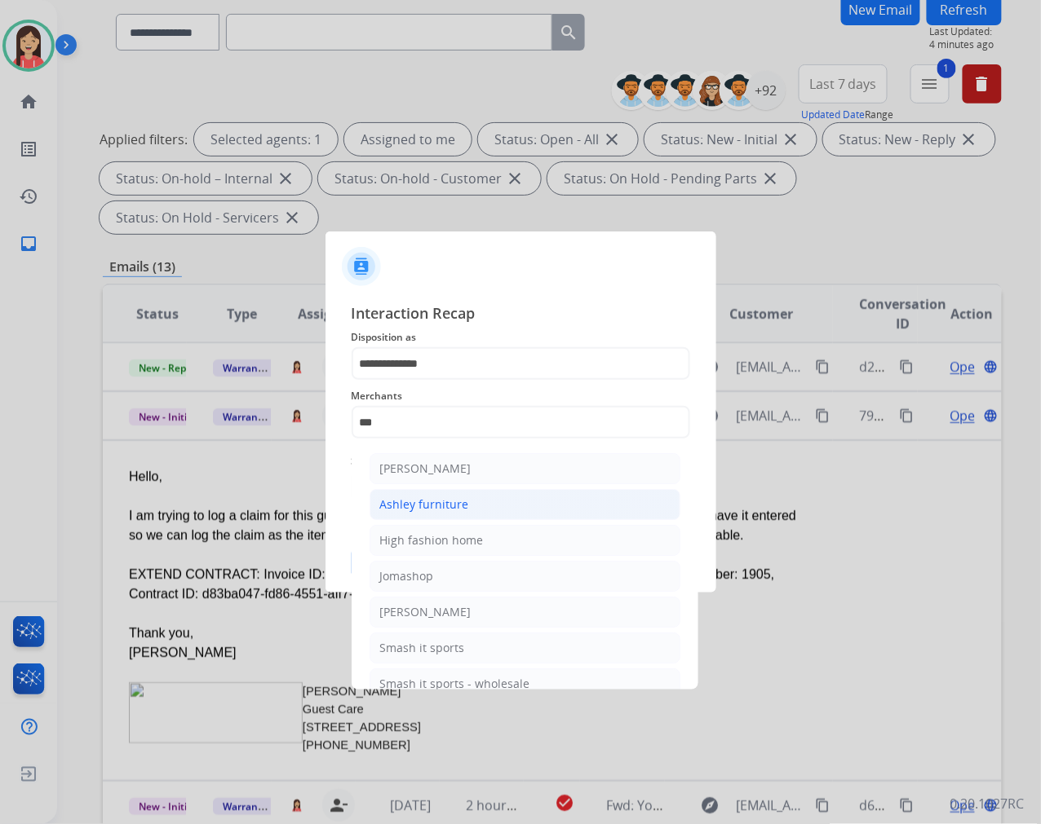
click at [449, 500] on div "Ashley furniture" at bounding box center [424, 505] width 89 height 16
type input "**********"
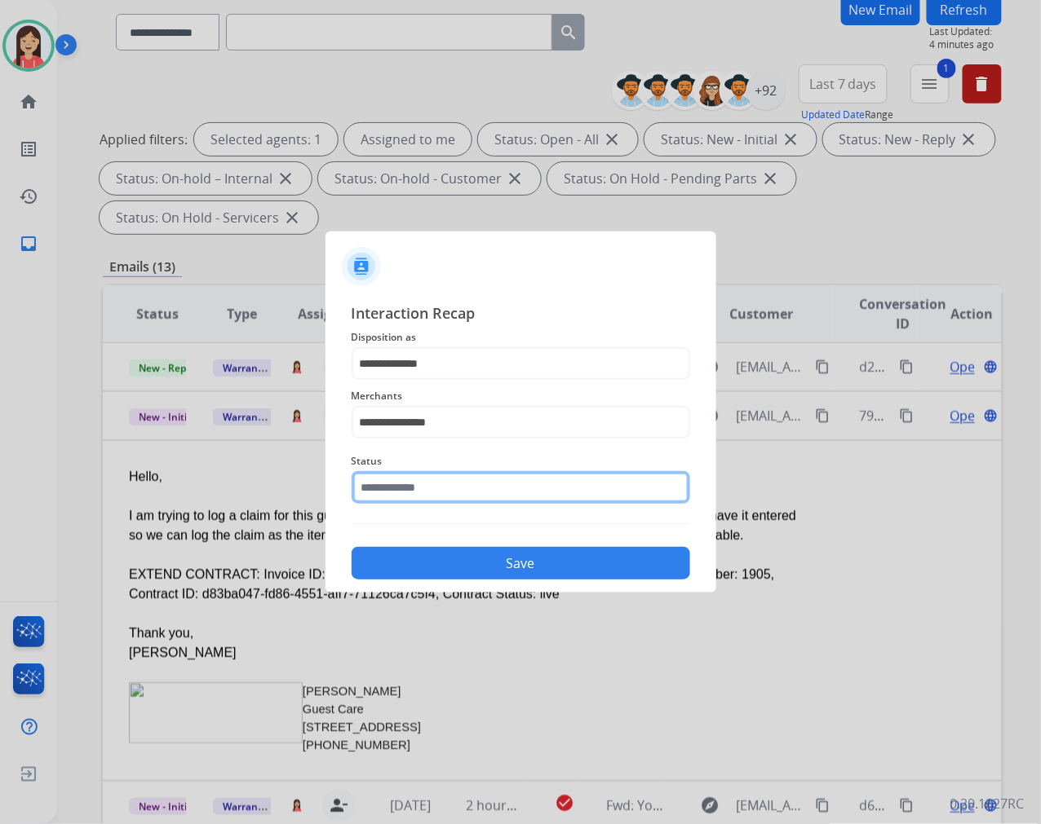
click at [458, 493] on input "text" at bounding box center [520, 487] width 338 height 33
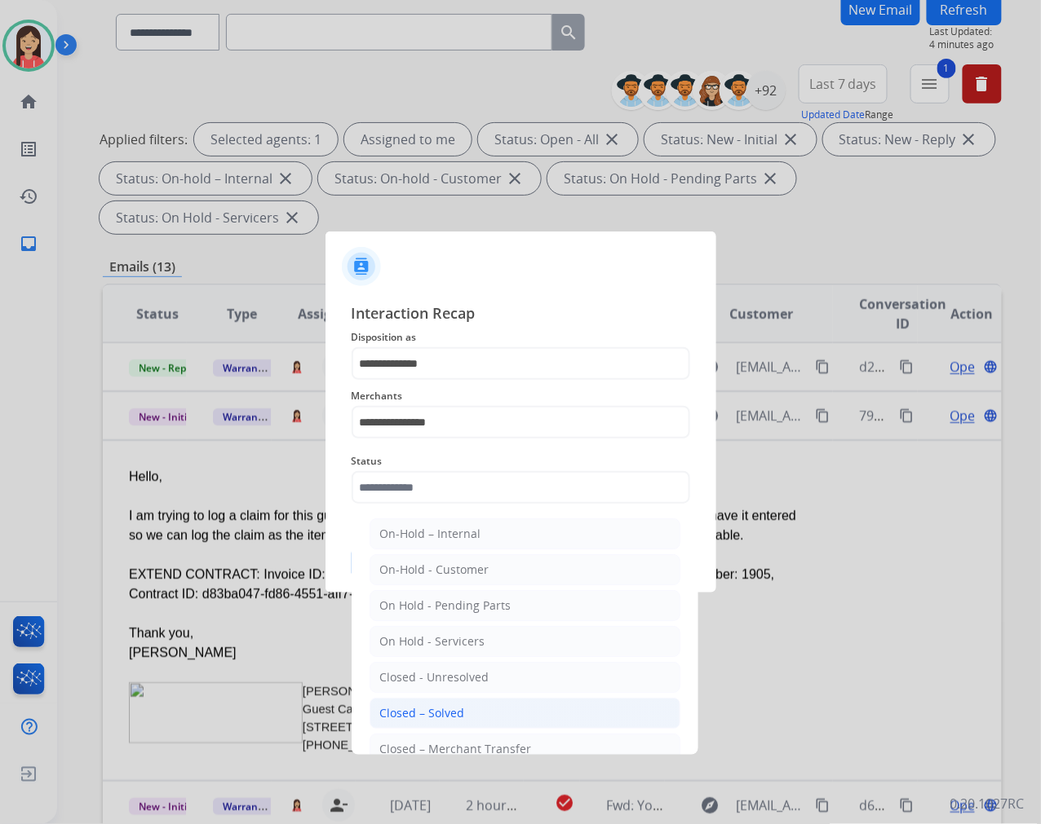
click at [455, 720] on div "Closed – Solved" at bounding box center [422, 713] width 85 height 16
type input "**********"
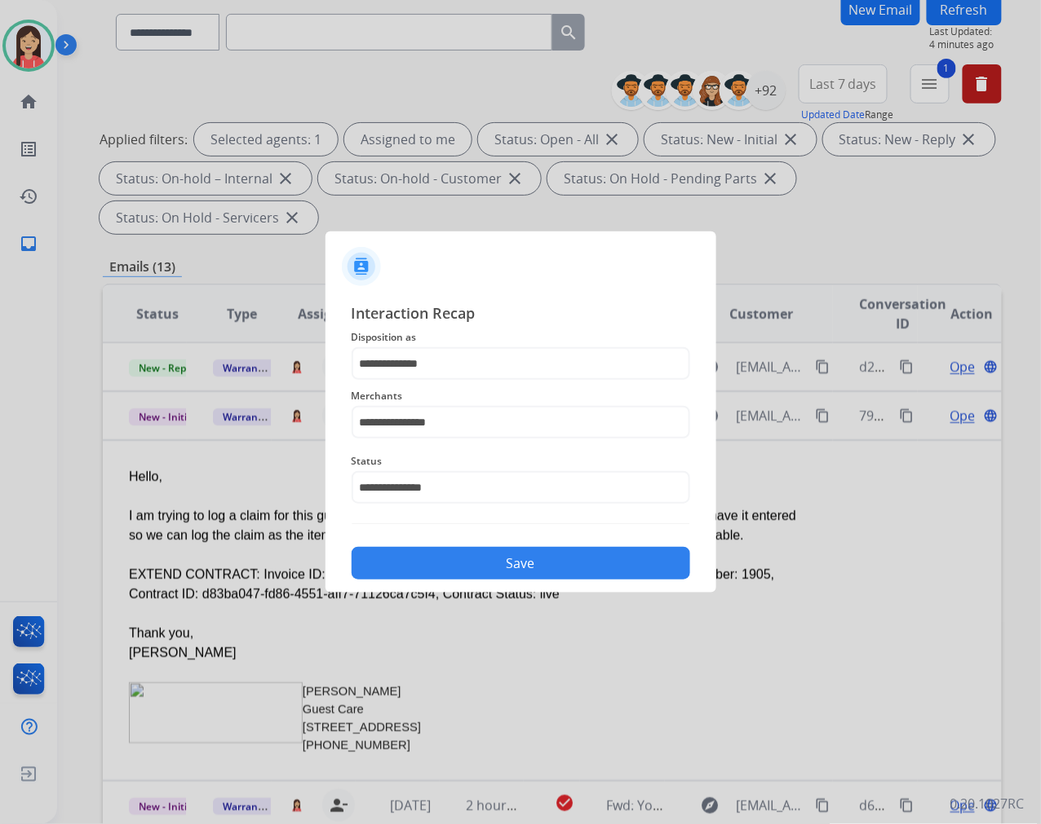
click at [488, 559] on button "Save" at bounding box center [520, 563] width 338 height 33
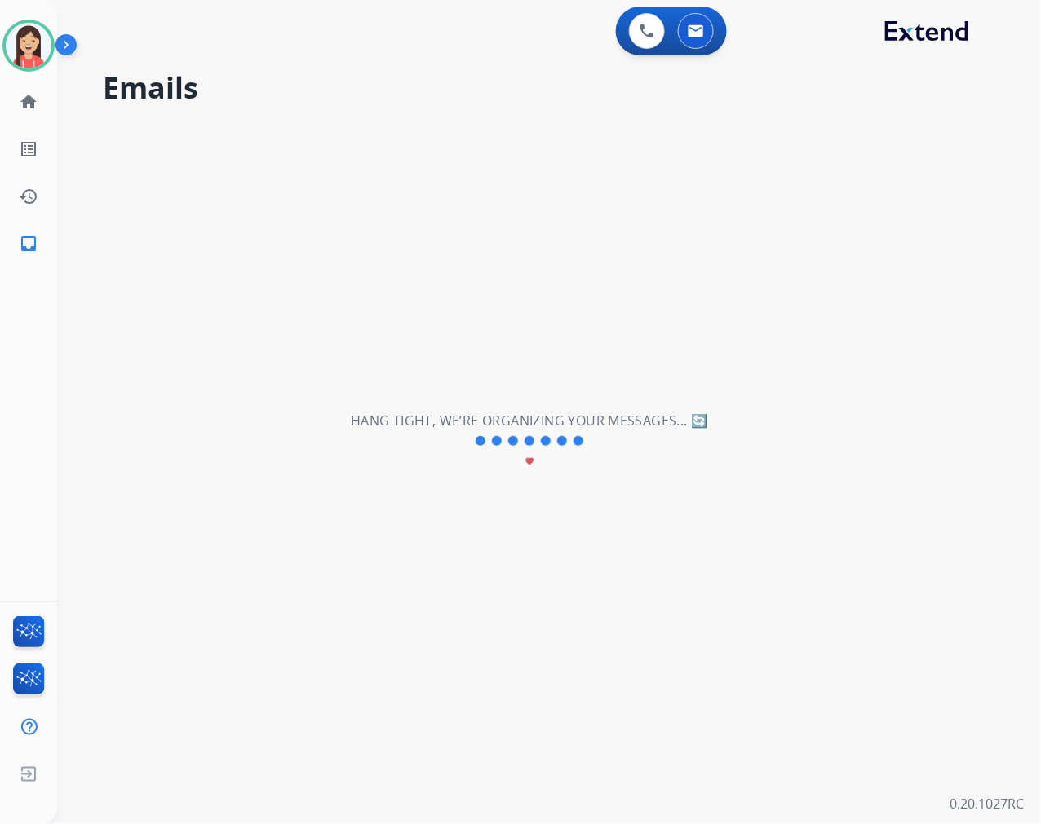
scroll to position [0, 0]
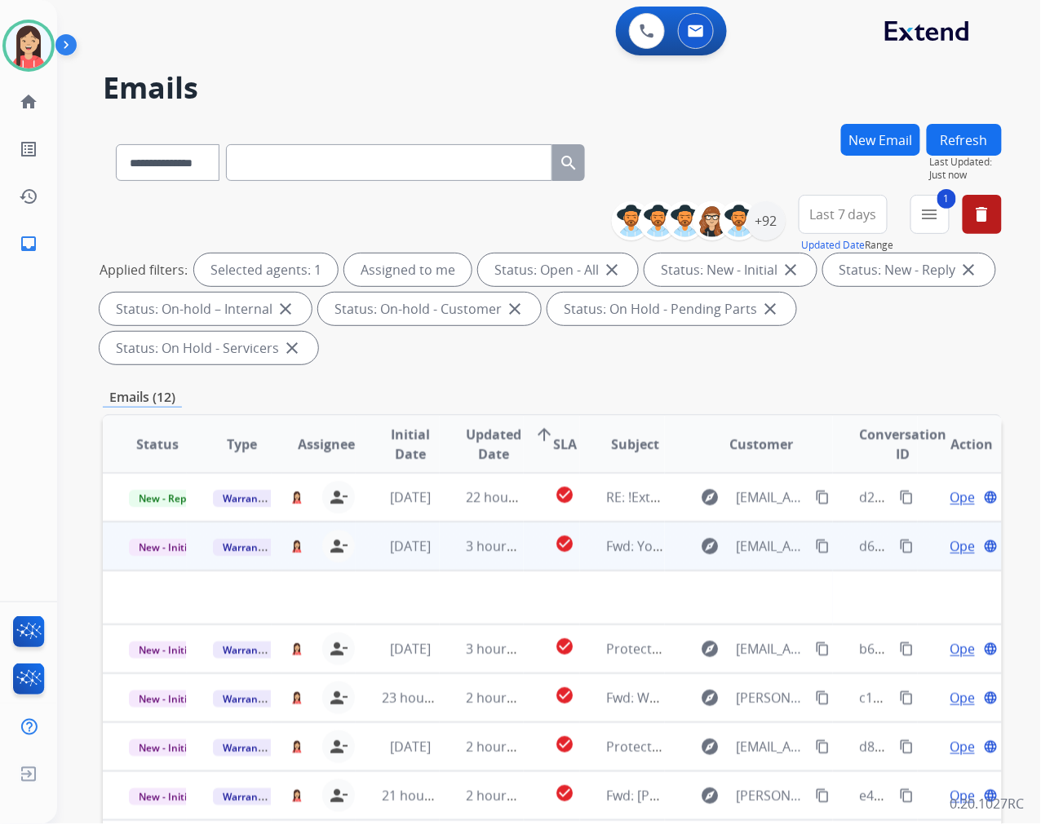
click at [428, 555] on td "[DATE]" at bounding box center [398, 546] width 84 height 49
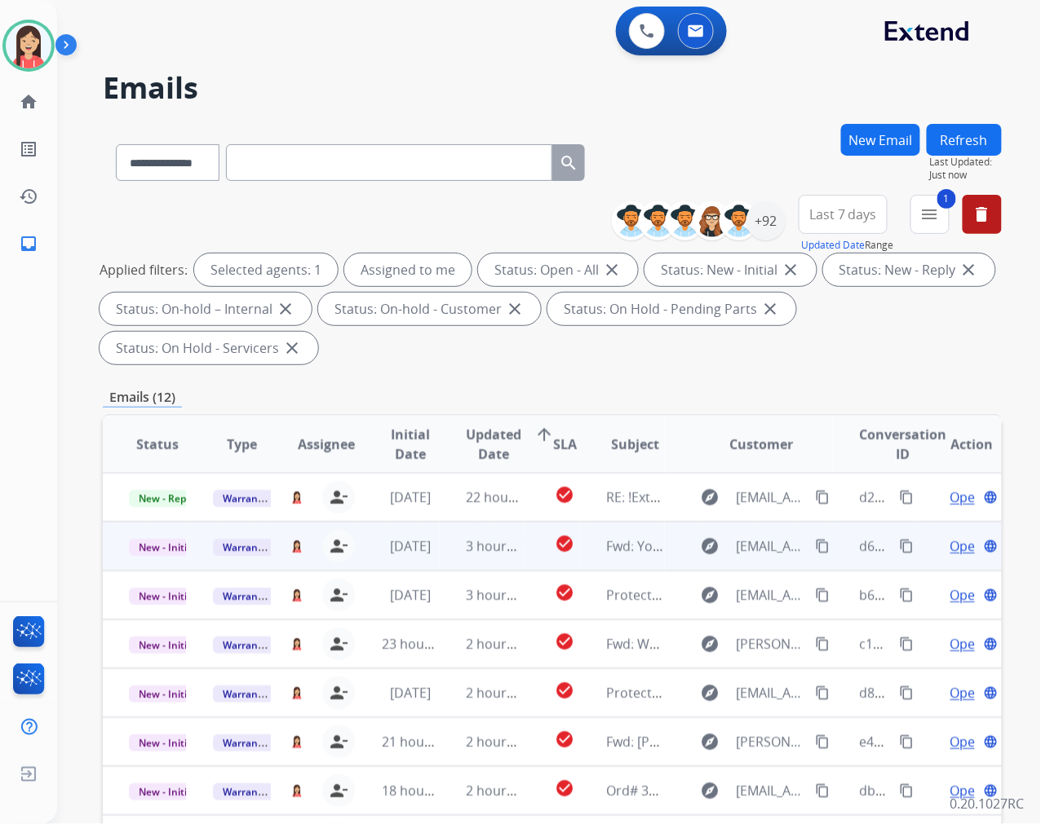
click at [428, 555] on td "[DATE]" at bounding box center [398, 546] width 84 height 49
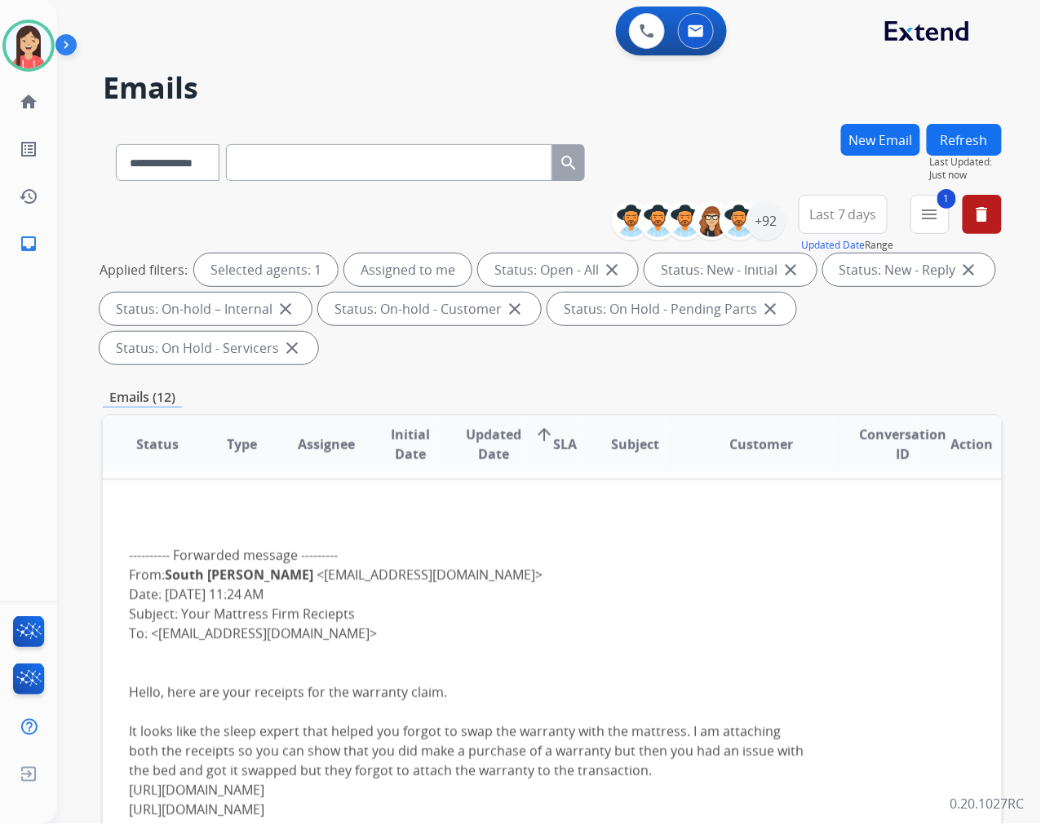
scroll to position [1, 0]
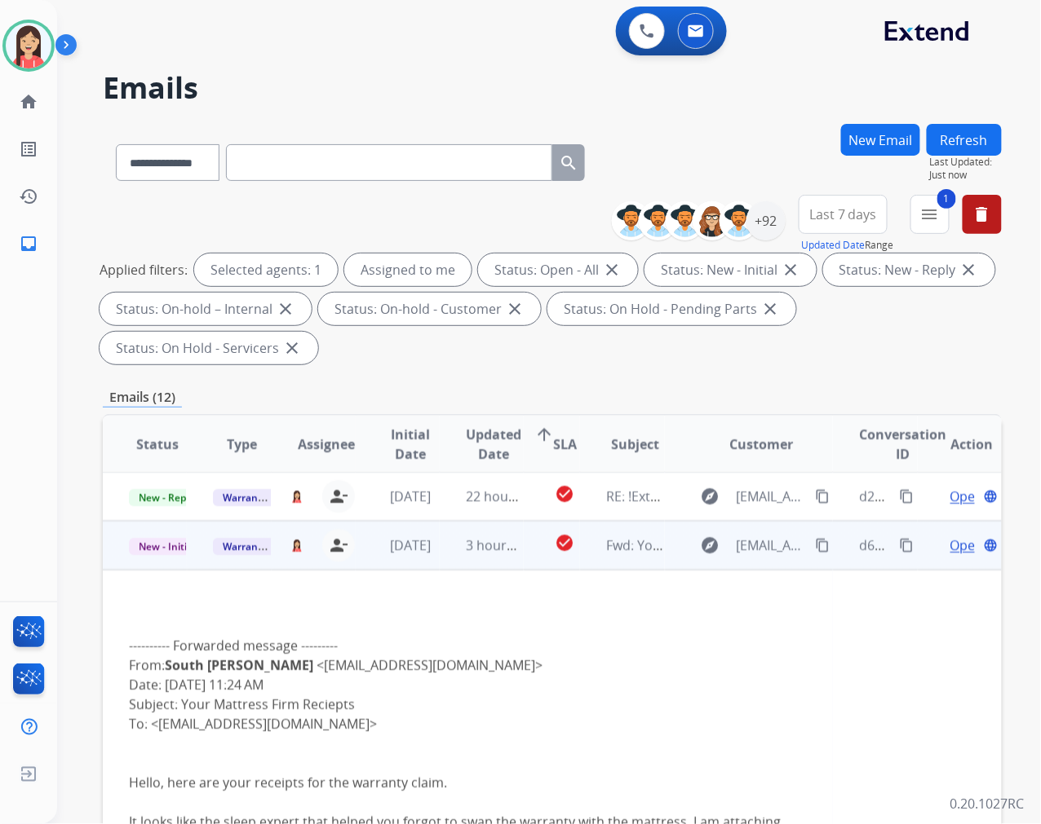
click at [951, 546] on span "Open" at bounding box center [966, 546] width 33 height 20
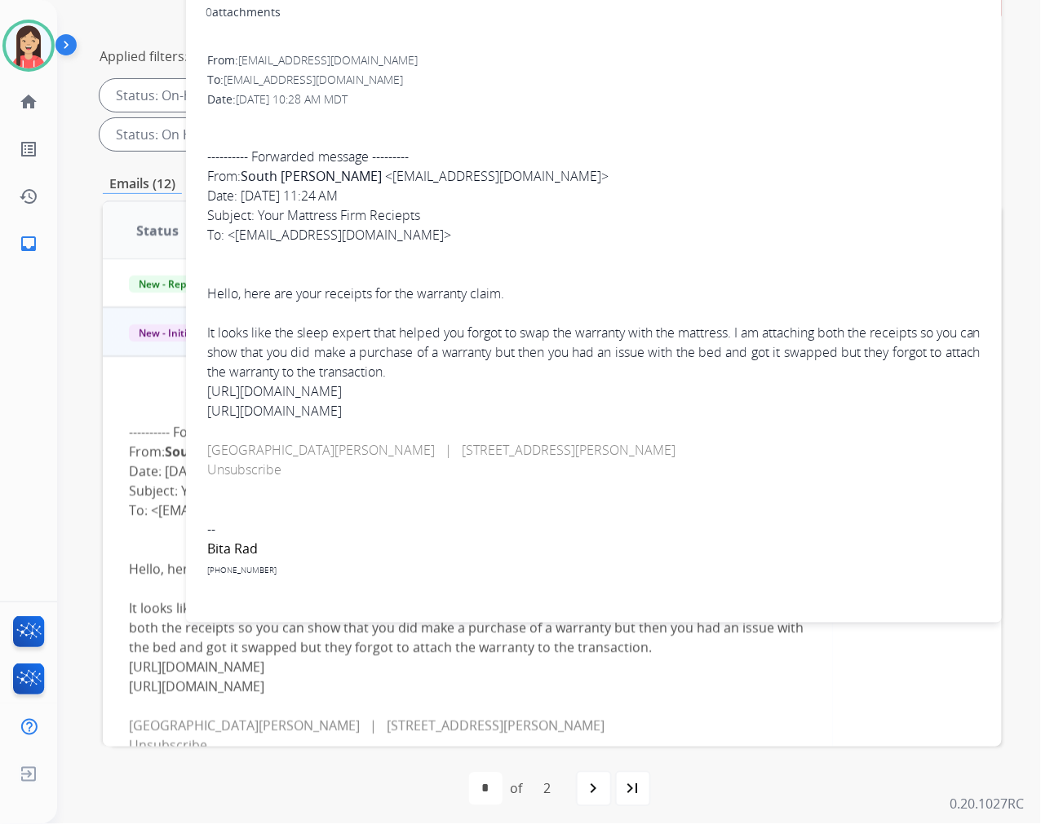
scroll to position [221, 0]
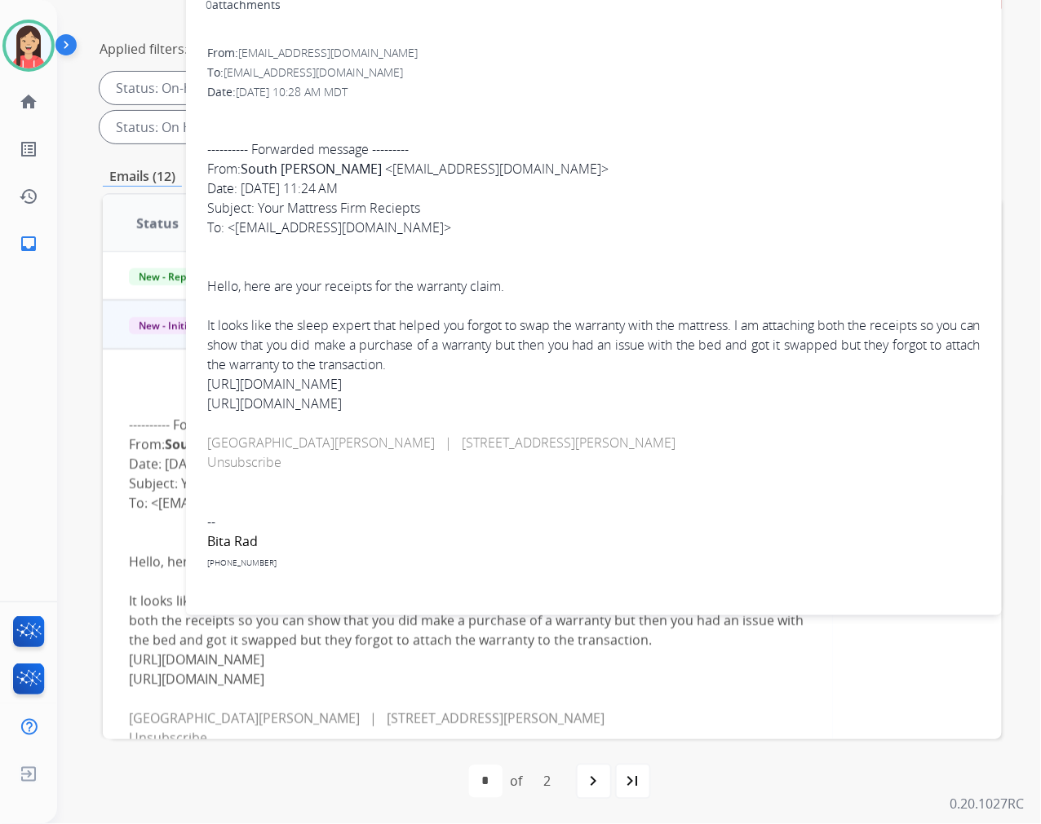
click at [342, 387] on link "[URL][DOMAIN_NAME]" at bounding box center [274, 384] width 135 height 18
click at [342, 405] on link "[URL][DOMAIN_NAME]" at bounding box center [274, 404] width 135 height 18
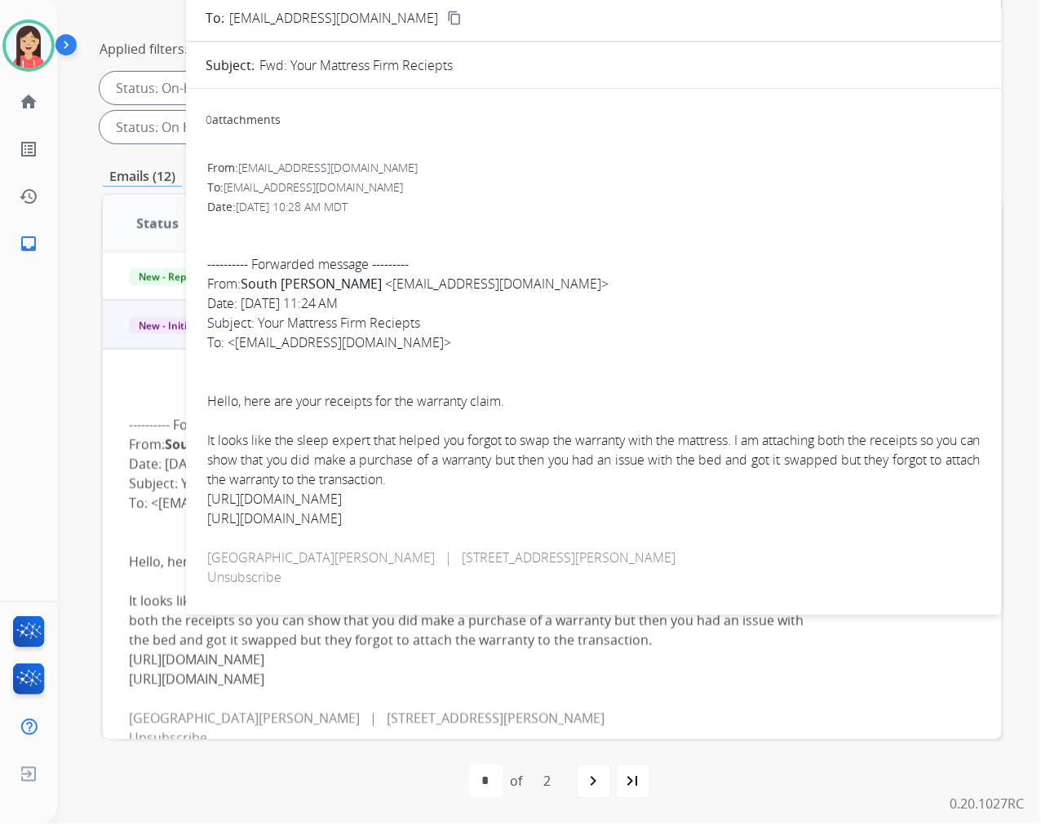
scroll to position [0, 0]
click at [756, 159] on div "From: [EMAIL_ADDRESS][DOMAIN_NAME] To: [EMAIL_ADDRESS][DOMAIN_NAME] Date: [DATE…" at bounding box center [594, 440] width 776 height 562
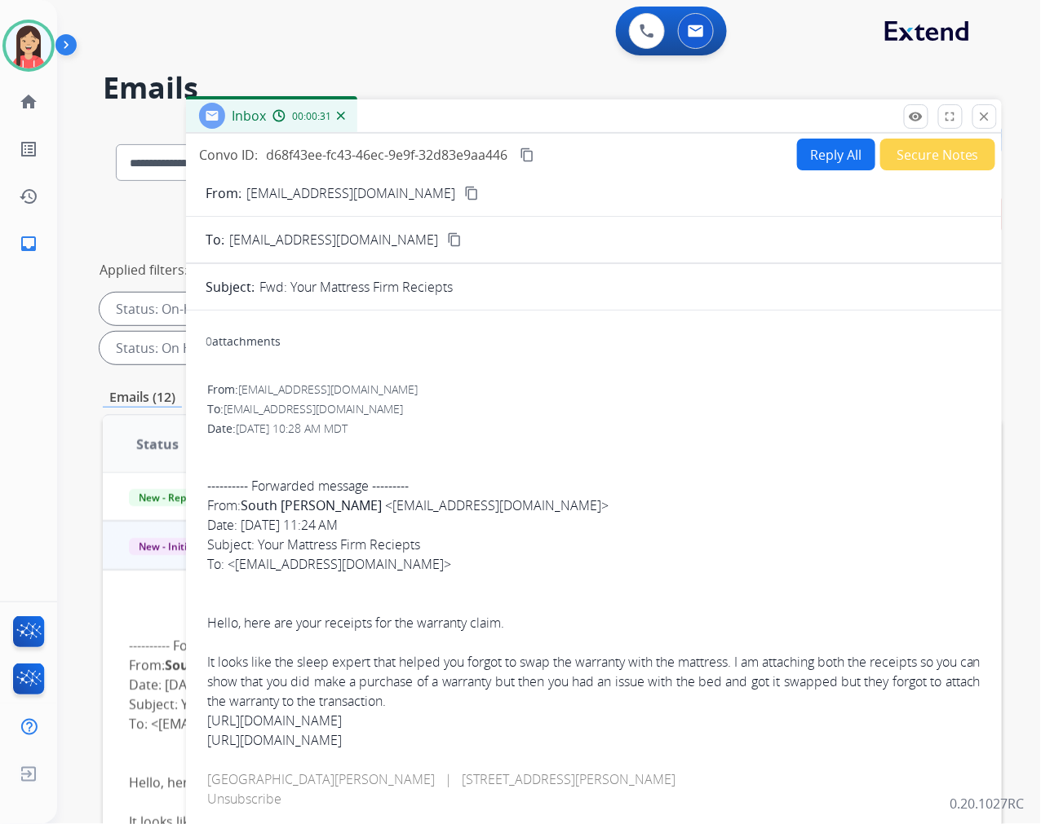
click at [812, 165] on button "Reply All" at bounding box center [836, 155] width 78 height 32
select select "**********"
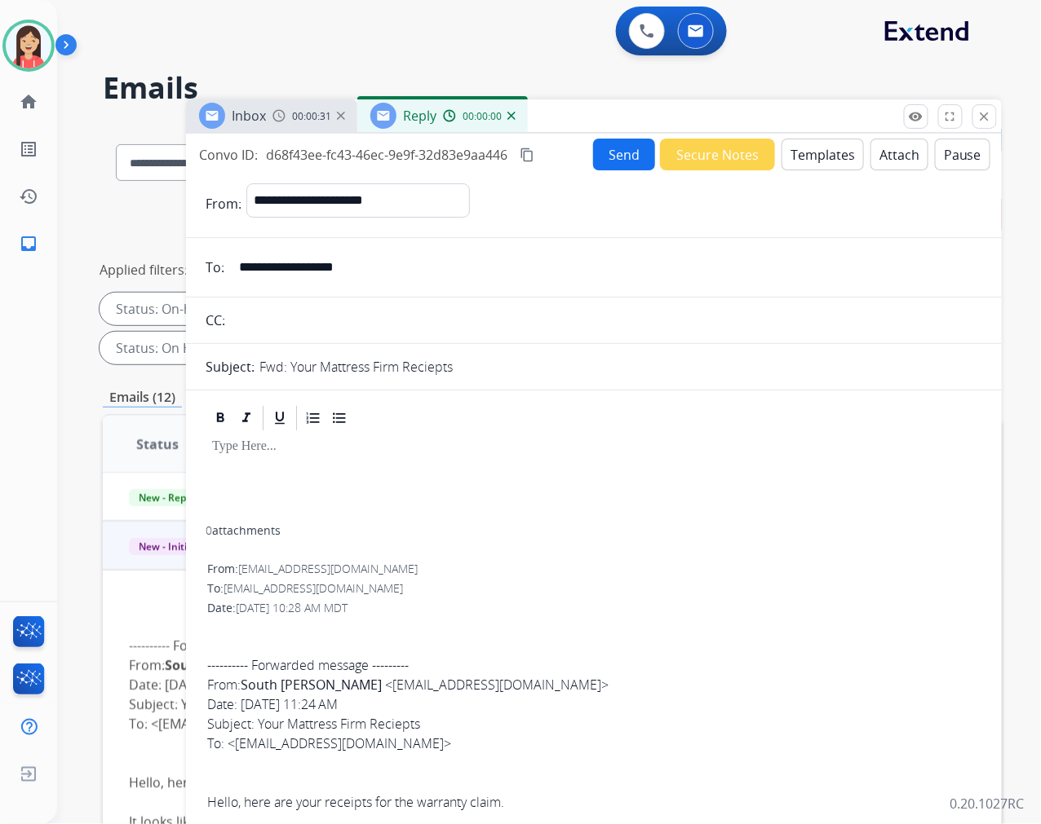
click at [819, 155] on button "Templates" at bounding box center [822, 155] width 82 height 32
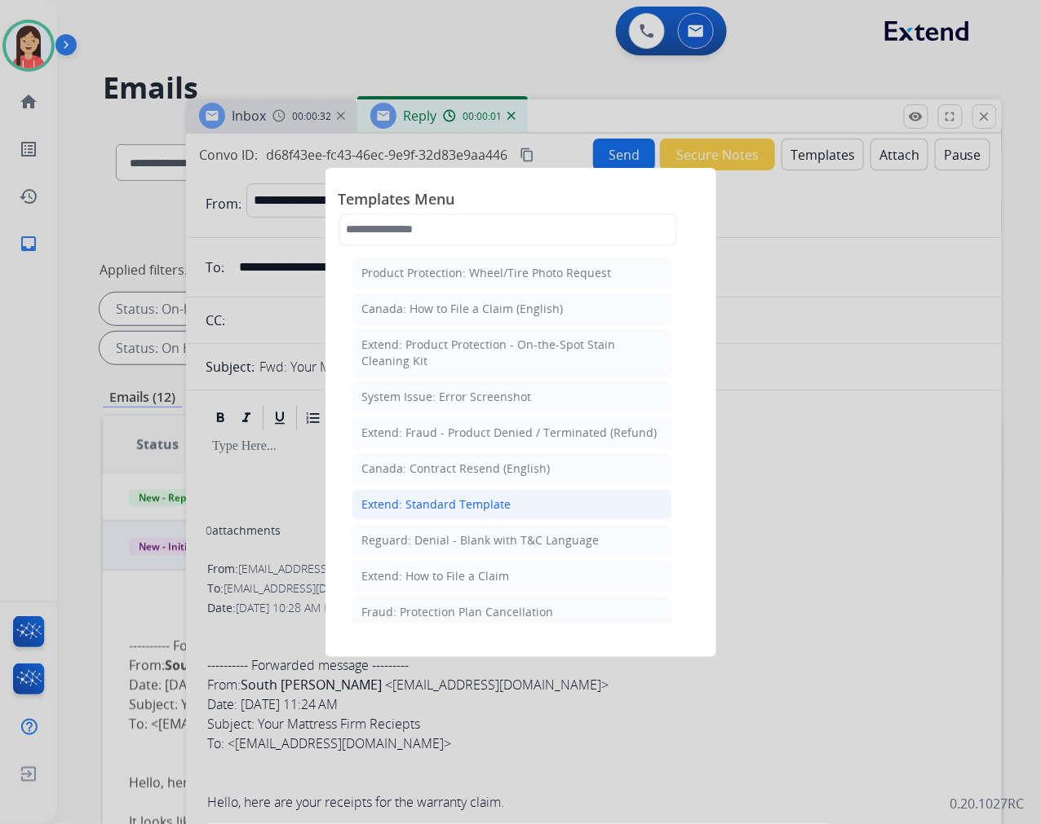
click at [453, 509] on div "Extend: Standard Template" at bounding box center [436, 505] width 149 height 16
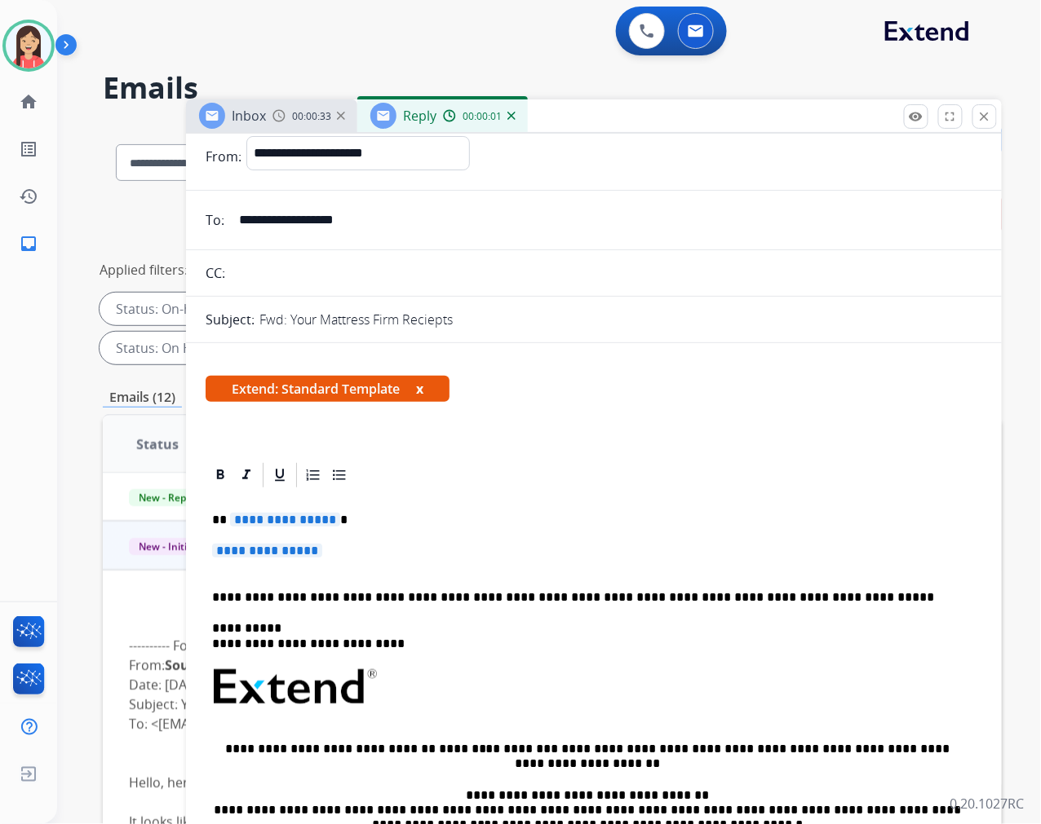
scroll to position [91, 0]
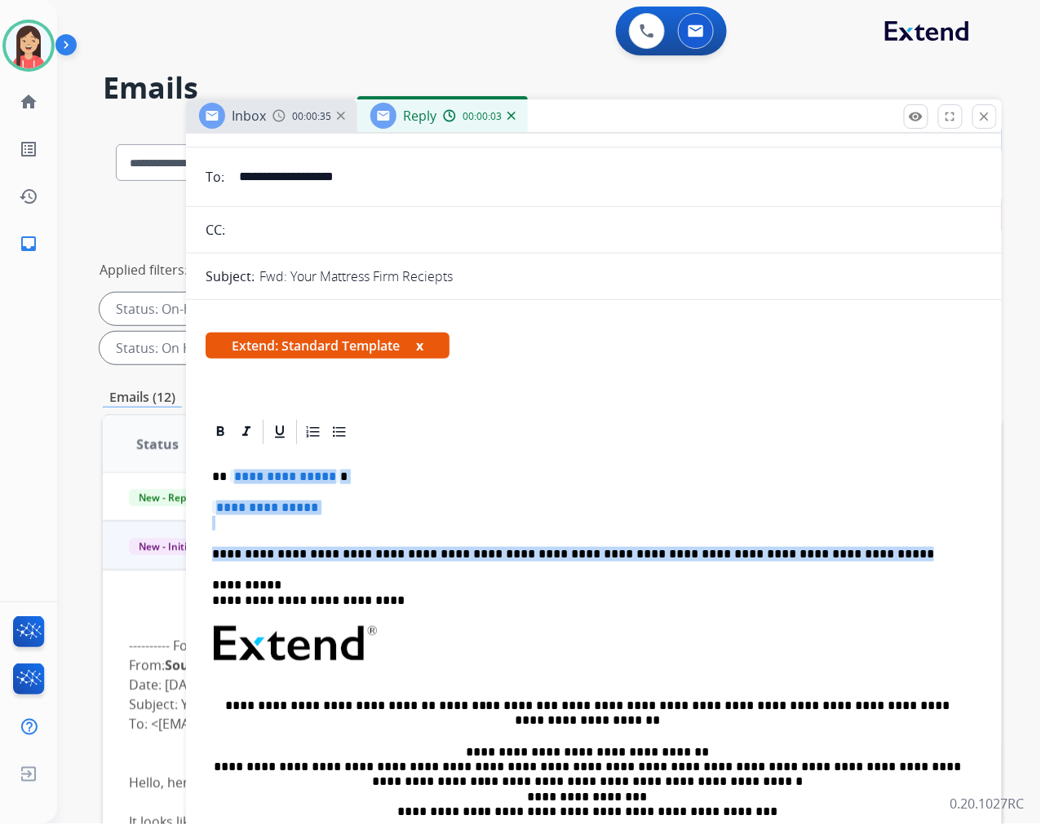
drag, startPoint x: 231, startPoint y: 475, endPoint x: 837, endPoint y: 544, distance: 609.9
click at [837, 544] on div "**********" at bounding box center [594, 692] width 776 height 491
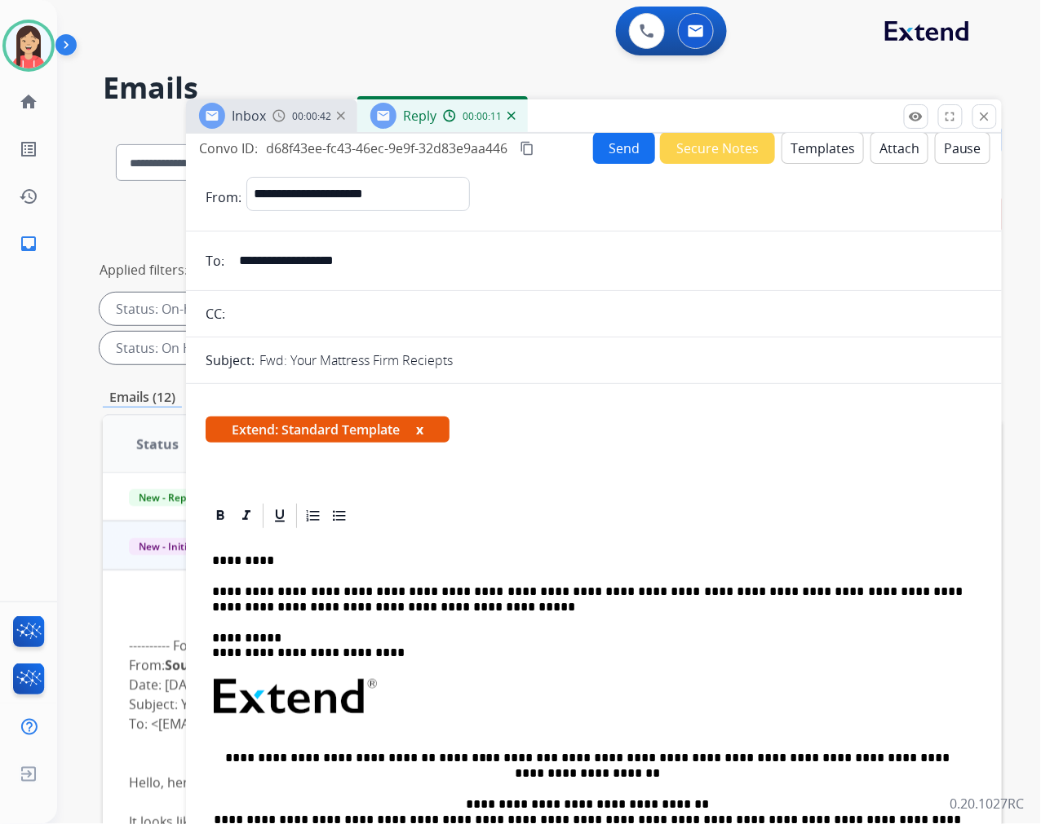
scroll to position [0, 0]
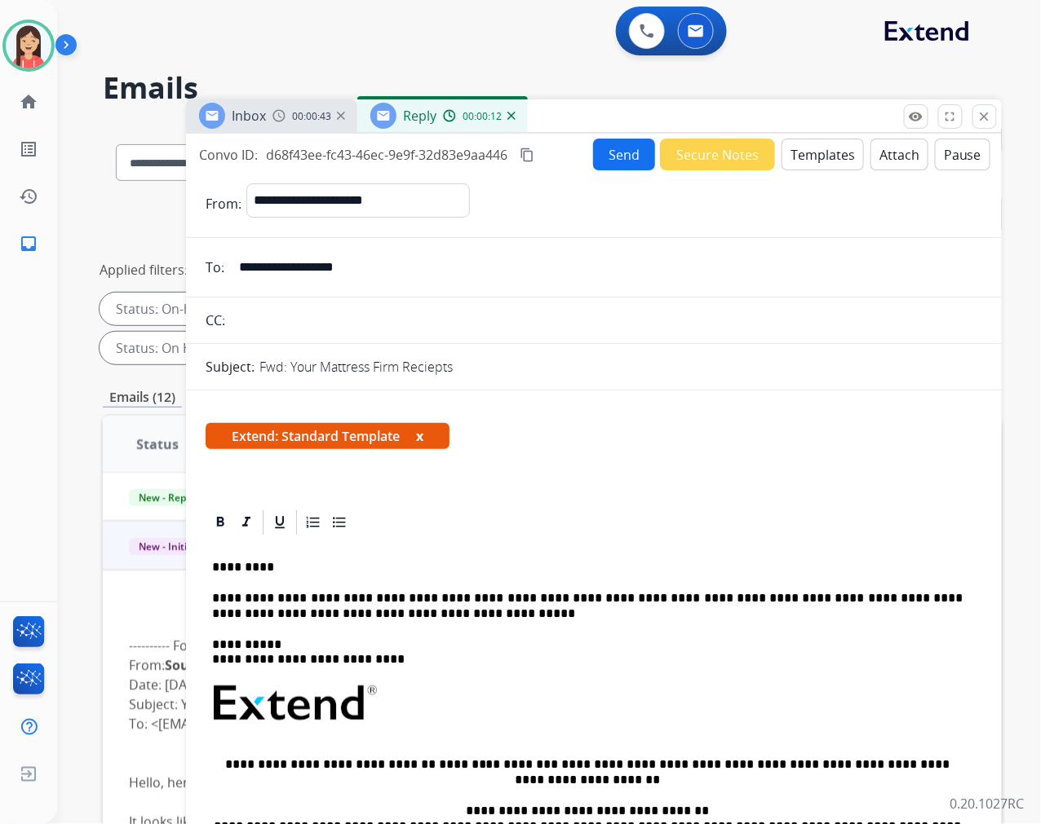
click at [604, 165] on button "Send" at bounding box center [624, 155] width 62 height 32
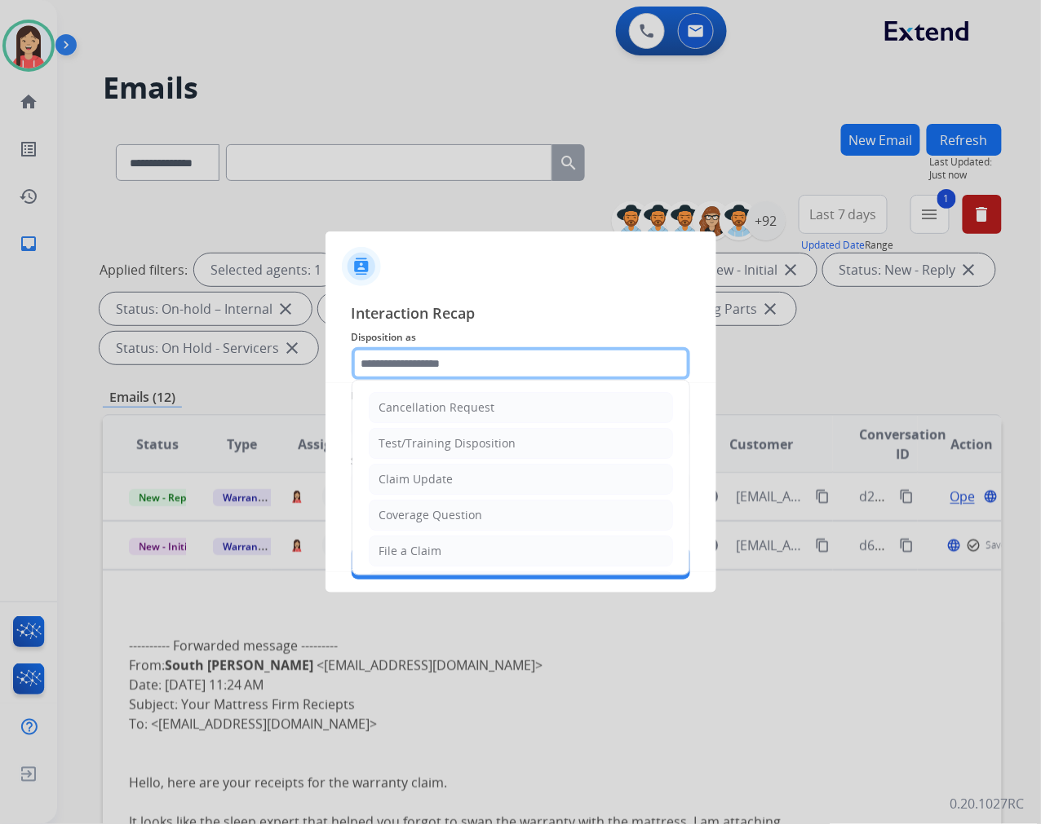
click at [482, 348] on input "text" at bounding box center [520, 363] width 338 height 33
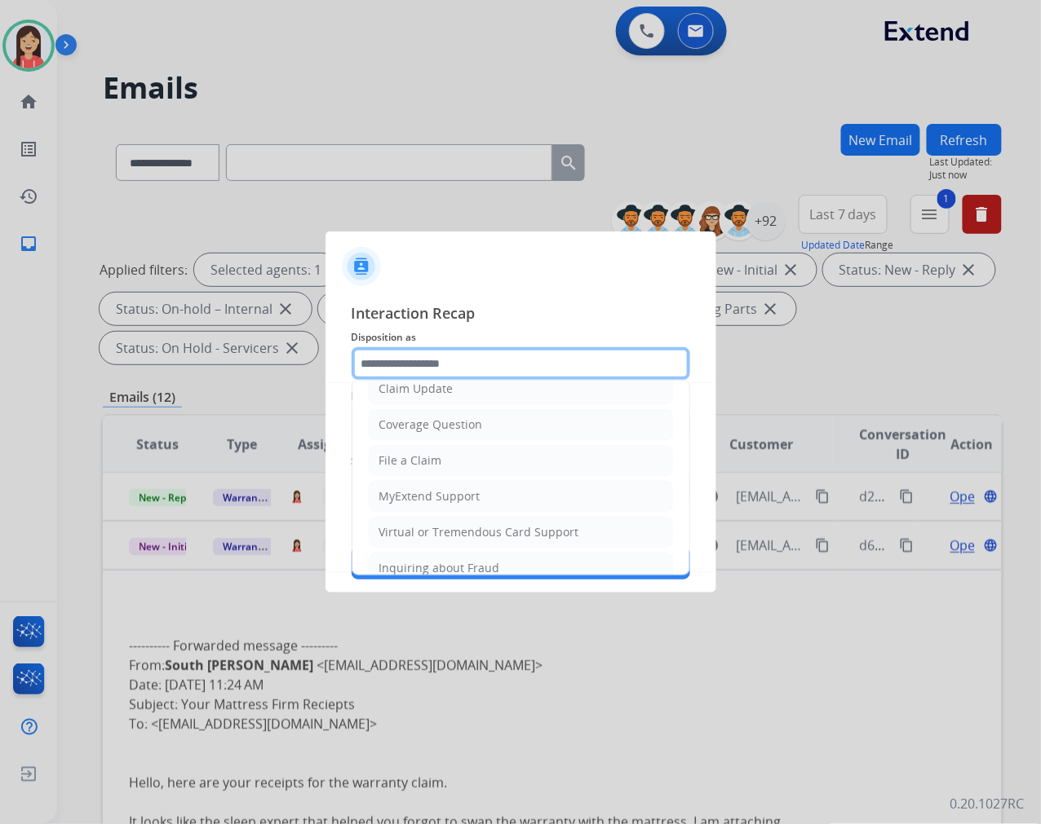
scroll to position [181, 0]
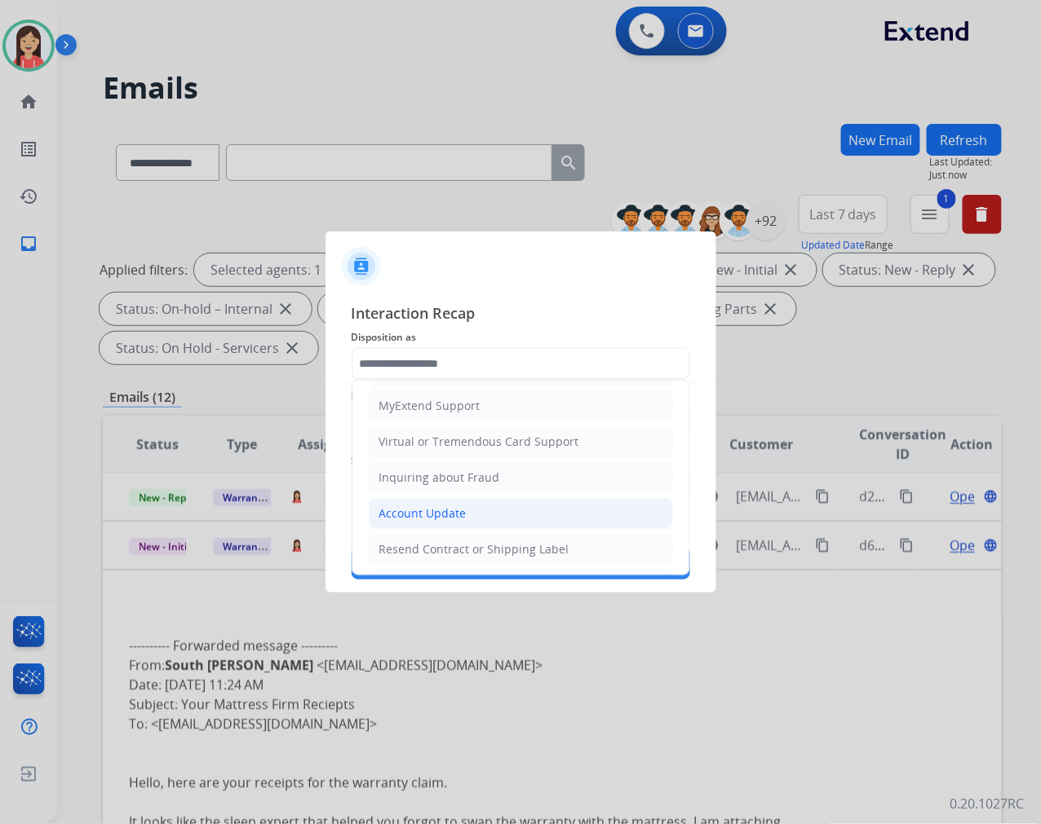
click at [480, 515] on li "Account Update" at bounding box center [521, 513] width 304 height 31
type input "**********"
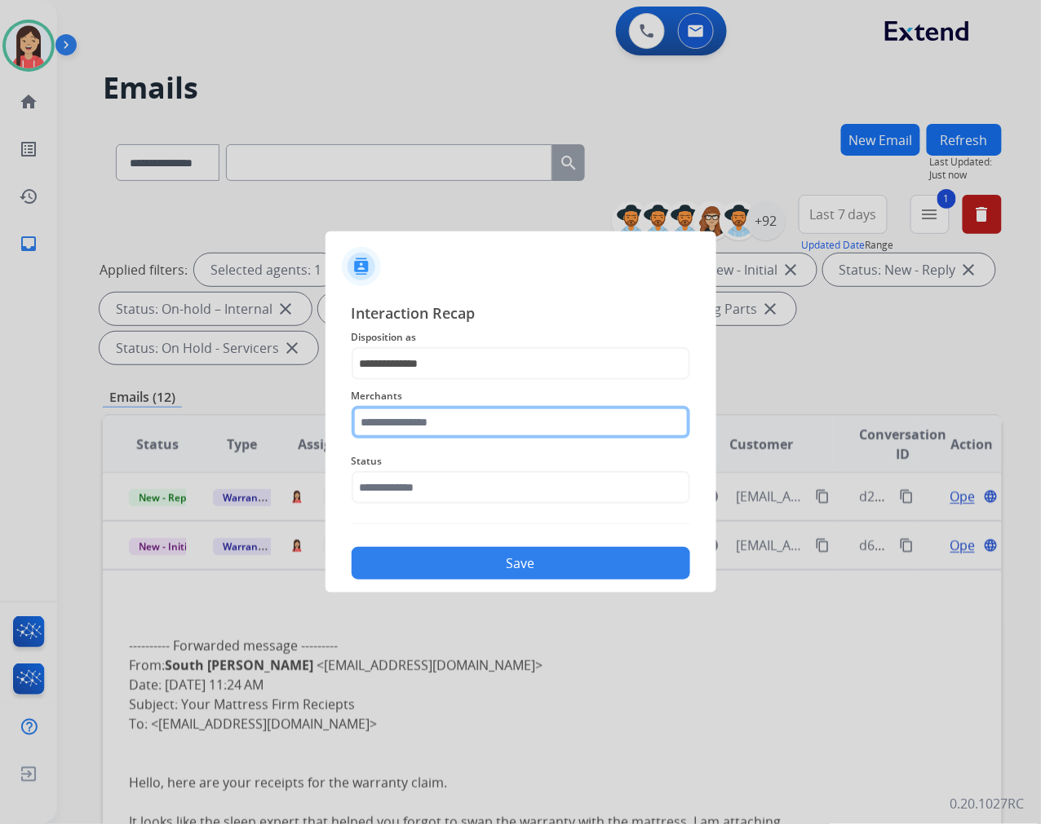
click at [484, 426] on input "text" at bounding box center [520, 422] width 338 height 33
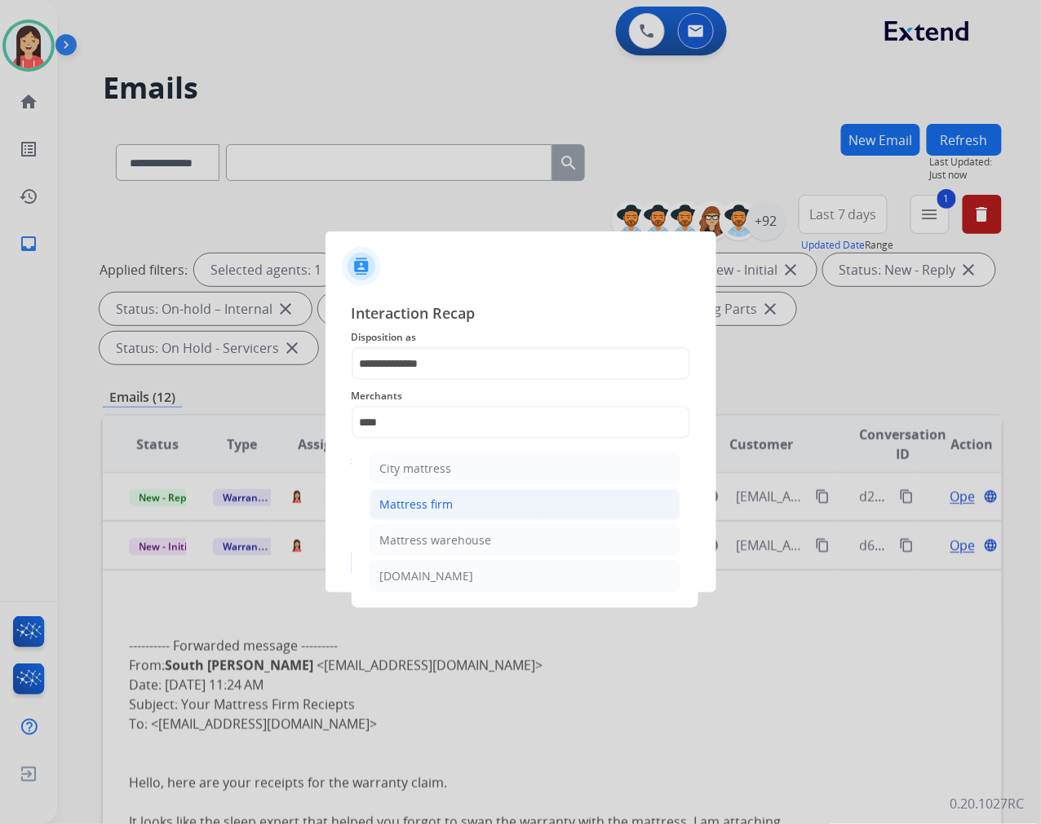
click at [466, 508] on li "Mattress firm" at bounding box center [524, 504] width 311 height 31
type input "**********"
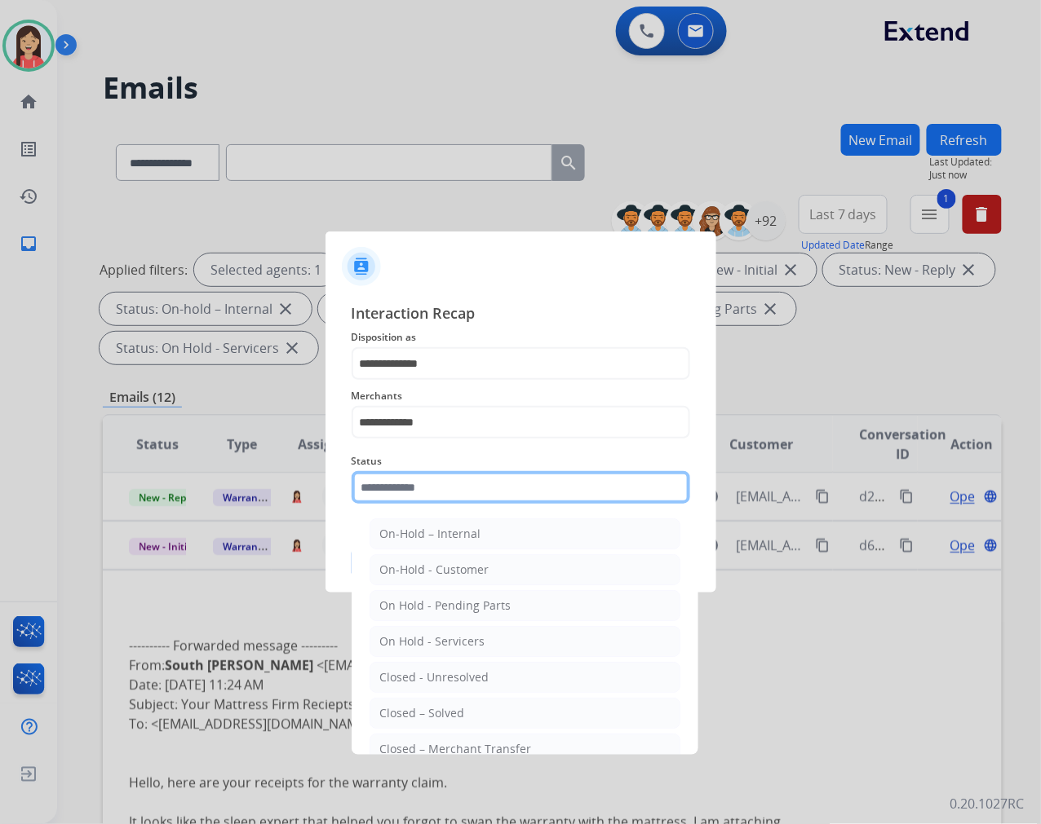
click at [466, 480] on input "text" at bounding box center [520, 487] width 338 height 33
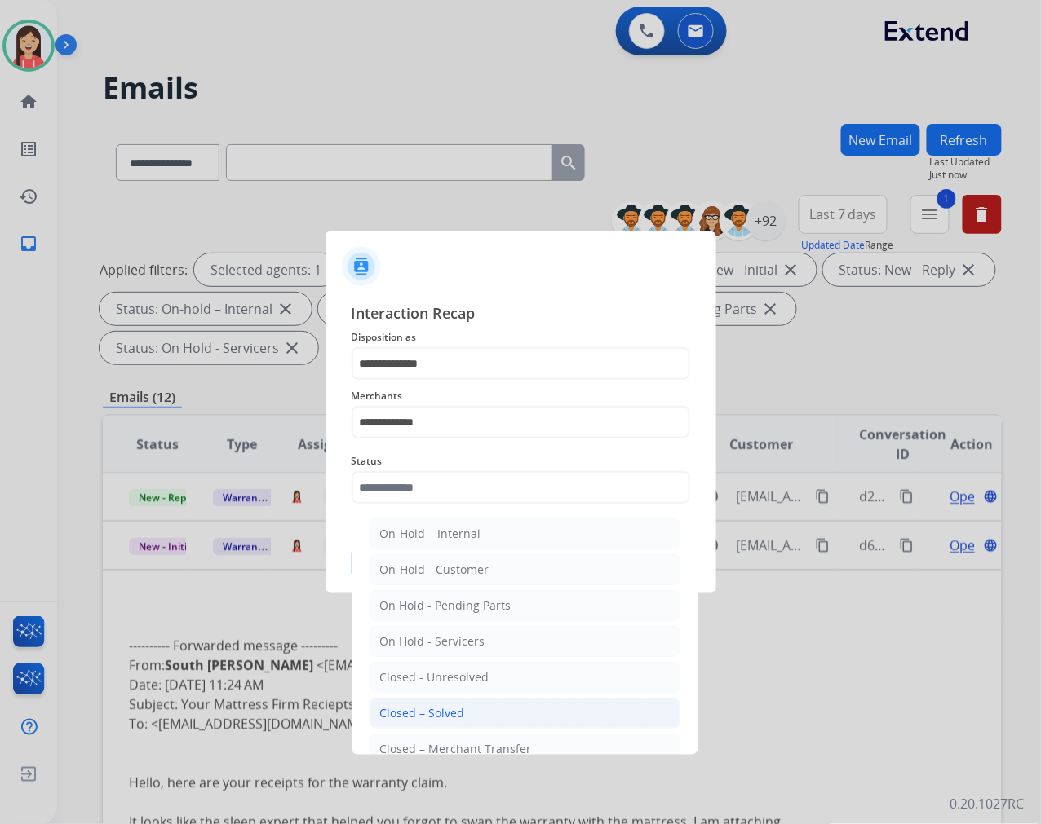
click at [471, 716] on li "Closed – Solved" at bounding box center [524, 713] width 311 height 31
type input "**********"
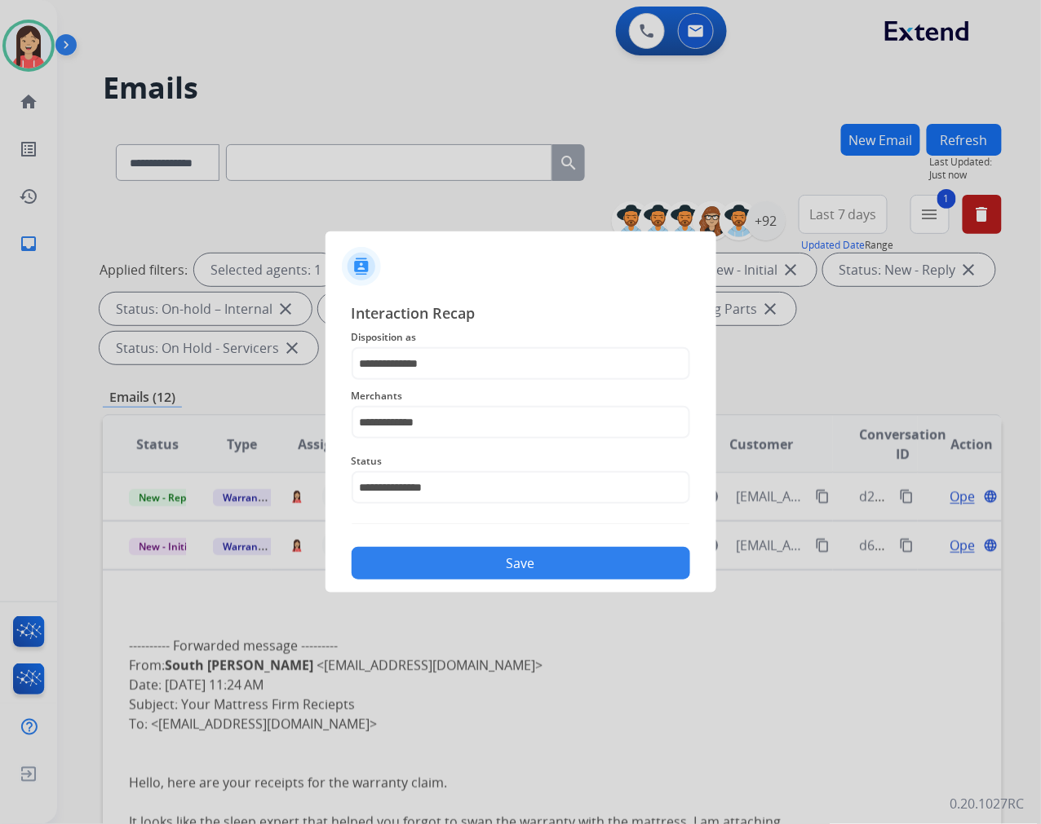
click at [532, 588] on div "**********" at bounding box center [520, 441] width 391 height 304
click at [536, 569] on button "Save" at bounding box center [520, 563] width 338 height 33
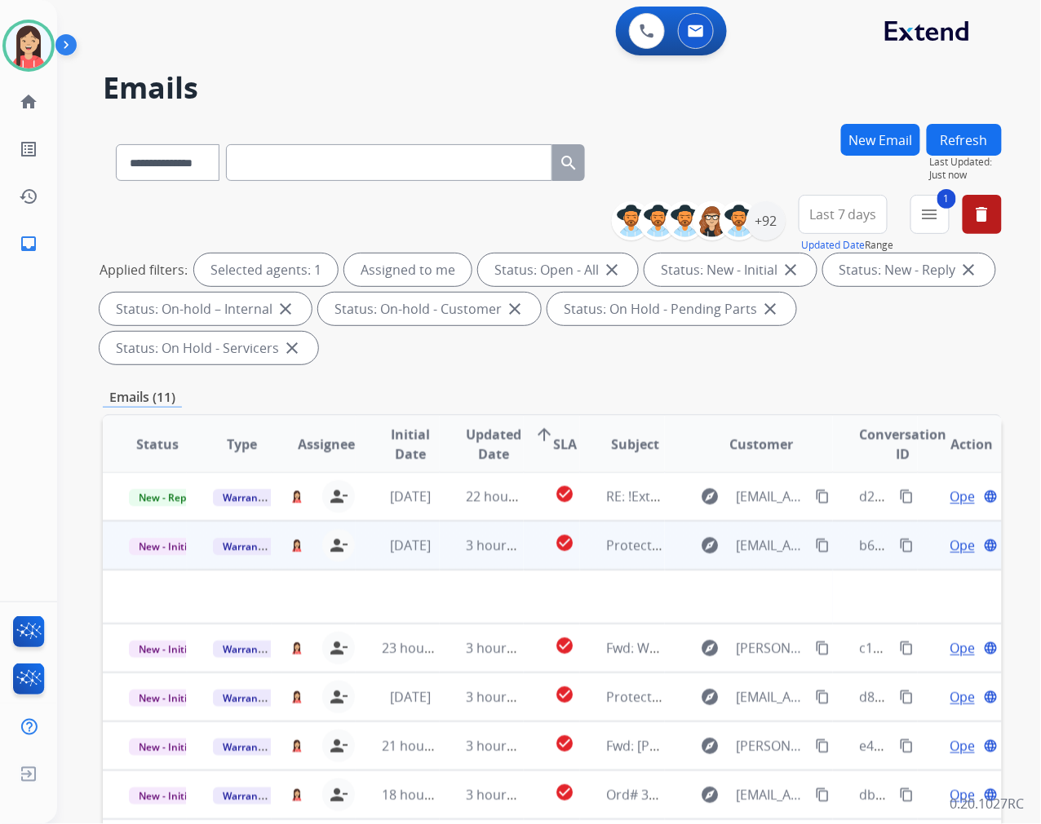
click at [450, 558] on td "3 hours ago" at bounding box center [482, 545] width 84 height 49
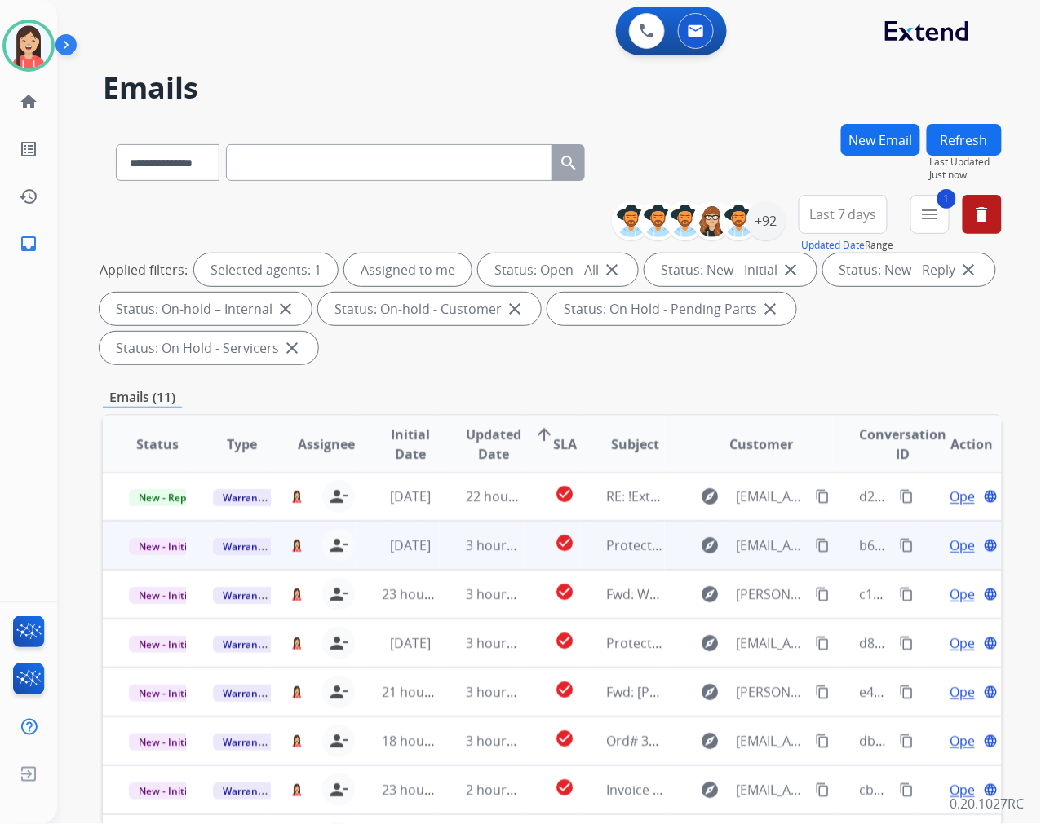
click at [450, 558] on td "3 hours ago" at bounding box center [482, 545] width 84 height 49
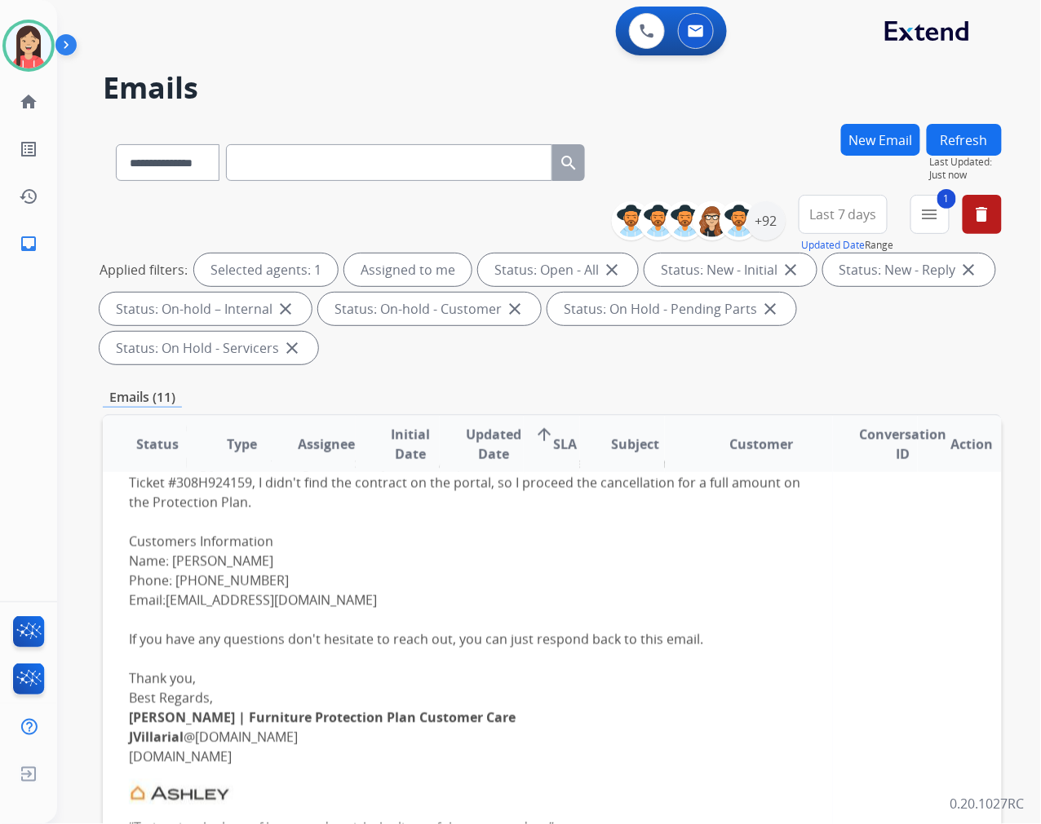
scroll to position [230, 0]
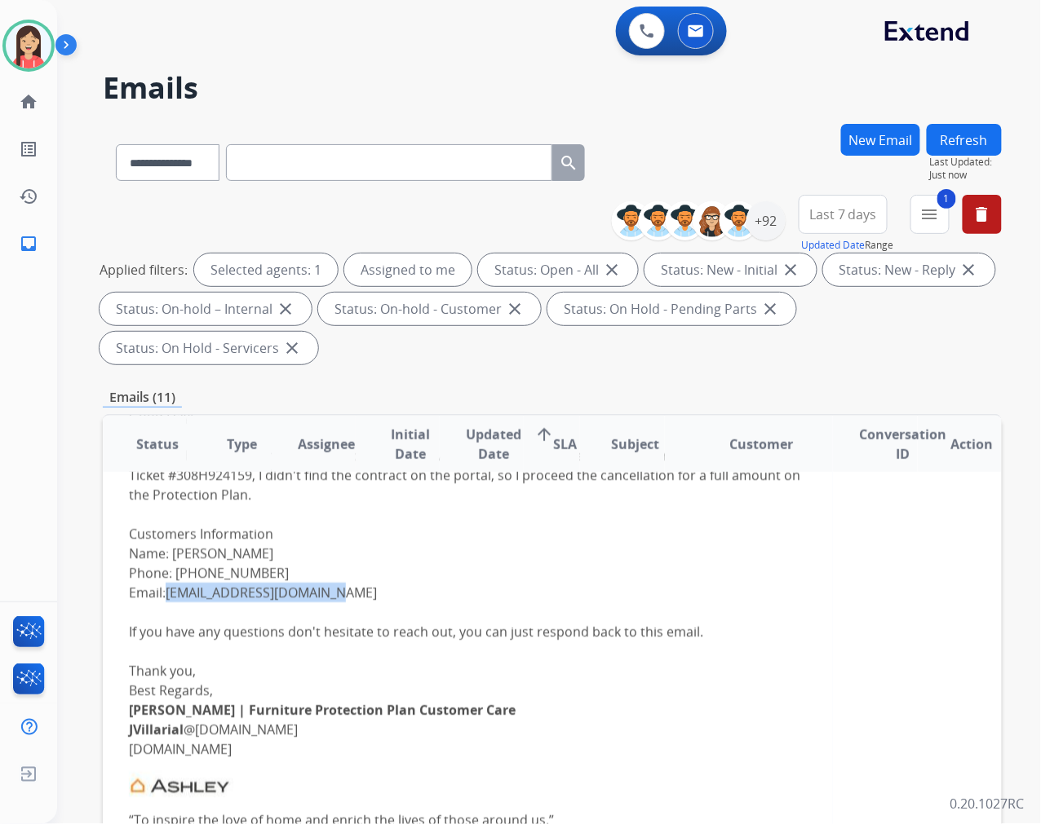
drag, startPoint x: 349, startPoint y: 590, endPoint x: 169, endPoint y: 594, distance: 180.3
click at [169, 594] on div "Hello Team, Good Day! I am sending you this message to inform you that we proce…" at bounding box center [468, 681] width 678 height 626
drag, startPoint x: 284, startPoint y: 568, endPoint x: 174, endPoint y: 581, distance: 110.8
click at [174, 581] on div "Hello Team, Good Day! I am sending you this message to inform you that we proce…" at bounding box center [468, 681] width 678 height 626
click at [575, 542] on div "Hello Team, Good Day! I am sending you this message to inform you that we proce…" at bounding box center [468, 681] width 678 height 626
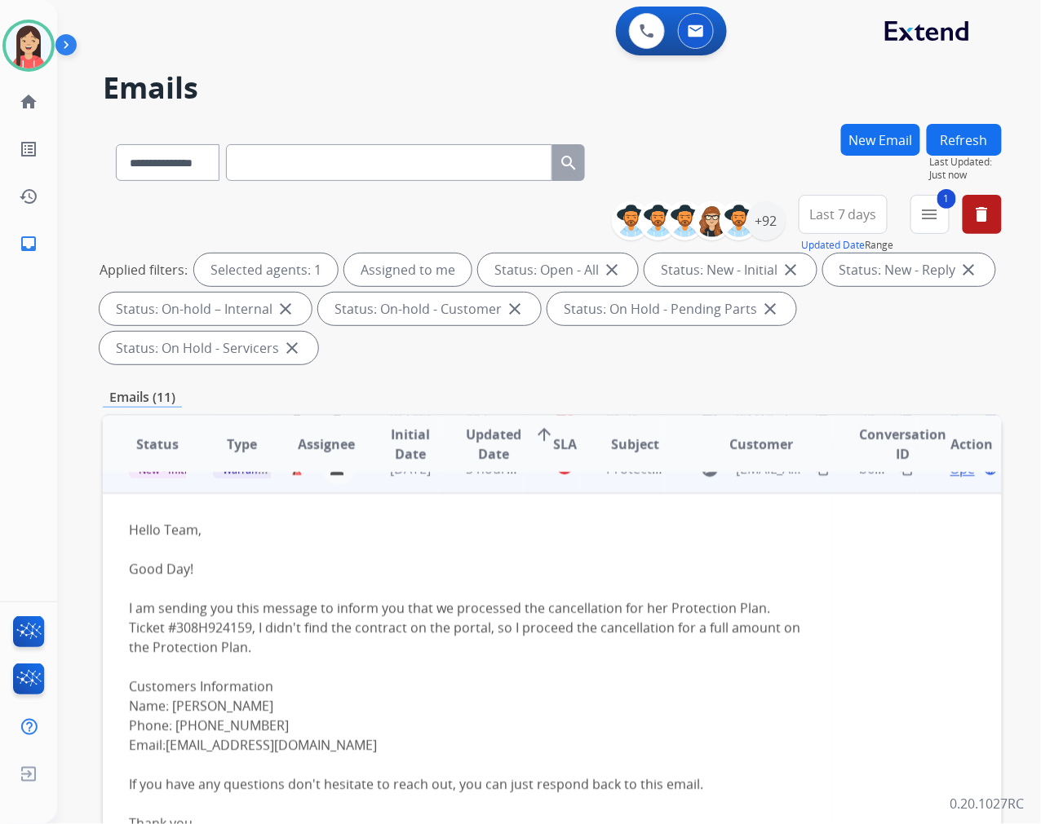
scroll to position [49, 0]
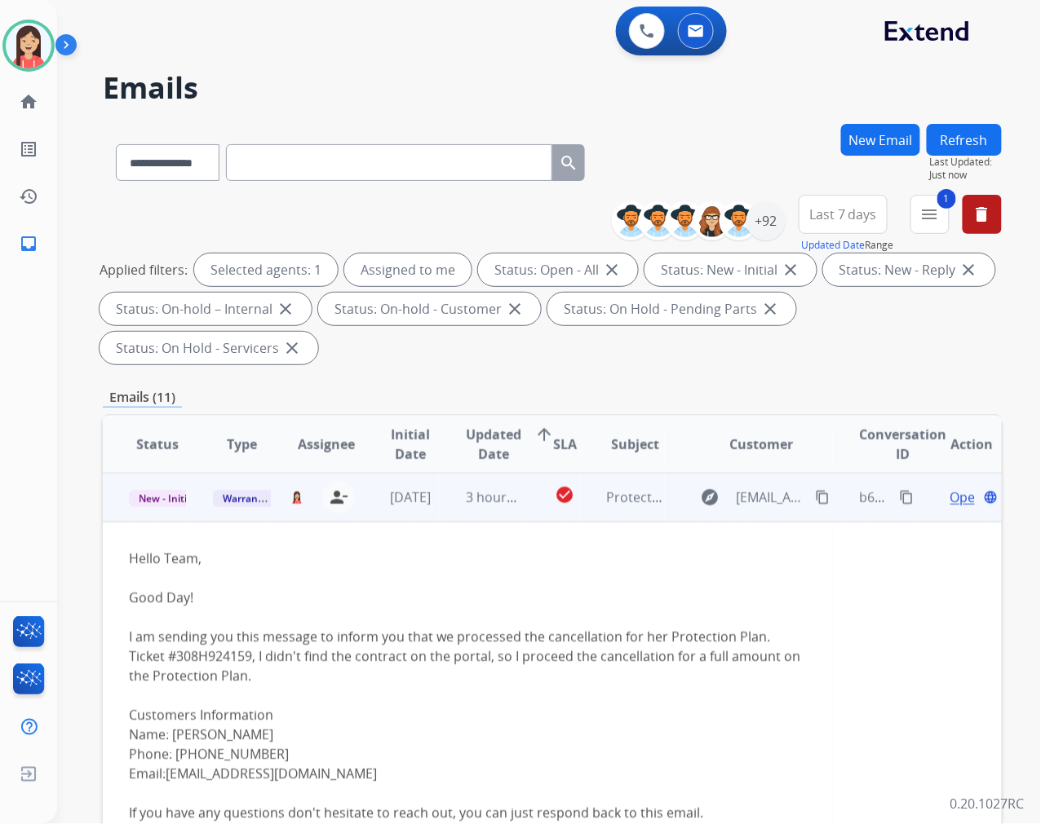
click at [950, 494] on span "Open" at bounding box center [966, 498] width 33 height 20
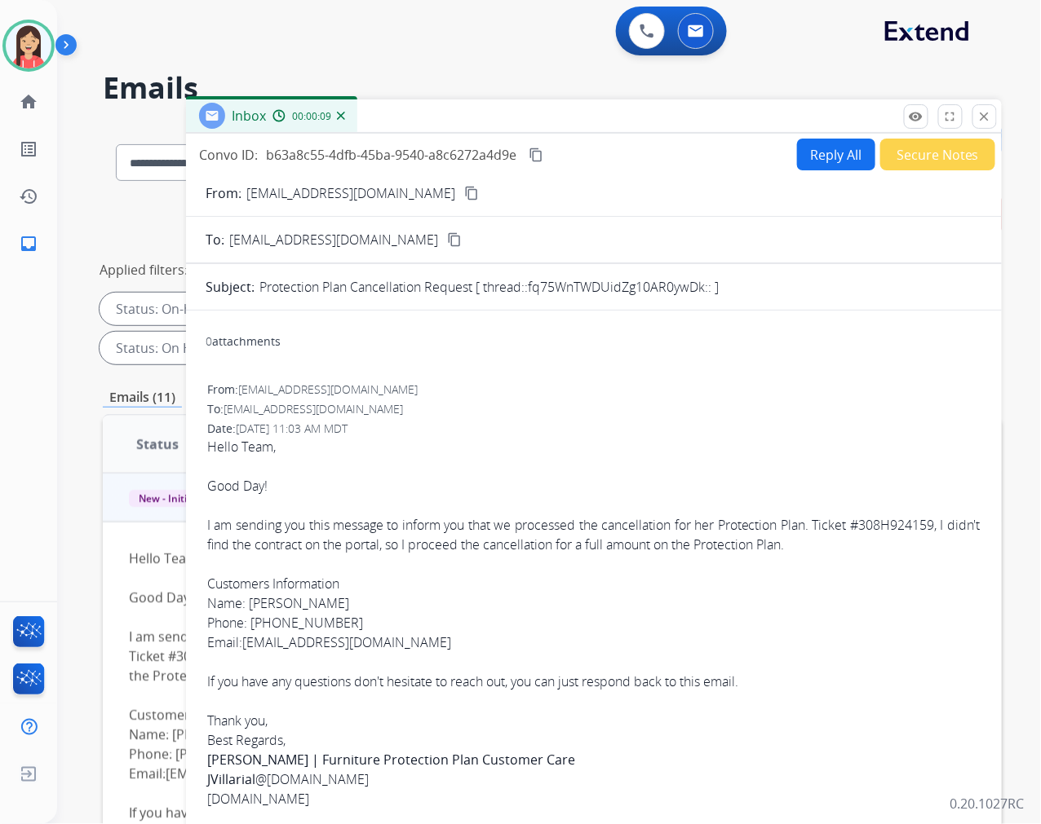
click at [902, 161] on button "Secure Notes" at bounding box center [937, 155] width 115 height 32
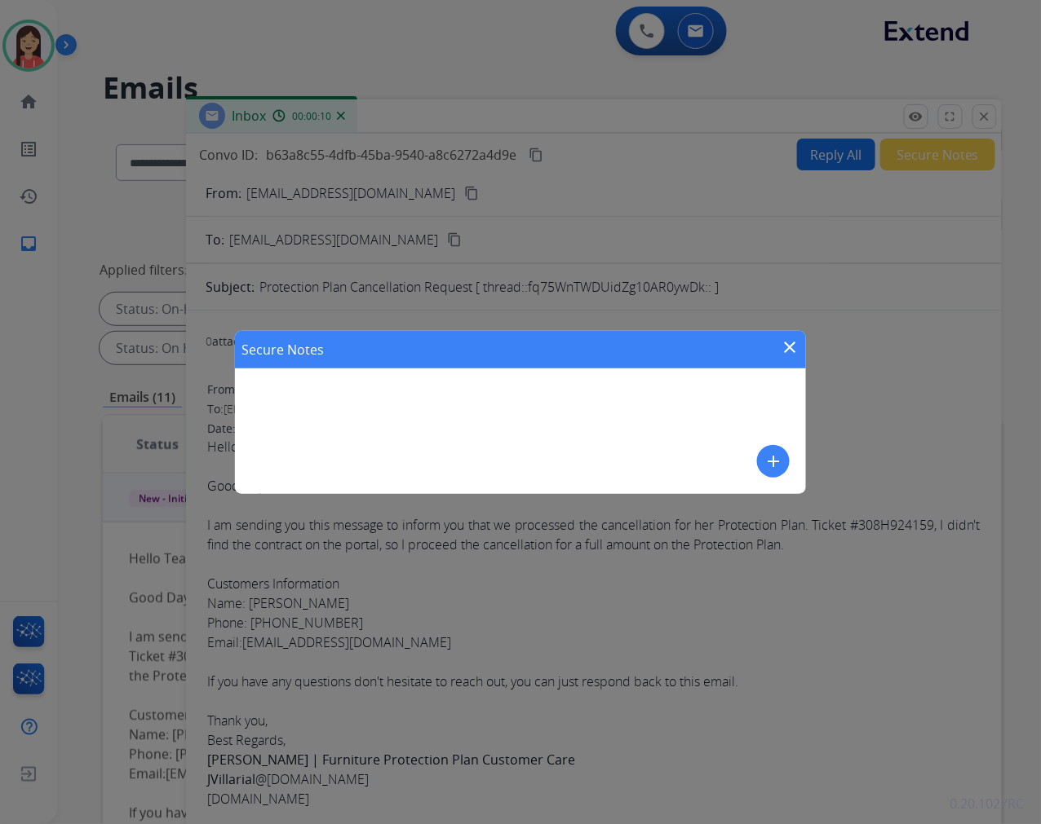
click at [781, 463] on mat-icon "add" at bounding box center [773, 462] width 20 height 20
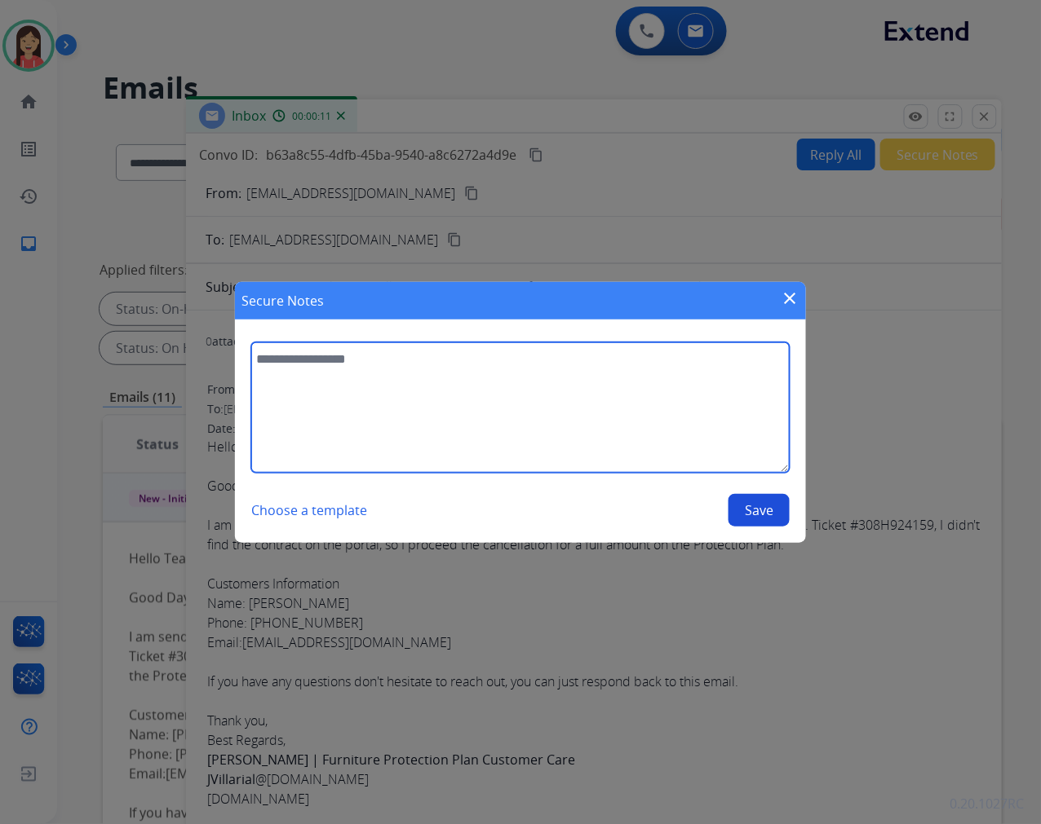
click at [590, 405] on textarea at bounding box center [520, 408] width 538 height 130
type textarea "**********"
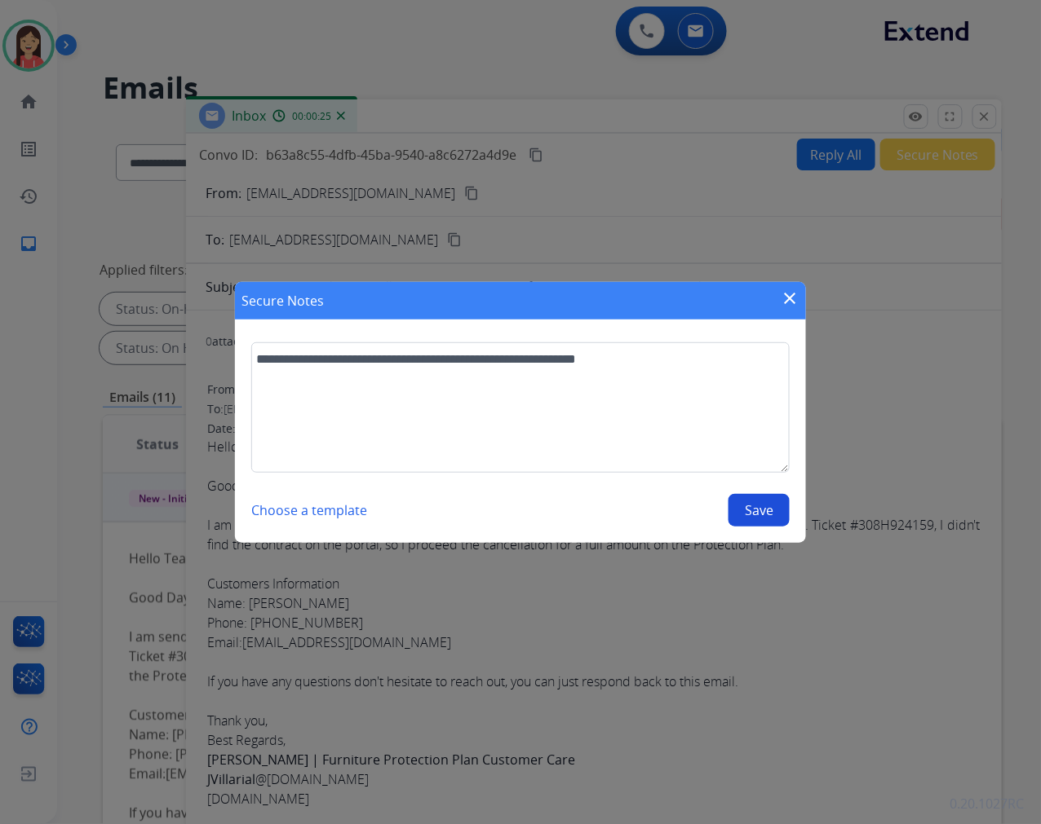
click at [755, 510] on button "Save" at bounding box center [758, 510] width 61 height 33
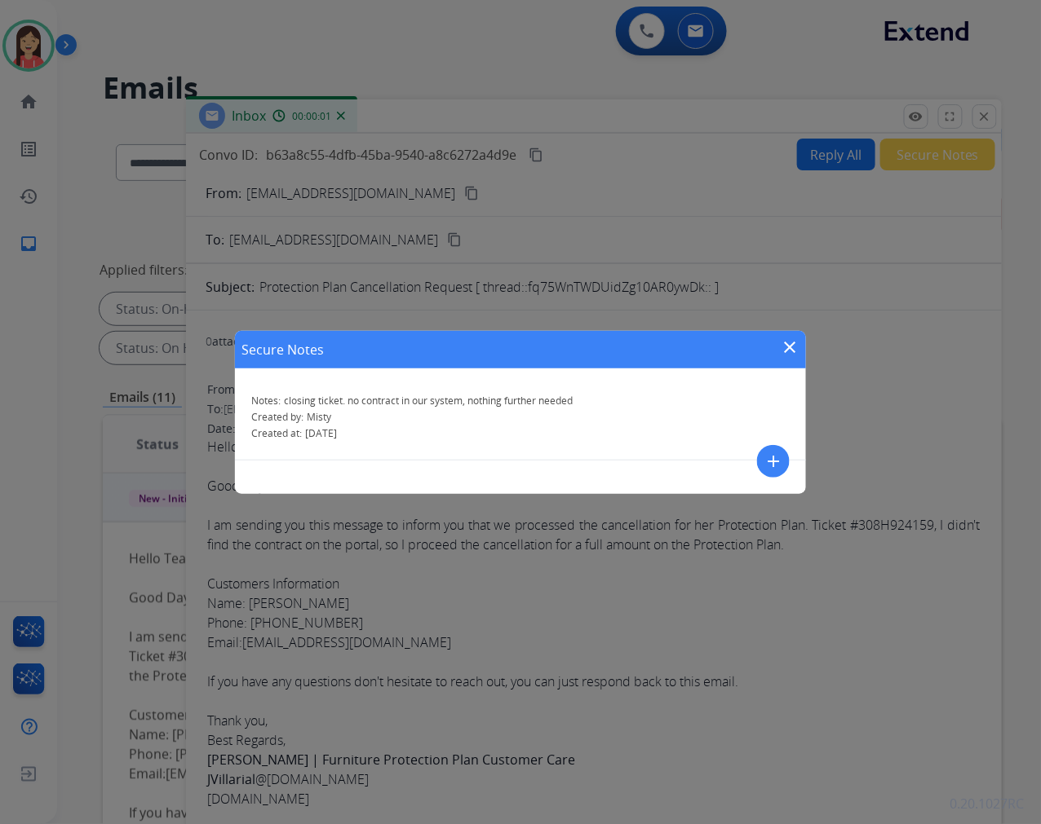
click at [794, 365] on div "Secure Notes close" at bounding box center [520, 350] width 571 height 38
click at [789, 349] on mat-icon "close" at bounding box center [790, 348] width 20 height 20
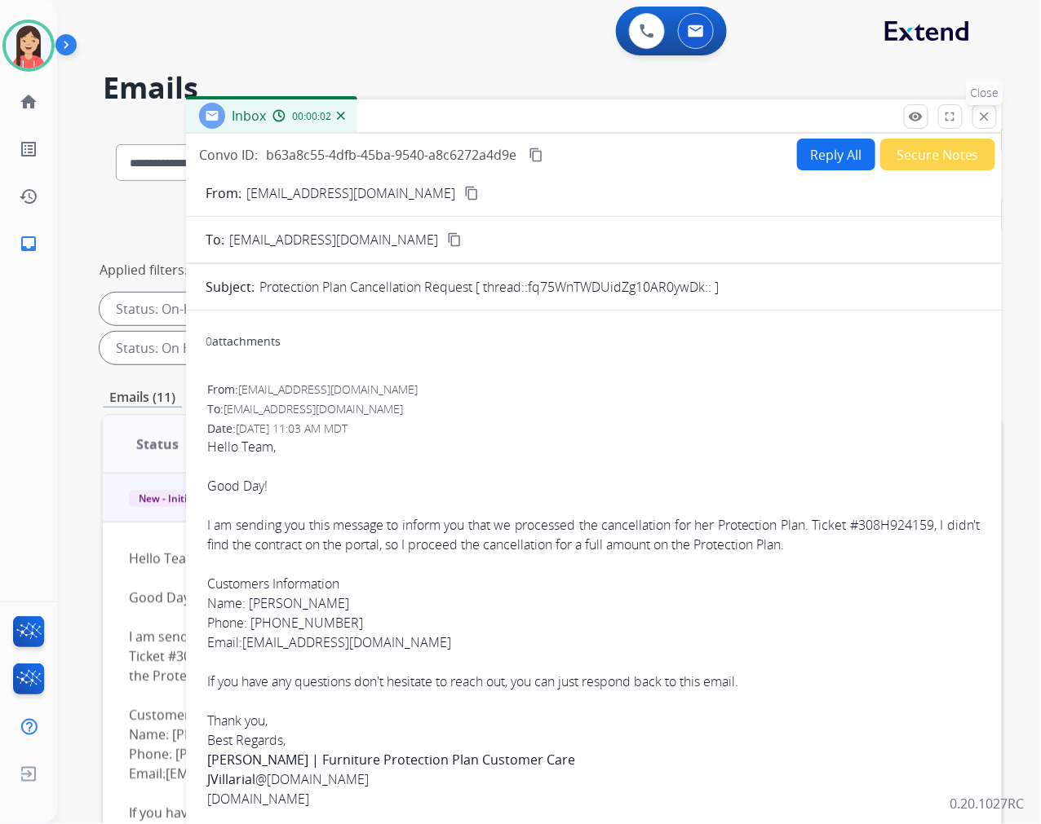
click at [975, 108] on button "close Close" at bounding box center [984, 116] width 24 height 24
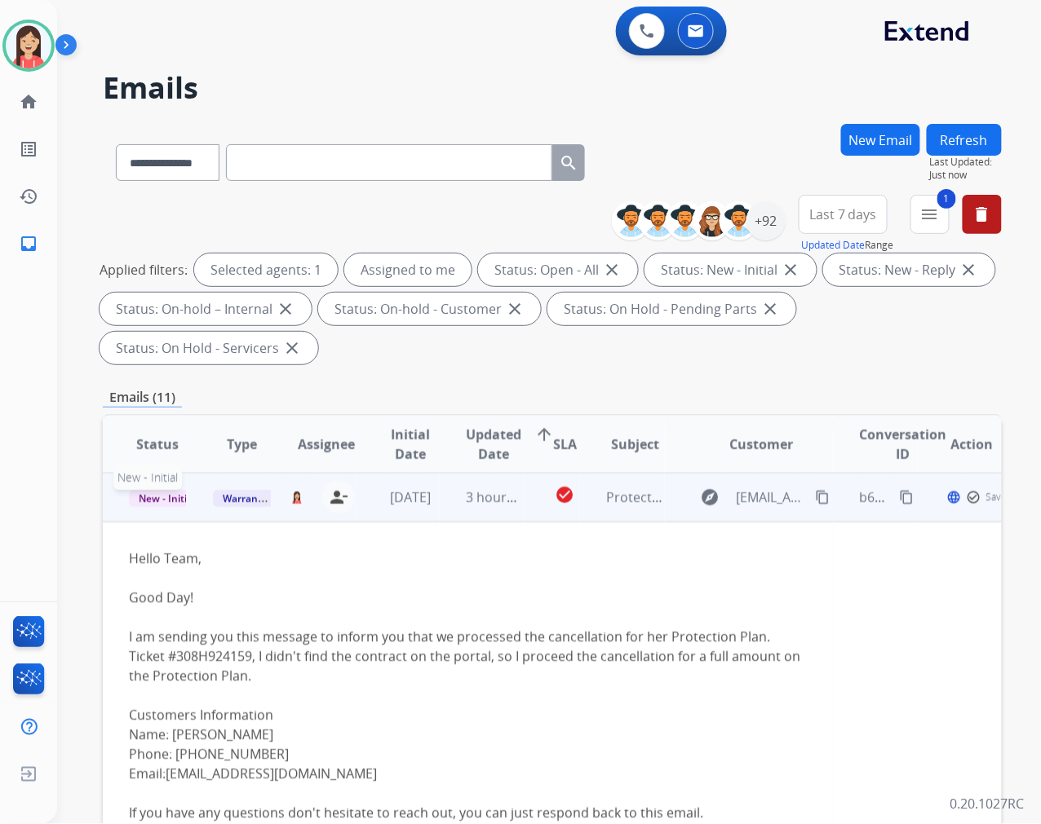
click at [160, 502] on span "New - Initial" at bounding box center [167, 498] width 76 height 17
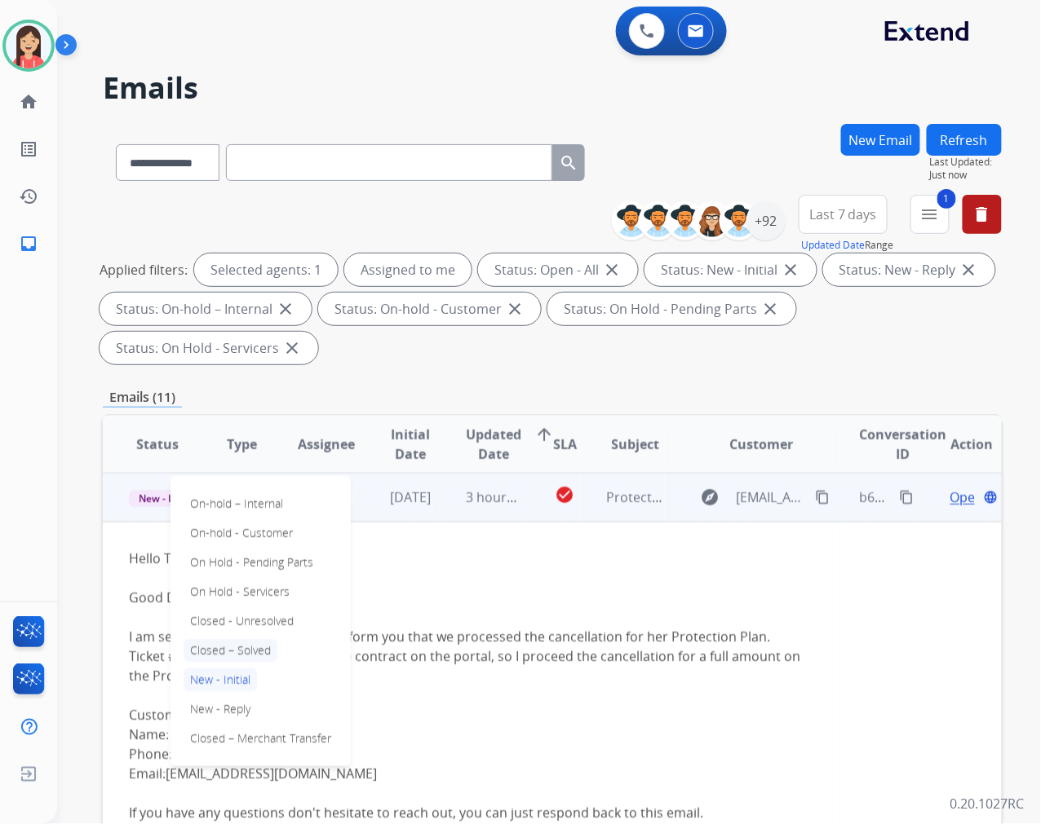
click at [239, 647] on p "Closed – Solved" at bounding box center [230, 650] width 94 height 23
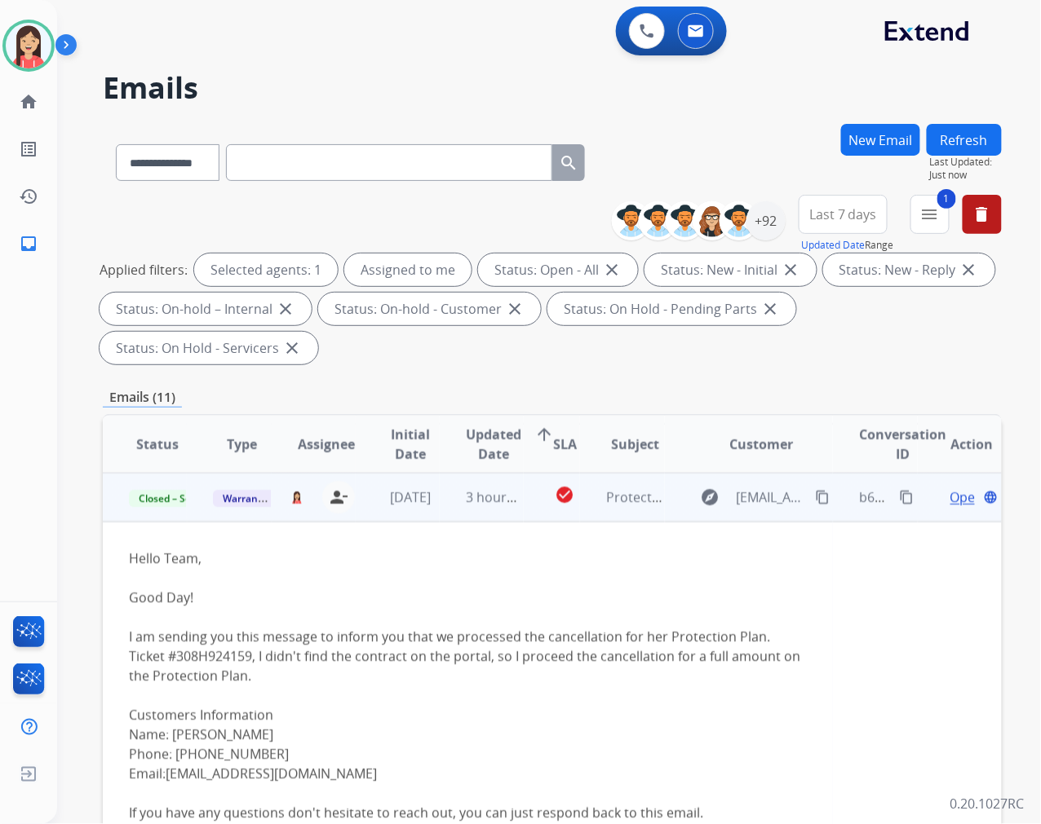
click at [440, 506] on td "3 hours ago" at bounding box center [482, 497] width 84 height 49
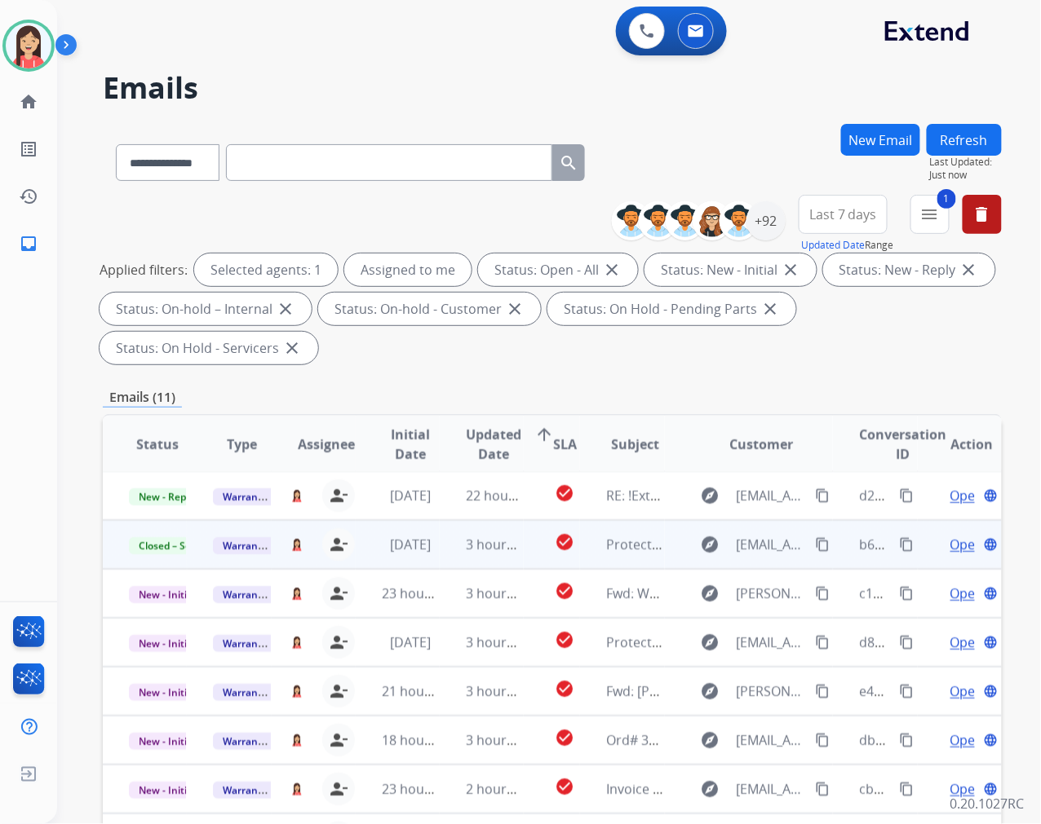
scroll to position [1, 0]
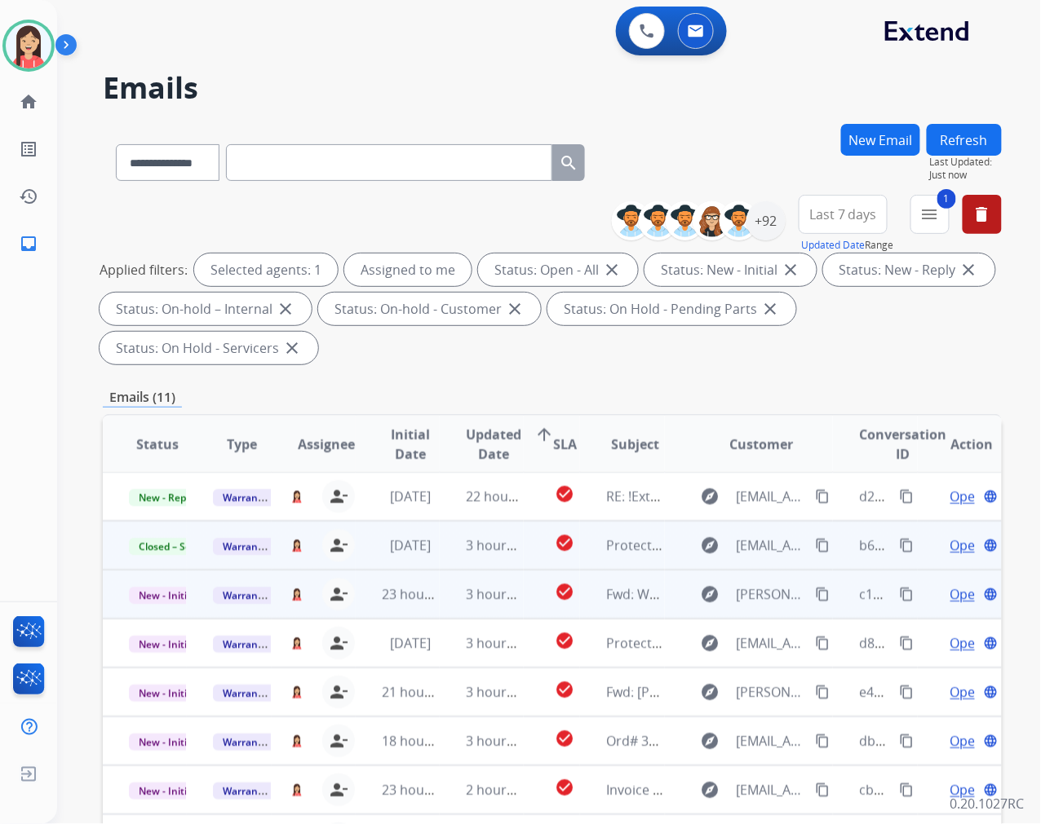
click at [458, 605] on td "3 hours ago" at bounding box center [482, 594] width 84 height 49
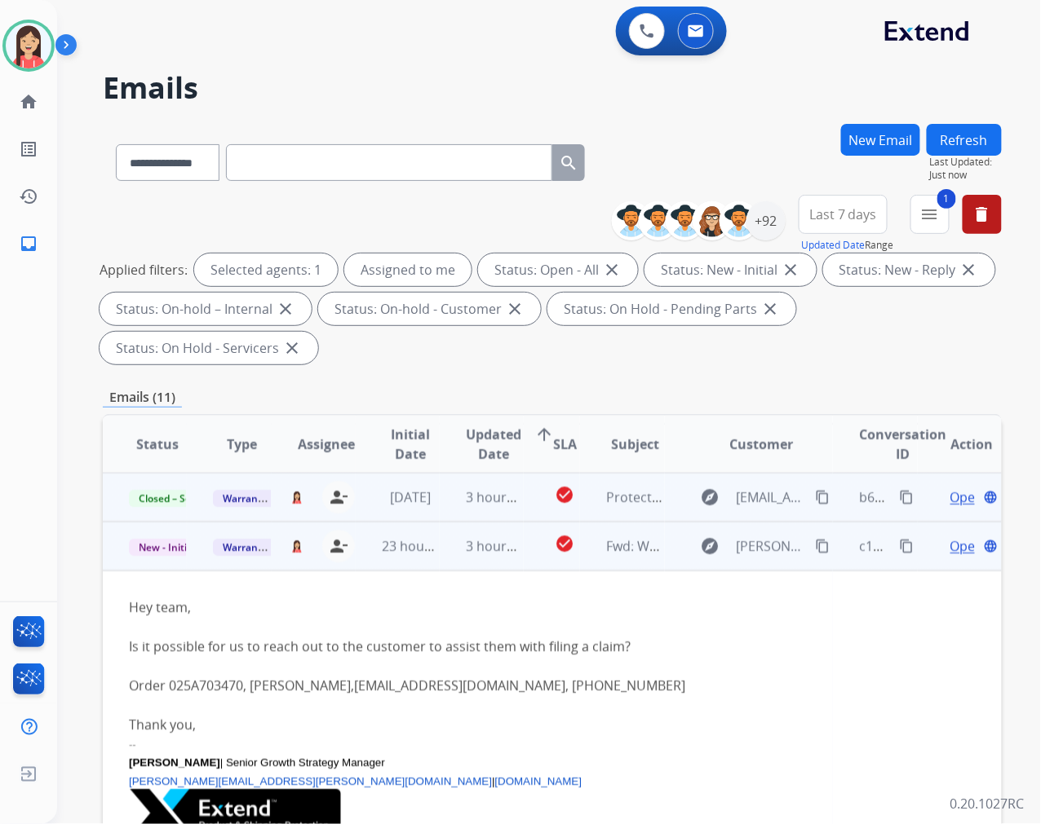
scroll to position [98, 0]
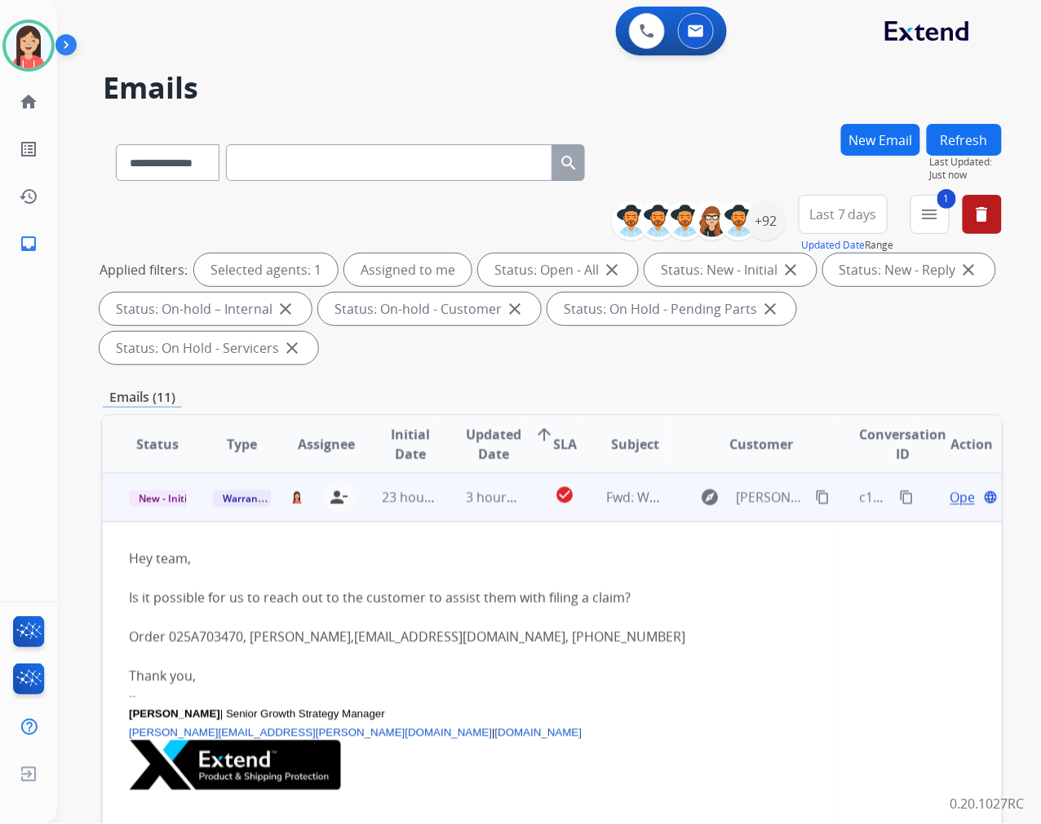
click at [950, 493] on span "Open" at bounding box center [966, 498] width 33 height 20
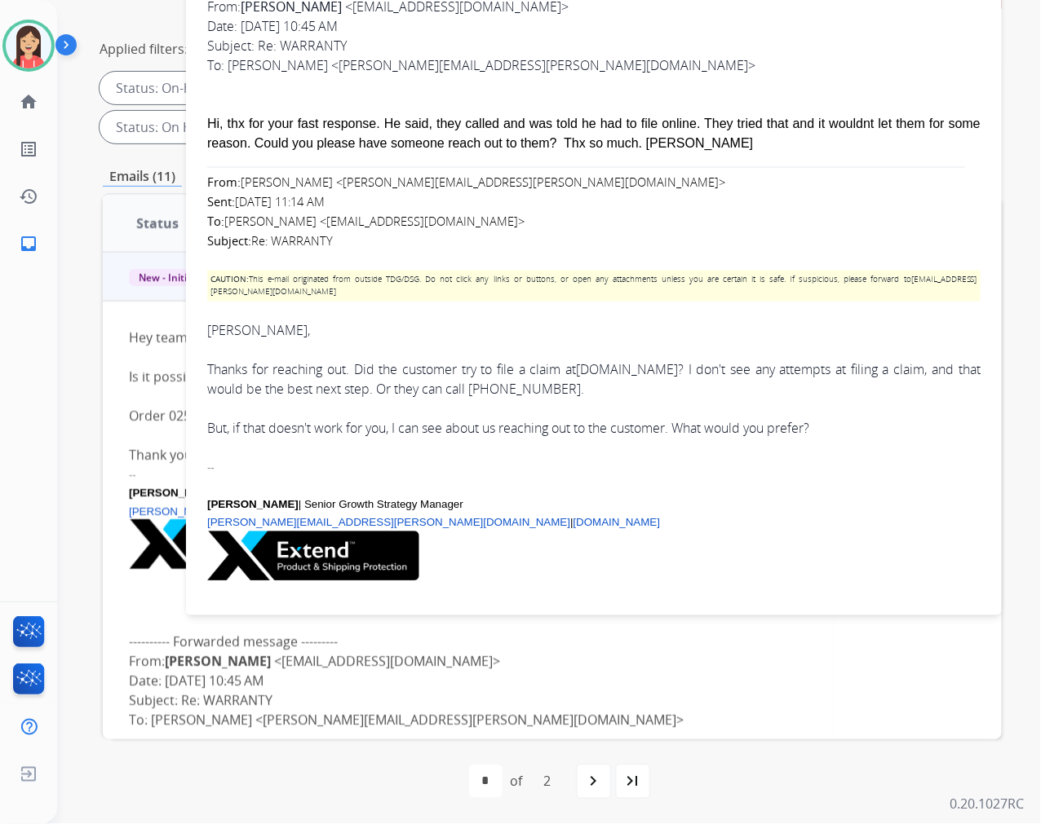
scroll to position [819, 0]
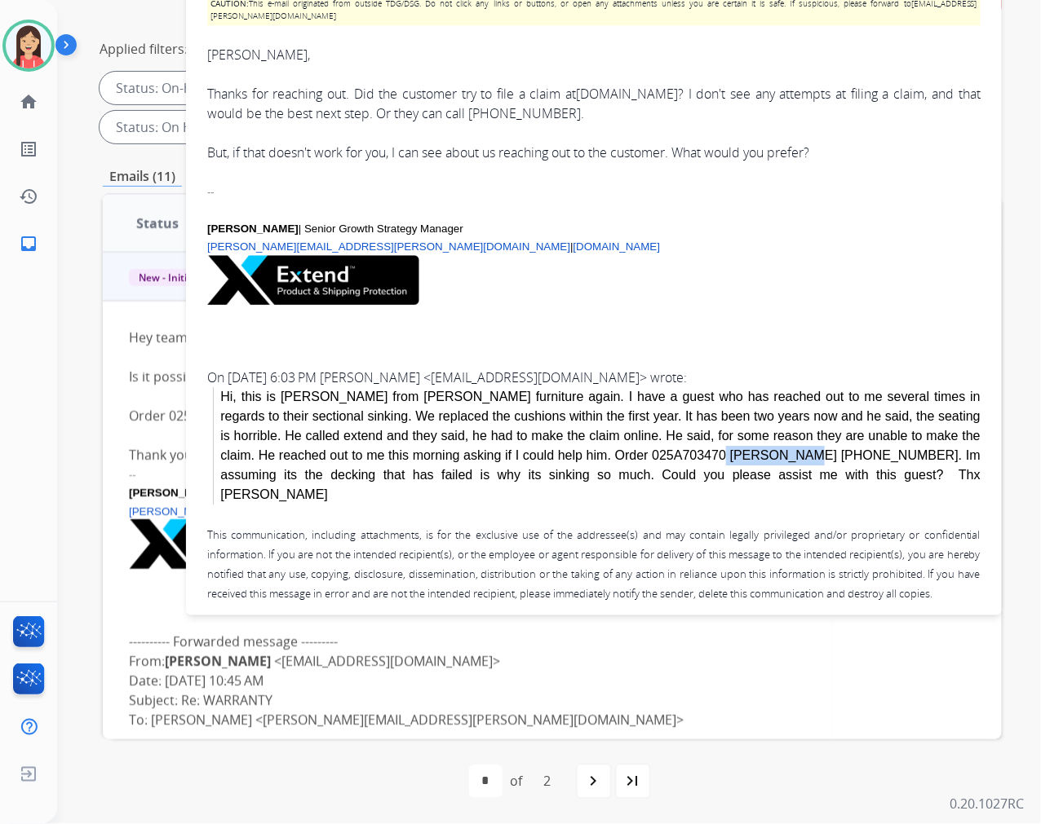
drag, startPoint x: 481, startPoint y: 445, endPoint x: 552, endPoint y: 442, distance: 71.0
click at [552, 442] on div "Hi, this is [PERSON_NAME] from [PERSON_NAME] furniture again. I have a guest wh…" at bounding box center [600, 446] width 760 height 117
click at [47, 59] on div at bounding box center [28, 46] width 52 height 52
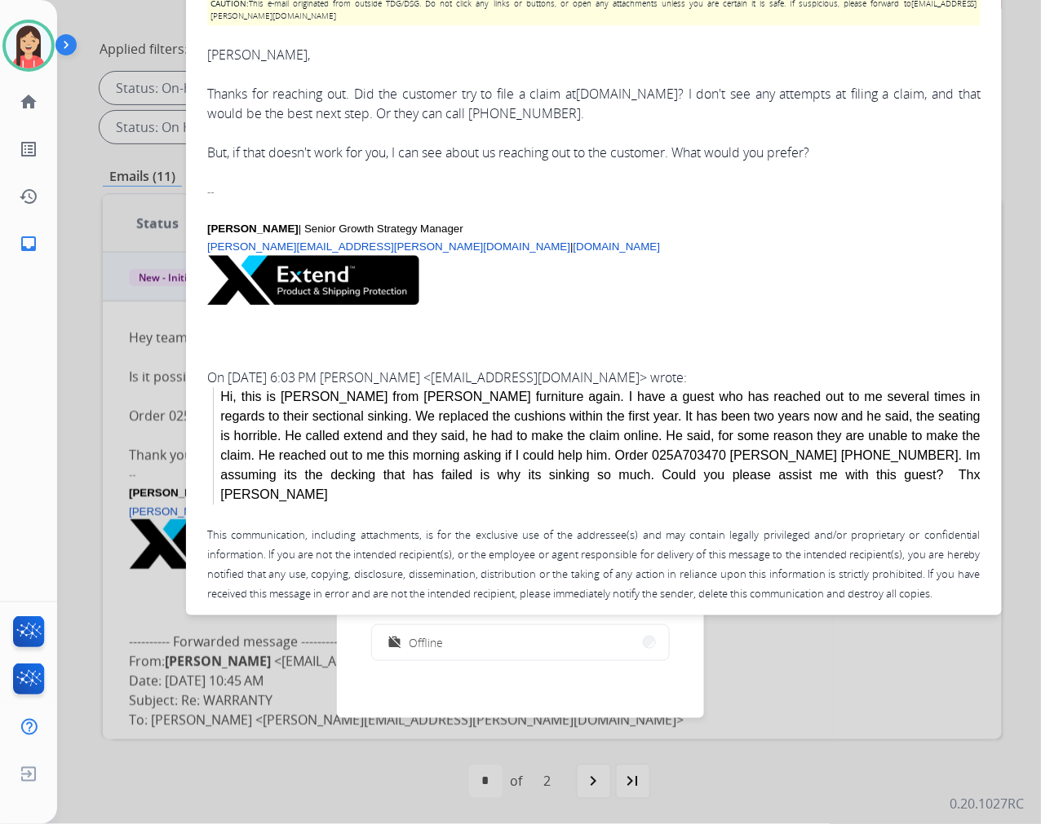
click at [726, 104] on div "Thanks for reaching out. Did the customer try to file a claim at [DOMAIN_NAME] …" at bounding box center [593, 104] width 773 height 39
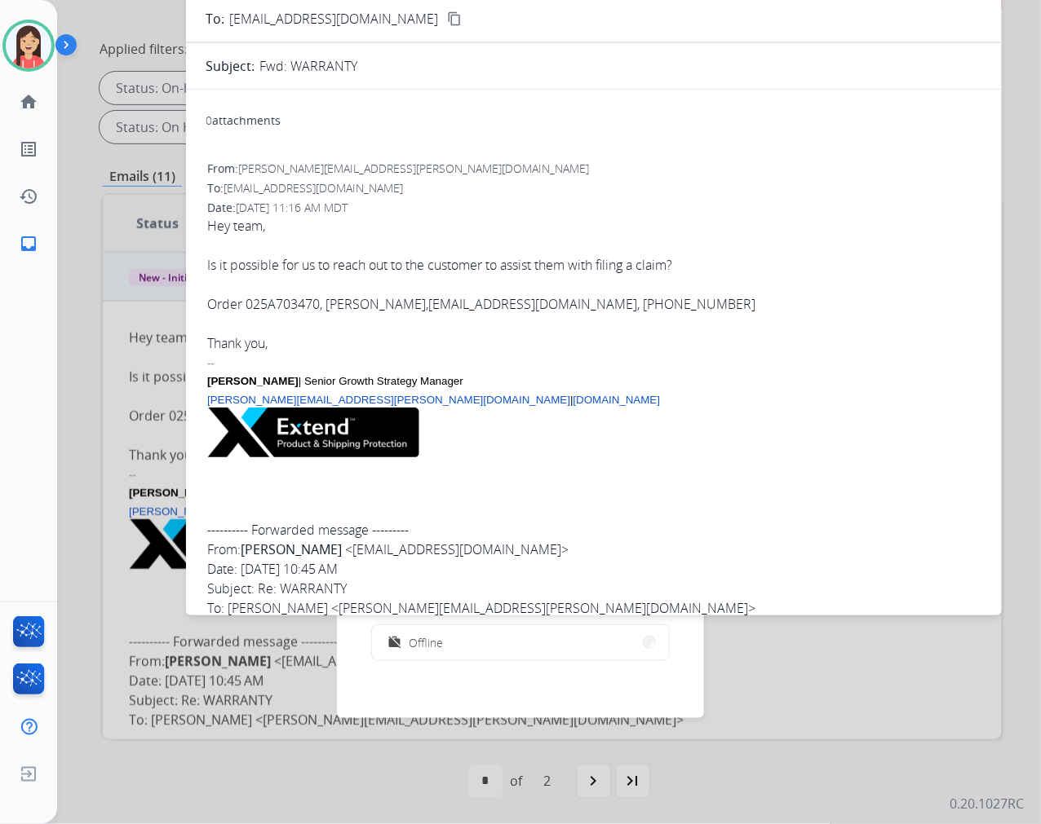
scroll to position [0, 0]
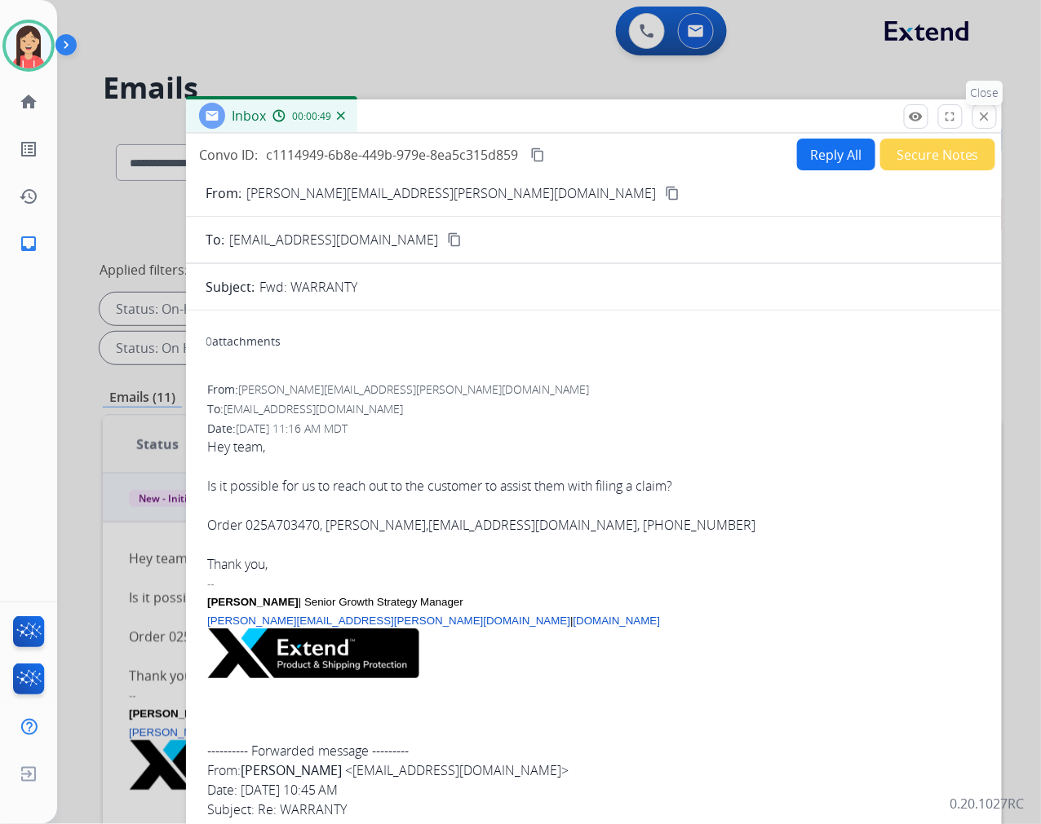
click at [995, 115] on button "close Close" at bounding box center [984, 116] width 24 height 24
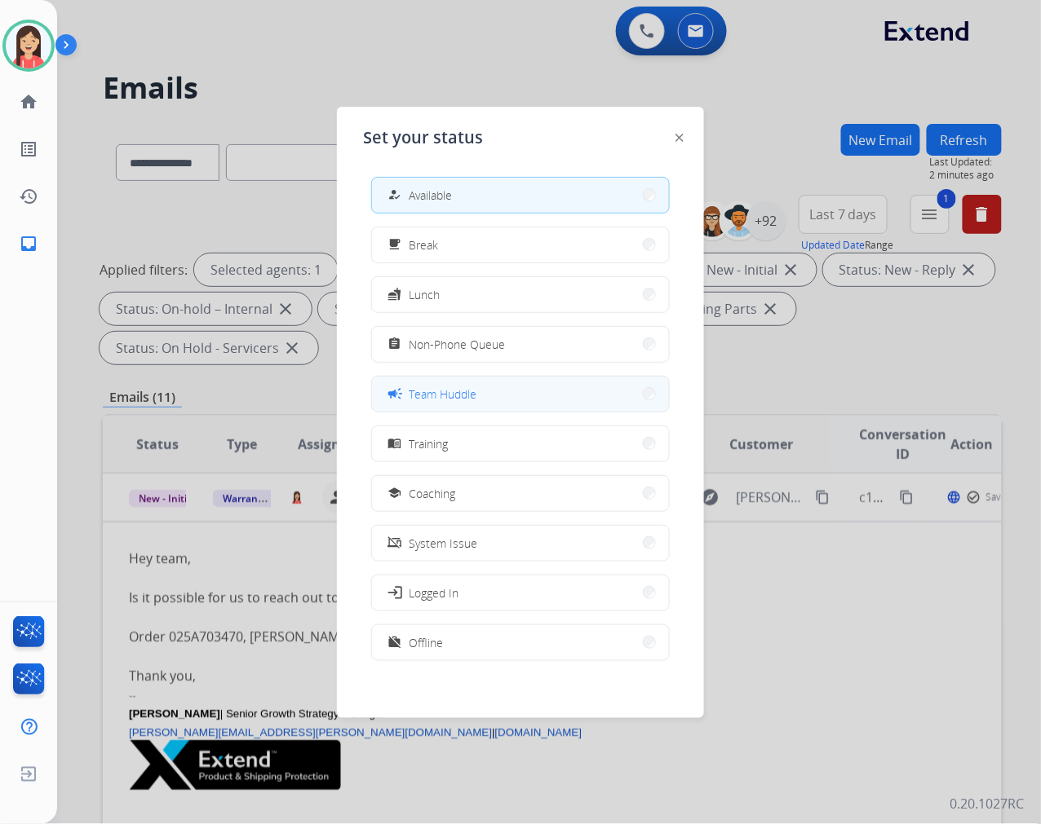
click at [484, 396] on button "campaign Team Huddle" at bounding box center [520, 394] width 297 height 35
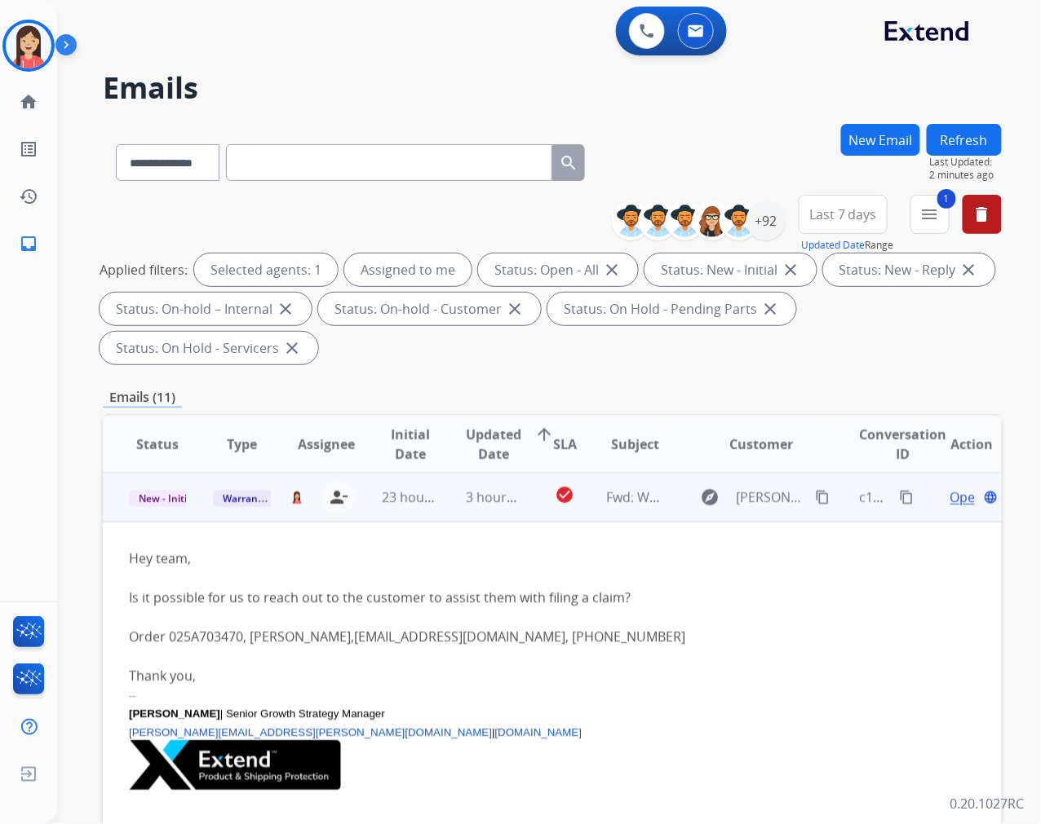
click at [467, 510] on td "3 hours ago" at bounding box center [482, 497] width 84 height 49
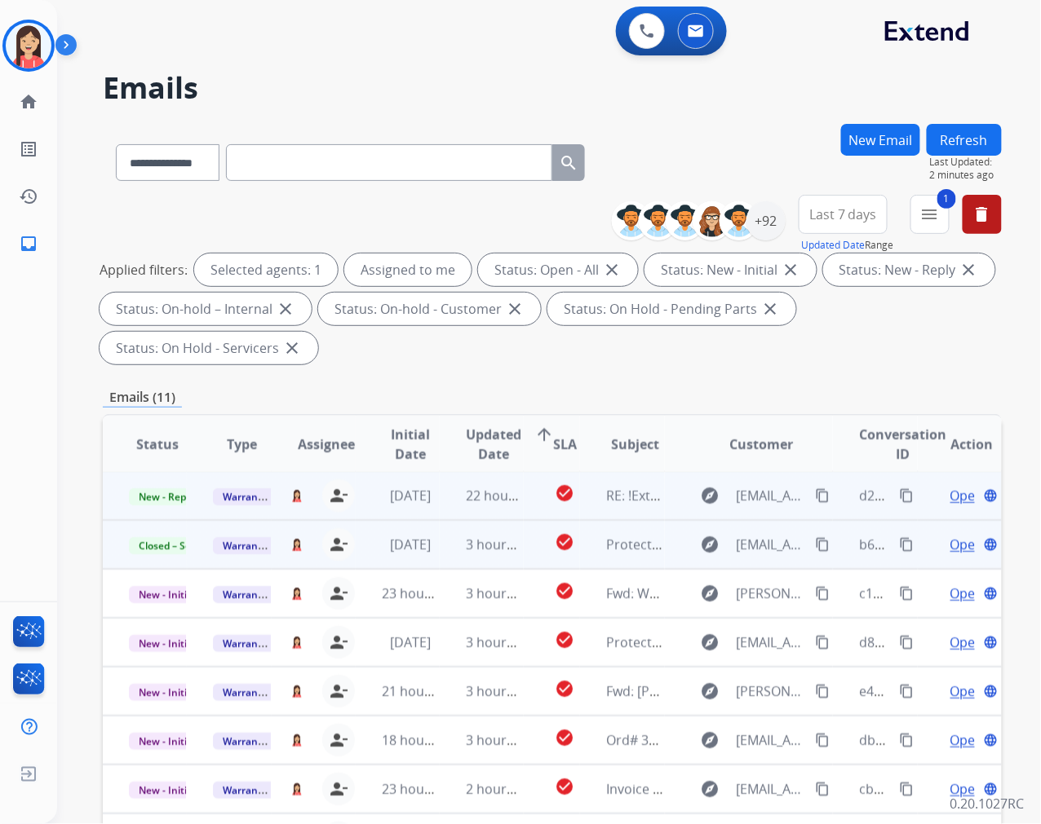
scroll to position [1, 0]
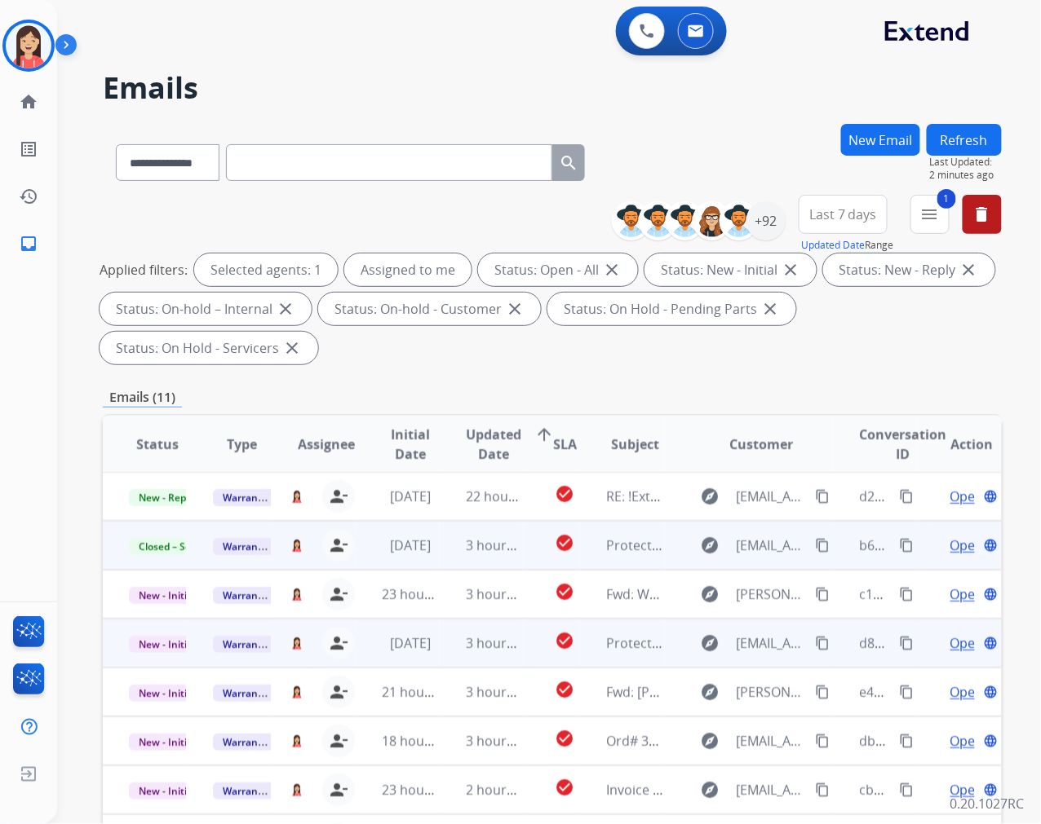
click at [430, 656] on td "[DATE]" at bounding box center [398, 643] width 84 height 49
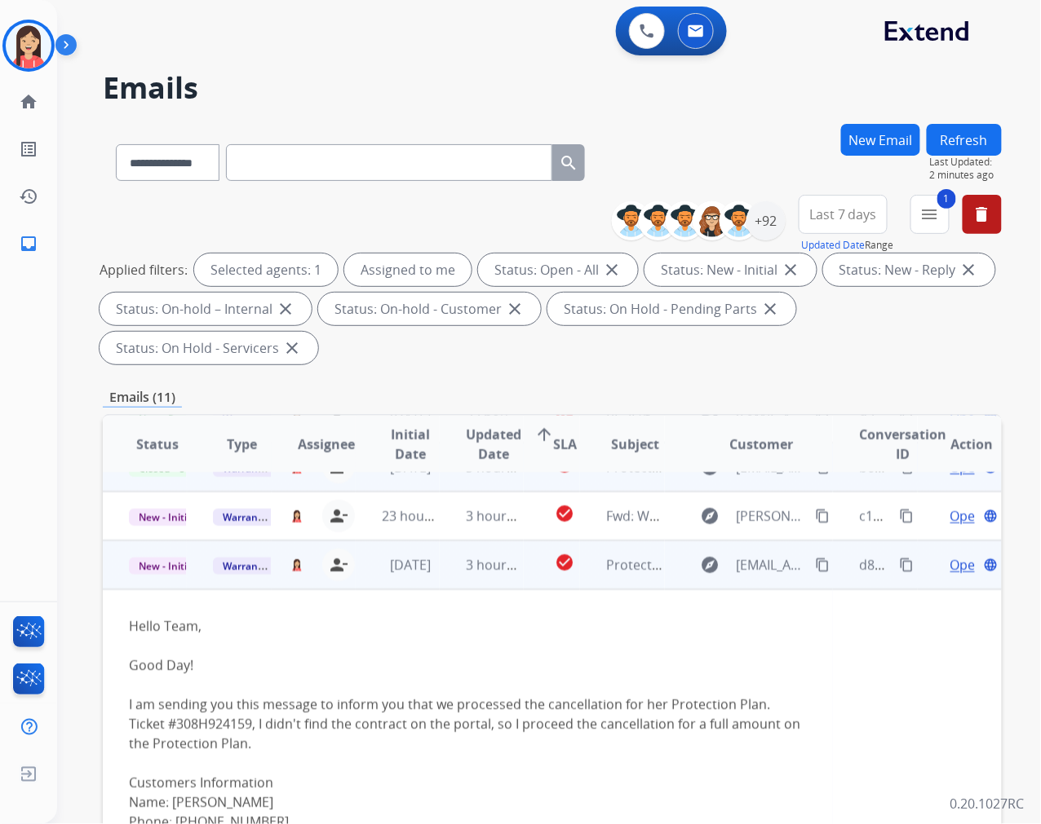
scroll to position [147, 0]
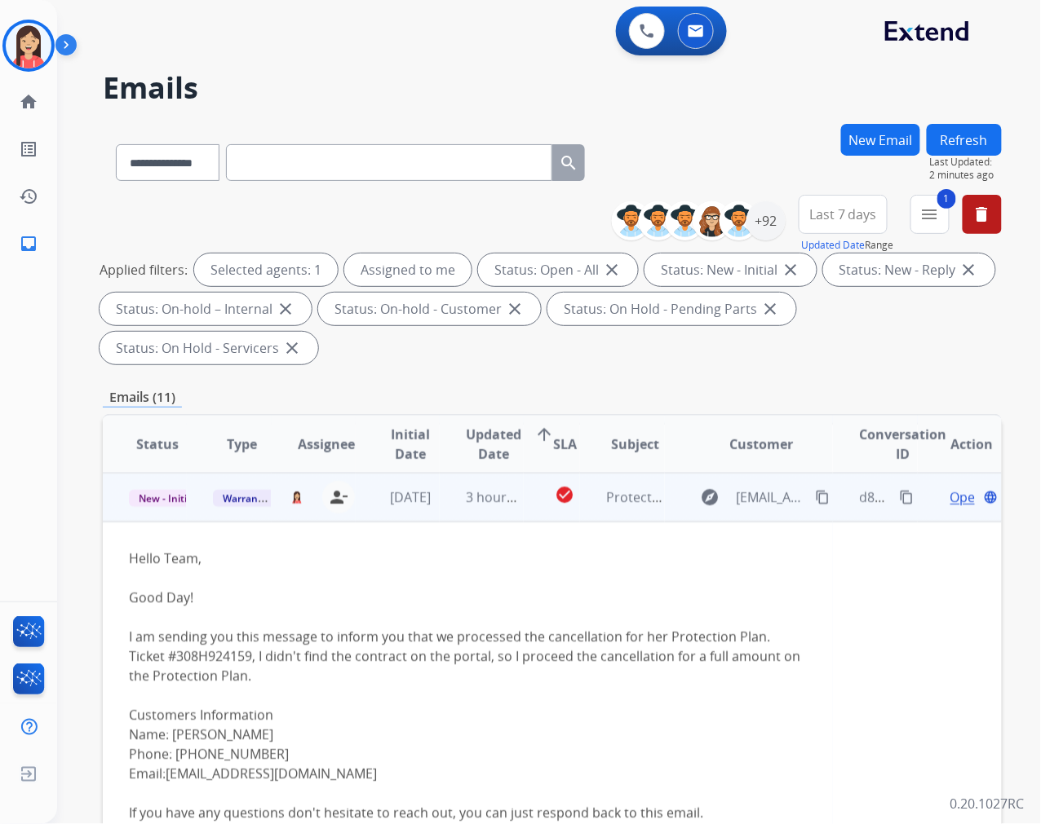
click at [950, 498] on span "Open" at bounding box center [966, 498] width 33 height 20
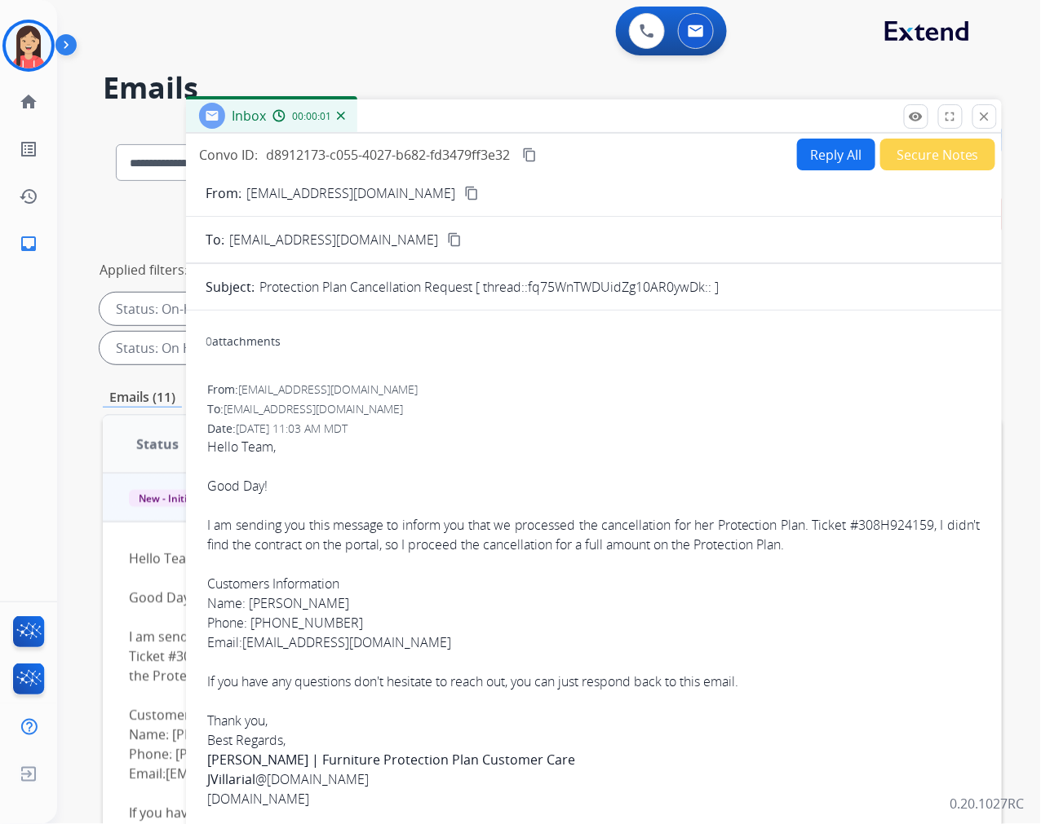
click at [910, 159] on button "Secure Notes" at bounding box center [937, 155] width 115 height 32
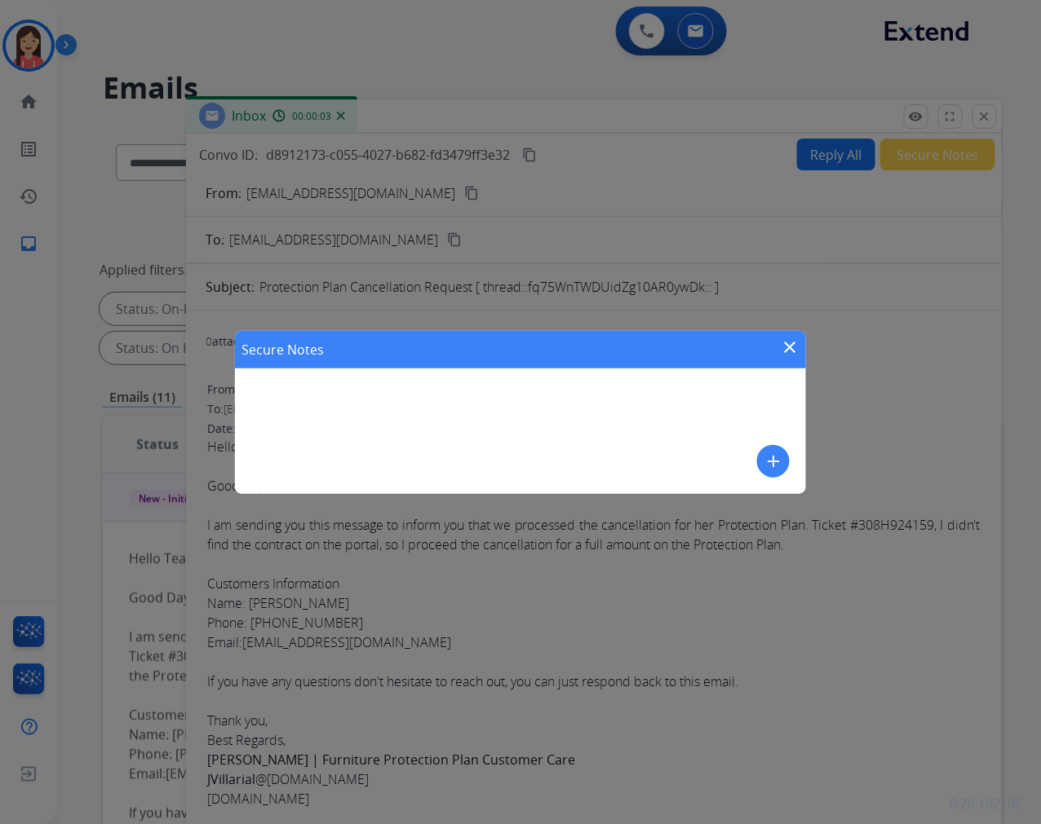
click at [780, 466] on mat-icon "add" at bounding box center [773, 462] width 20 height 20
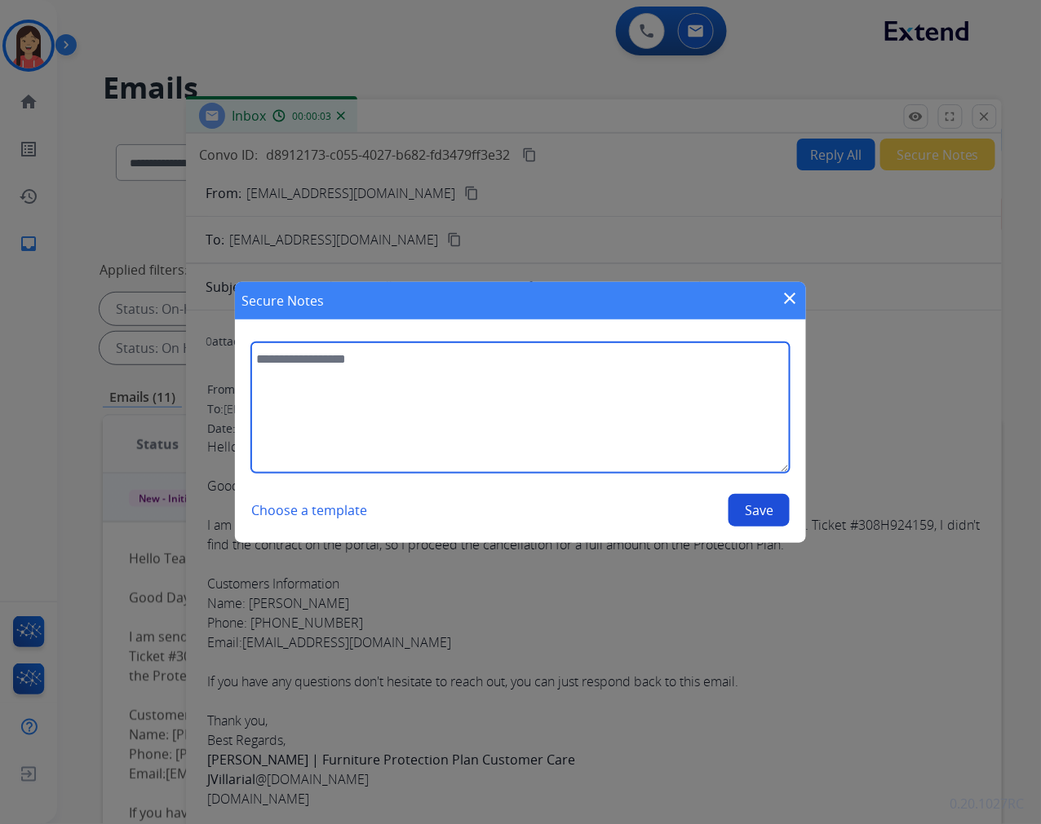
click at [510, 432] on textarea at bounding box center [520, 408] width 538 height 130
type textarea "**********"
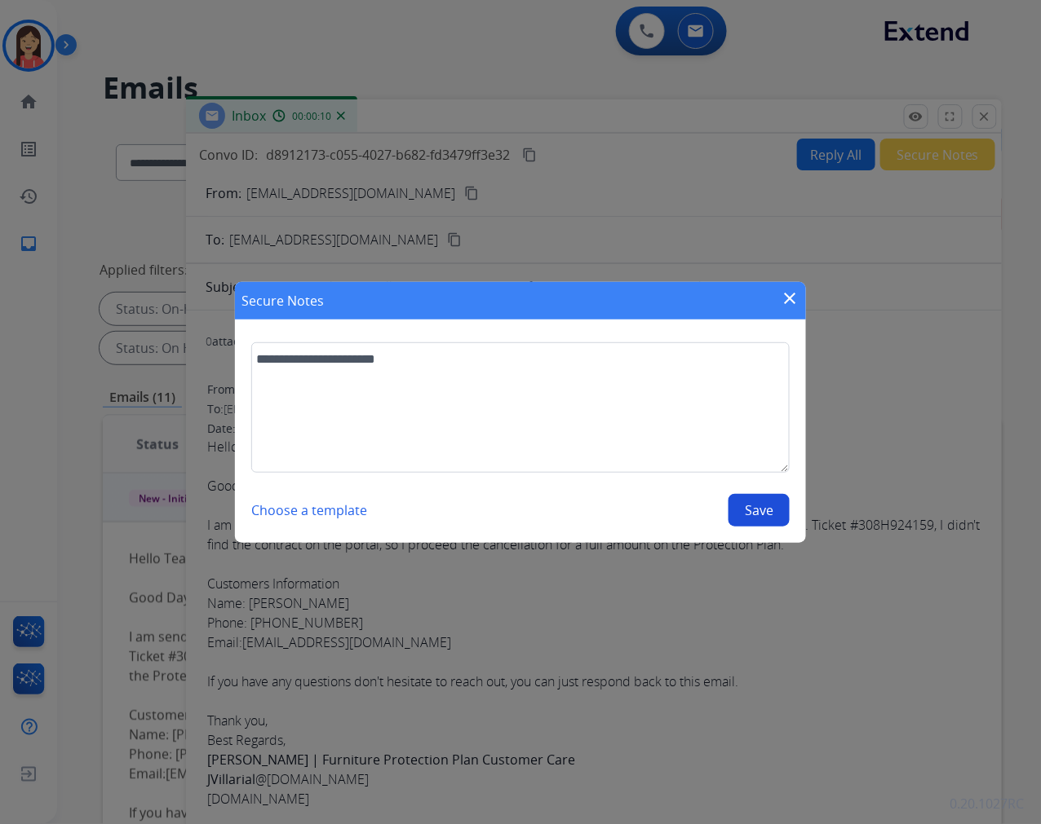
click at [742, 511] on button "Save" at bounding box center [758, 510] width 61 height 33
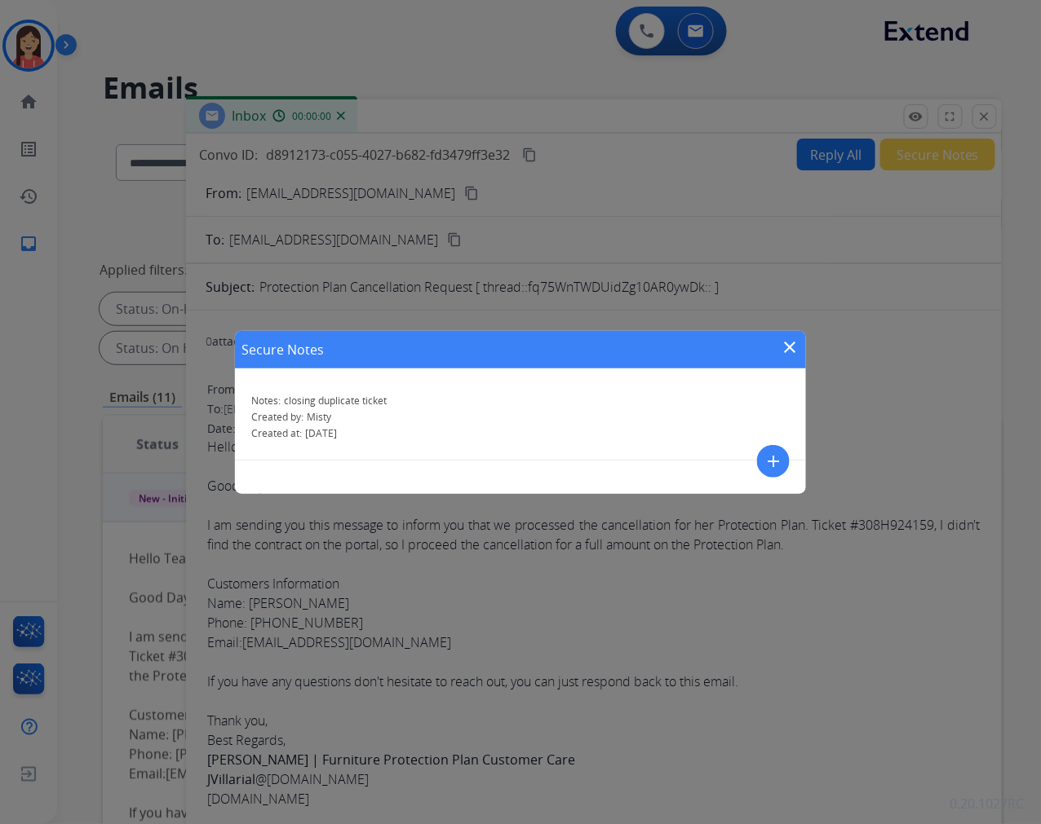
click at [792, 338] on mat-icon "close" at bounding box center [790, 348] width 20 height 20
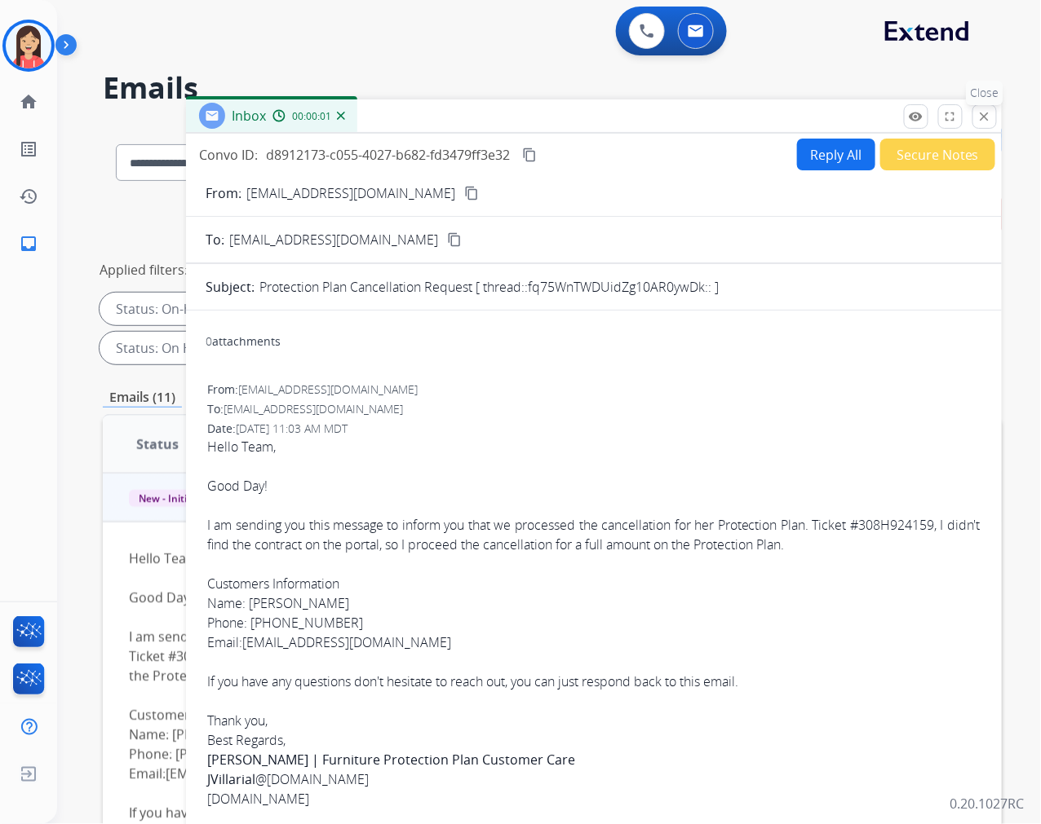
click at [982, 114] on mat-icon "close" at bounding box center [984, 116] width 15 height 15
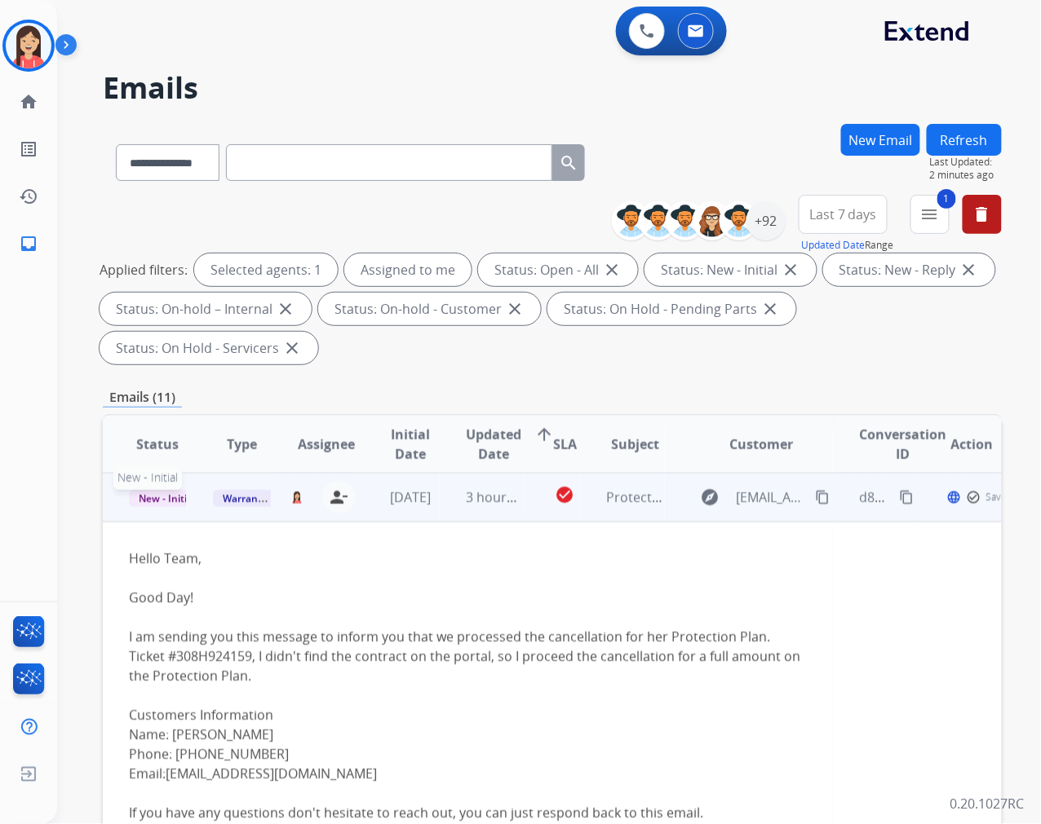
click at [175, 491] on span "New - Initial" at bounding box center [167, 498] width 76 height 17
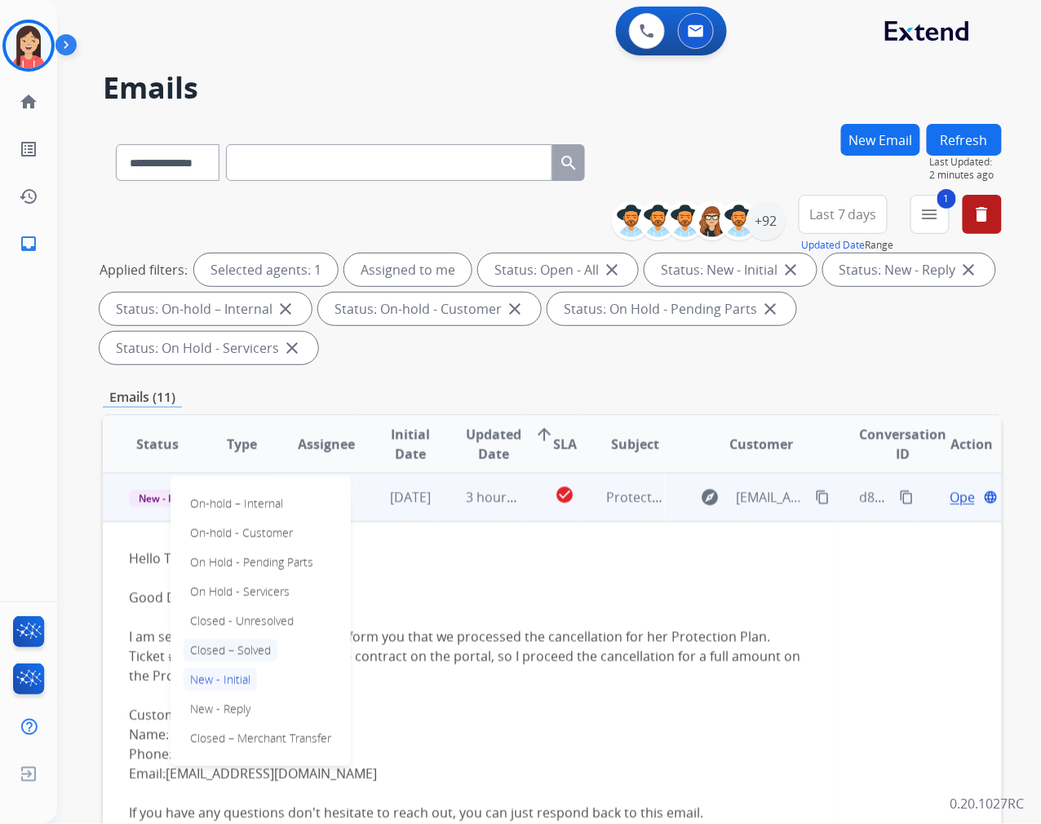
click at [253, 649] on p "Closed – Solved" at bounding box center [230, 650] width 94 height 23
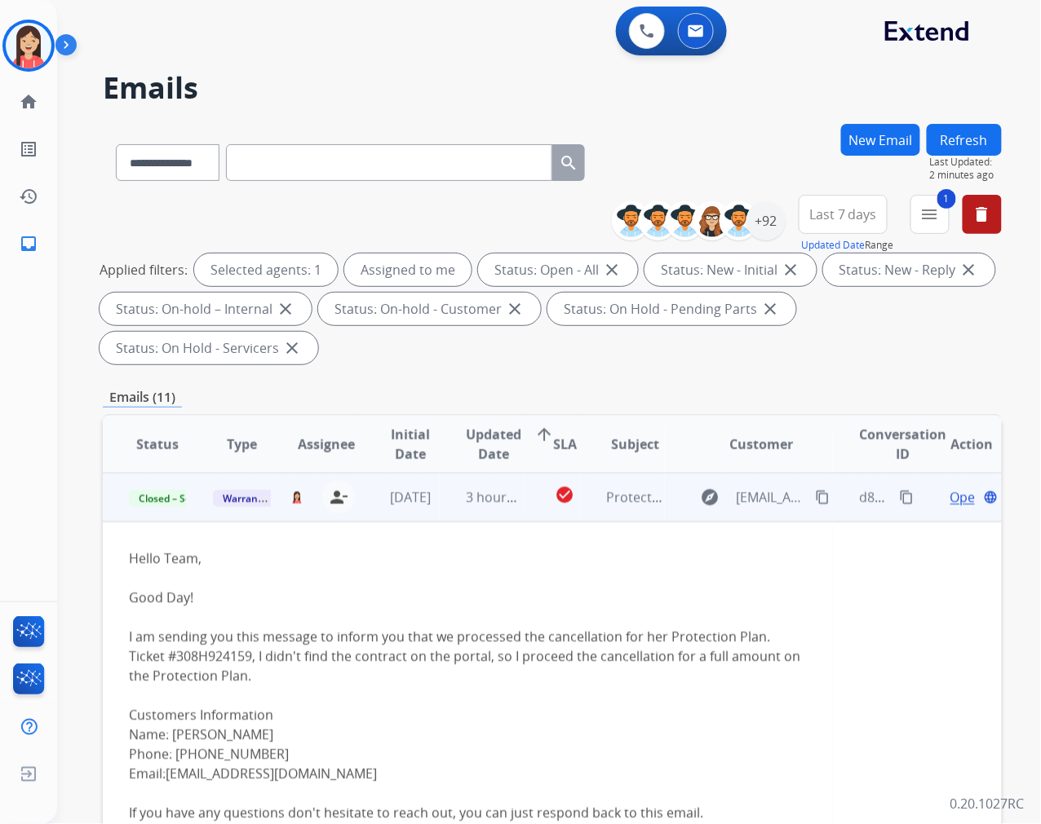
click at [400, 515] on td "[DATE]" at bounding box center [398, 497] width 84 height 49
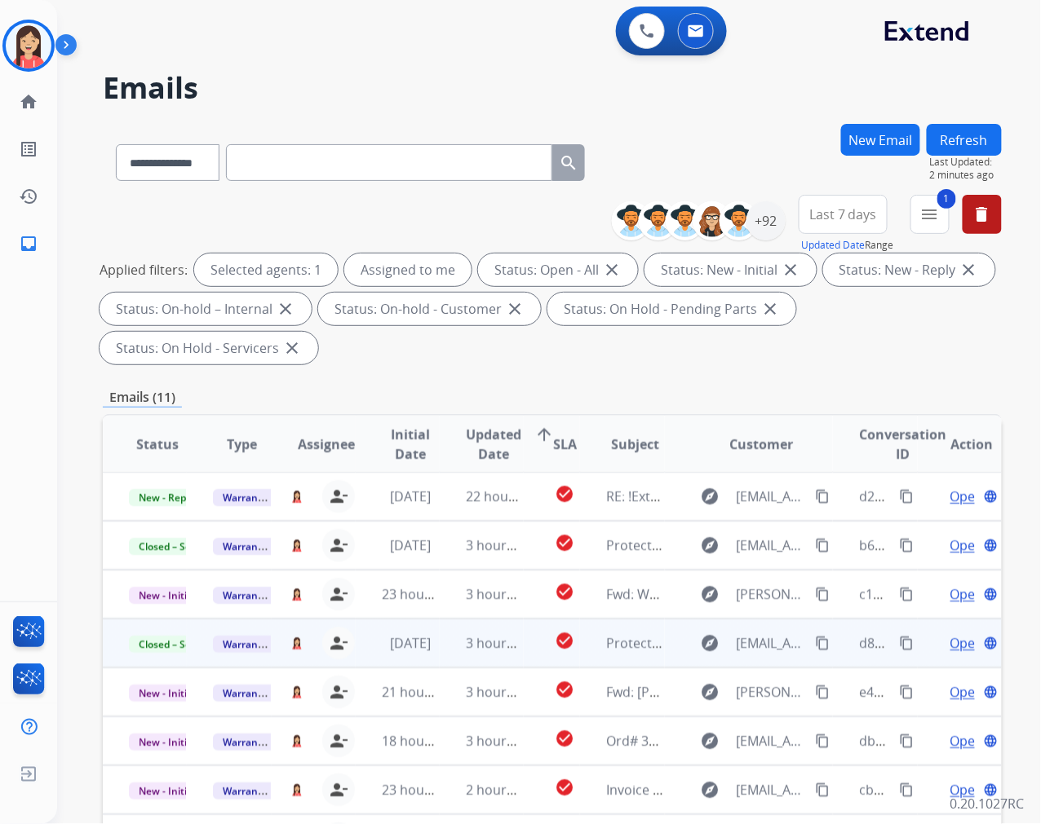
click at [966, 141] on button "Refresh" at bounding box center [963, 140] width 75 height 32
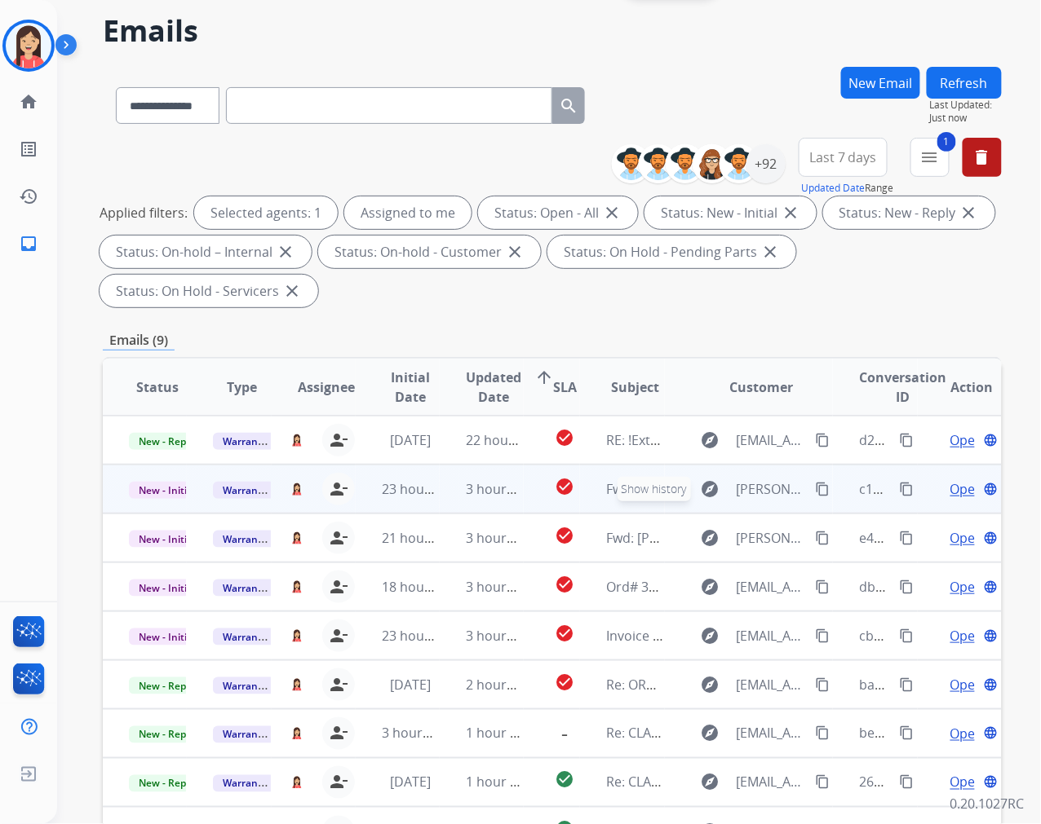
scroll to position [181, 0]
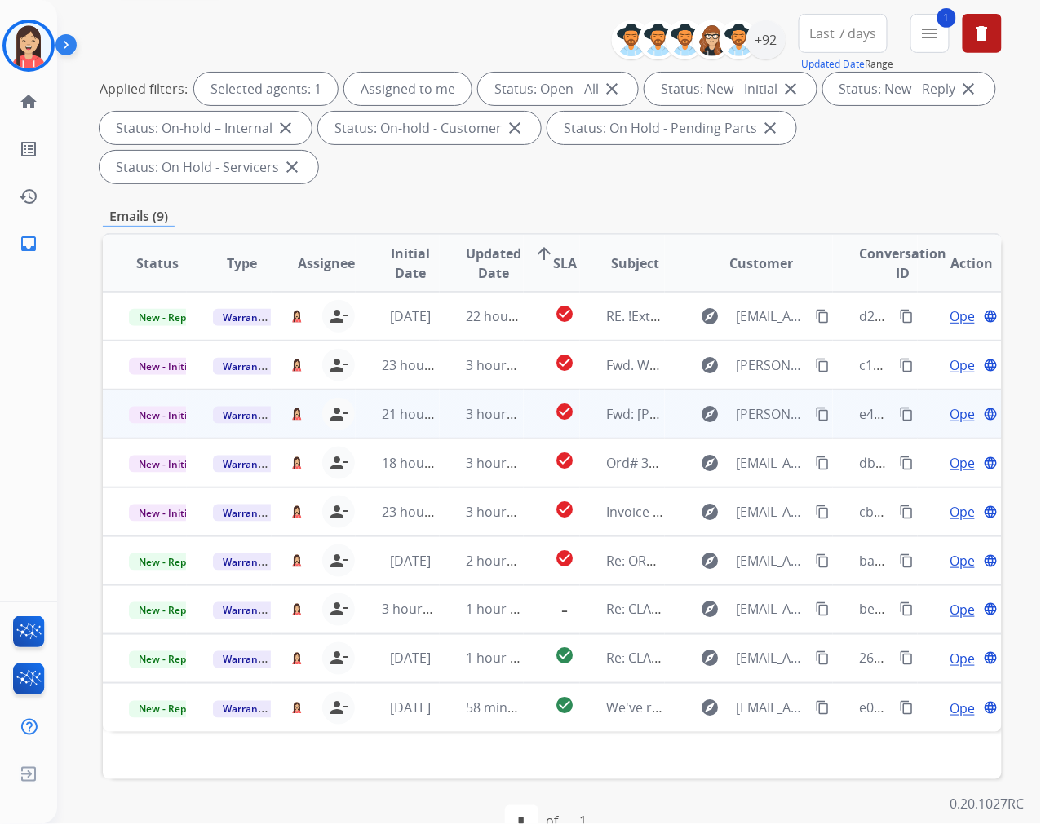
click at [367, 426] on td "21 hours ago" at bounding box center [398, 414] width 84 height 49
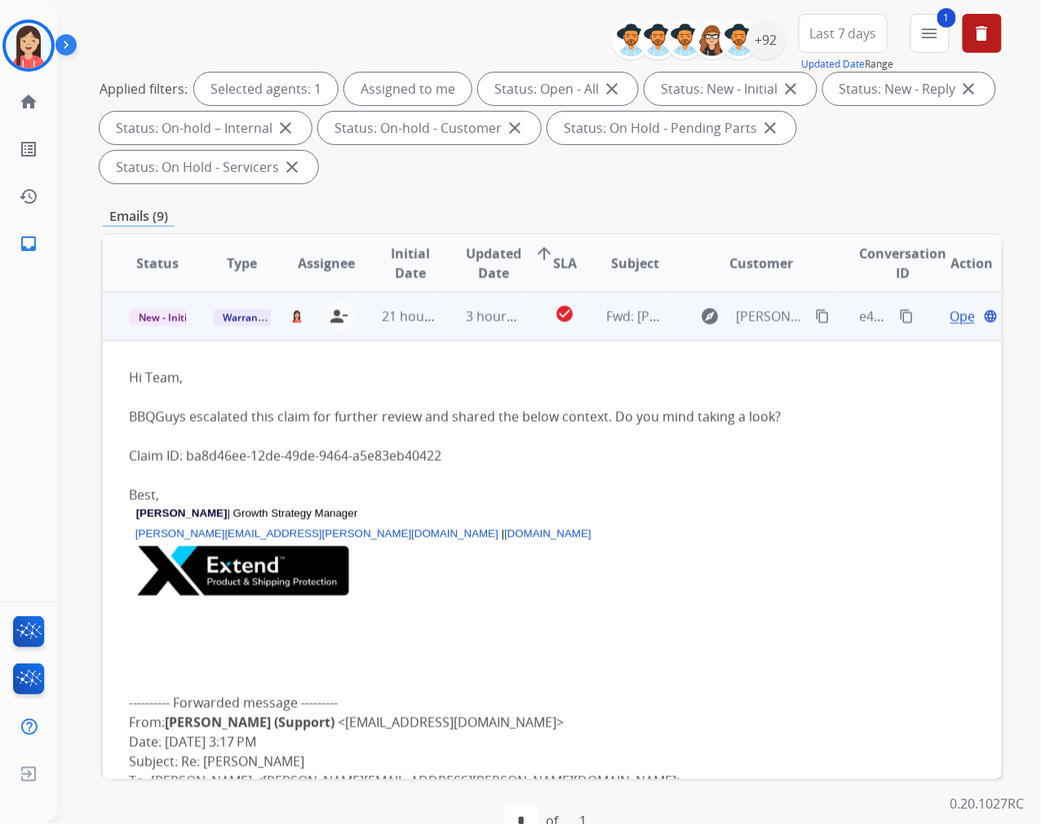
scroll to position [0, 0]
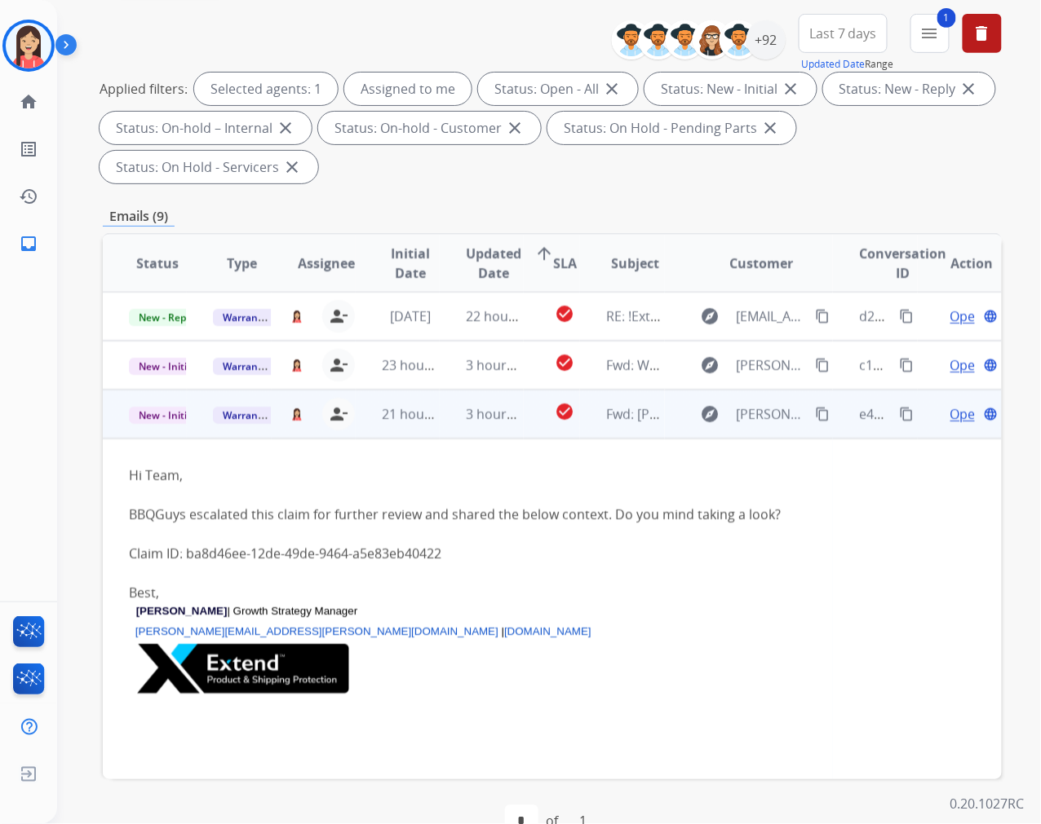
click at [506, 436] on td "3 hours ago" at bounding box center [482, 414] width 84 height 49
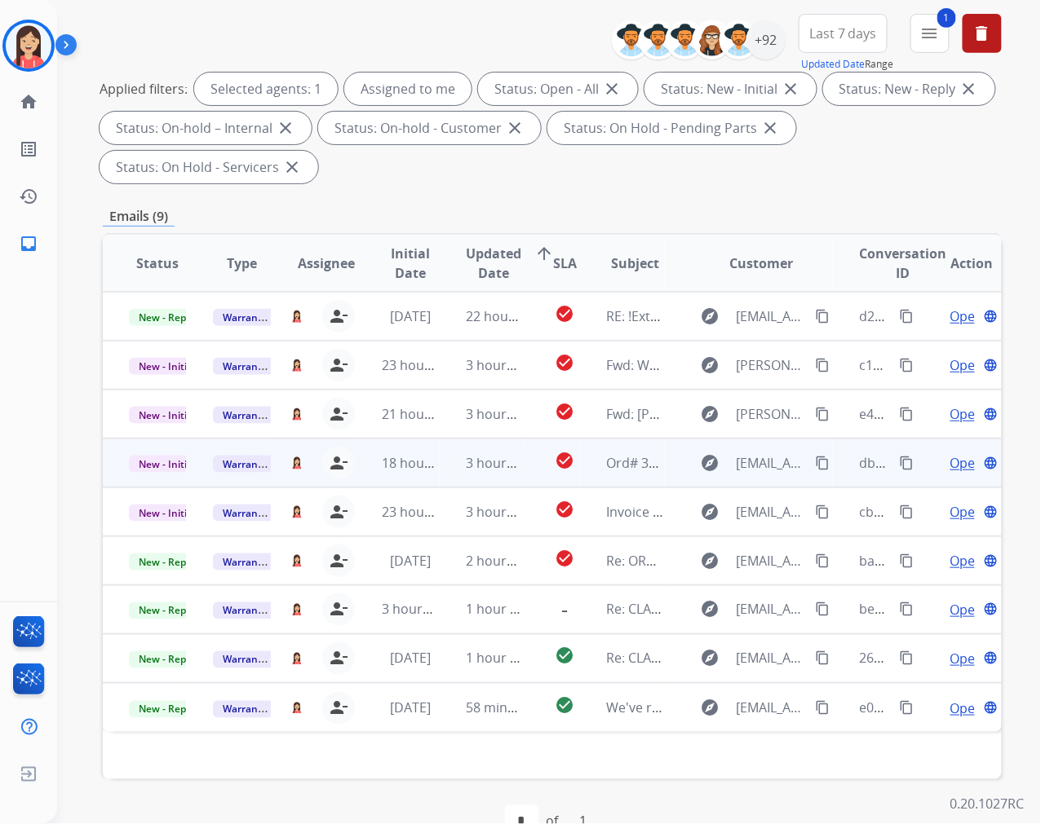
click at [525, 481] on td "check_circle" at bounding box center [552, 463] width 56 height 49
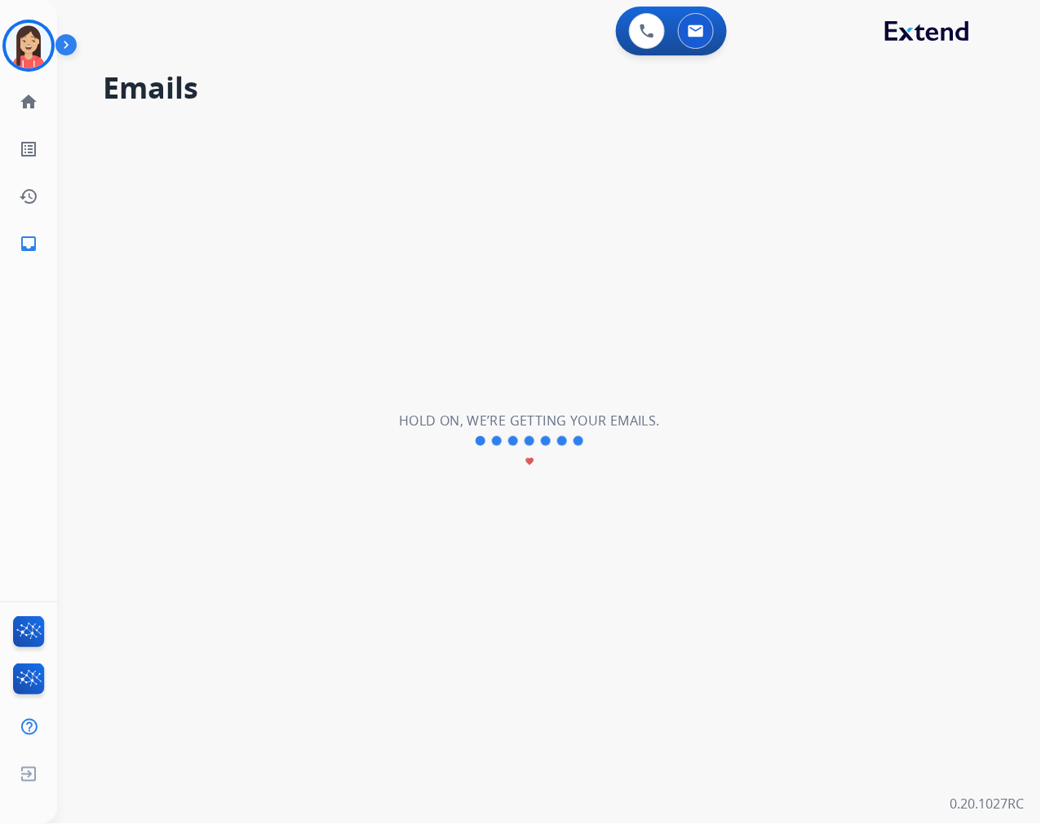
scroll to position [54, 0]
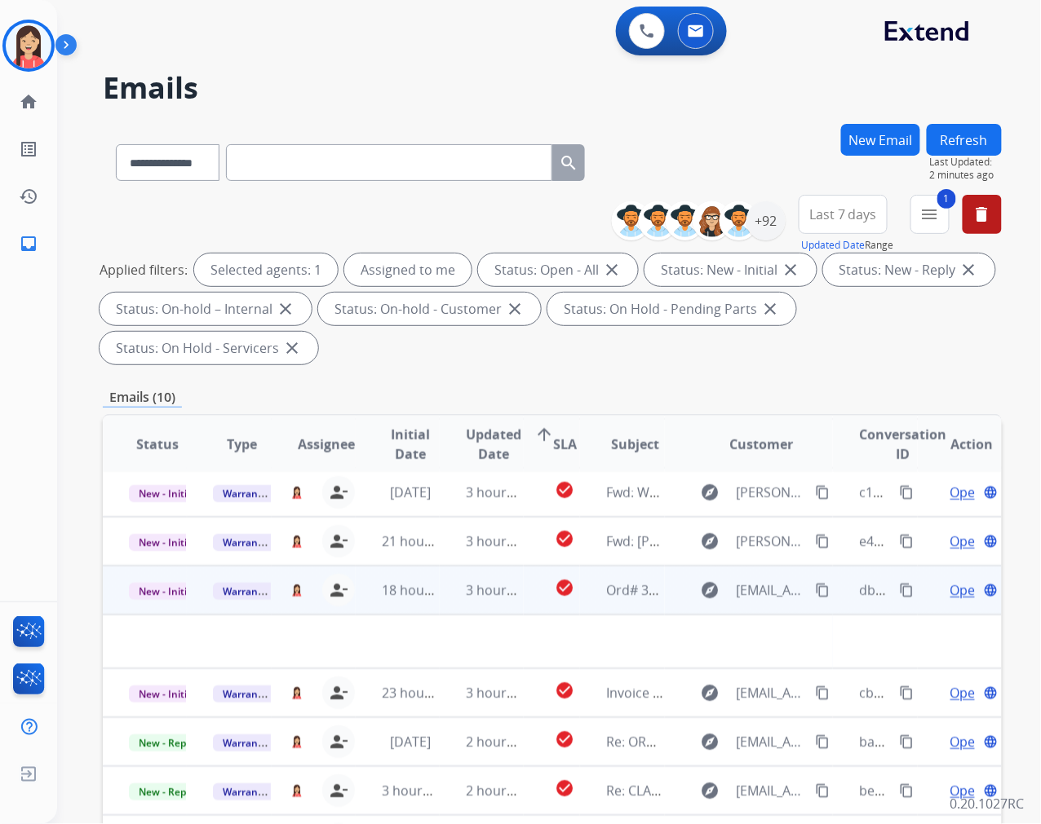
click at [490, 602] on td "3 hours ago" at bounding box center [482, 590] width 84 height 49
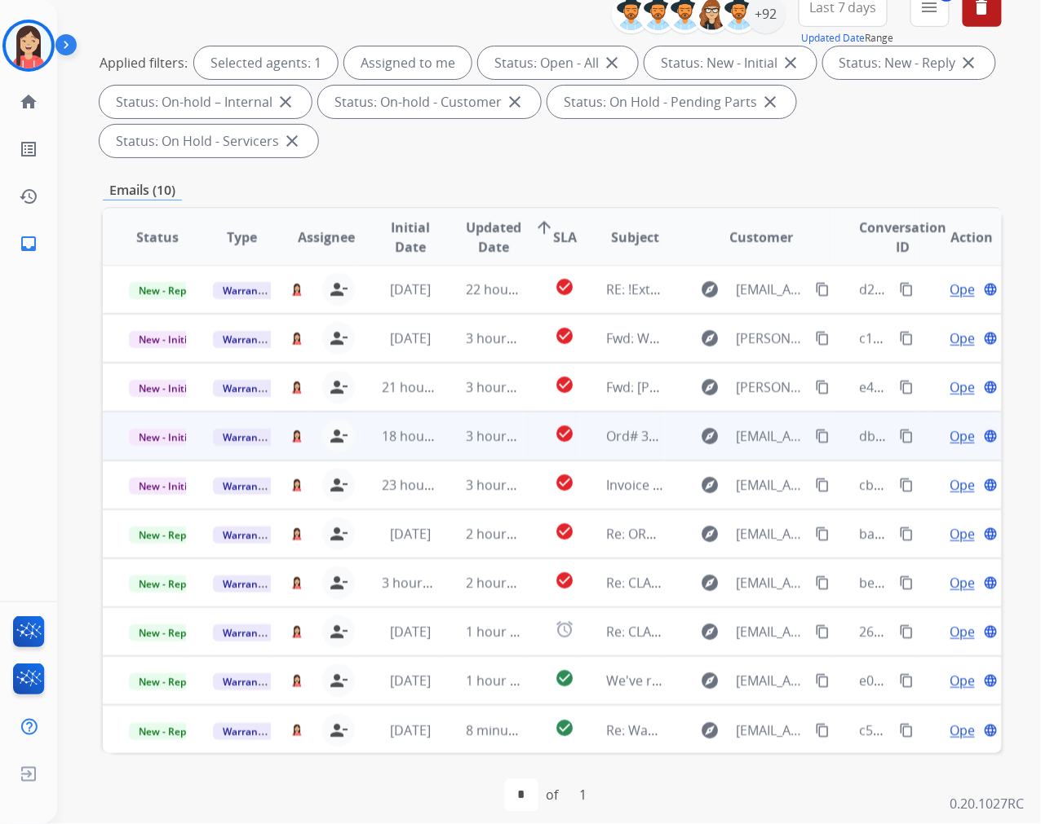
scroll to position [221, 0]
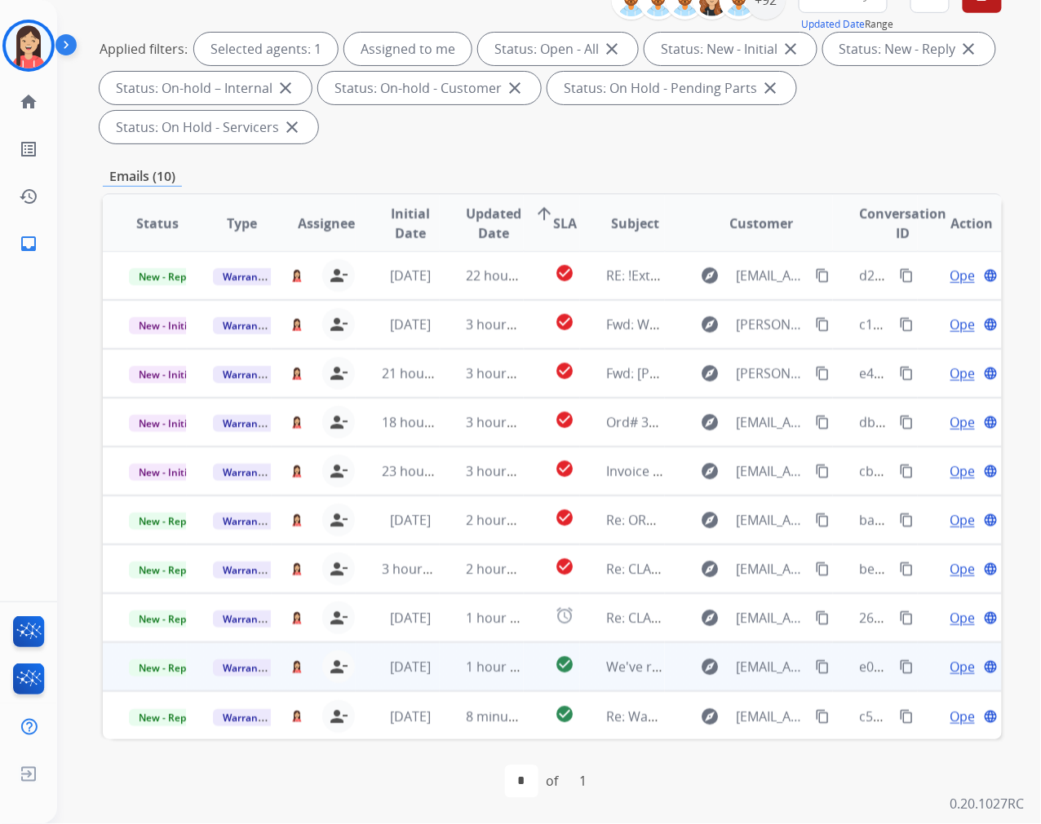
click at [457, 677] on td "1 hour ago" at bounding box center [482, 667] width 84 height 49
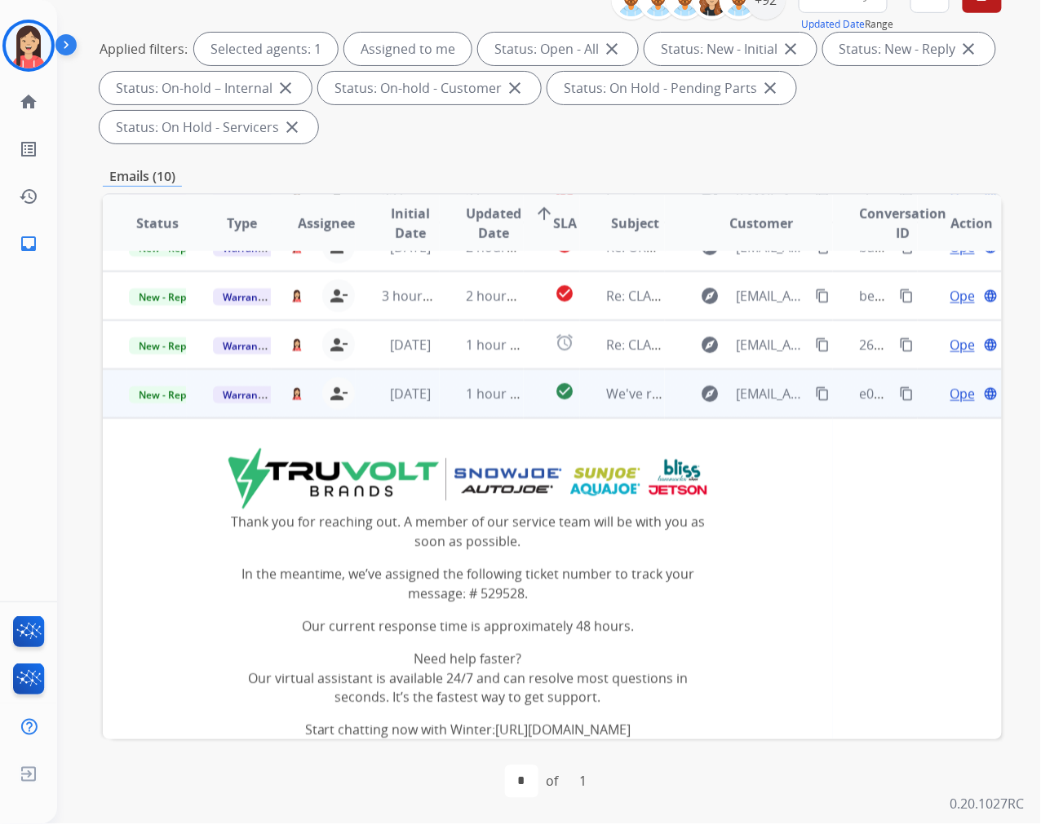
scroll to position [251, 0]
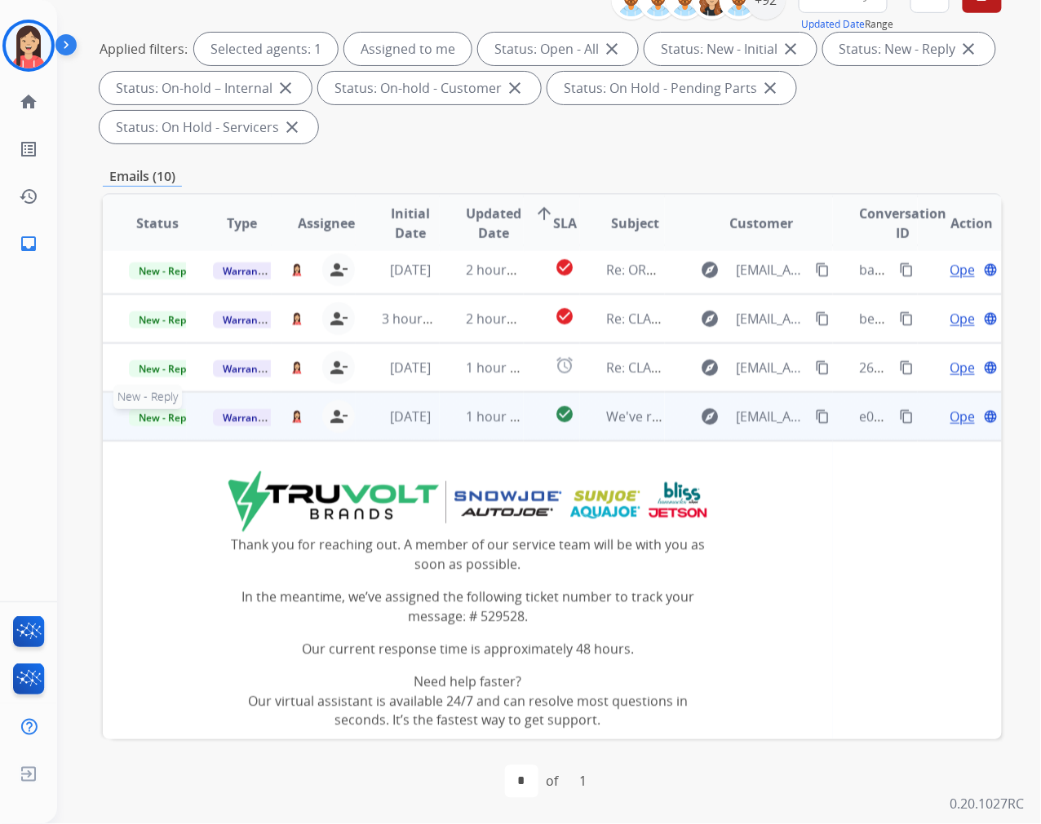
click at [179, 421] on span "New - Reply" at bounding box center [166, 417] width 74 height 17
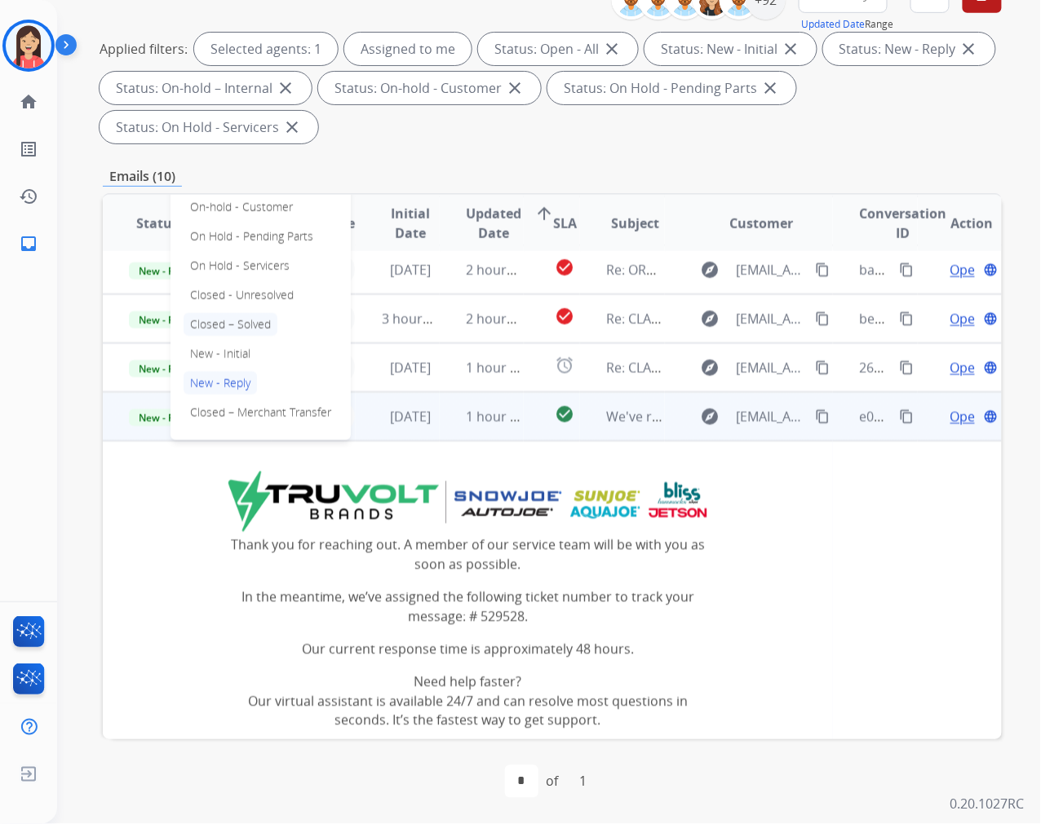
click at [255, 324] on p "Closed – Solved" at bounding box center [230, 324] width 94 height 23
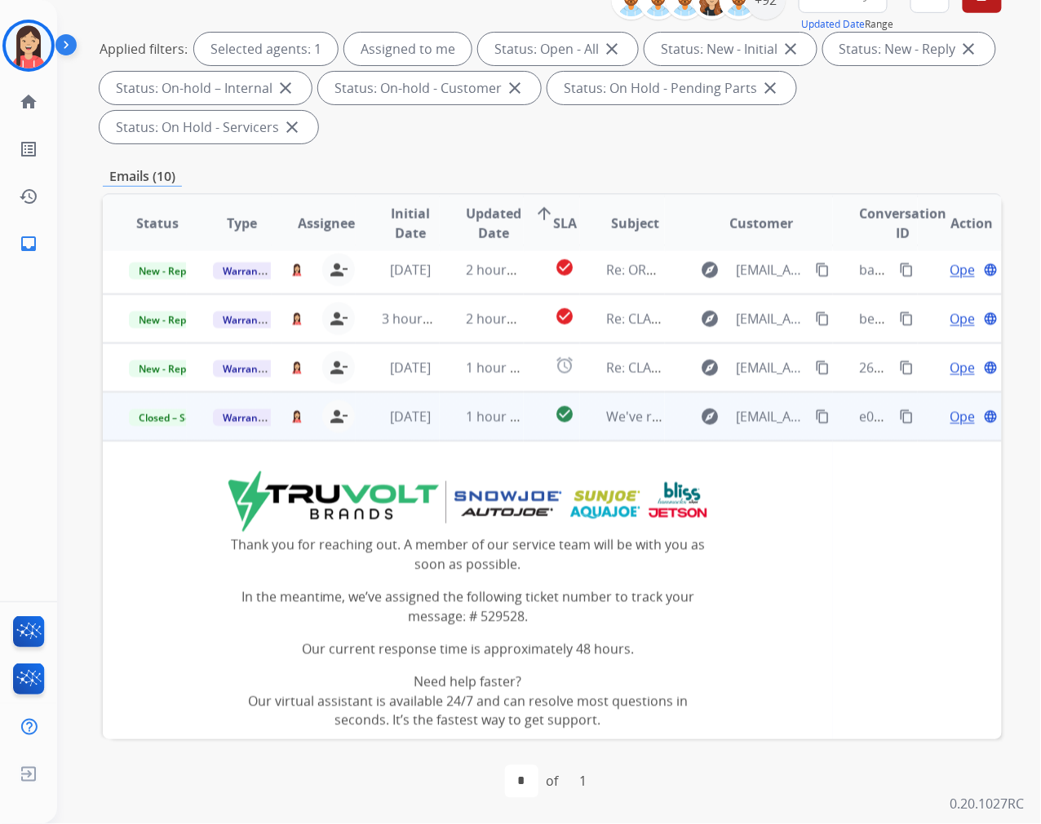
click at [524, 436] on td "check_circle" at bounding box center [552, 416] width 56 height 49
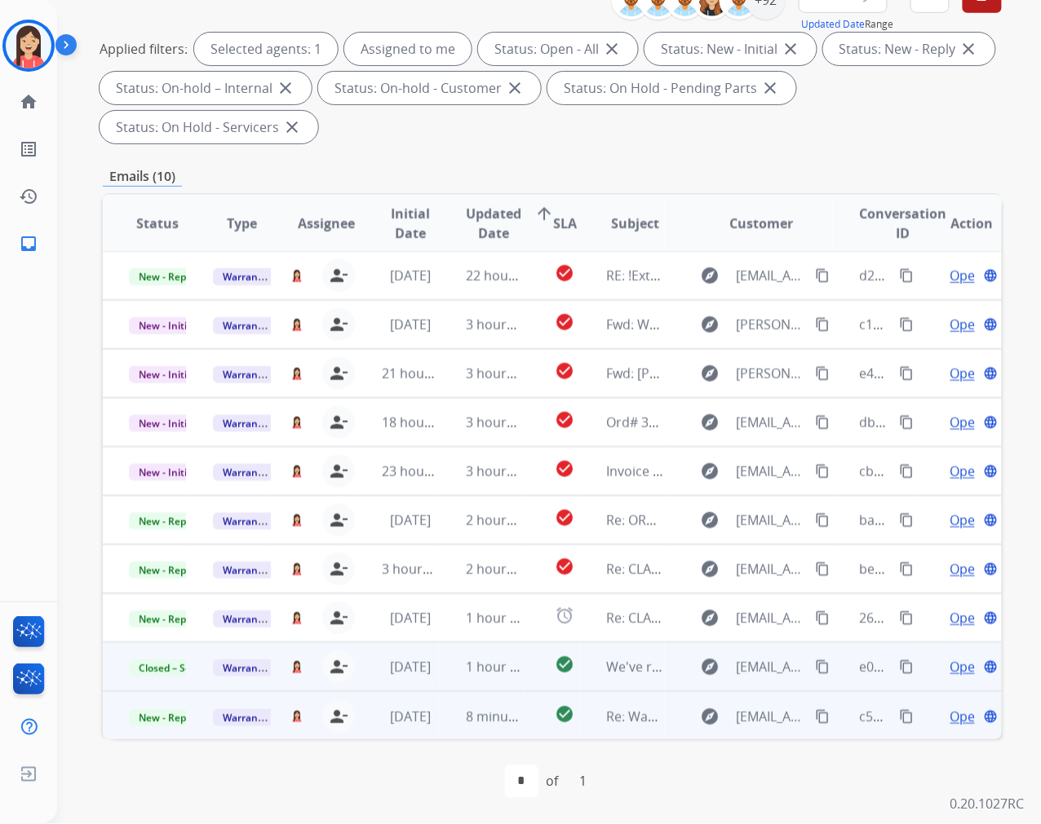
click at [440, 727] on td "8 minutes ago" at bounding box center [482, 716] width 84 height 49
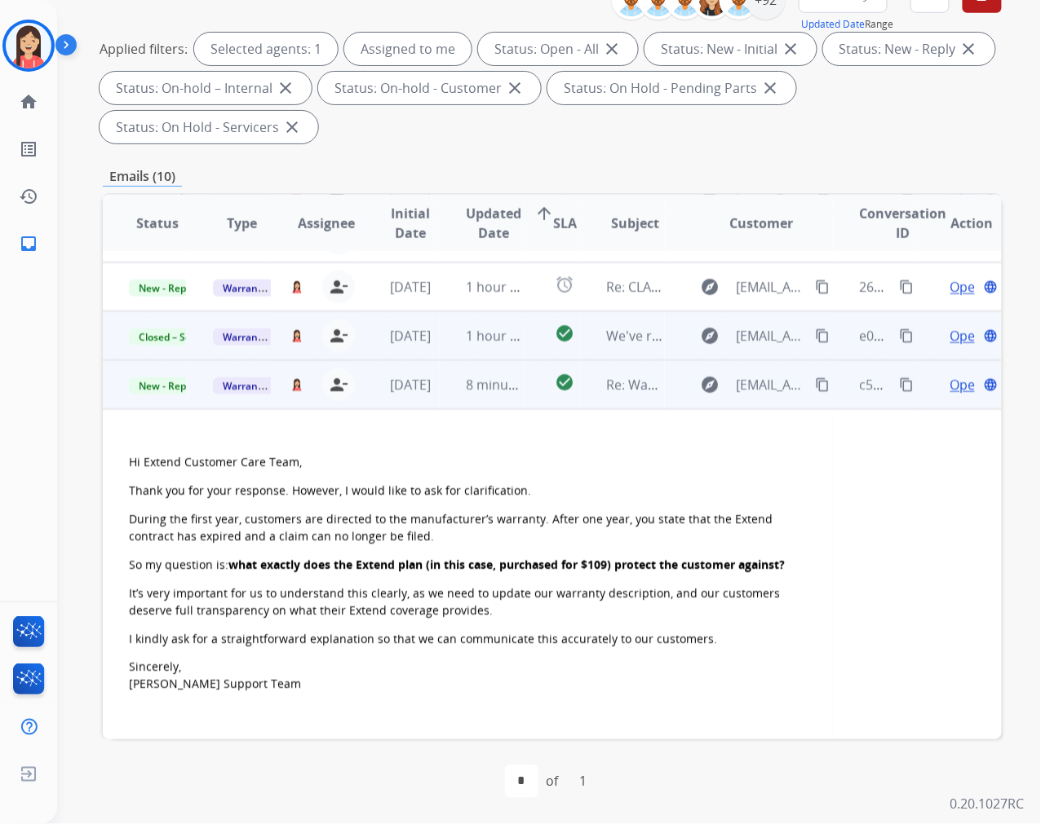
scroll to position [338, 0]
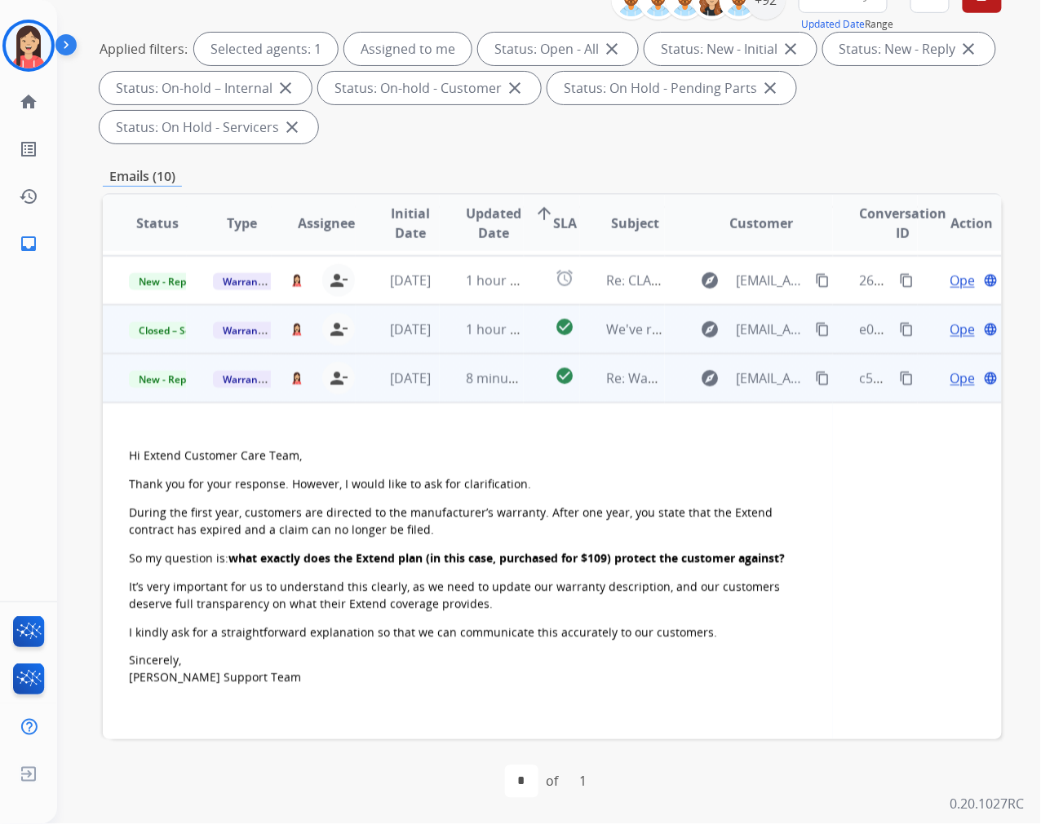
click at [950, 375] on span "Open" at bounding box center [966, 379] width 33 height 20
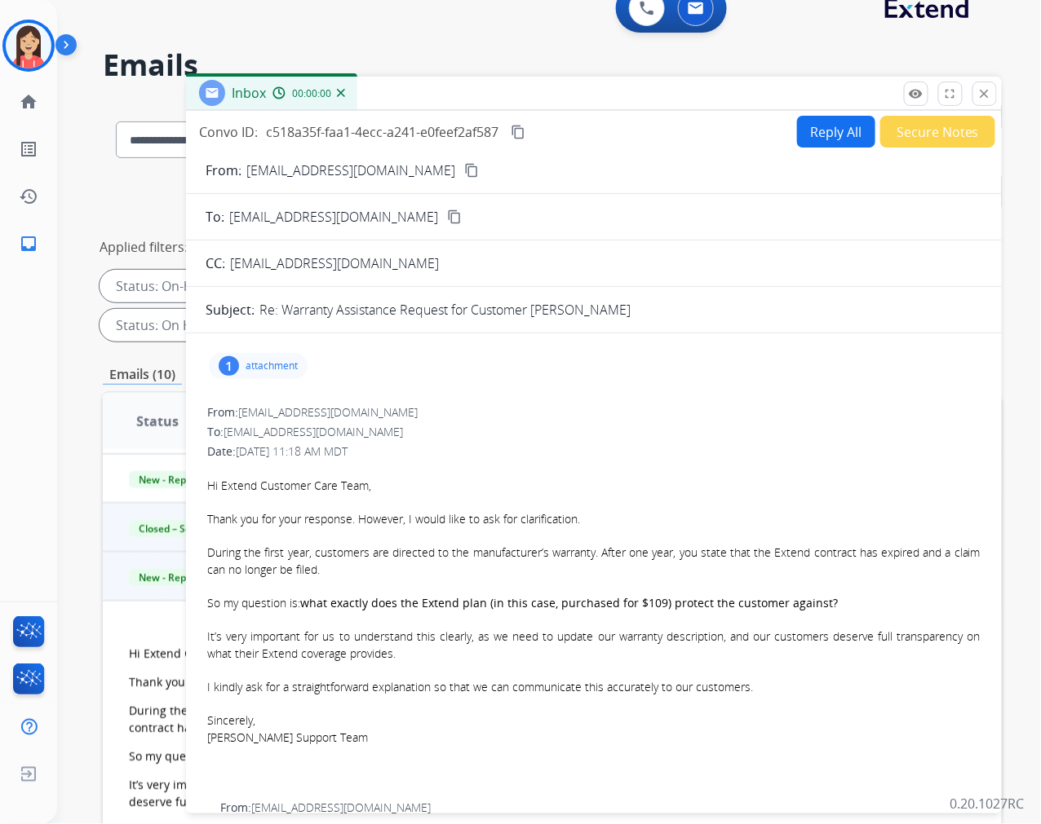
scroll to position [0, 0]
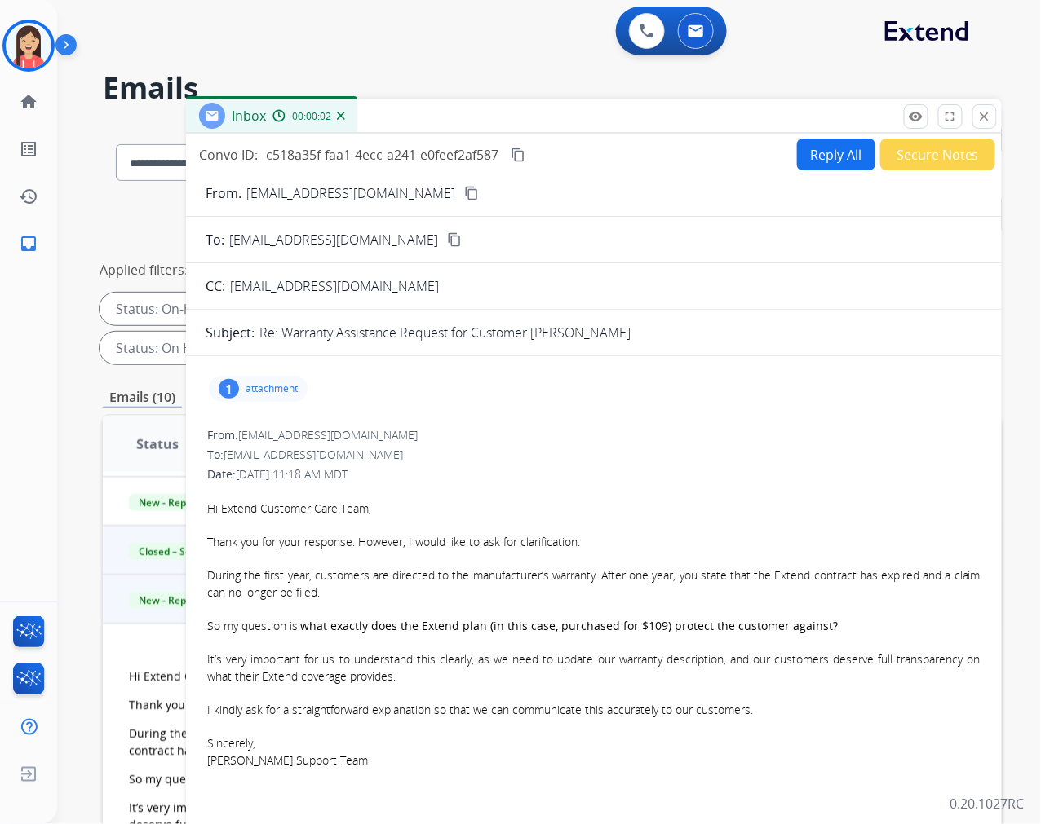
click at [797, 152] on button "Reply All" at bounding box center [836, 155] width 78 height 32
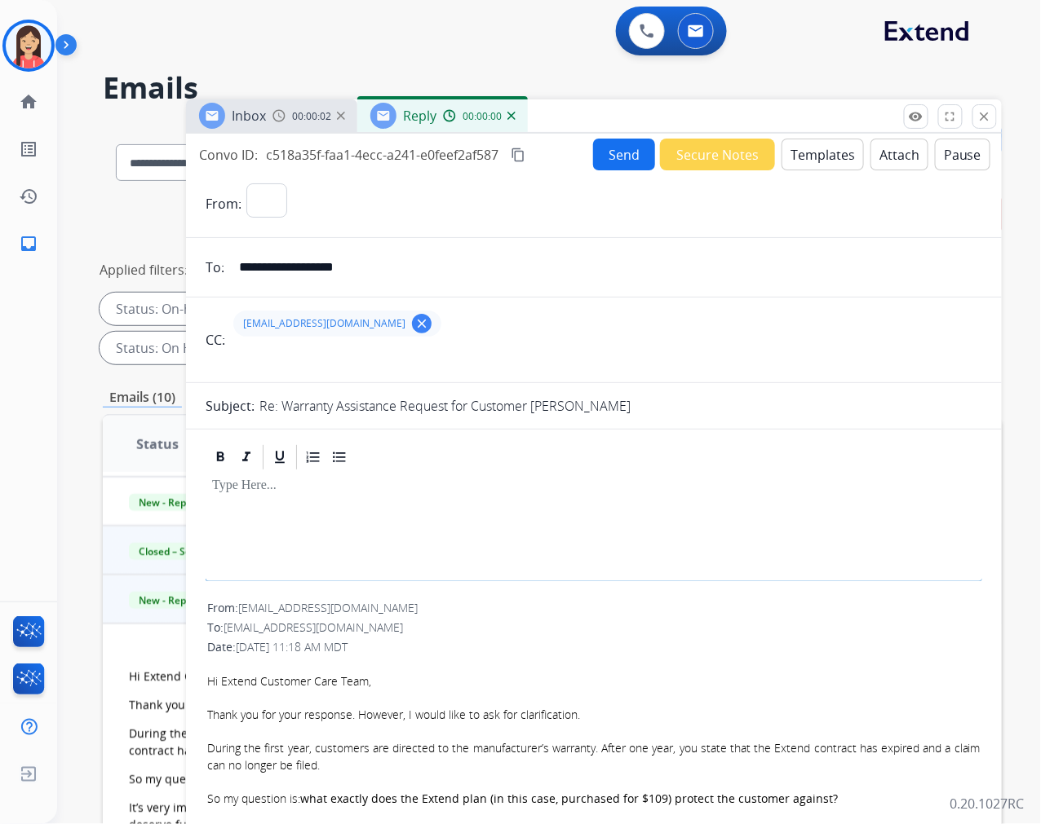
select select "**********"
click at [798, 152] on button "Templates" at bounding box center [822, 155] width 82 height 32
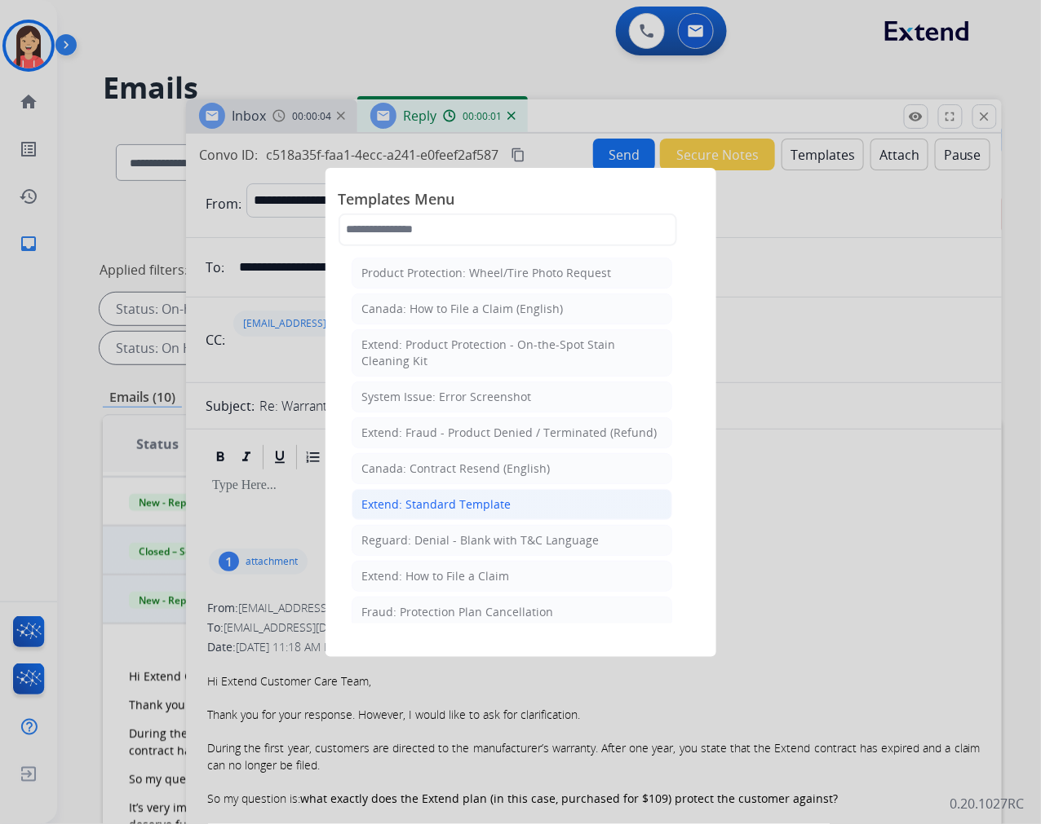
click at [404, 494] on li "Extend: Standard Template" at bounding box center [511, 504] width 320 height 31
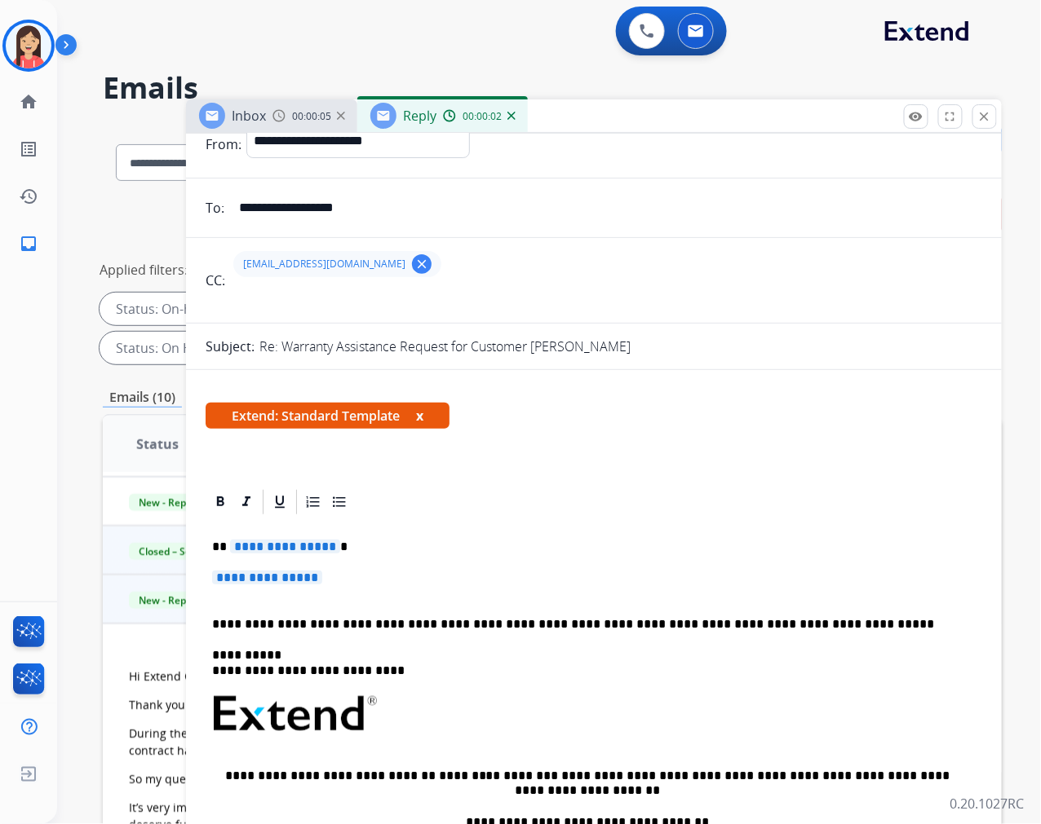
scroll to position [91, 0]
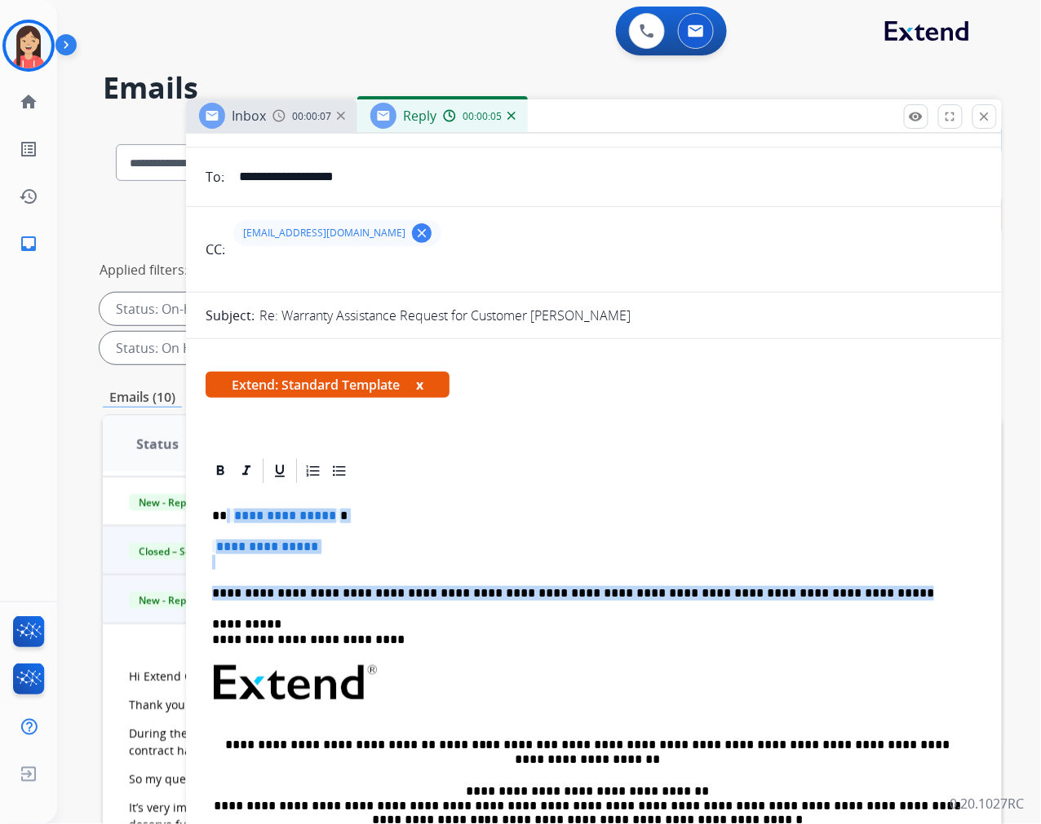
drag, startPoint x: 226, startPoint y: 511, endPoint x: 864, endPoint y: 587, distance: 643.0
click at [864, 587] on div "**********" at bounding box center [594, 721] width 776 height 471
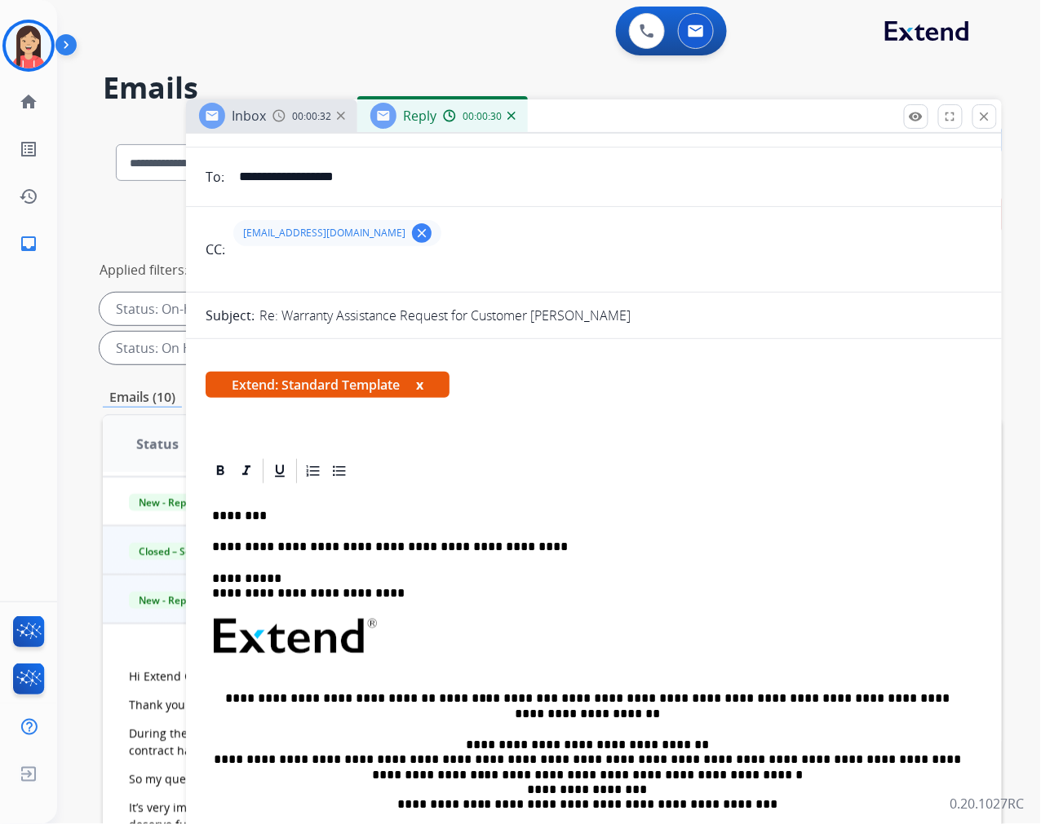
scroll to position [0, 0]
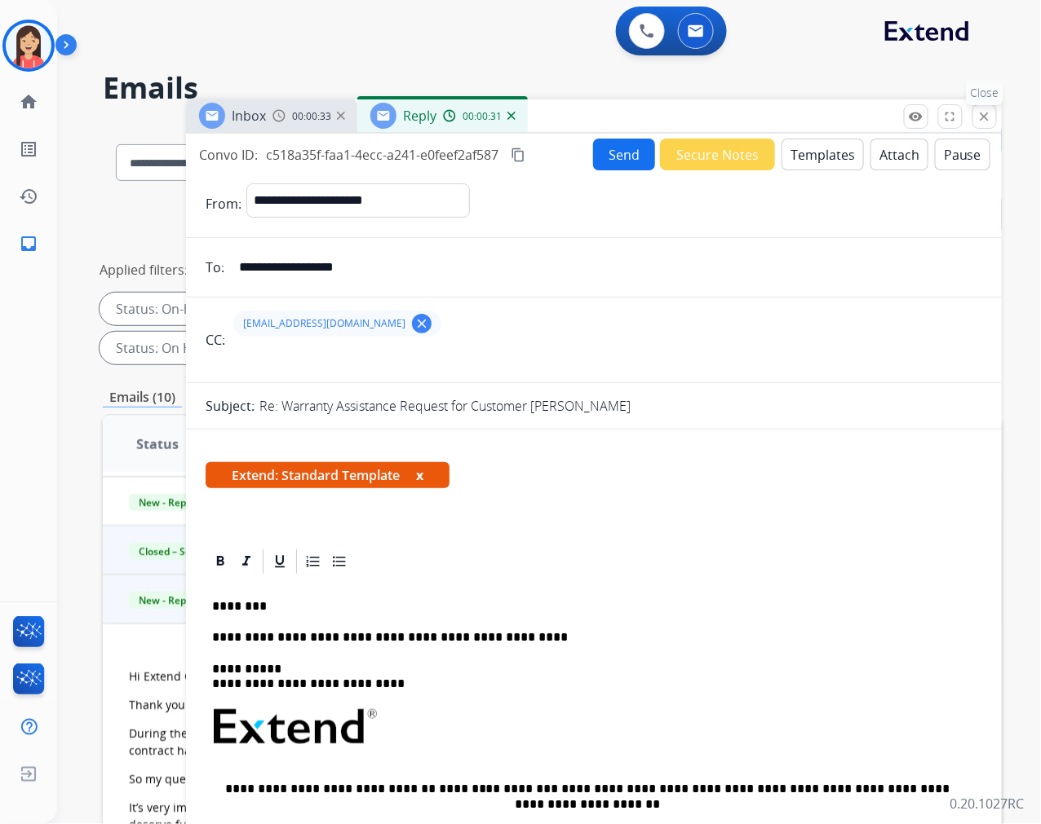
click at [988, 117] on mat-icon "close" at bounding box center [984, 116] width 15 height 15
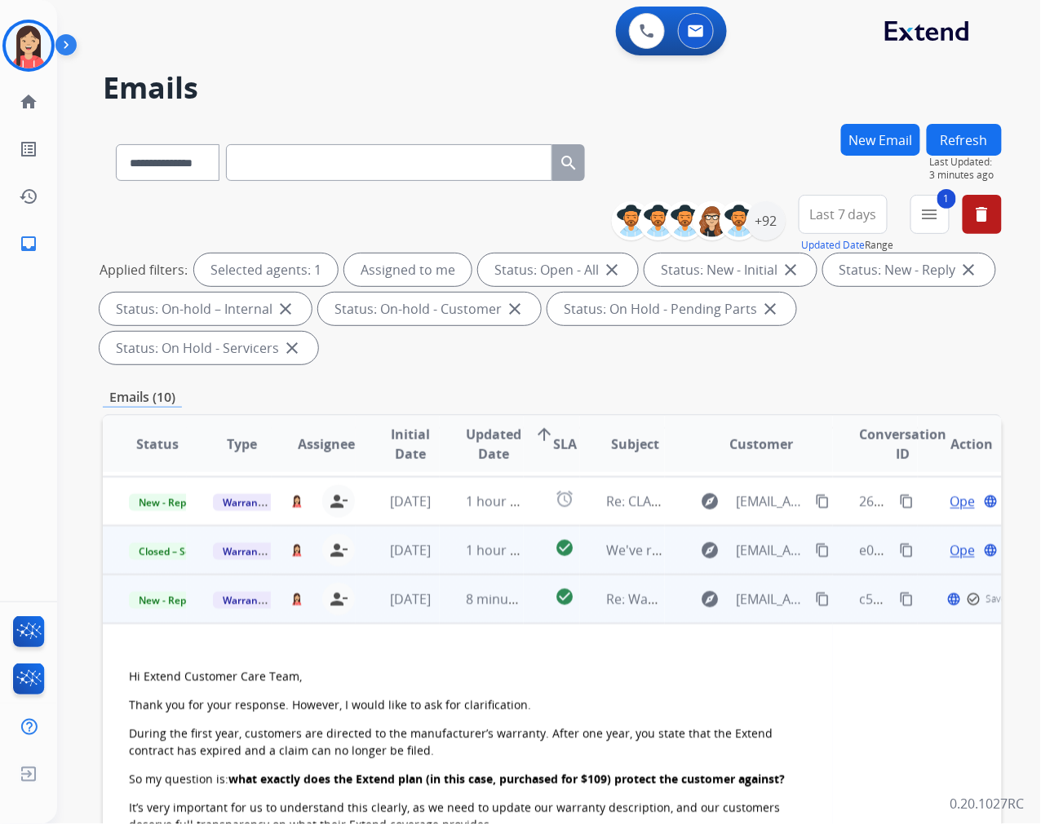
click at [524, 616] on td "check_circle" at bounding box center [552, 599] width 56 height 49
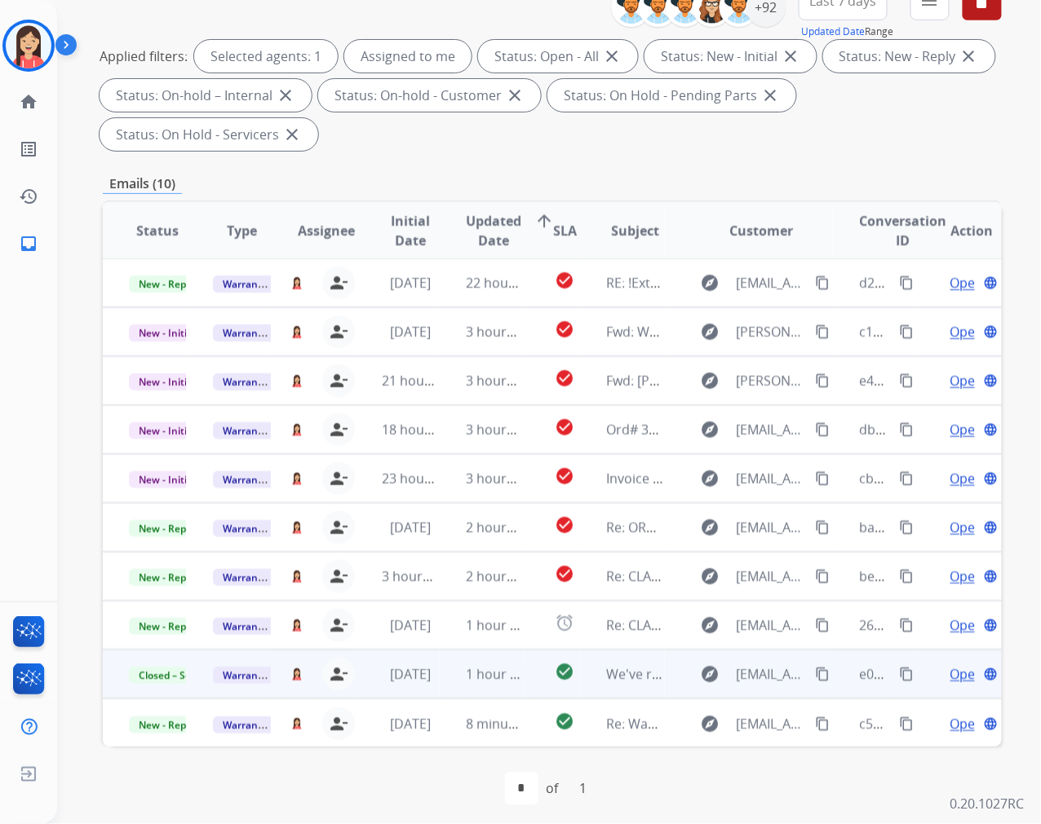
scroll to position [221, 0]
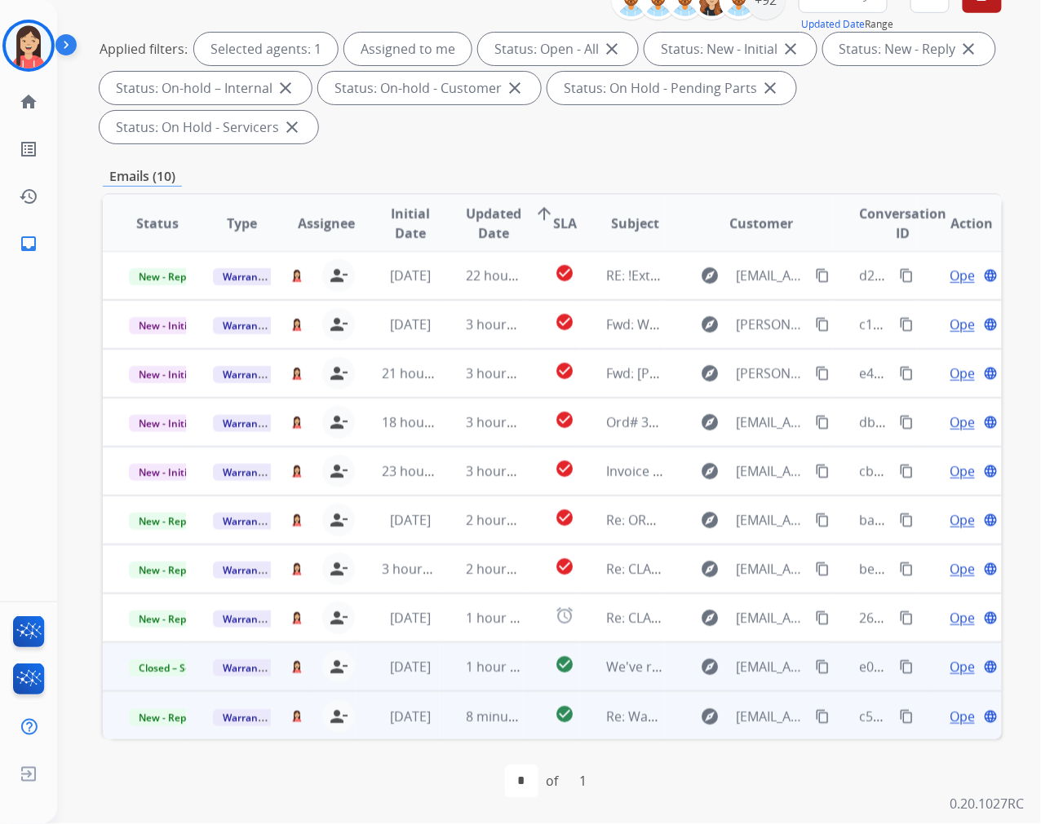
click at [899, 713] on mat-icon "content_copy" at bounding box center [906, 716] width 15 height 15
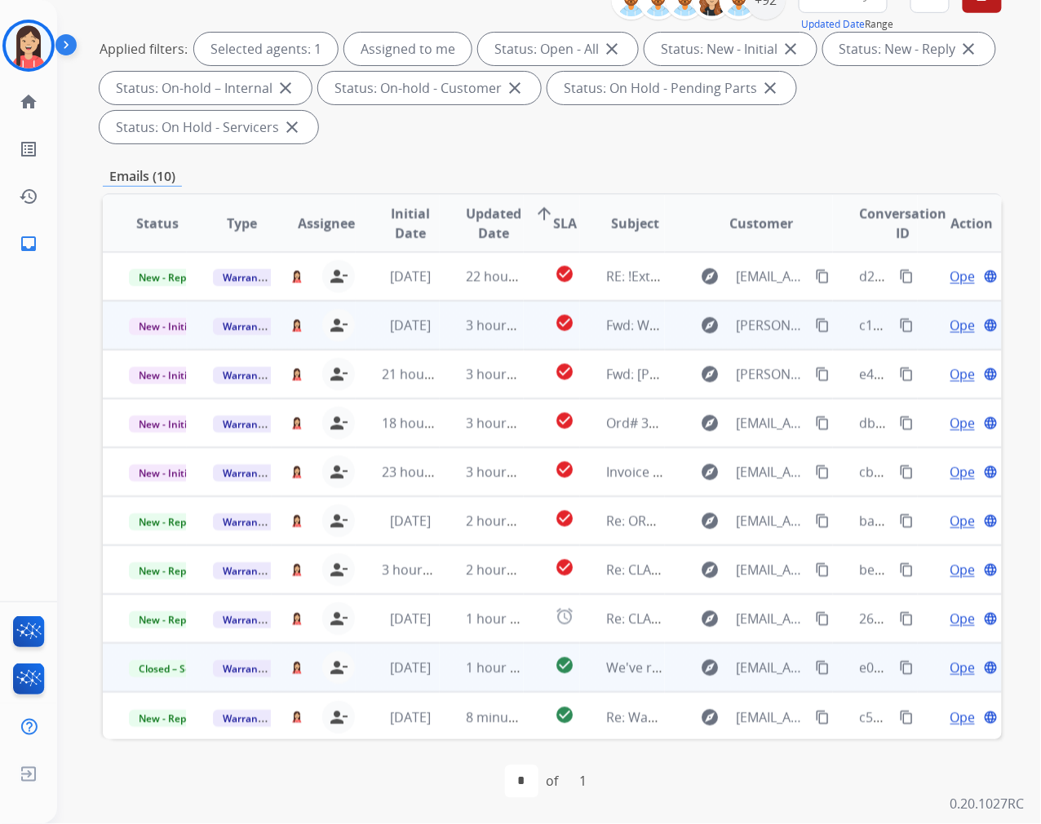
scroll to position [130, 0]
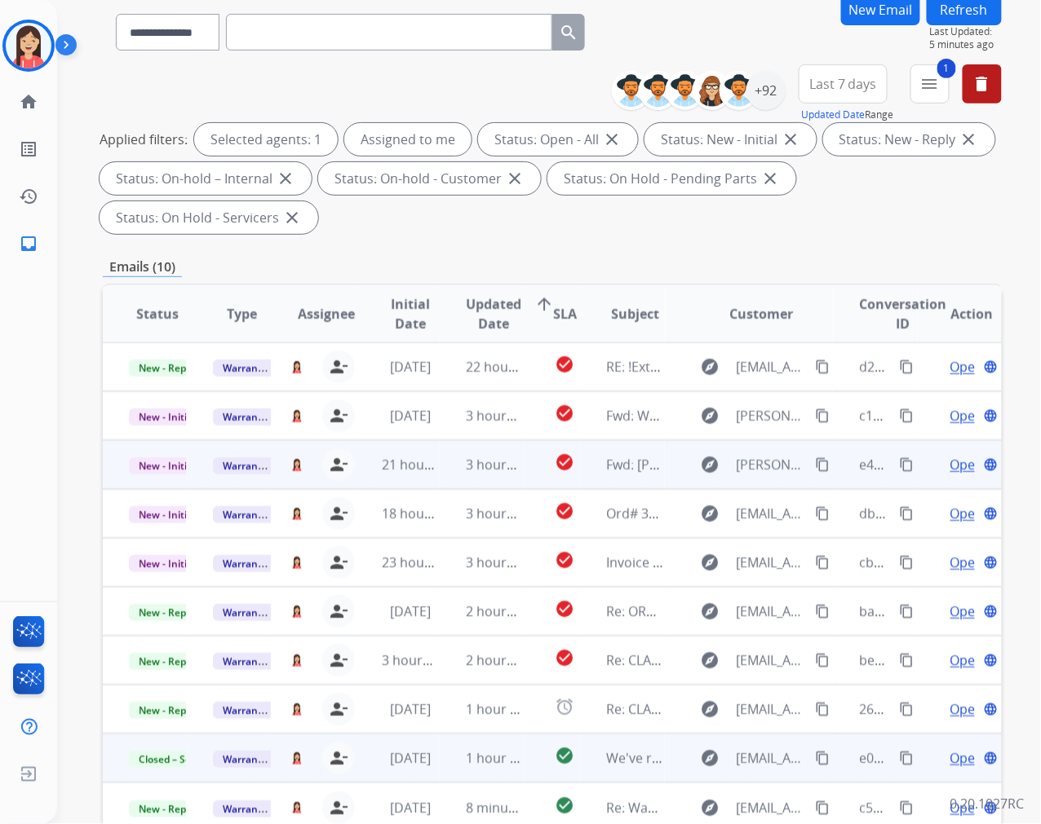
click at [455, 474] on td "3 hours ago" at bounding box center [482, 464] width 84 height 49
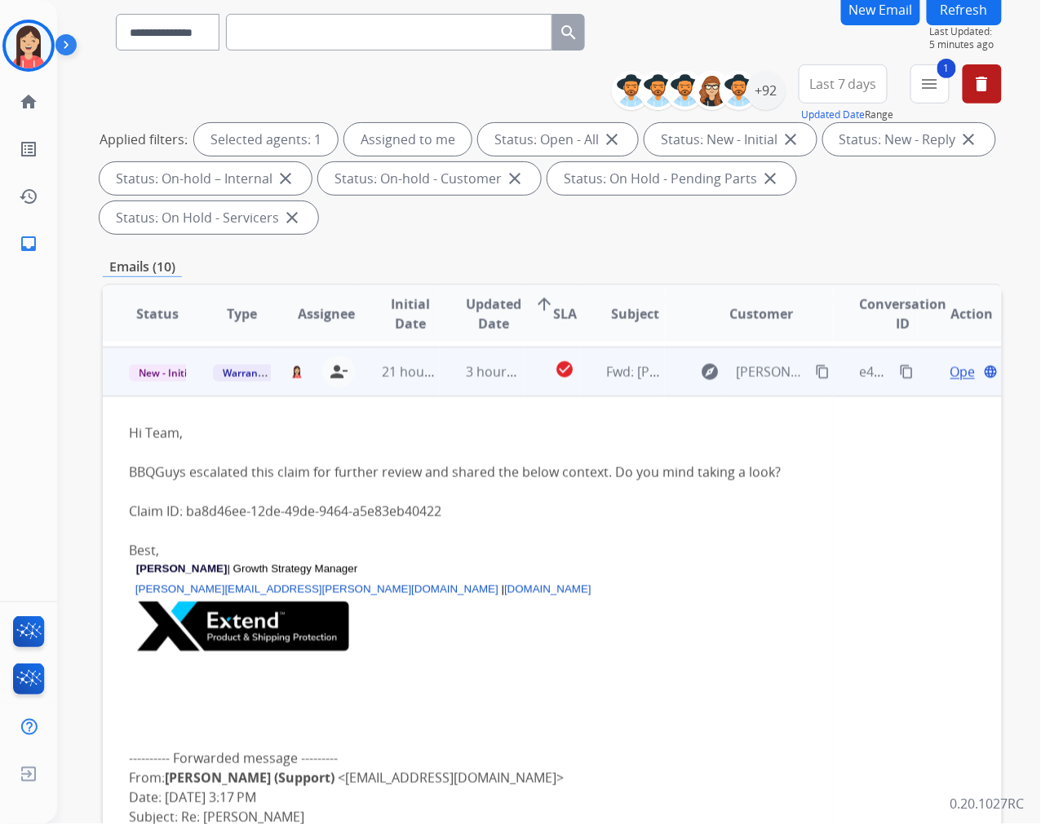
scroll to position [98, 0]
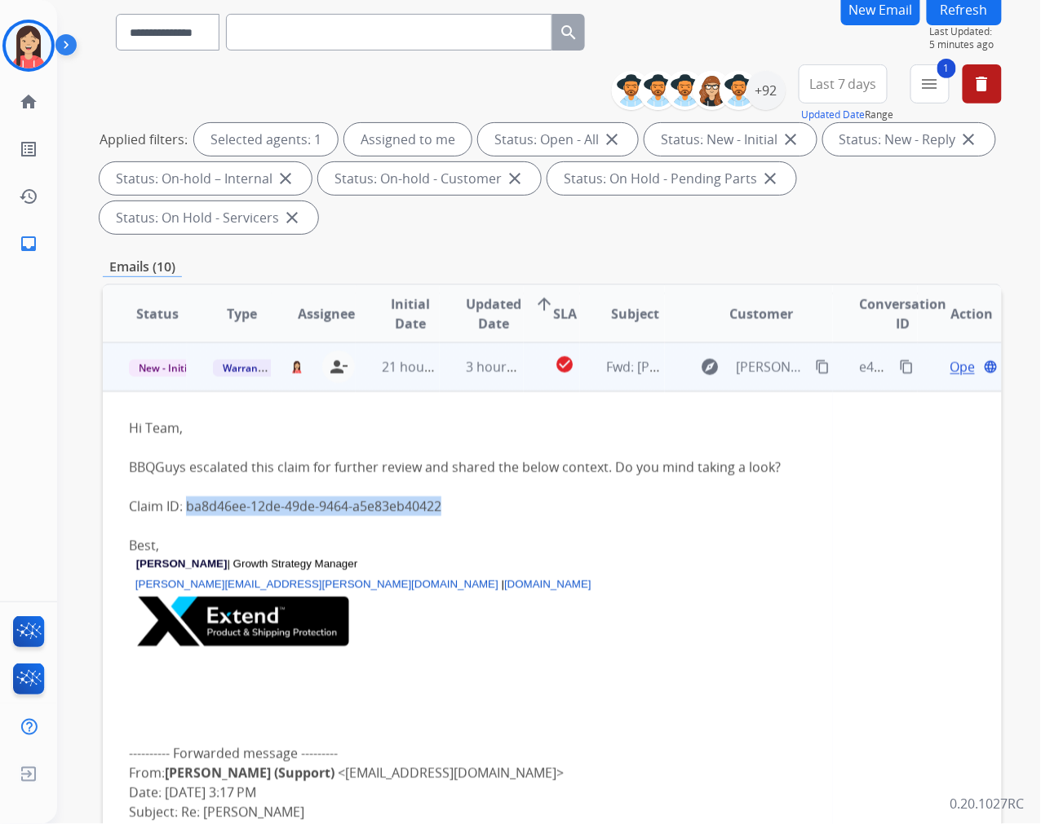
drag, startPoint x: 455, startPoint y: 506, endPoint x: 186, endPoint y: 507, distance: 269.1
click at [186, 507] on div "Claim ID: ba8d46ee-12de-49de-9464-a5e83eb40422" at bounding box center [468, 507] width 678 height 20
click at [621, 567] on p "[PERSON_NAME] | Growth Strategy Manager" at bounding box center [471, 562] width 671 height 15
click at [950, 362] on span "Open" at bounding box center [966, 367] width 33 height 20
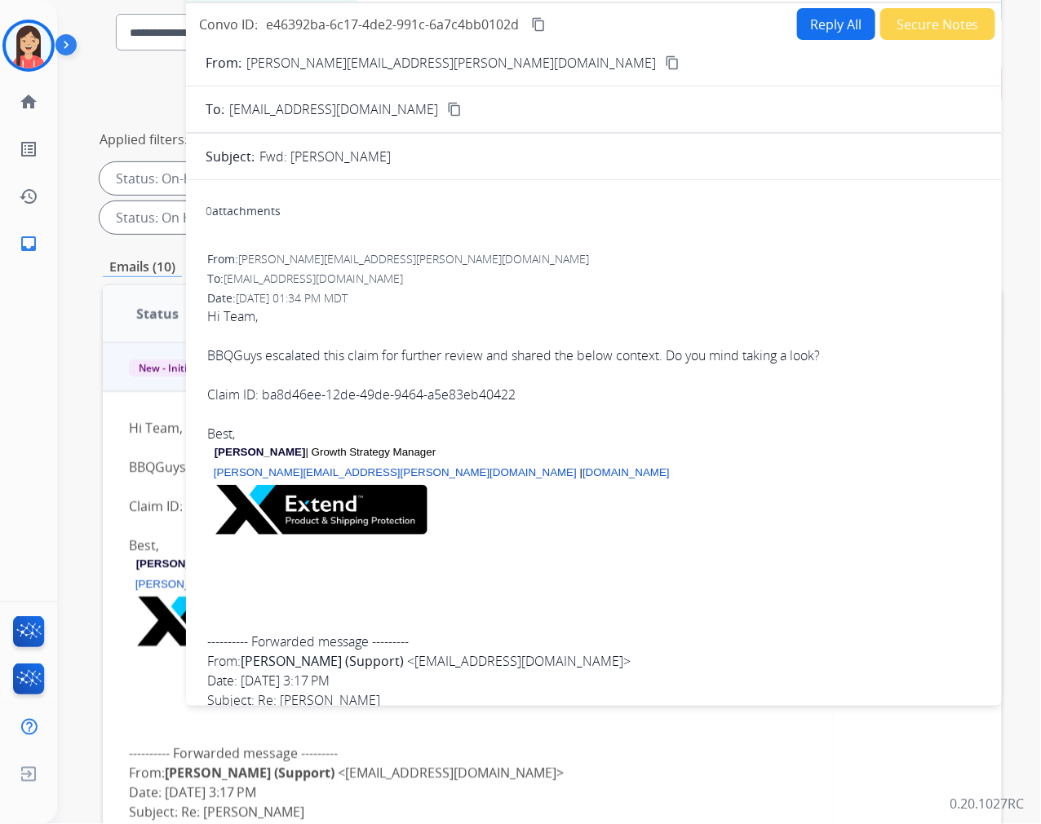
click at [826, 20] on button "Reply All" at bounding box center [836, 24] width 78 height 32
select select "**********"
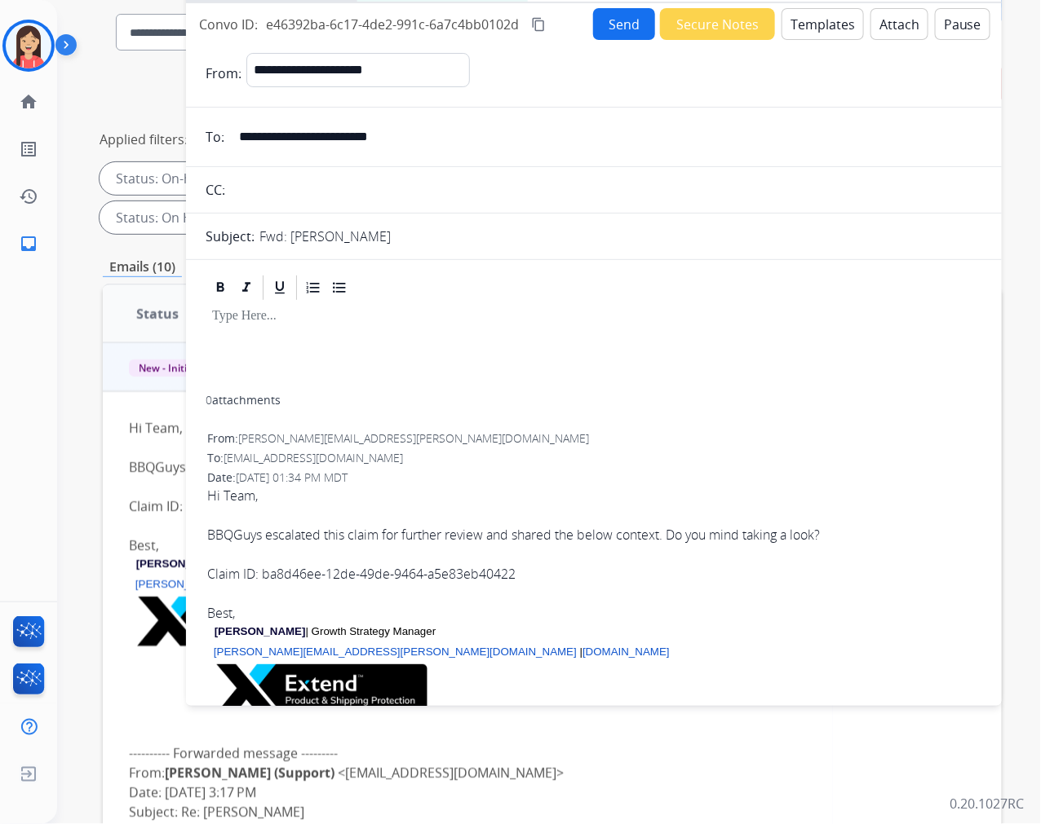
click at [821, 20] on button "Templates" at bounding box center [822, 24] width 82 height 32
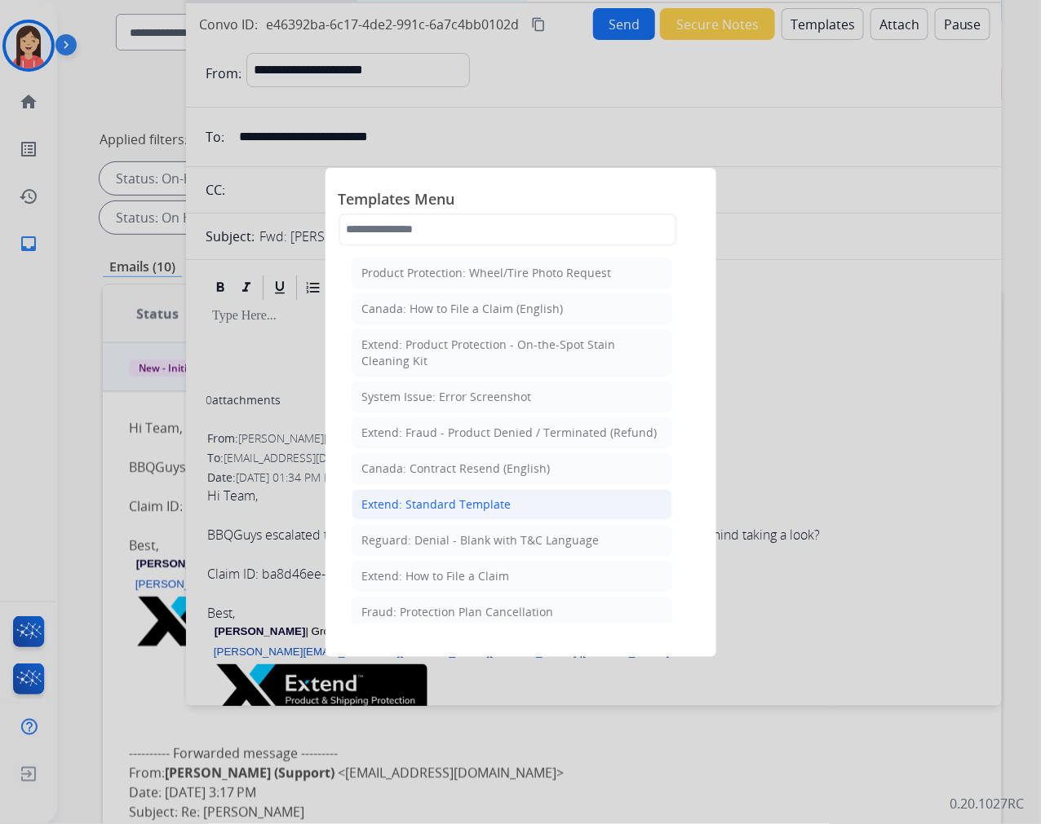
click at [458, 497] on div "Extend: Standard Template" at bounding box center [436, 505] width 149 height 16
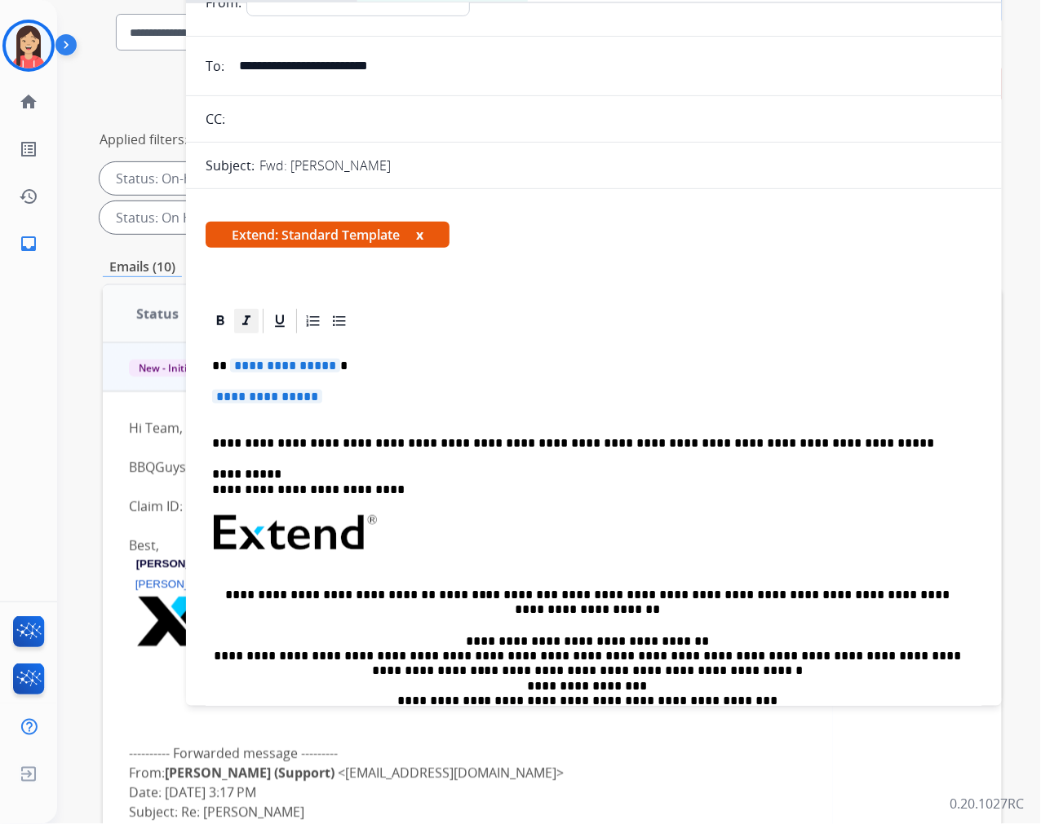
scroll to position [91, 0]
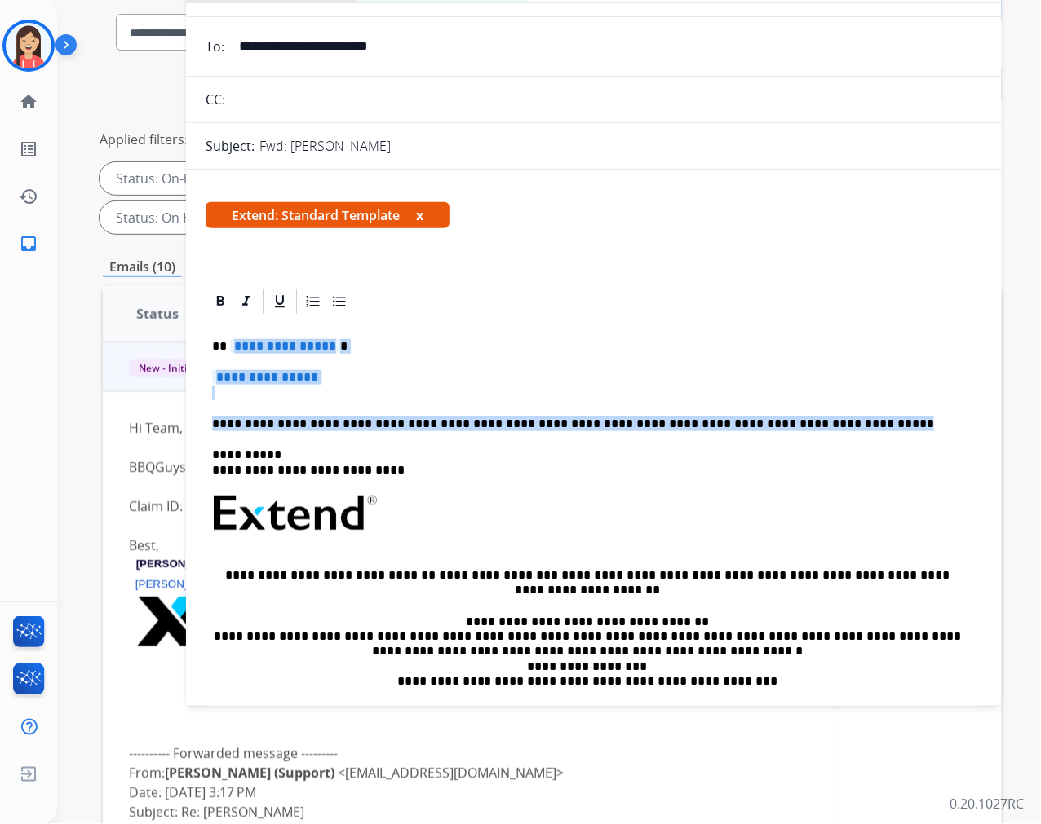
drag, startPoint x: 231, startPoint y: 346, endPoint x: 876, endPoint y: 418, distance: 649.1
click at [876, 418] on div "**********" at bounding box center [594, 561] width 776 height 491
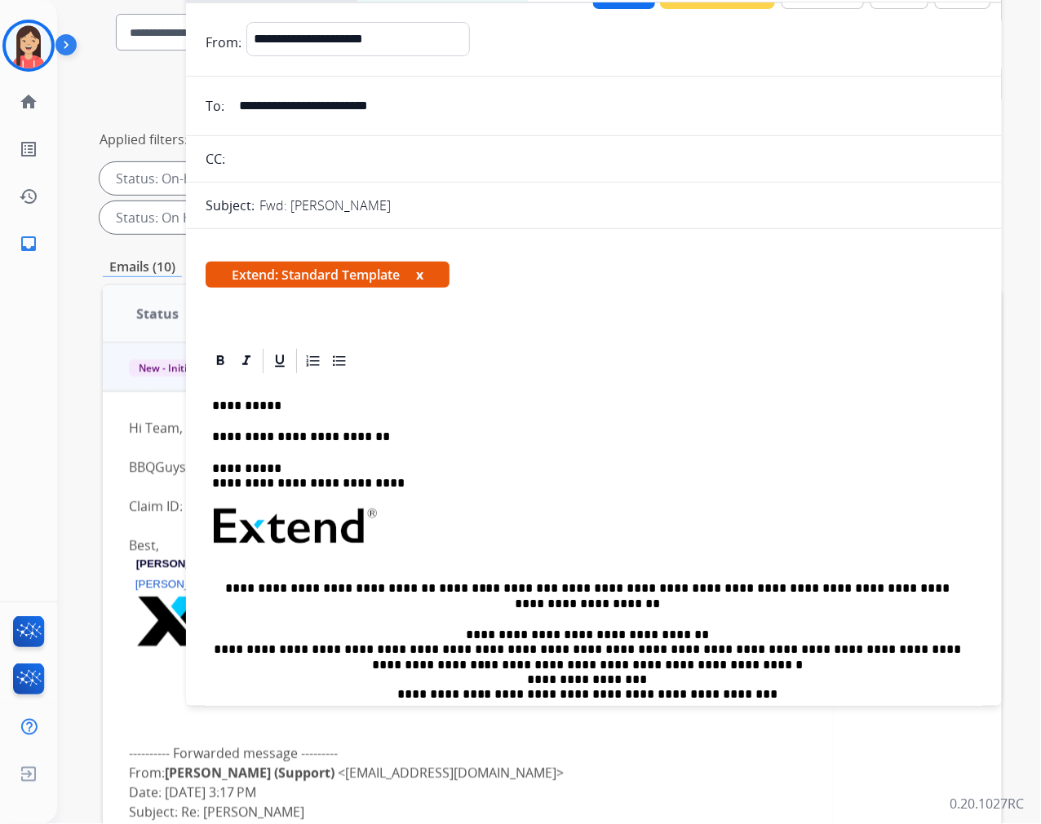
scroll to position [0, 0]
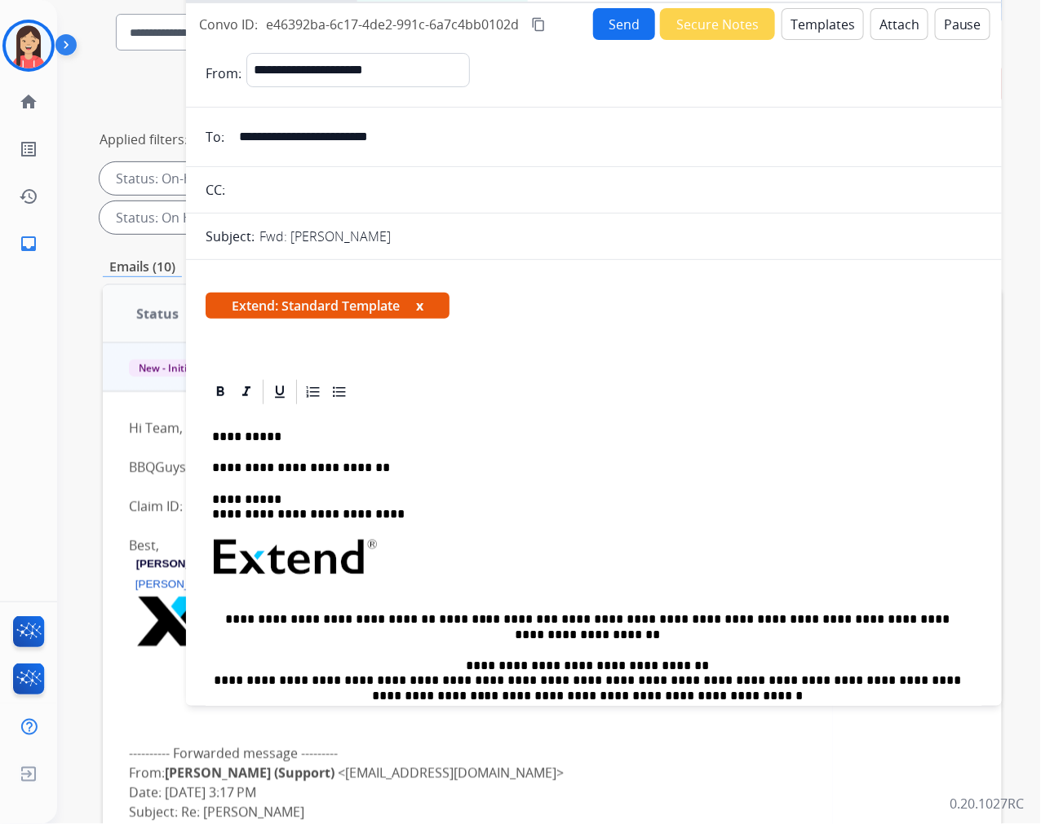
click at [622, 33] on button "Send" at bounding box center [624, 24] width 62 height 32
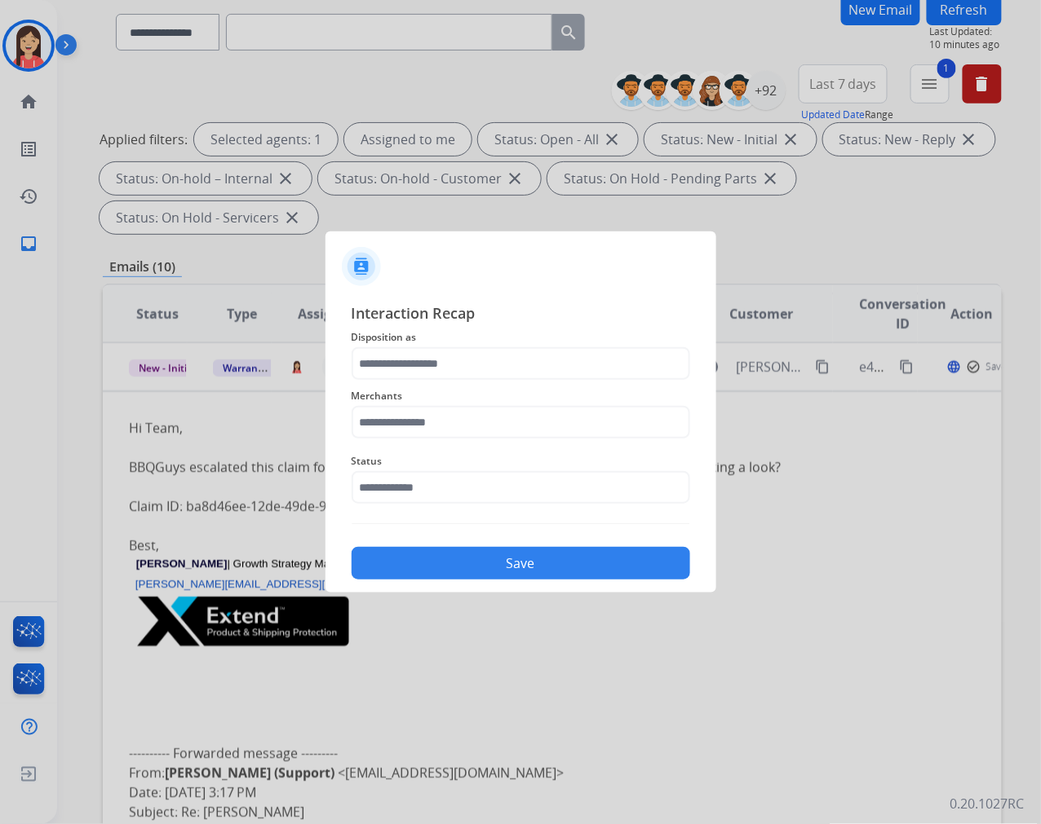
click at [394, 346] on span "Disposition as" at bounding box center [520, 338] width 338 height 20
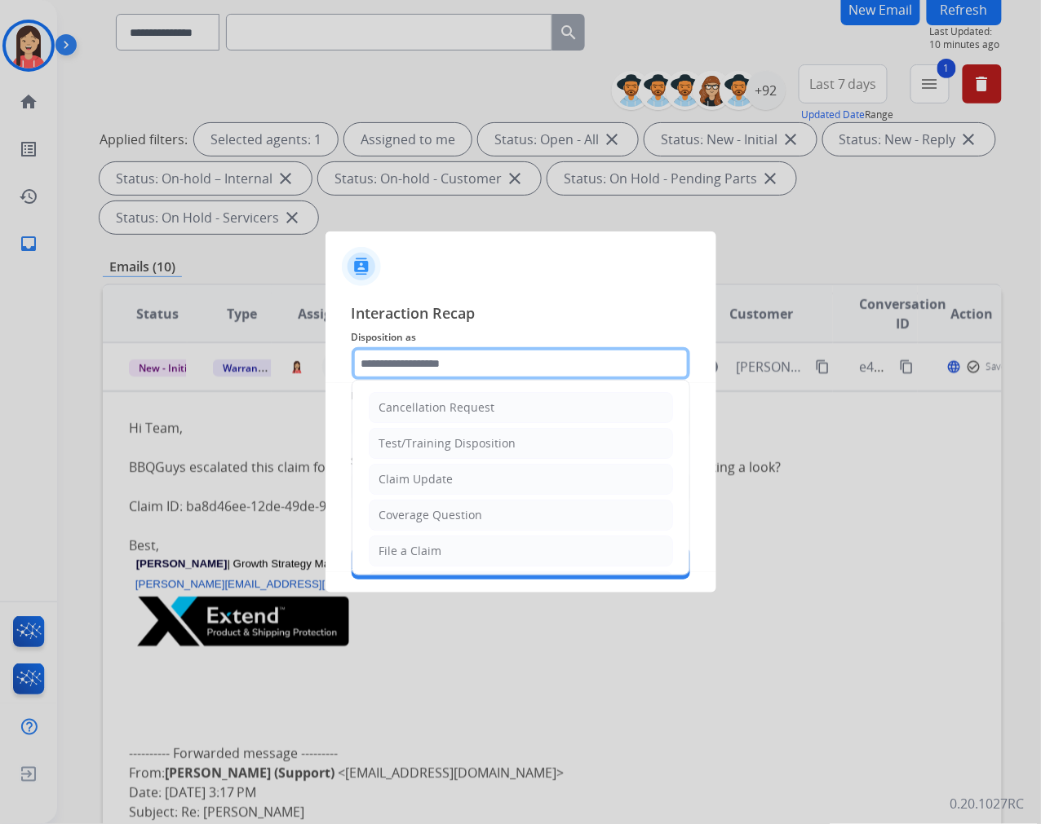
click at [408, 356] on input "text" at bounding box center [520, 363] width 338 height 33
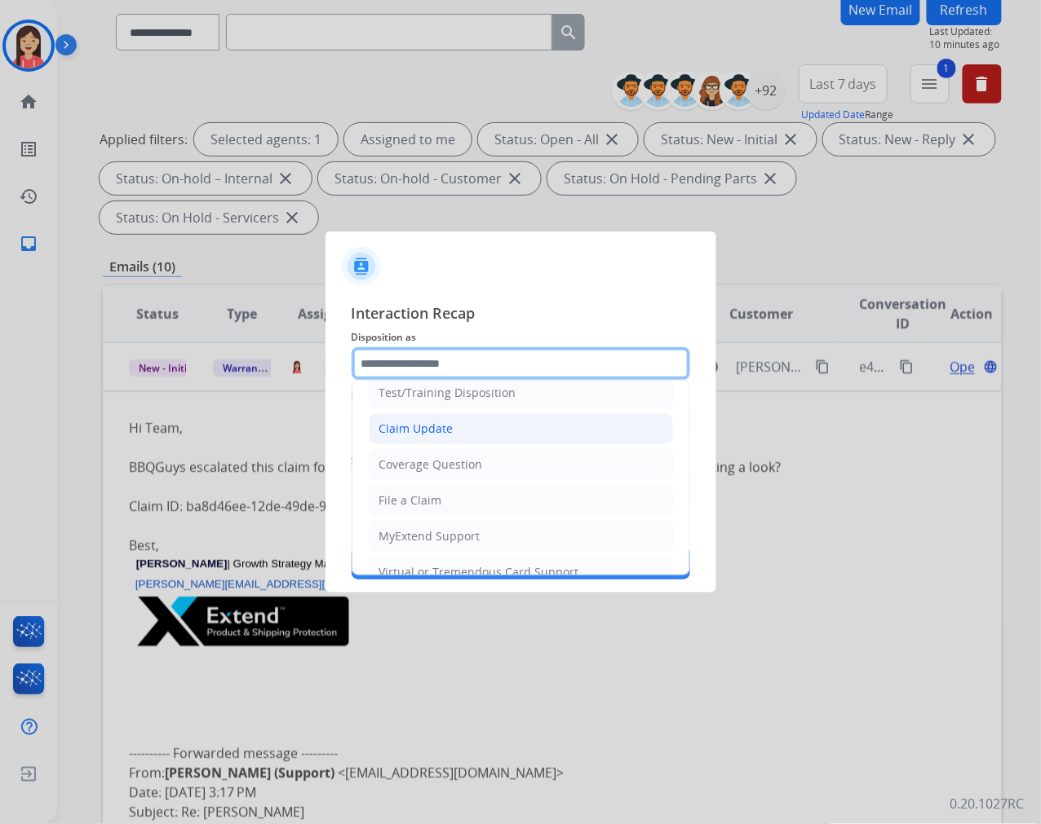
scroll to position [181, 0]
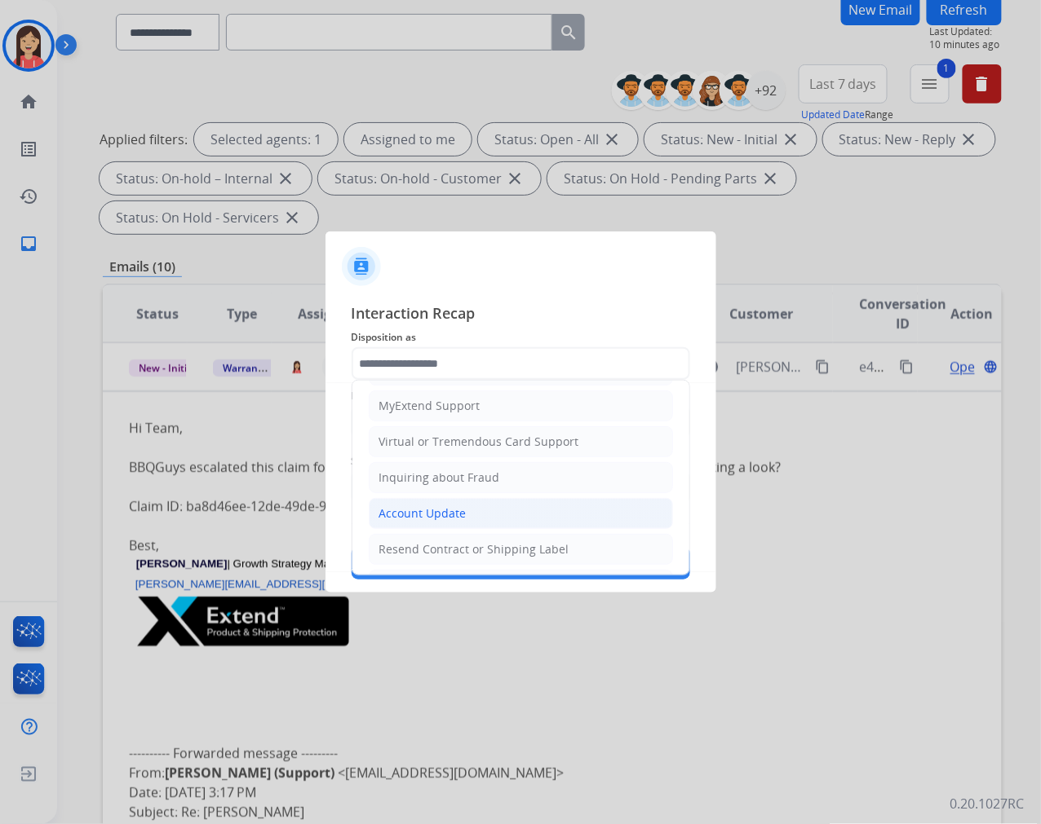
click at [446, 514] on div "Account Update" at bounding box center [422, 514] width 87 height 16
type input "**********"
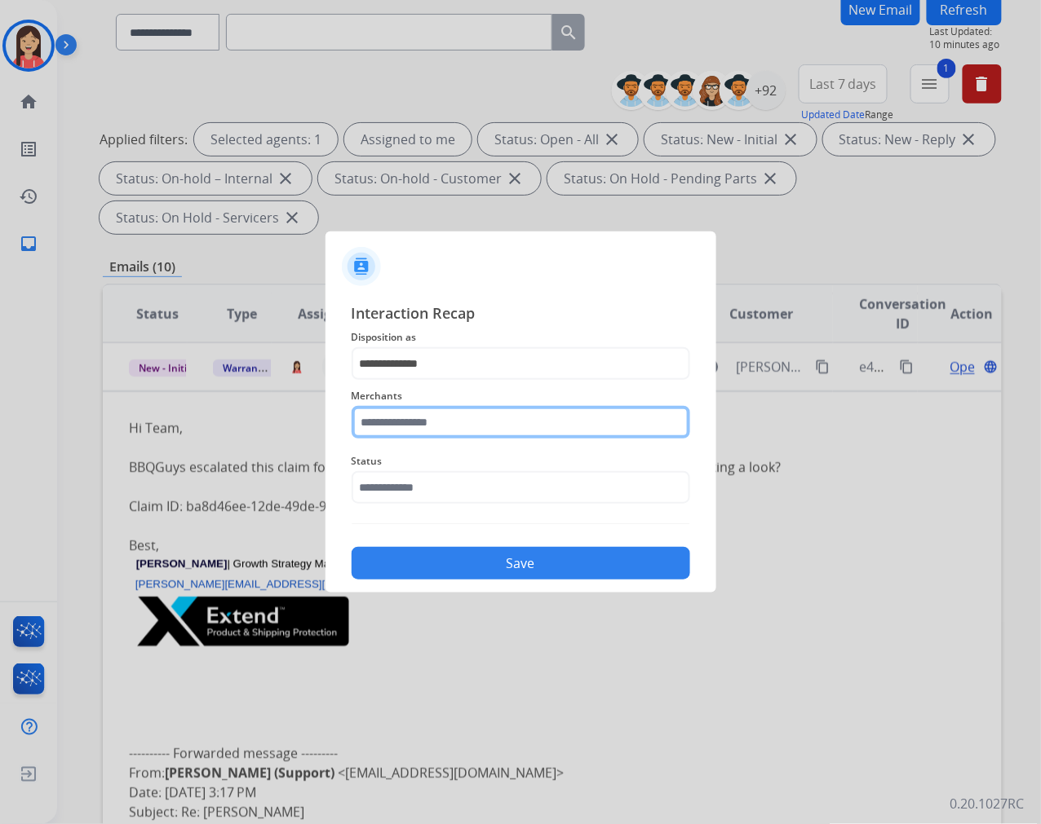
click at [485, 416] on input "text" at bounding box center [520, 422] width 338 height 33
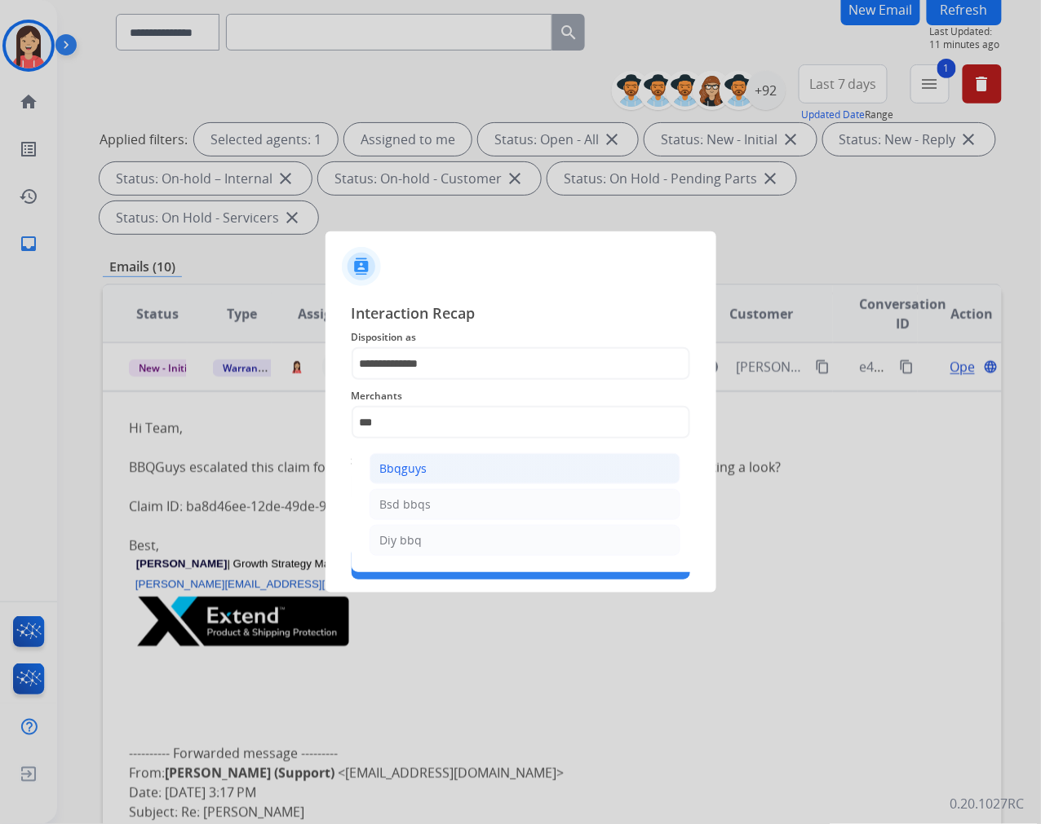
click at [489, 462] on li "Bbqguys" at bounding box center [524, 468] width 311 height 31
type input "*******"
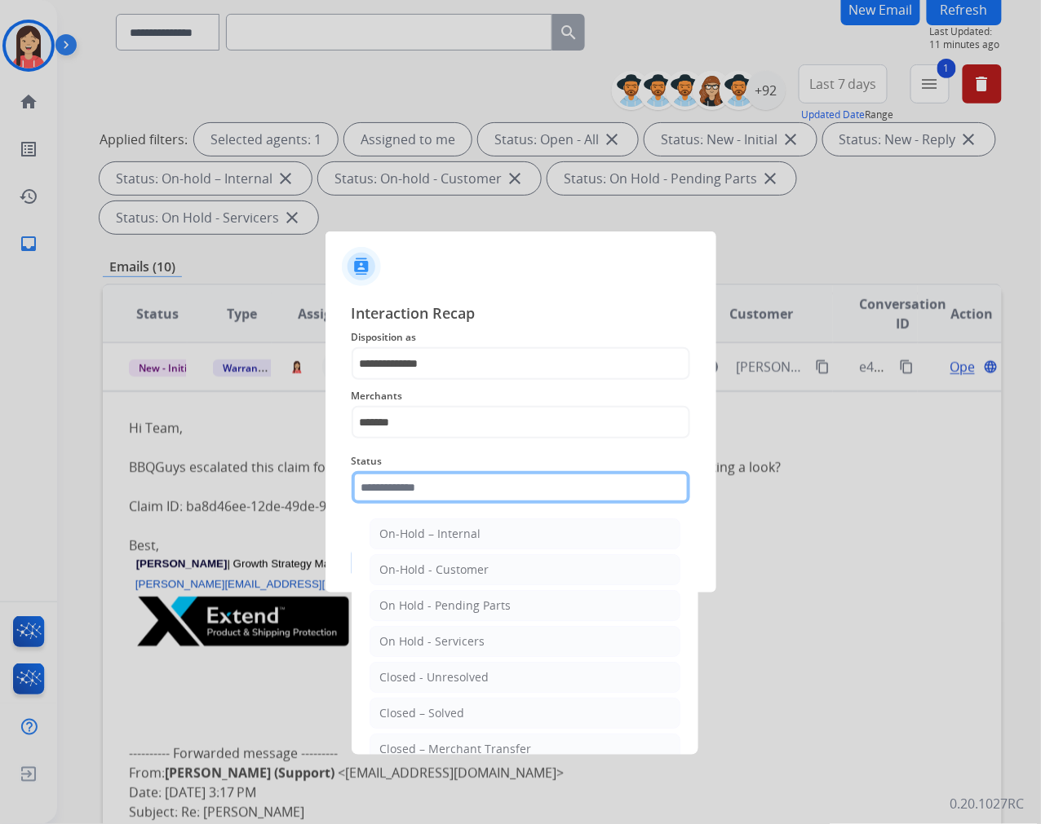
click at [451, 483] on input "text" at bounding box center [520, 487] width 338 height 33
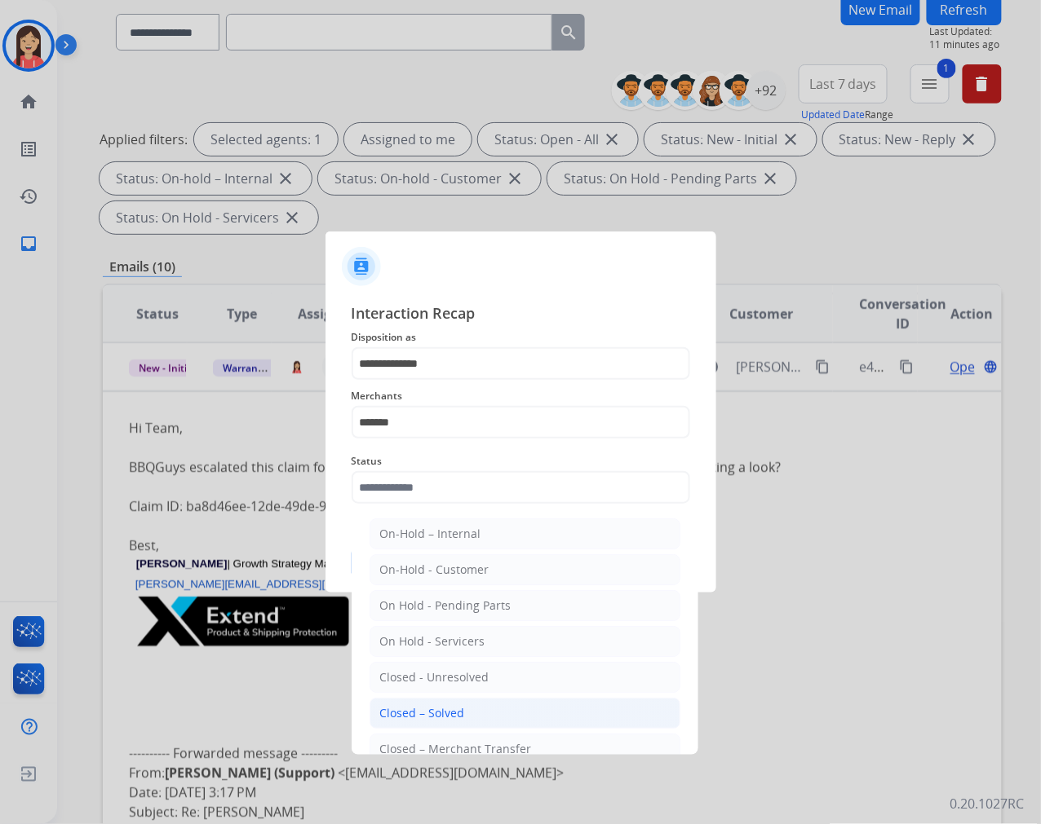
click at [434, 706] on div "Closed – Solved" at bounding box center [422, 713] width 85 height 16
type input "**********"
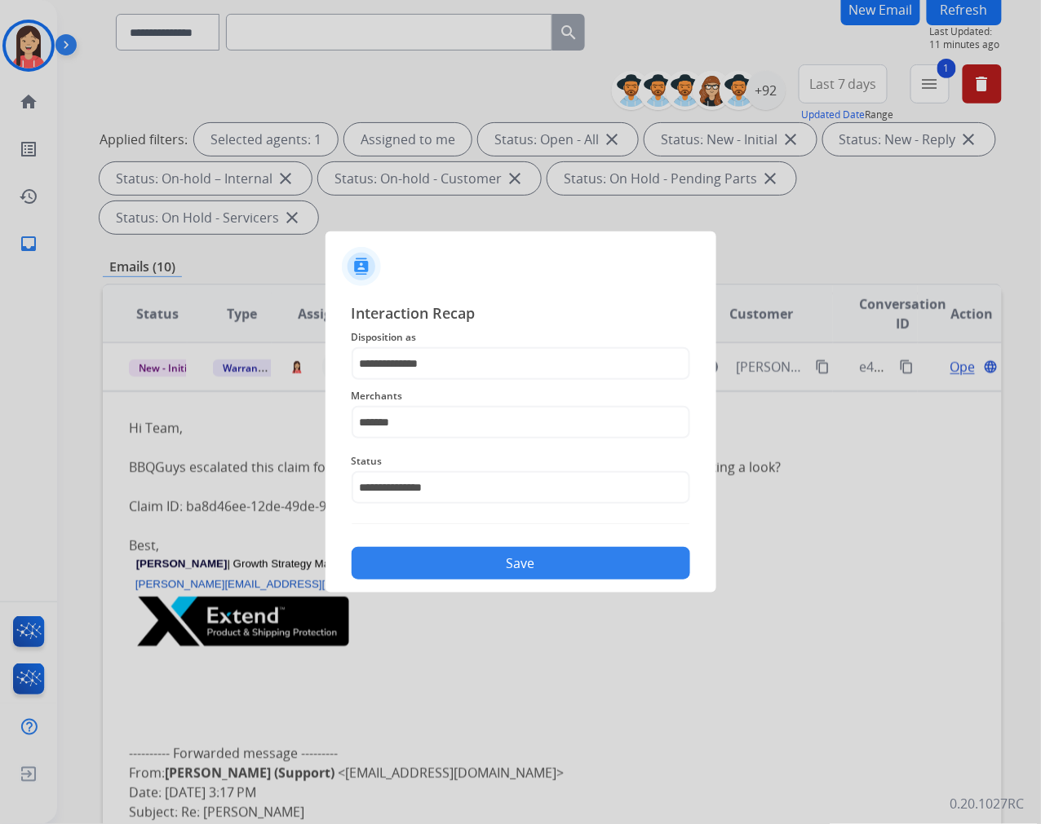
click at [463, 584] on div "**********" at bounding box center [520, 441] width 391 height 304
click at [489, 571] on button "Save" at bounding box center [520, 563] width 338 height 33
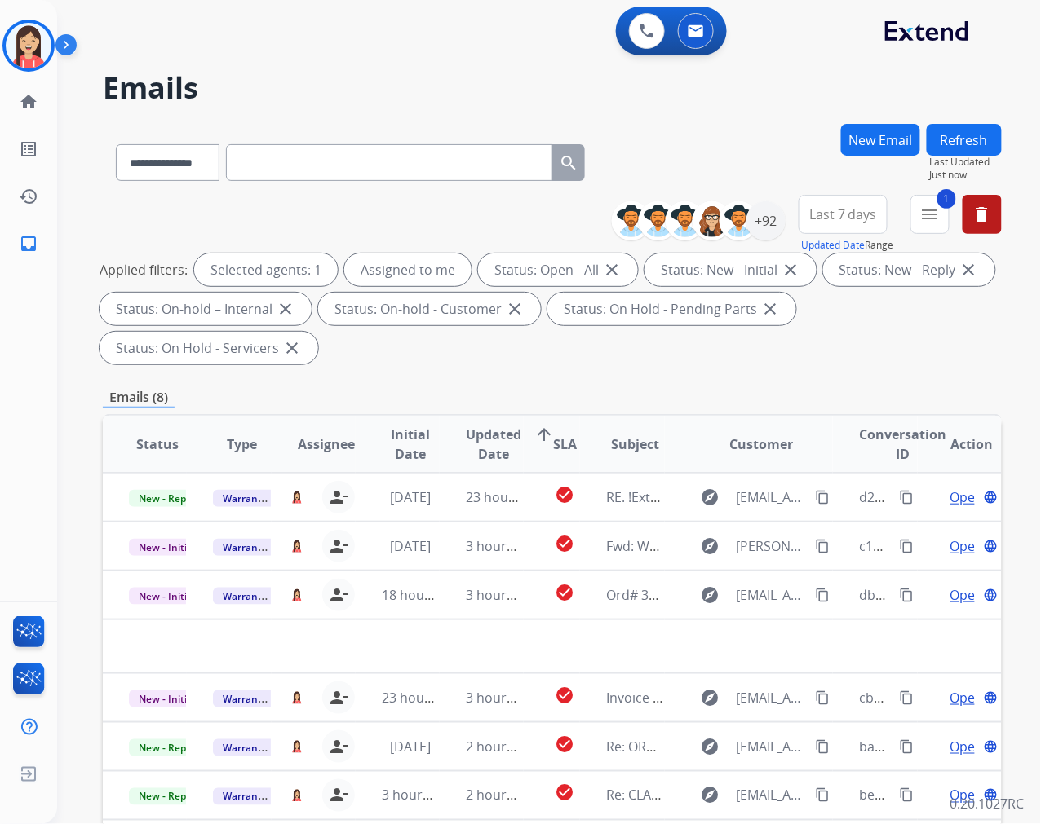
scroll to position [0, 0]
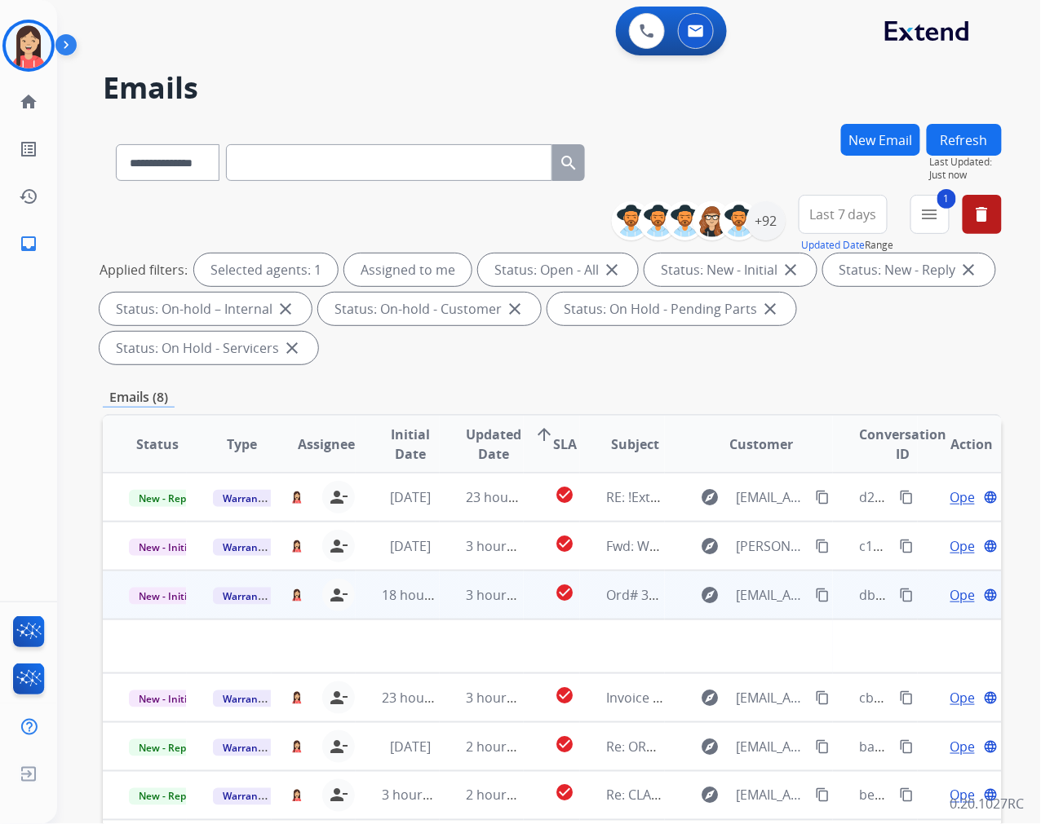
click at [449, 620] on td at bounding box center [468, 647] width 730 height 54
click at [444, 609] on td "3 hours ago" at bounding box center [482, 595] width 84 height 49
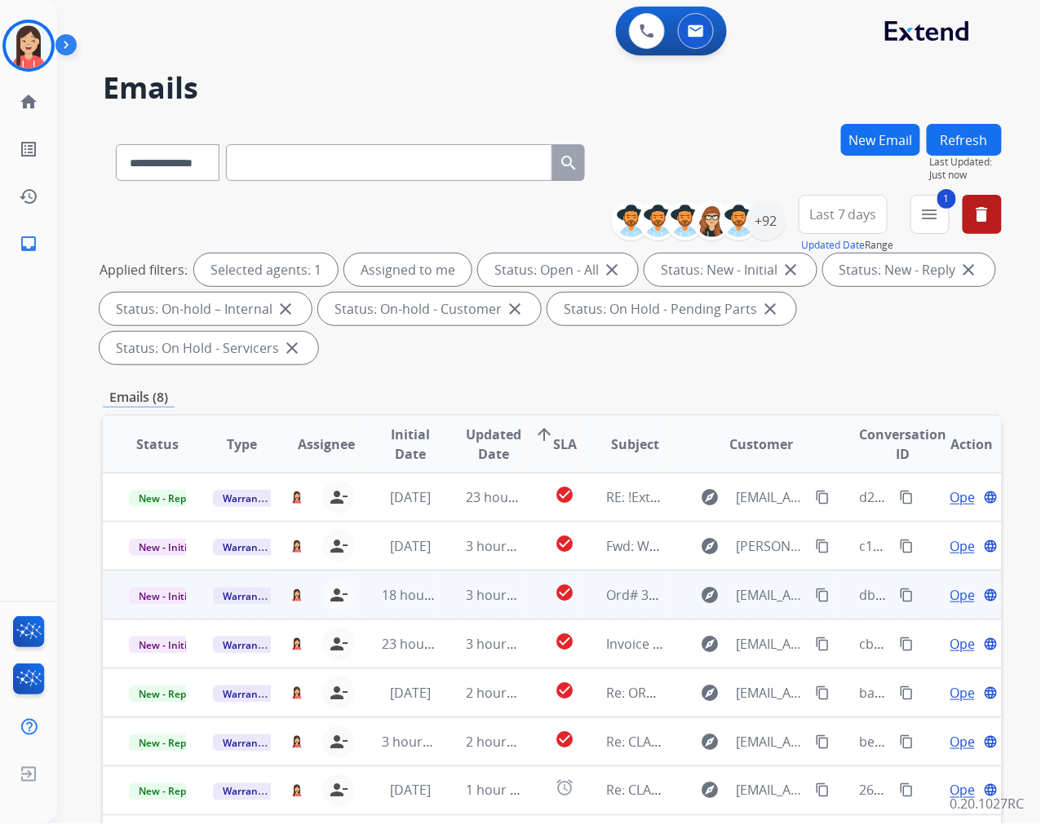
click at [450, 605] on td "3 hours ago" at bounding box center [482, 595] width 84 height 49
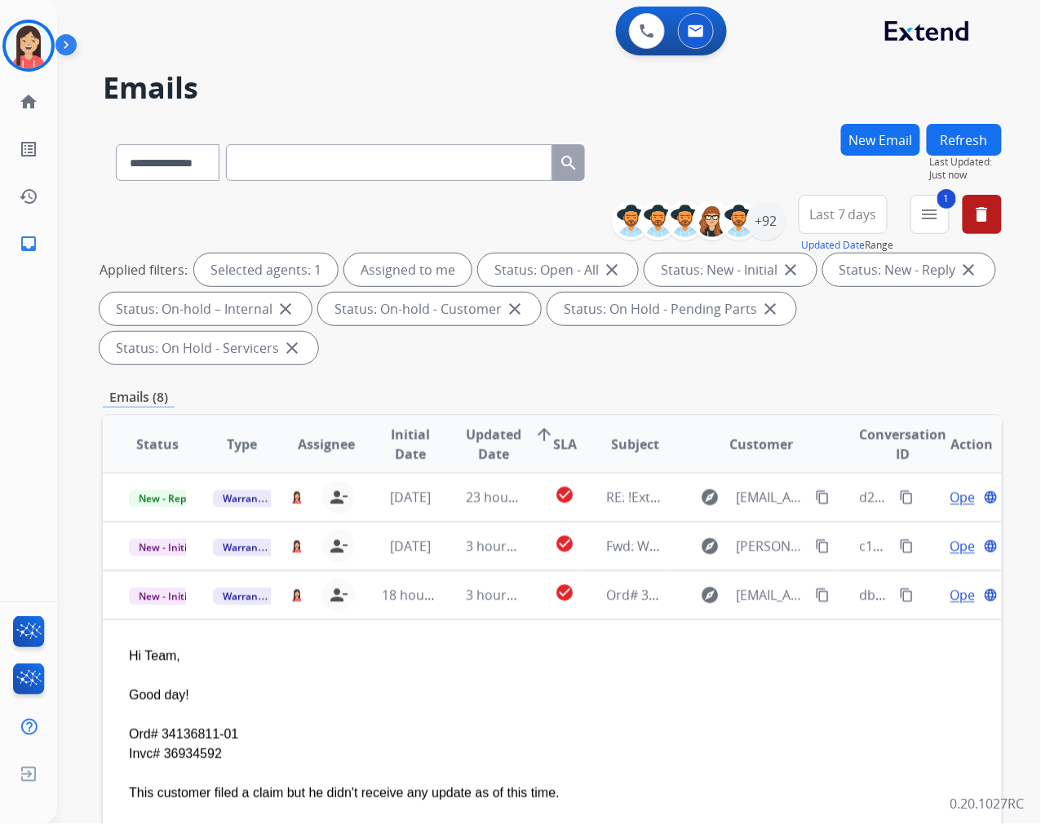
scroll to position [98, 0]
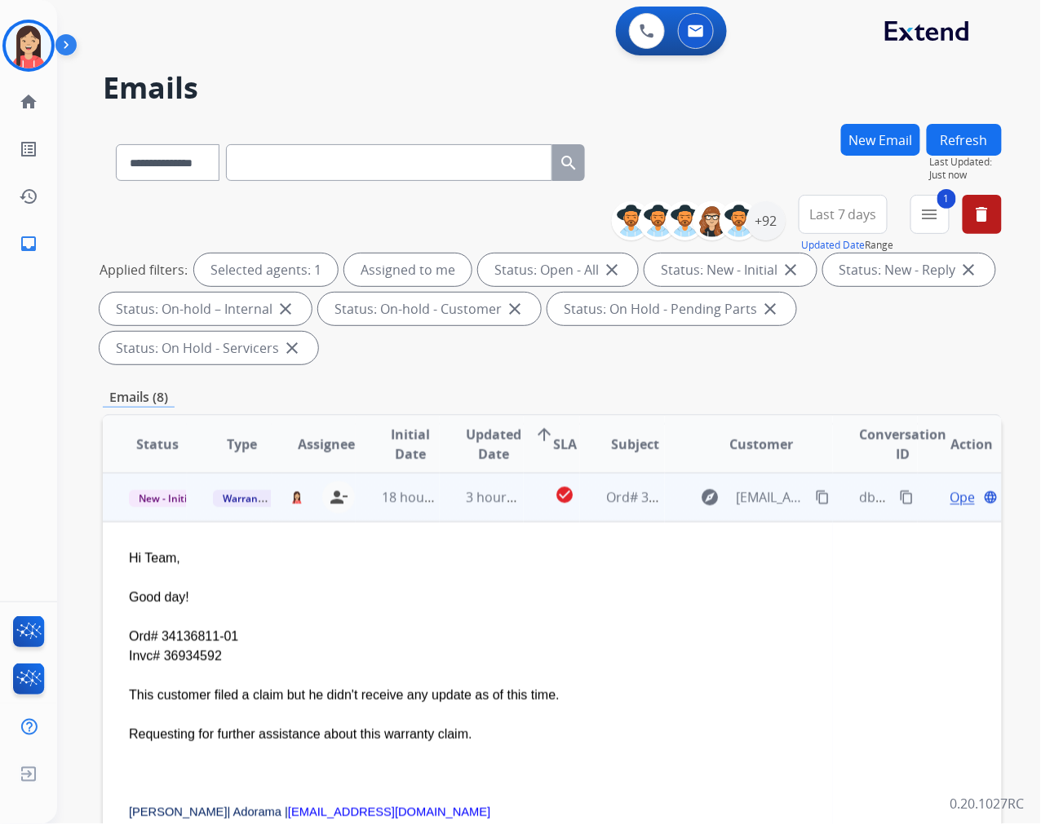
click at [166, 634] on div "Ord# 34136811-01 Invc# 36934592" at bounding box center [468, 646] width 678 height 39
drag, startPoint x: 163, startPoint y: 636, endPoint x: 218, endPoint y: 637, distance: 54.6
click at [218, 637] on div "Ord# 34136811-01 Invc# 36934592" at bounding box center [468, 646] width 678 height 39
click at [422, 620] on div at bounding box center [468, 618] width 678 height 20
click at [951, 497] on span "Open" at bounding box center [966, 498] width 33 height 20
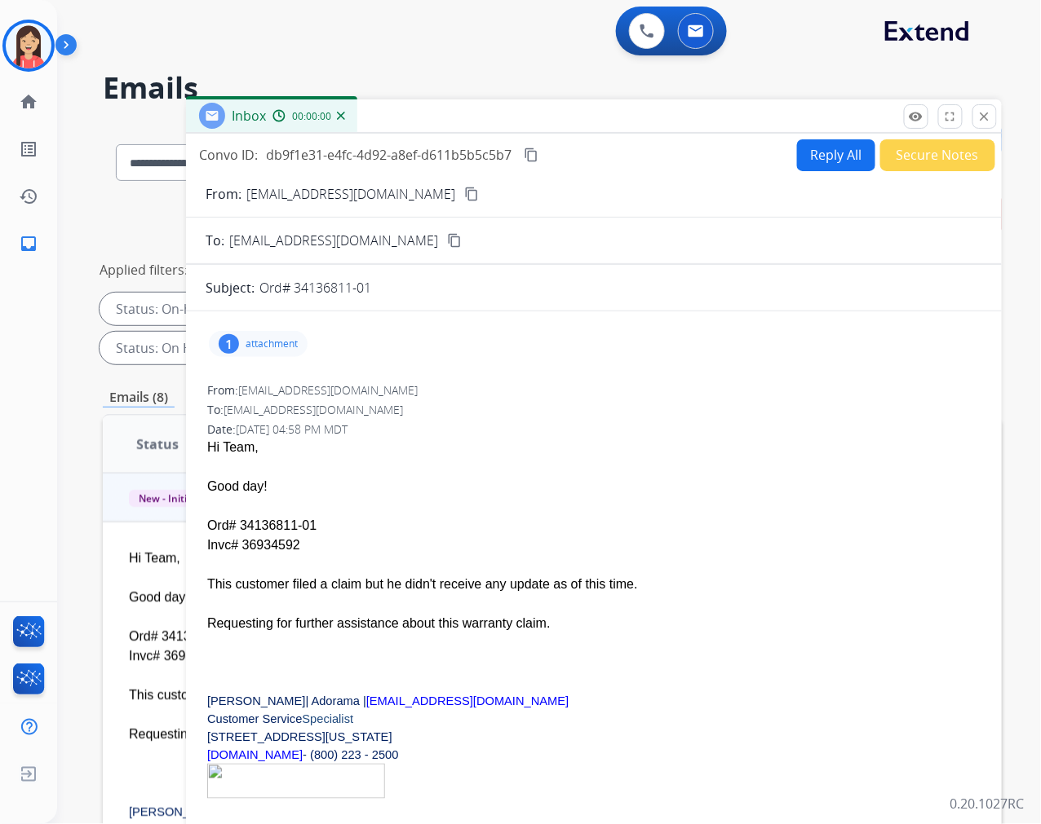
click at [806, 153] on button "Reply All" at bounding box center [836, 155] width 78 height 32
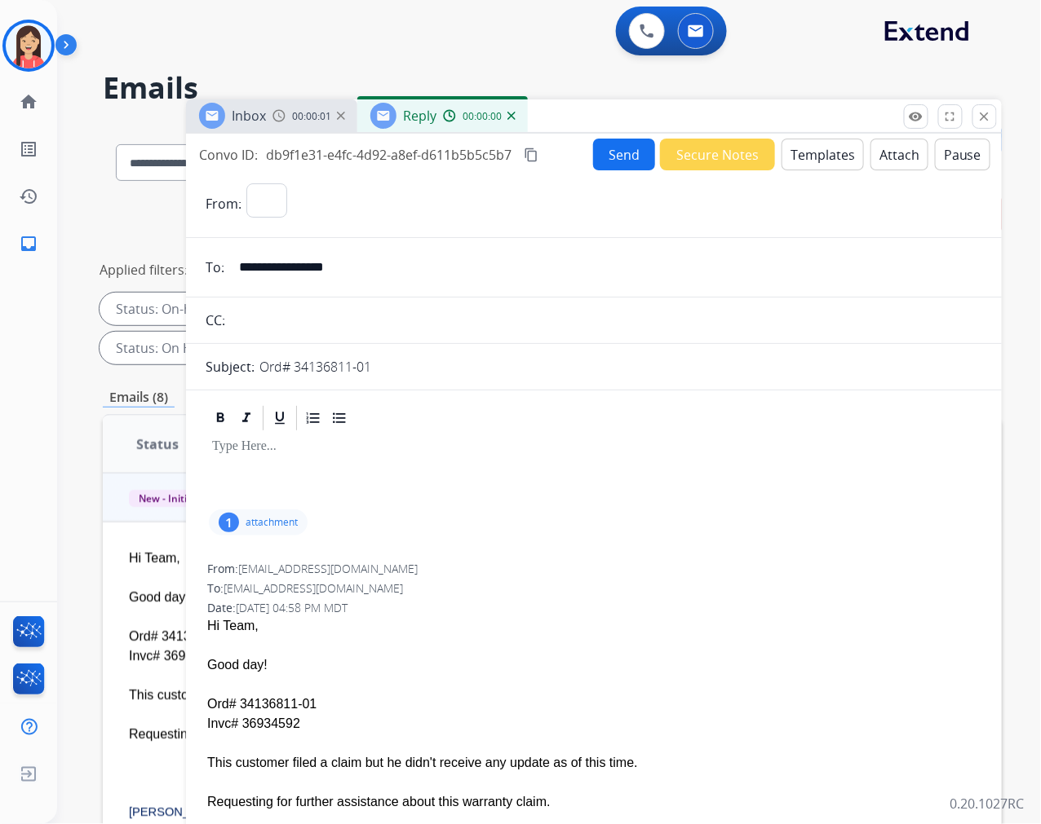
select select "**********"
click at [453, 484] on div at bounding box center [594, 469] width 776 height 73
click at [792, 153] on button "Templates" at bounding box center [822, 155] width 82 height 32
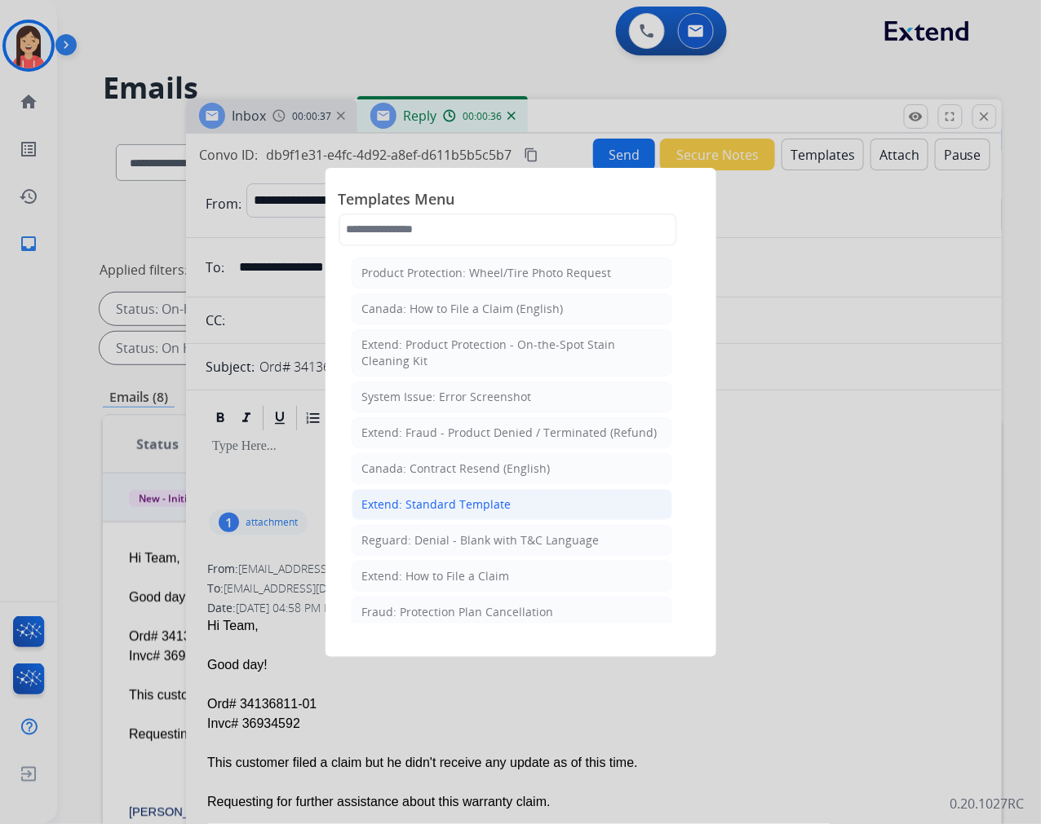
click at [435, 506] on div "Extend: Standard Template" at bounding box center [436, 505] width 149 height 16
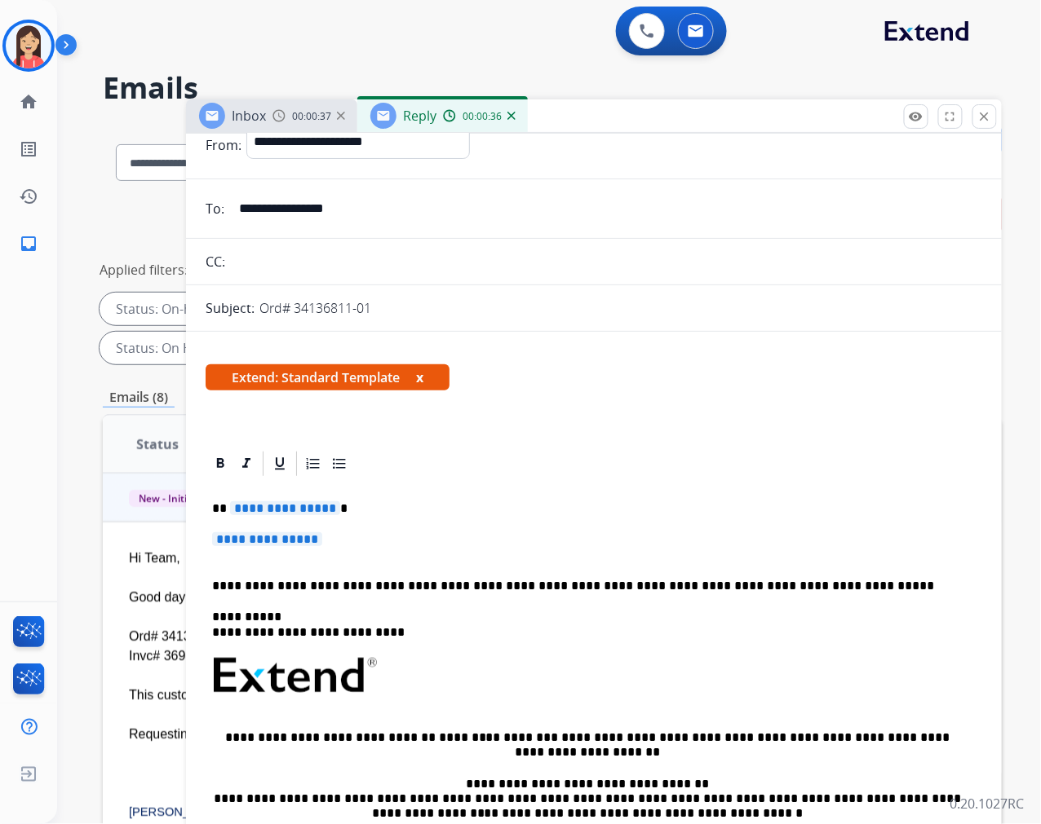
scroll to position [91, 0]
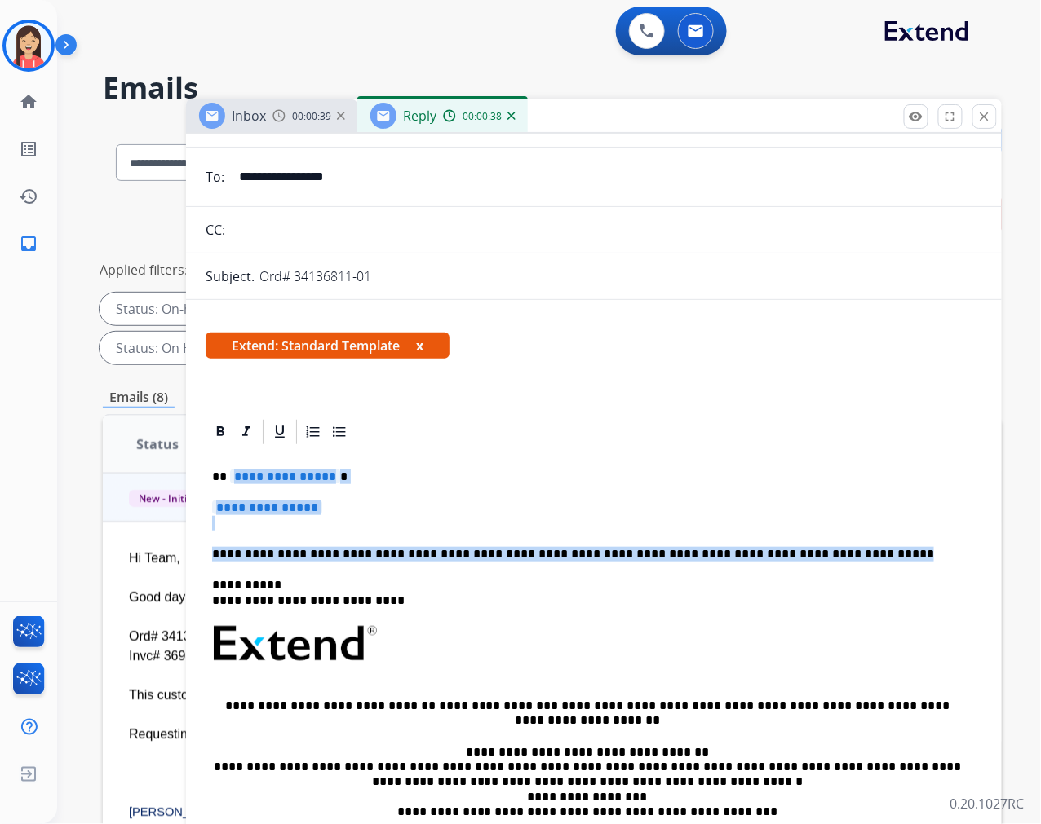
drag, startPoint x: 229, startPoint y: 463, endPoint x: 860, endPoint y: 550, distance: 637.1
click at [860, 550] on div "**********" at bounding box center [594, 682] width 776 height 471
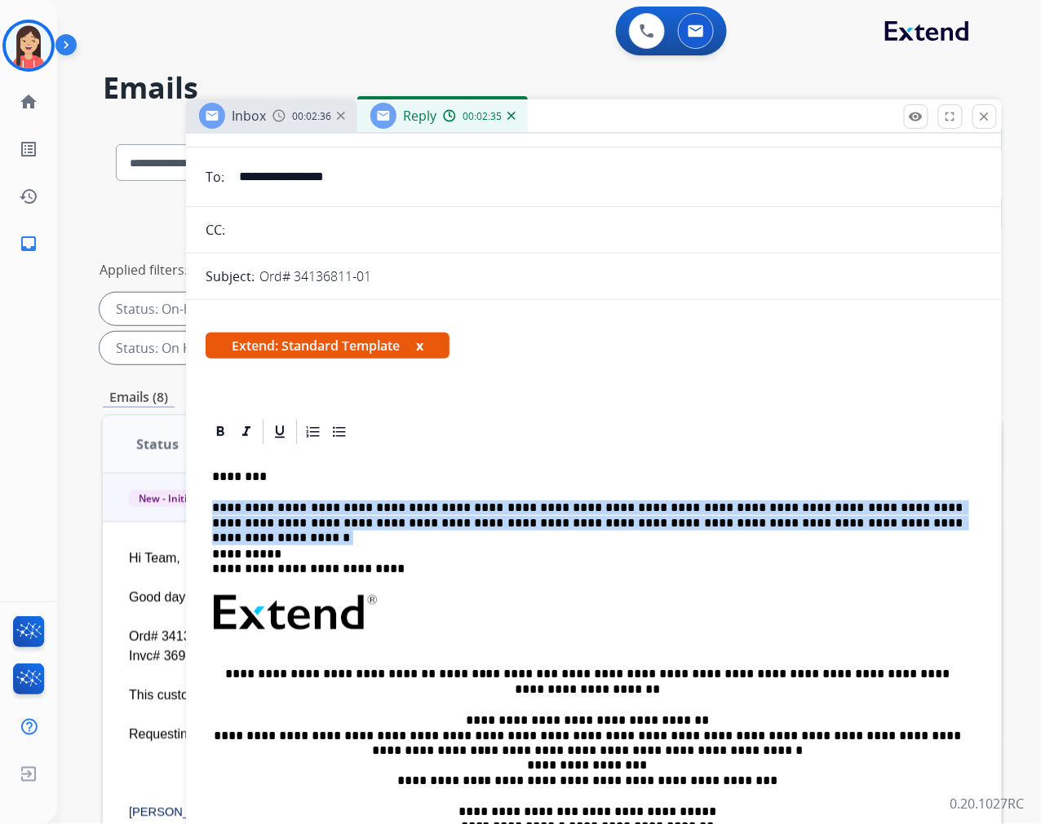
drag, startPoint x: 213, startPoint y: 506, endPoint x: 805, endPoint y: 528, distance: 592.4
click at [805, 528] on p "**********" at bounding box center [587, 516] width 750 height 30
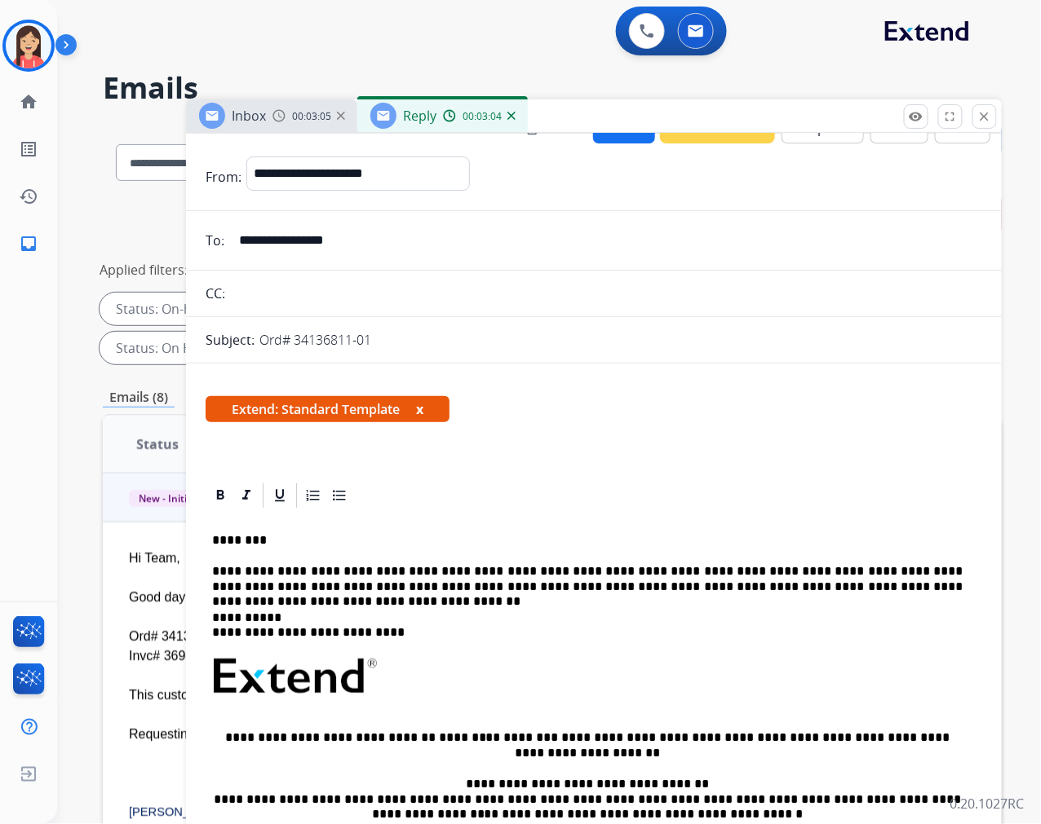
scroll to position [0, 0]
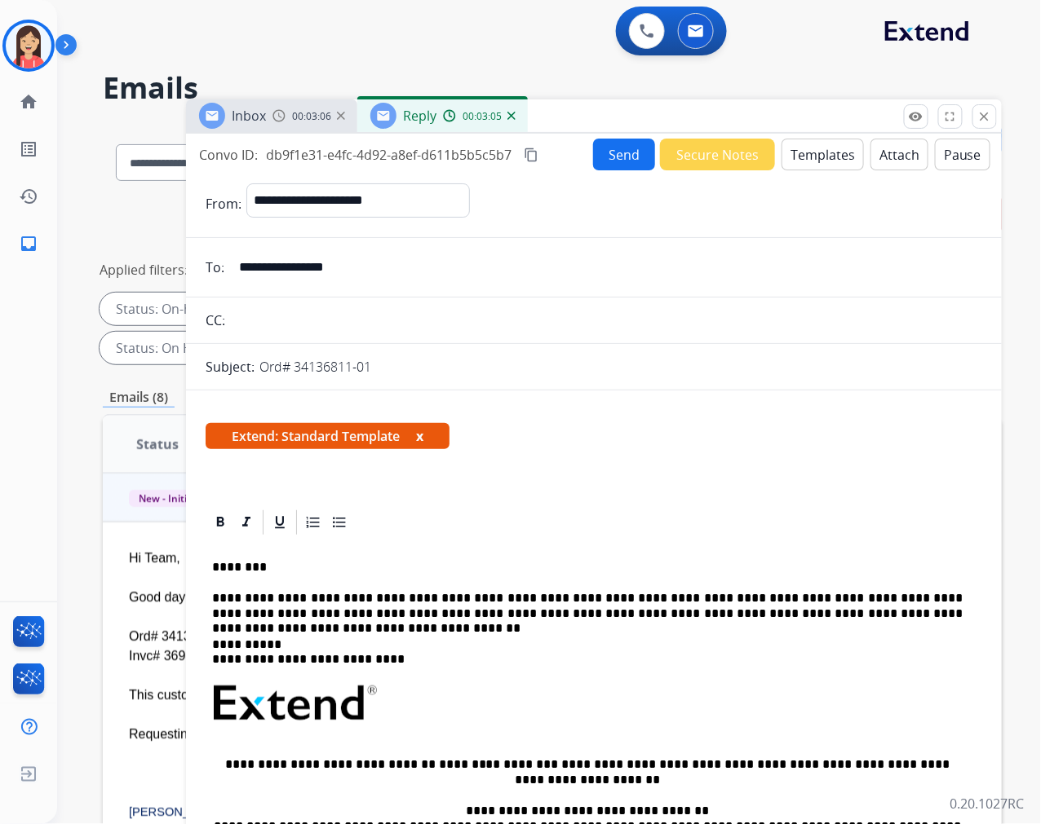
click at [612, 158] on button "Send" at bounding box center [624, 155] width 62 height 32
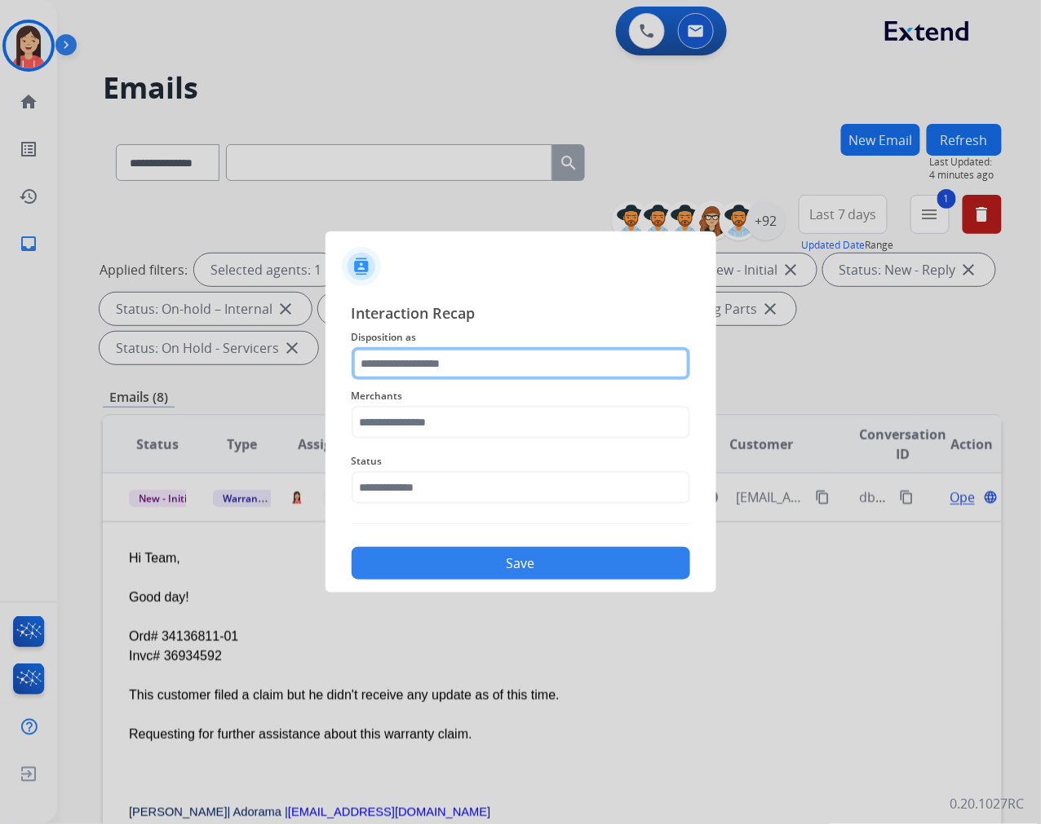
click at [432, 365] on input "text" at bounding box center [520, 363] width 338 height 33
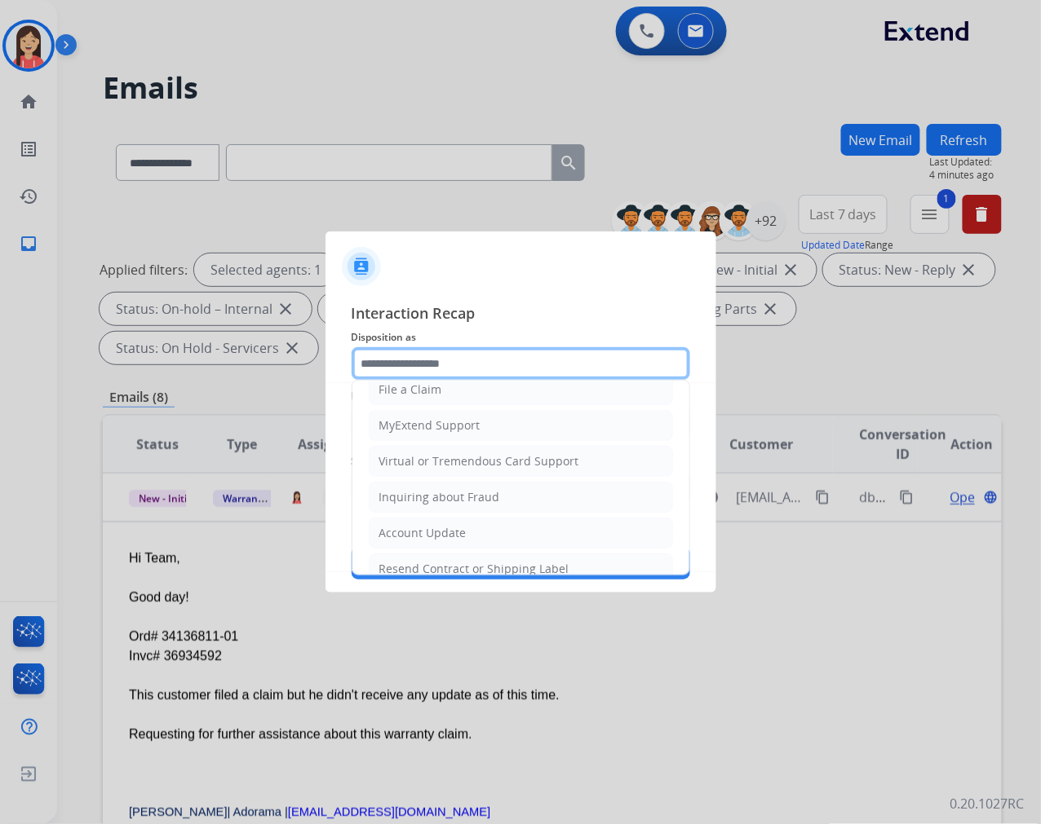
scroll to position [255, 0]
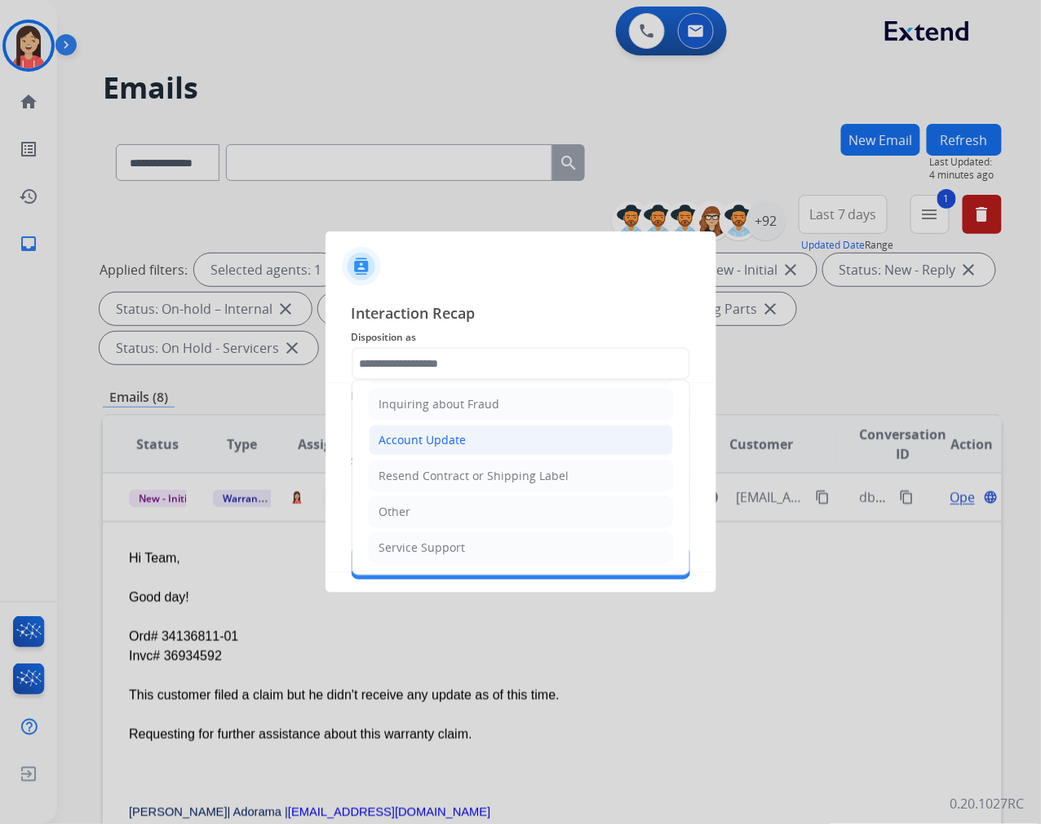
click at [435, 441] on div "Account Update" at bounding box center [422, 440] width 87 height 16
type input "**********"
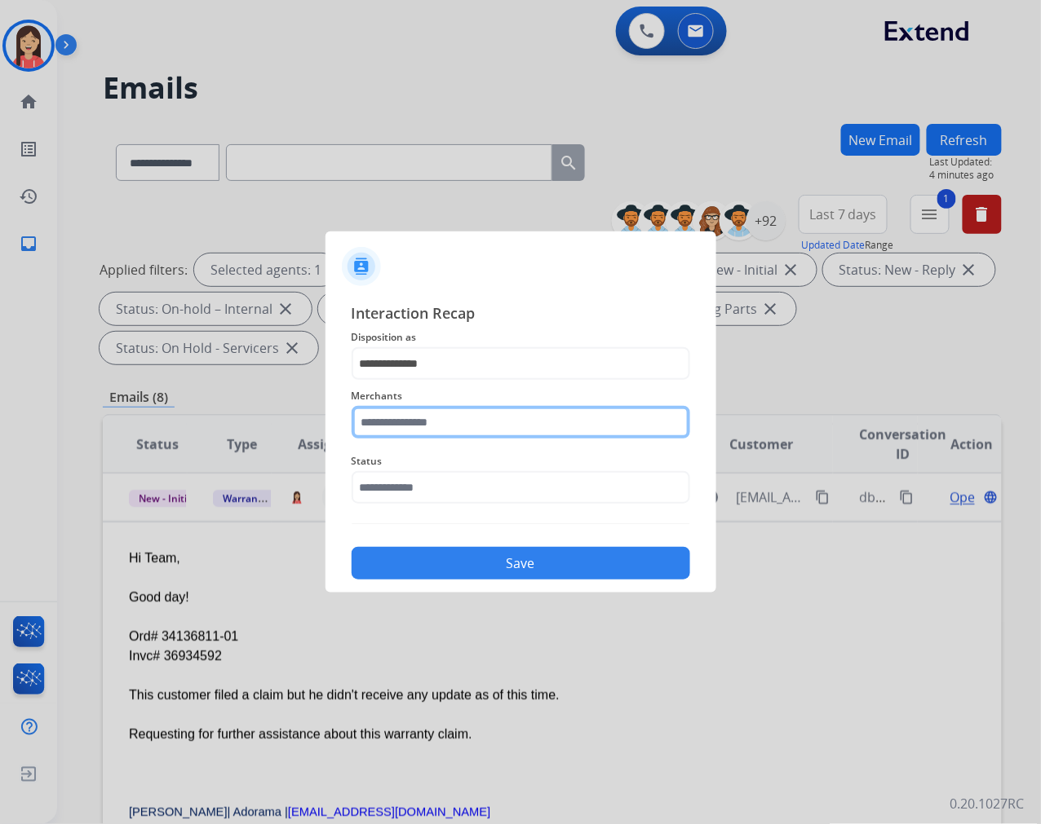
click at [435, 421] on input "text" at bounding box center [520, 422] width 338 height 33
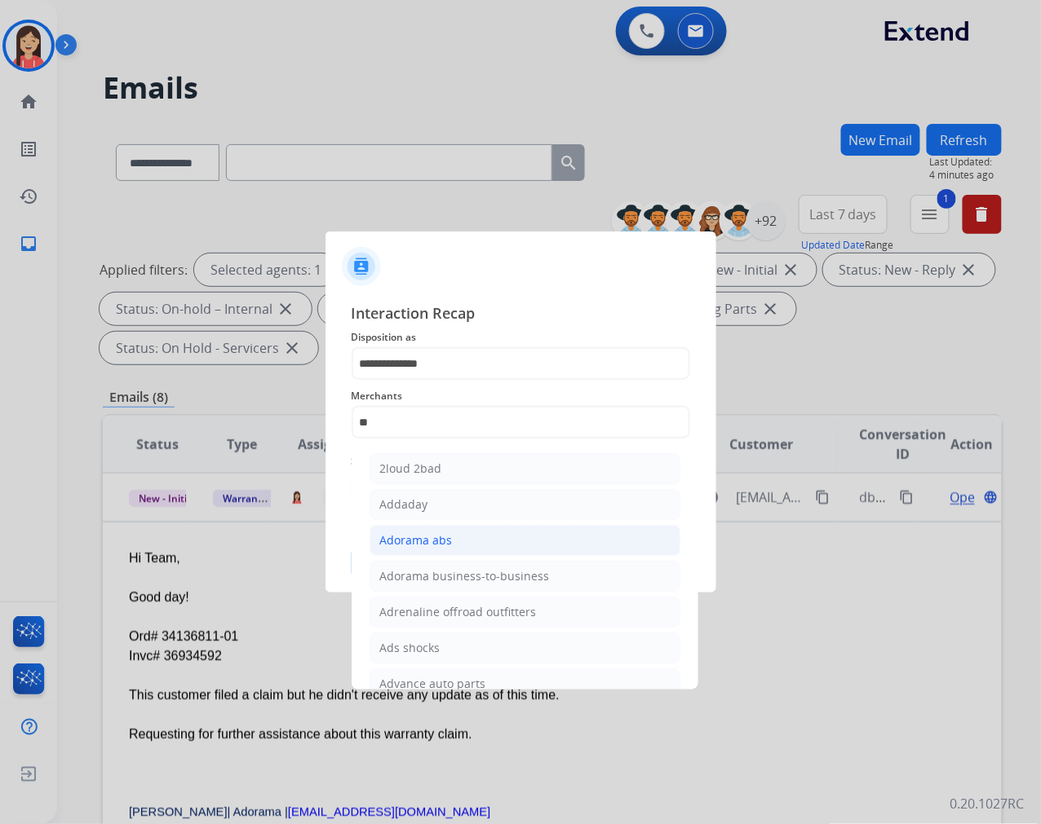
click at [444, 539] on div "Adorama abs" at bounding box center [416, 541] width 73 height 16
type input "**********"
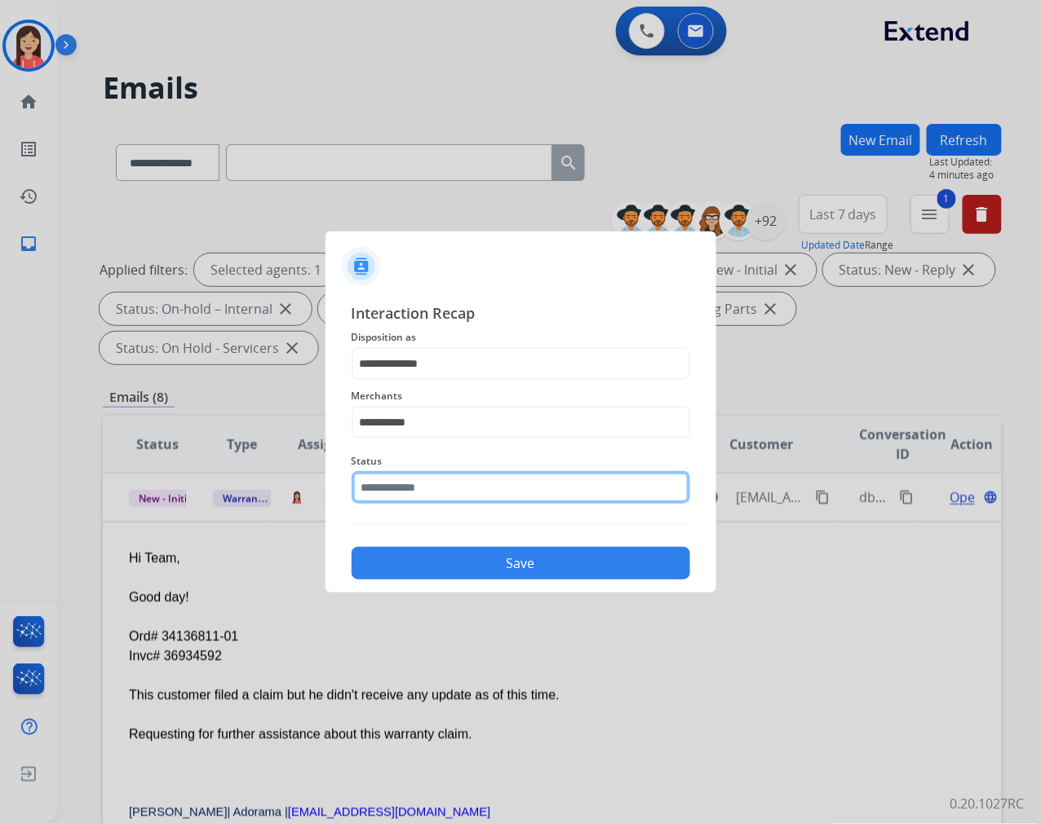
click at [457, 488] on input "text" at bounding box center [520, 487] width 338 height 33
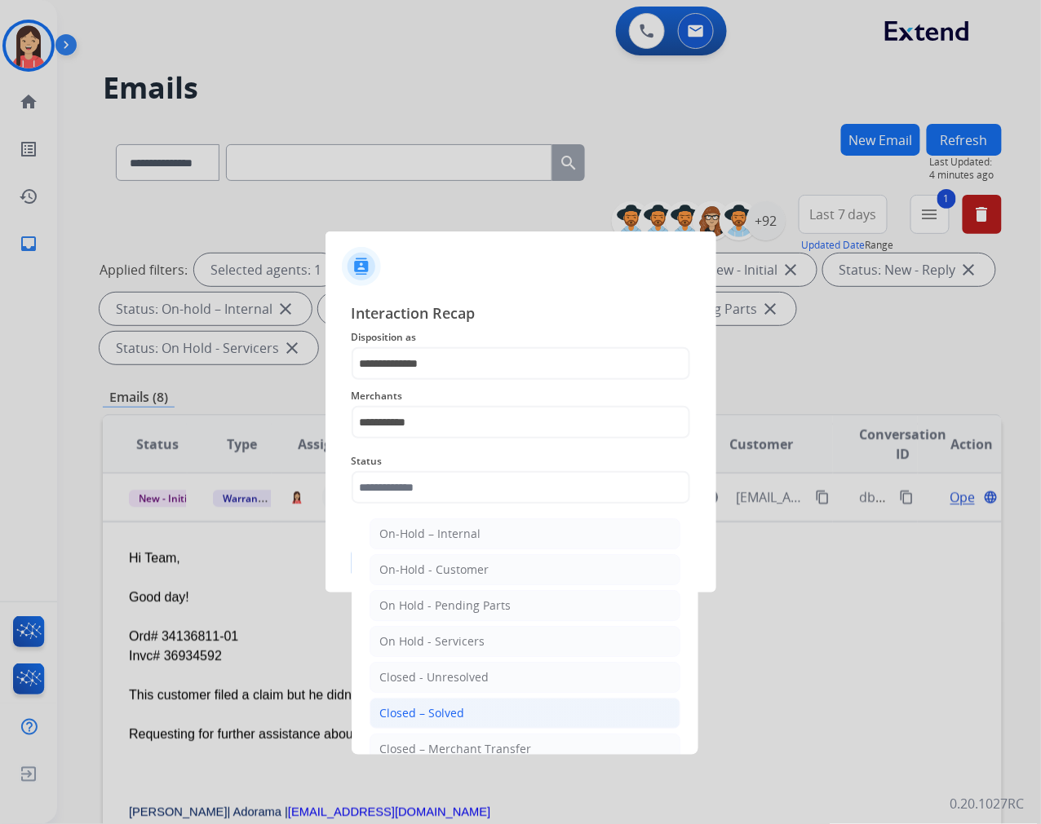
click at [459, 713] on div "Closed – Solved" at bounding box center [422, 713] width 85 height 16
type input "**********"
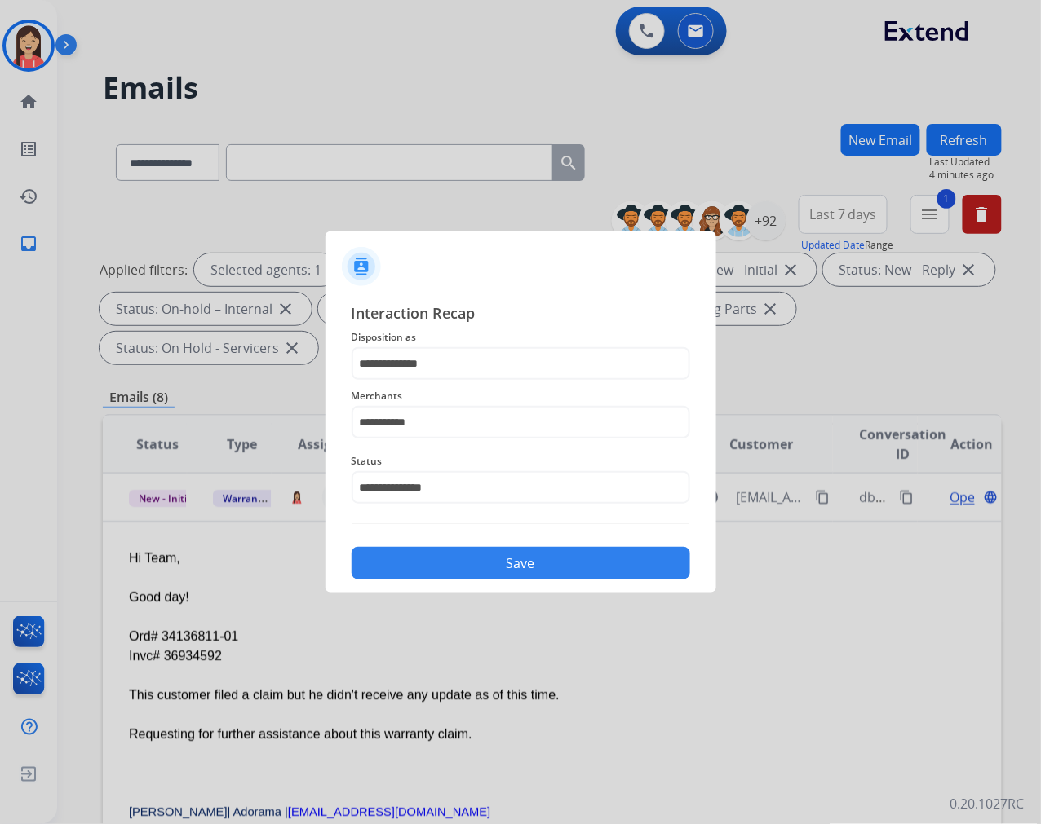
click at [493, 552] on button "Save" at bounding box center [520, 563] width 338 height 33
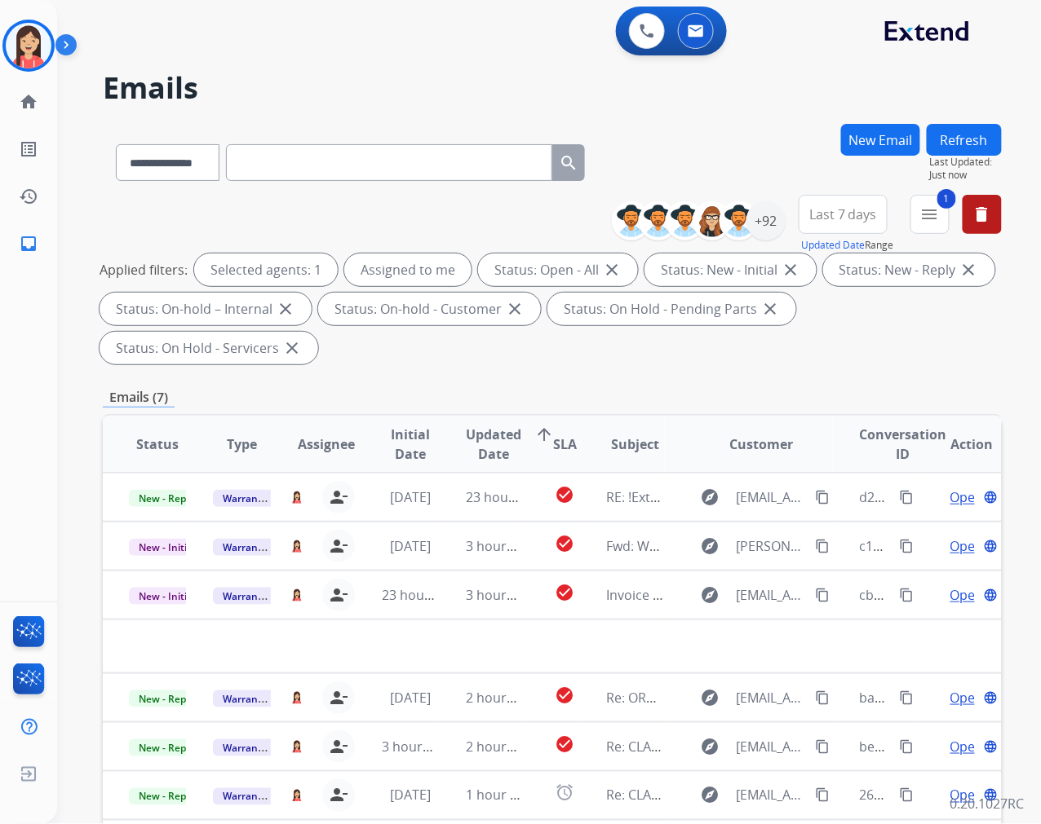
scroll to position [0, 0]
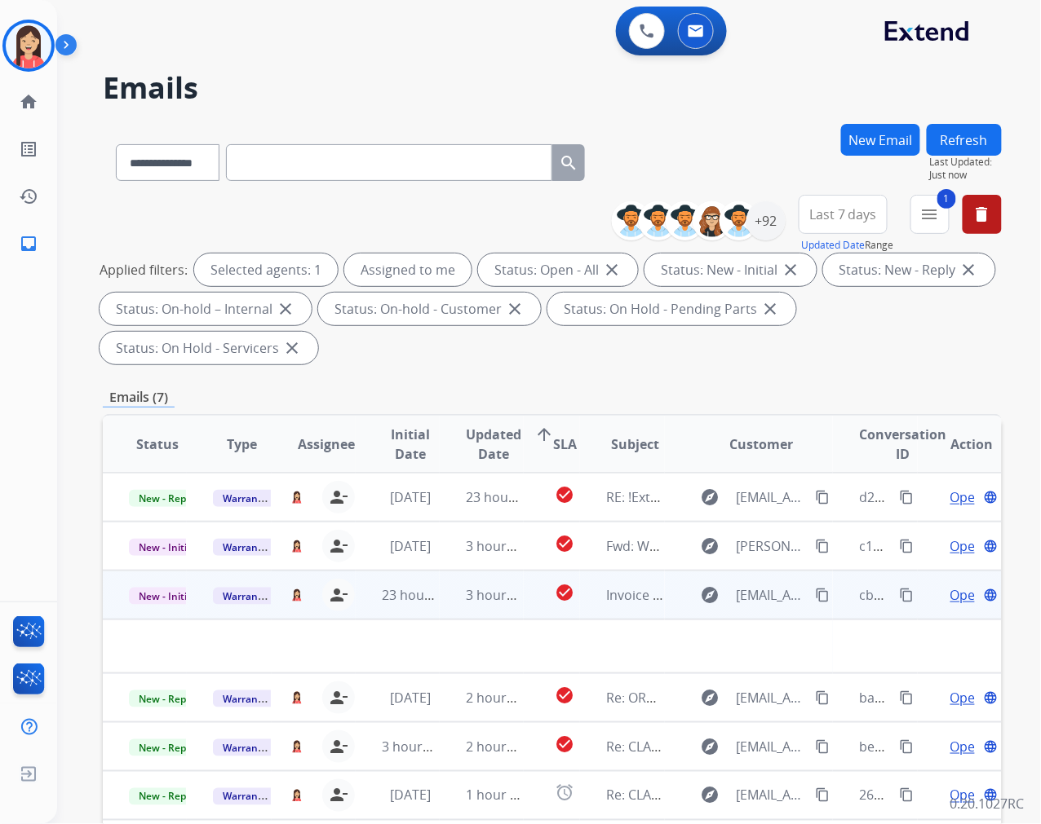
click at [443, 606] on td "3 hours ago" at bounding box center [482, 595] width 84 height 49
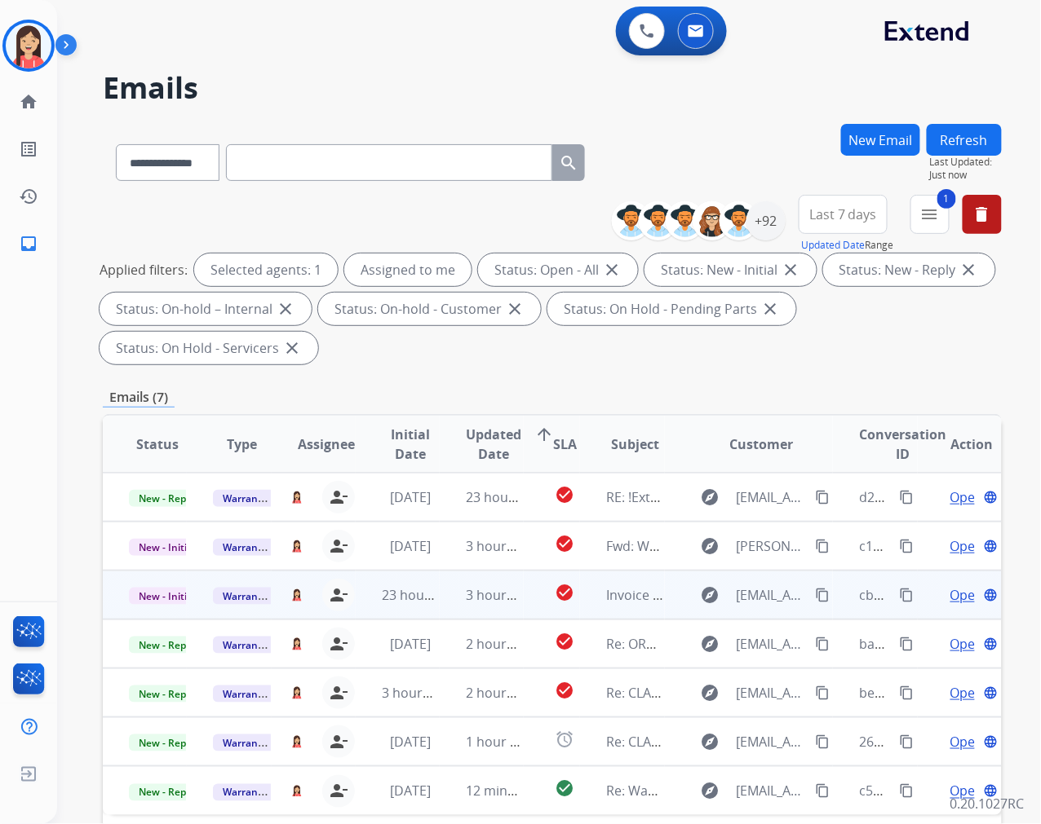
click at [443, 606] on td "3 hours ago" at bounding box center [482, 595] width 84 height 49
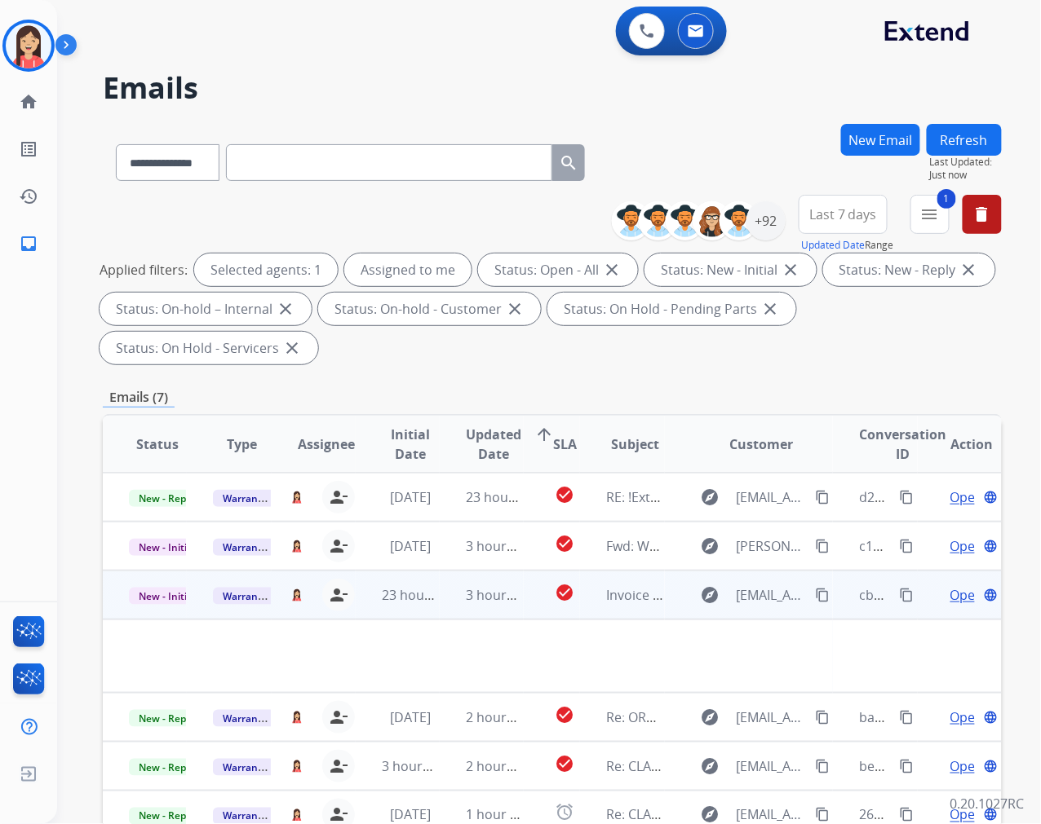
click at [950, 591] on span "Open" at bounding box center [966, 596] width 33 height 20
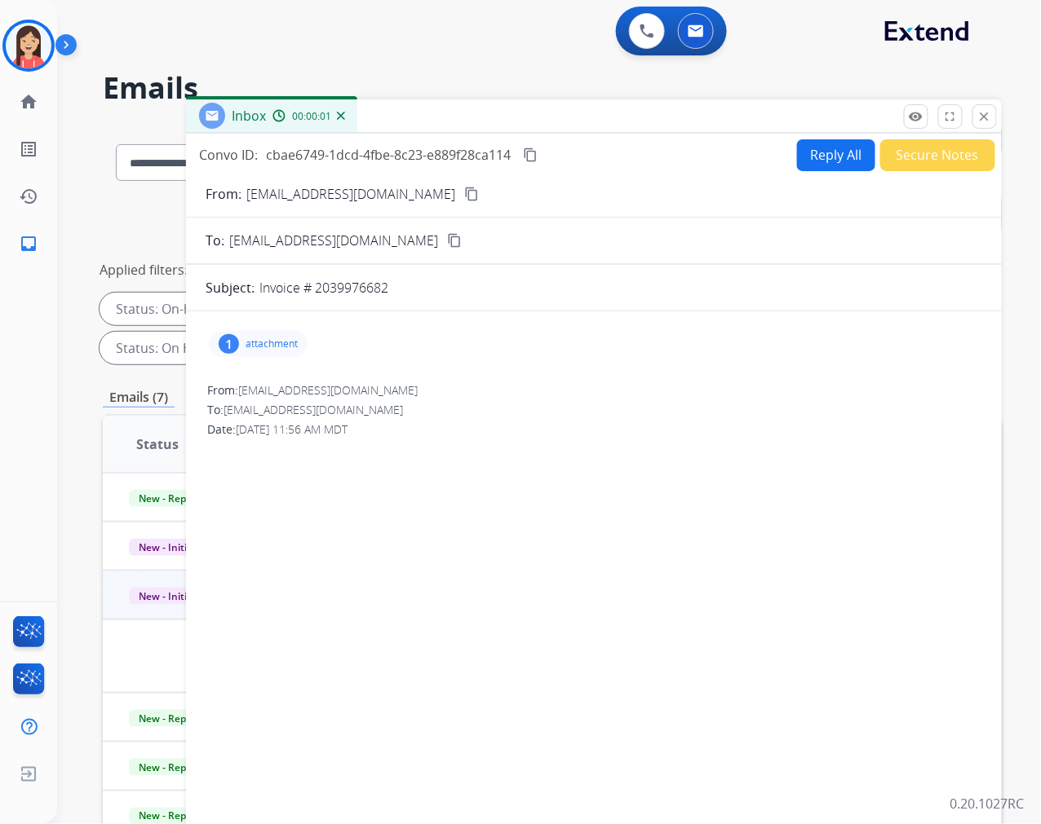
click at [272, 346] on p "attachment" at bounding box center [271, 344] width 52 height 13
click at [491, 381] on mat-icon "download" at bounding box center [487, 382] width 15 height 15
click at [808, 141] on button "Reply All" at bounding box center [836, 155] width 78 height 32
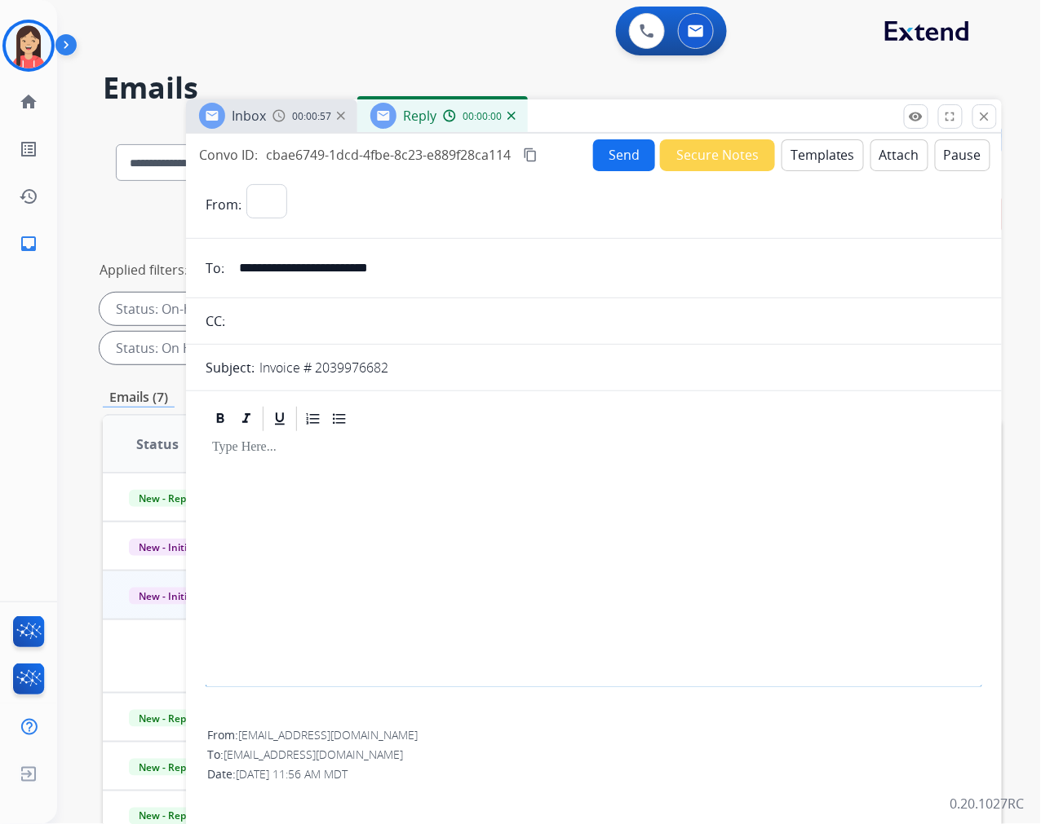
select select "**********"
click at [808, 152] on button "Templates" at bounding box center [822, 155] width 82 height 32
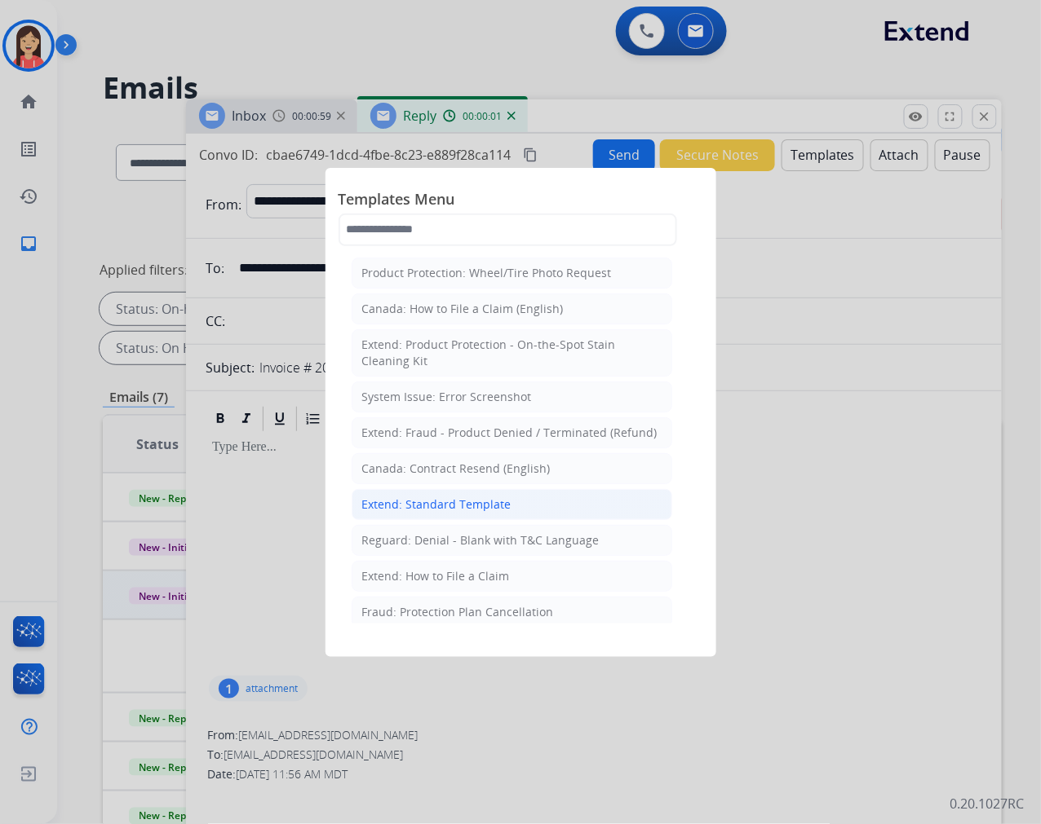
click at [401, 506] on div "Extend: Standard Template" at bounding box center [436, 505] width 149 height 16
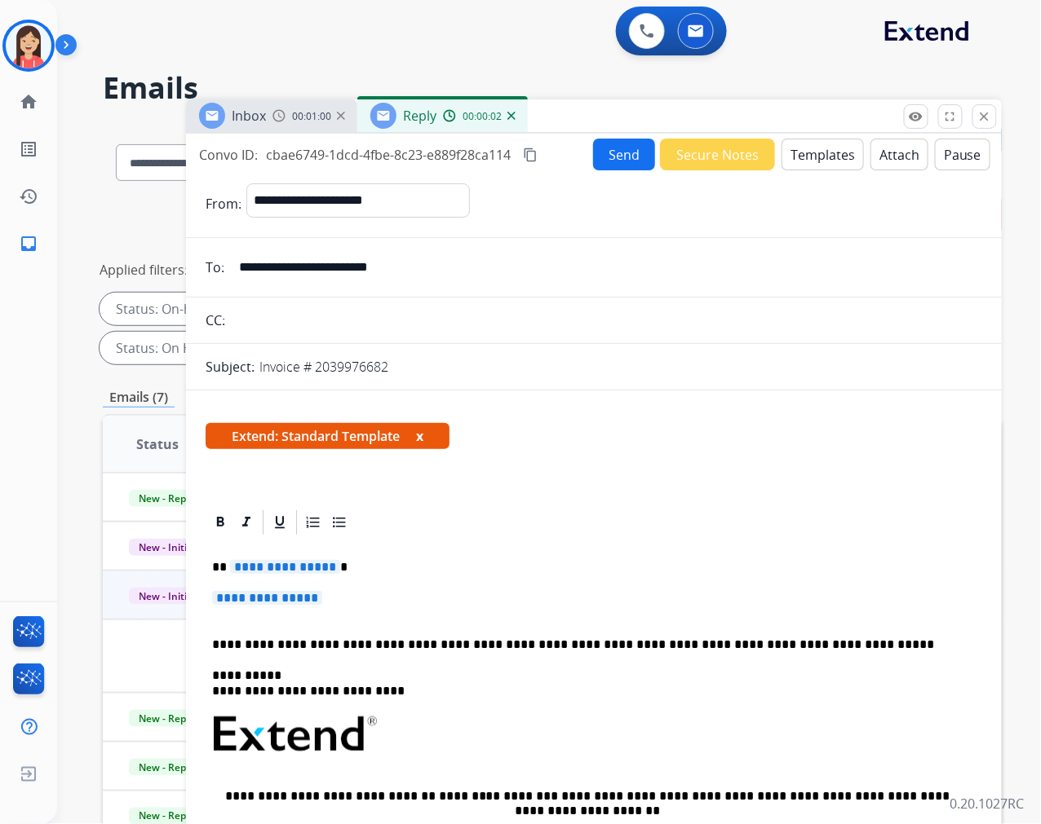
scroll to position [91, 0]
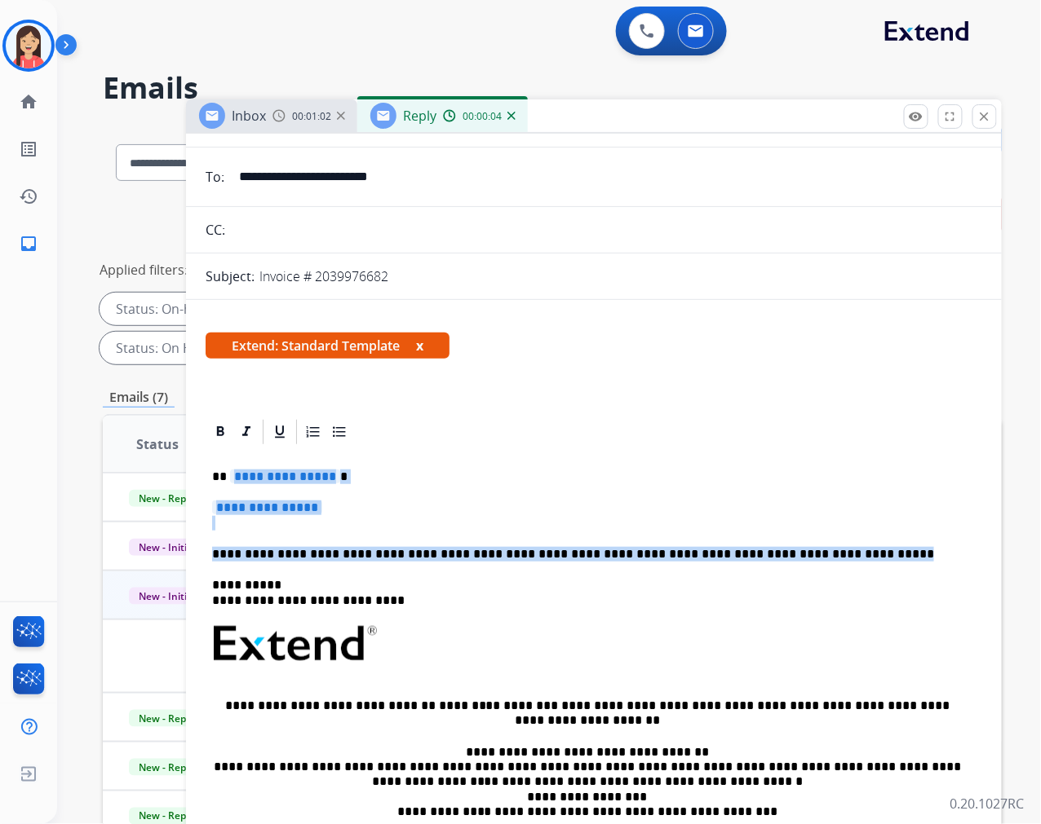
drag, startPoint x: 230, startPoint y: 470, endPoint x: 814, endPoint y: 550, distance: 589.3
click at [814, 550] on div "**********" at bounding box center [594, 682] width 776 height 471
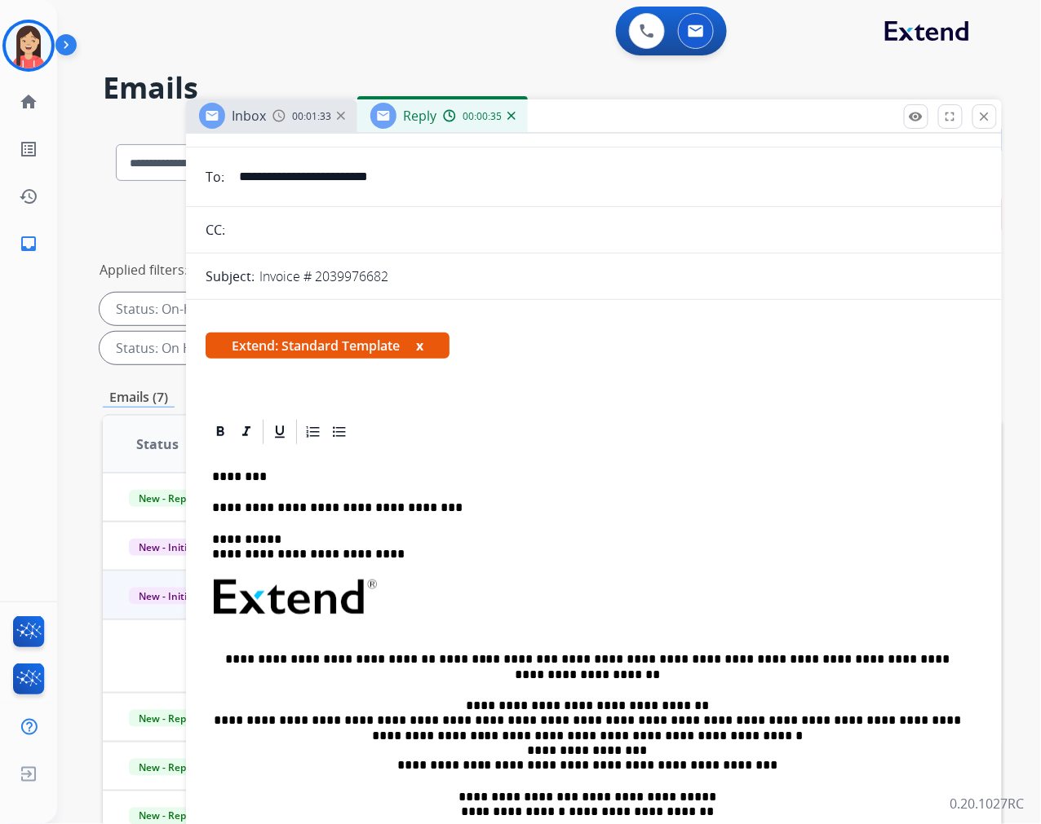
click at [449, 502] on p "**********" at bounding box center [587, 508] width 750 height 15
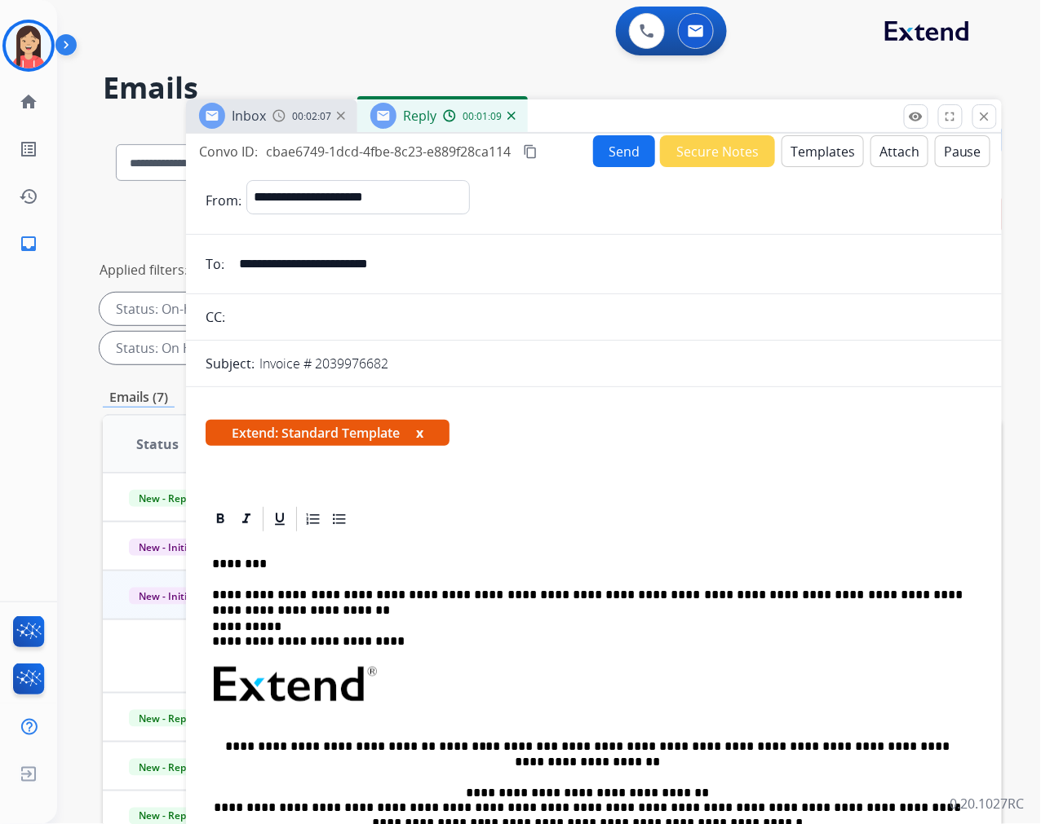
scroll to position [0, 0]
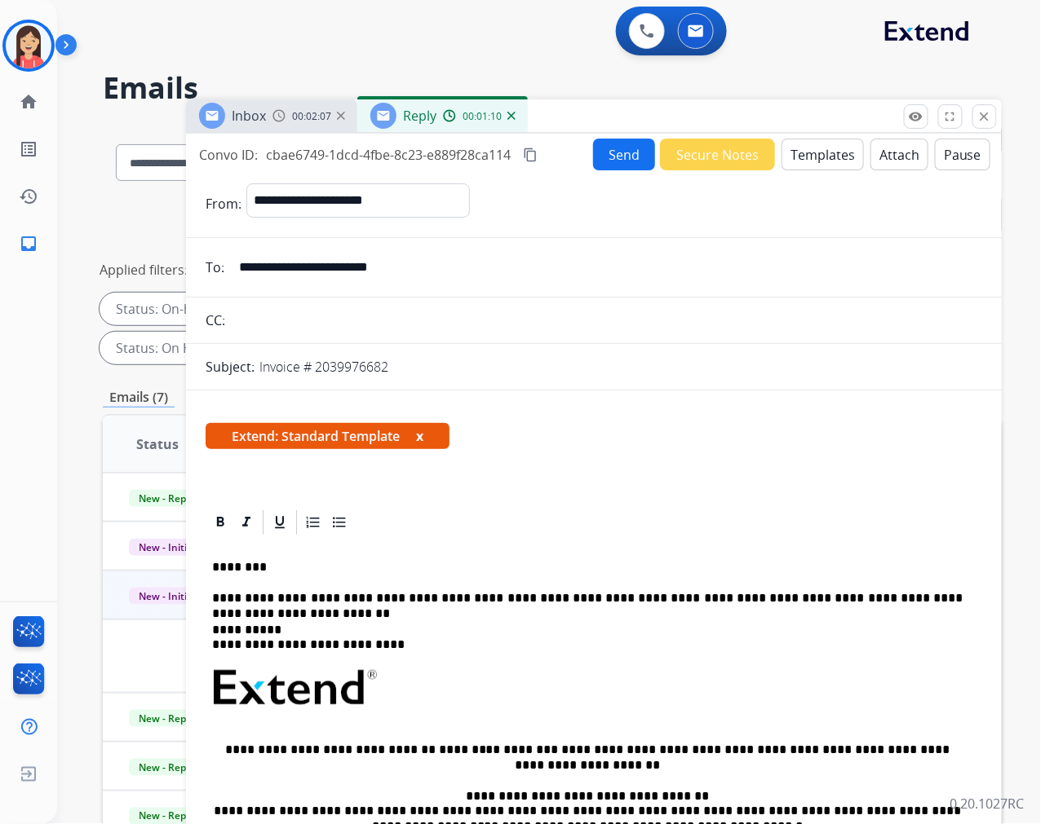
click at [598, 159] on button "Send" at bounding box center [624, 155] width 62 height 32
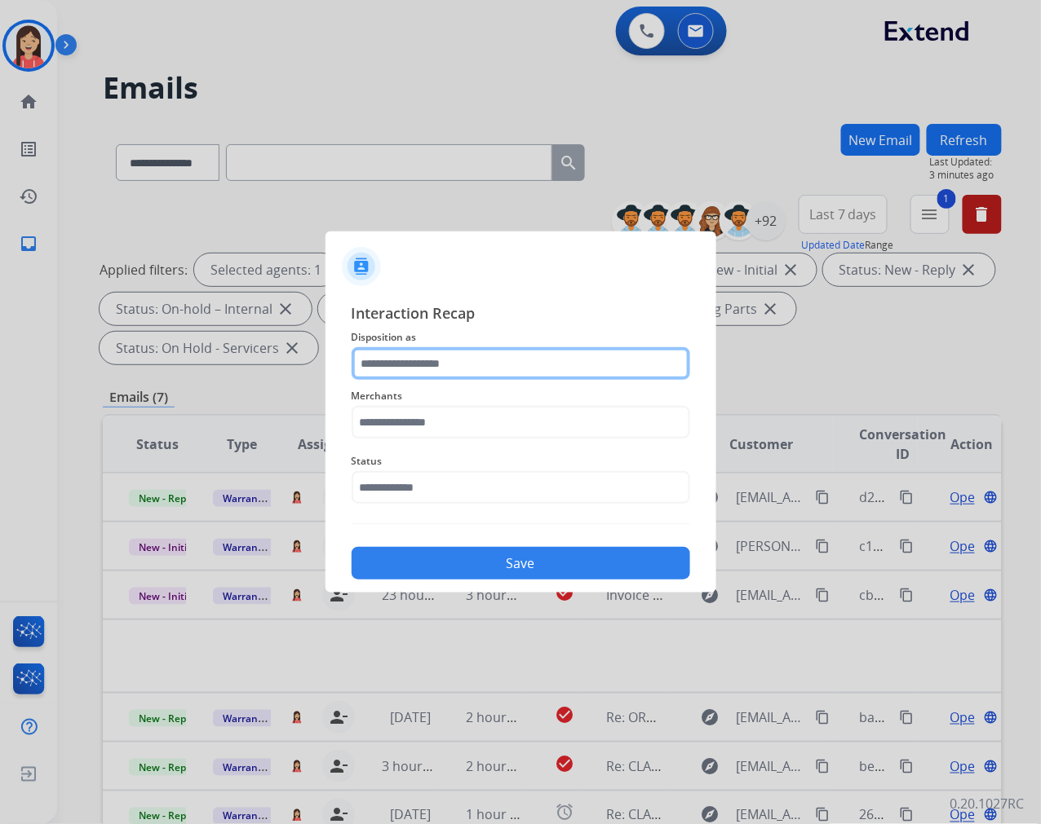
click at [418, 365] on input "text" at bounding box center [520, 363] width 338 height 33
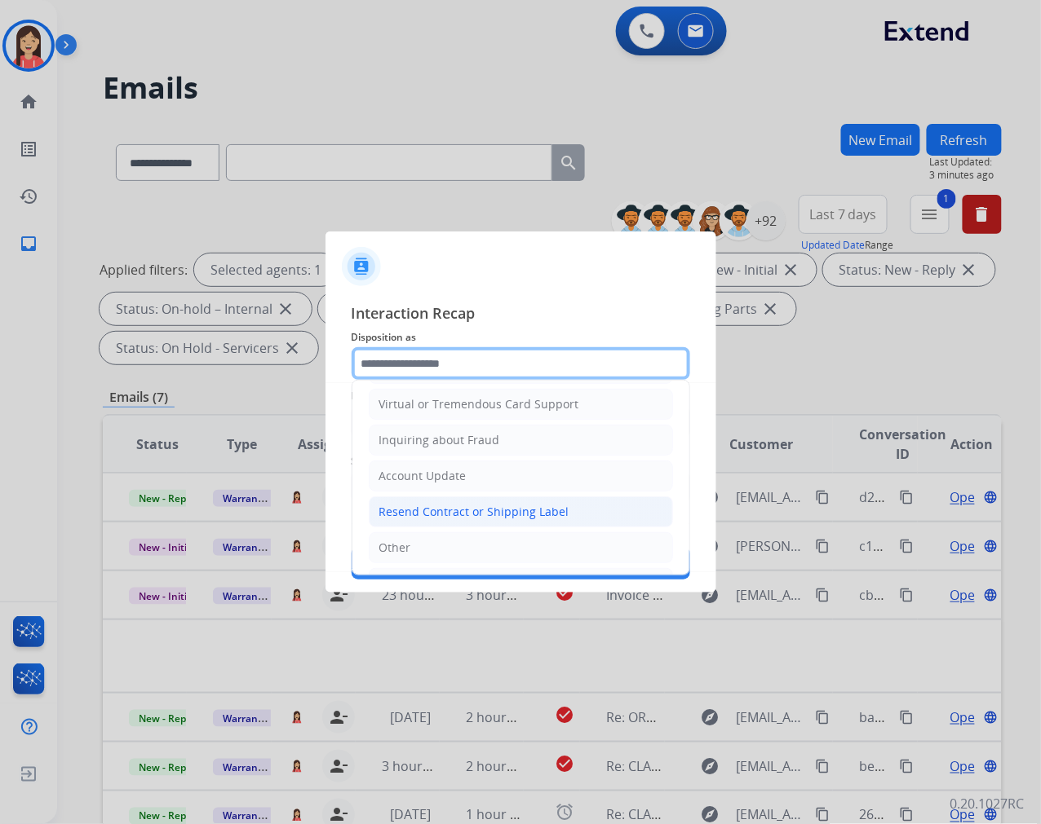
scroll to position [255, 0]
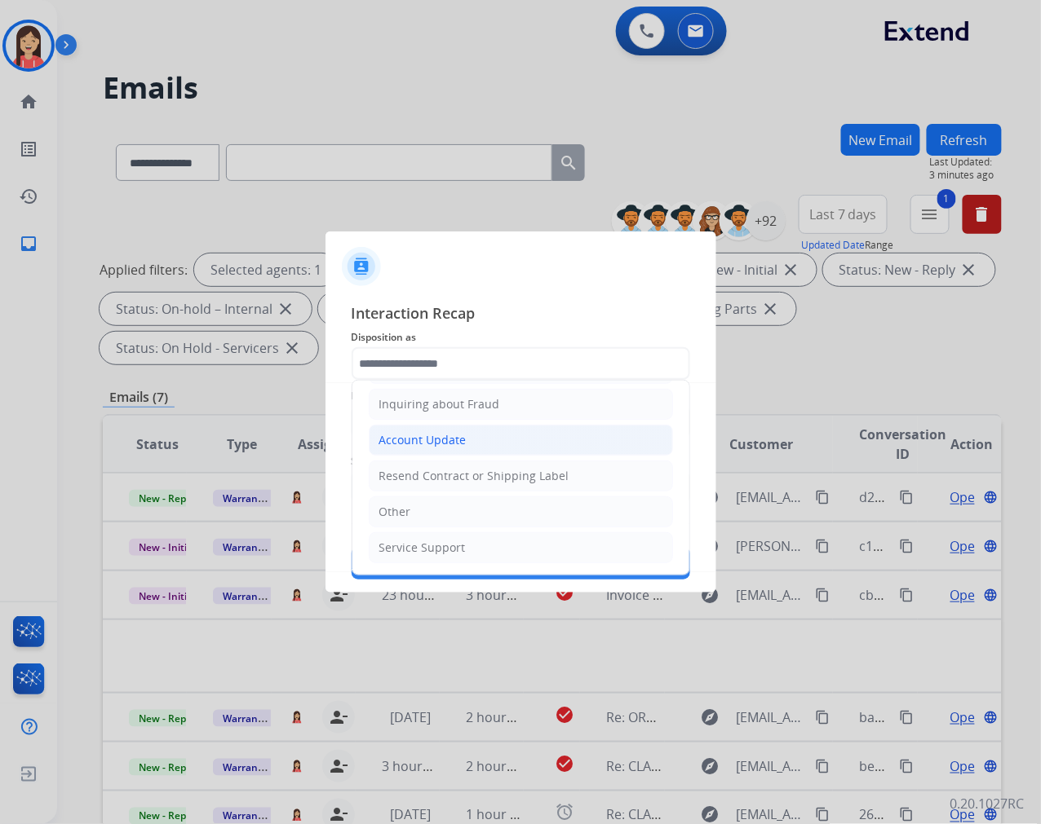
click at [450, 438] on div "Account Update" at bounding box center [422, 440] width 87 height 16
type input "**********"
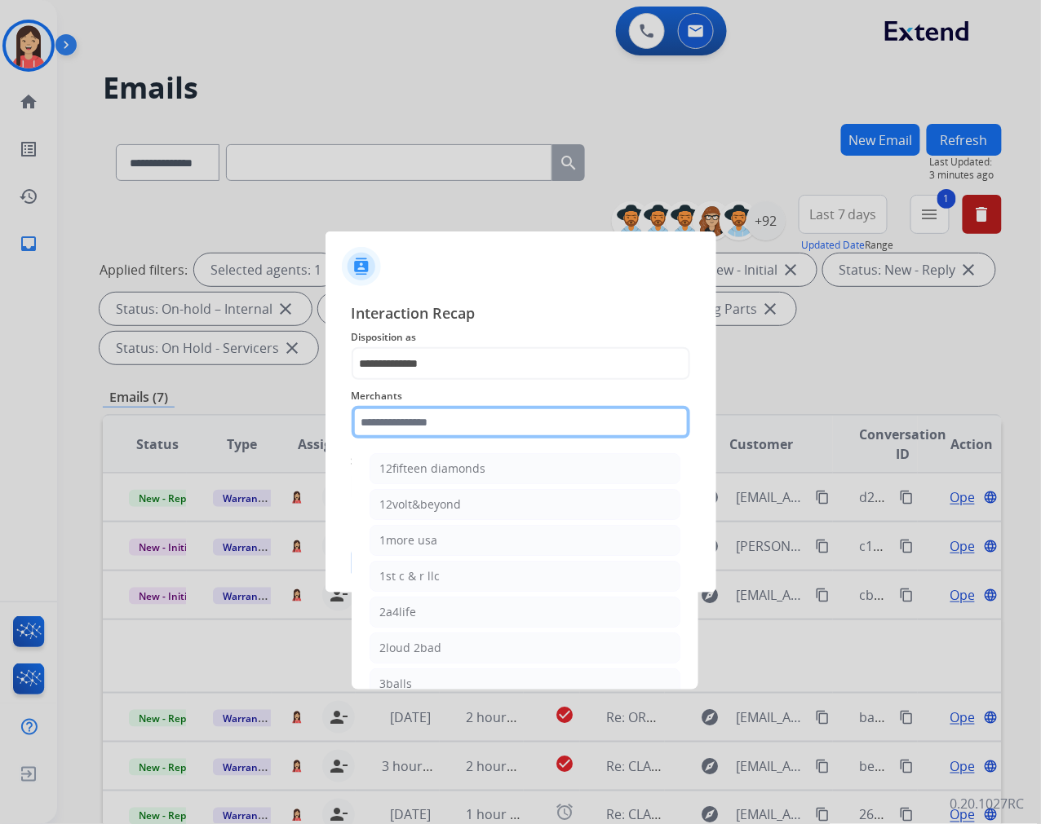
click at [450, 435] on input "text" at bounding box center [520, 422] width 338 height 33
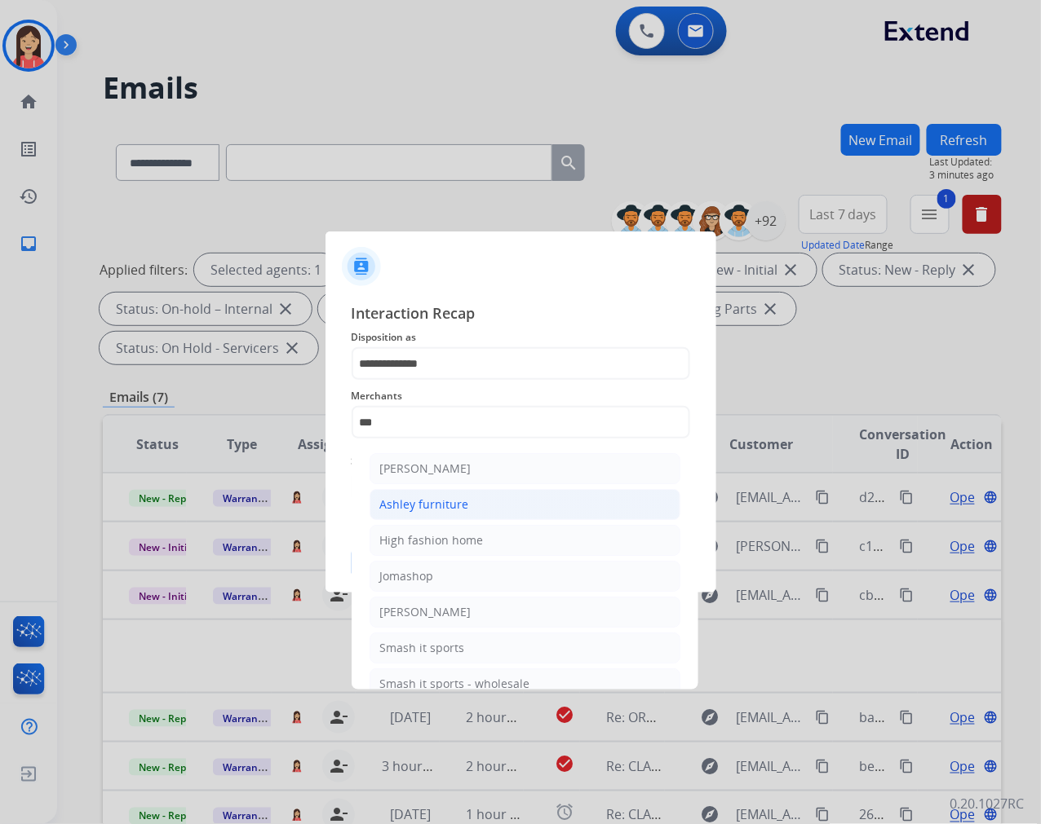
click at [450, 507] on div "Ashley furniture" at bounding box center [424, 505] width 89 height 16
type input "**********"
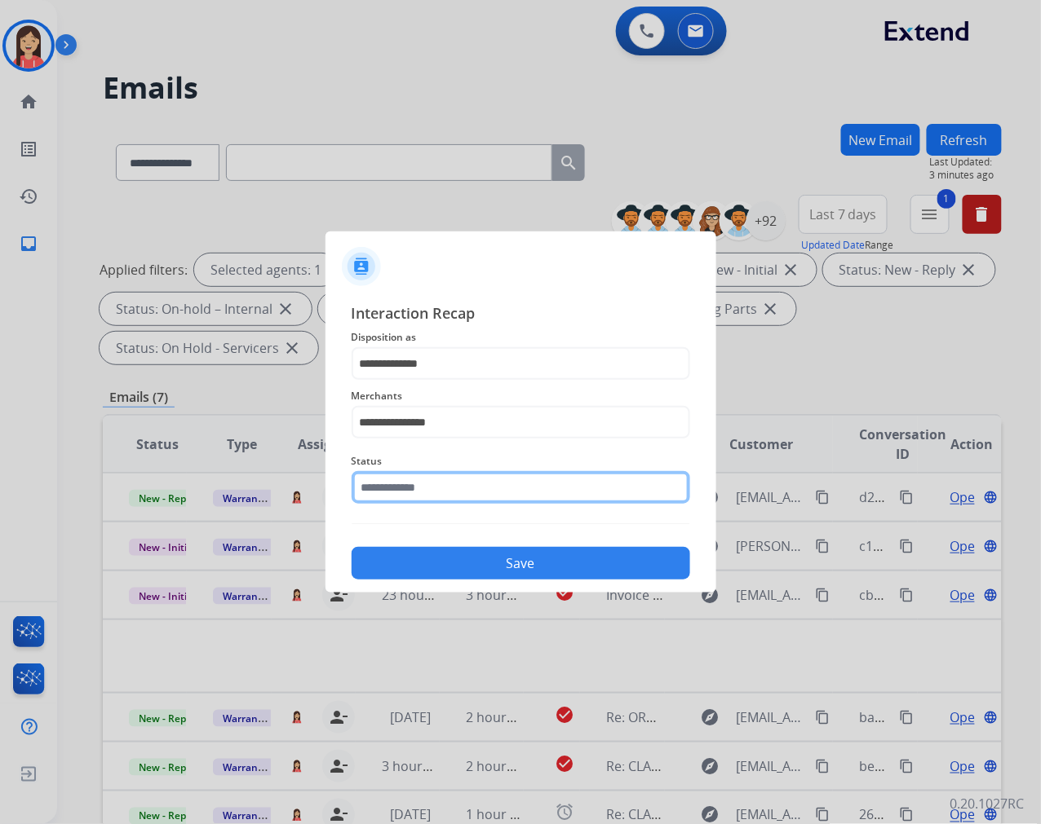
click at [449, 488] on input "text" at bounding box center [520, 487] width 338 height 33
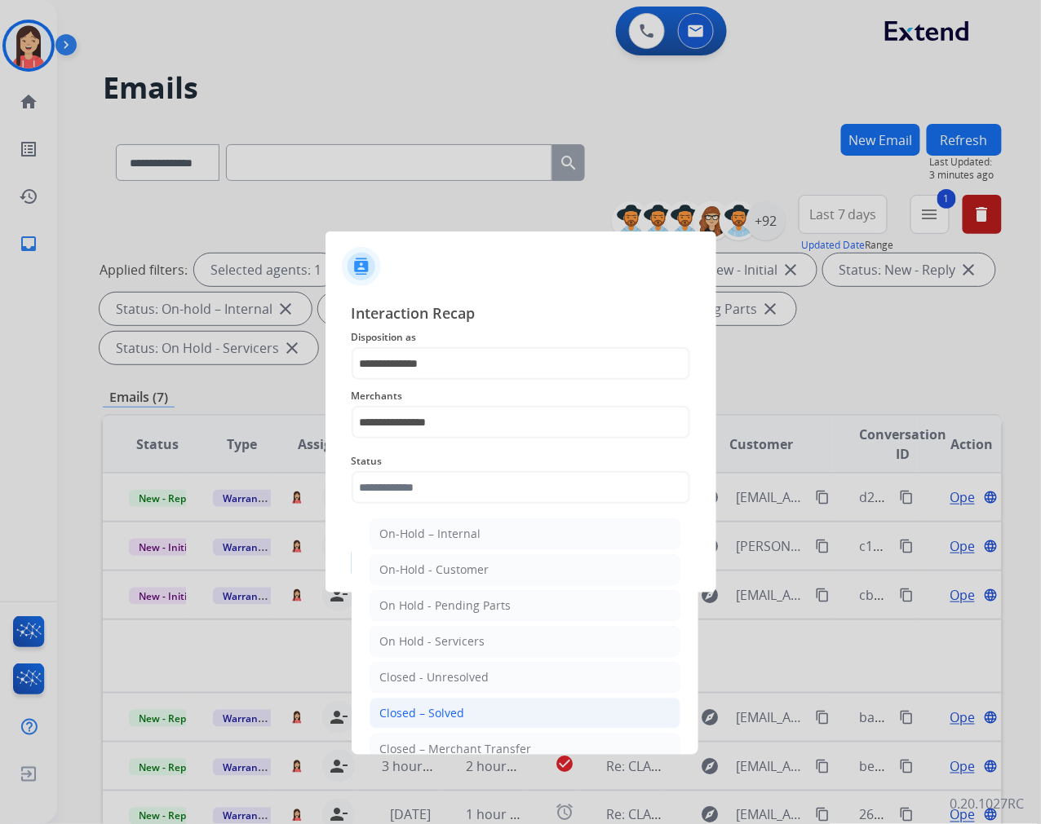
click at [487, 705] on li "Closed – Solved" at bounding box center [524, 713] width 311 height 31
type input "**********"
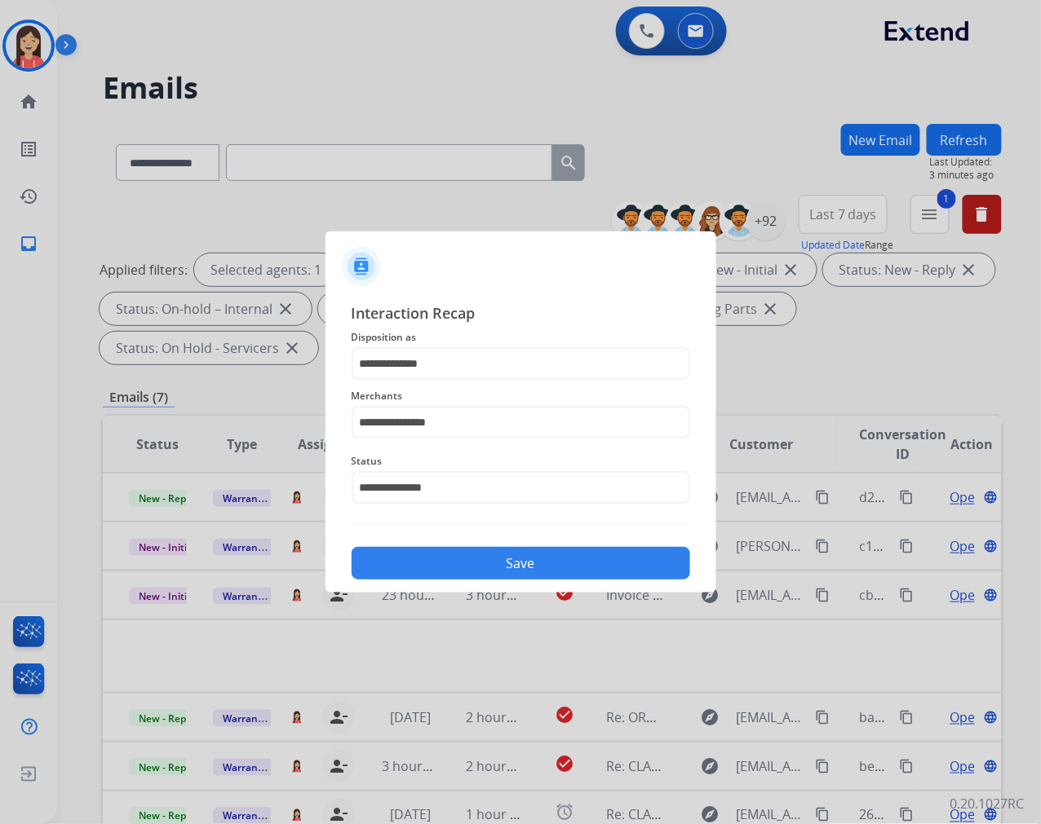
click at [520, 565] on button "Save" at bounding box center [520, 563] width 338 height 33
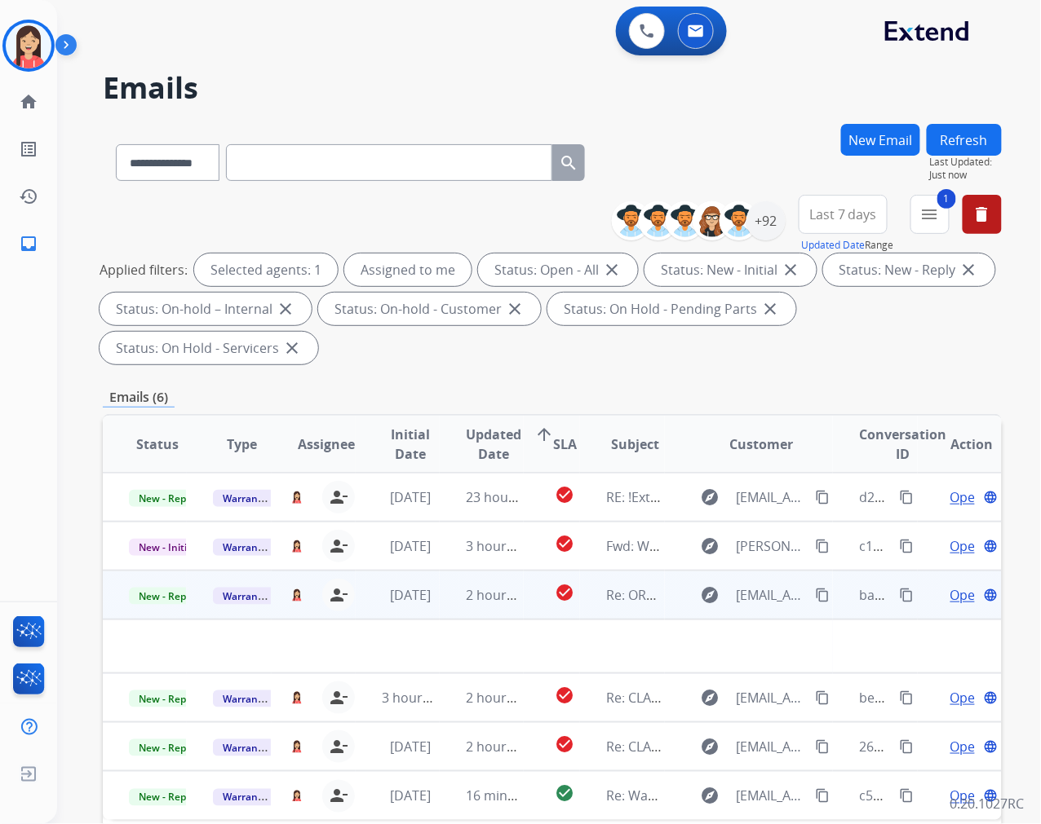
click at [453, 614] on td "2 hours ago" at bounding box center [482, 595] width 84 height 49
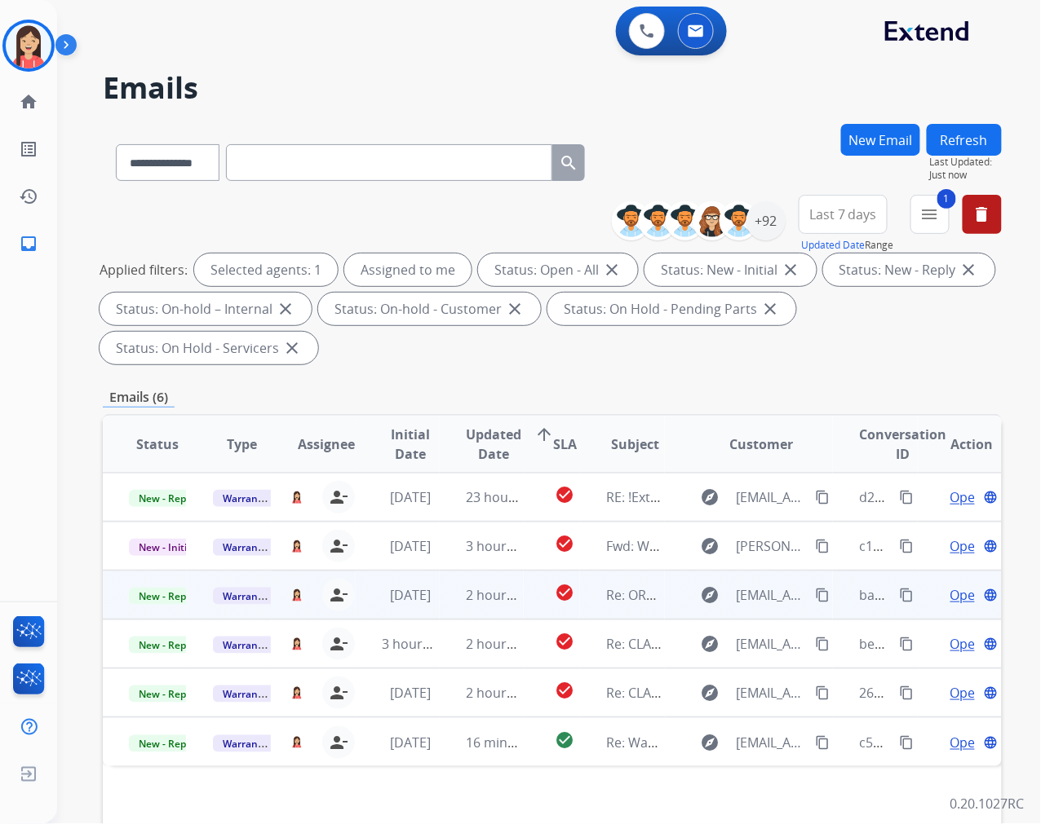
click at [441, 614] on td "2 hours ago" at bounding box center [482, 595] width 84 height 49
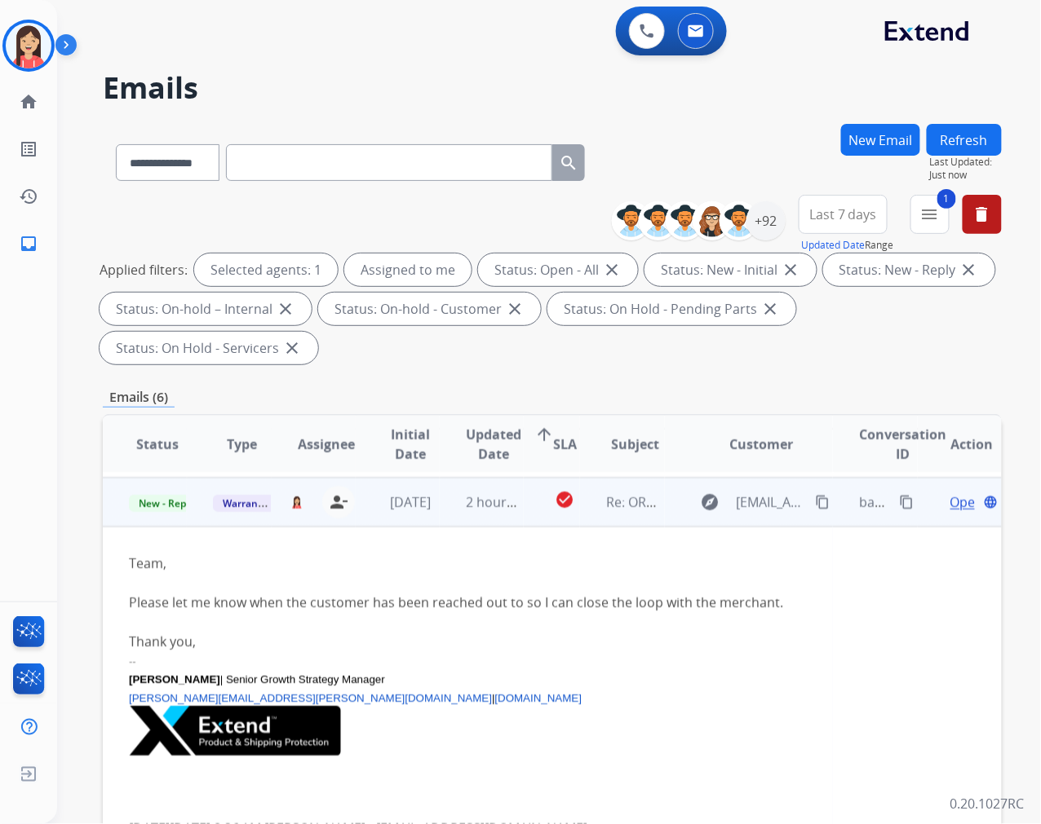
scroll to position [98, 0]
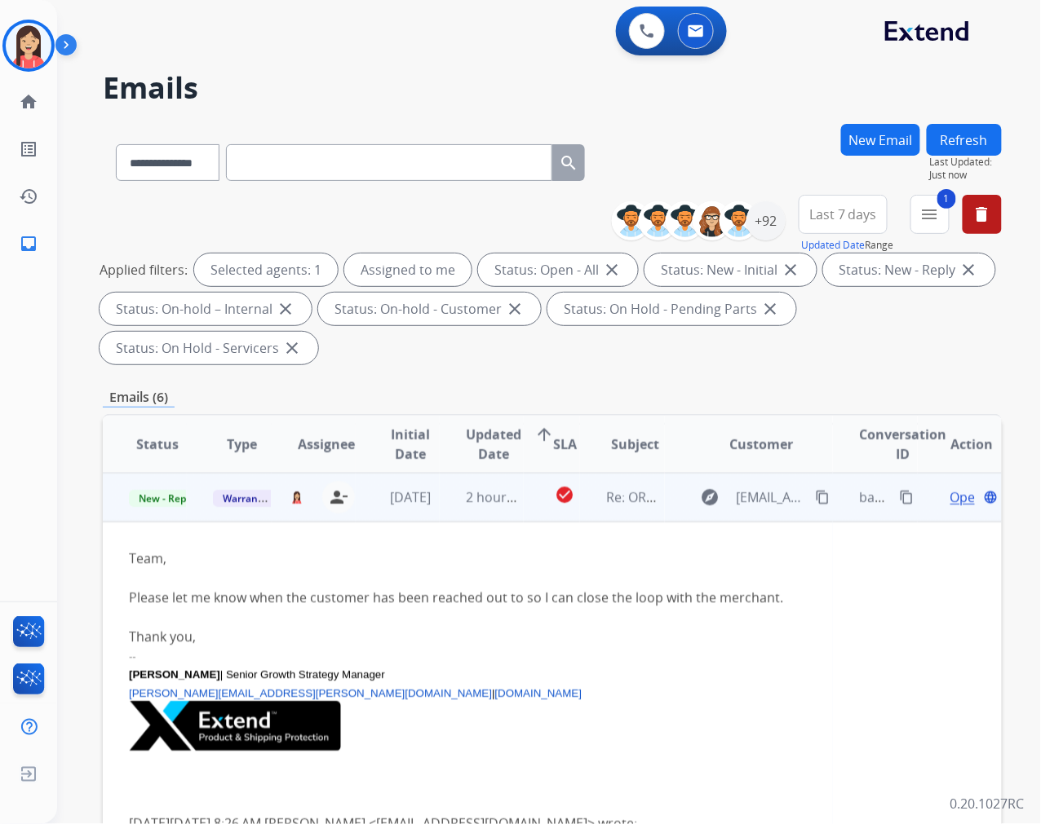
click at [950, 495] on span "Open" at bounding box center [966, 498] width 33 height 20
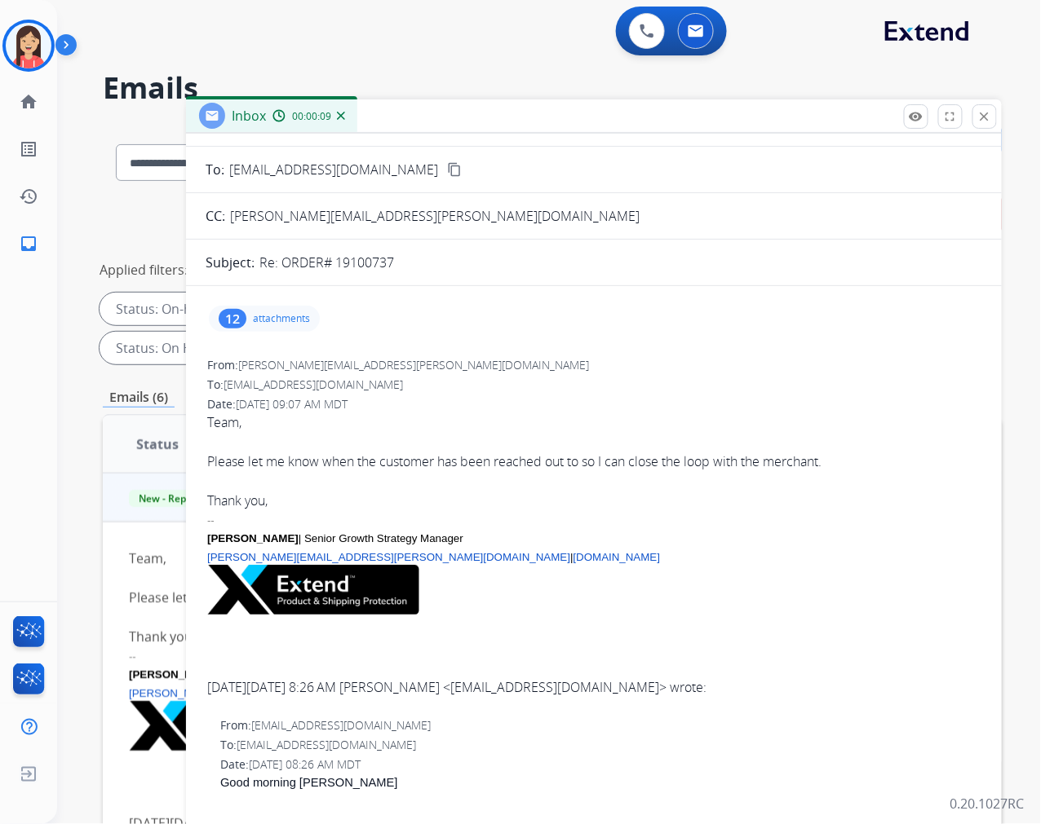
scroll to position [60, 0]
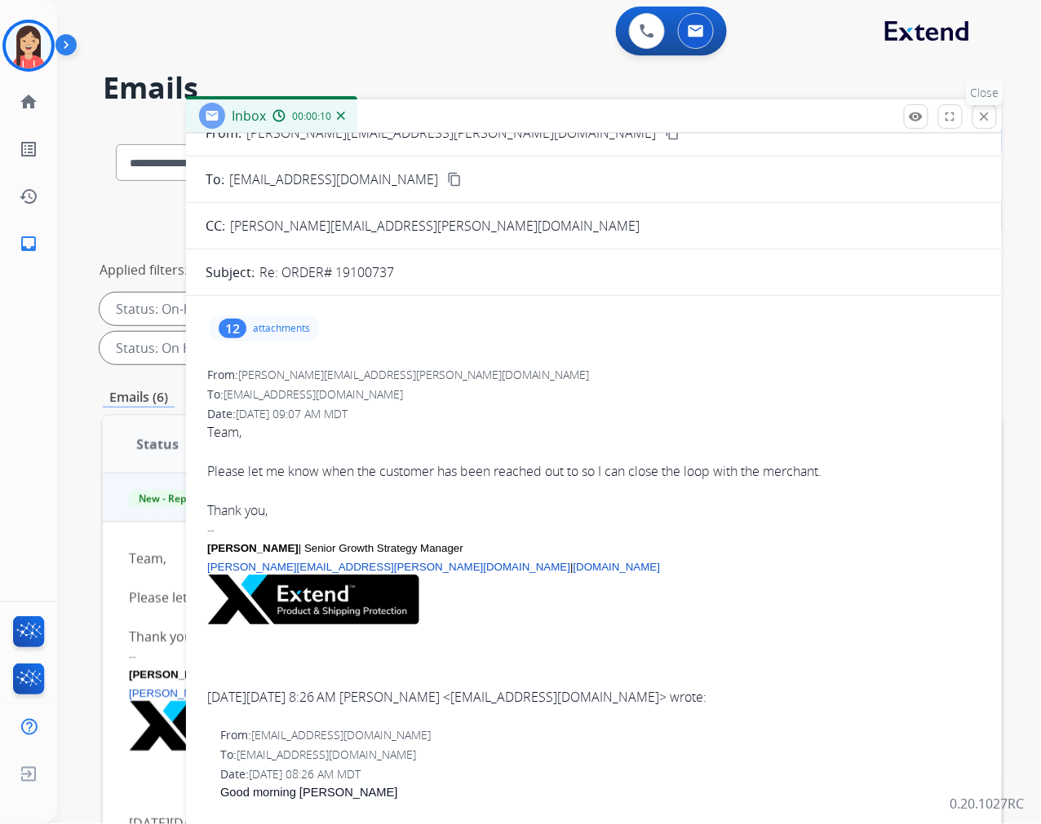
click at [988, 115] on mat-icon "close" at bounding box center [984, 116] width 15 height 15
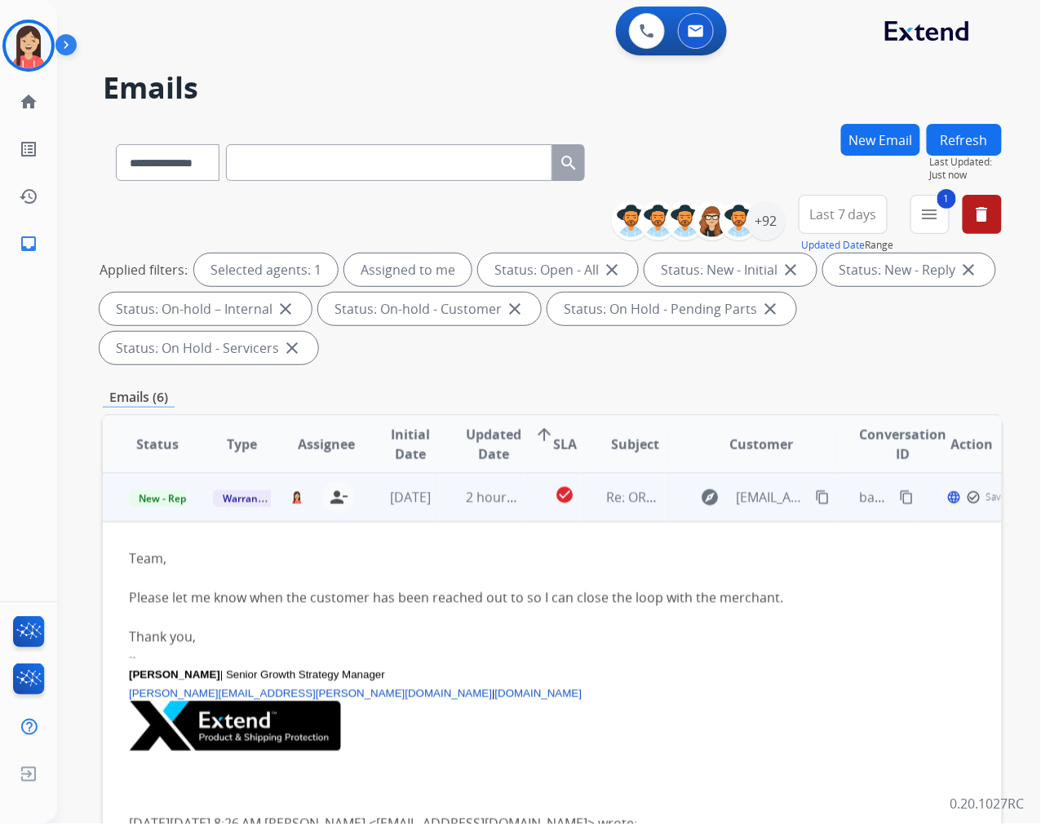
click at [440, 511] on td "2 hours ago" at bounding box center [482, 497] width 84 height 49
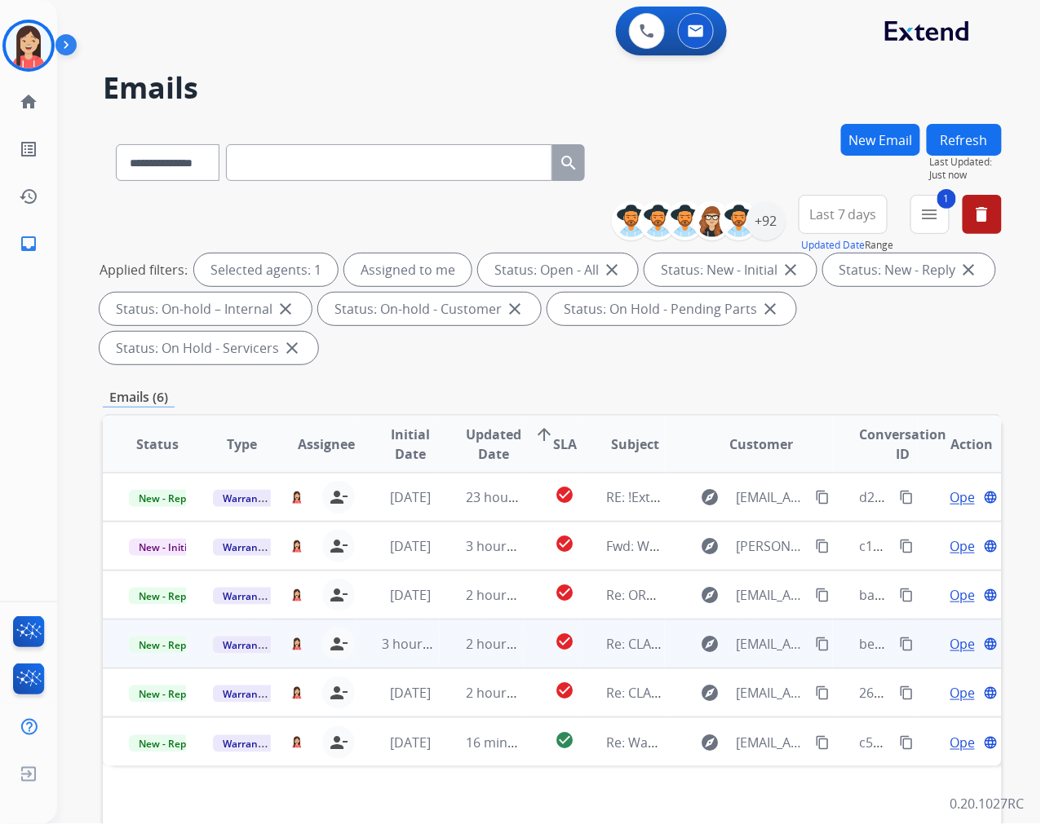
click at [441, 656] on td "2 hours ago" at bounding box center [482, 644] width 84 height 49
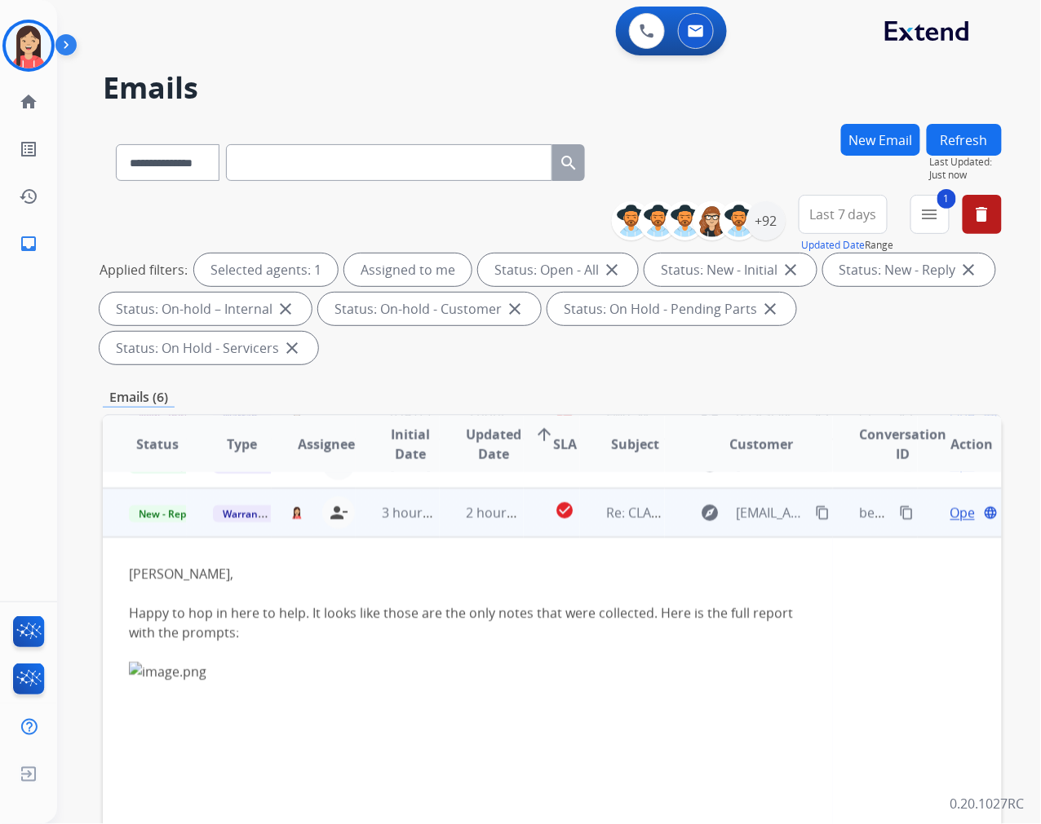
scroll to position [147, 0]
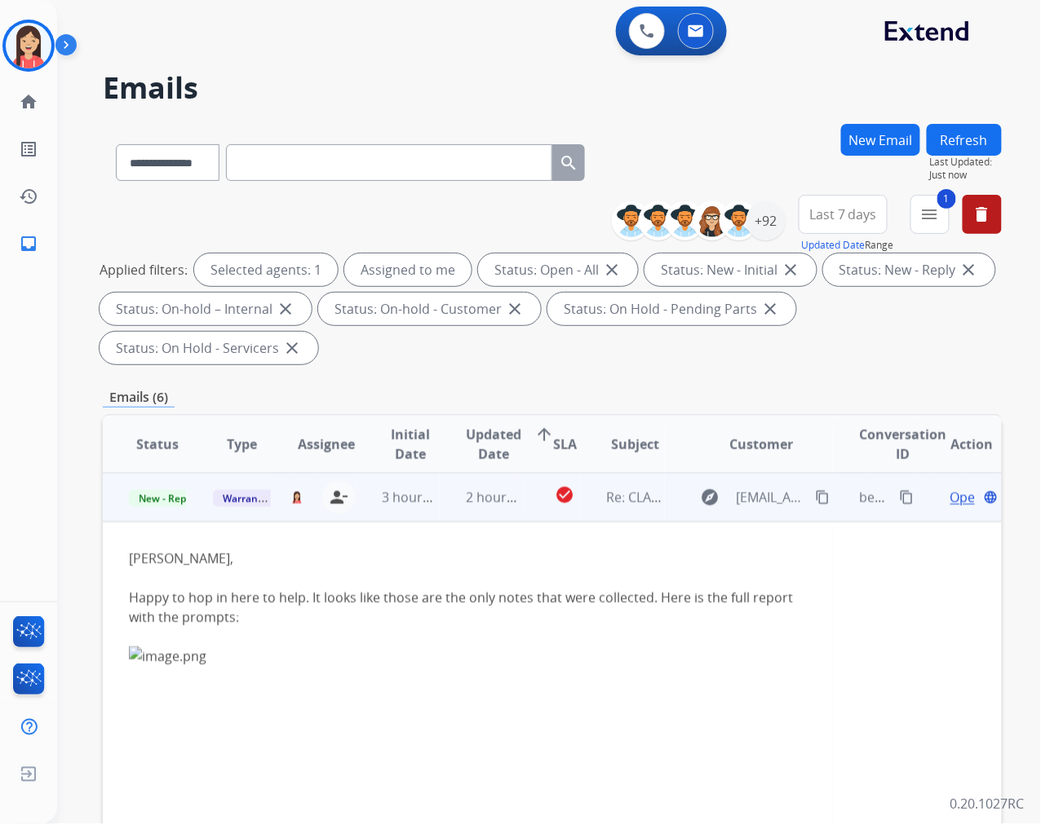
click at [950, 501] on span "Open" at bounding box center [966, 498] width 33 height 20
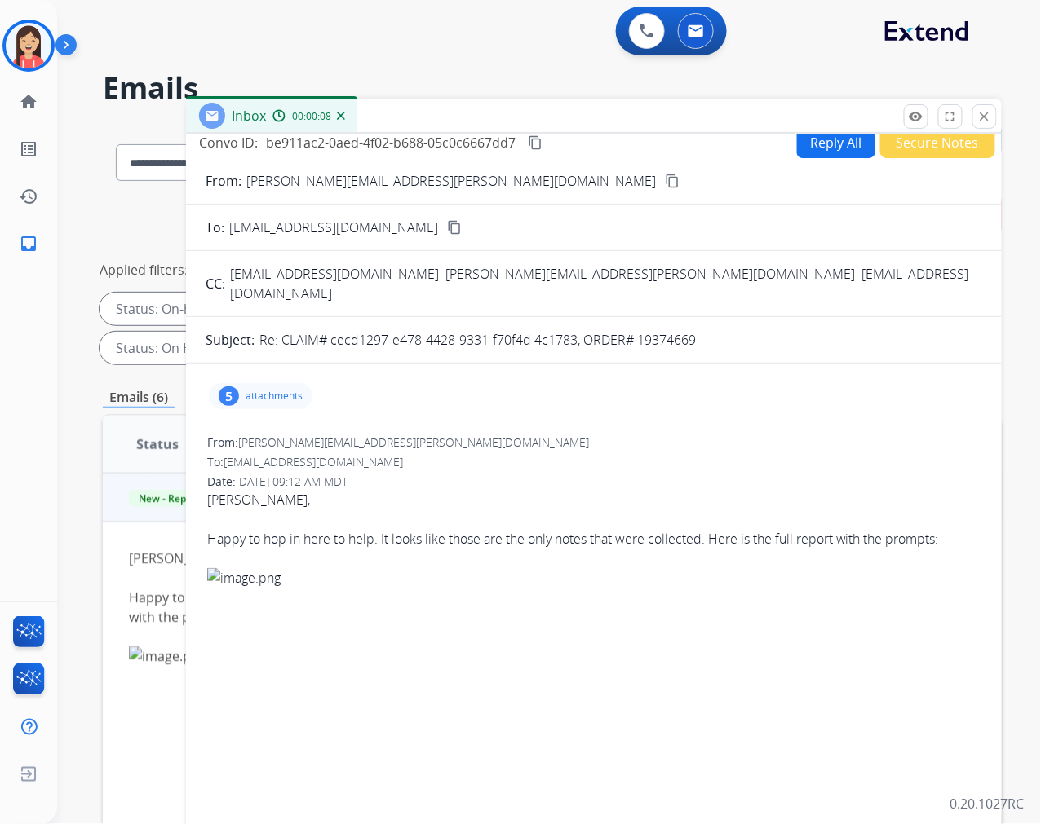
scroll to position [0, 0]
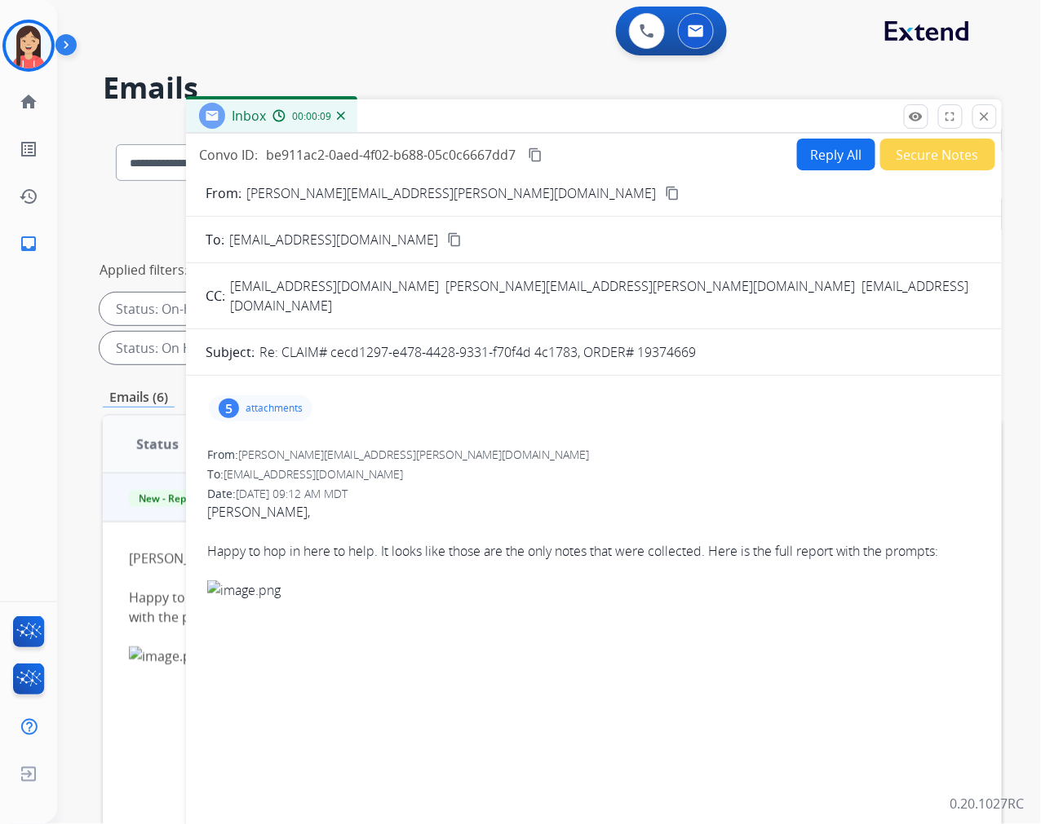
click at [282, 403] on div "5 attachments" at bounding box center [594, 408] width 776 height 39
click at [286, 402] on p "attachments" at bounding box center [273, 408] width 57 height 13
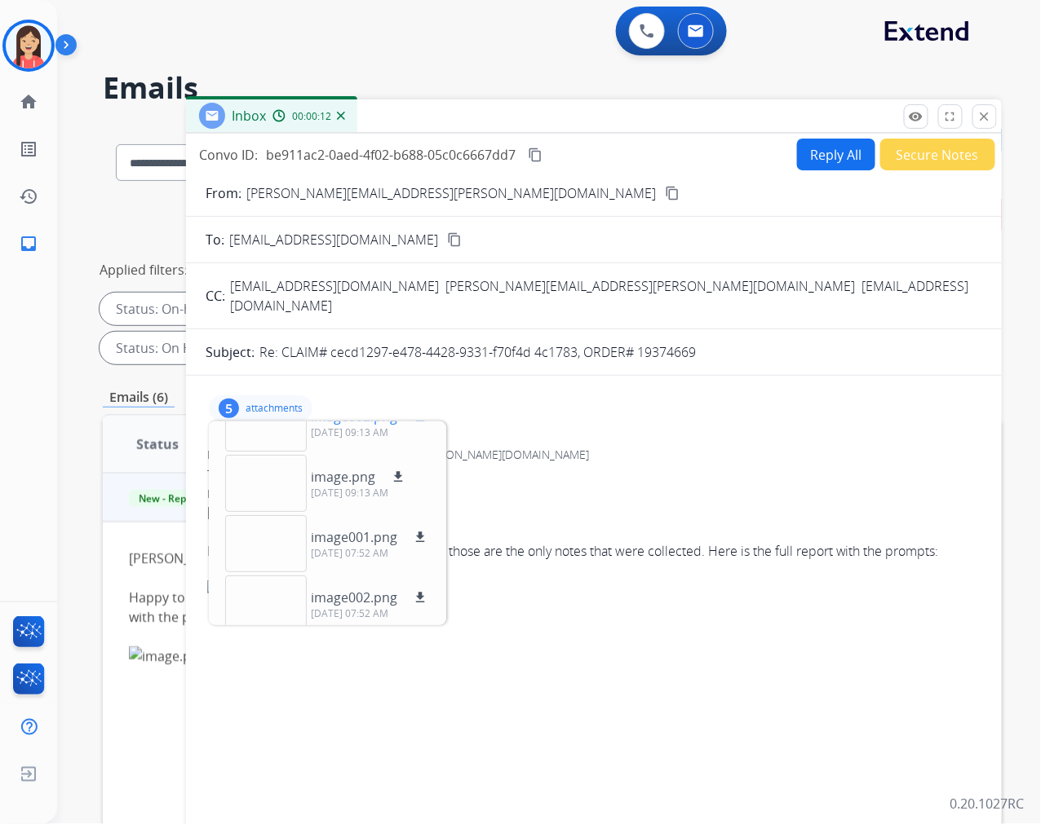
scroll to position [101, 0]
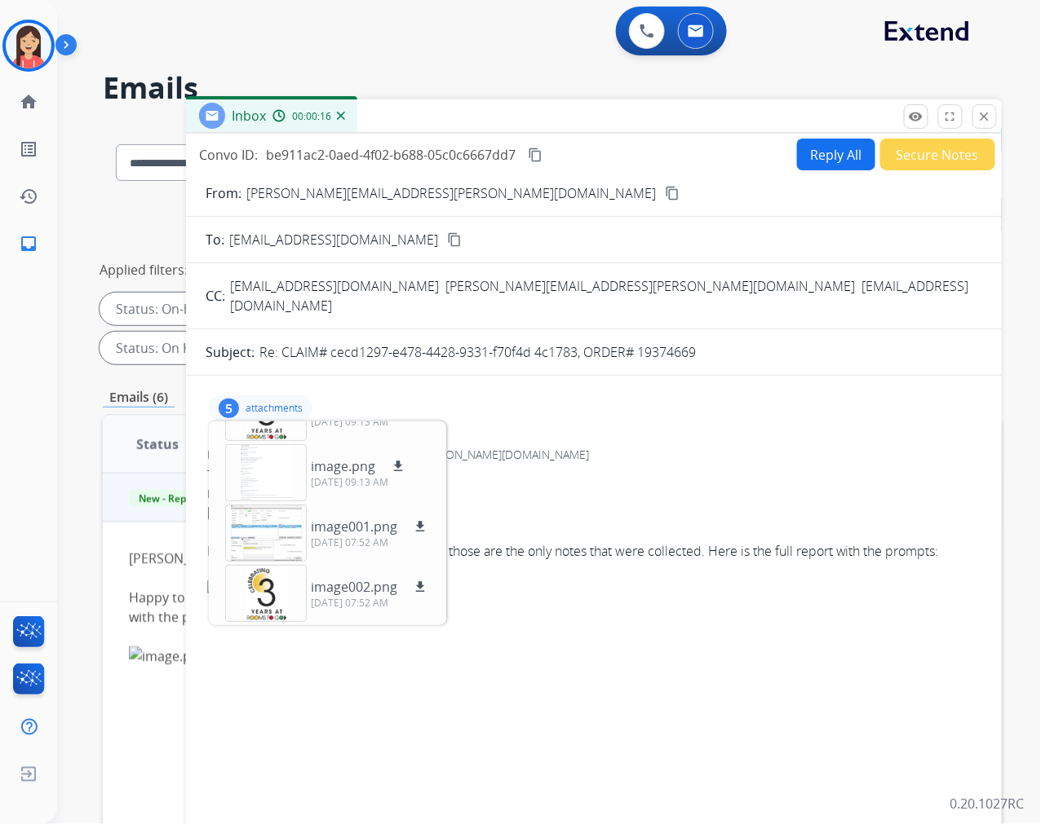
click at [641, 486] on div "Date: [DATE] 09:12 AM MDT" at bounding box center [593, 494] width 773 height 16
click at [254, 396] on div "5 attachments image001.png download [DATE] 09:13 AM image002.png download [DATE…" at bounding box center [261, 409] width 104 height 26
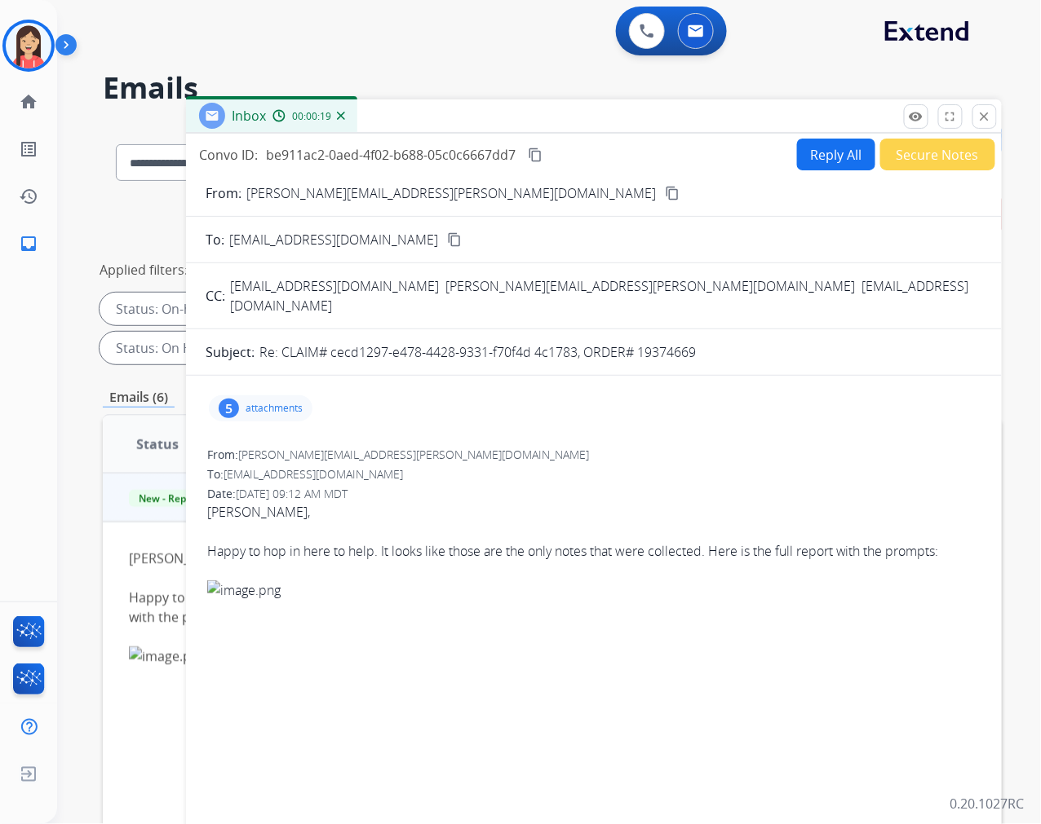
click at [950, 155] on button "Secure Notes" at bounding box center [937, 155] width 115 height 32
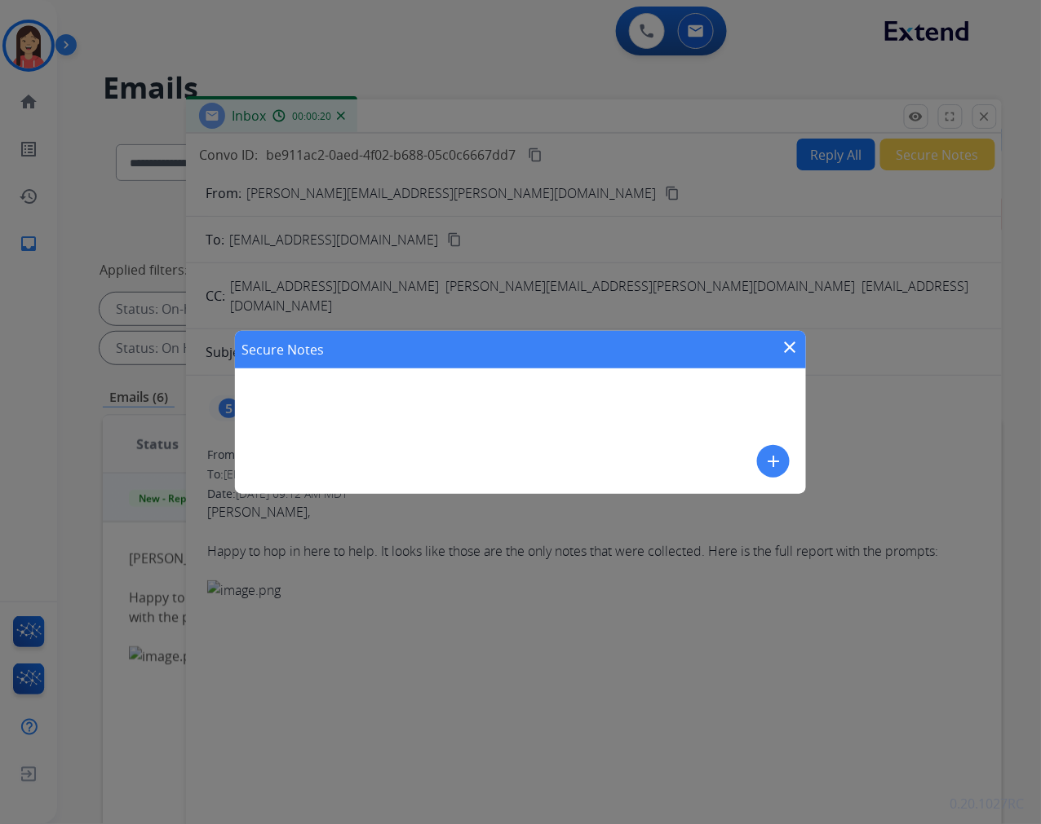
click at [770, 462] on mat-icon "add" at bounding box center [773, 462] width 20 height 20
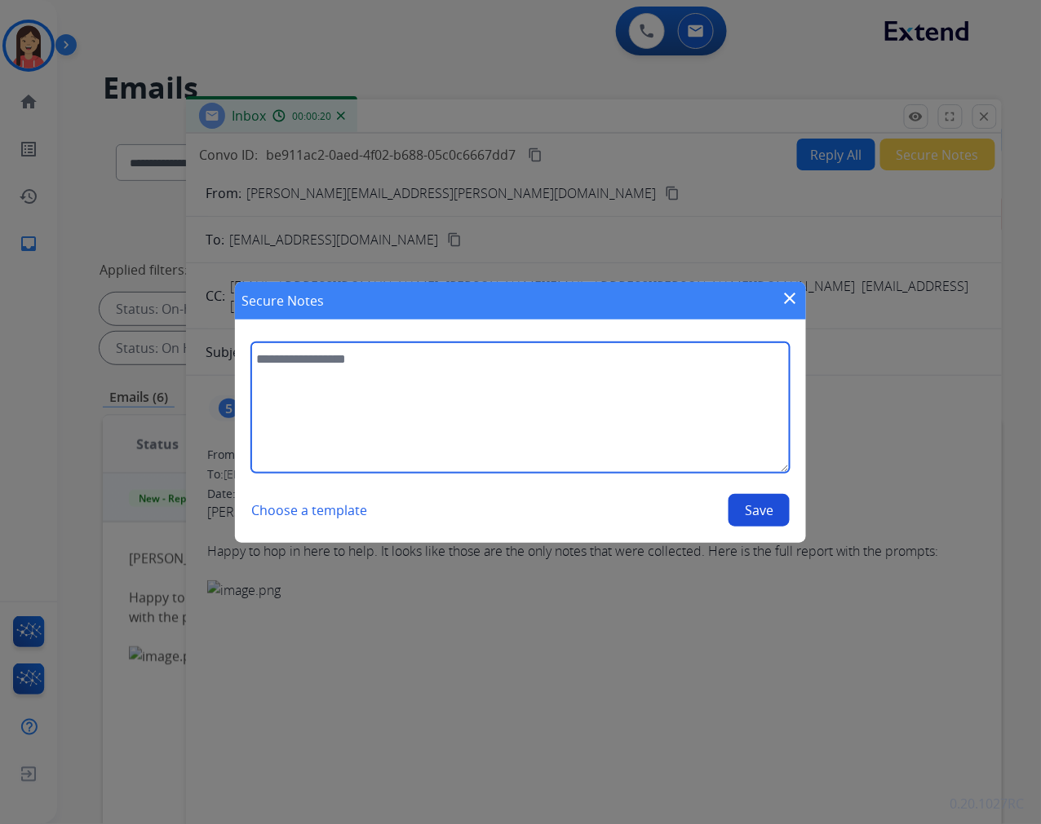
click at [511, 438] on textarea at bounding box center [520, 408] width 538 height 130
type textarea "**********"
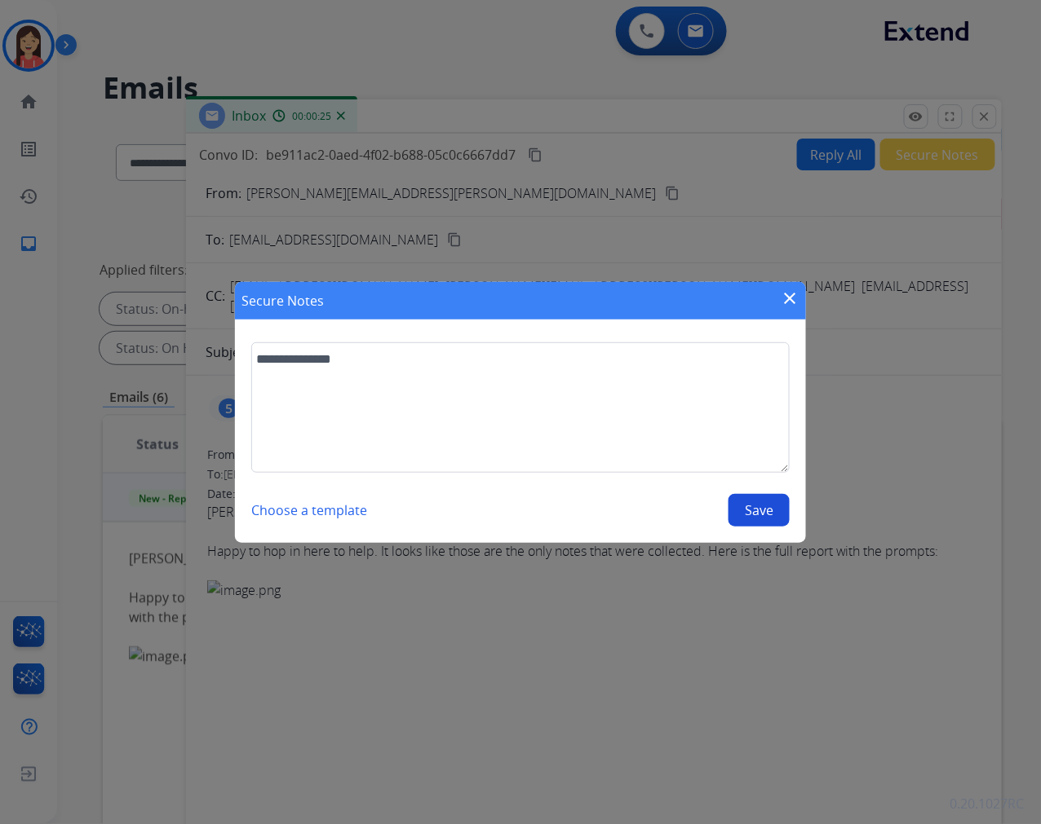
click at [747, 515] on button "Save" at bounding box center [758, 510] width 61 height 33
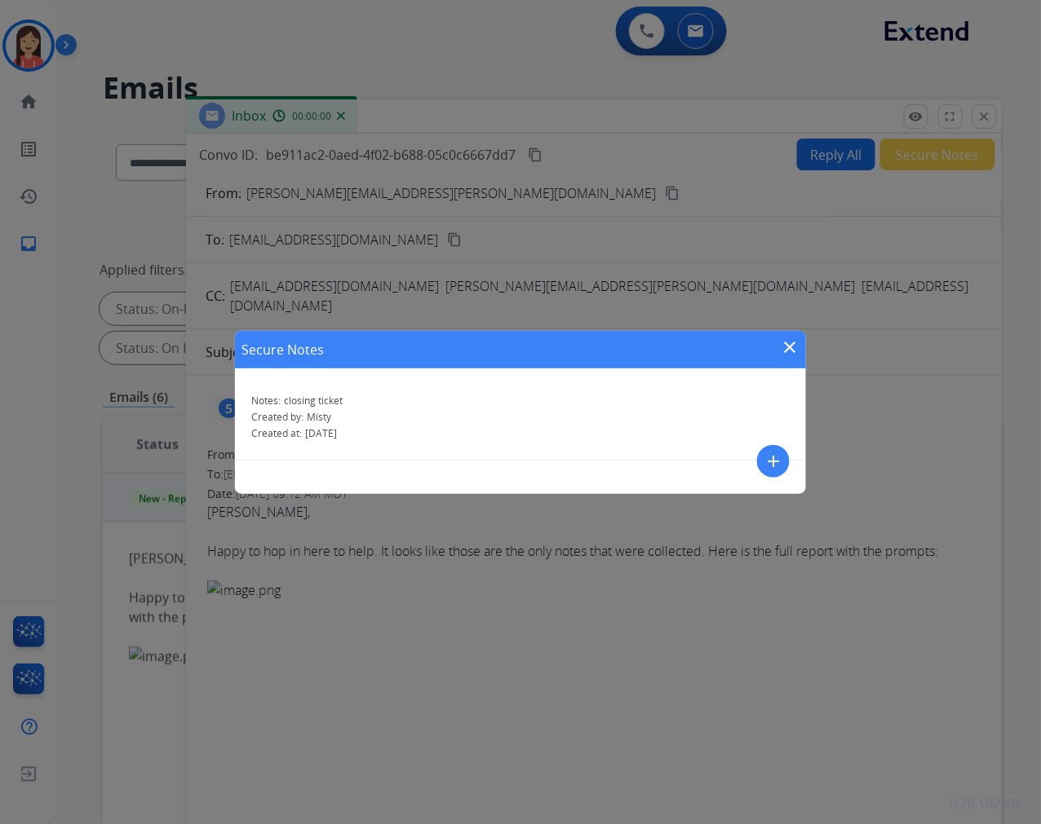
click at [789, 345] on mat-icon "close" at bounding box center [790, 348] width 20 height 20
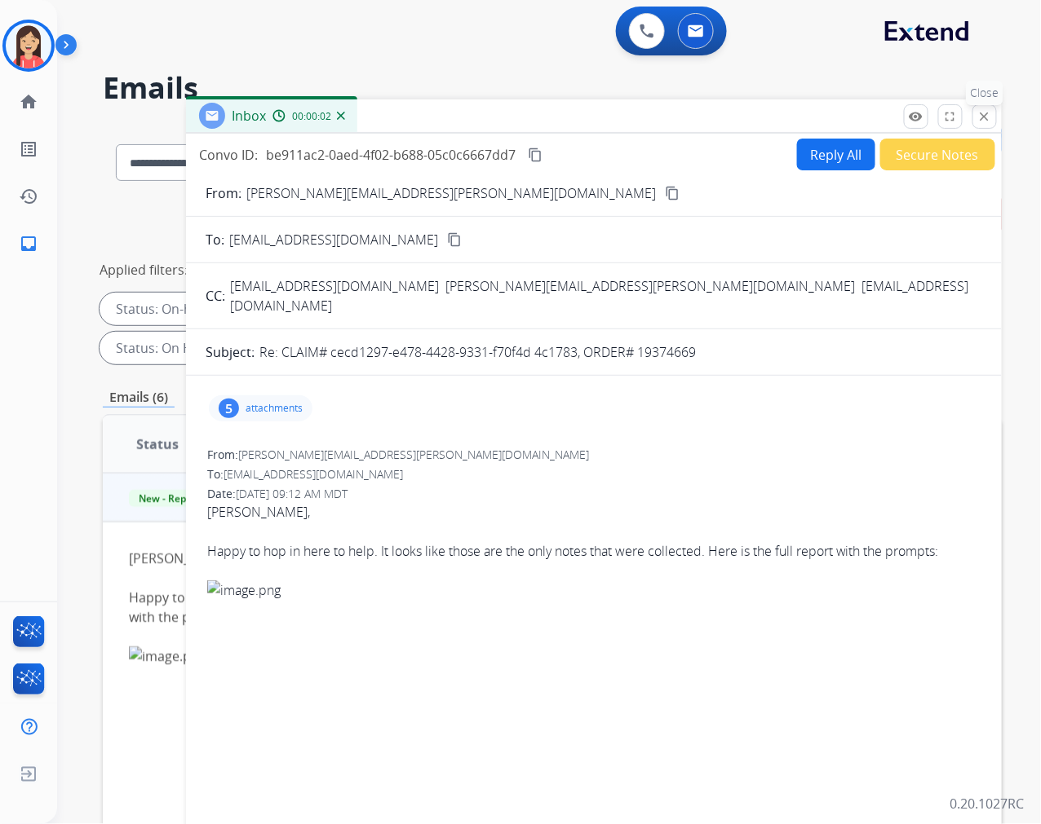
click at [983, 115] on mat-icon "close" at bounding box center [984, 116] width 15 height 15
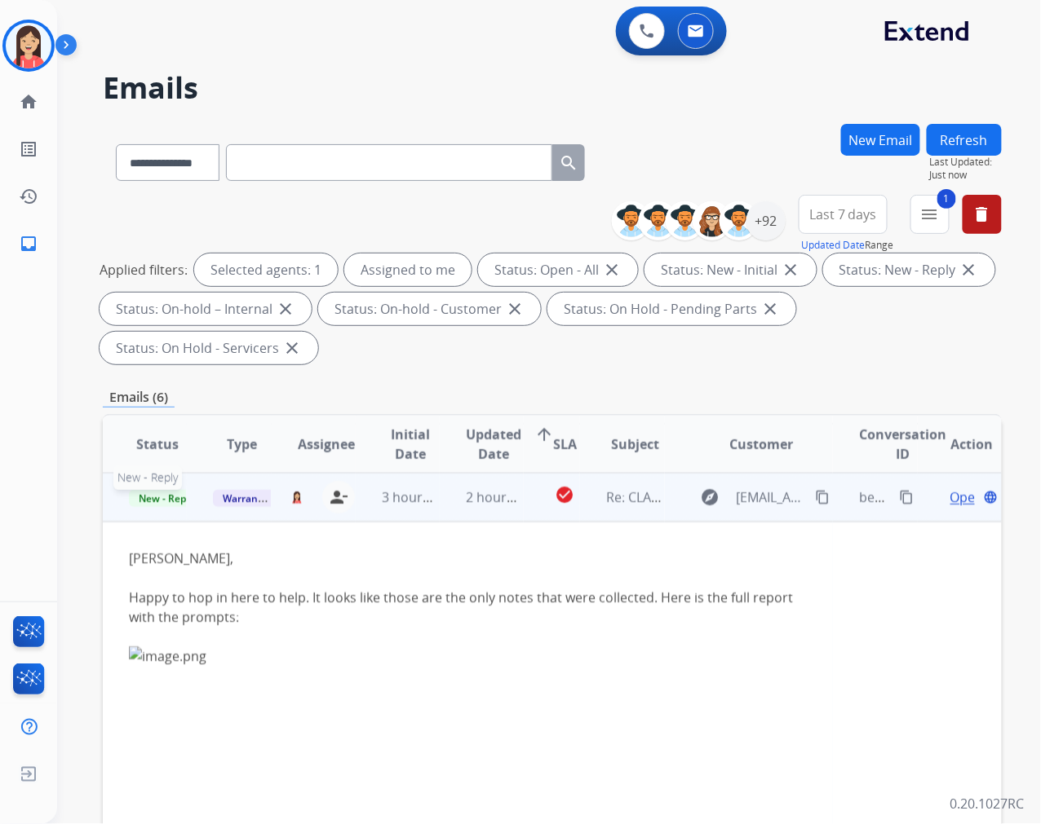
click at [168, 502] on span "New - Reply" at bounding box center [166, 498] width 74 height 17
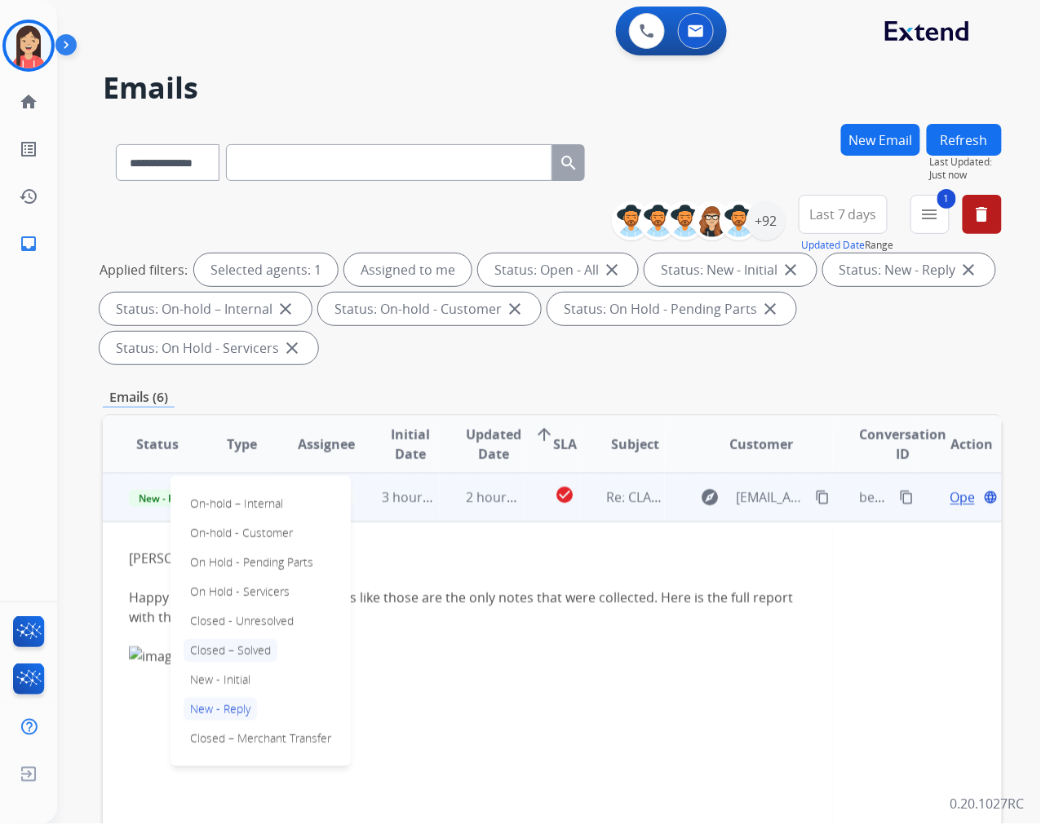
click at [255, 656] on p "Closed – Solved" at bounding box center [230, 650] width 94 height 23
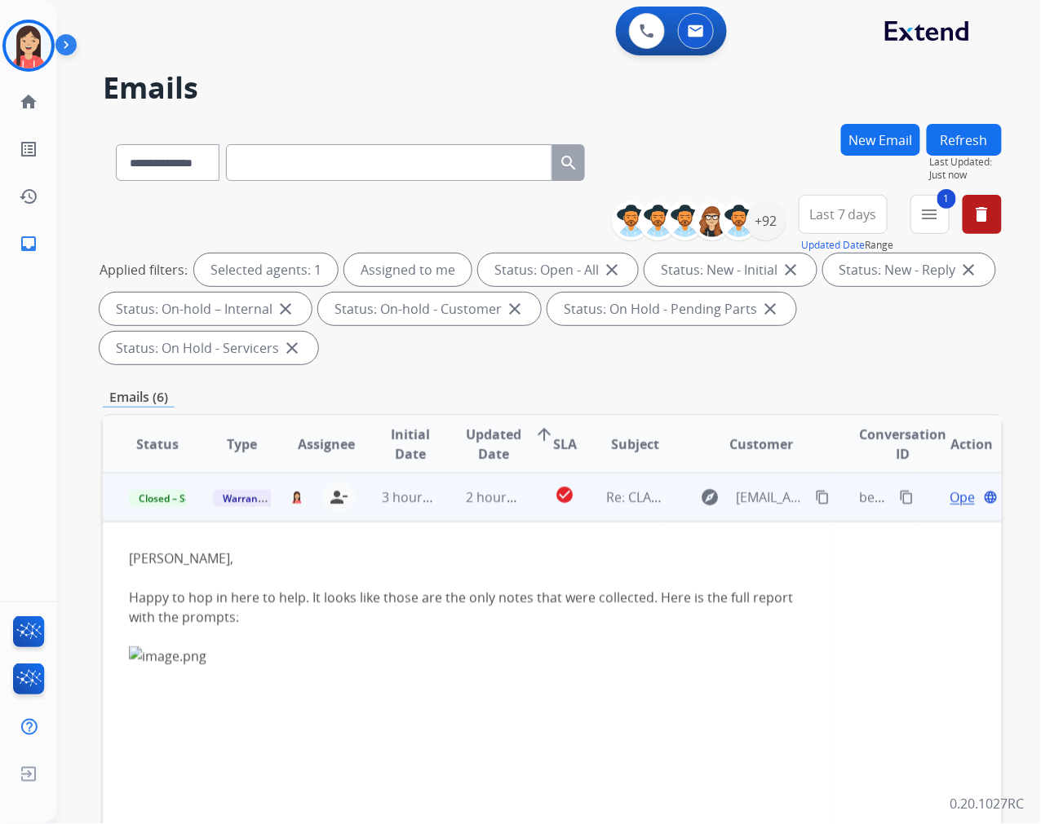
click at [457, 511] on td "2 hours ago" at bounding box center [482, 497] width 84 height 49
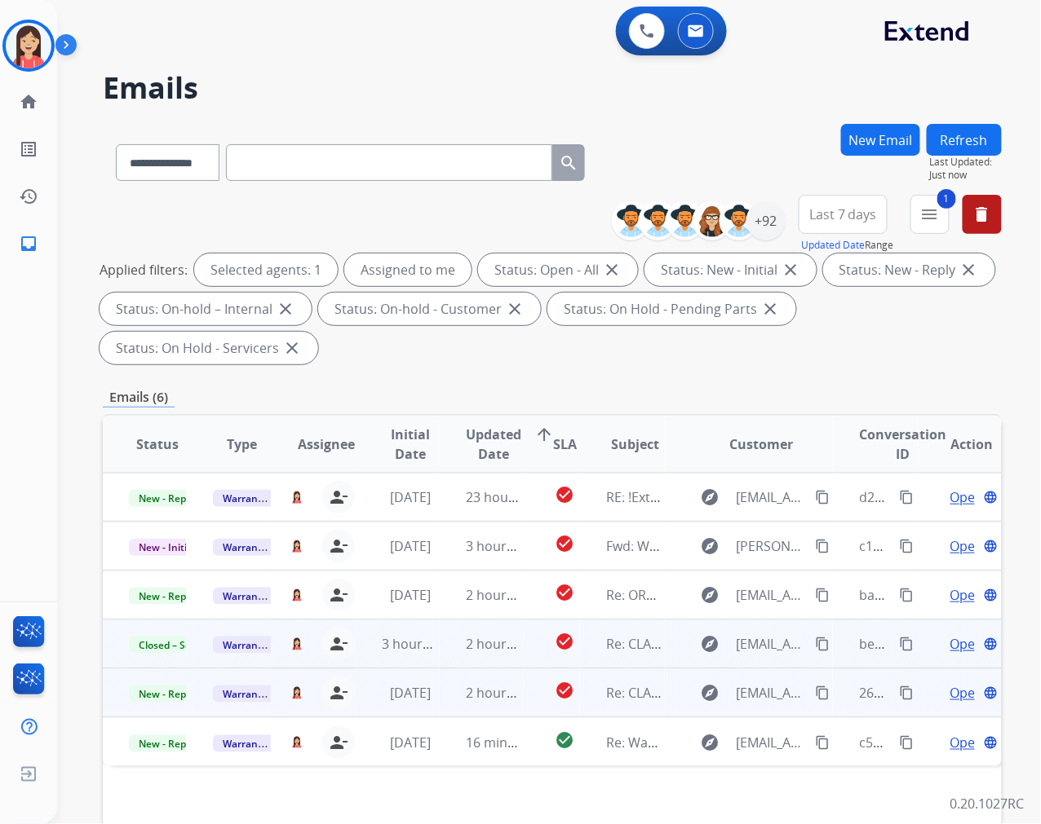
click at [445, 696] on td "2 hours ago" at bounding box center [482, 693] width 84 height 49
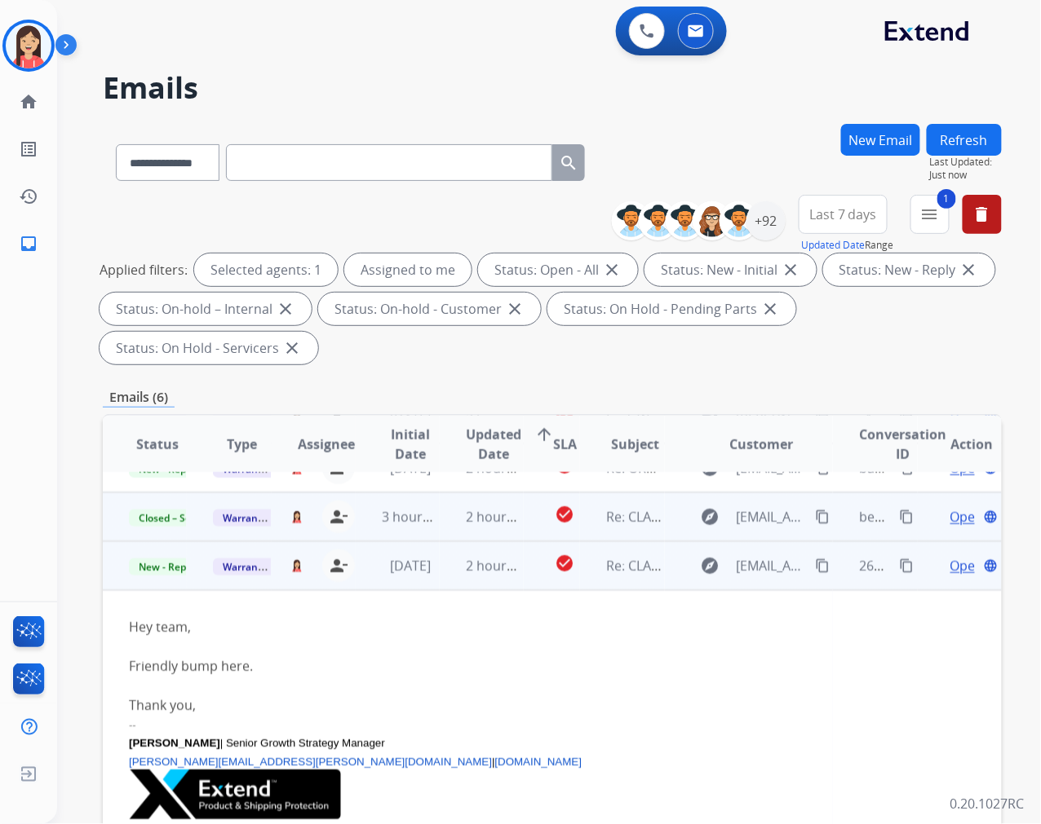
scroll to position [142, 0]
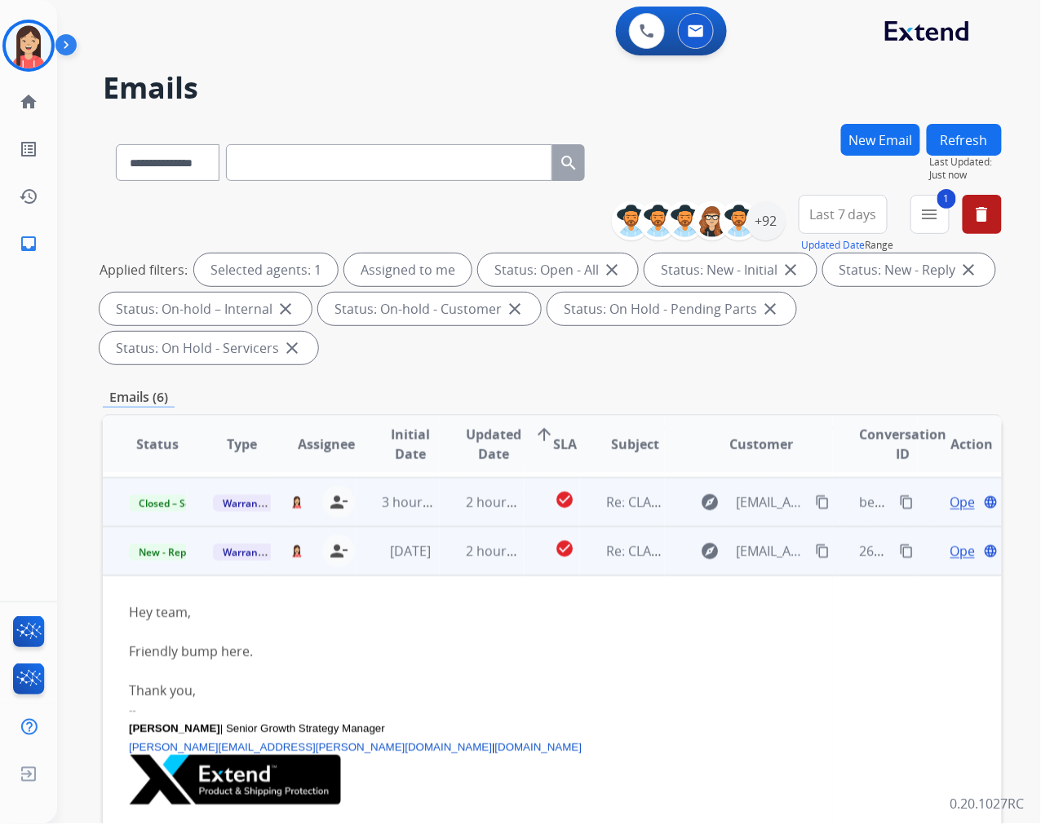
click at [952, 553] on span "Open" at bounding box center [966, 551] width 33 height 20
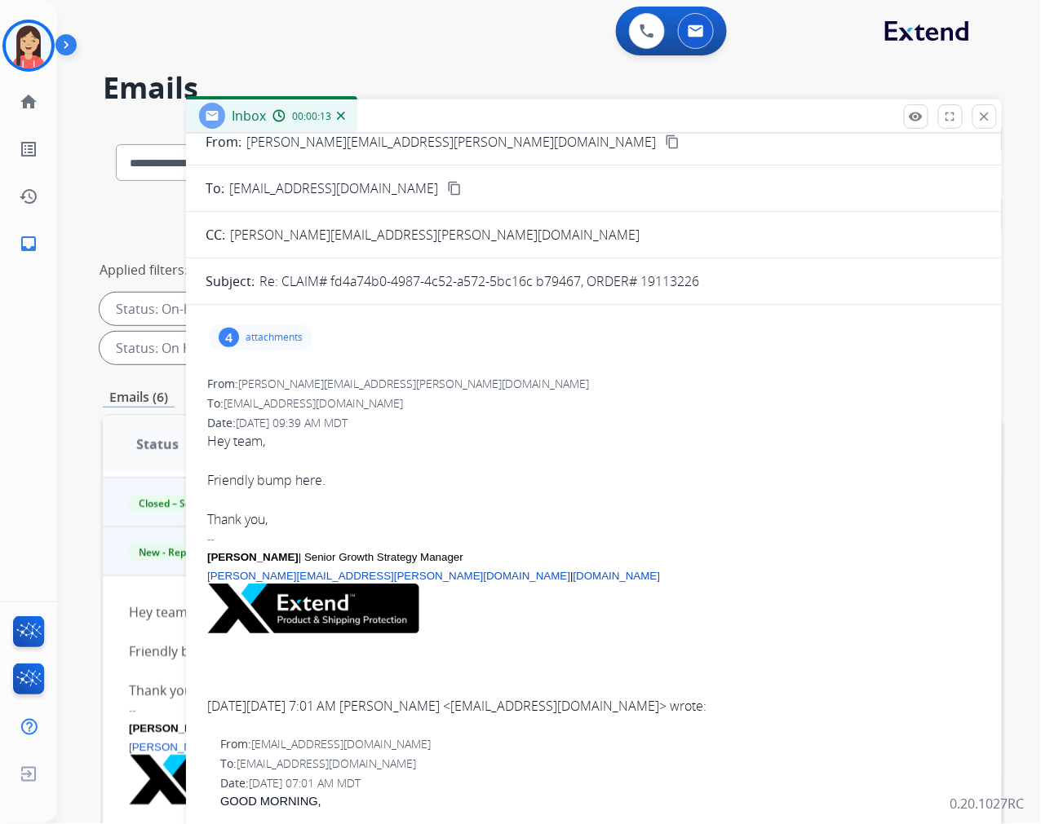
scroll to position [0, 0]
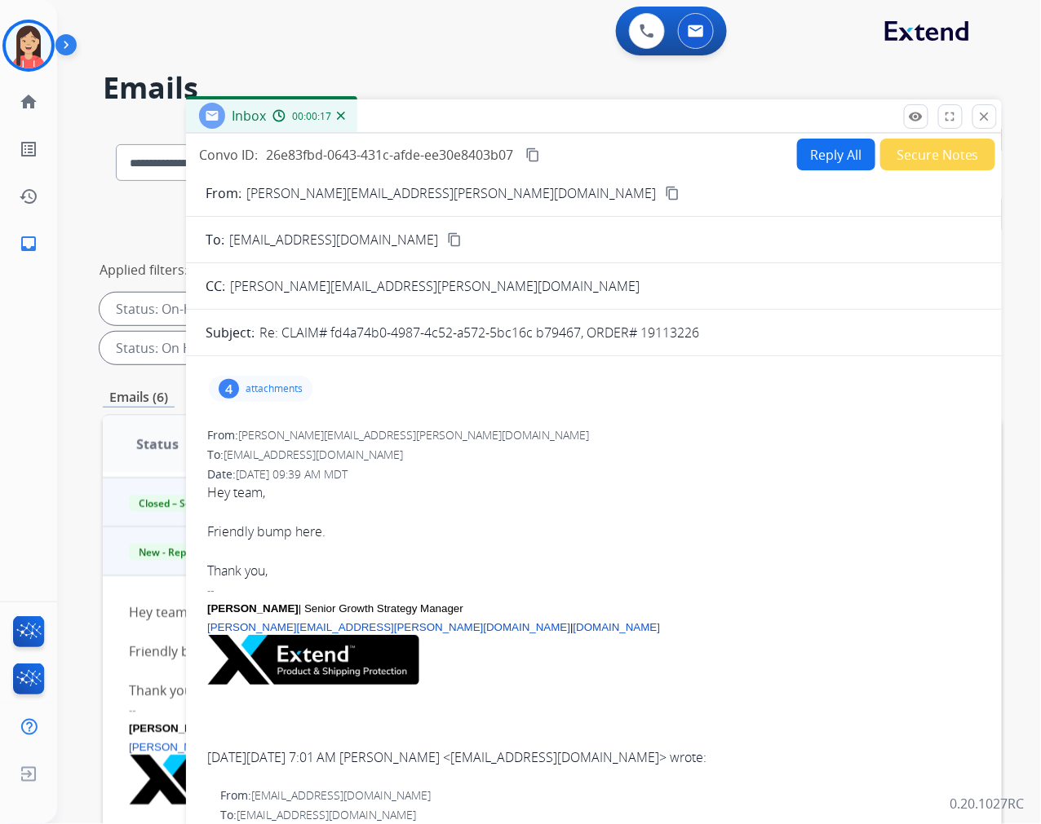
drag, startPoint x: 643, startPoint y: 334, endPoint x: 705, endPoint y: 332, distance: 62.8
click at [705, 332] on div "Re: CLAIM# fd4a74b0-4987-4c52-a572-5bc16c b79467, ORDER# 19113226" at bounding box center [620, 333] width 723 height 20
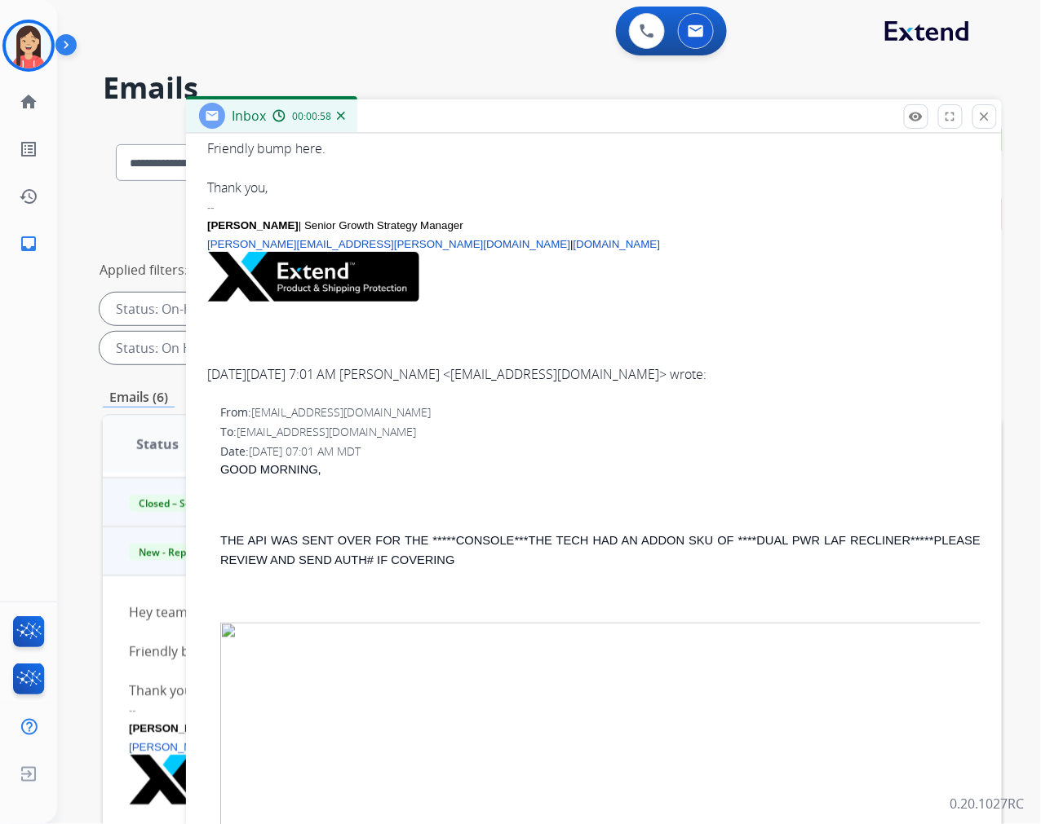
scroll to position [453, 0]
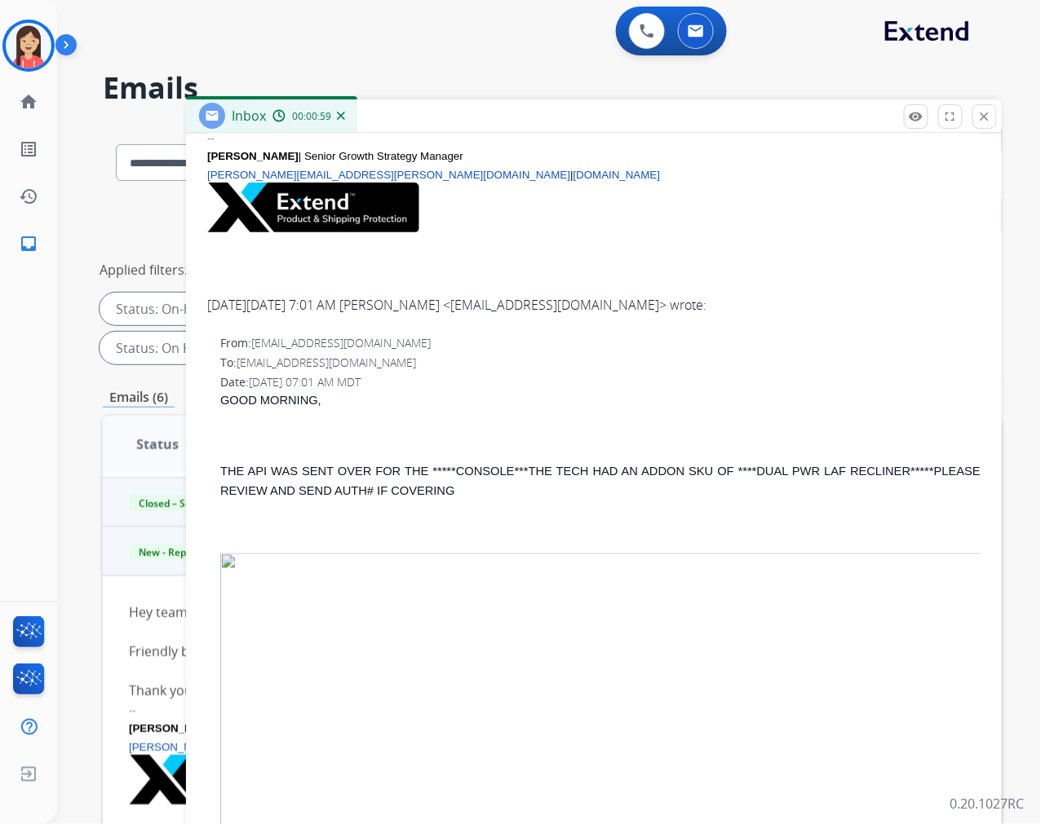
click at [590, 467] on span "THE API WAS SENT OVER FOR THE *****CONSOLE*** THE TECH HAD AN ADDON SKU OF ****…" at bounding box center [600, 482] width 760 height 33
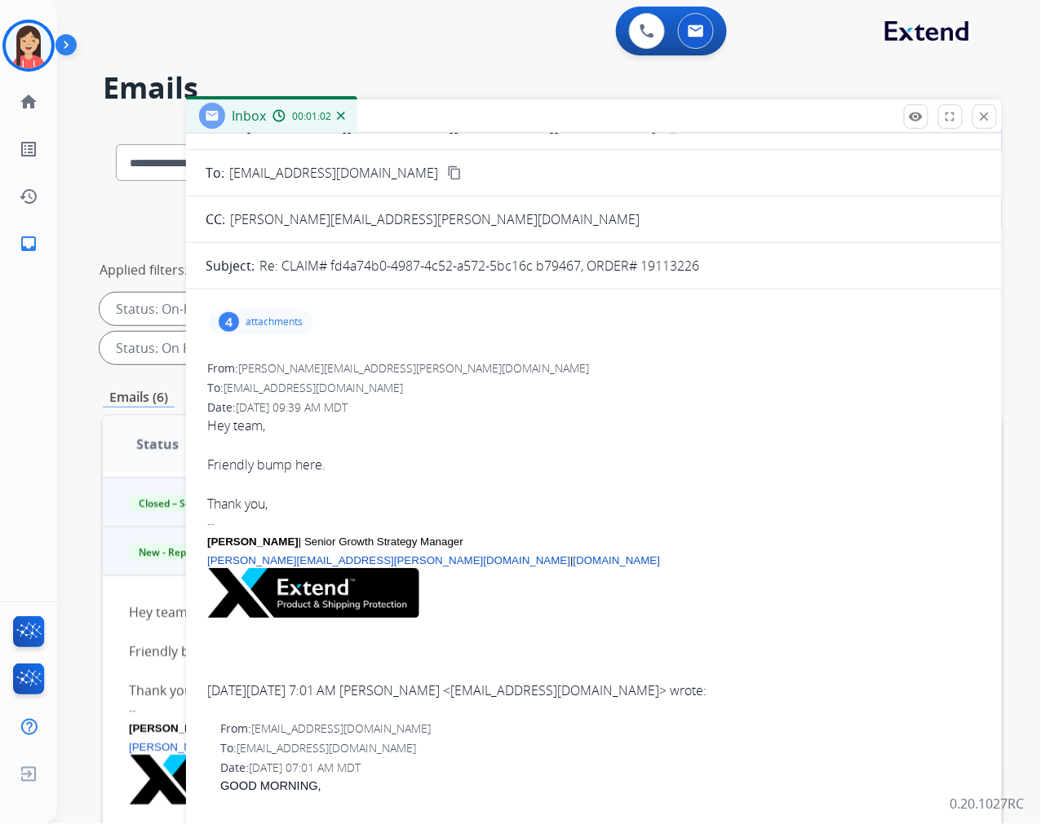
scroll to position [0, 0]
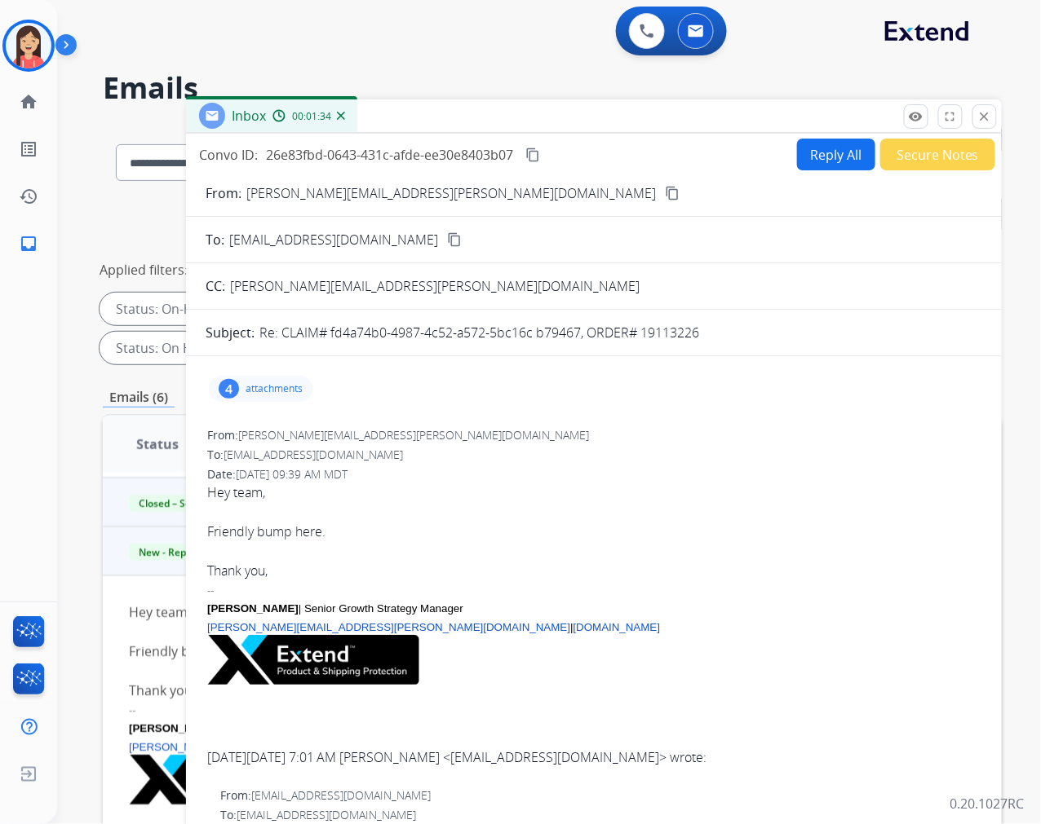
click at [306, 395] on div "4 attachments" at bounding box center [261, 389] width 104 height 26
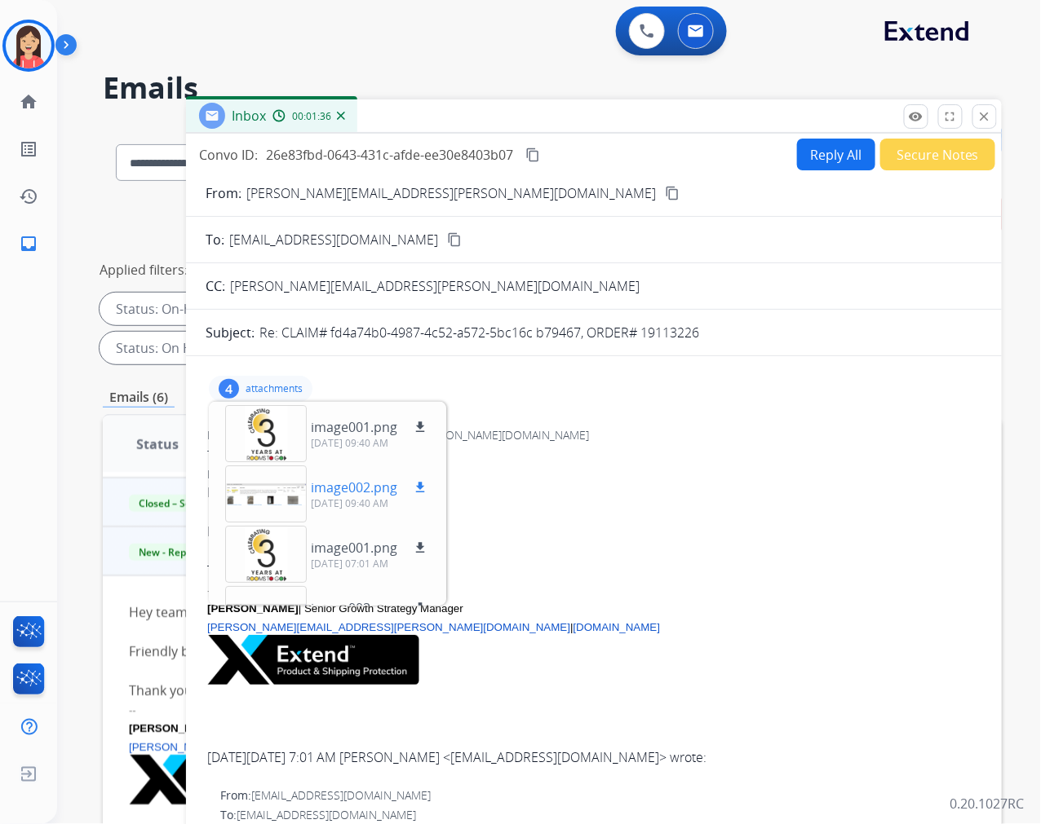
scroll to position [41, 0]
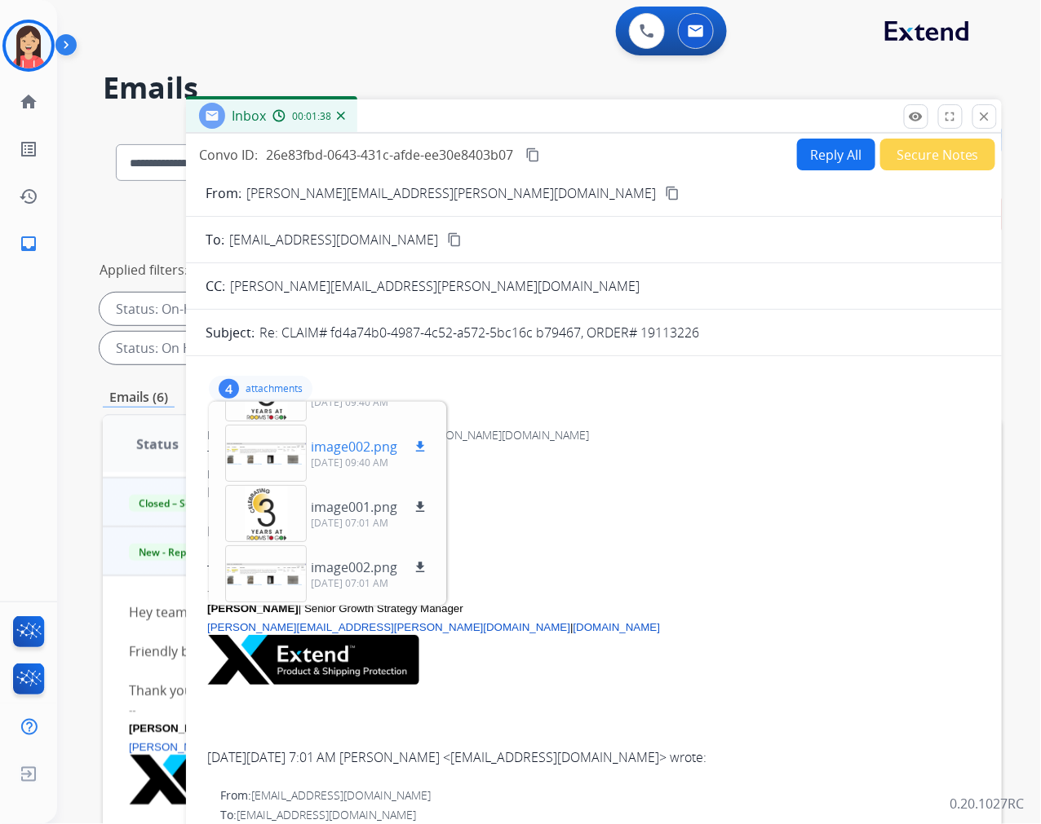
click at [419, 445] on mat-icon "download" at bounding box center [420, 447] width 15 height 15
click at [421, 566] on mat-icon "download" at bounding box center [420, 567] width 15 height 15
click at [514, 117] on div "Inbox 00:03:21" at bounding box center [593, 116] width 815 height 34
click at [987, 115] on mat-icon "close" at bounding box center [984, 116] width 15 height 15
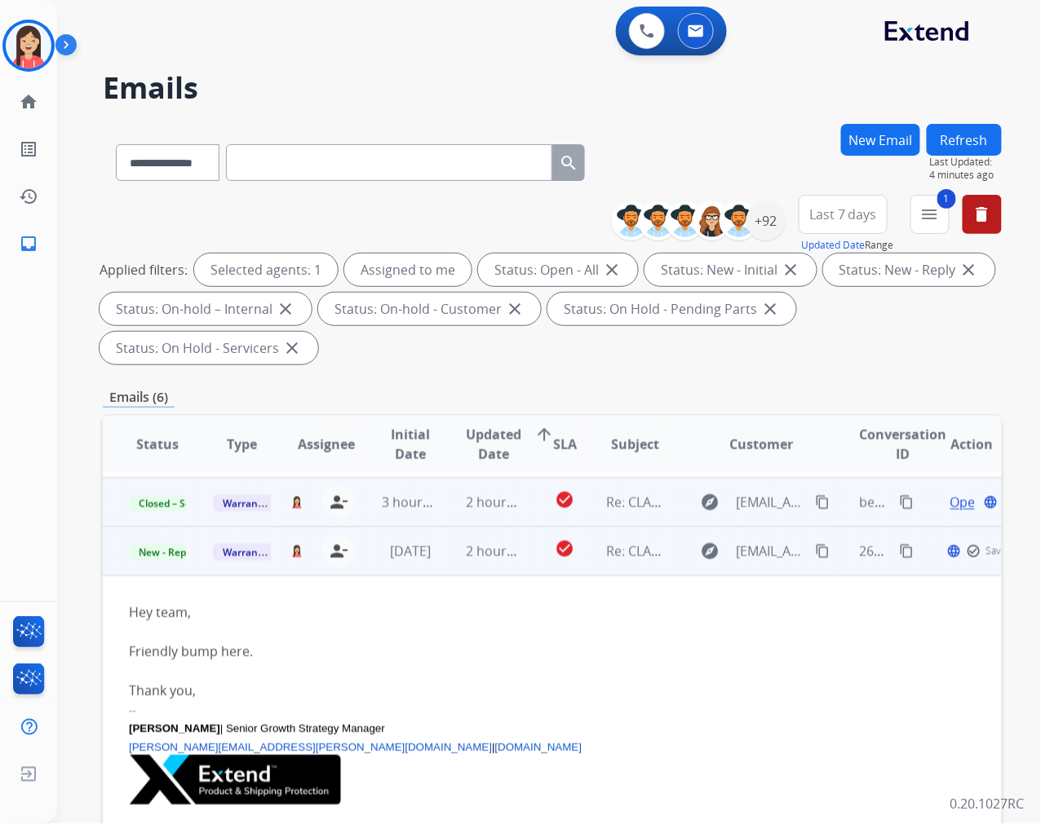
click at [440, 566] on td "2 hours ago" at bounding box center [482, 551] width 84 height 49
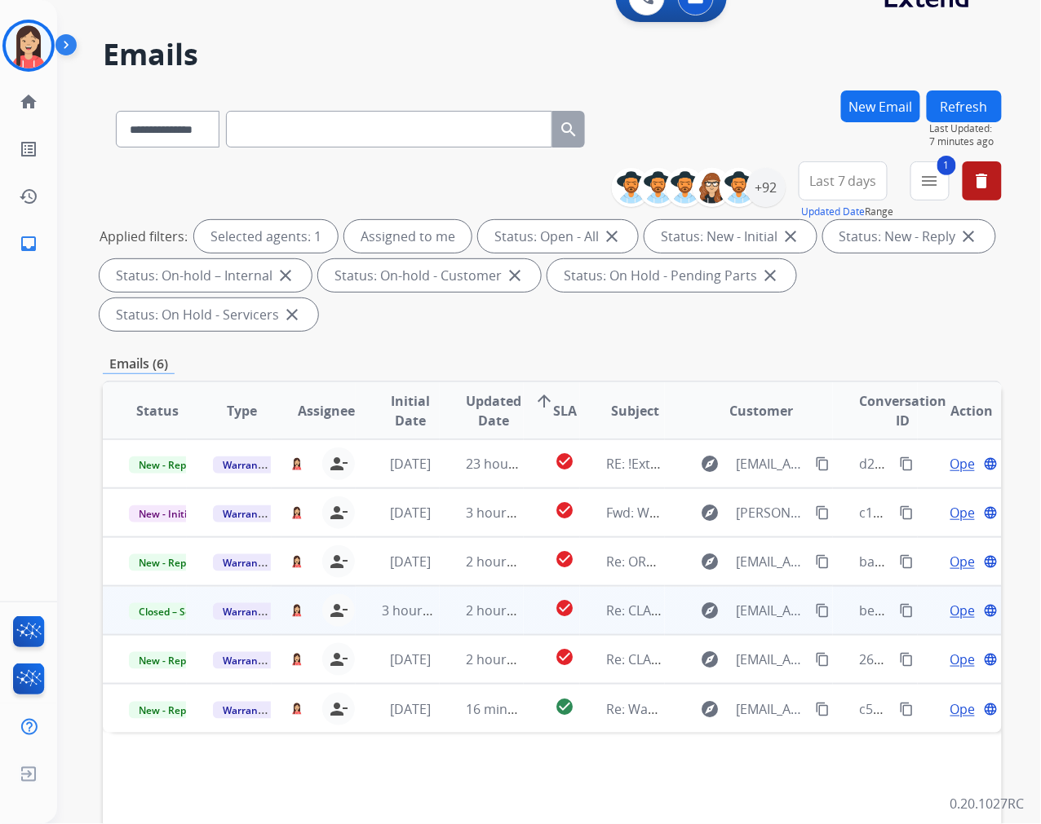
scroll to position [0, 0]
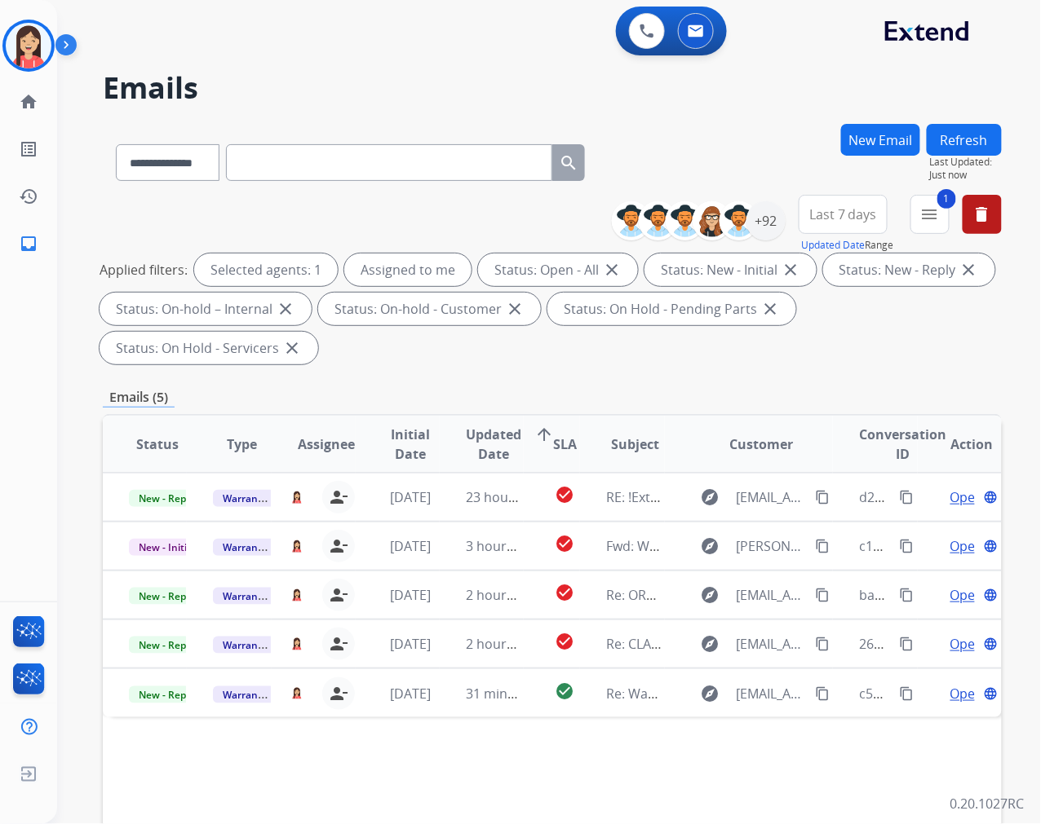
click at [603, 384] on div "**********" at bounding box center [552, 584] width 899 height 921
click at [320, 75] on h2 "Emails" at bounding box center [552, 88] width 899 height 33
click at [23, 39] on img at bounding box center [29, 46] width 46 height 46
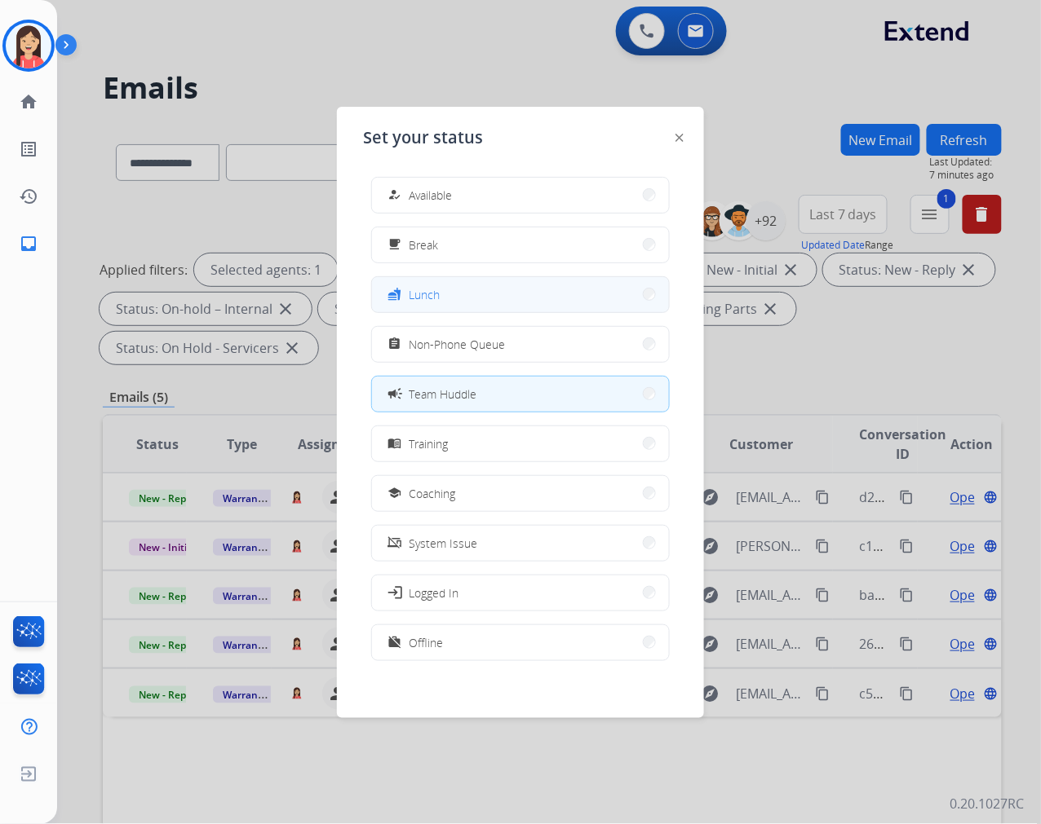
click at [428, 299] on span "Lunch" at bounding box center [424, 294] width 31 height 17
